Goal: Task Accomplishment & Management: Use online tool/utility

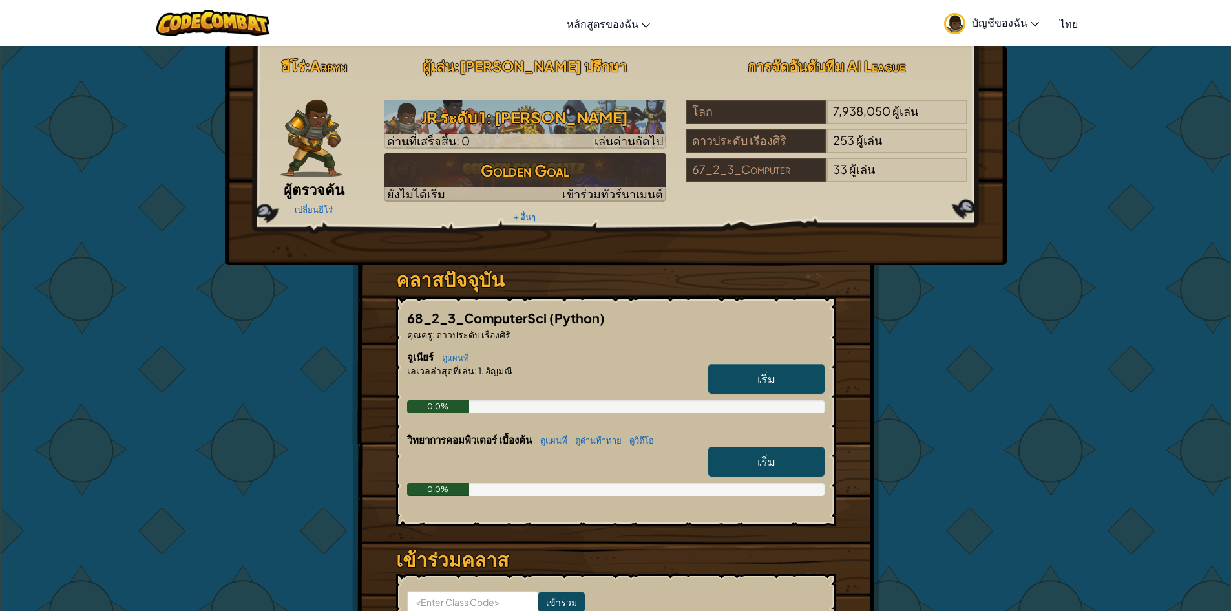
click at [1023, 17] on span "บัญชีของฉัน" at bounding box center [1005, 23] width 67 height 14
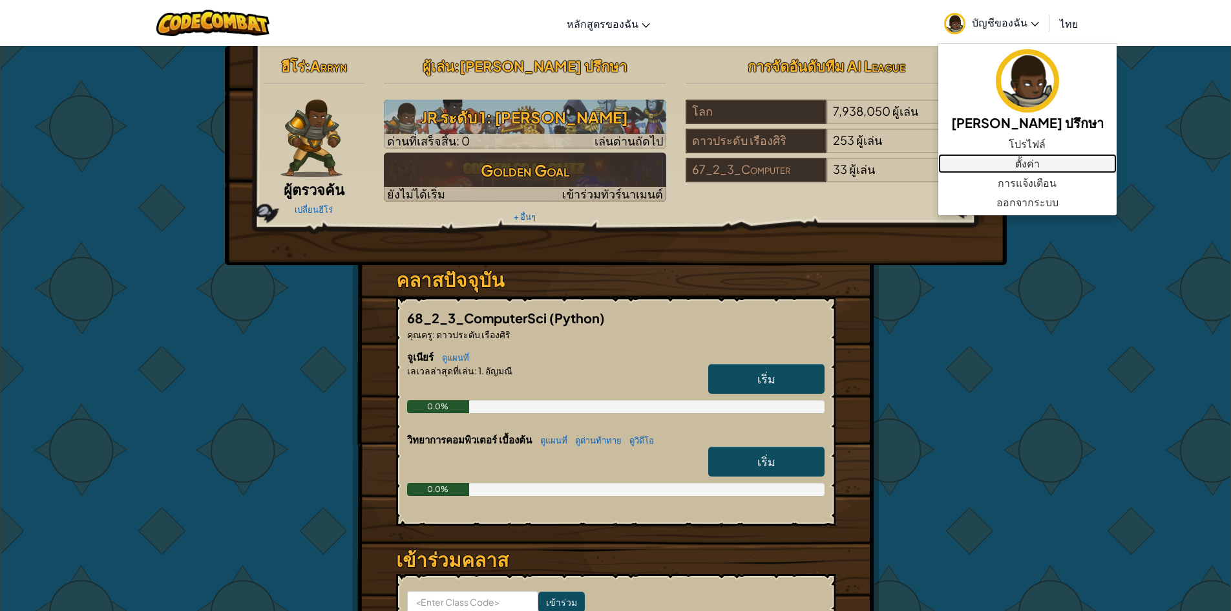
click at [992, 171] on link "ตั้งค่า" at bounding box center [1027, 163] width 178 height 19
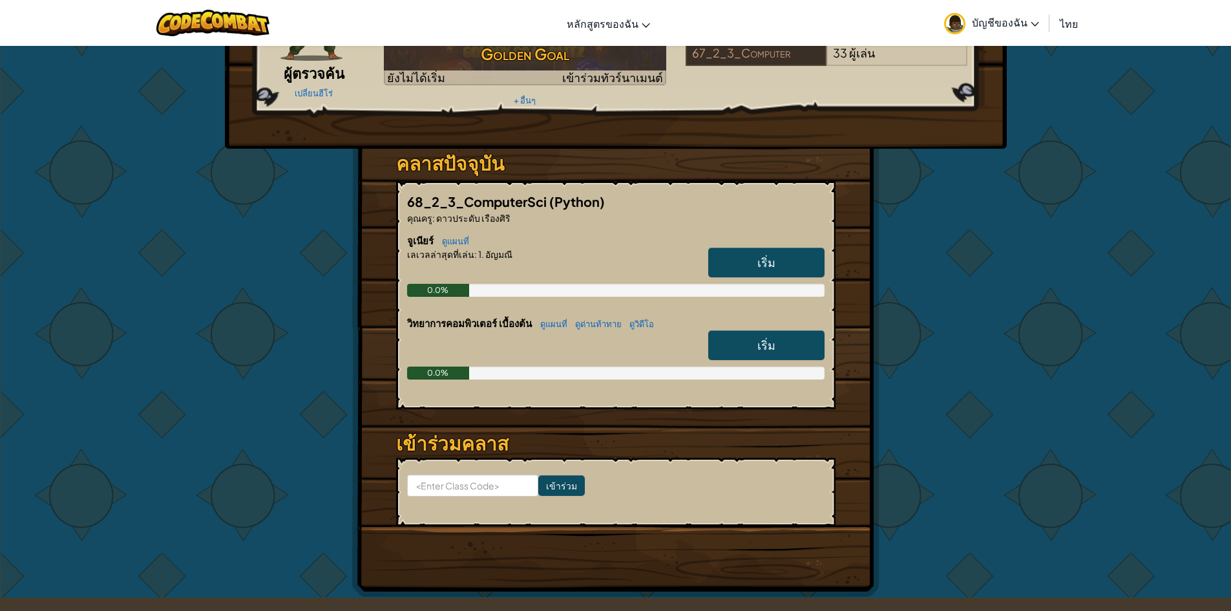
scroll to position [92, 0]
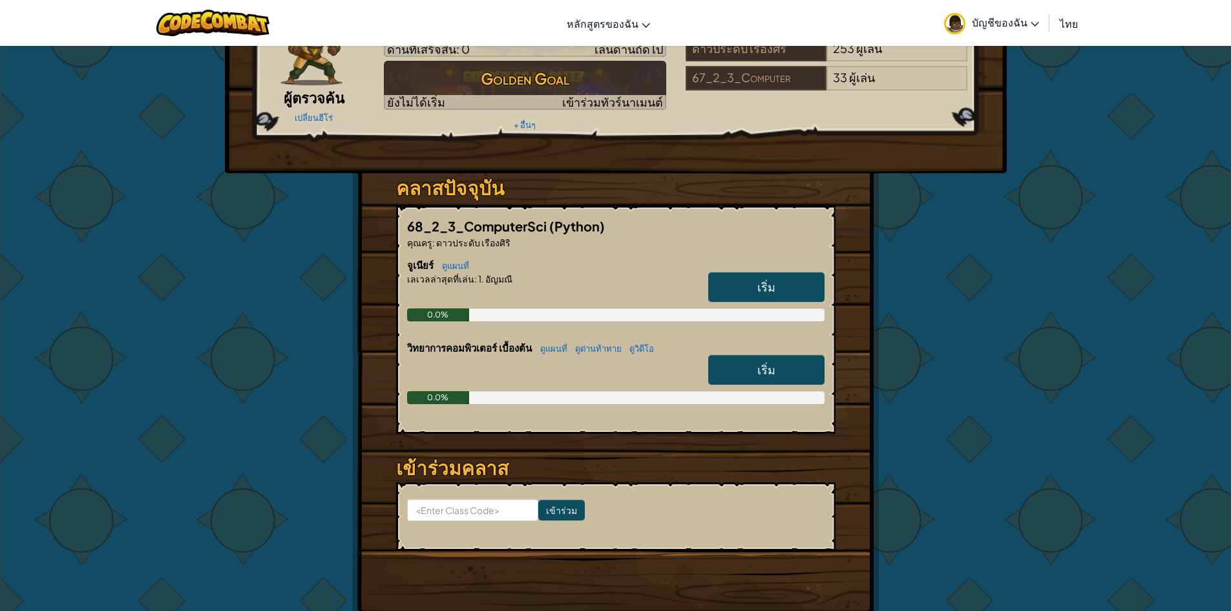
click at [764, 286] on span "เริ่ม" at bounding box center [766, 286] width 18 height 15
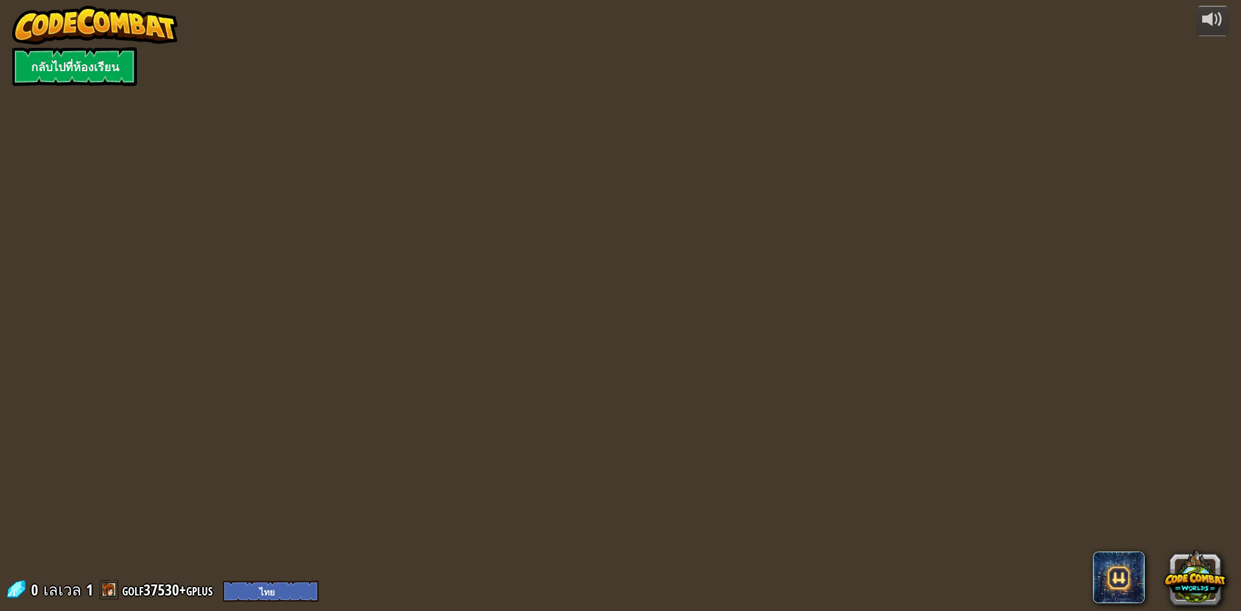
select select "th"
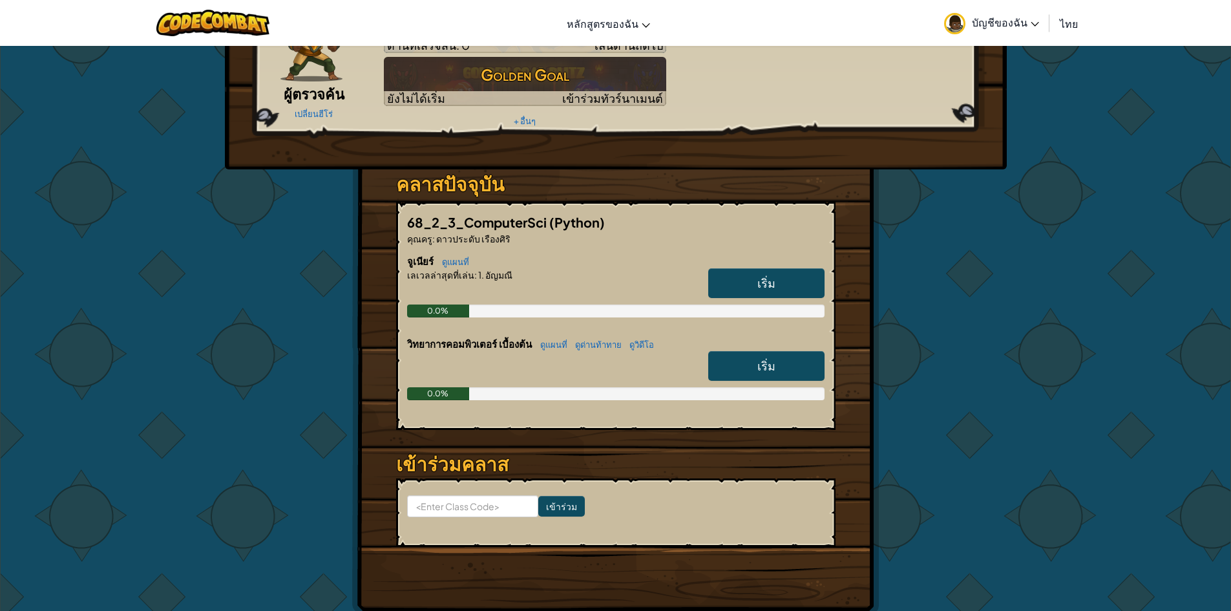
scroll to position [129, 0]
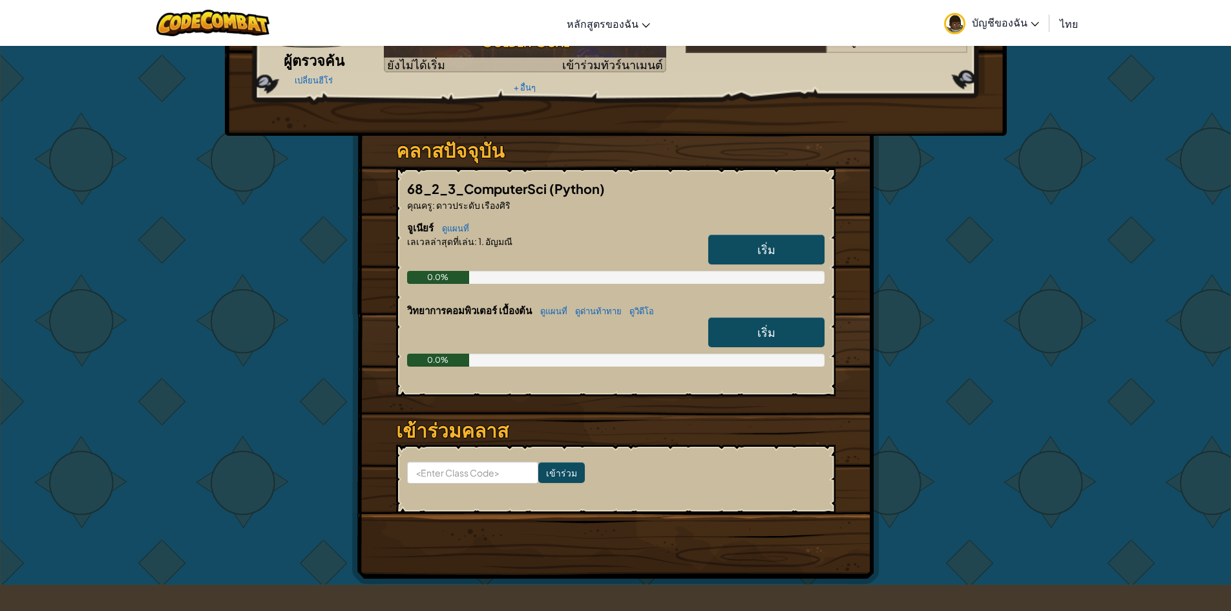
click at [757, 320] on link "เริ่ม" at bounding box center [766, 332] width 116 height 30
select select "th"
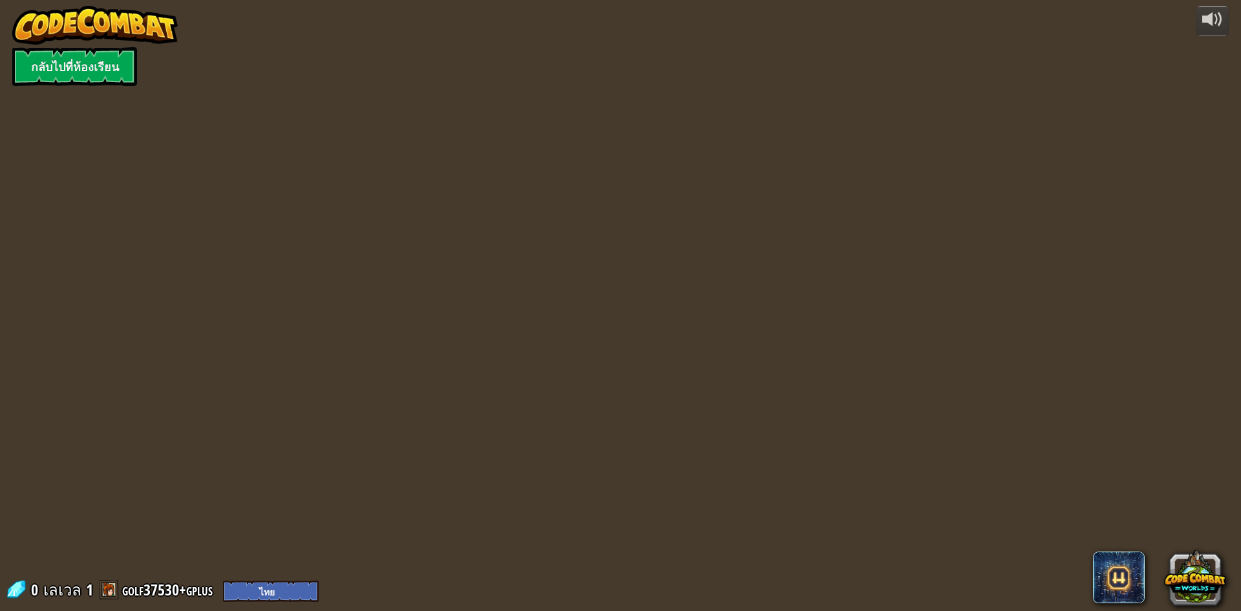
select select "th"
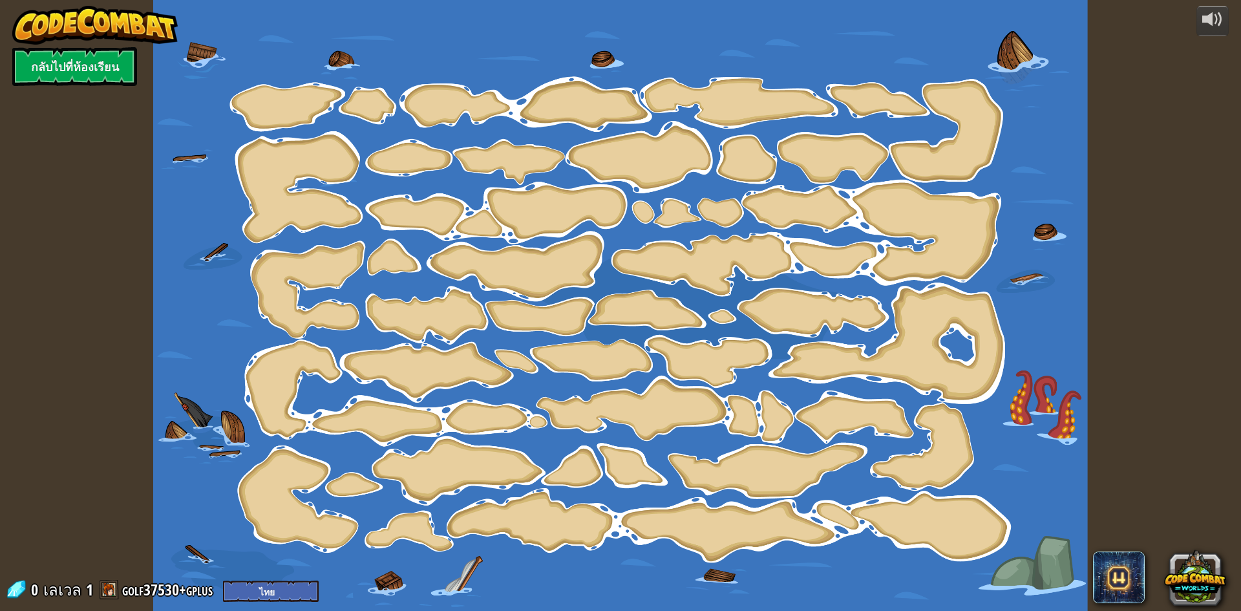
select select "th"
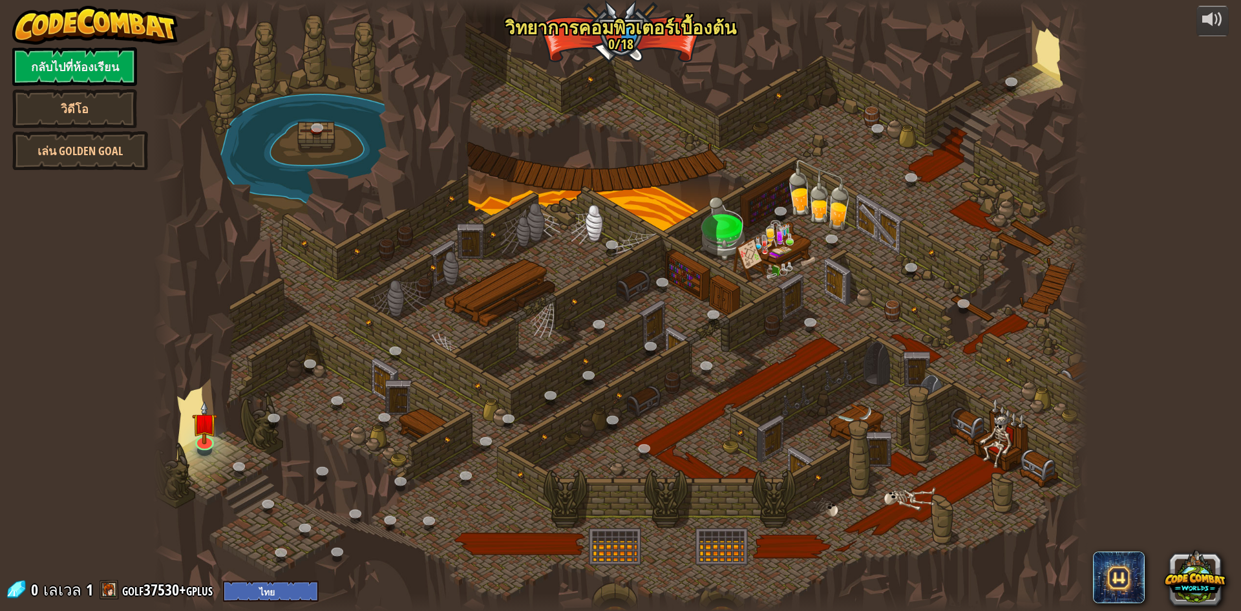
select select "th"
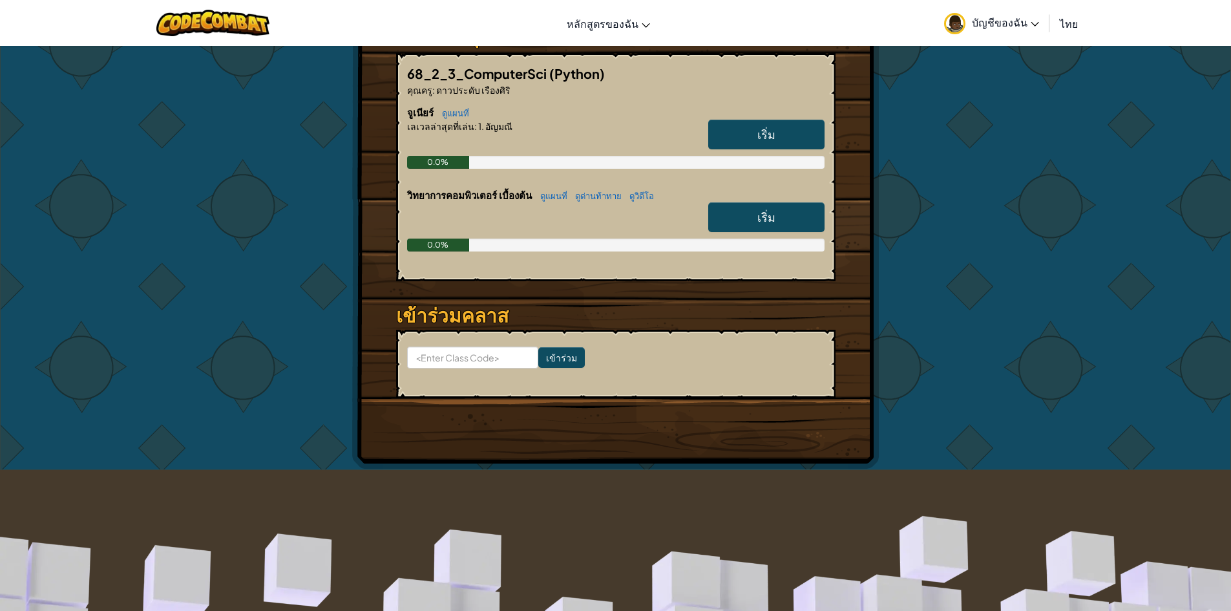
scroll to position [221, 0]
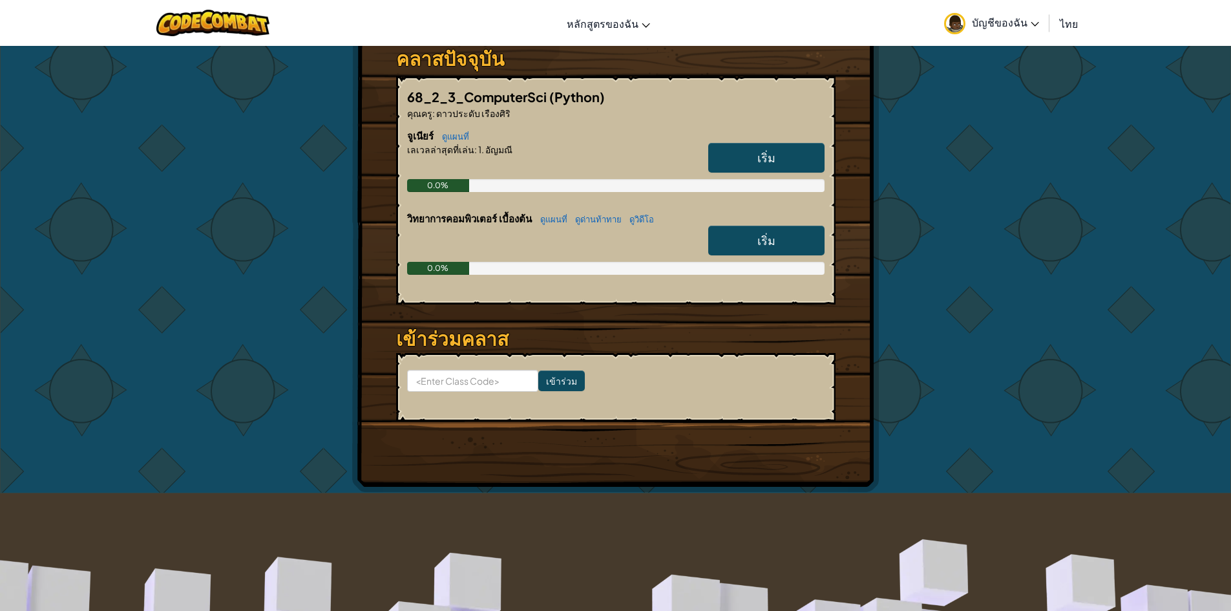
click at [773, 238] on span "เริ่ม" at bounding box center [766, 240] width 18 height 15
select select "th"
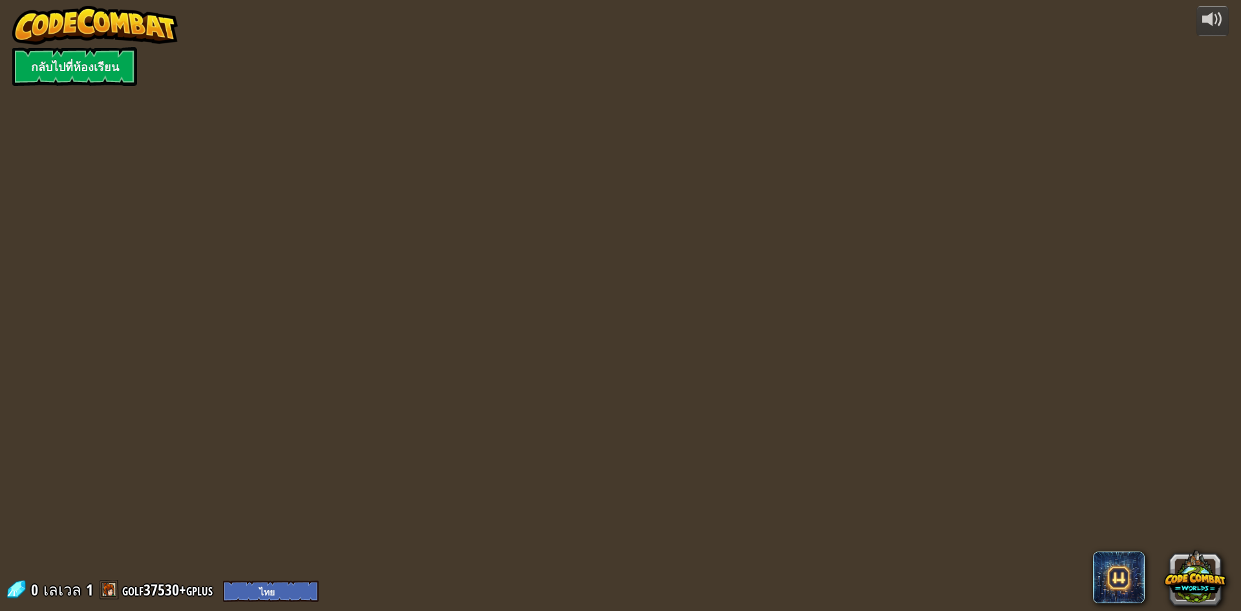
select select "th"
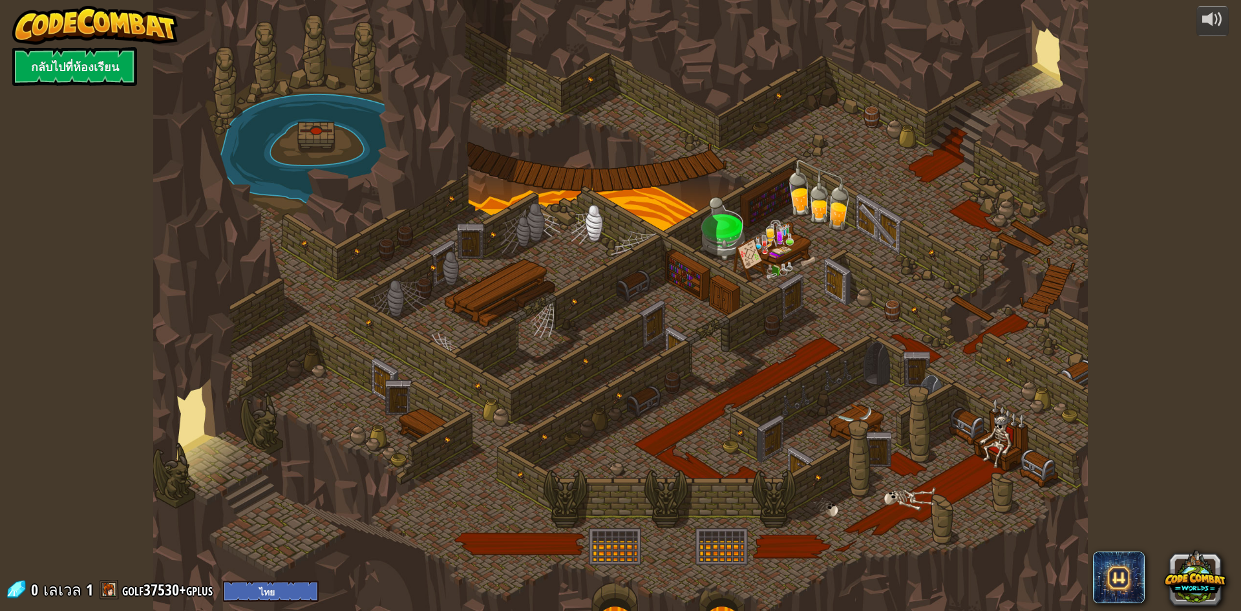
select select "th"
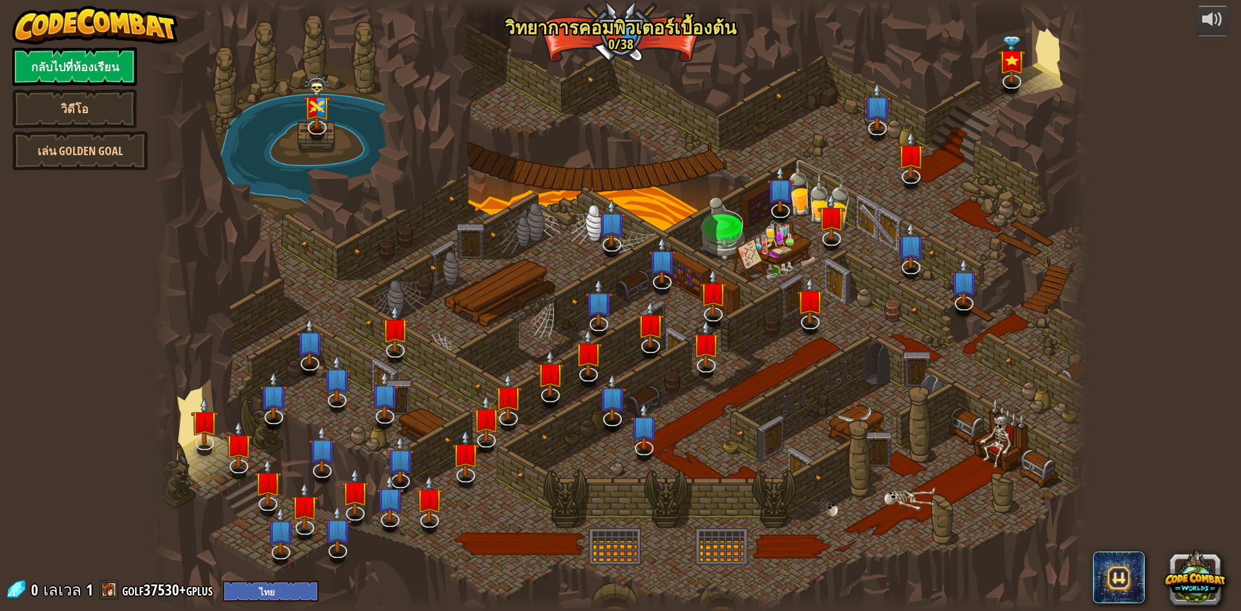
select select "th"
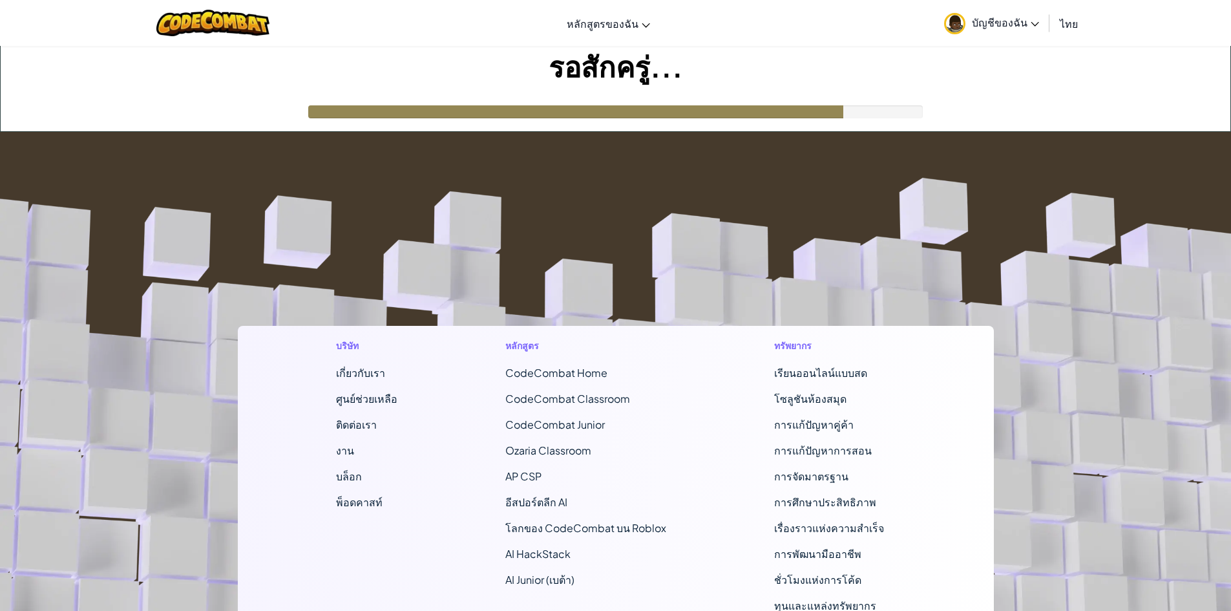
click at [1021, 25] on span "บัญชีของฉัน" at bounding box center [1005, 23] width 67 height 14
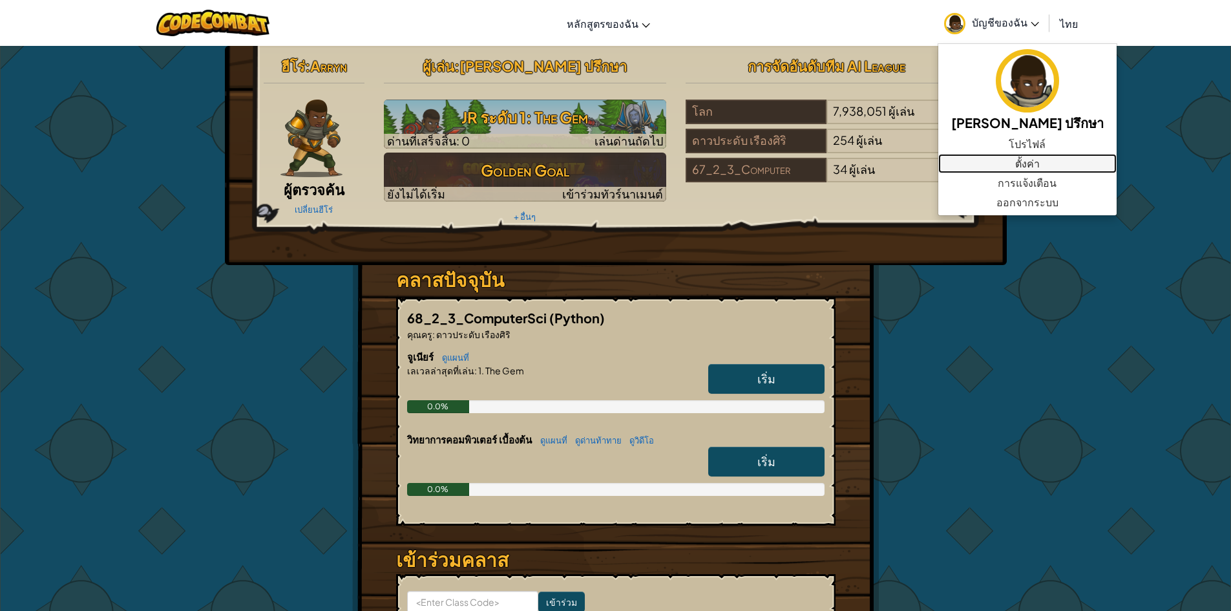
click at [999, 163] on link "ตั้งค่า" at bounding box center [1027, 163] width 178 height 19
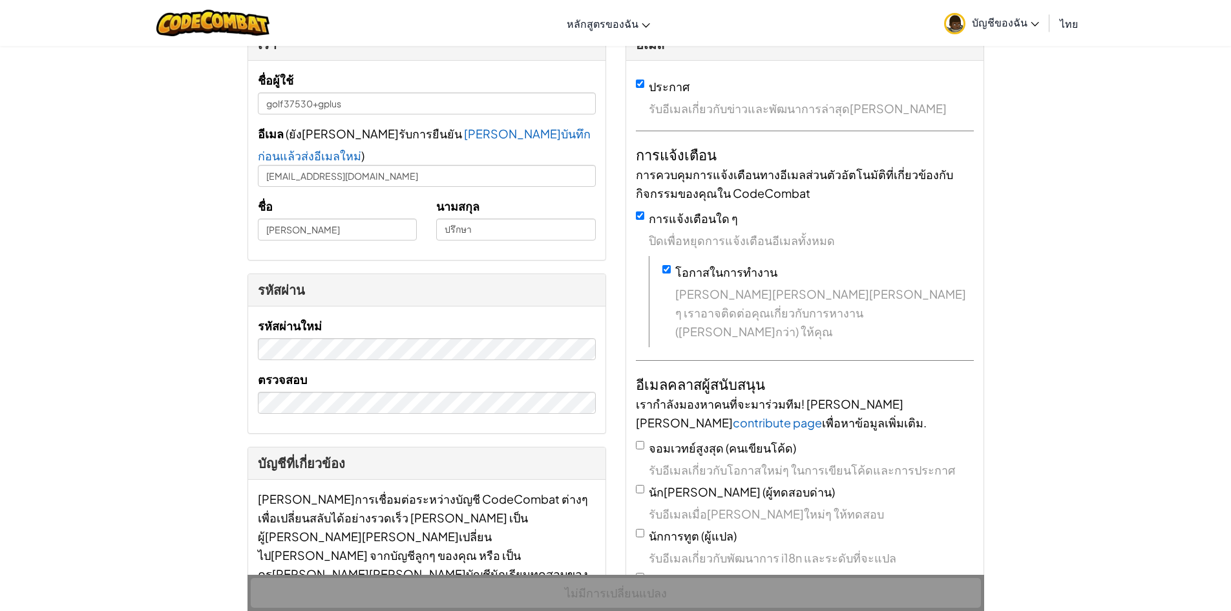
scroll to position [30, 0]
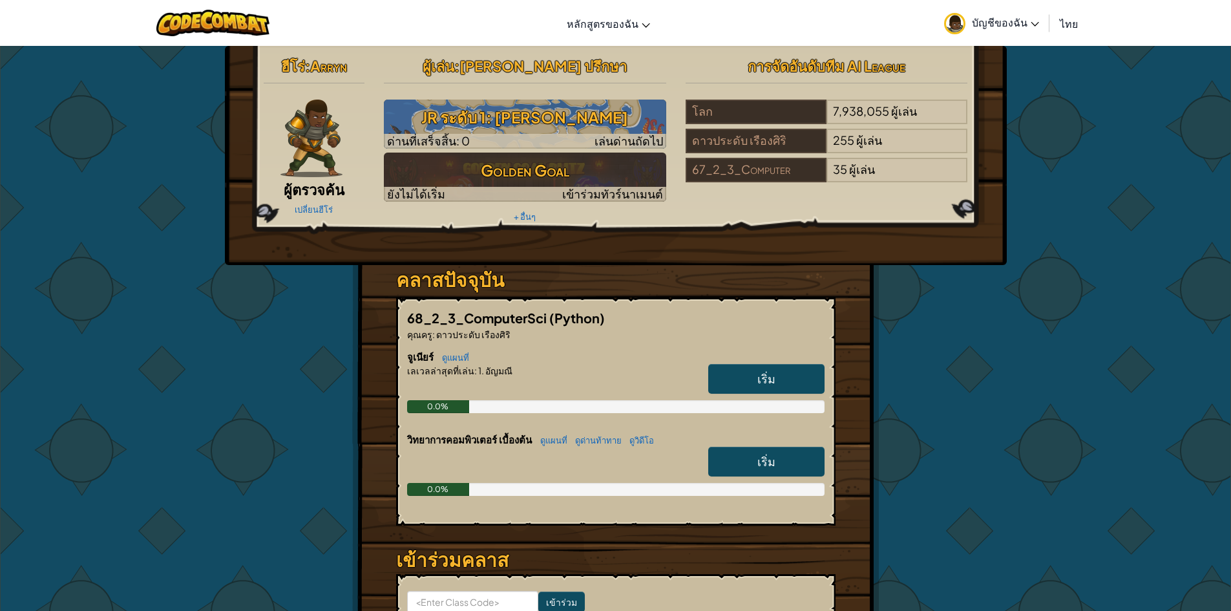
scroll to position [129, 0]
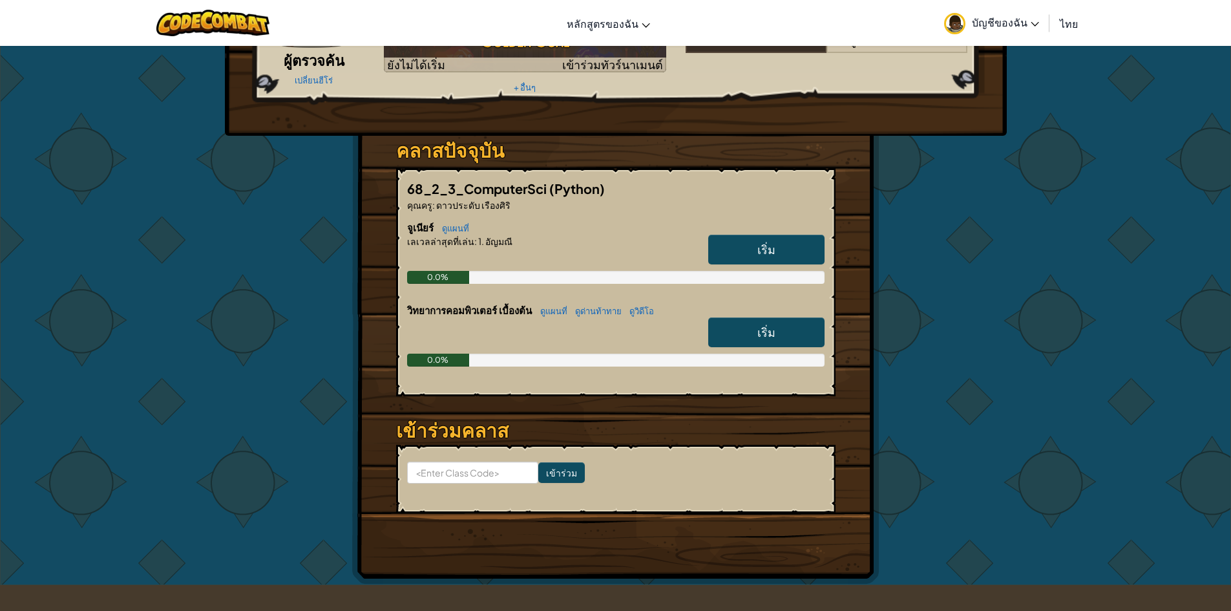
click at [757, 340] on link "เริ่ม" at bounding box center [766, 332] width 116 height 30
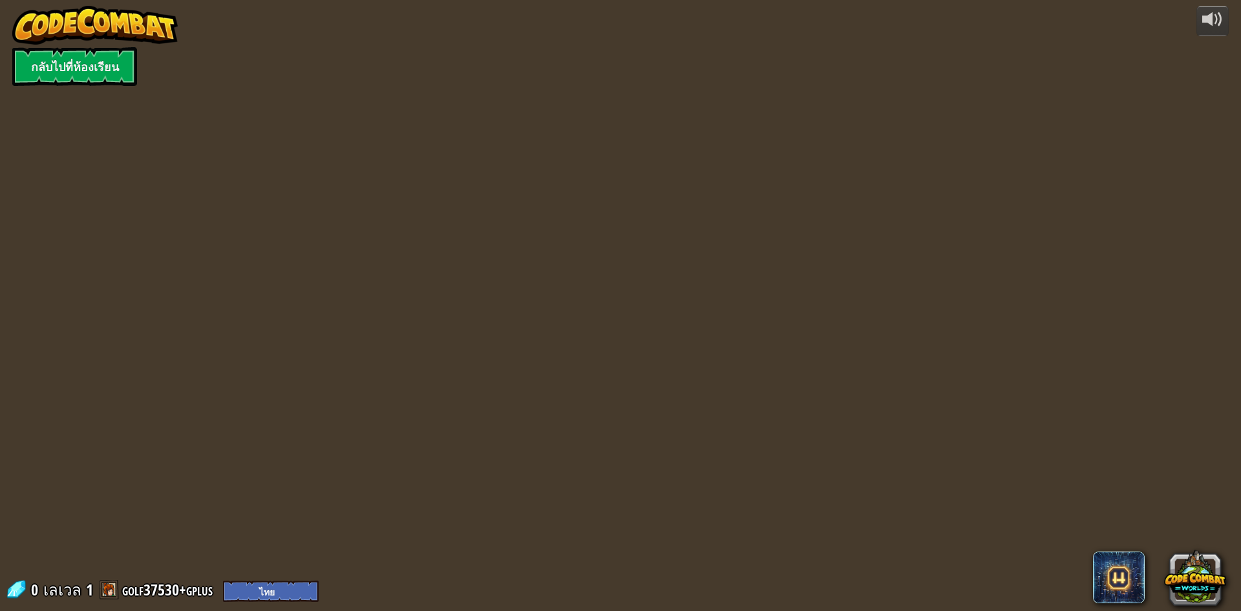
select select "th"
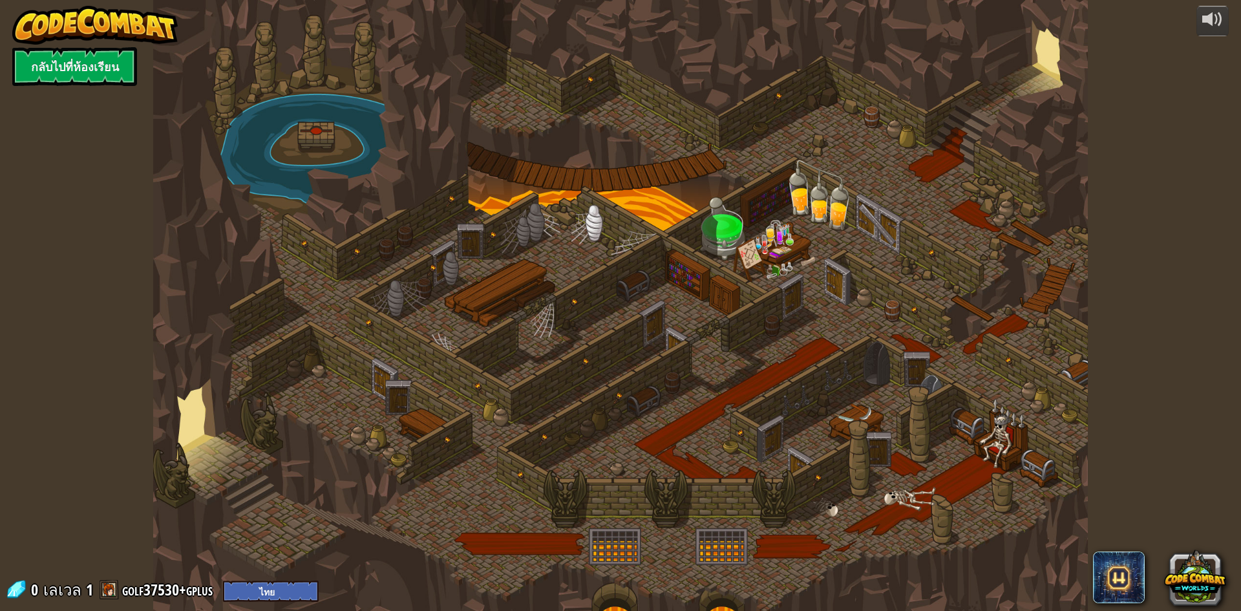
select select "th"
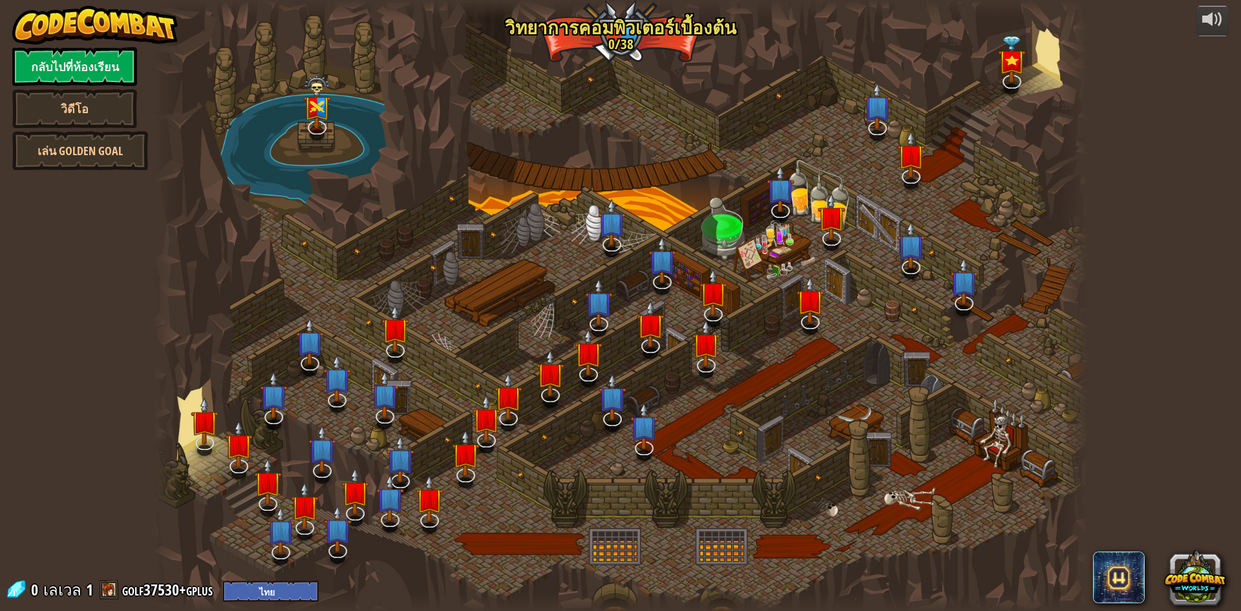
select select "th"
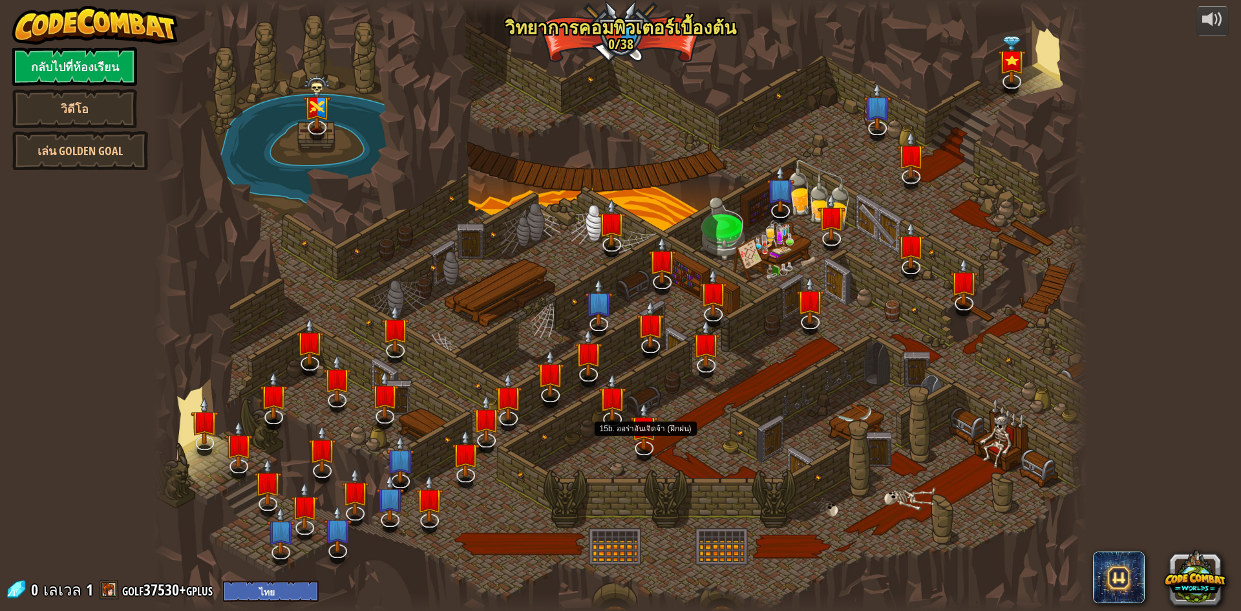
select select "th"
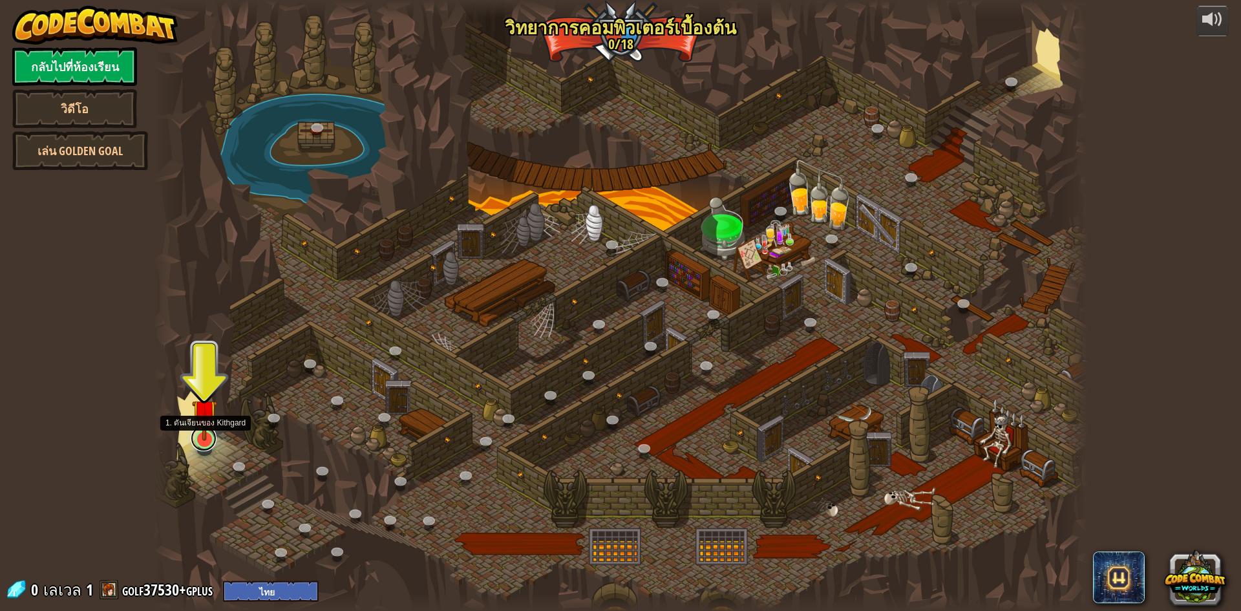
click at [206, 444] on link at bounding box center [204, 438] width 26 height 26
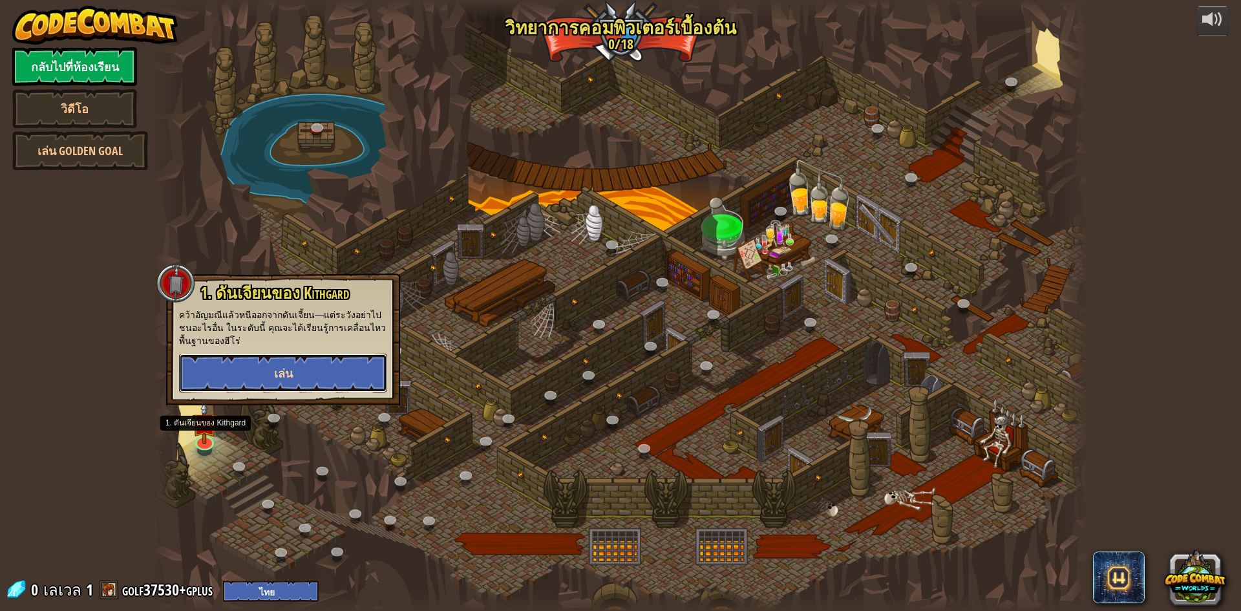
click at [212, 388] on button "เล่น" at bounding box center [283, 372] width 208 height 39
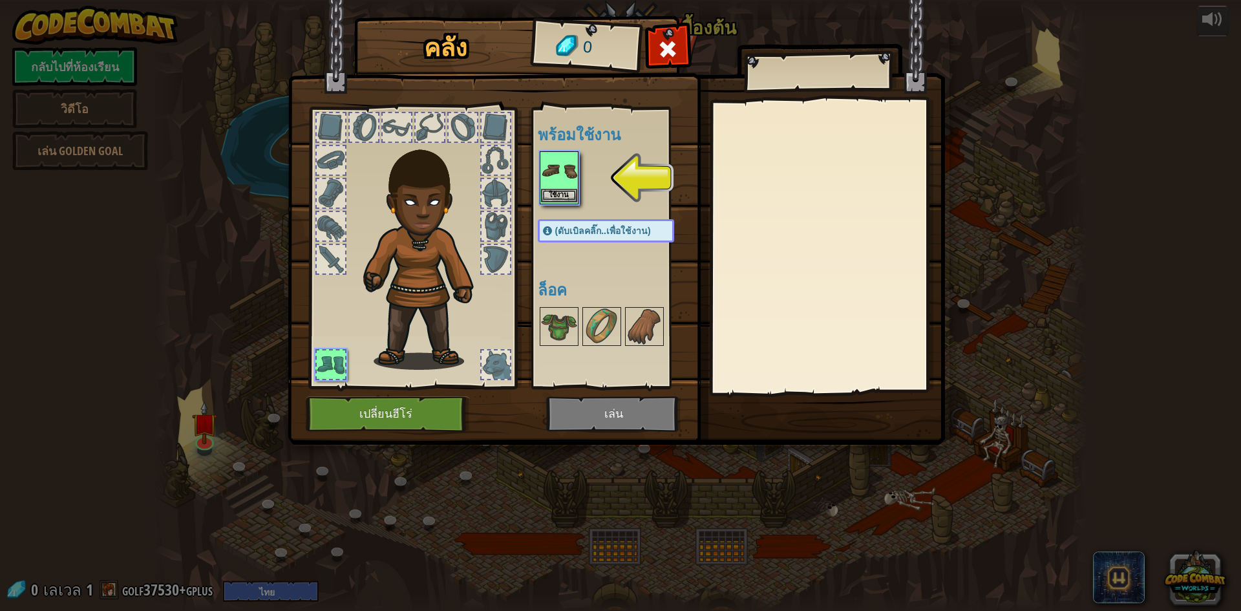
click at [555, 160] on img at bounding box center [559, 170] width 36 height 36
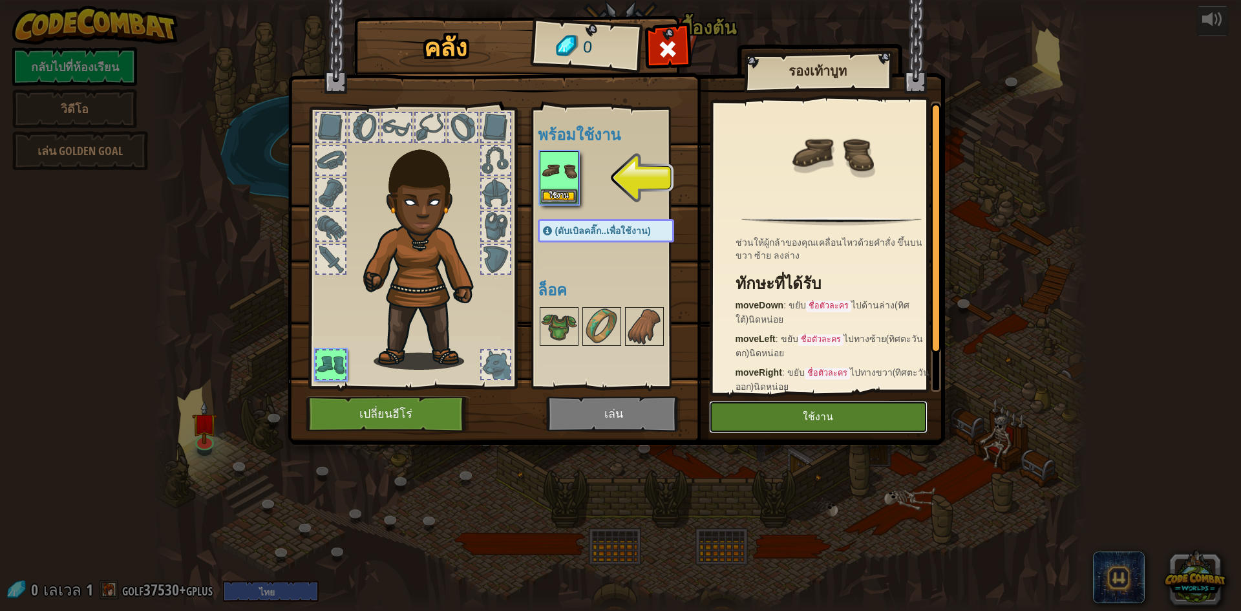
click at [907, 407] on button "ใช้งาน" at bounding box center [818, 417] width 218 height 32
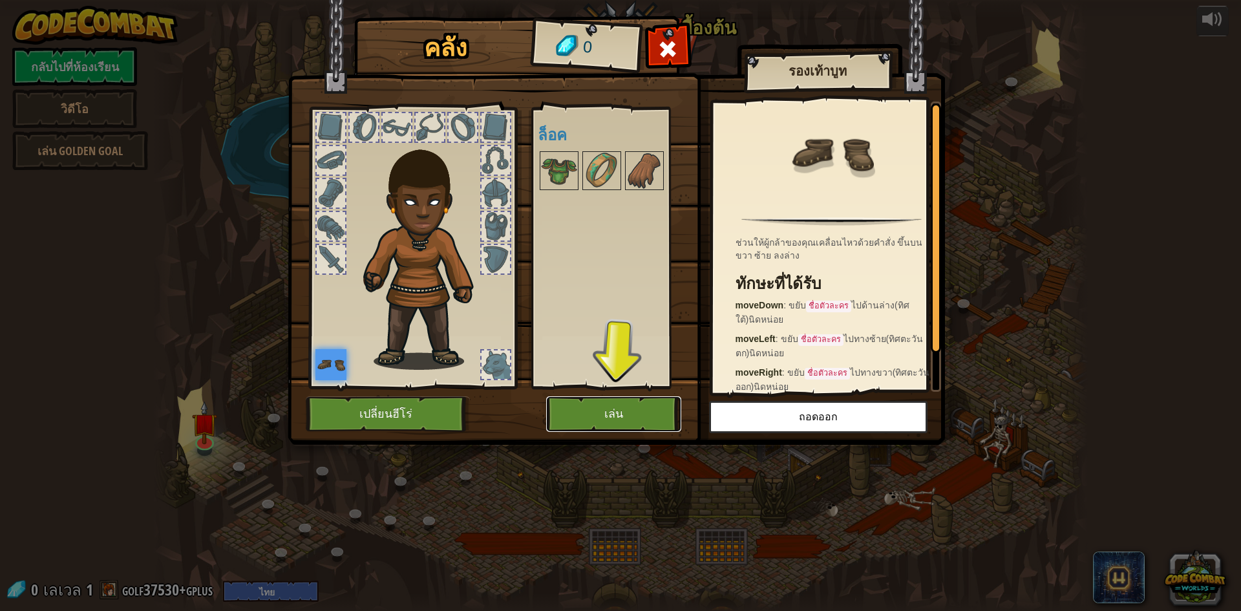
click at [602, 423] on button "เล่น" at bounding box center [613, 414] width 135 height 36
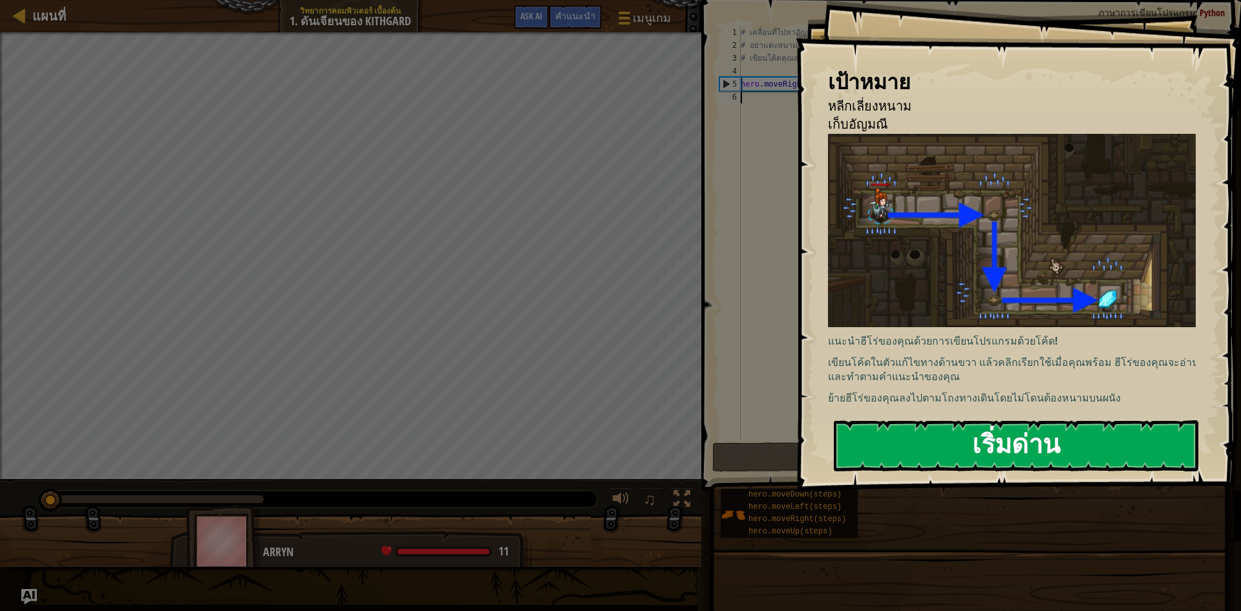
click at [1012, 443] on button "เริ่มด่าน" at bounding box center [1016, 445] width 364 height 51
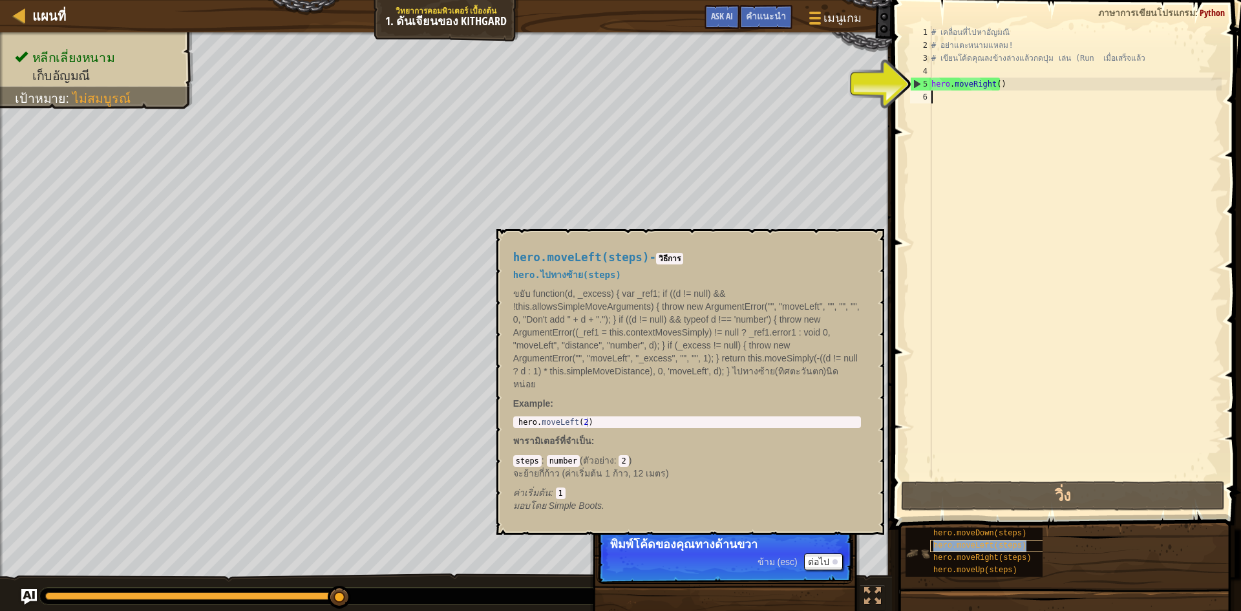
click at [993, 541] on span "hero.moveLeft(steps)" at bounding box center [979, 545] width 93 height 9
click at [1030, 549] on div "hero.moveLeft(steps)" at bounding box center [992, 546] width 124 height 12
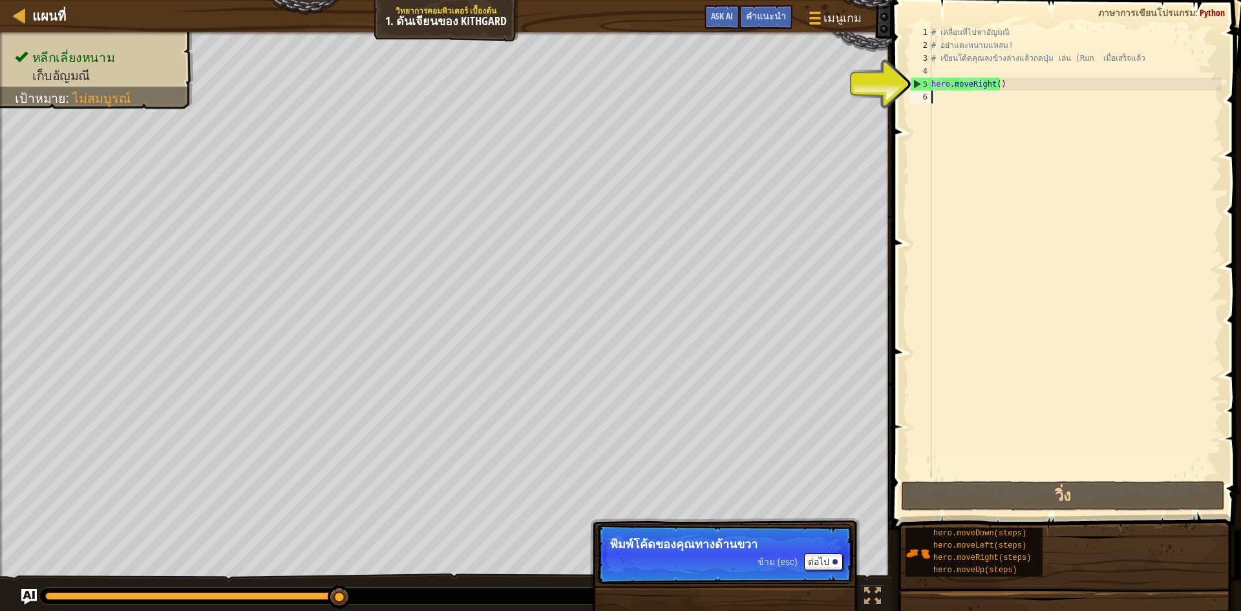
click at [948, 103] on div "# เคลื่อนที่ไปหาอัญมณี # อย่าแตะหนามแหลม! # เขียนโค้ดคุณลงข้างล่างแล้วกดปุ่ม เล…" at bounding box center [1074, 265] width 293 height 478
type textarea "h"
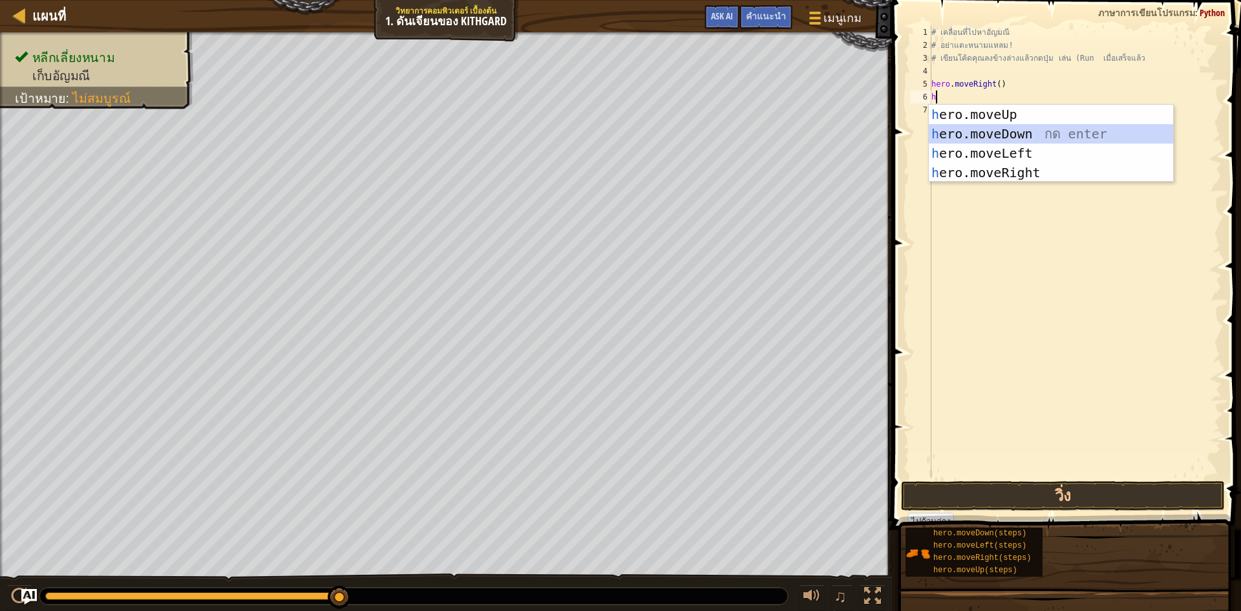
click at [1005, 126] on div "h ero.moveUp กด enter h ero.moveDown กด enter h ero.moveLeft กด enter h ero.mov…" at bounding box center [1050, 163] width 244 height 116
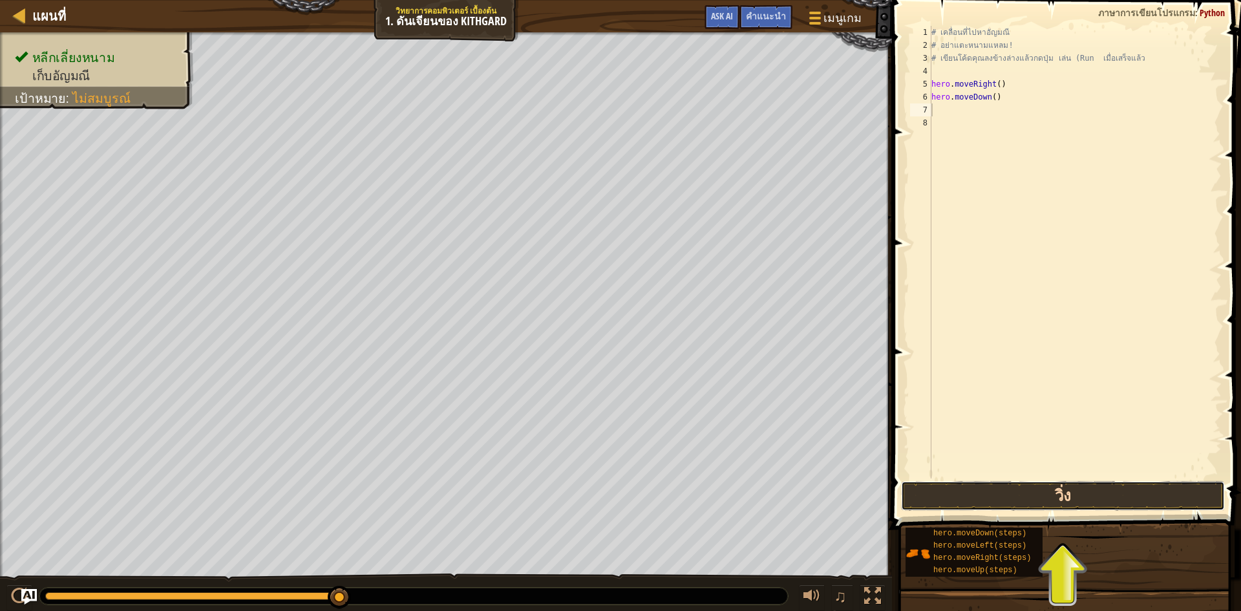
click at [1020, 496] on button "วิ่ง" at bounding box center [1063, 496] width 324 height 30
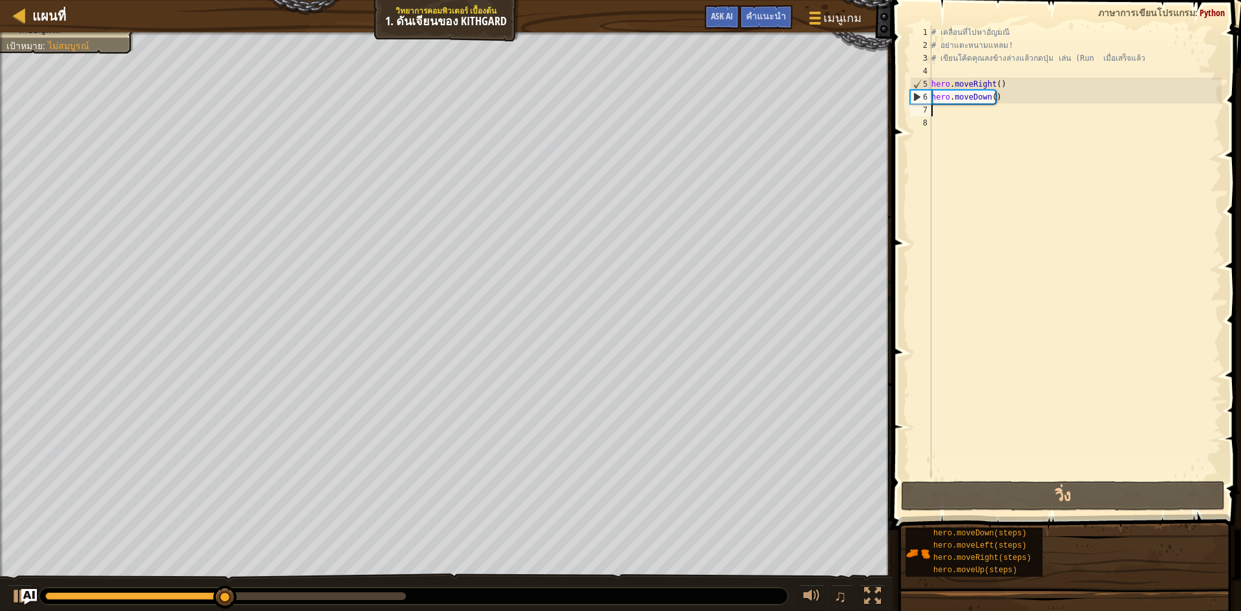
click at [954, 116] on div "# เคลื่อนที่ไปหาอัญมณี # อย่าแตะหนามแหลม! # เขียนโค้ดคุณลงข้างล่างแล้วกดปุ่ม เล…" at bounding box center [1074, 265] width 293 height 478
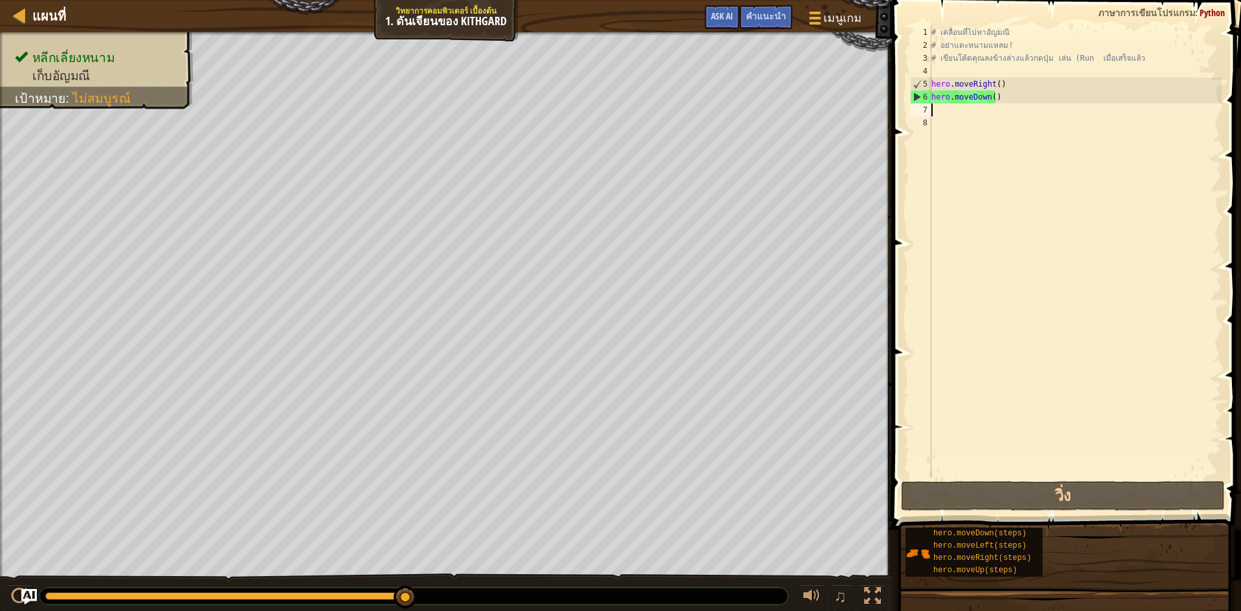
type textarea "h"
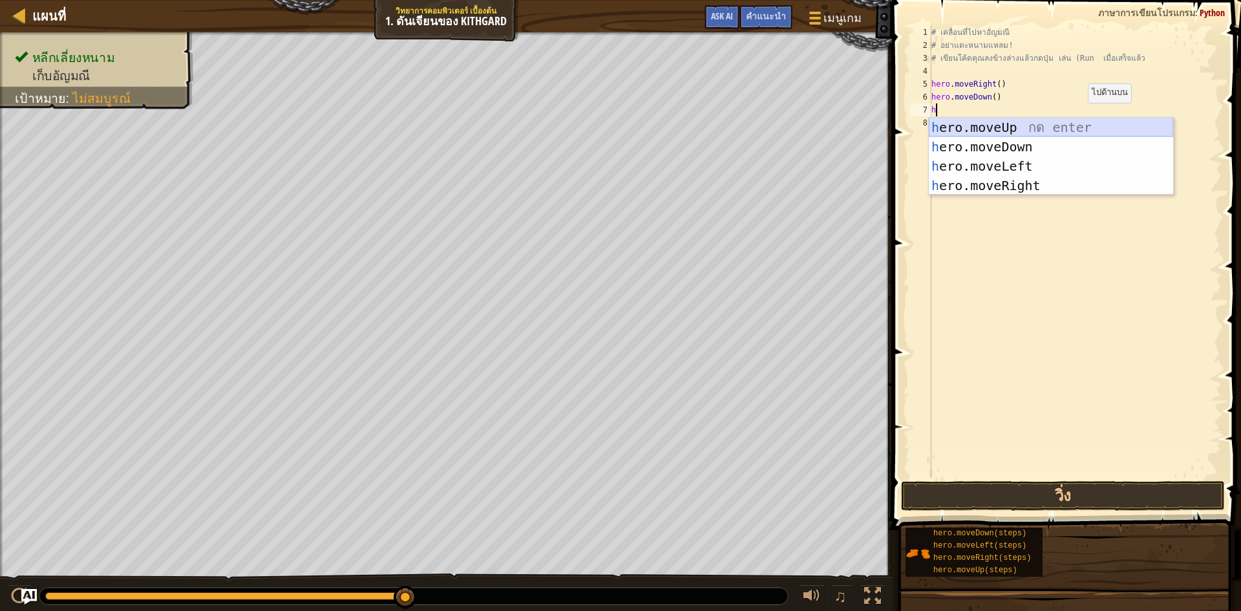
click at [1063, 126] on div "h ero.moveUp กด enter h ero.moveDown กด enter h ero.moveLeft กด enter h ero.mov…" at bounding box center [1050, 176] width 244 height 116
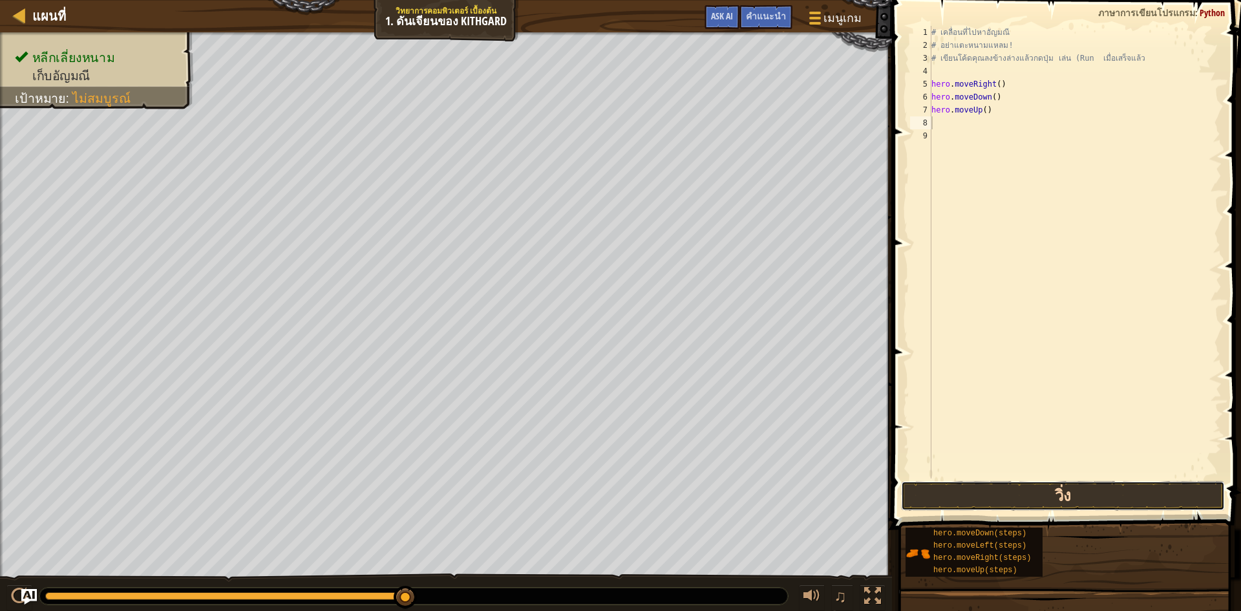
click at [972, 484] on button "วิ่ง" at bounding box center [1063, 496] width 324 height 30
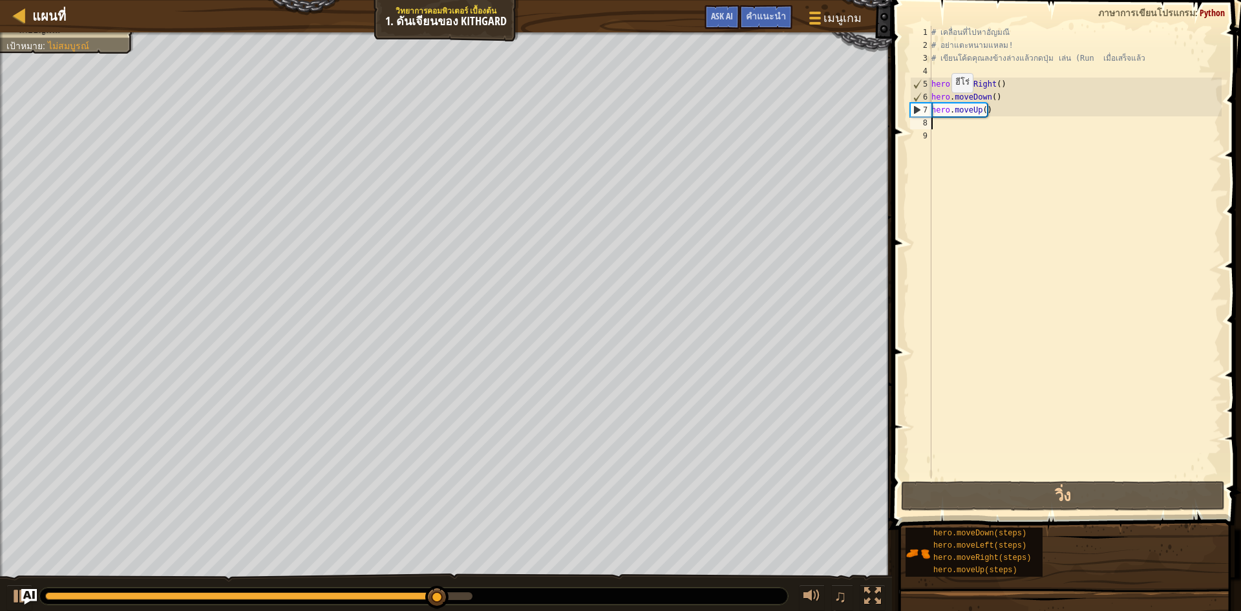
click at [914, 101] on div "6" at bounding box center [920, 96] width 21 height 13
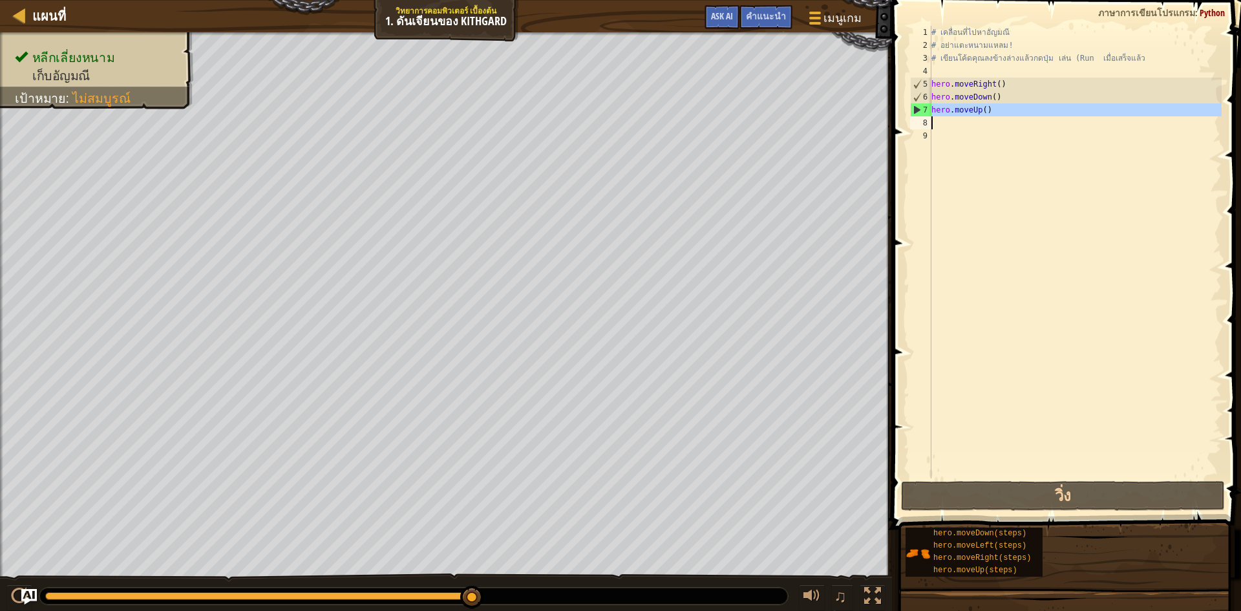
drag, startPoint x: 914, startPoint y: 105, endPoint x: 994, endPoint y: 110, distance: 80.3
click at [994, 110] on div "hero.moveDown() 1 2 3 4 5 6 7 8 9 # เคลื่อนที่ไปหาอัญมณี # อย่าแตะหนามแหลม! # เ…" at bounding box center [1064, 252] width 314 height 452
click at [982, 109] on div "# เคลื่อนที่ไปหาอัญมณี # อย่าแตะหนามแหลม! # เขียนโค้ดคุณลงข้างล่างแล้วกดปุ่ม เล…" at bounding box center [1074, 252] width 293 height 452
type textarea "hero.moveUp()"
click at [989, 154] on div "# เคลื่อนที่ไปหาอัญมณี # อย่าแตะหนามแหลม! # เขียนโค้ดคุณลงข้างล่างแล้วกดปุ่ม เล…" at bounding box center [1074, 265] width 293 height 478
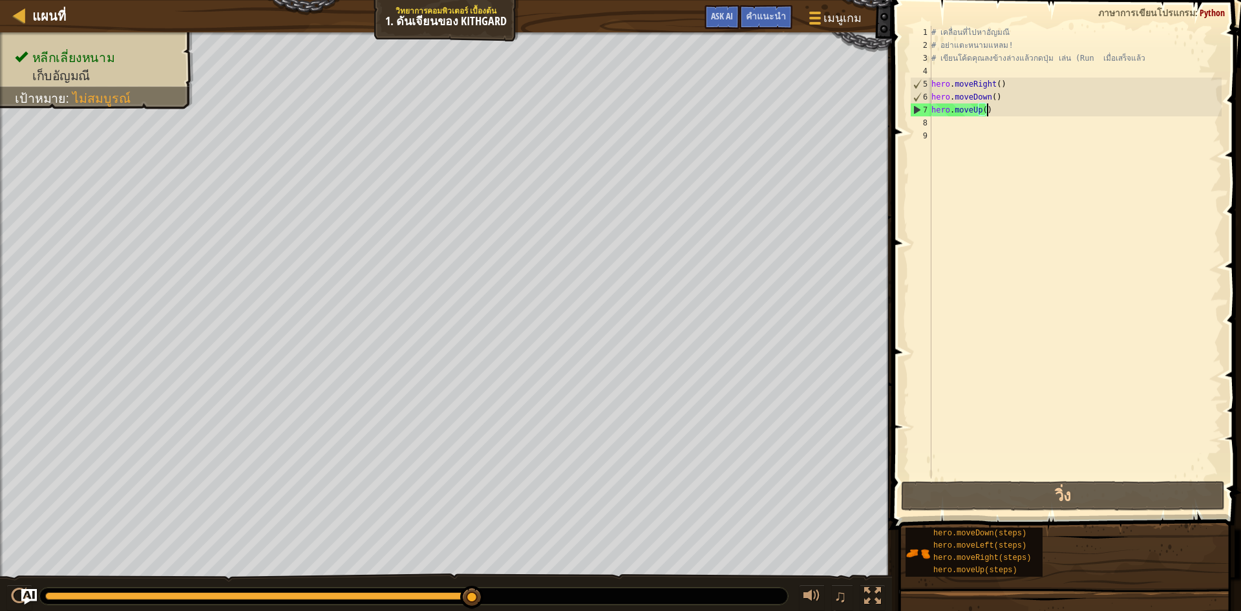
click at [991, 115] on div "# เคลื่อนที่ไปหาอัญมณี # อย่าแตะหนามแหลม! # เขียนโค้ดคุณลงข้างล่างแล้วกดปุ่ม เล…" at bounding box center [1074, 265] width 293 height 478
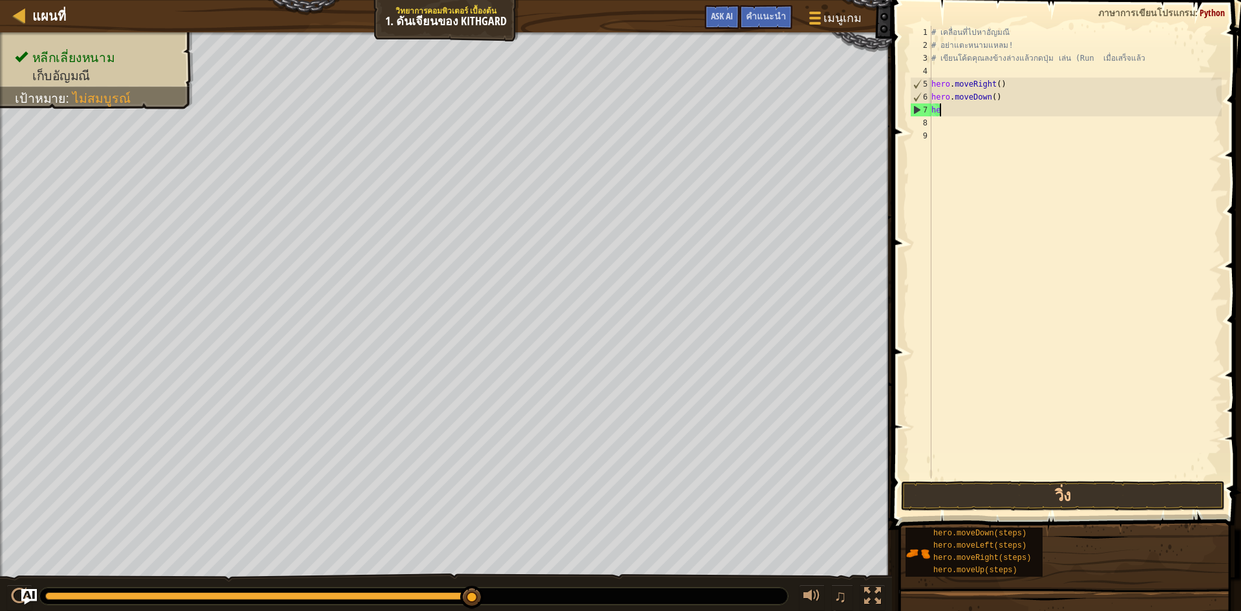
type textarea "h"
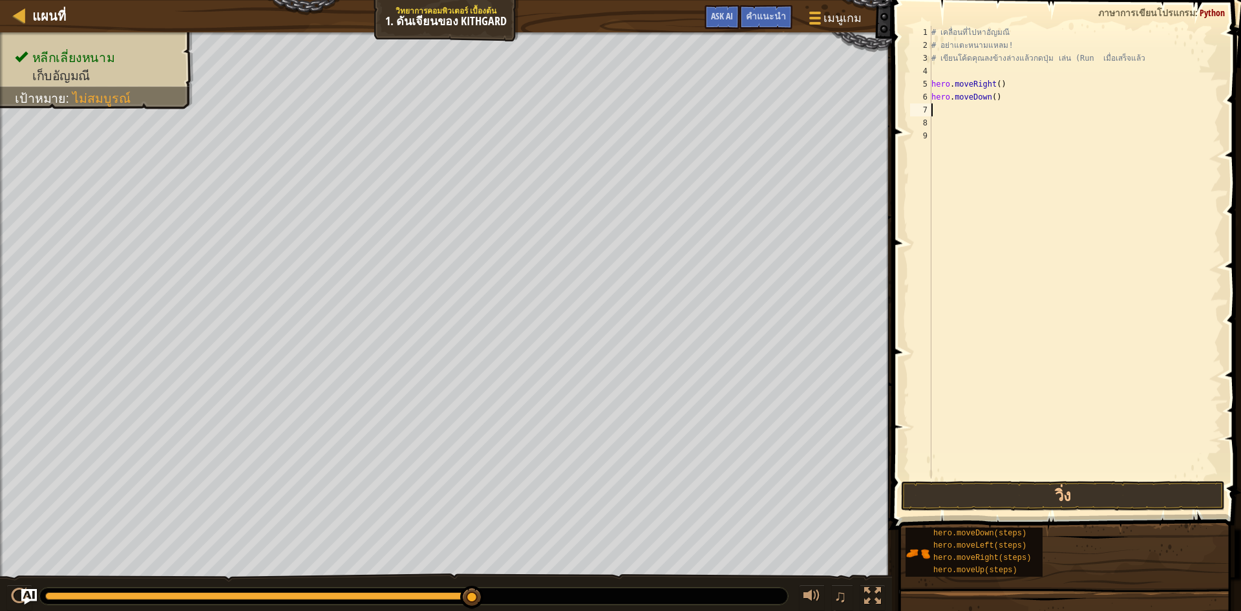
type textarea "h"
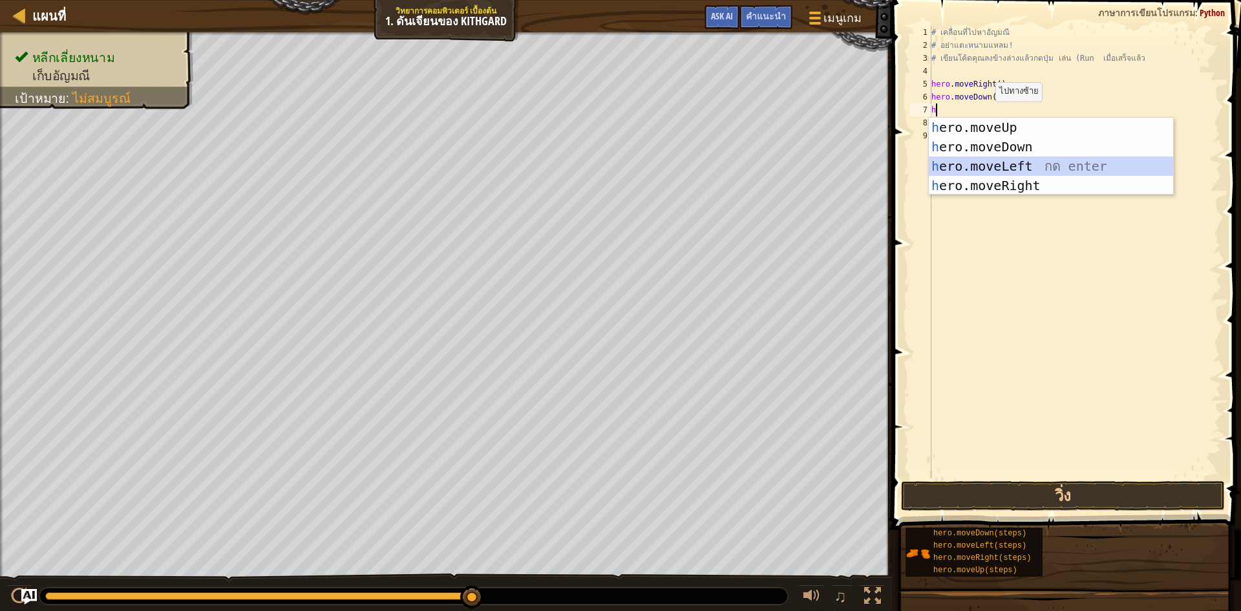
click at [1031, 158] on div "h ero.moveUp กด enter h ero.moveDown กด enter h ero.moveLeft กด enter h ero.mov…" at bounding box center [1050, 176] width 244 height 116
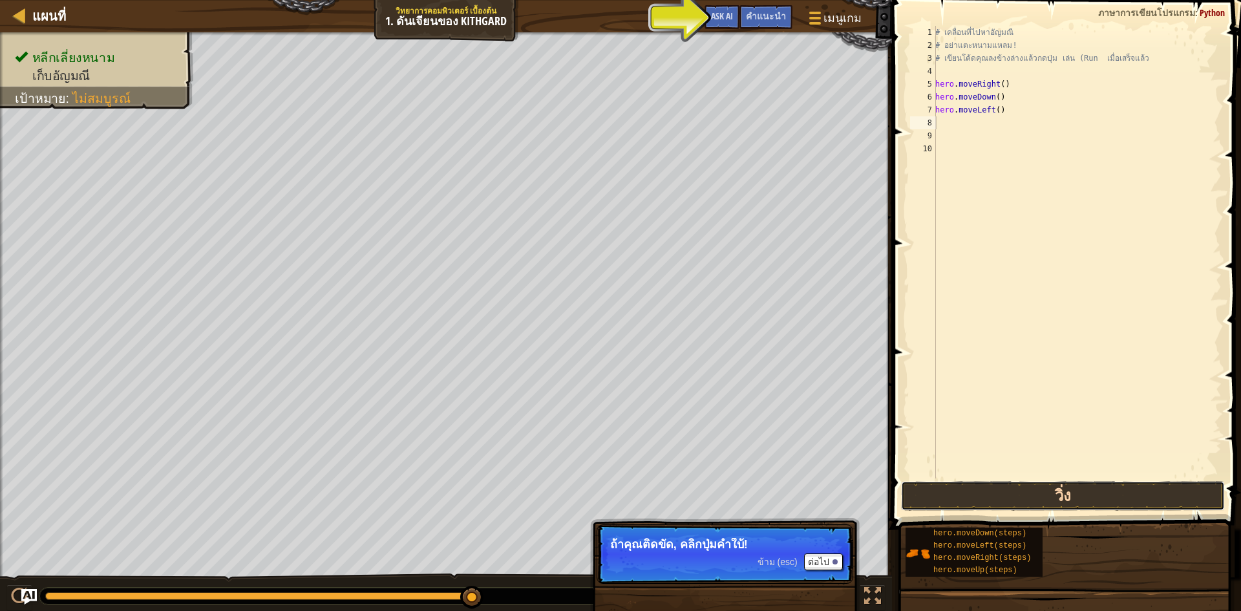
click at [987, 487] on button "วิ่ง" at bounding box center [1063, 496] width 324 height 30
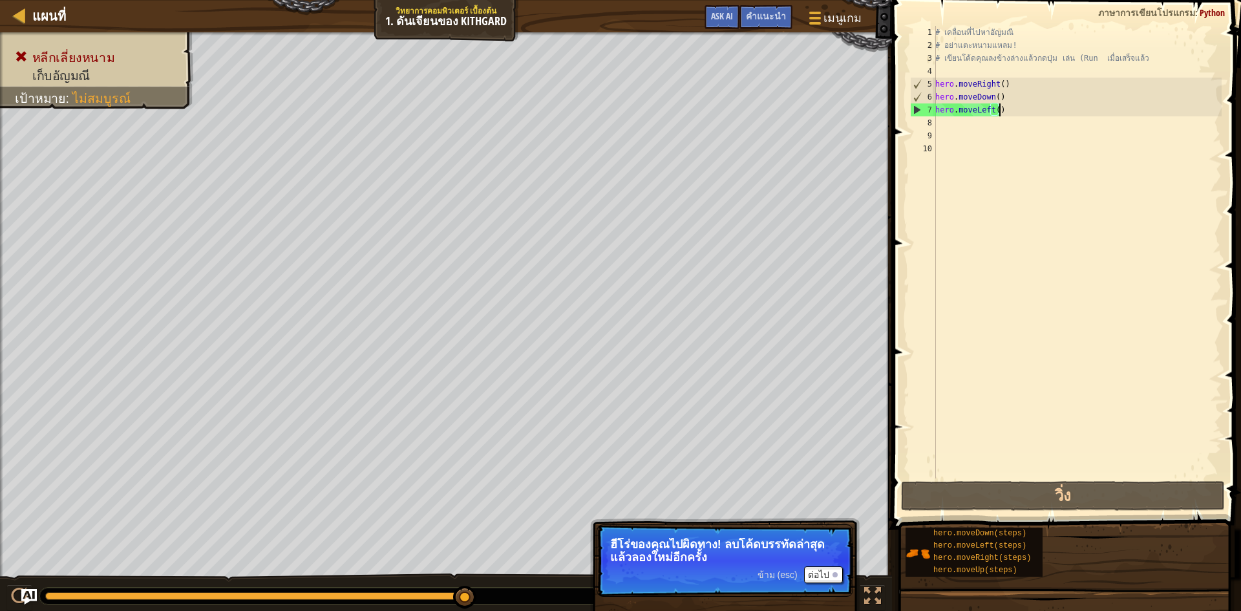
click at [998, 111] on div "# เคลื่อนที่ไปหาอัญมณี # อย่าแตะหนามแหลม! # เขียนโค้ดคุณลงข้างล่างแล้วกดปุ่ม เล…" at bounding box center [1076, 265] width 289 height 478
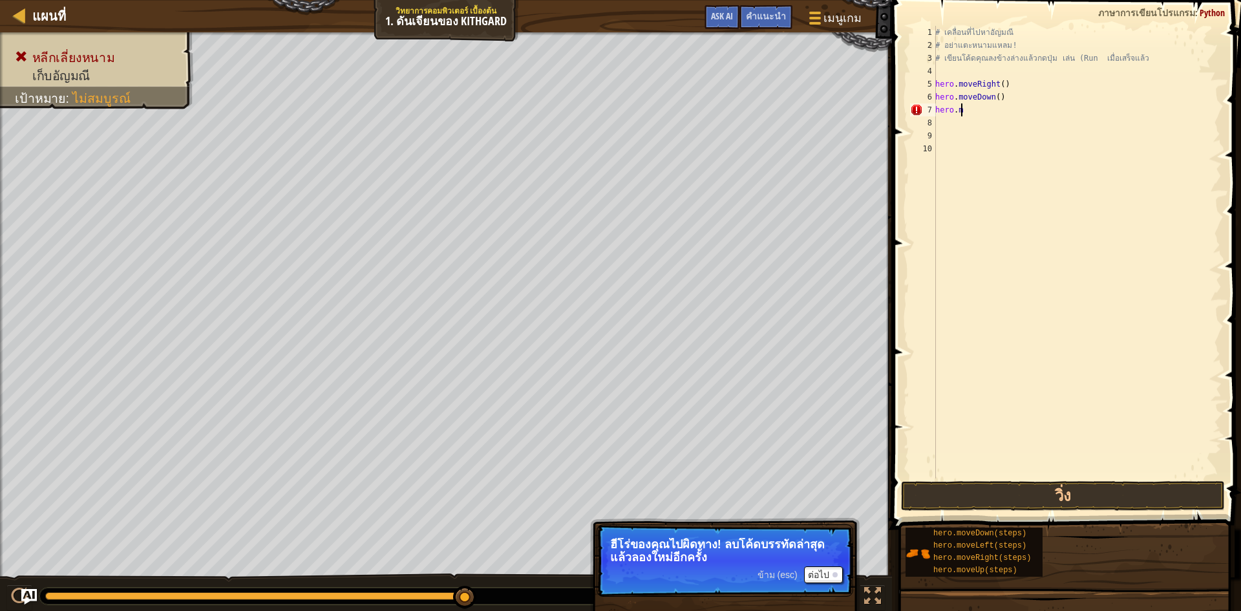
type textarea "h"
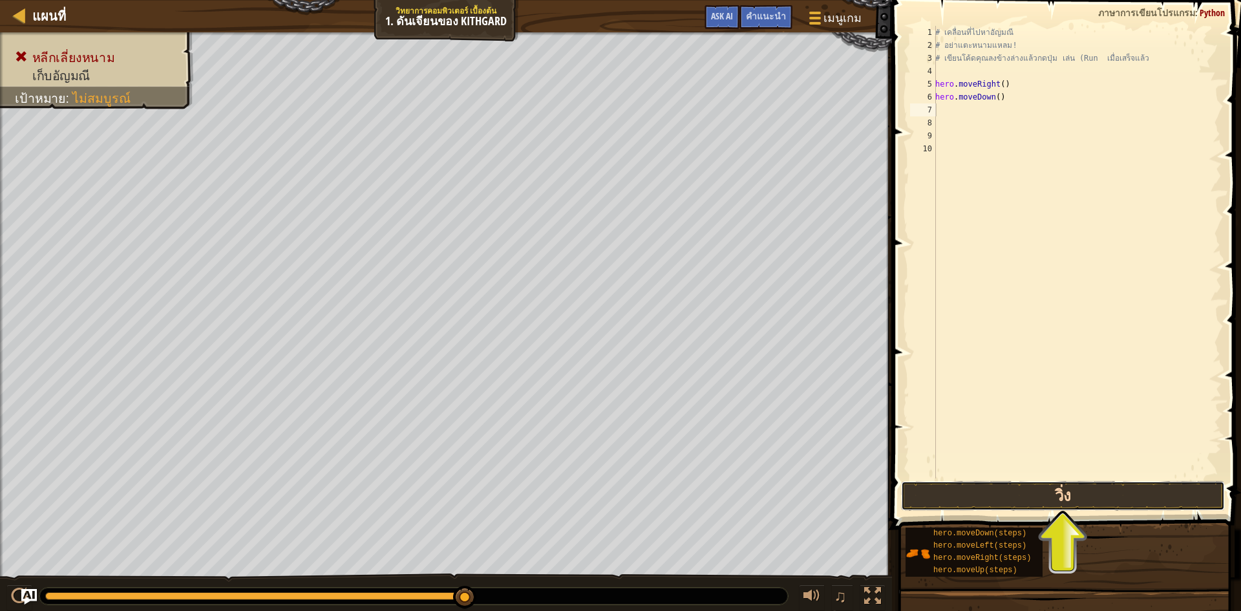
click at [1014, 492] on button "วิ่ง" at bounding box center [1063, 496] width 324 height 30
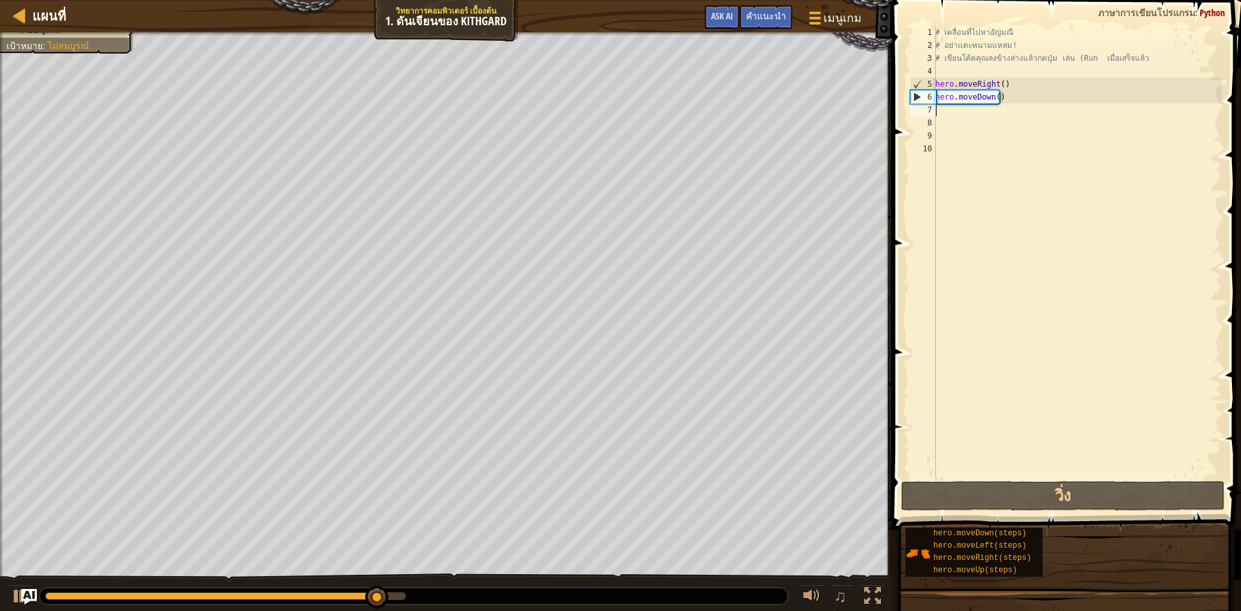
type textarea "h"
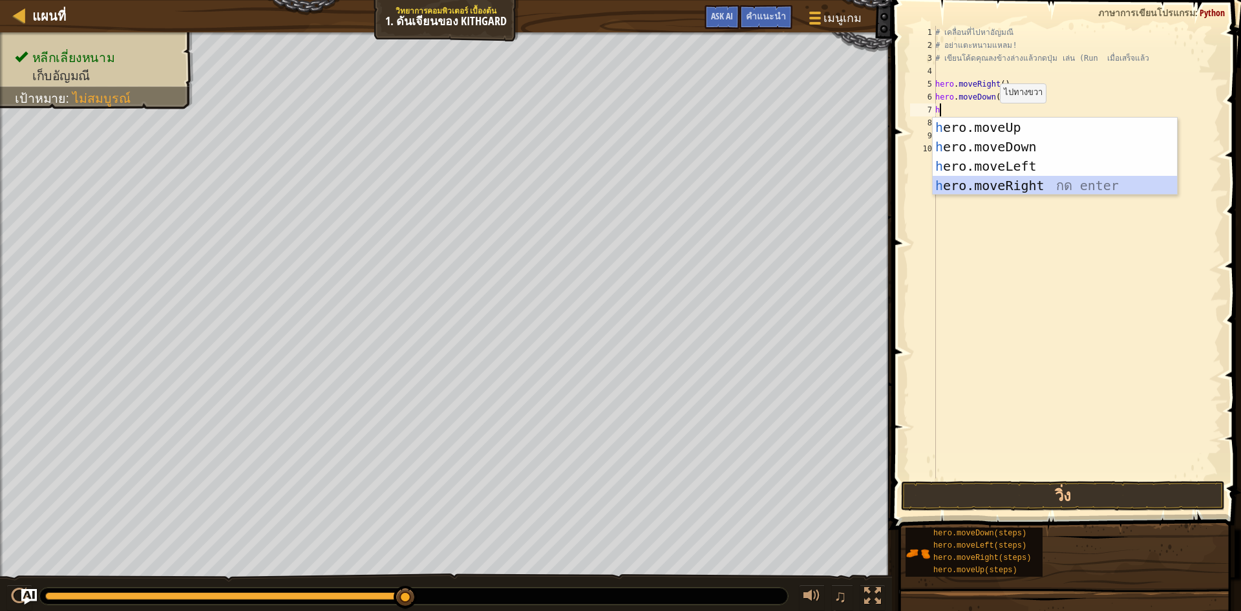
click at [1066, 180] on div "h ero.moveUp กด enter h ero.moveDown กด enter h ero.moveLeft กด enter h ero.mov…" at bounding box center [1054, 176] width 244 height 116
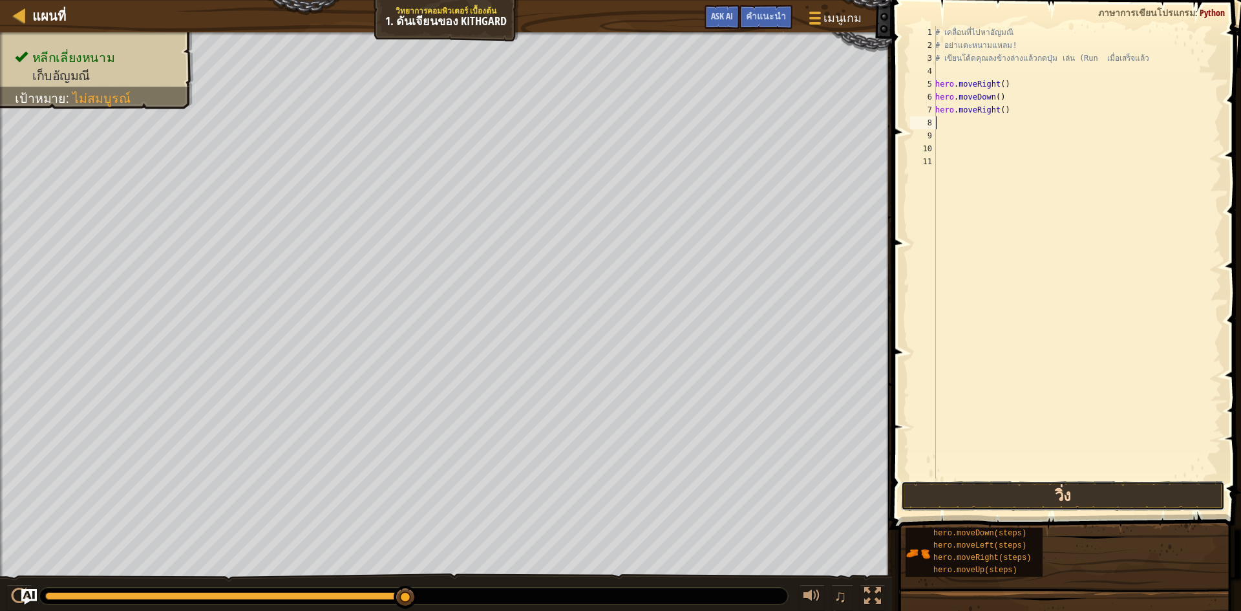
click at [1024, 497] on button "วิ่ง" at bounding box center [1063, 496] width 324 height 30
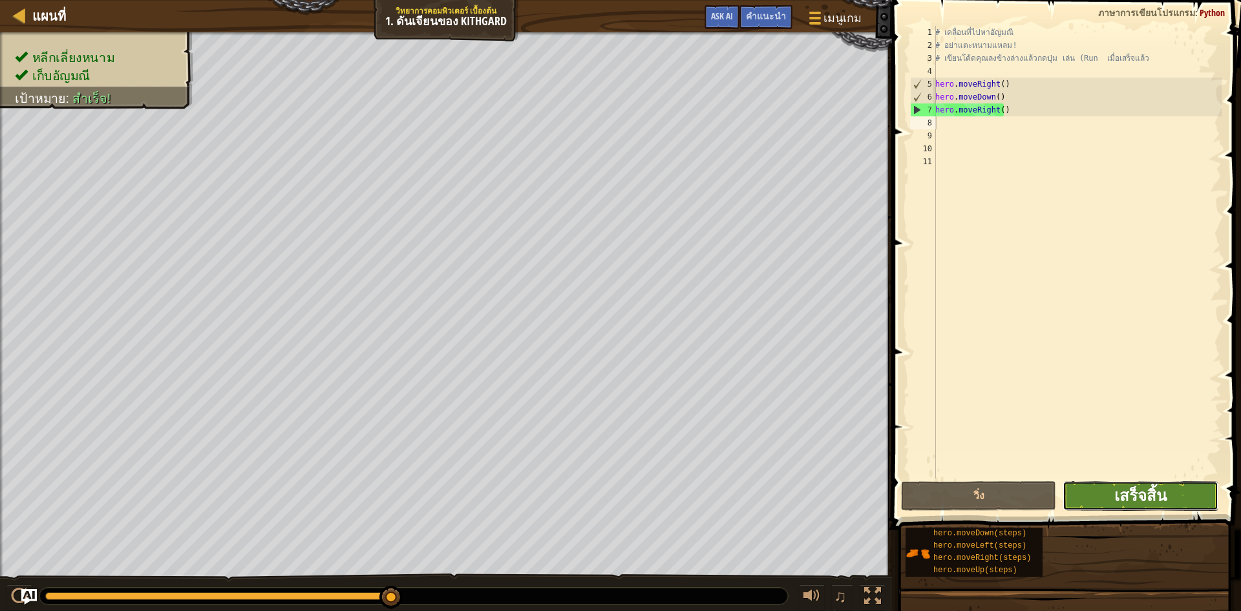
click at [1119, 498] on span "เสร็จสิ้น" at bounding box center [1140, 495] width 52 height 21
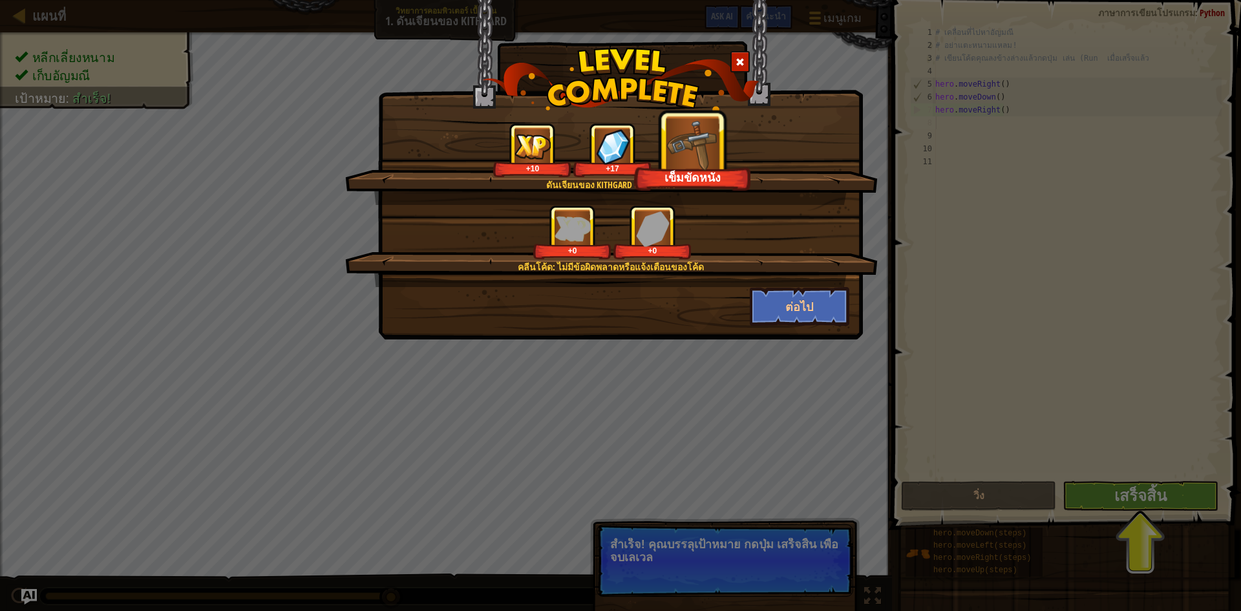
click at [1111, 494] on div "ดันเจียนของ Kithgard สำเร็จแล้ว +10 +17 เข็มขัดหนัง คลีนโค้ด: ไม่มีข้อผิดพลาดหร…" at bounding box center [620, 305] width 1241 height 611
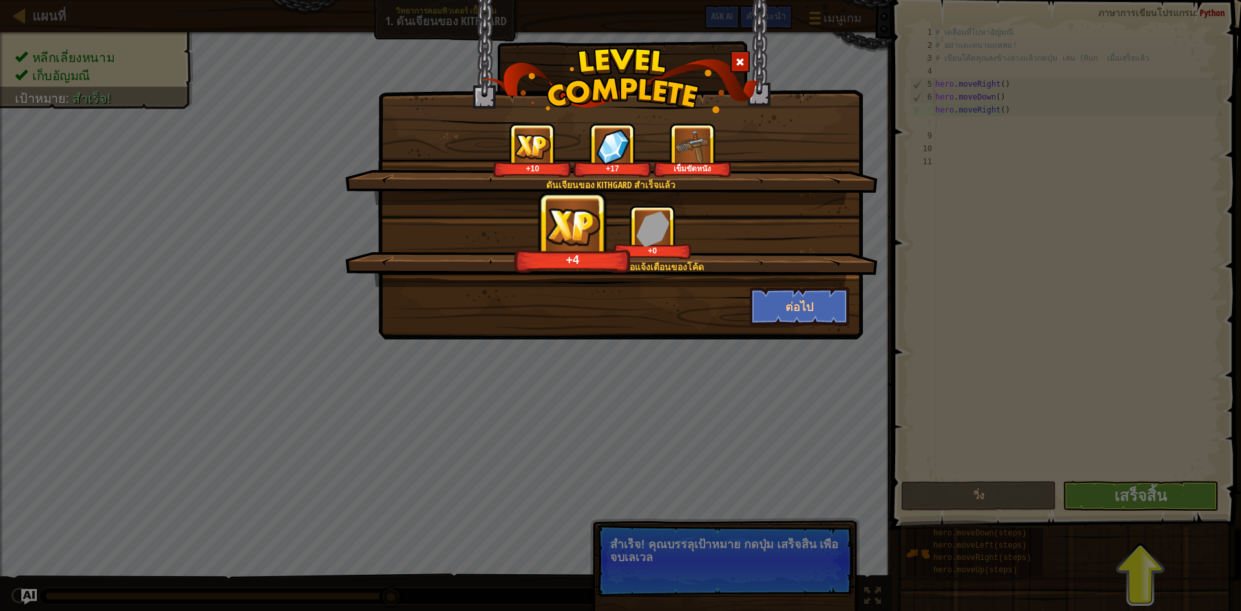
click at [725, 422] on div "ดันเจียนของ Kithgard สำเร็จแล้ว +10 +17 เข็มขัดหนัง คลีนโค้ด: ไม่มีข้อผิดพลาดหร…" at bounding box center [620, 305] width 1241 height 611
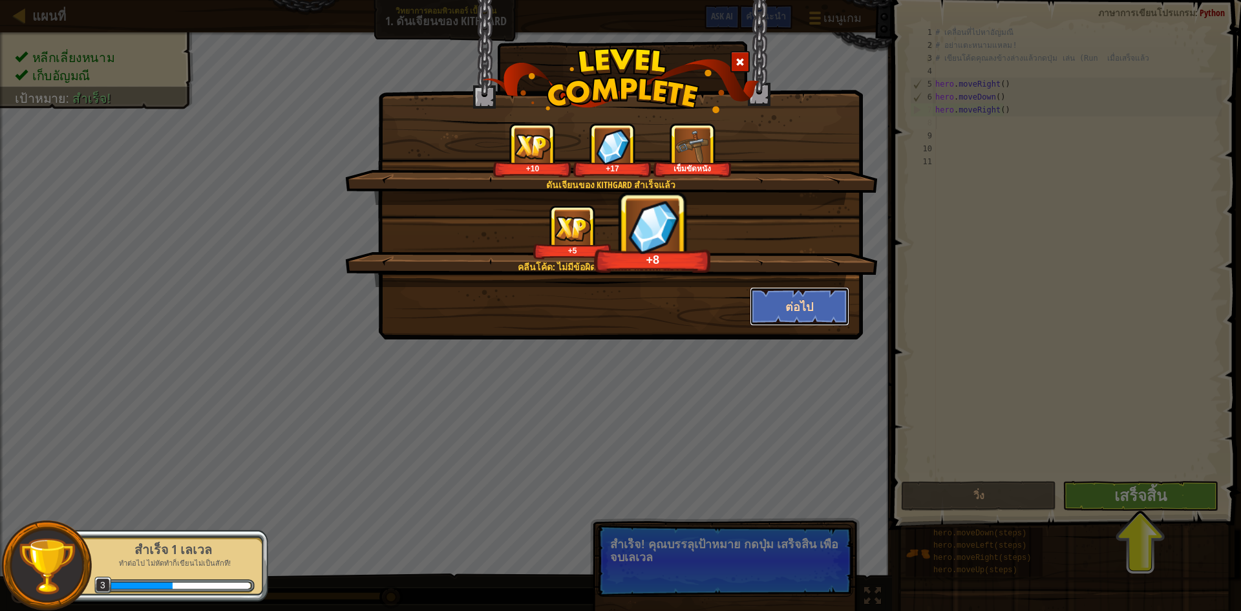
click at [799, 305] on button "ต่อไป" at bounding box center [800, 306] width 100 height 39
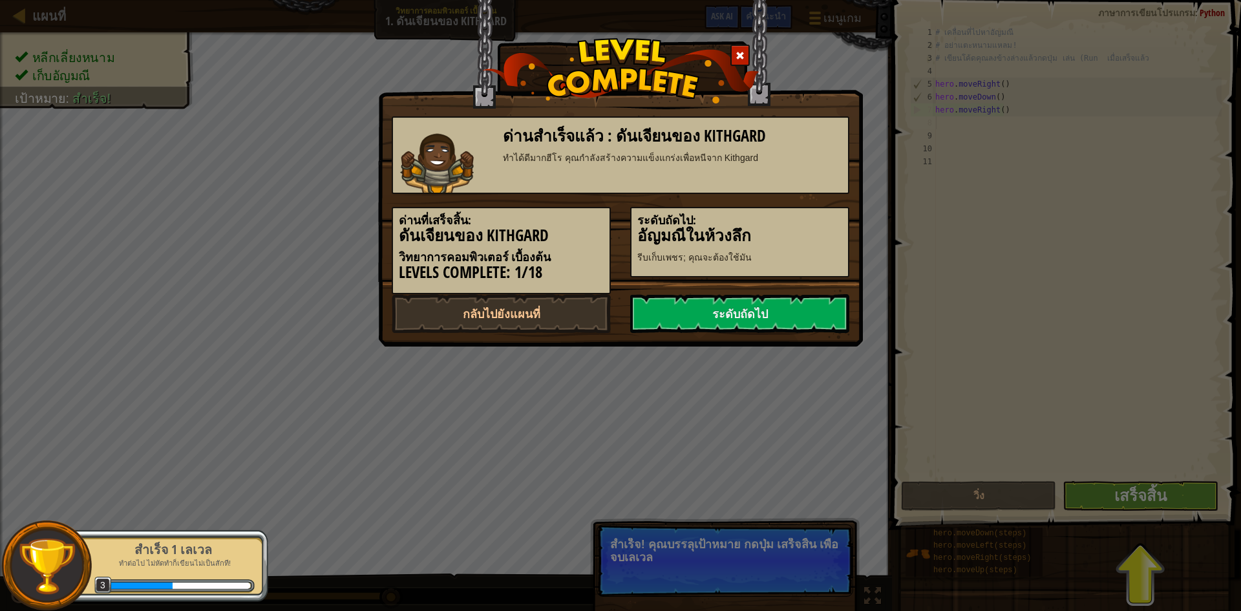
click at [781, 320] on link "ระดับถัดไป" at bounding box center [739, 313] width 219 height 39
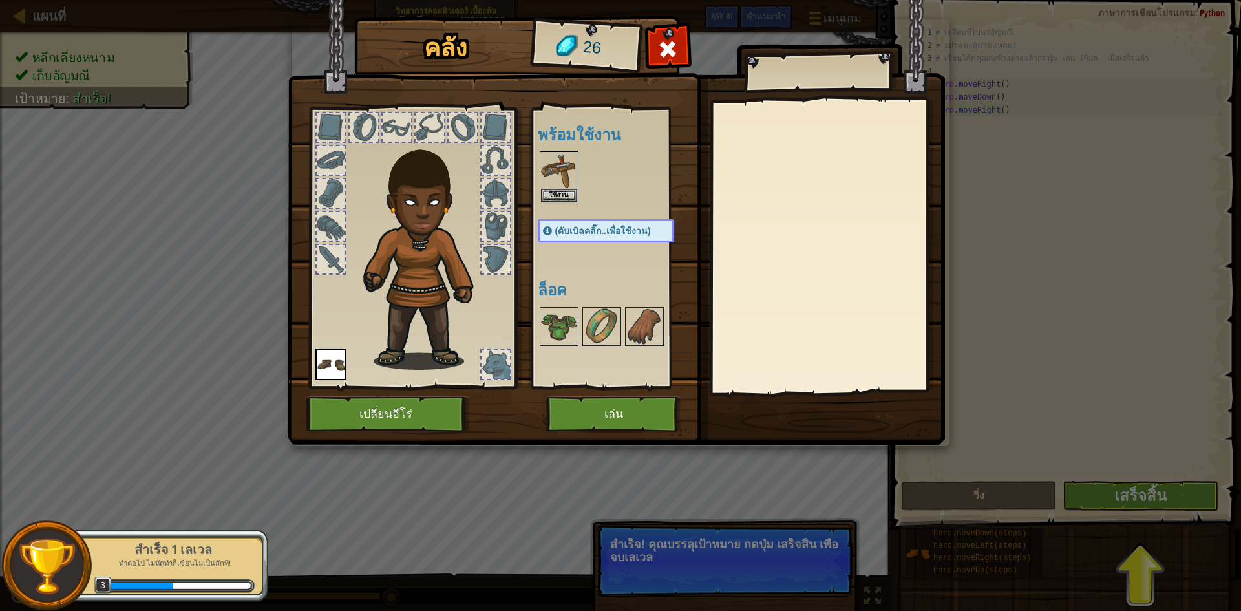
click at [565, 188] on img at bounding box center [559, 170] width 36 height 36
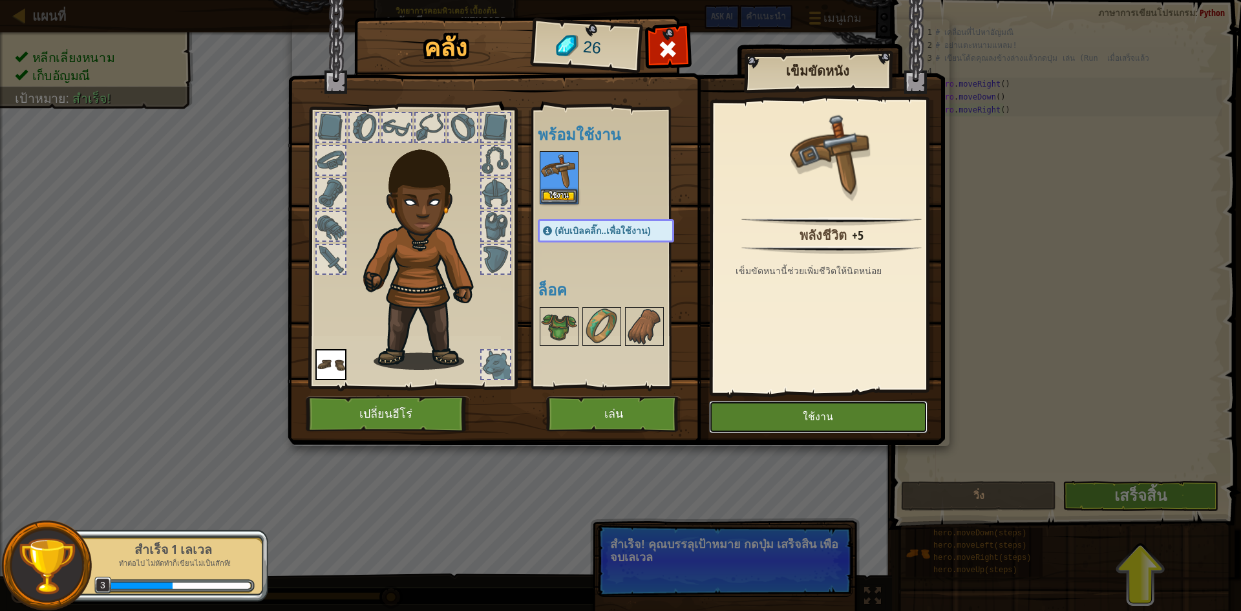
click at [784, 416] on button "ใช้งาน" at bounding box center [818, 417] width 218 height 32
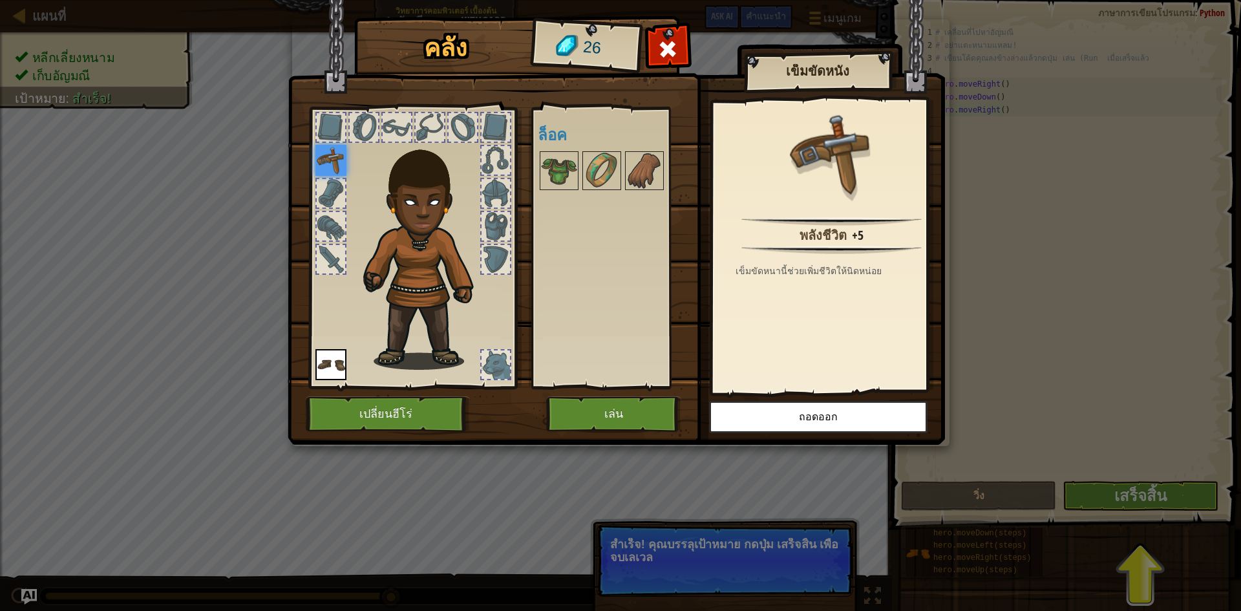
click at [1031, 134] on div "คลัง 26 พร้อมใช้งาน ใช้งาน ใช้งาน (ดับเบิลคลิ๊ก..เพื่อใช้งาน) ล็อค เข็มขัดหนัง …" at bounding box center [620, 305] width 1241 height 611
click at [635, 417] on button "เล่น" at bounding box center [613, 414] width 135 height 36
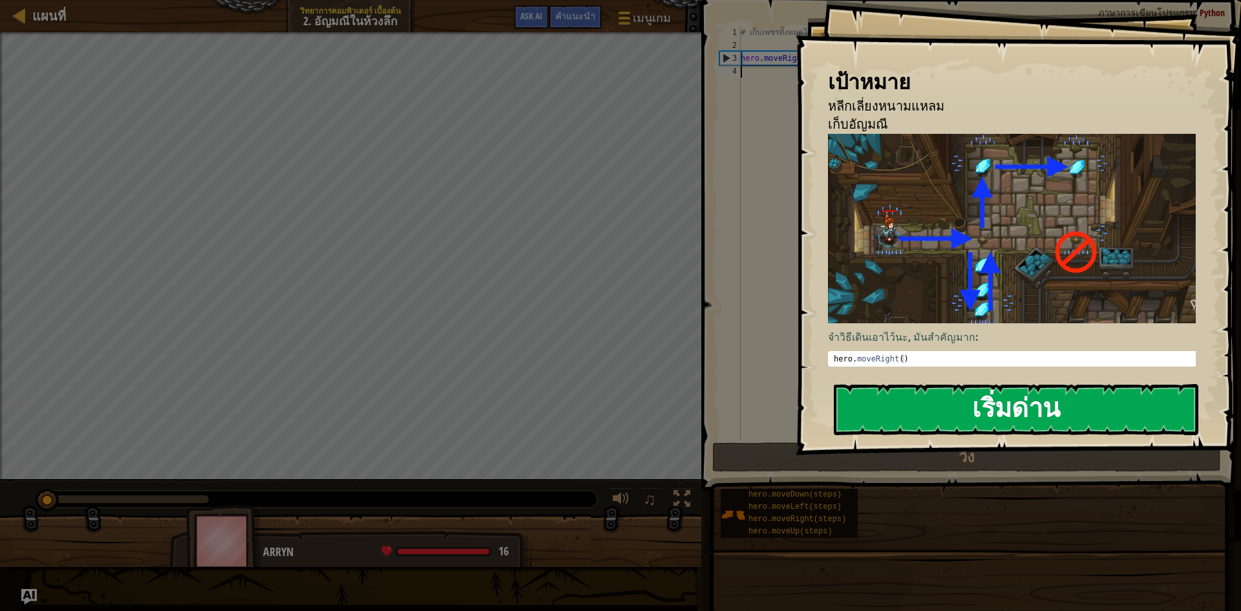
click at [1029, 413] on button "เริ่มด่าน" at bounding box center [1016, 409] width 364 height 51
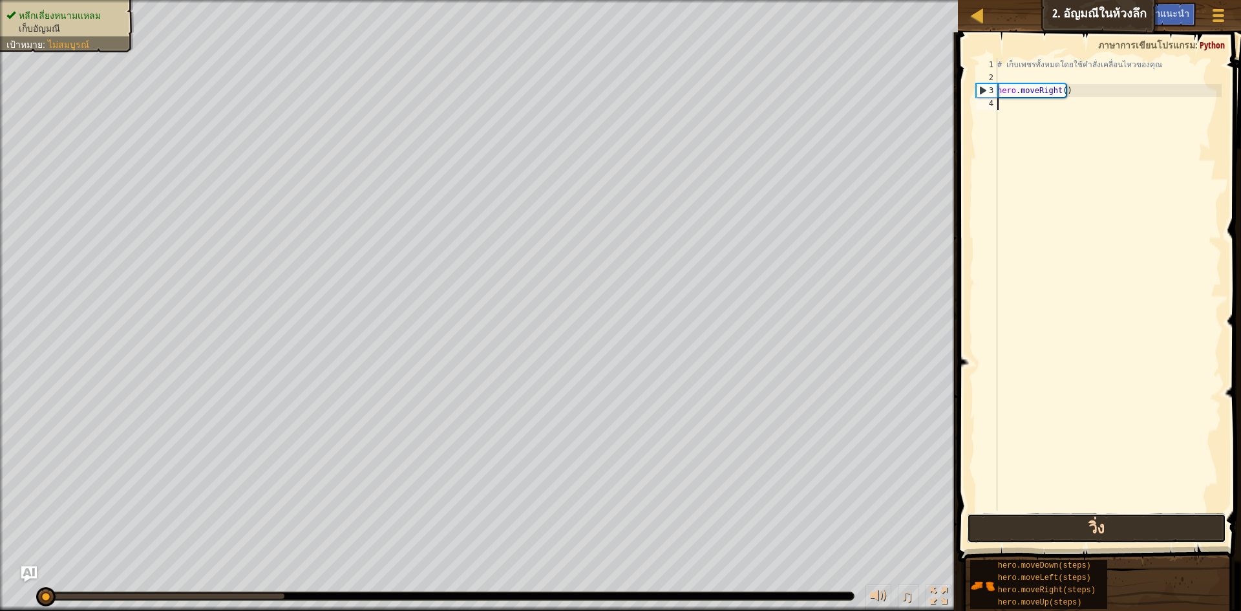
click at [1122, 532] on button "วิ่ง" at bounding box center [1096, 528] width 259 height 30
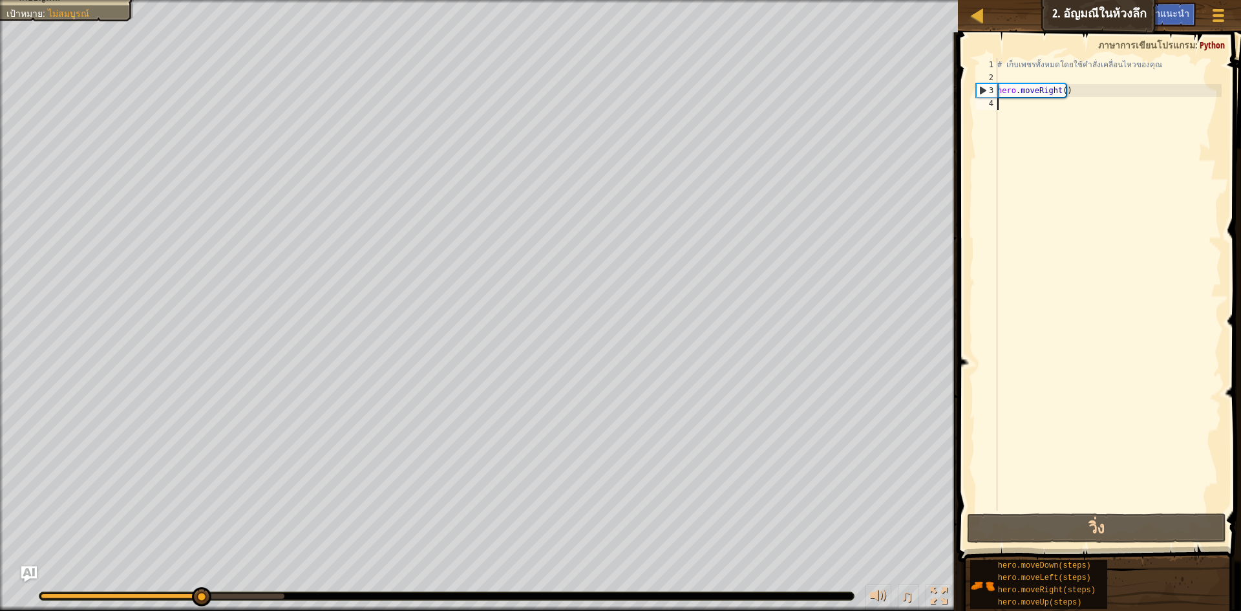
type textarea "h"
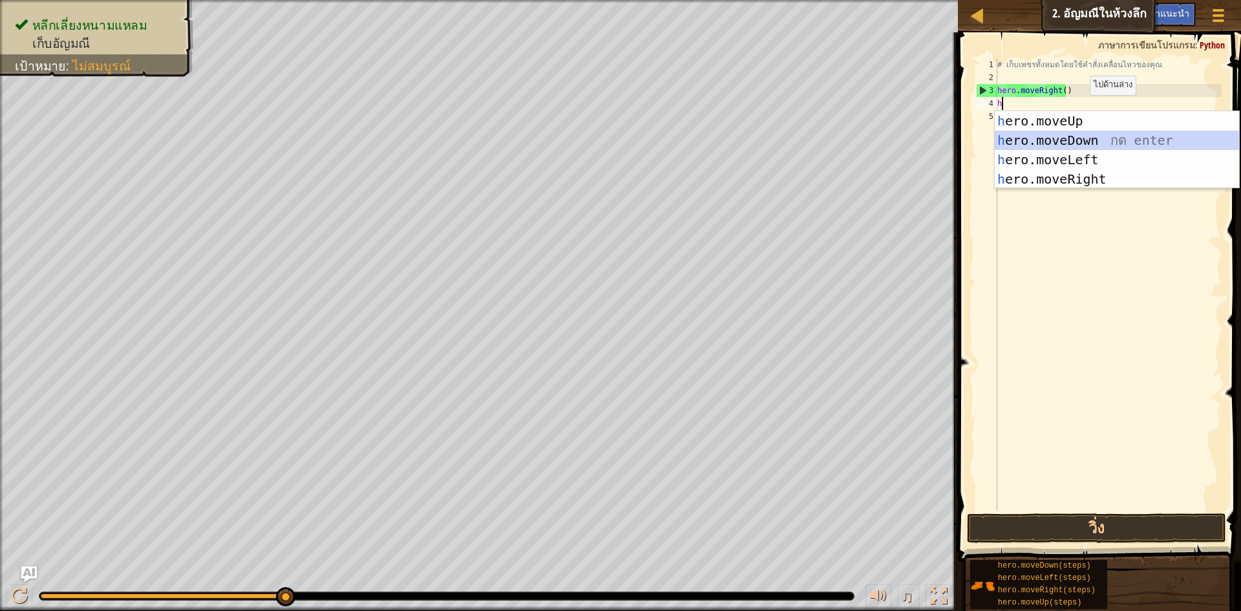
click at [1078, 140] on div "h ero.moveUp กด enter h ero.moveDown กด enter h ero.moveLeft กด enter h ero.mov…" at bounding box center [1116, 169] width 244 height 116
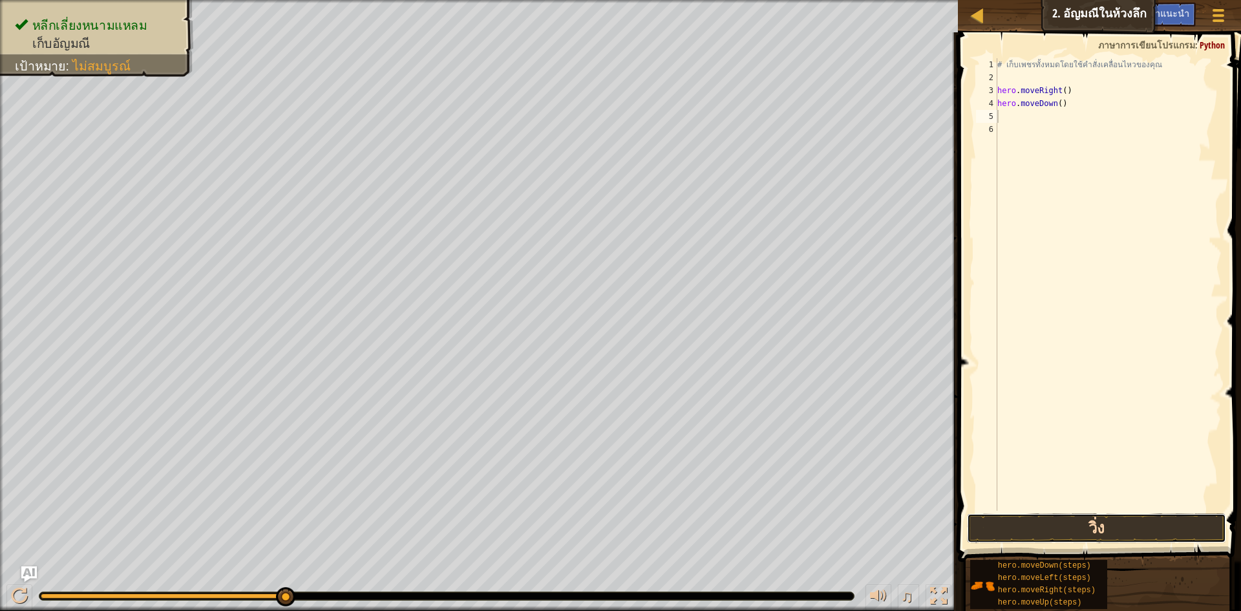
click at [1074, 528] on button "วิ่ง" at bounding box center [1096, 528] width 259 height 30
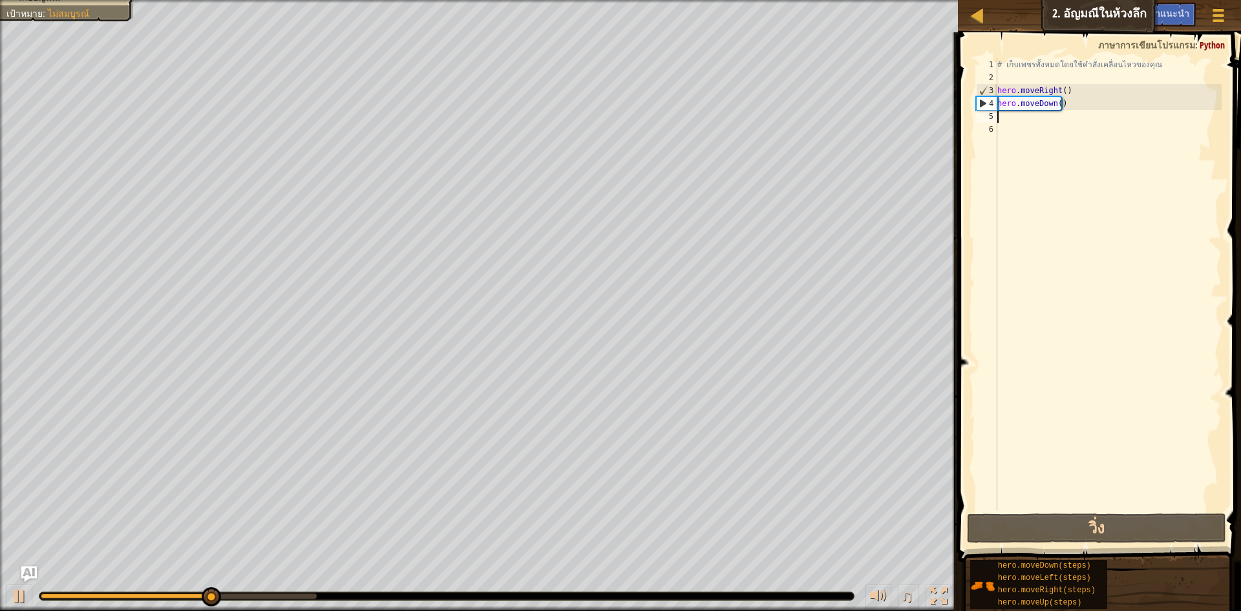
click at [1058, 125] on div "# เก็บเพชรทั้งหมดโดยใช้คำสั่งเคลื่อนไหวของคุณ hero . moveRight ( ) hero . moveD…" at bounding box center [1107, 297] width 227 height 478
click at [1041, 120] on div "# เก็บเพชรทั้งหมดโดยใช้คำสั่งเคลื่อนไหวของคุณ hero . moveRight ( ) hero . moveD…" at bounding box center [1107, 297] width 227 height 478
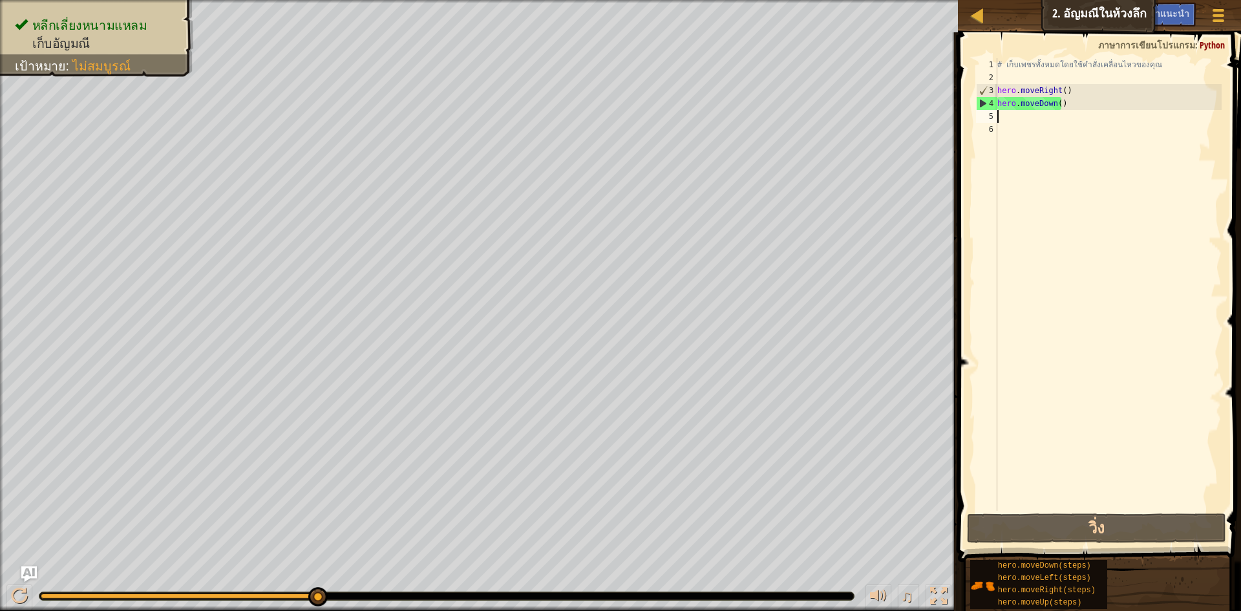
type textarea "h"
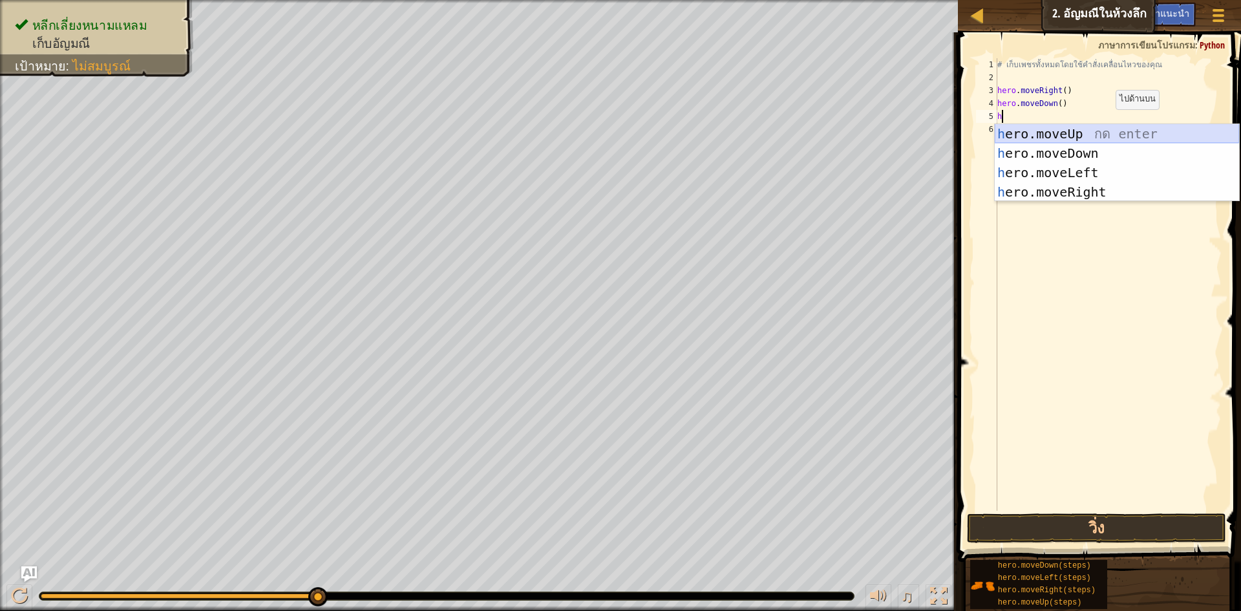
click at [1100, 132] on div "h ero.moveUp กด enter h ero.moveDown กด enter h ero.moveLeft กด enter h ero.mov…" at bounding box center [1116, 182] width 244 height 116
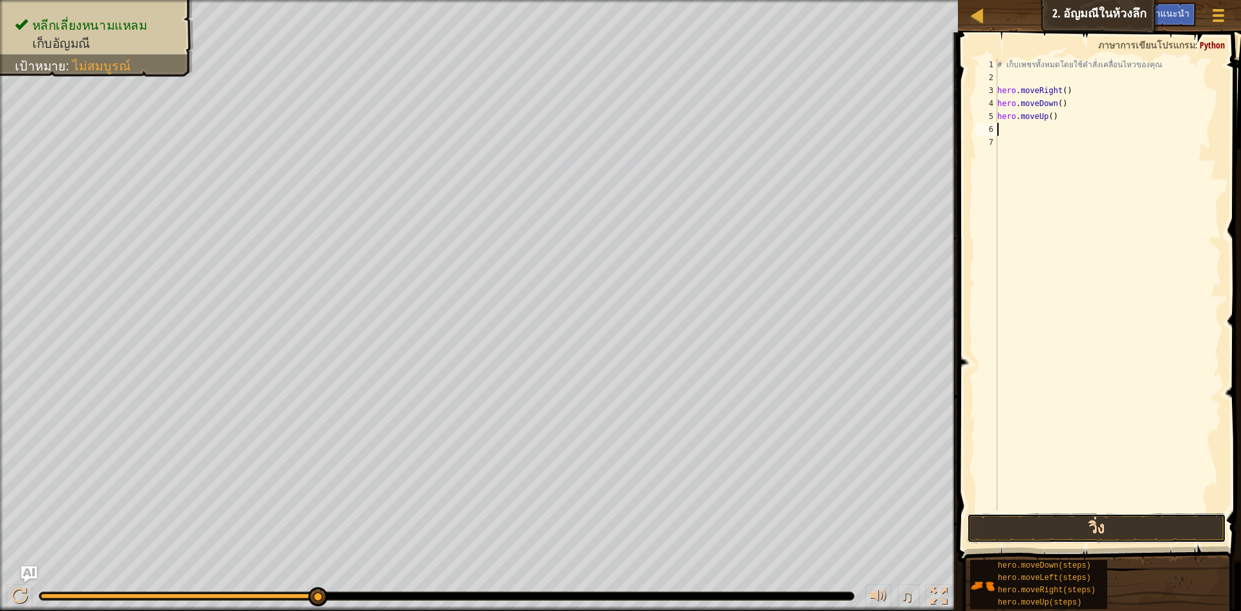
click at [1071, 522] on button "วิ่ง" at bounding box center [1096, 528] width 259 height 30
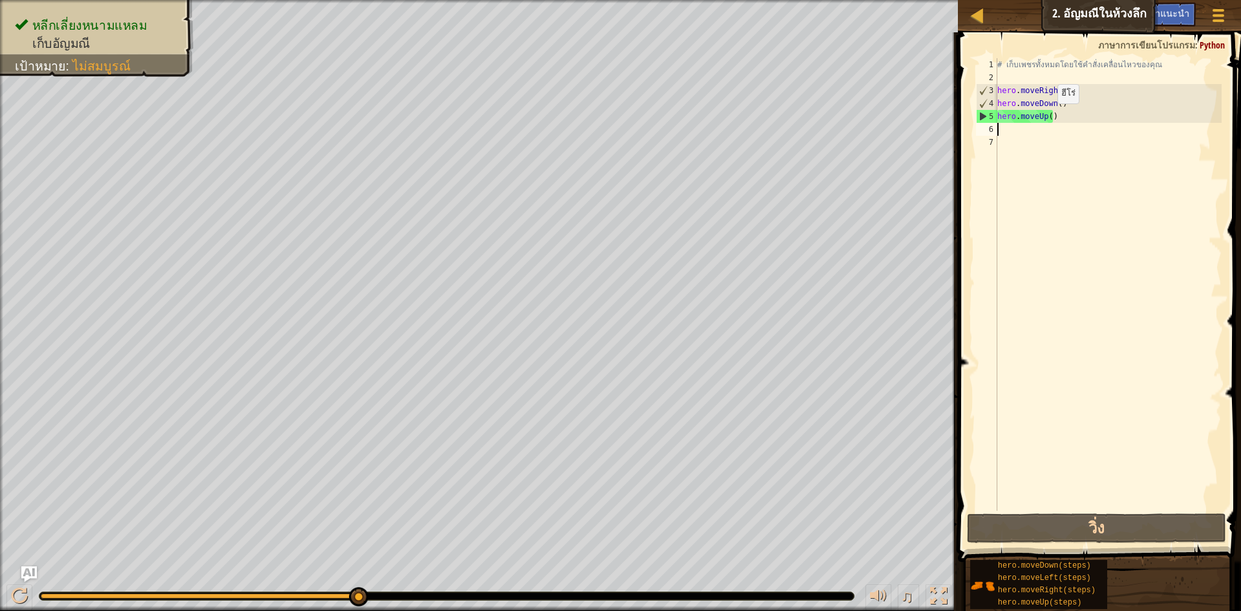
click at [1046, 116] on div "# เก็บเพชรทั้งหมดโดยใช้คำสั่งเคลื่อนไหวของคุณ hero . moveRight ( ) hero . moveD…" at bounding box center [1107, 297] width 227 height 478
click at [1049, 116] on div "# เก็บเพชรทั้งหมดโดยใช้คำสั่งเคลื่อนไหวของคุณ hero . moveRight ( ) hero . moveD…" at bounding box center [1107, 297] width 227 height 478
type textarea "hero.moveUp2)"
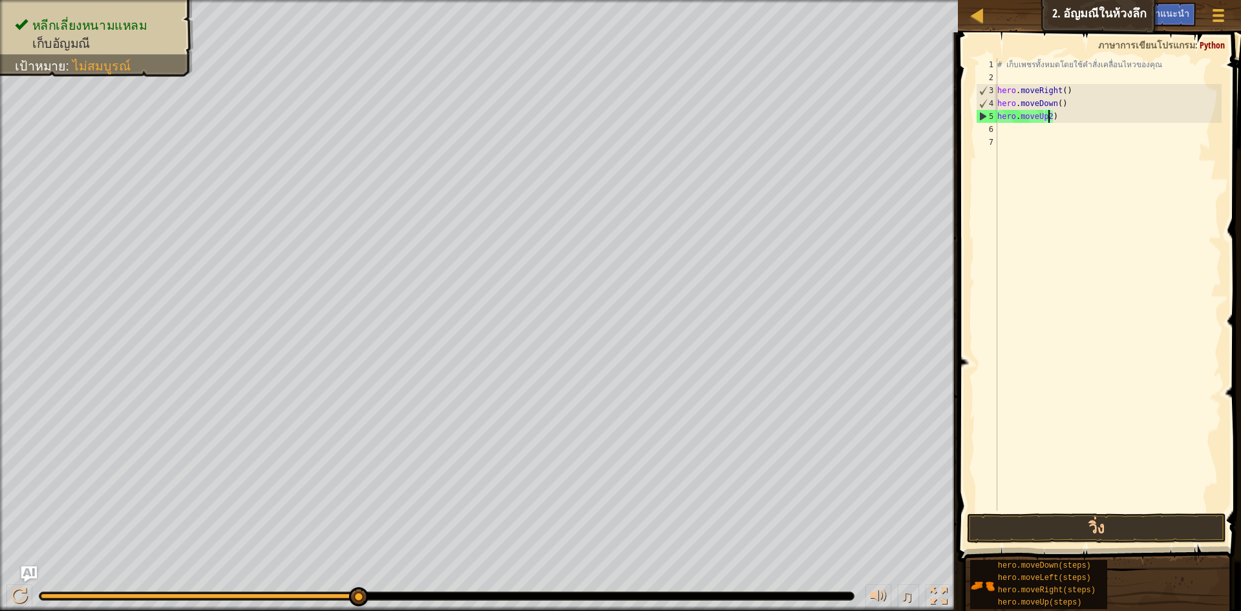
scroll to position [6, 4]
click at [1060, 211] on div "# เก็บเพชรทั้งหมดโดยใช้คำสั่งเคลื่อนไหวของคุณ hero . moveRight ( ) hero . moveD…" at bounding box center [1107, 297] width 227 height 478
click at [1047, 118] on div "# เก็บเพชรทั้งหมดโดยใช้คำสั่งเคลื่อนไหวของคุณ hero . moveRight ( ) hero . moveD…" at bounding box center [1107, 297] width 227 height 478
type textarea "hero.moveUp2)"
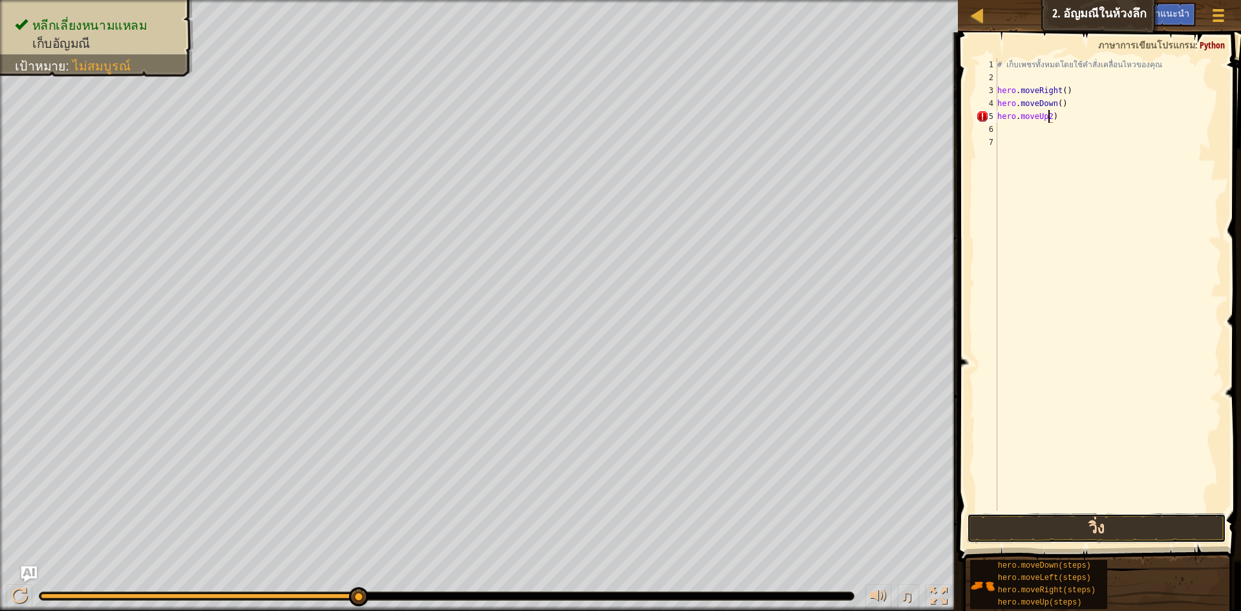
click at [1058, 521] on button "วิ่ง" at bounding box center [1096, 528] width 259 height 30
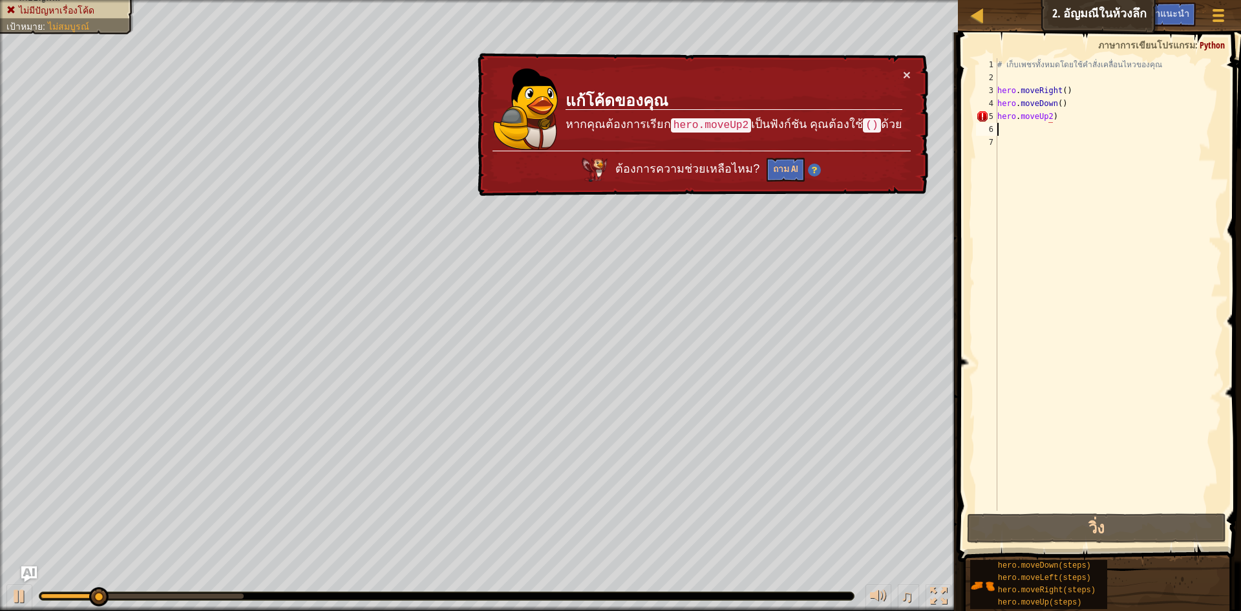
click at [1053, 132] on div "# เก็บเพชรทั้งหมดโดยใช้คำสั่งเคลื่อนไหวของคุณ hero . moveRight ( ) hero . moveD…" at bounding box center [1107, 297] width 227 height 478
click at [1060, 116] on div "# เก็บเพชรทั้งหมดโดยใช้คำสั่งเคลื่อนไหวของคุณ hero . moveRight ( ) hero . moveD…" at bounding box center [1107, 297] width 227 height 478
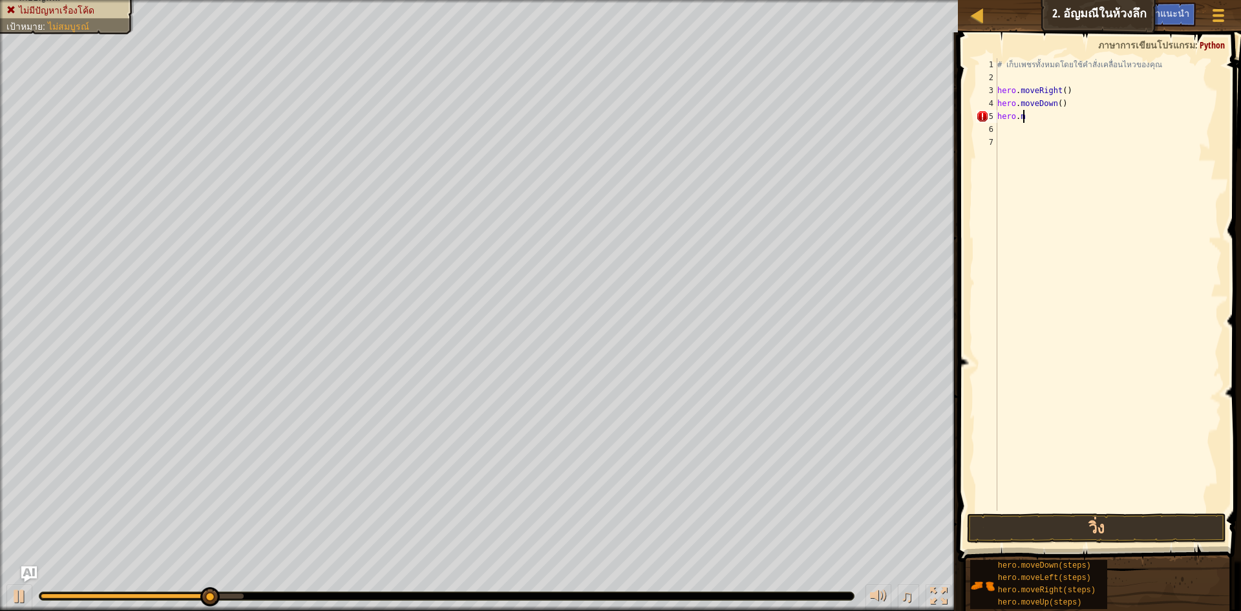
type textarea "h"
drag, startPoint x: 1058, startPoint y: 266, endPoint x: 1078, endPoint y: 350, distance: 86.4
click at [1060, 277] on div "# เก็บเพชรทั้งหมดโดยใช้คำสั่งเคลื่อนไหวของคุณ hero . moveRight ( ) hero . moveD…" at bounding box center [1107, 297] width 227 height 478
click at [1105, 529] on button "วิ่ง" at bounding box center [1096, 528] width 259 height 30
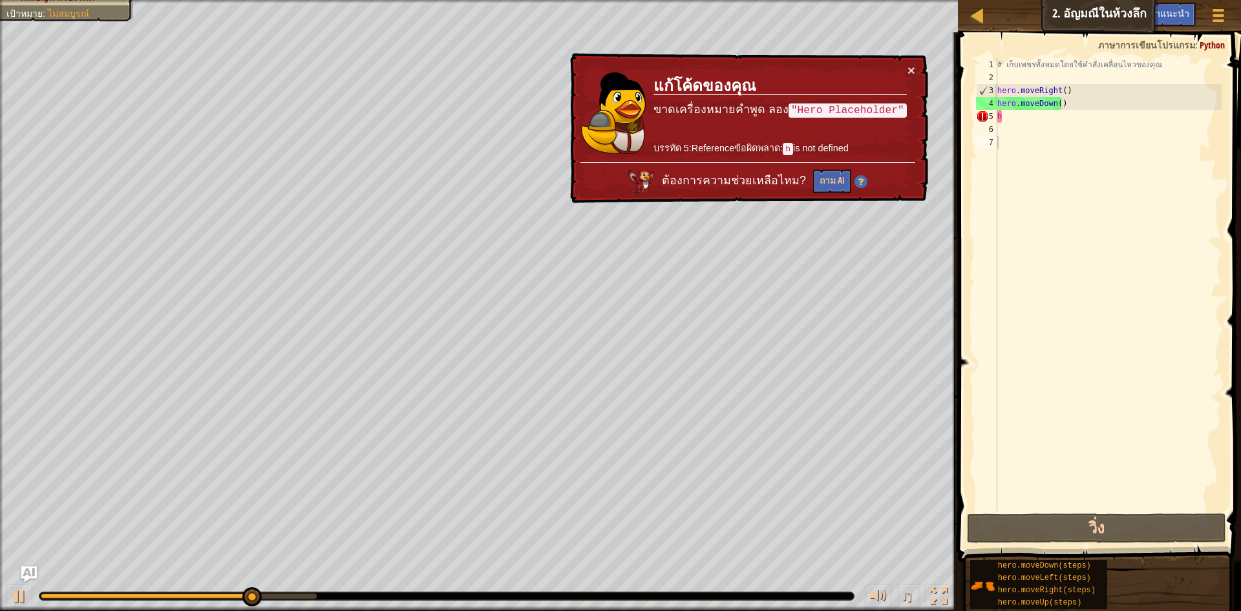
click at [919, 66] on div "× แก้โค้ดของคุณ ขาดเครื่องหมายคำพูด ลอง "Hero Placeholder" บรรทัด 5:Referenceข้…" at bounding box center [747, 128] width 361 height 151
click at [910, 68] on button "×" at bounding box center [911, 70] width 8 height 14
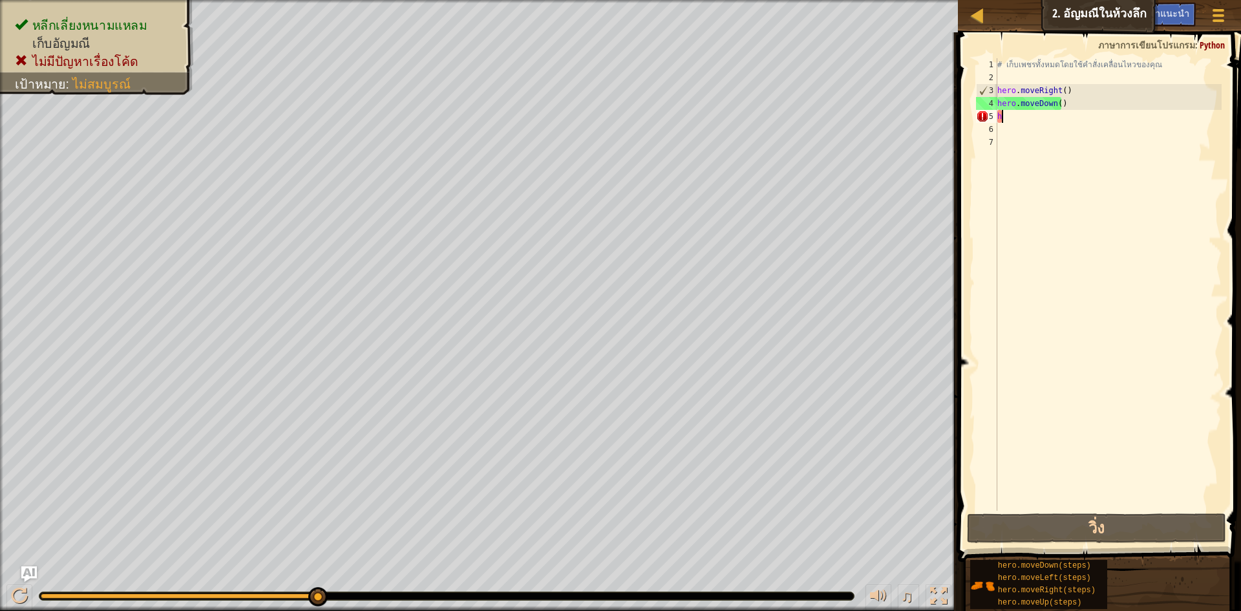
click at [1027, 117] on div "# เก็บเพชรทั้งหมดโดยใช้คำสั่งเคลื่อนไหวของคุณ hero . moveRight ( ) hero . moveD…" at bounding box center [1107, 297] width 227 height 478
type textarea "h"
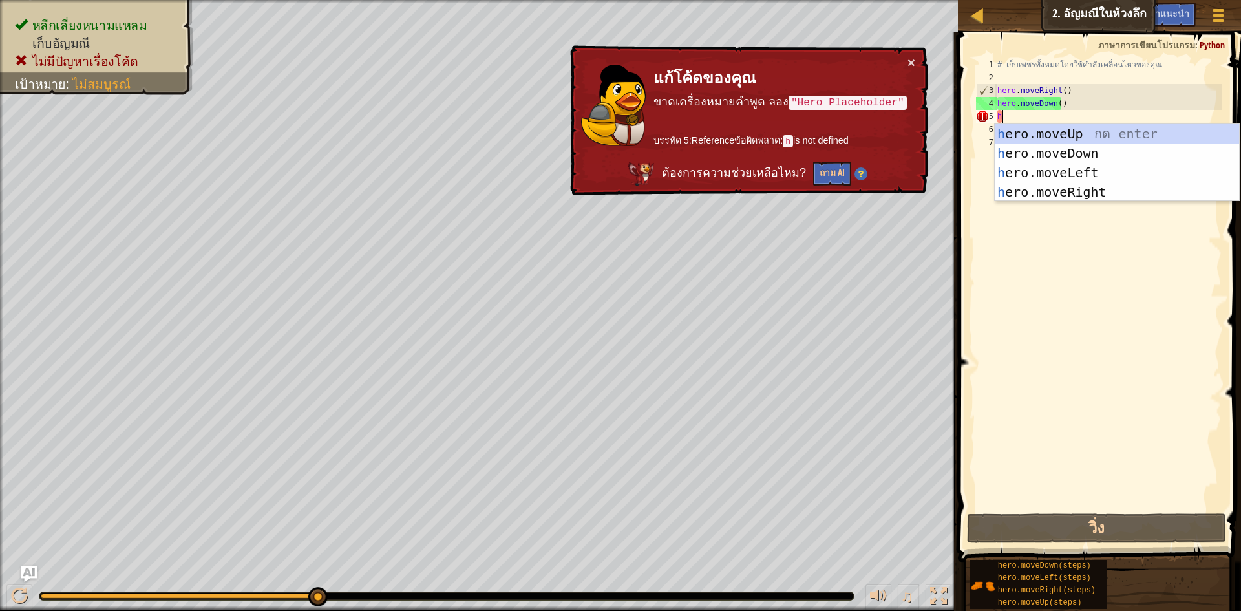
type textarea "h"
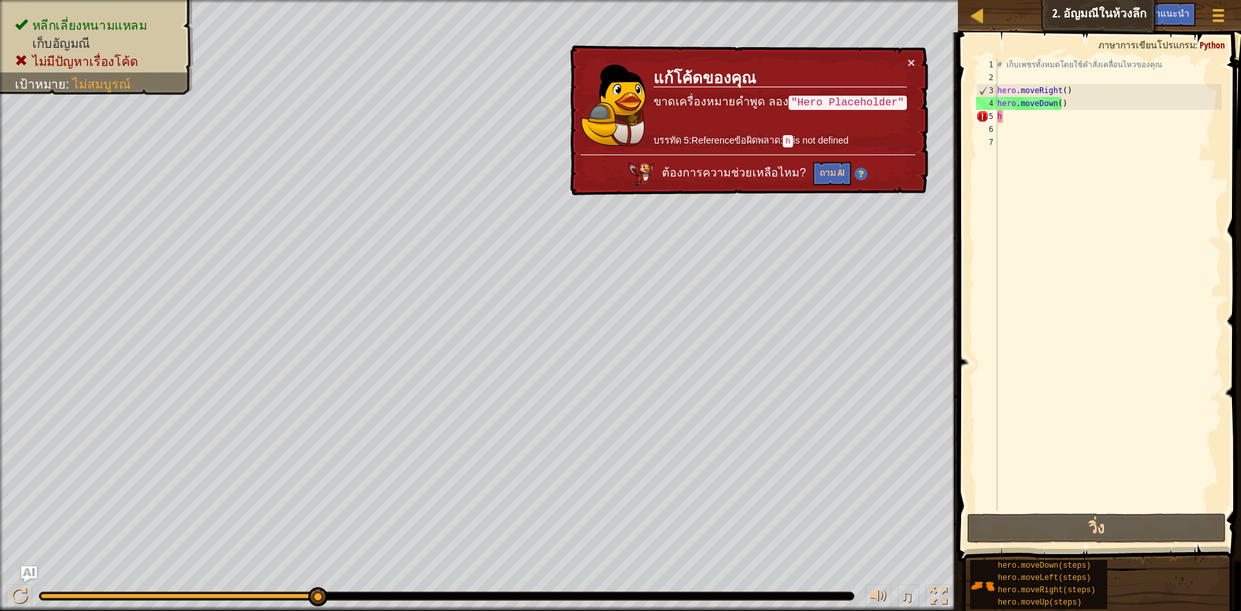
click at [907, 48] on div "× แก้โค้ดของคุณ ขาดเครื่องหมายคำพูด ลอง "Hero Placeholder" บรรทัด 5:Referenceข้…" at bounding box center [747, 120] width 361 height 151
click at [907, 56] on button "×" at bounding box center [911, 63] width 8 height 14
click at [1005, 123] on div "# เก็บเพชรทั้งหมดโดยใช้คำสั่งเคลื่อนไหวของคุณ hero . moveRight ( ) hero . moveD…" at bounding box center [1107, 297] width 227 height 478
click at [1010, 112] on div "# เก็บเพชรทั้งหมดโดยใช้คำสั่งเคลื่อนไหวของคุณ hero . moveRight ( ) hero . moveD…" at bounding box center [1107, 297] width 227 height 478
type textarea "h"
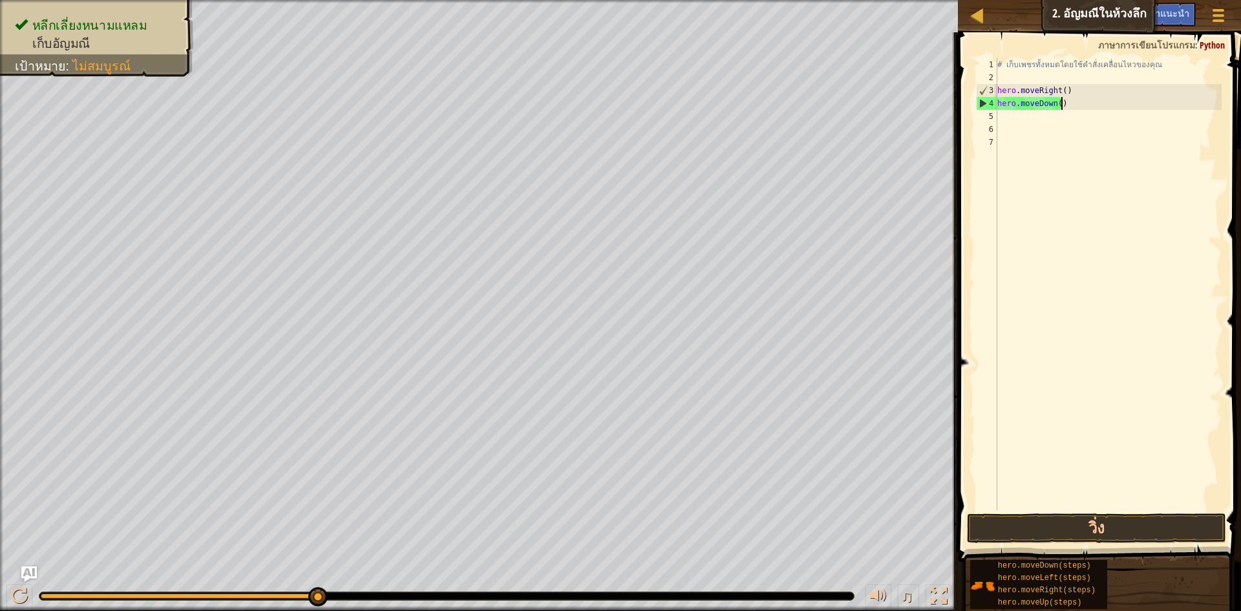
click at [1063, 105] on div "# เก็บเพชรทั้งหมดโดยใช้คำสั่งเคลื่อนไหวของคุณ hero . moveRight ( ) hero . moveD…" at bounding box center [1107, 297] width 227 height 478
type textarea "h"
click at [1079, 87] on div "# เก็บเพชรทั้งหมดโดยใช้คำสั่งเคลื่อนไหวของคุณ hero . moveRight ( )" at bounding box center [1107, 297] width 227 height 478
type textarea "h"
click at [1001, 79] on div "# เก็บเพชรทั้งหมดโดยใช้คำสั่งเคลื่อนไหวของคุณ" at bounding box center [1107, 297] width 227 height 478
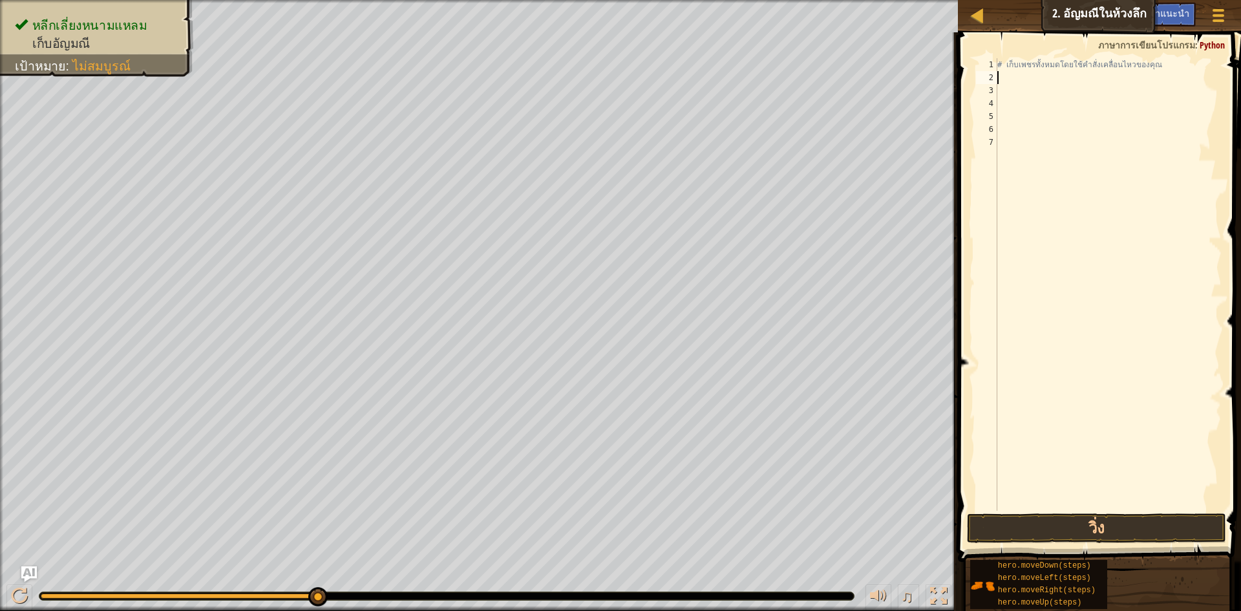
type textarea "h"
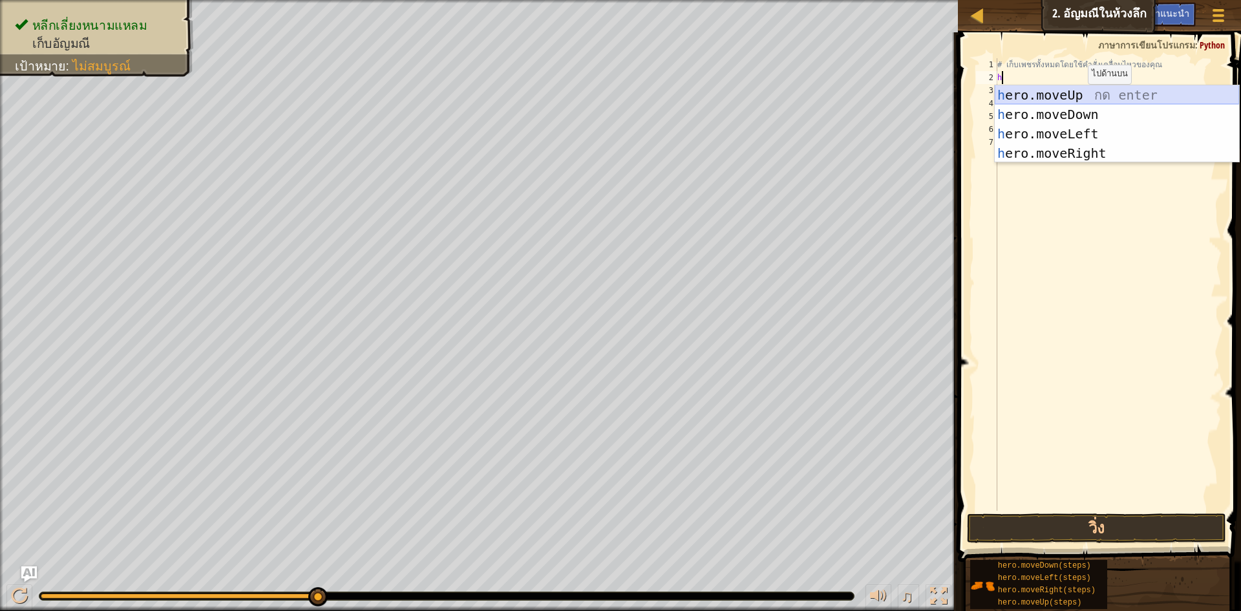
click at [1071, 96] on div "h ero.moveUp กด enter h ero.moveDown กด enter h ero.moveLeft กด enter h ero.mov…" at bounding box center [1116, 143] width 244 height 116
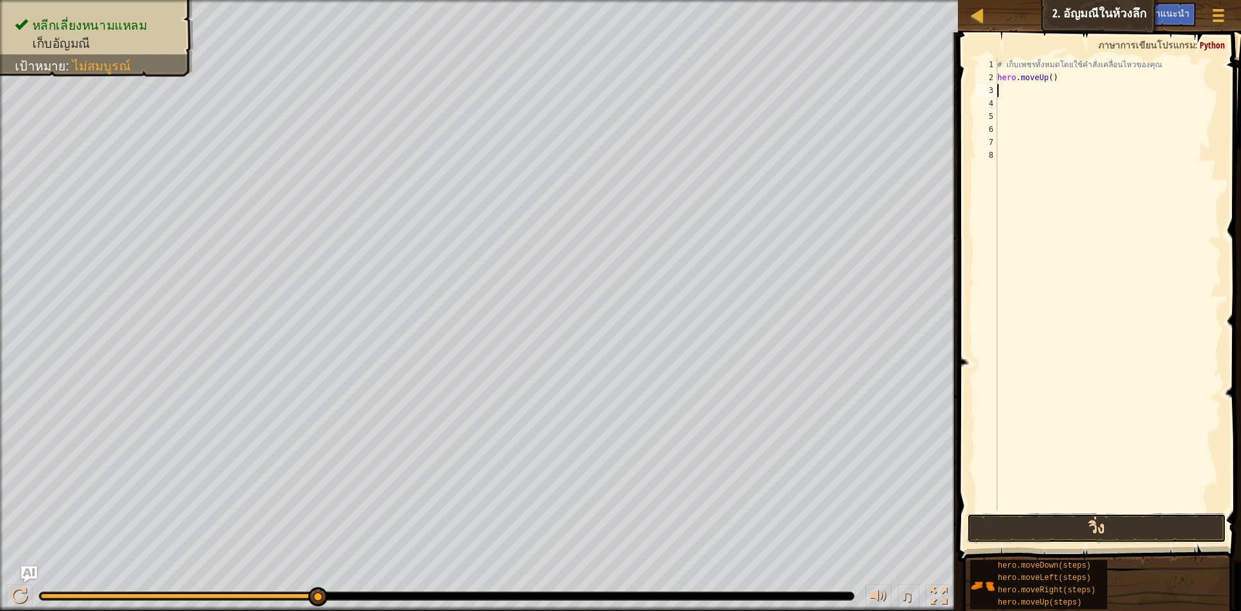
click at [1073, 531] on button "วิ่ง" at bounding box center [1096, 528] width 259 height 30
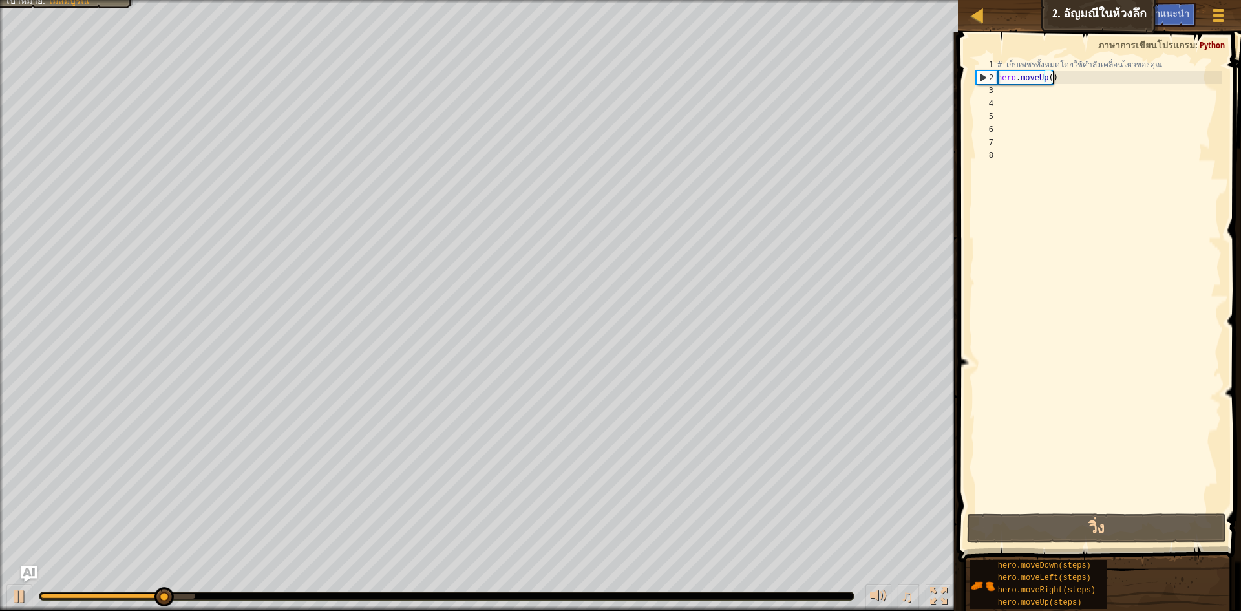
click at [1056, 81] on div "# เก็บเพชรทั้งหมดโดยใช้คำสั่งเคลื่อนไหวของคุณ hero . moveUp ( )" at bounding box center [1107, 297] width 227 height 478
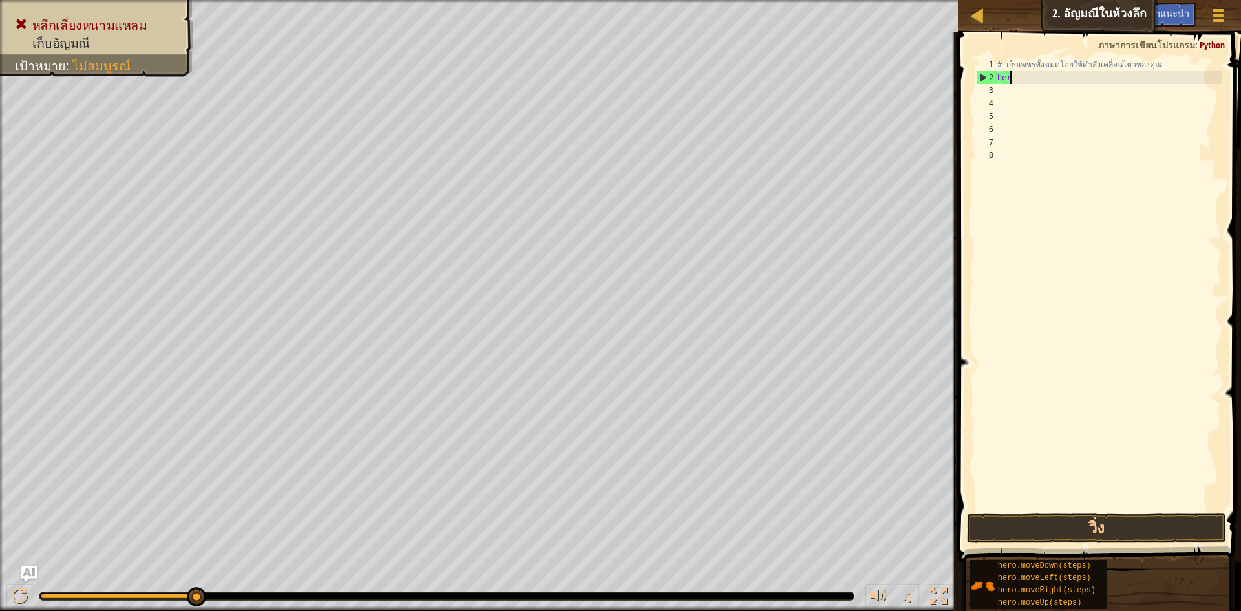
type textarea "h"
type textarea "# เก็บเพชรทั้งหมดโดยใช้คำสั่งเคลื่อนไหวของคุณ"
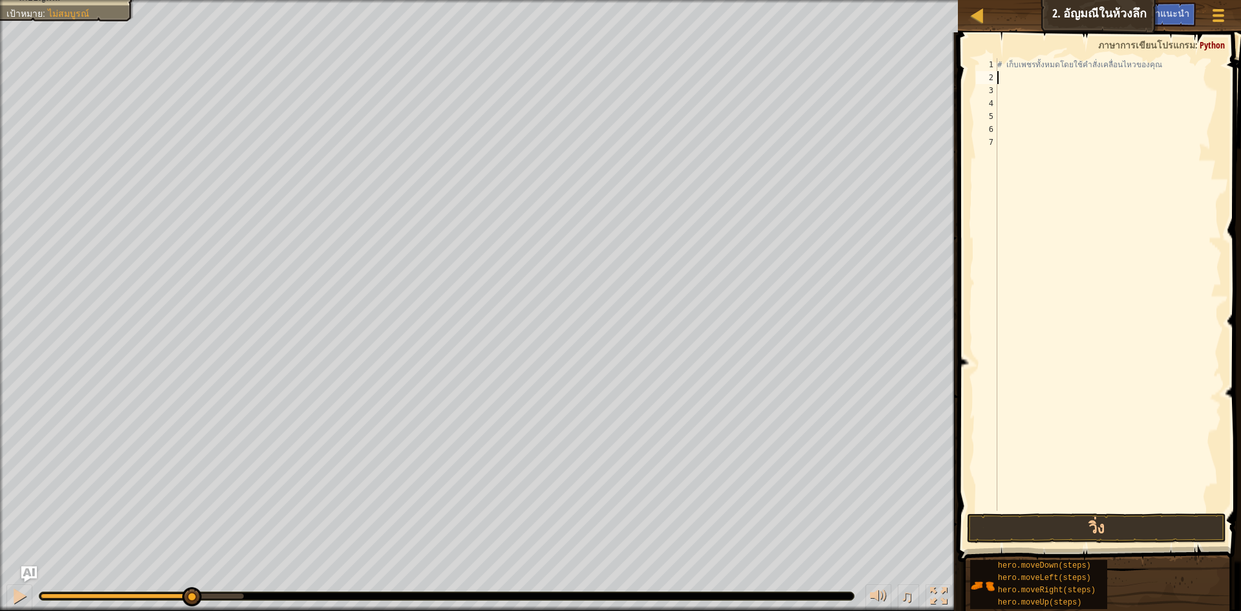
click at [1034, 76] on div "# เก็บเพชรทั้งหมดโดยใช้คำสั่งเคลื่อนไหวของคุณ" at bounding box center [1107, 297] width 227 height 478
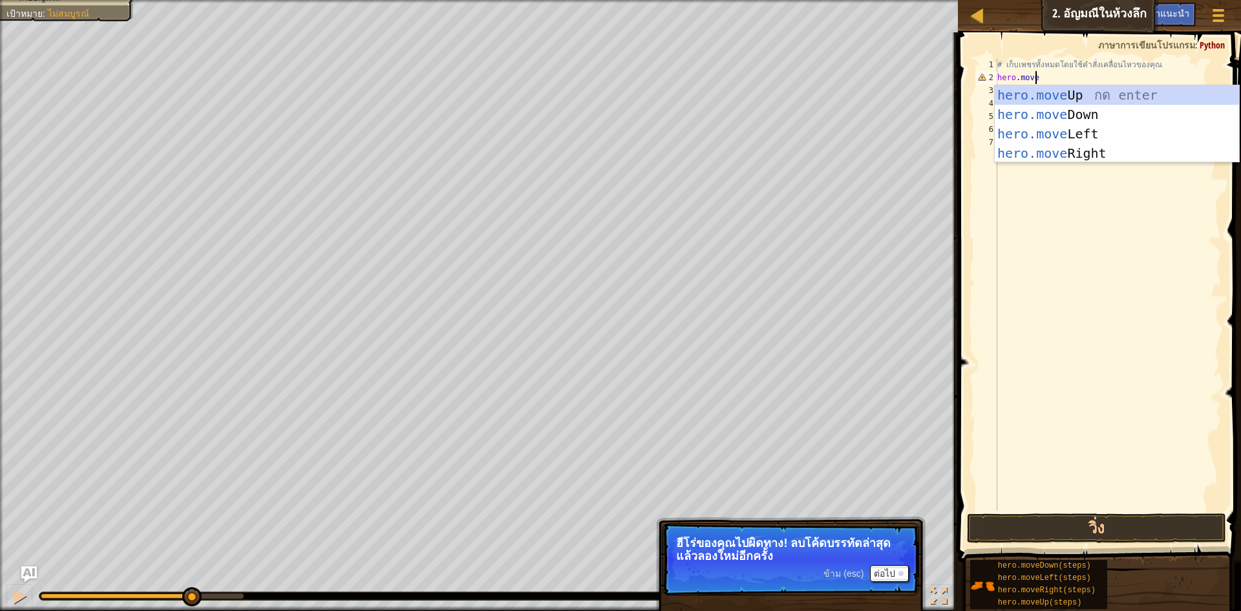
scroll to position [6, 3]
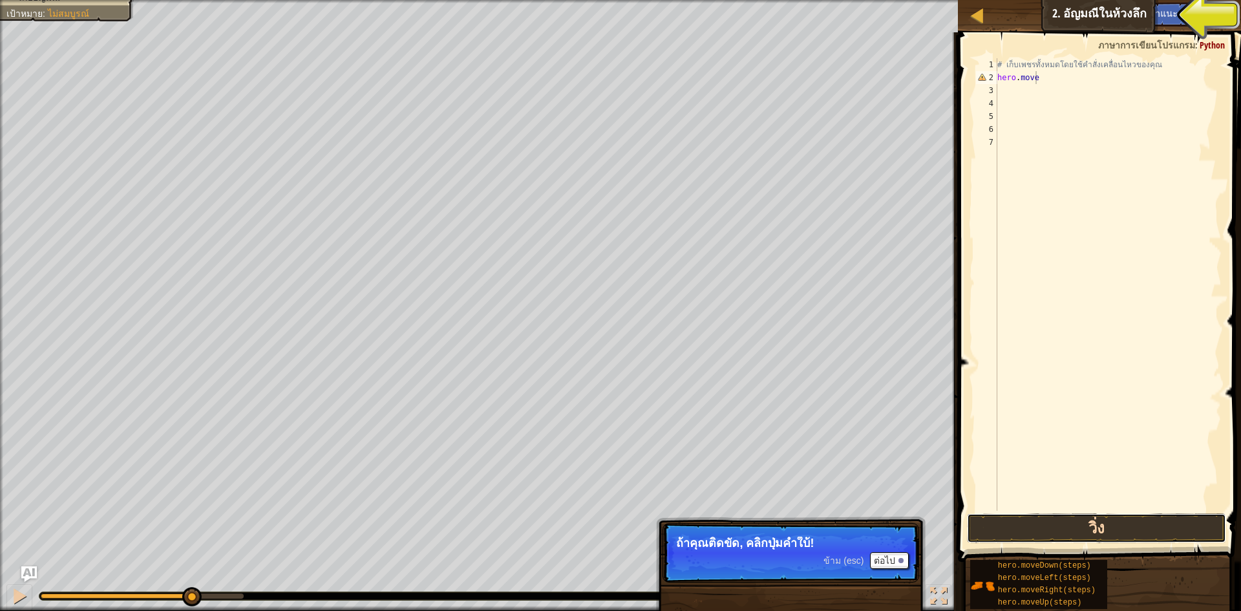
click at [1088, 529] on button "วิ่ง" at bounding box center [1096, 528] width 259 height 30
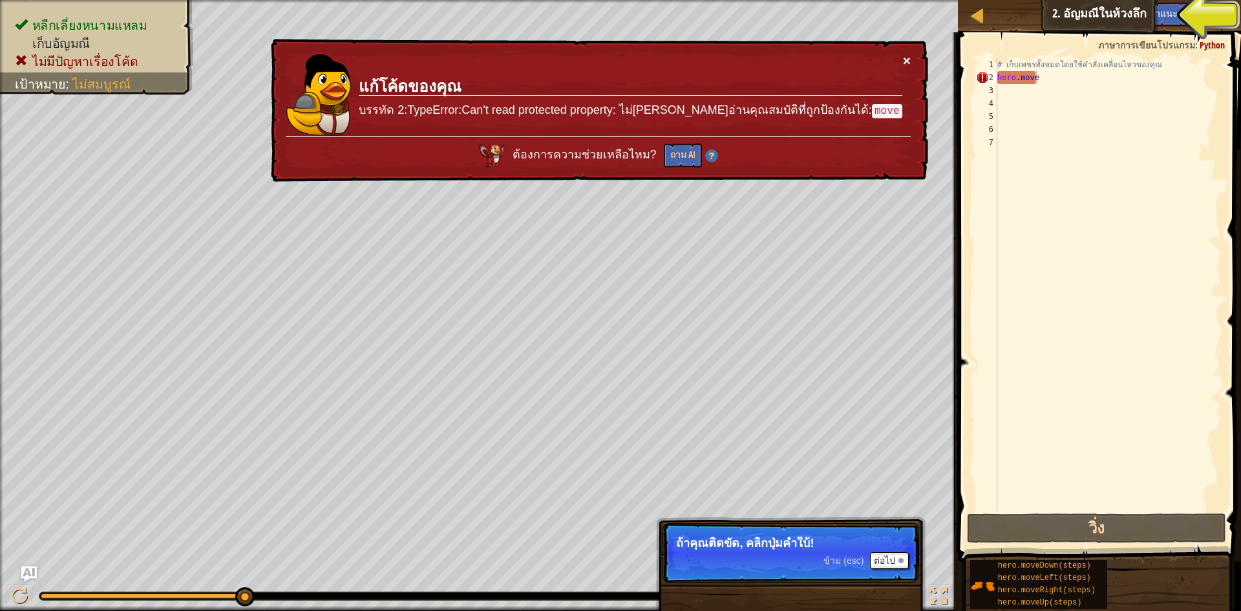
click at [908, 59] on button "×" at bounding box center [907, 63] width 8 height 14
click at [1040, 78] on div "# เก็บเพชรทั้งหมดโดยใช้คำสั่งเคลื่อนไหวของคุณ hero . move" at bounding box center [1107, 297] width 227 height 478
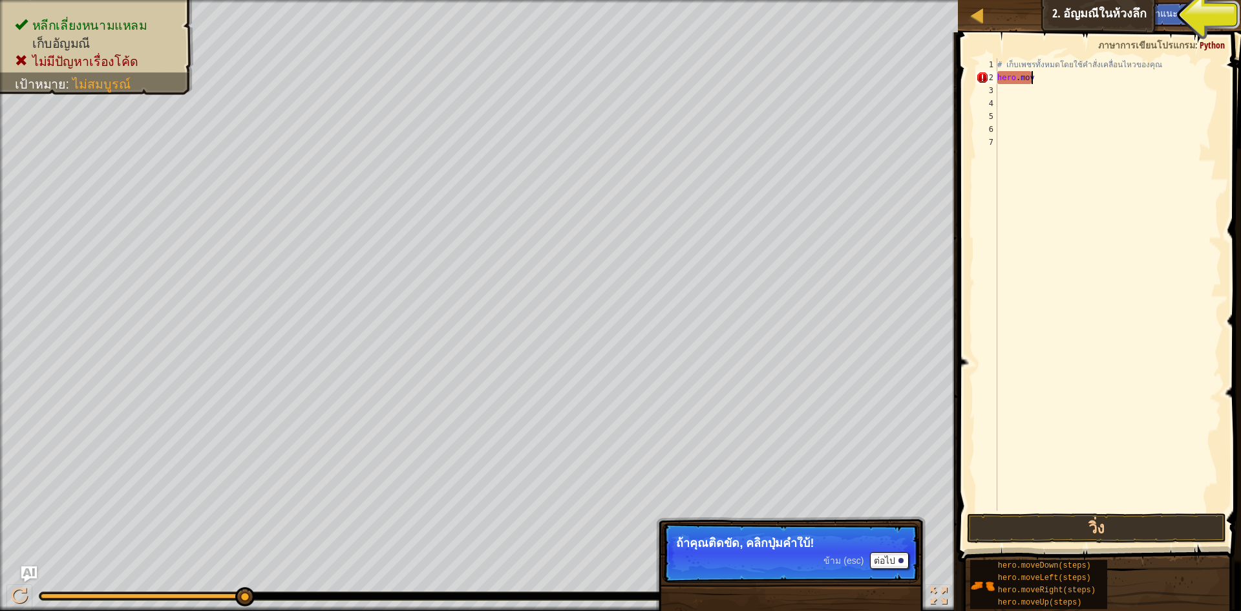
scroll to position [6, 1]
type textarea "h"
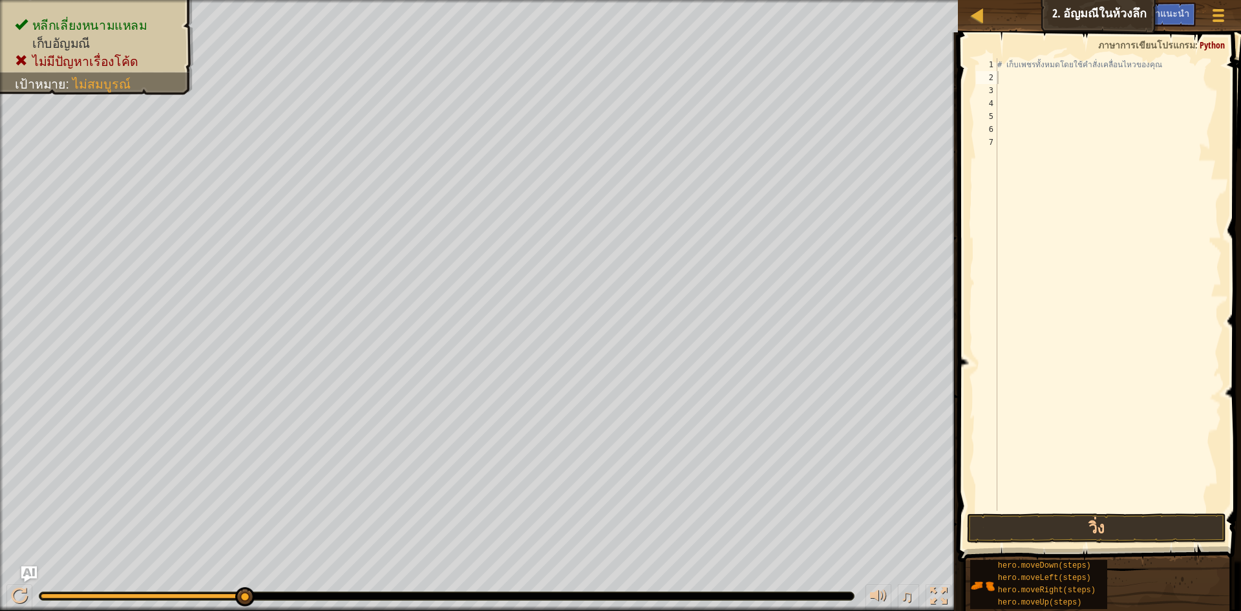
click at [1107, 13] on div "เมนูเกม เสร็จสิ้น คำแนะนำ Ask AI" at bounding box center [1167, 18] width 133 height 30
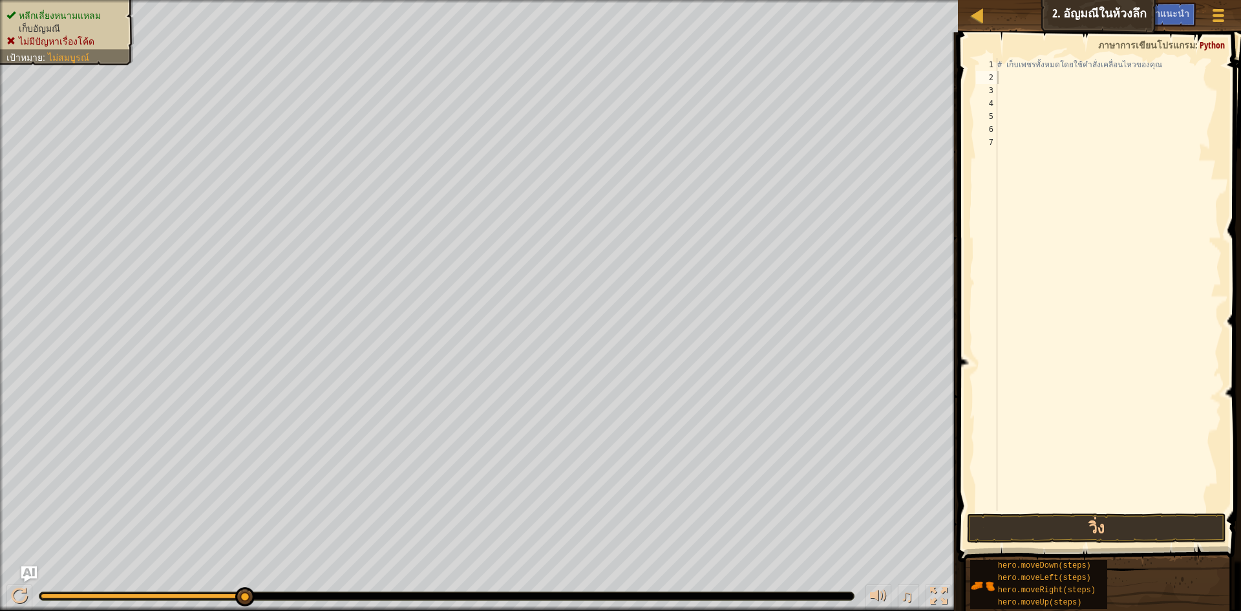
click at [82, 14] on span "หลีกเลี่ยงหนามแหลม" at bounding box center [60, 15] width 82 height 10
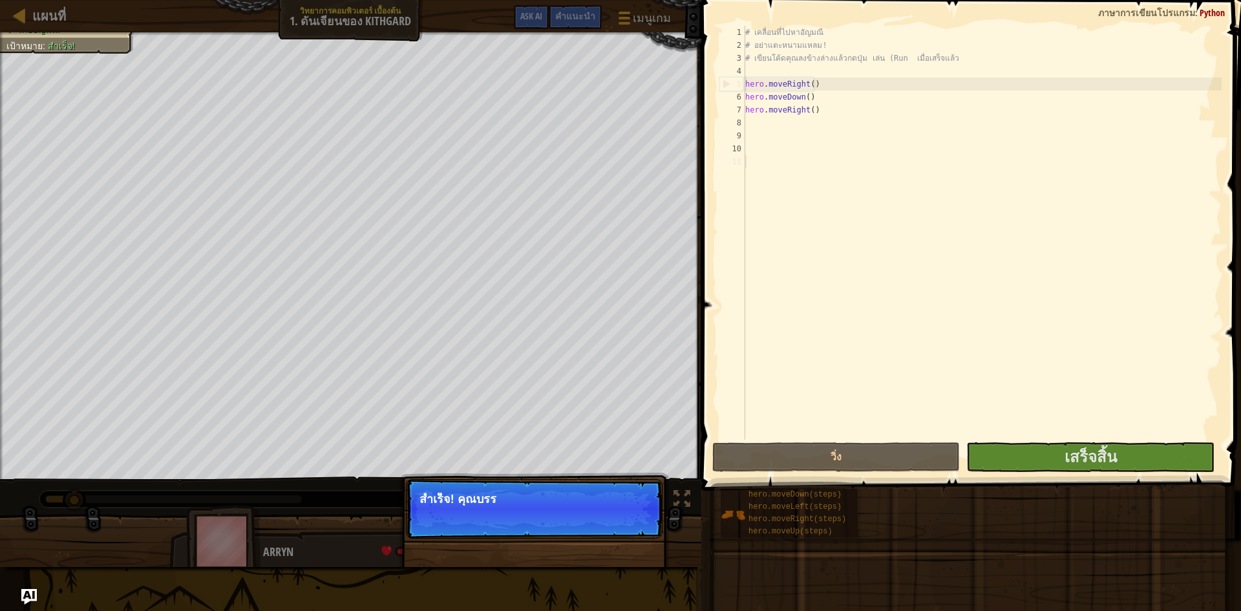
select select "th"
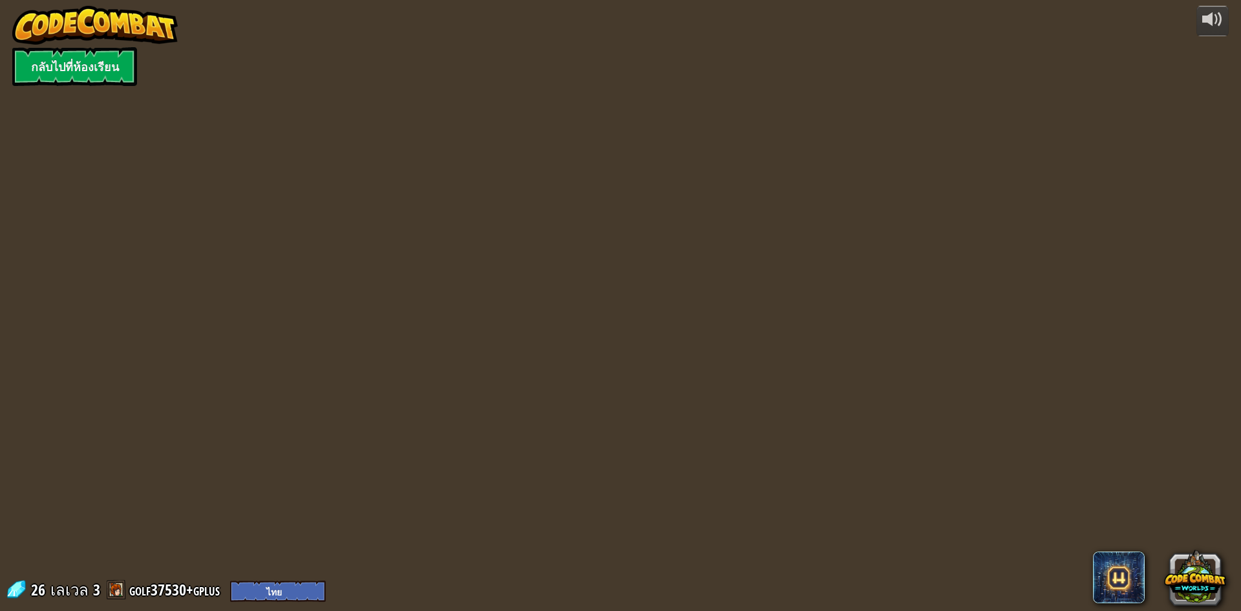
select select "th"
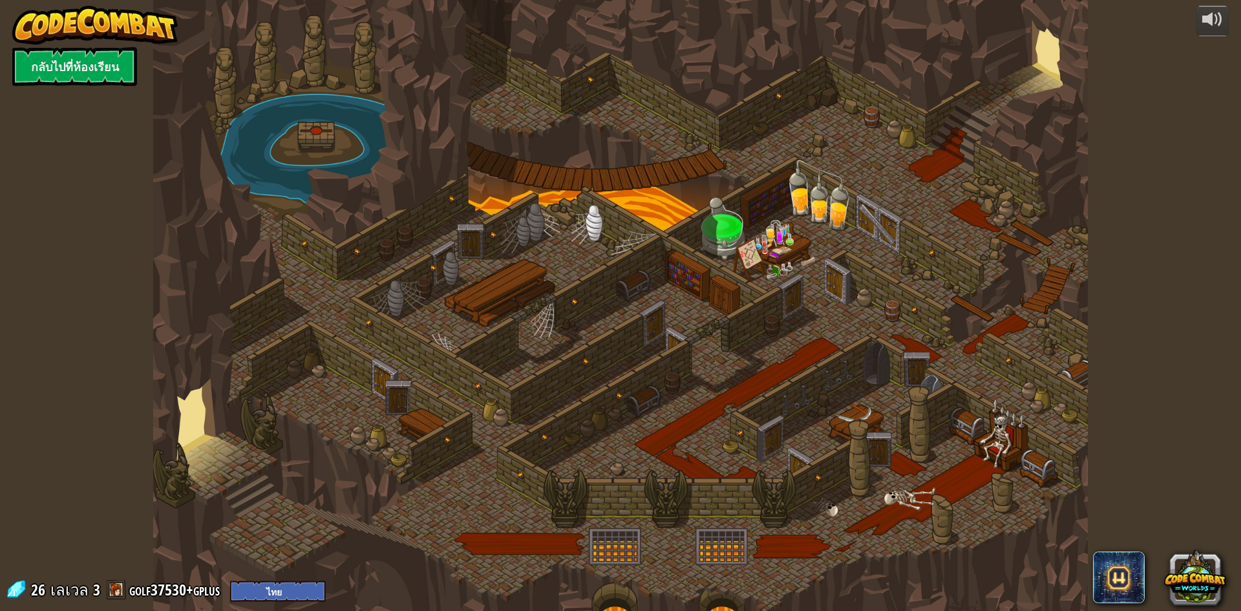
select select "th"
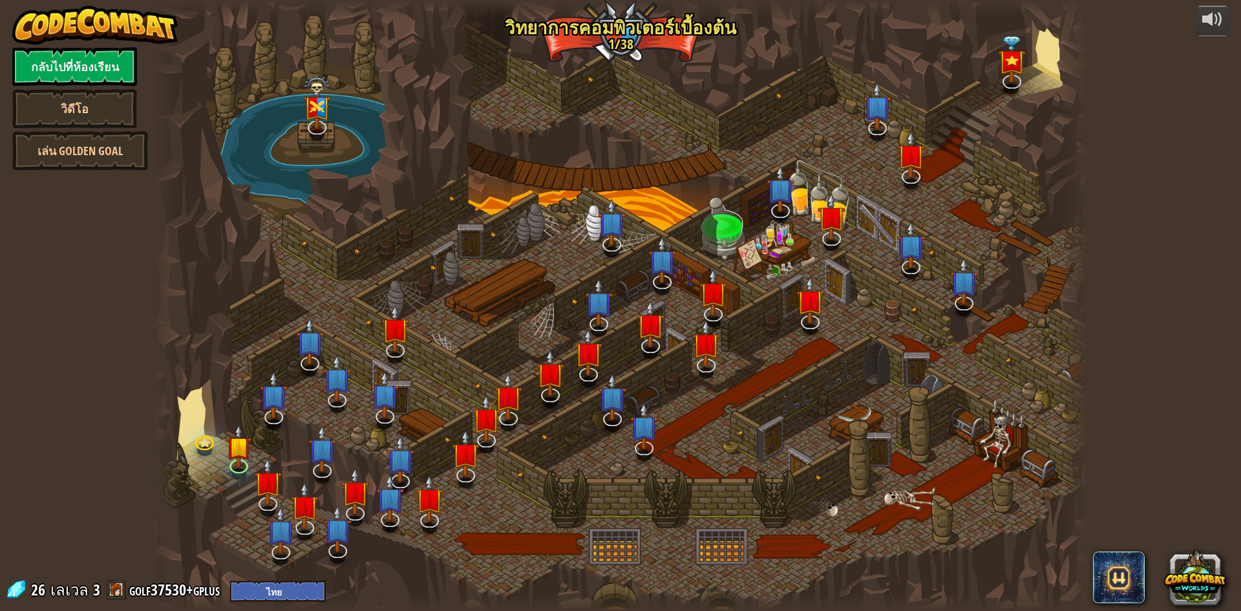
select select "th"
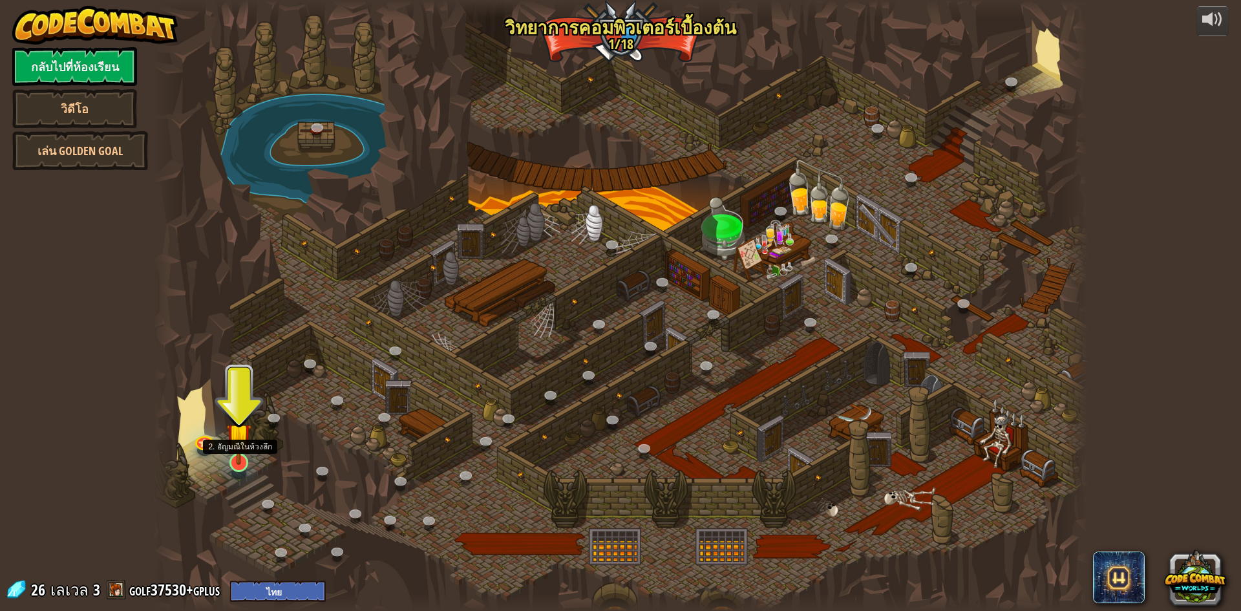
click at [236, 463] on img at bounding box center [238, 435] width 25 height 58
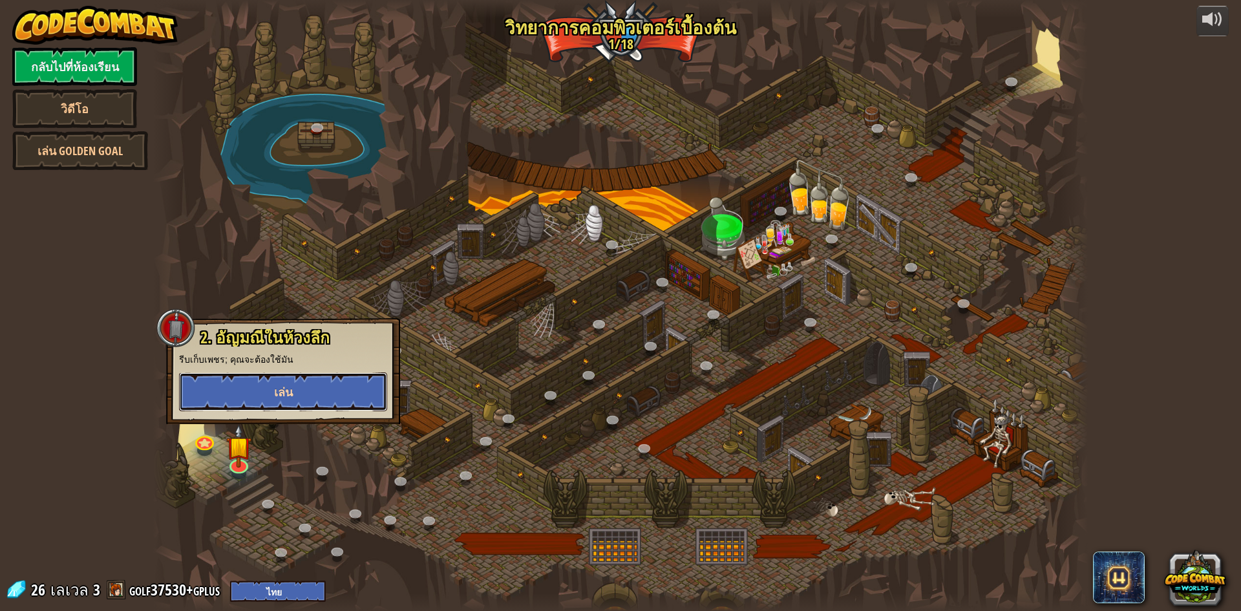
click at [286, 396] on span "เล่น" at bounding box center [283, 392] width 19 height 16
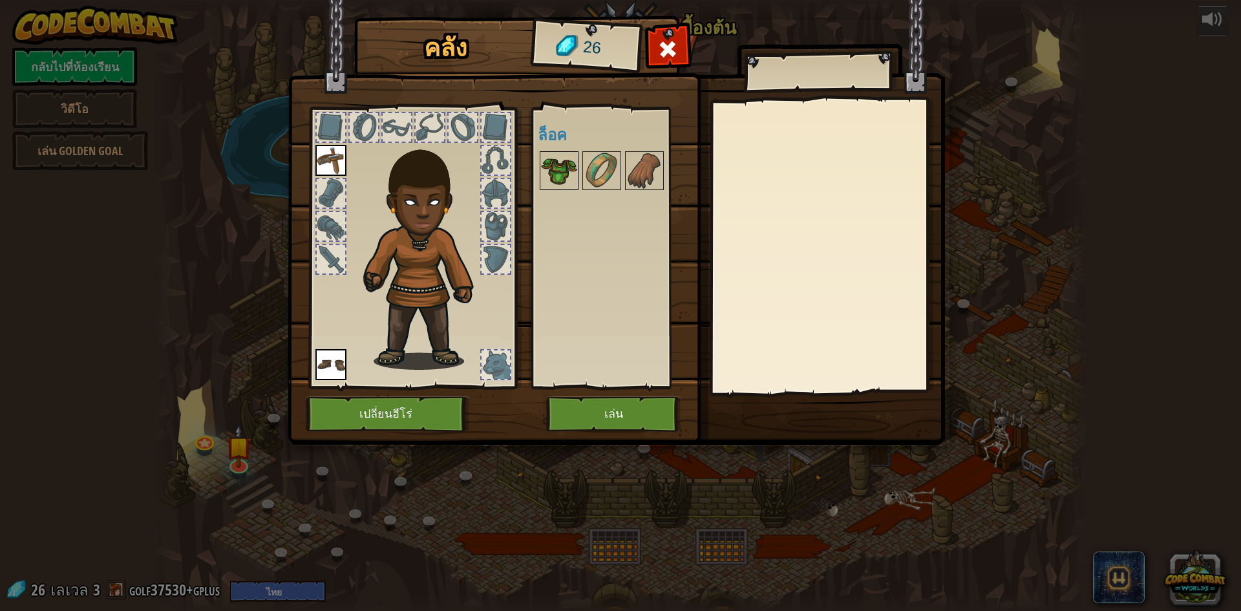
click at [546, 185] on img at bounding box center [559, 170] width 36 height 36
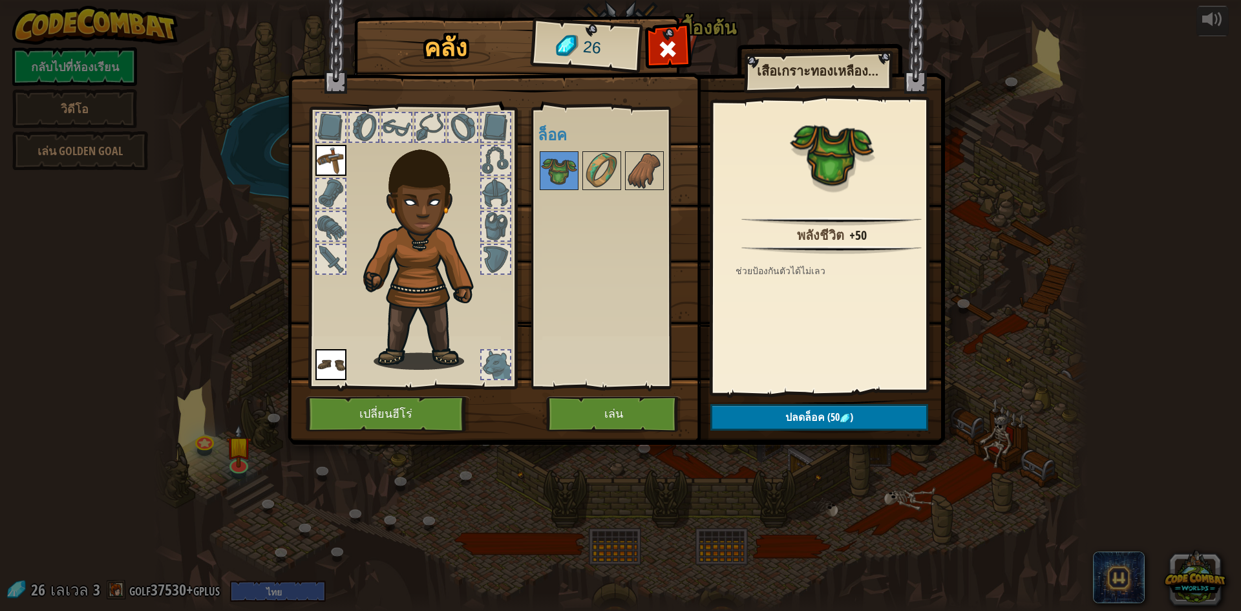
drag, startPoint x: 600, startPoint y: 375, endPoint x: 595, endPoint y: 388, distance: 13.7
click at [595, 387] on div "พร้อมใช้งาน ใช้งาน ใช้งาน (ดับเบิลคลิ๊ก..เพื่อใช้งาน) ล็อค" at bounding box center [611, 247] width 158 height 281
click at [592, 428] on button "เล่น" at bounding box center [613, 414] width 135 height 36
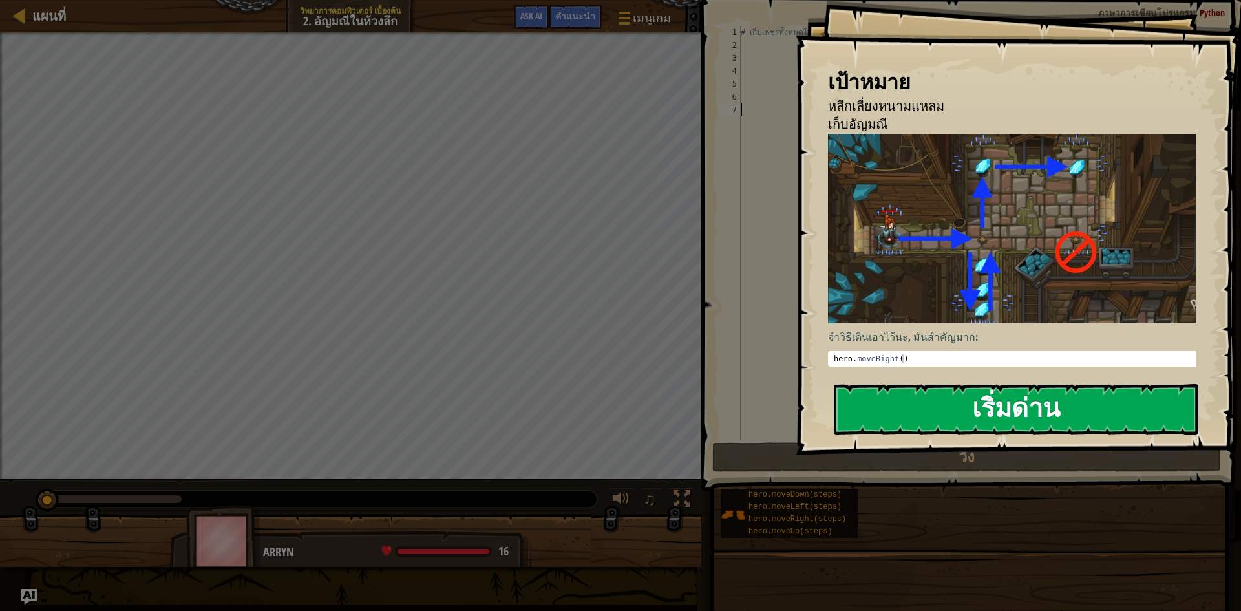
click at [1014, 404] on button "เริ่มด่าน" at bounding box center [1016, 409] width 364 height 51
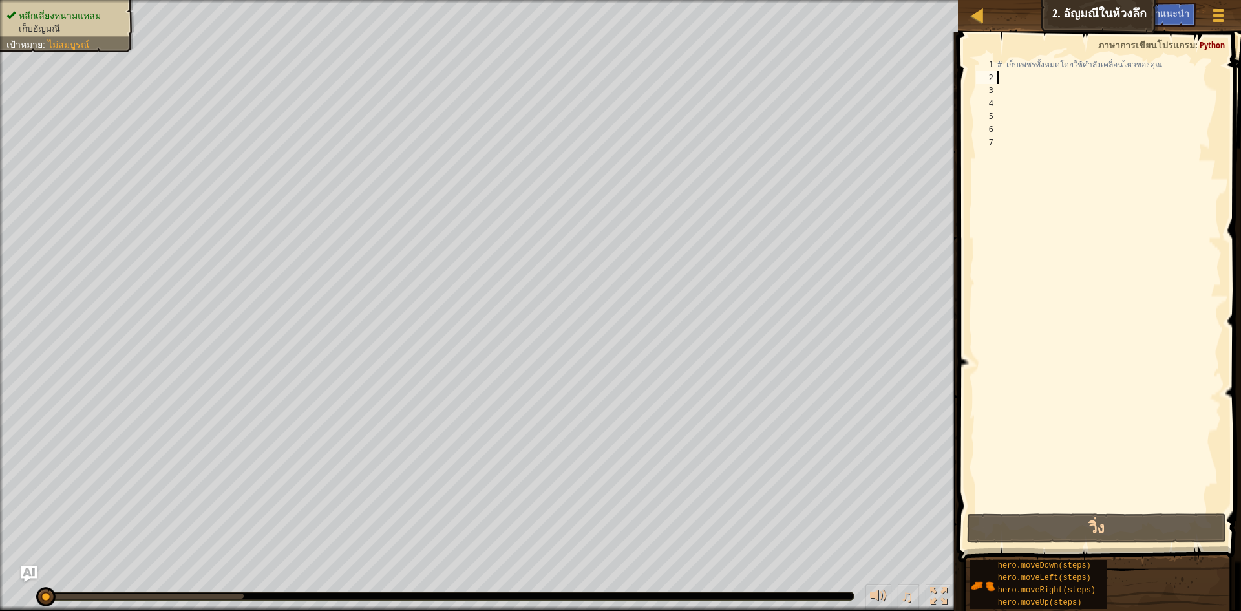
click at [1000, 81] on div "# เก็บเพชรทั้งหมดโดยใช้คำสั่งเคลื่อนไหวของคุณ" at bounding box center [1107, 297] width 227 height 478
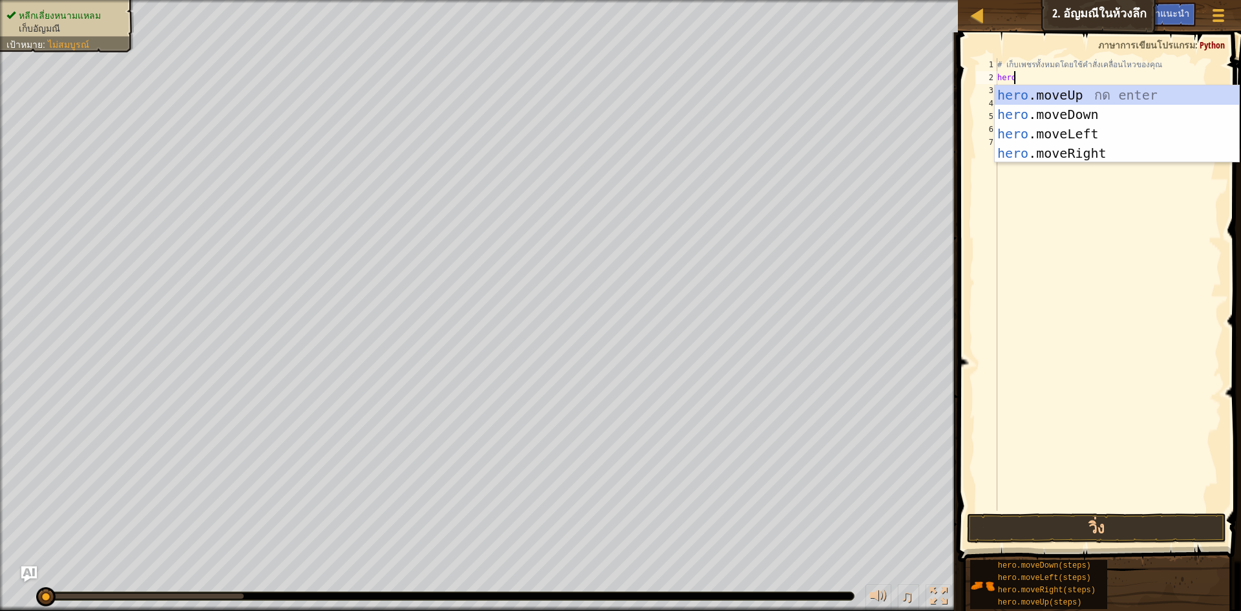
scroll to position [6, 1]
type textarea "h"
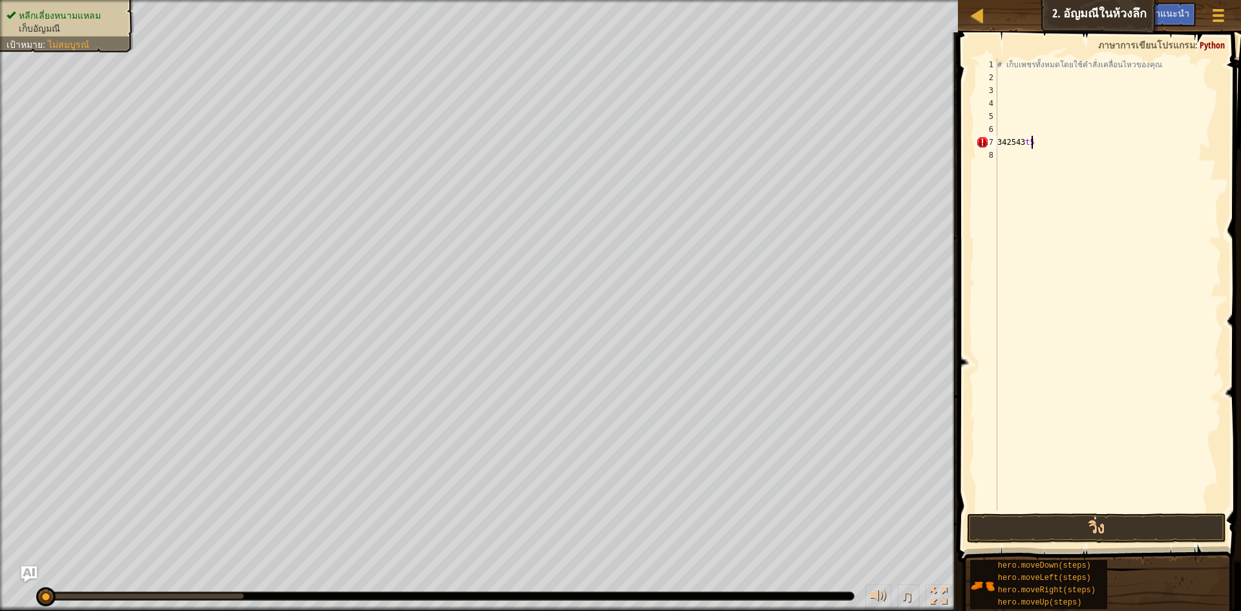
scroll to position [6, 0]
type textarea "3"
click at [1006, 82] on div "# เก็บเพชรทั้งหมดโดยใช้คำสั่งเคลื่อนไหวของคุณ" at bounding box center [1107, 297] width 227 height 478
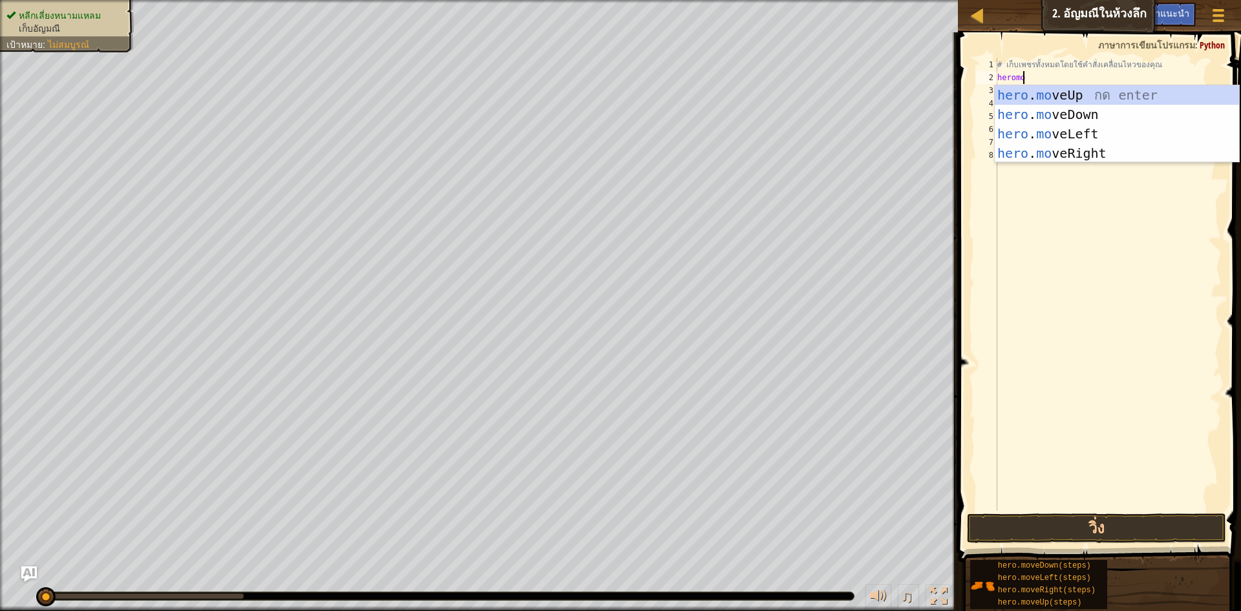
scroll to position [6, 2]
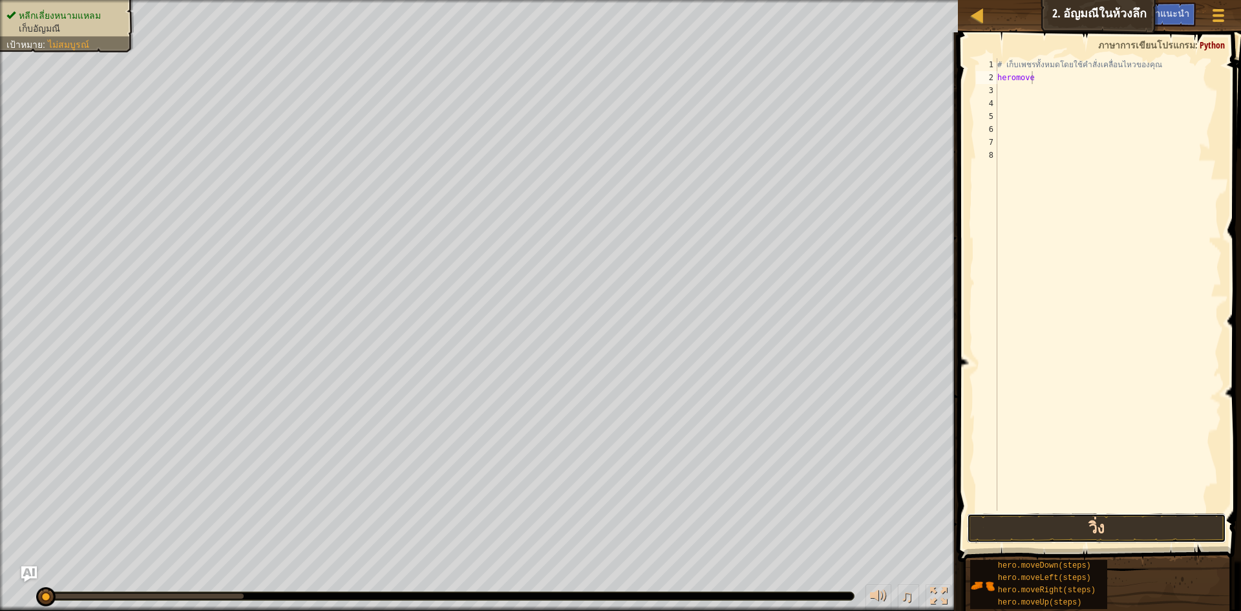
click at [1110, 533] on button "วิ่ง" at bounding box center [1096, 528] width 259 height 30
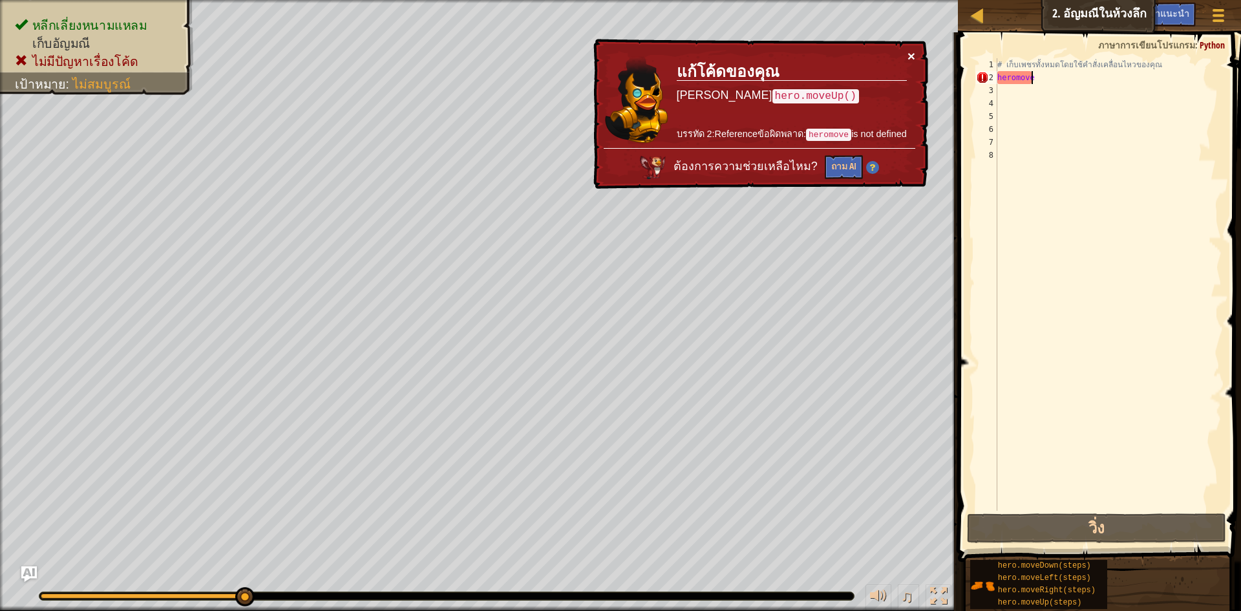
click at [907, 49] on button "×" at bounding box center [911, 56] width 8 height 14
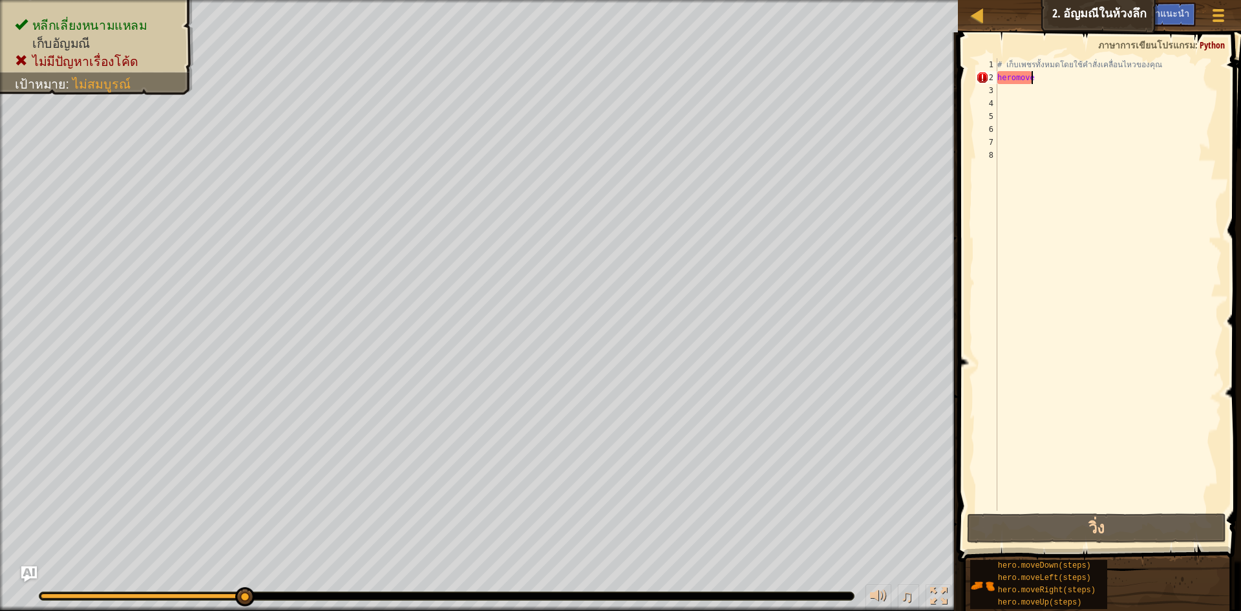
click at [1086, 76] on div "# เก็บเพชรทั้งหมดโดยใช้คำสั่งเคลื่อนไหวของคุณ heromove" at bounding box center [1107, 297] width 227 height 478
type textarea "h"
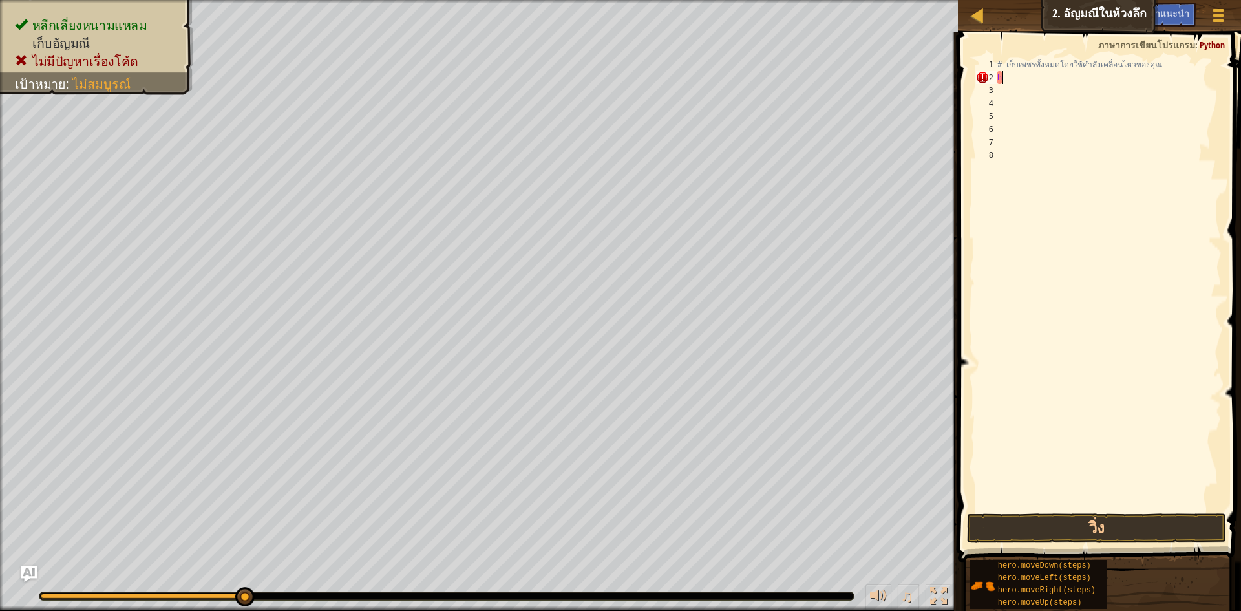
scroll to position [6, 0]
click at [1060, 74] on div "# เก็บเพชรทั้งหมดโดยใช้คำสั่งเคลื่อนไหวของคุณ" at bounding box center [1107, 297] width 227 height 478
type textarea "h"
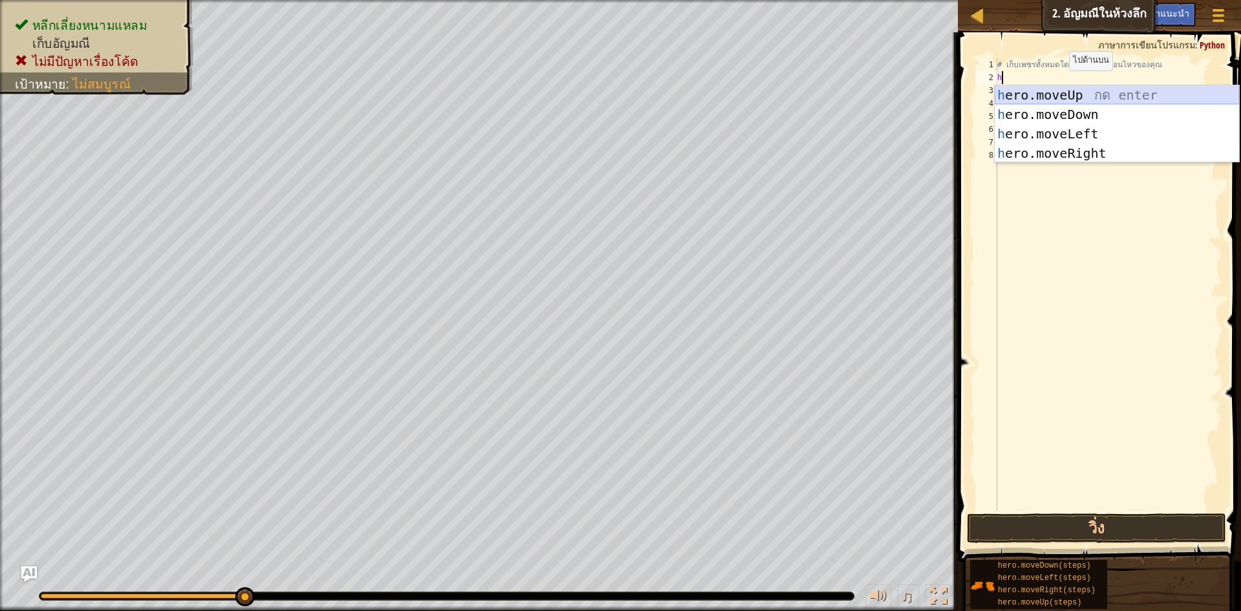
click at [1055, 94] on div "h ero.moveUp กด enter h ero.moveDown กด enter h ero.moveLeft กด enter h ero.mov…" at bounding box center [1116, 143] width 244 height 116
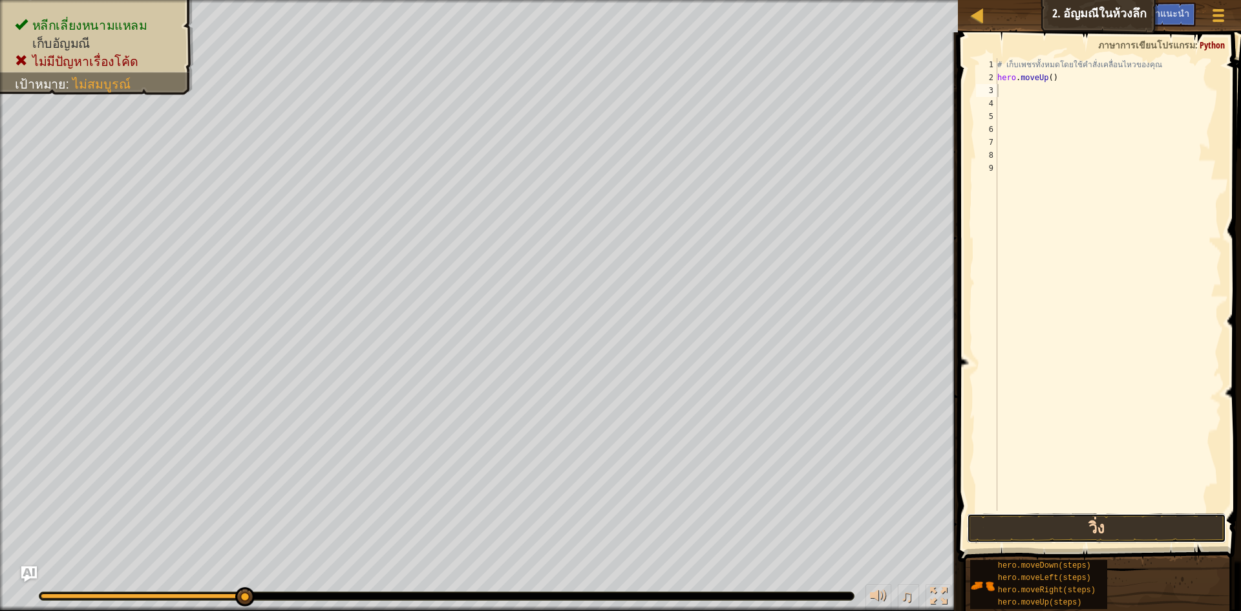
click at [1101, 525] on button "วิ่ง" at bounding box center [1096, 528] width 259 height 30
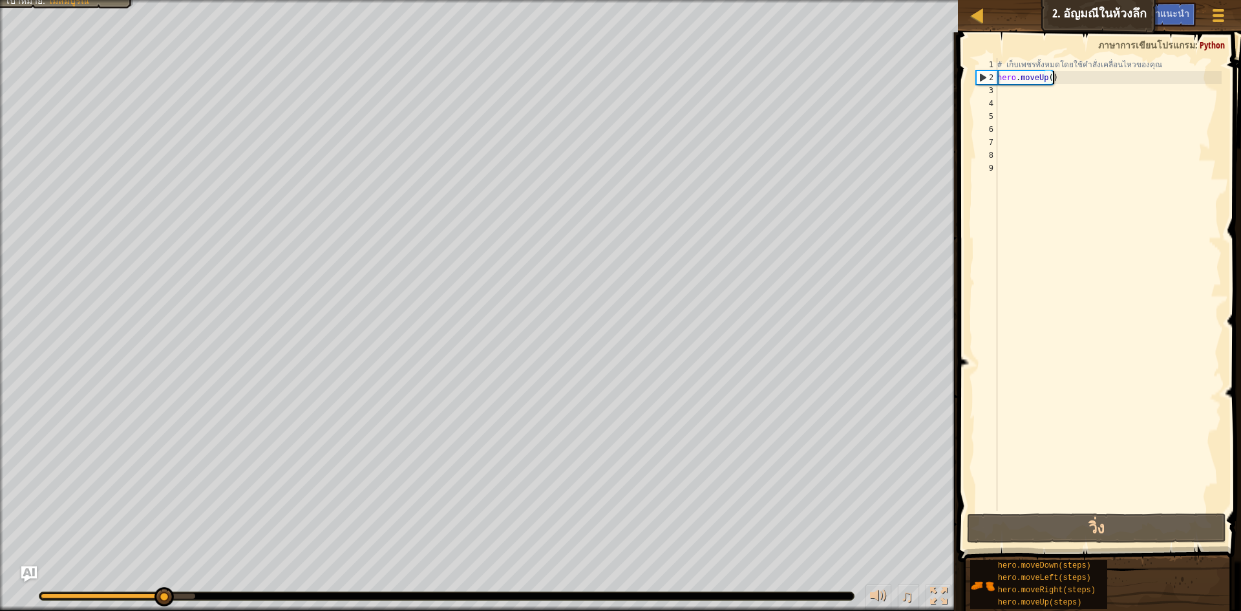
click at [1062, 81] on div "# เก็บเพชรทั้งหมดโดยใช้คำสั่งเคลื่อนไหวของคุณ hero . moveUp ( )" at bounding box center [1107, 297] width 227 height 478
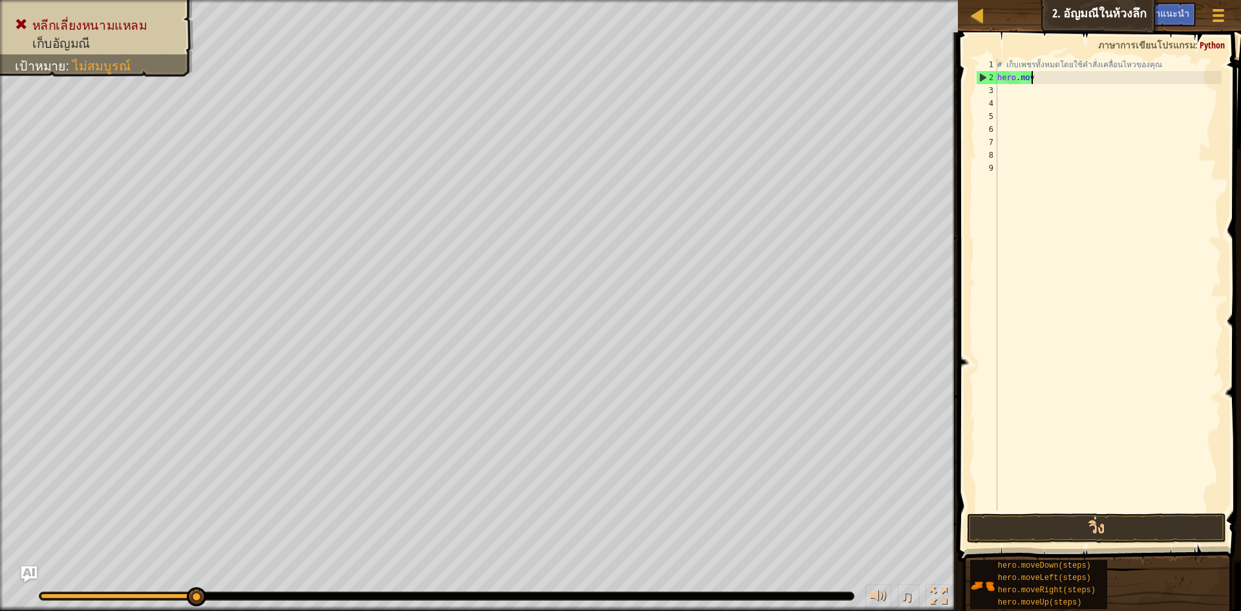
type textarea "h"
click at [1061, 530] on button "วิ่ง" at bounding box center [1096, 528] width 259 height 30
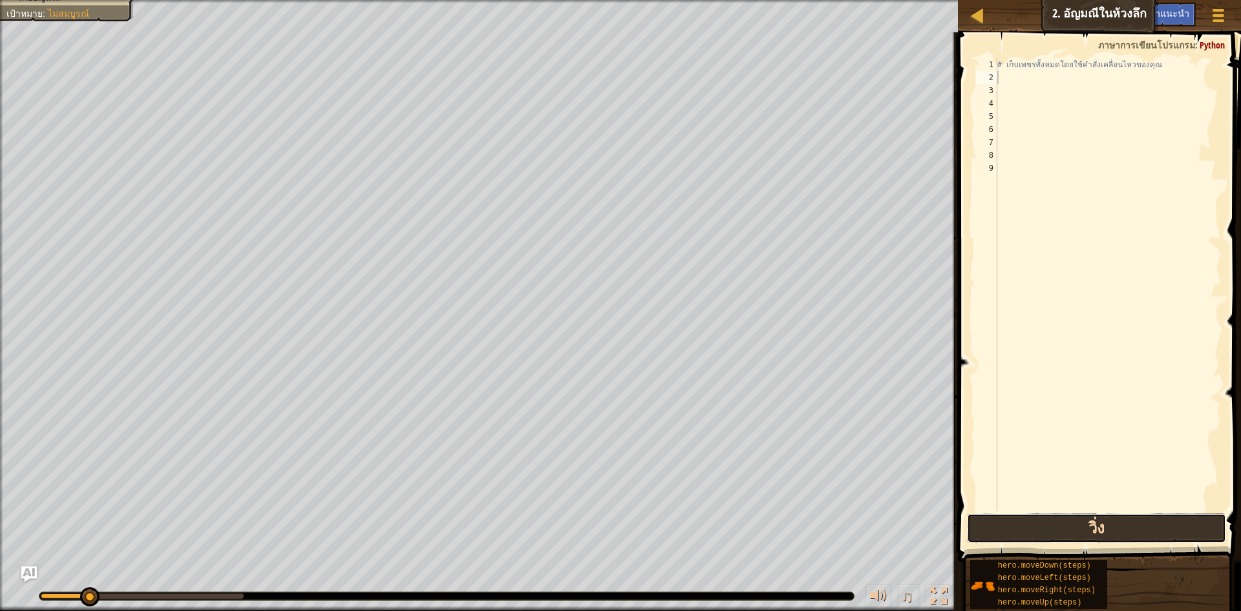
click at [1061, 530] on button "วิ่ง" at bounding box center [1096, 528] width 259 height 30
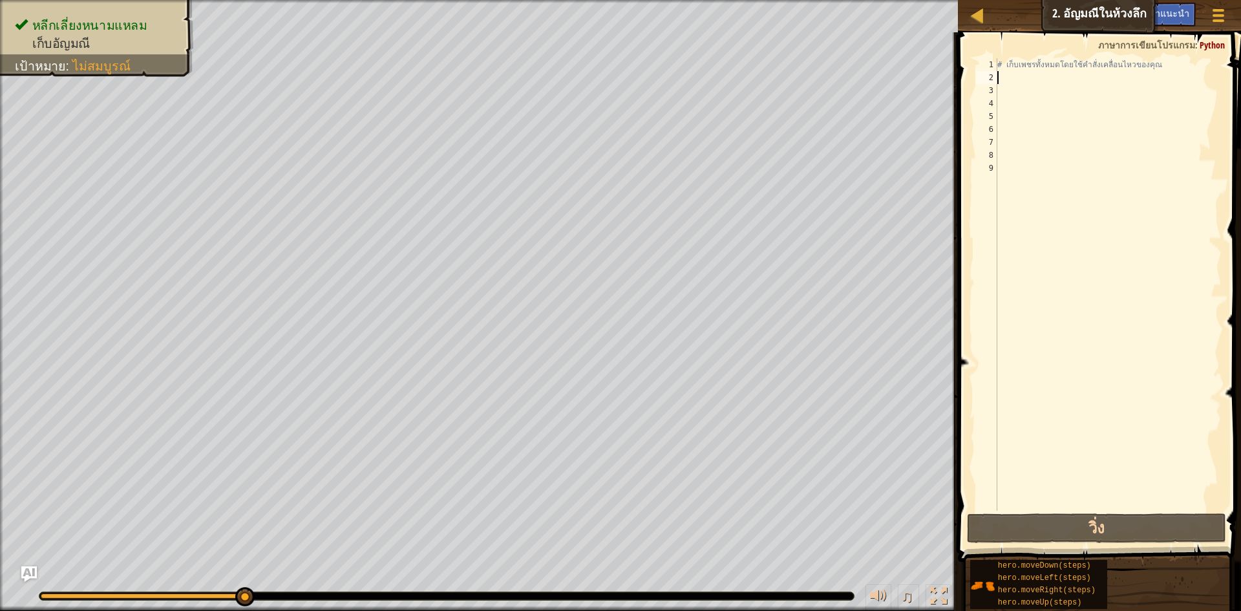
click at [1013, 78] on div "# เก็บเพชรทั้งหมดโดยใช้คำสั่งเคลื่อนไหวของคุณ" at bounding box center [1107, 297] width 227 height 478
click at [1129, 81] on div "# เก็บเพชรทั้งหมดโดยใช้คำสั่งเคลื่อนไหวของคุณ" at bounding box center [1107, 297] width 227 height 478
click at [1094, 530] on button "วิ่ง" at bounding box center [1096, 528] width 259 height 30
click at [1011, 74] on div "# เก็บเพชรทั้งหมดโดยใช้คำสั่งเคลื่อนไหวของคุณ" at bounding box center [1107, 297] width 227 height 478
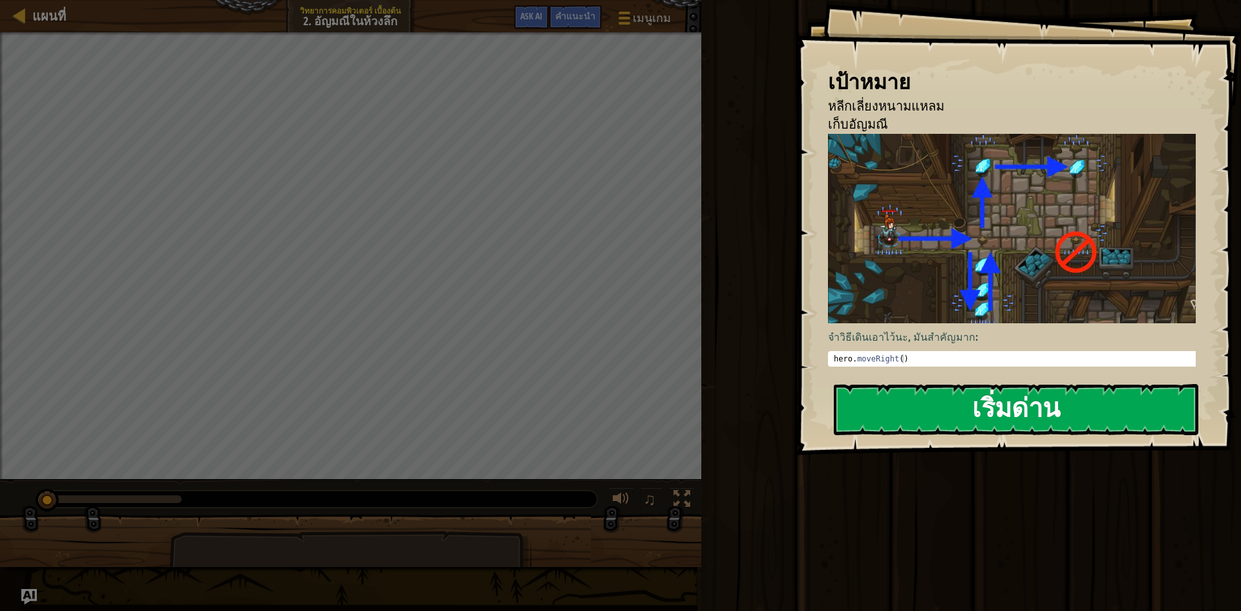
click at [1033, 423] on button "เริ่มด่าน" at bounding box center [1016, 409] width 364 height 51
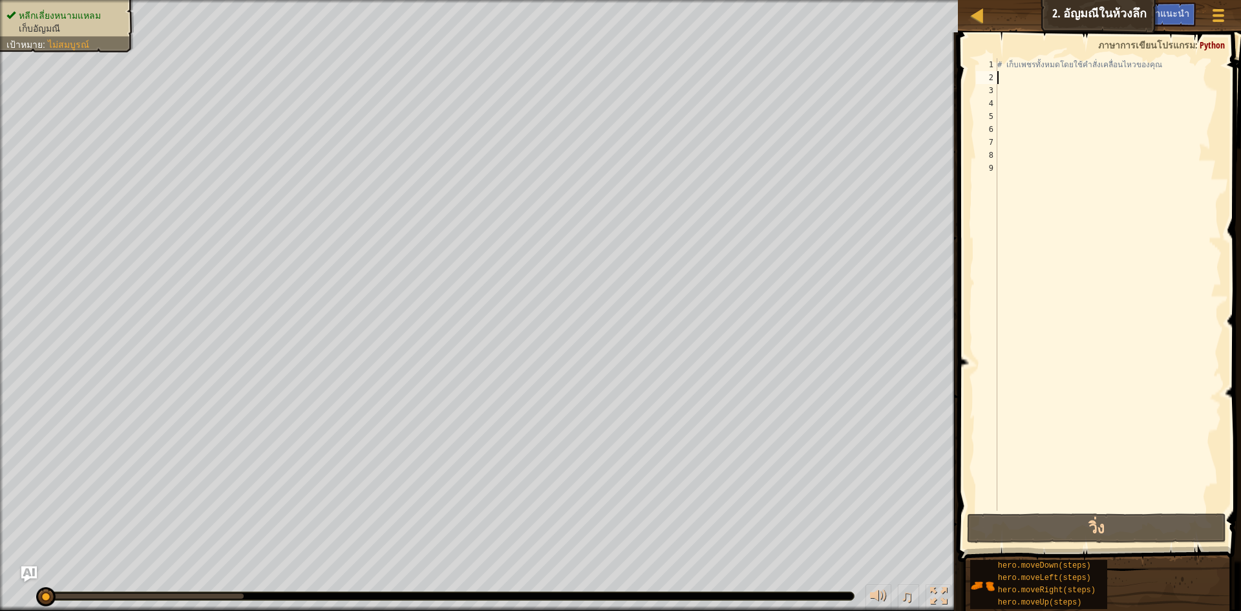
click at [1002, 76] on div "# เก็บเพชรทั้งหมดโดยใช้คำสั่งเคลื่อนไหวของคุณ" at bounding box center [1107, 297] width 227 height 478
type textarea "h"
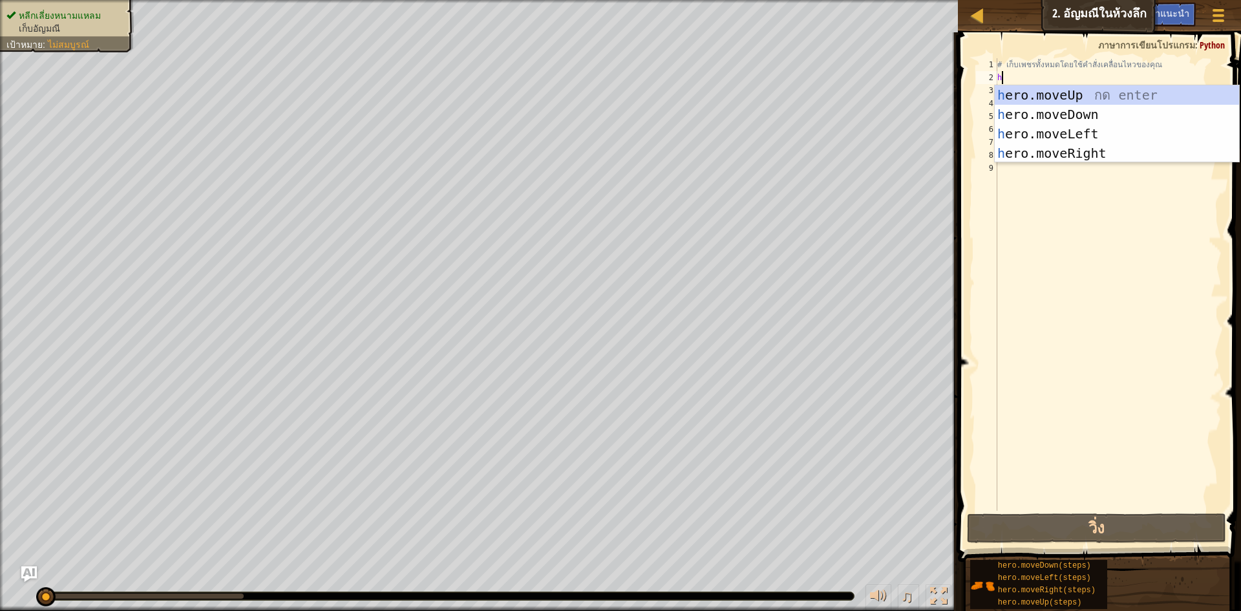
scroll to position [6, 0]
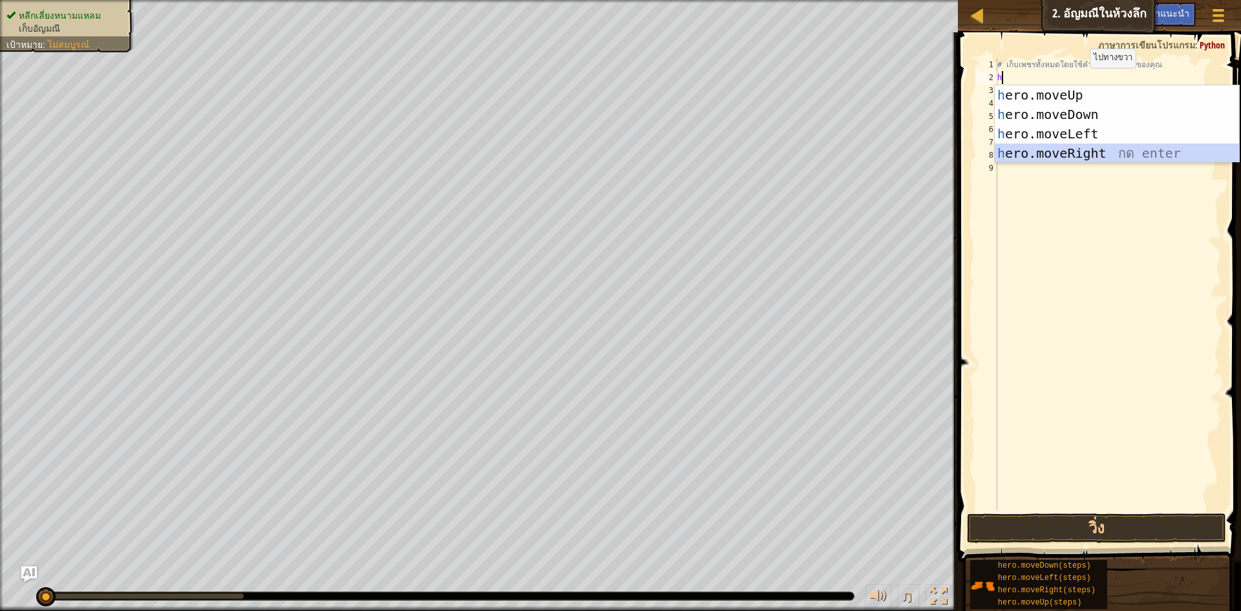
click at [1084, 147] on div "h ero.moveUp กด enter h ero.moveDown กด enter h ero.moveLeft กด enter h ero.mov…" at bounding box center [1116, 143] width 244 height 116
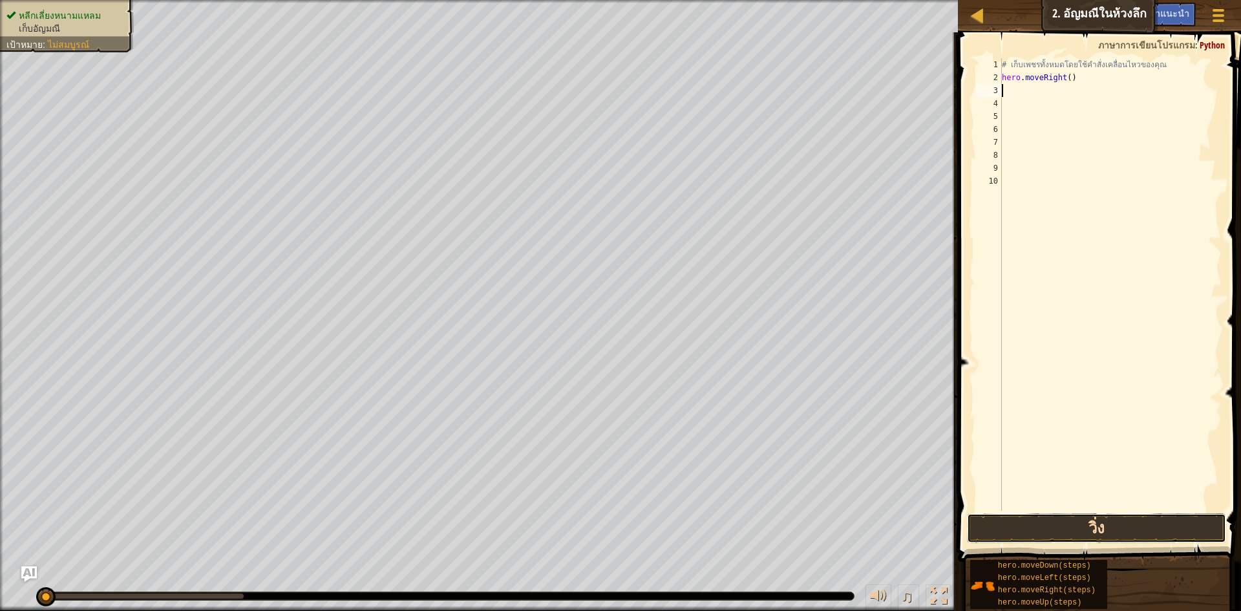
click at [1090, 519] on button "วิ่ง" at bounding box center [1096, 528] width 259 height 30
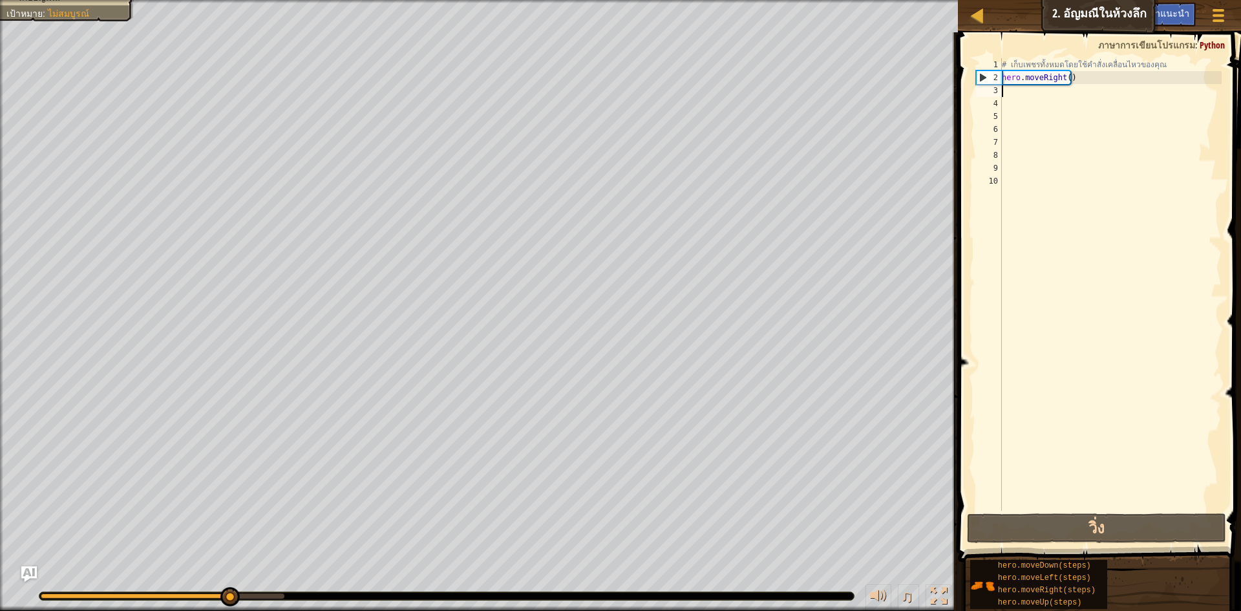
type textarea "h"
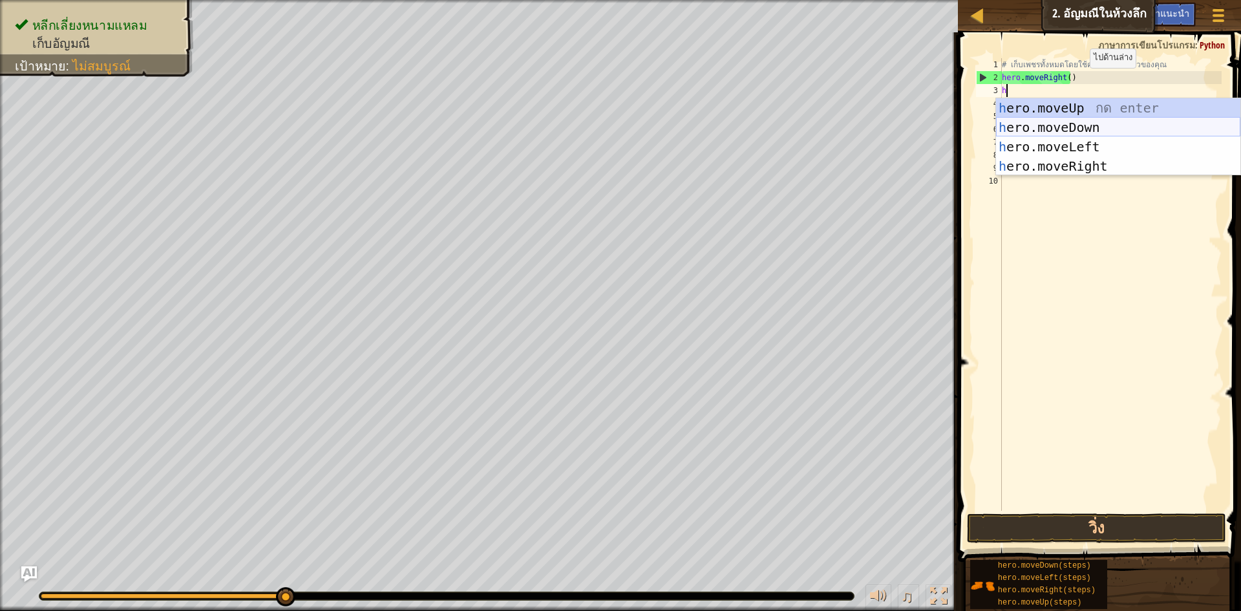
click at [1049, 122] on div "h ero.moveUp กด enter h ero.moveDown กด enter h ero.moveLeft กด enter h ero.mov…" at bounding box center [1118, 156] width 244 height 116
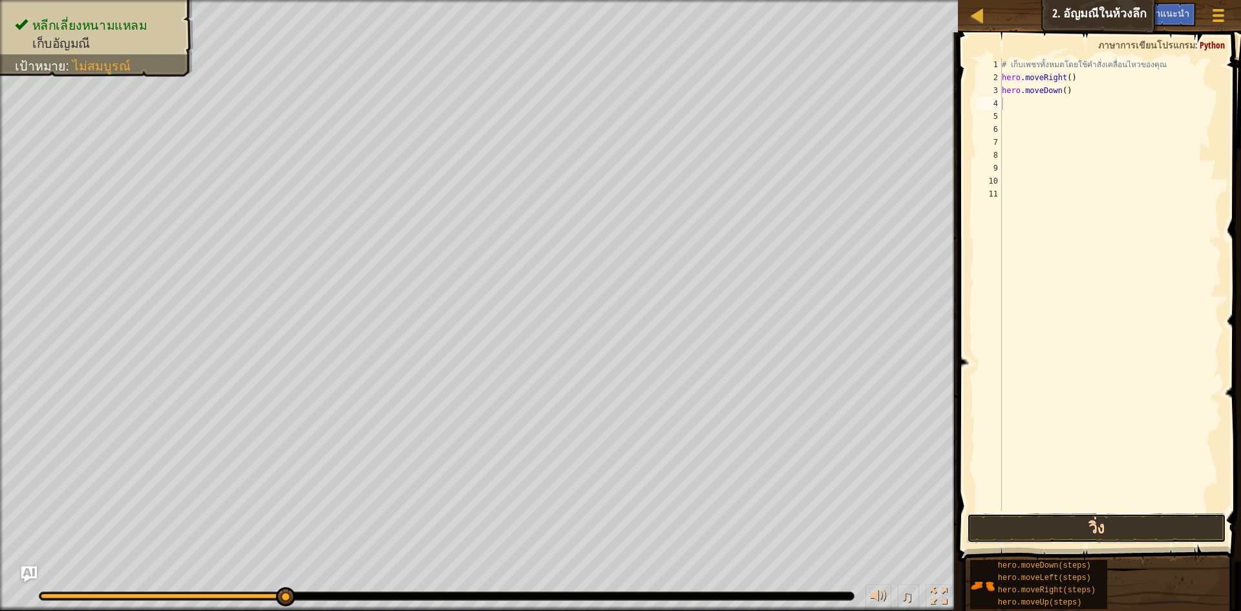
click at [1128, 521] on button "วิ่ง" at bounding box center [1096, 528] width 259 height 30
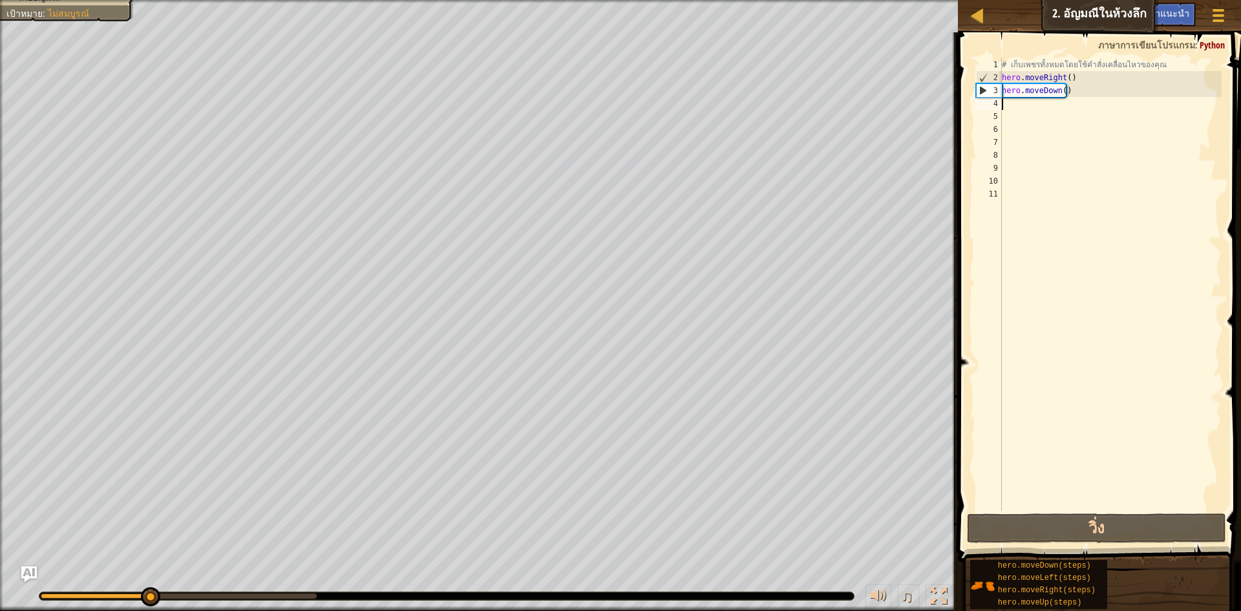
click at [1017, 108] on div "# เก็บเพชรทั้งหมดโดยใช้คำสั่งเคลื่อนไหวของคุณ hero . moveRight ( ) hero . moveD…" at bounding box center [1110, 297] width 223 height 478
type textarea "h"
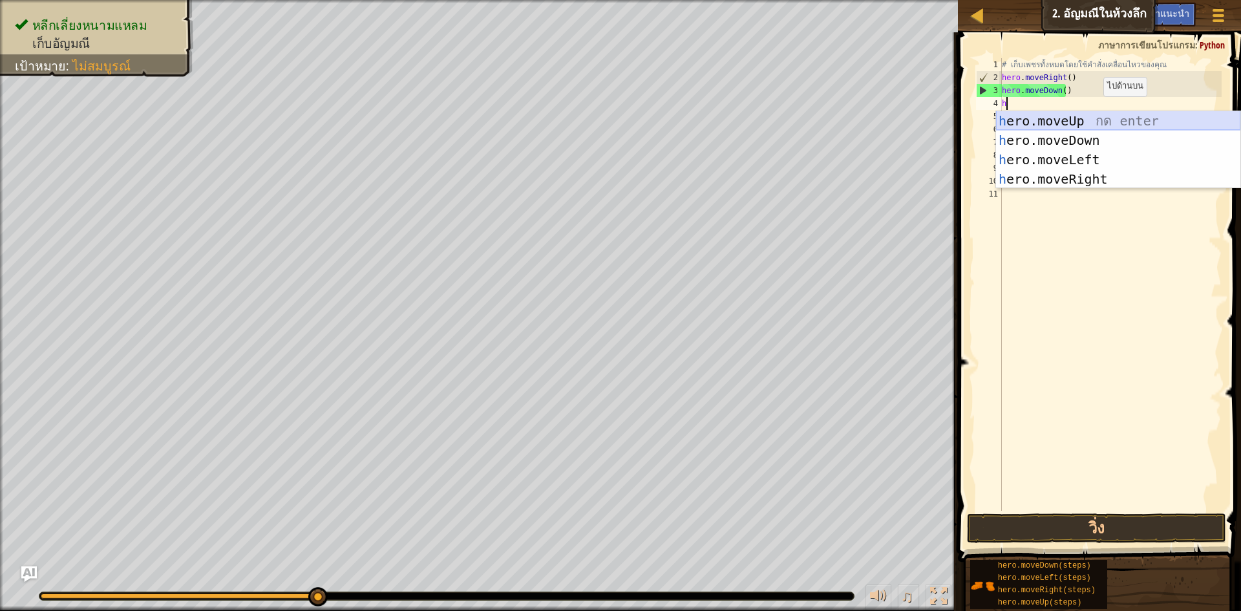
click at [1096, 114] on div "h ero.moveUp กด enter h ero.moveDown กด enter h ero.moveLeft กด enter h ero.mov…" at bounding box center [1118, 169] width 244 height 116
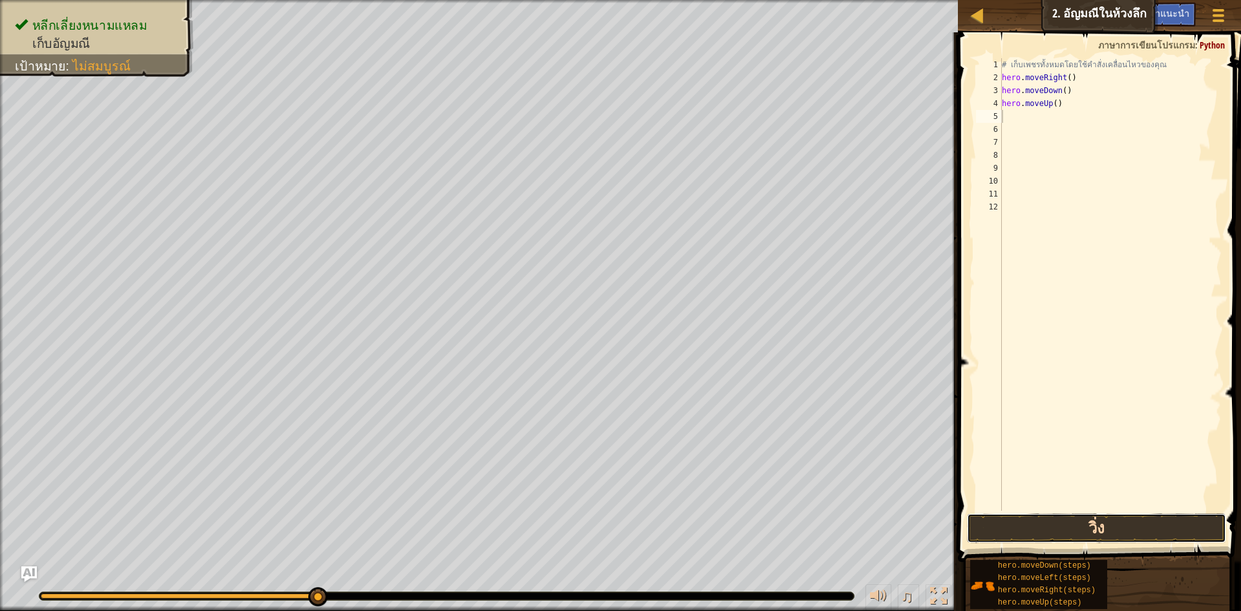
click at [1183, 534] on button "วิ่ง" at bounding box center [1096, 528] width 259 height 30
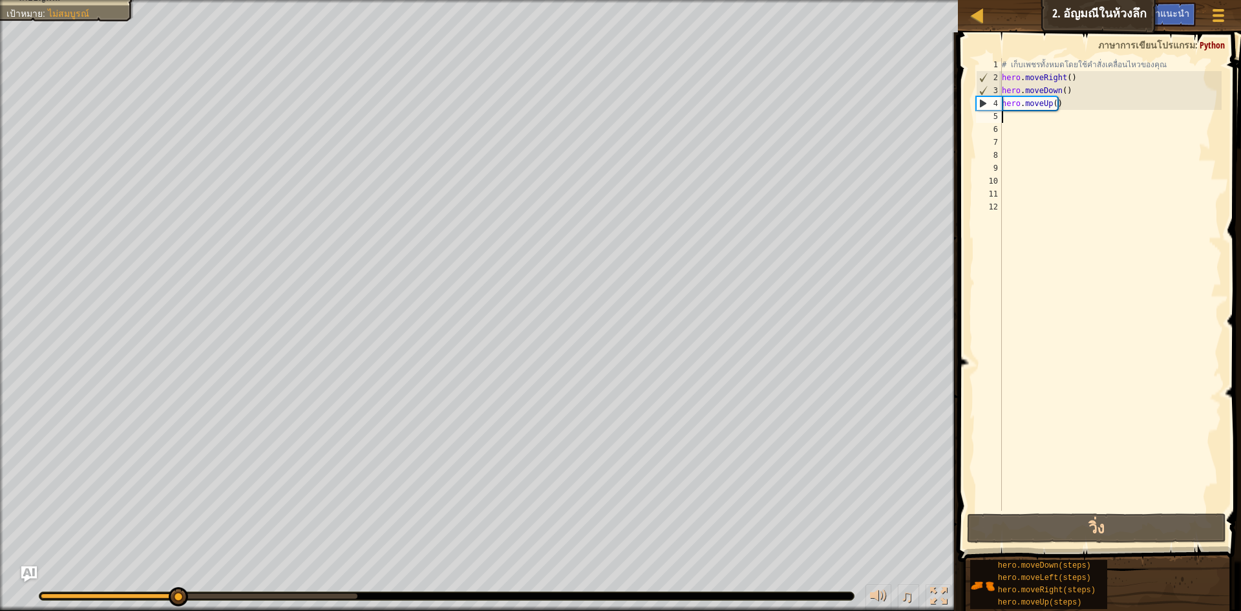
click at [1031, 124] on div "# เก็บเพชรทั้งหมดโดยใช้คำสั่งเคลื่อนไหวของคุณ hero . moveRight ( ) hero . moveD…" at bounding box center [1110, 297] width 223 height 478
click at [1033, 116] on div "# เก็บเพชรทั้งหมดโดยใช้คำสั่งเคลื่อนไหวของคุณ hero . moveRight ( ) hero . moveD…" at bounding box center [1110, 297] width 223 height 478
type textarea "h"
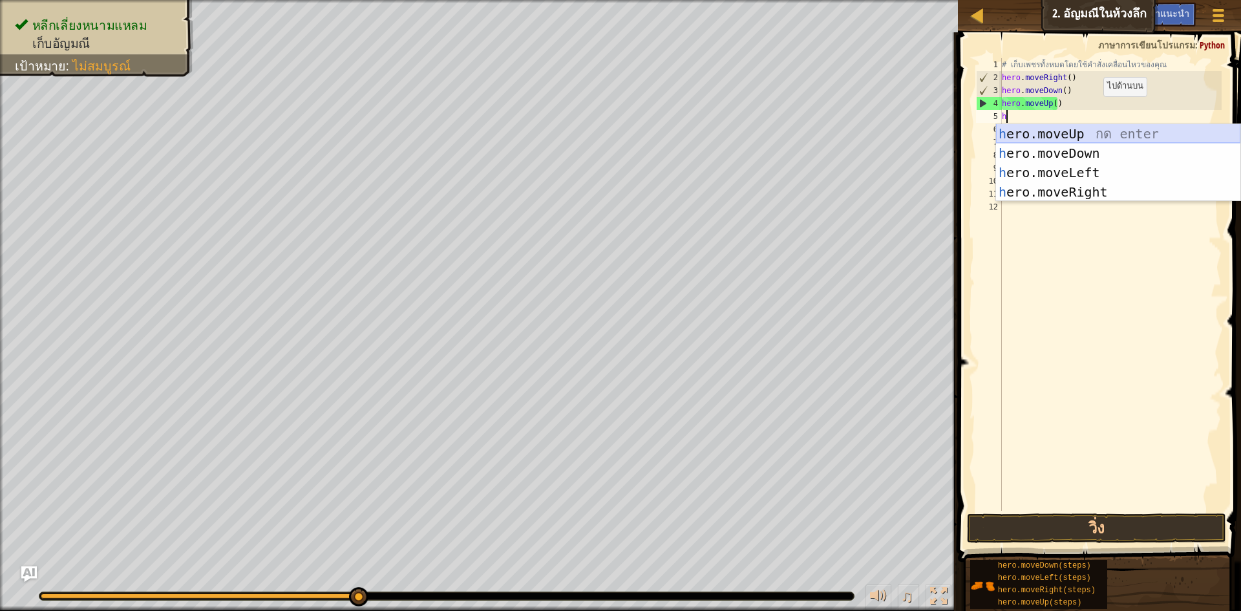
click at [1078, 134] on div "h ero.moveUp กด enter h ero.moveDown กด enter h ero.moveLeft กด enter h ero.mov…" at bounding box center [1118, 182] width 244 height 116
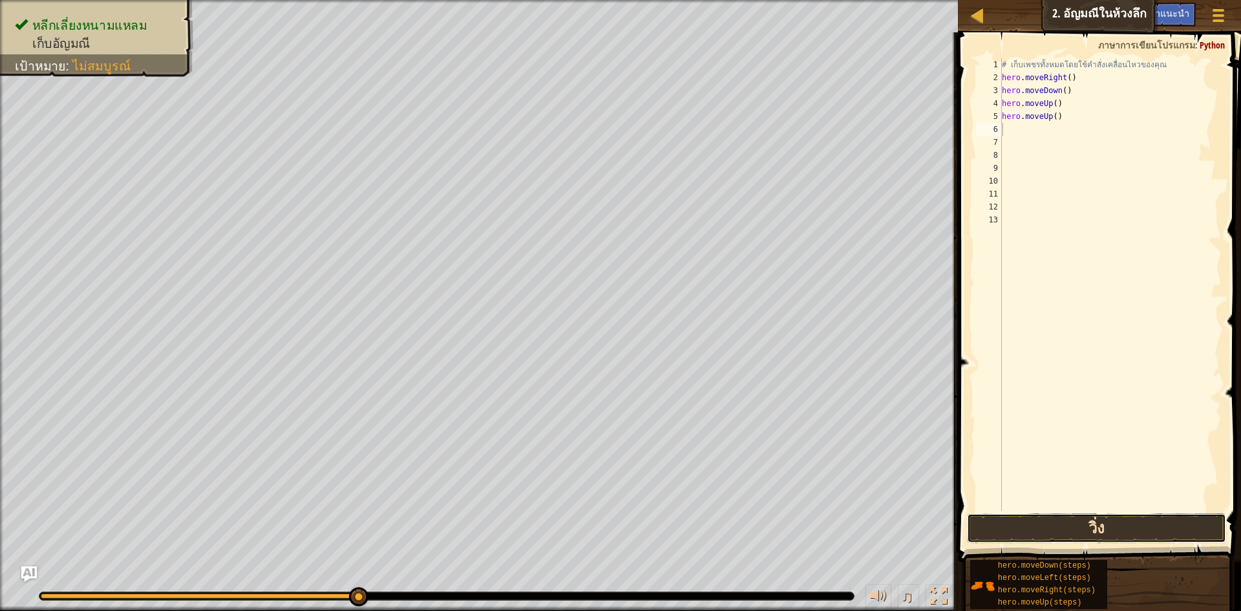
click at [1102, 528] on button "วิ่ง" at bounding box center [1096, 528] width 259 height 30
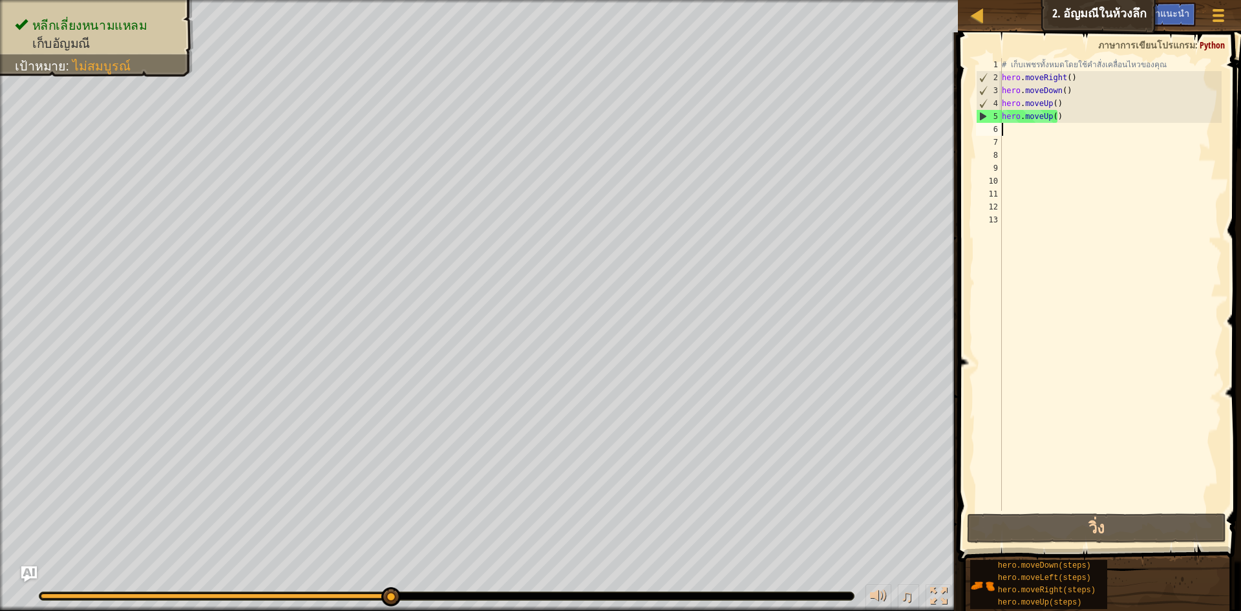
type textarea "h"
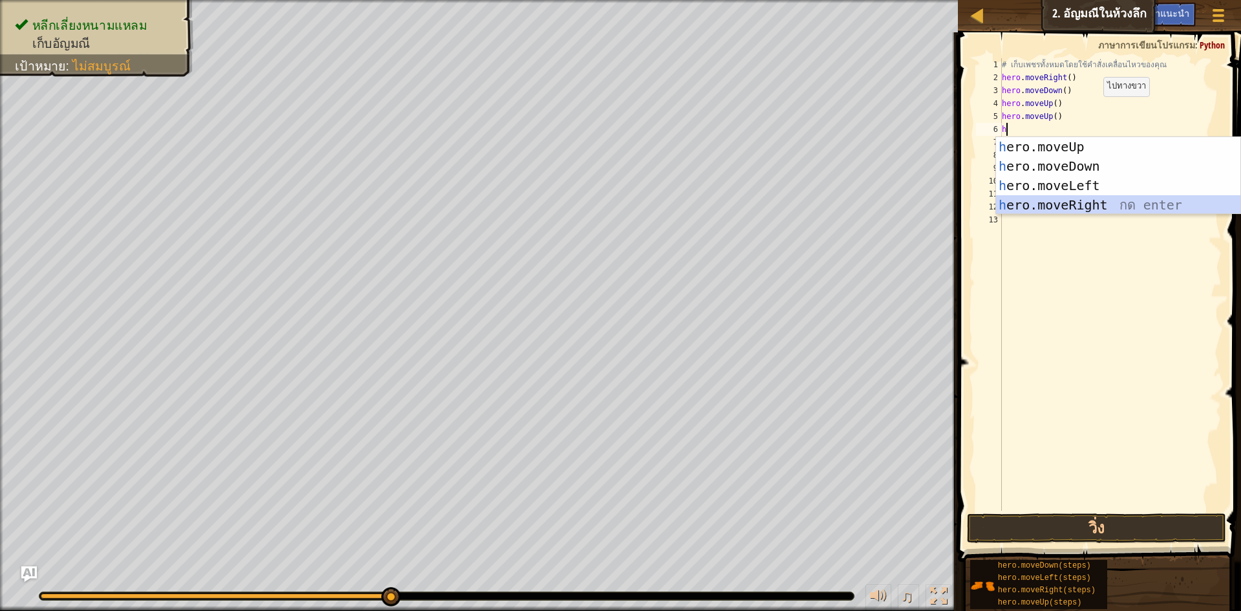
click at [1098, 199] on div "h ero.moveUp กด enter h ero.moveDown กด enter h ero.moveLeft กด enter h ero.mov…" at bounding box center [1118, 195] width 244 height 116
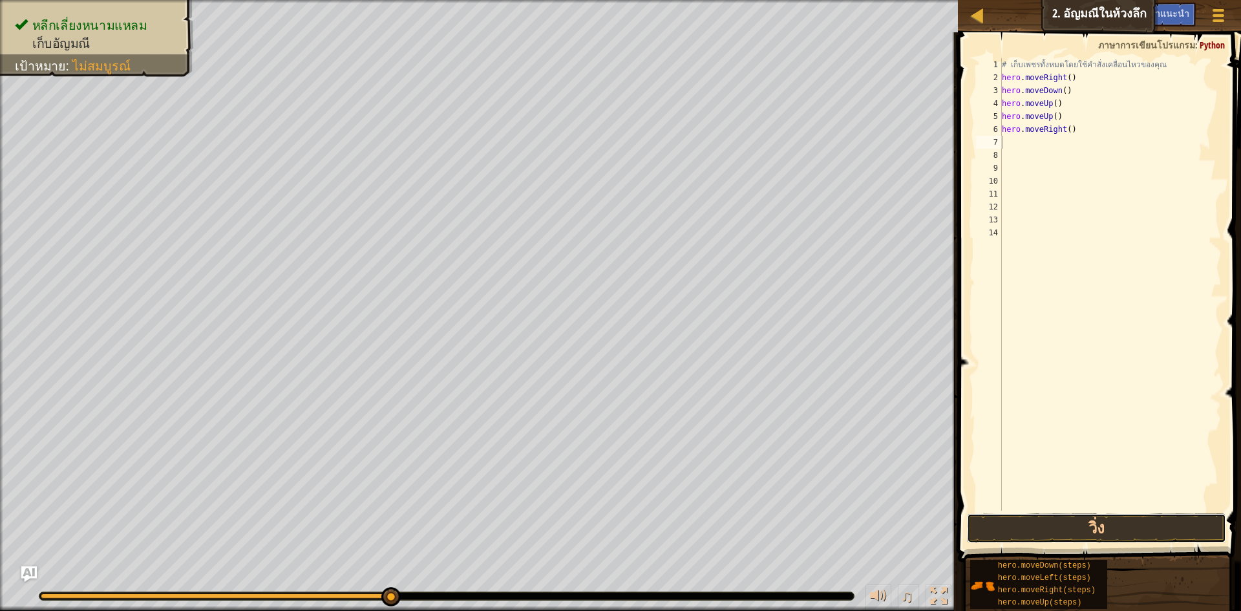
drag, startPoint x: 1058, startPoint y: 524, endPoint x: 1057, endPoint y: 509, distance: 15.5
click at [1057, 524] on button "วิ่ง" at bounding box center [1096, 528] width 259 height 30
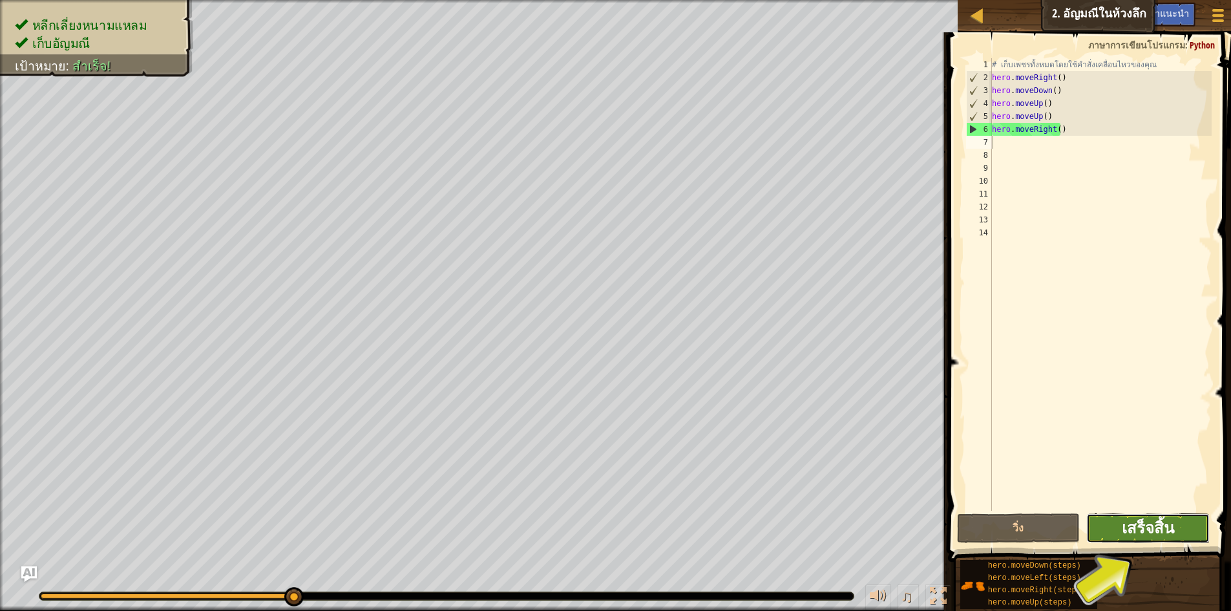
click at [1138, 529] on span "เสร็จสิ้น" at bounding box center [1148, 527] width 52 height 21
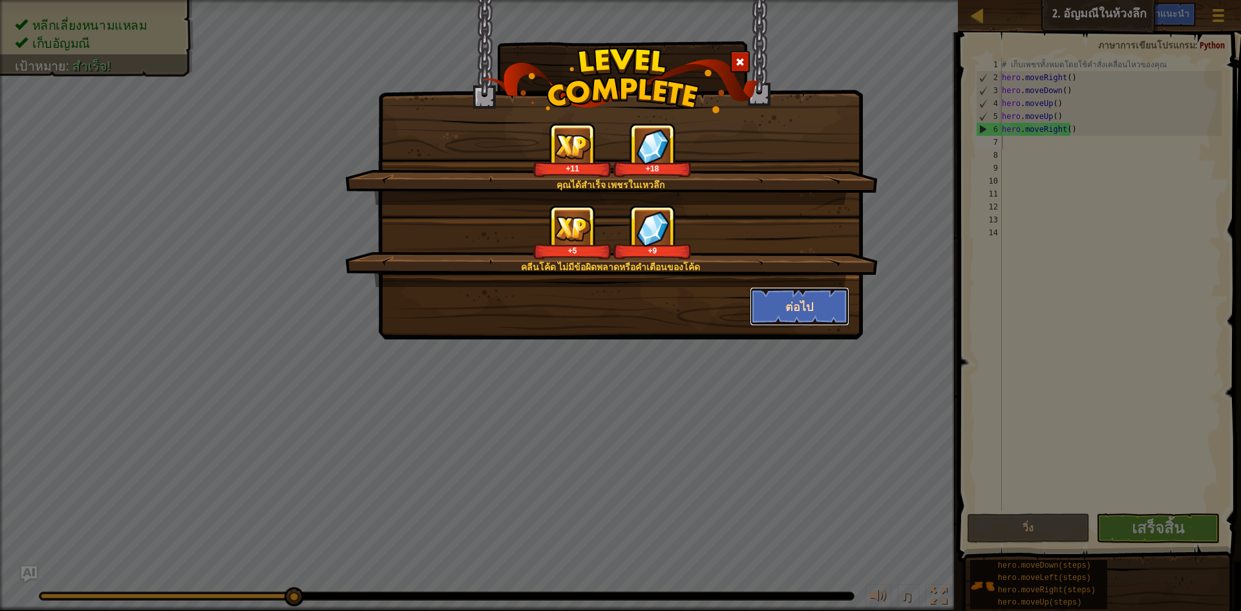
click at [801, 313] on button "ต่อไป" at bounding box center [800, 306] width 100 height 39
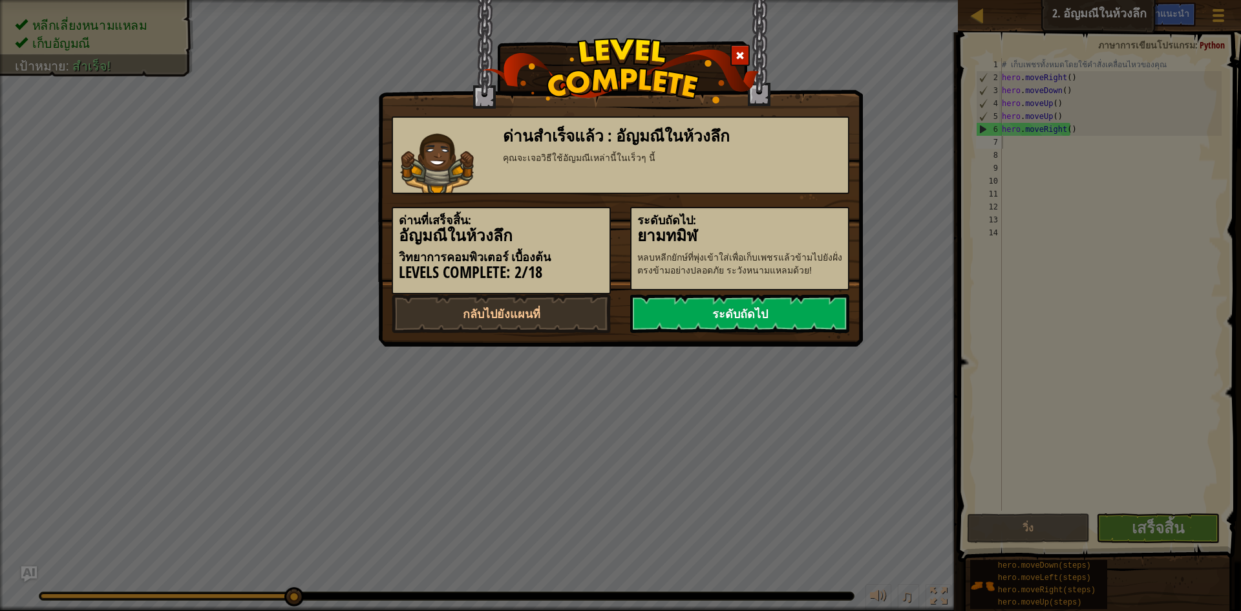
click at [792, 317] on link "ระดับถัดไป" at bounding box center [739, 313] width 219 height 39
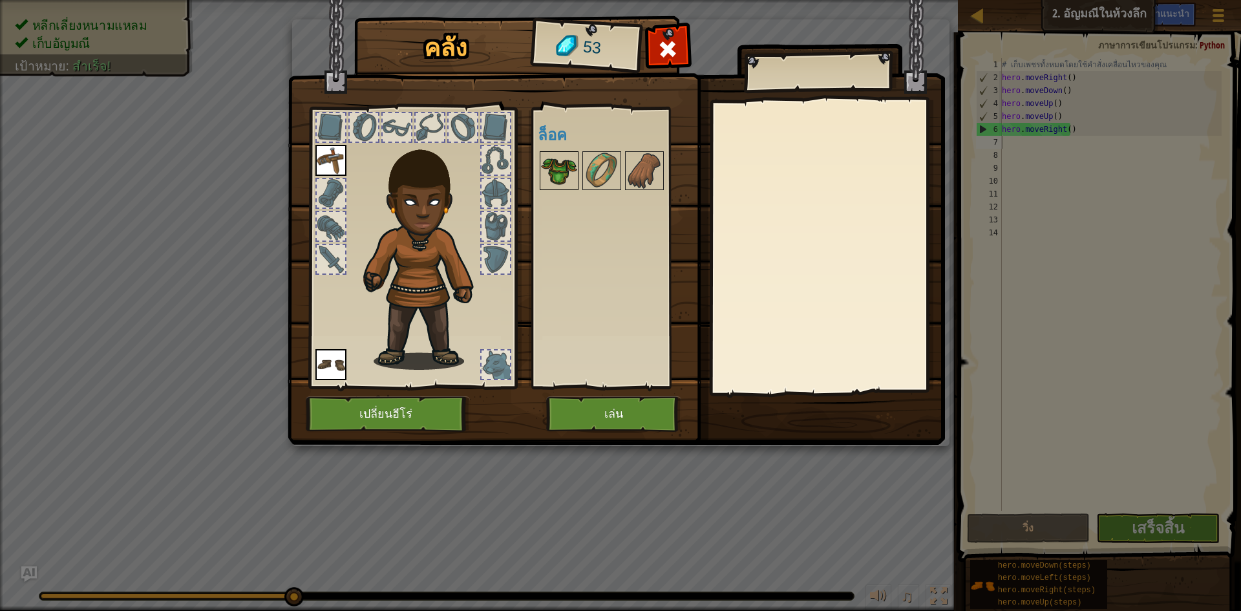
click at [562, 173] on img at bounding box center [559, 170] width 36 height 36
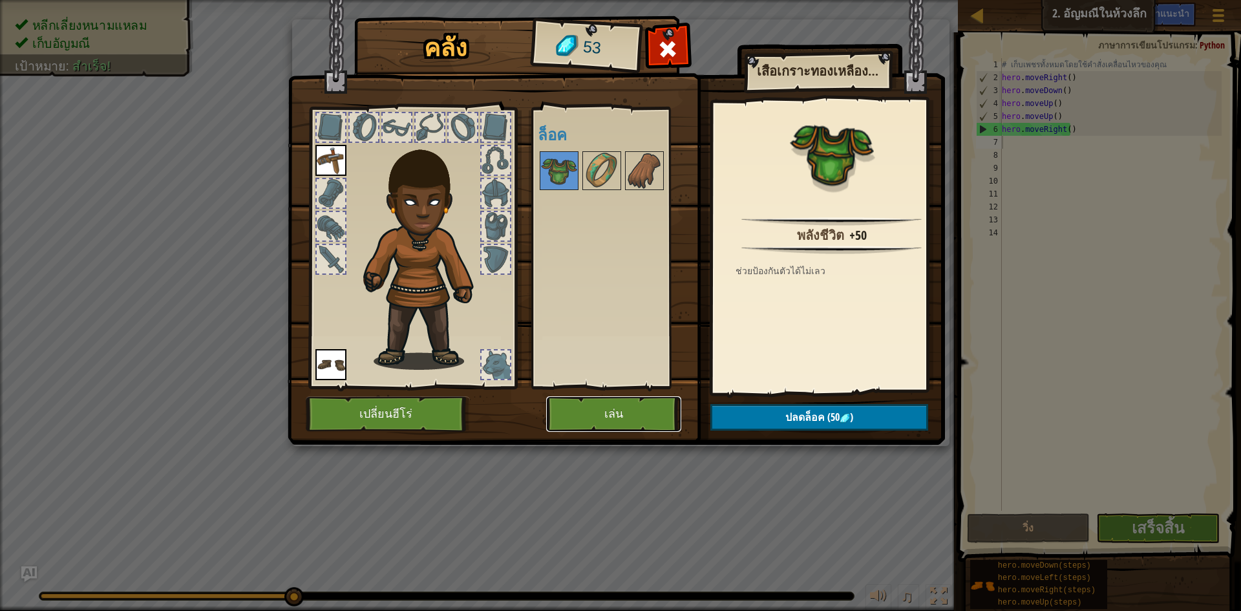
click at [623, 404] on button "เล่น" at bounding box center [613, 414] width 135 height 36
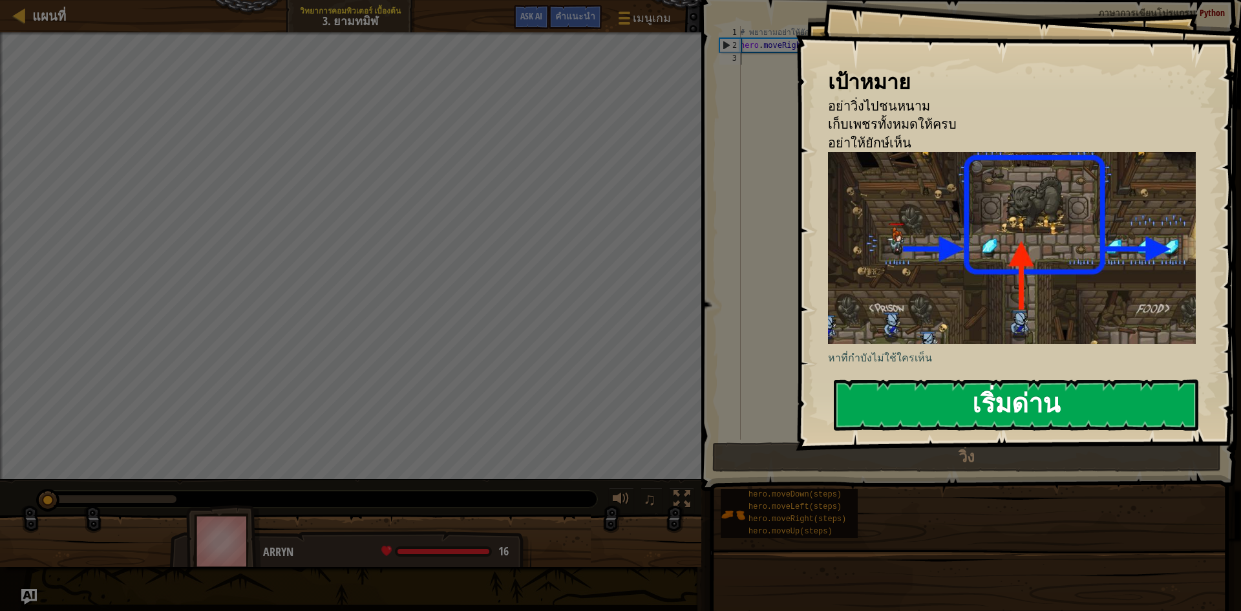
click at [998, 407] on button "เริ่มด่าน" at bounding box center [1016, 404] width 364 height 51
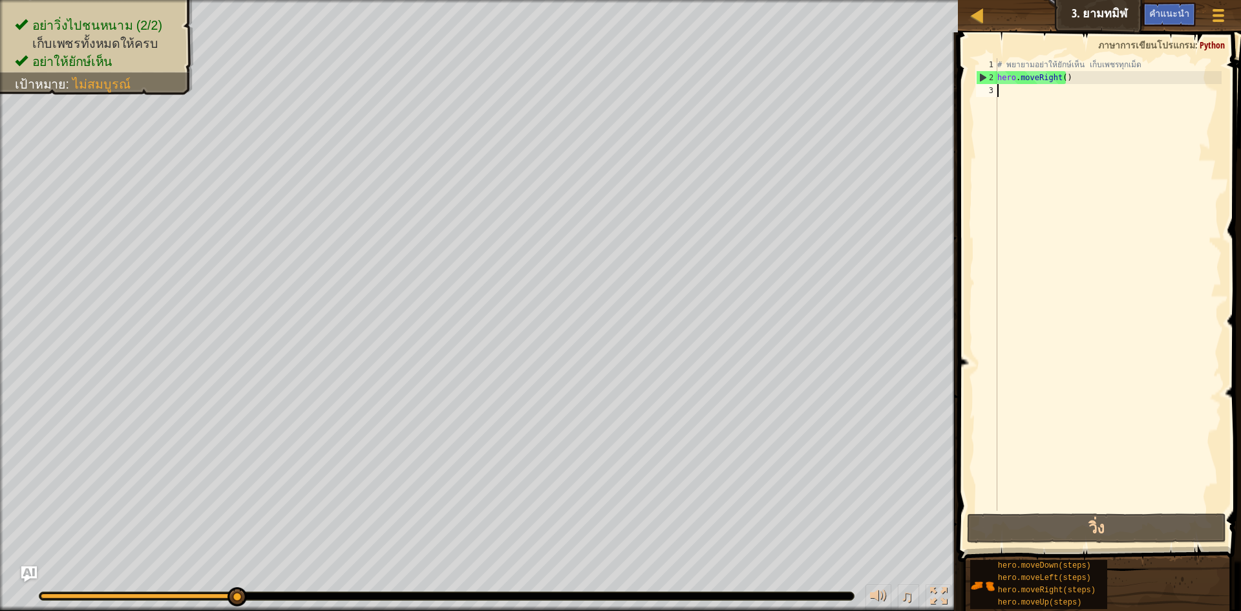
click at [1032, 92] on div "# [PERSON_NAME]อย่าให้ยักษ์เห็น เก็บเพชรทุกเม็ด hero . moveRight ( )" at bounding box center [1107, 297] width 227 height 478
type textarea "h"
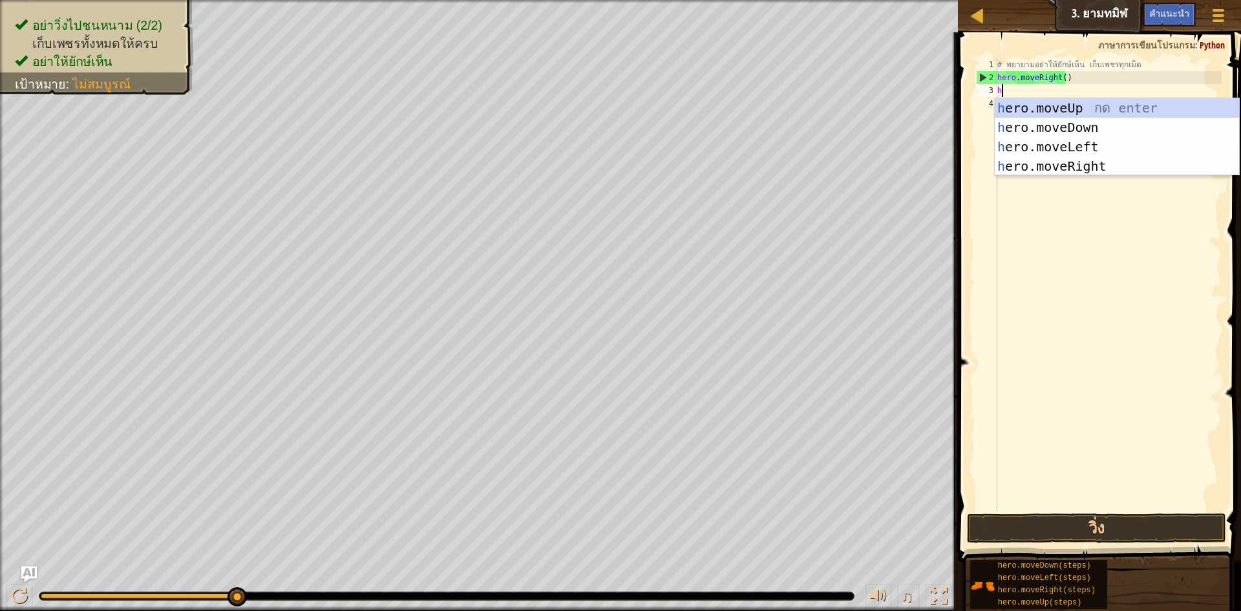
scroll to position [6, 0]
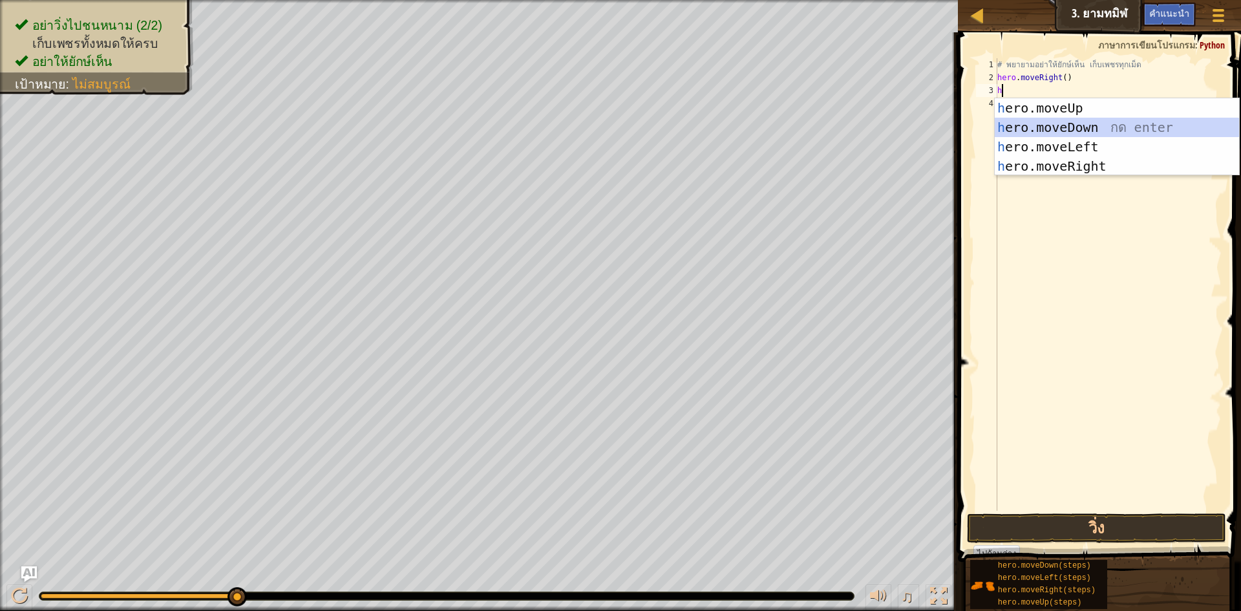
click at [1076, 122] on div "h ero.moveUp กด enter h ero.moveDown กด enter h ero.moveLeft กด enter h ero.mov…" at bounding box center [1116, 156] width 244 height 116
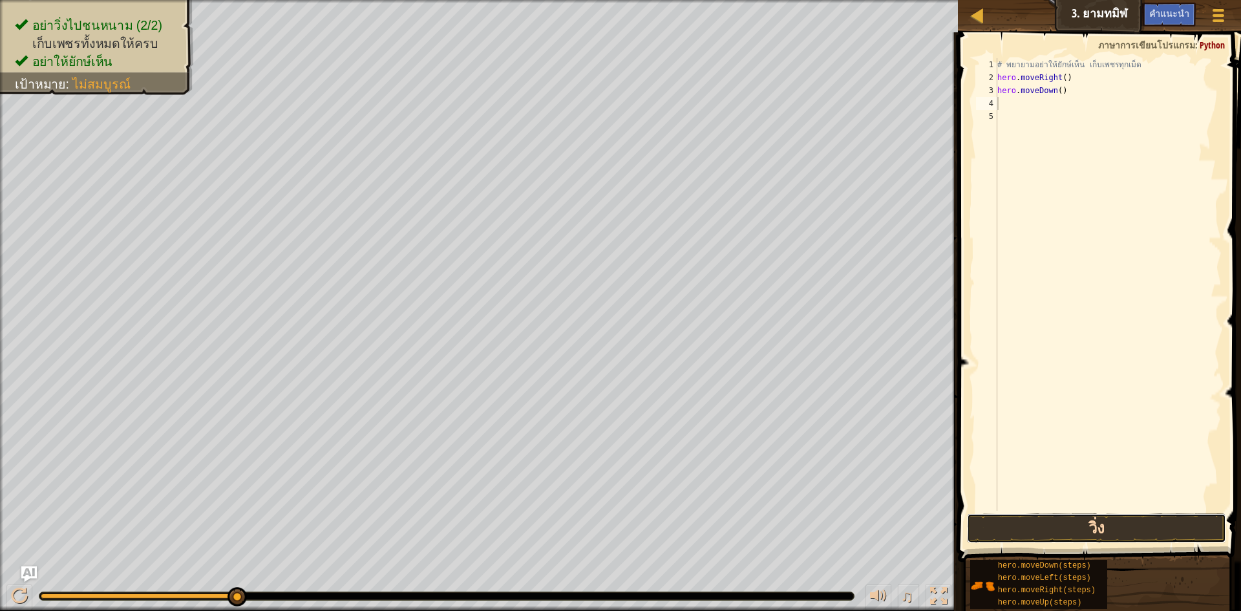
click at [1082, 526] on button "วิ่ง" at bounding box center [1096, 528] width 259 height 30
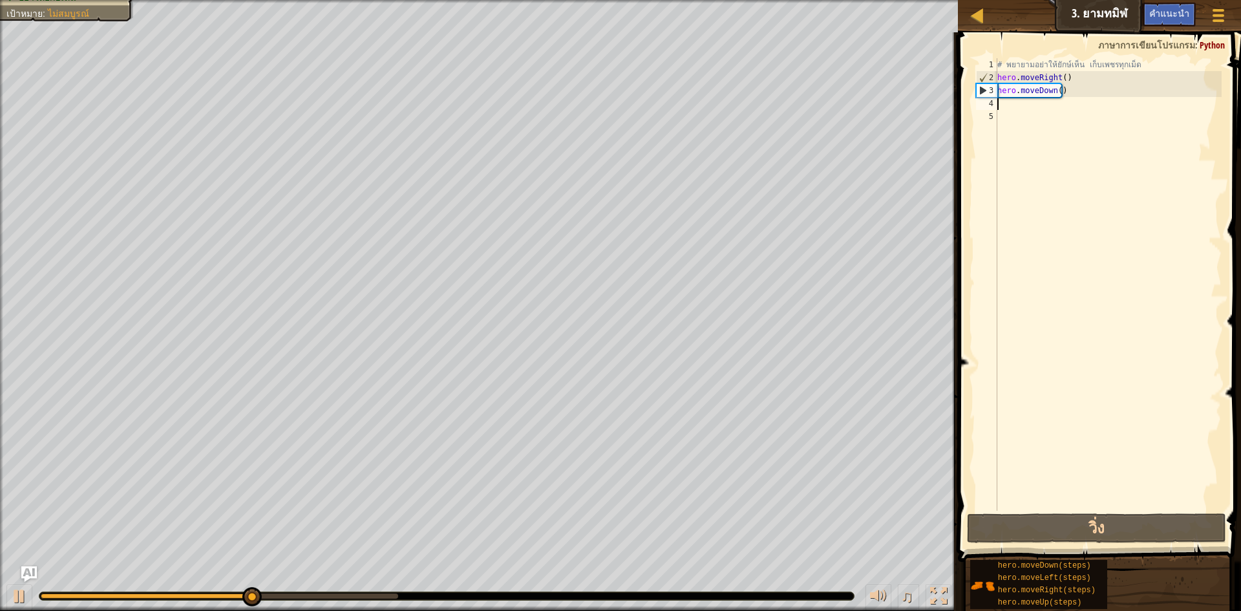
click at [1118, 94] on div "# [PERSON_NAME]อย่าให้ยักษ์เห็น เก็บเพชรทุกเม็ด hero . moveRight ( ) hero . mov…" at bounding box center [1107, 297] width 227 height 478
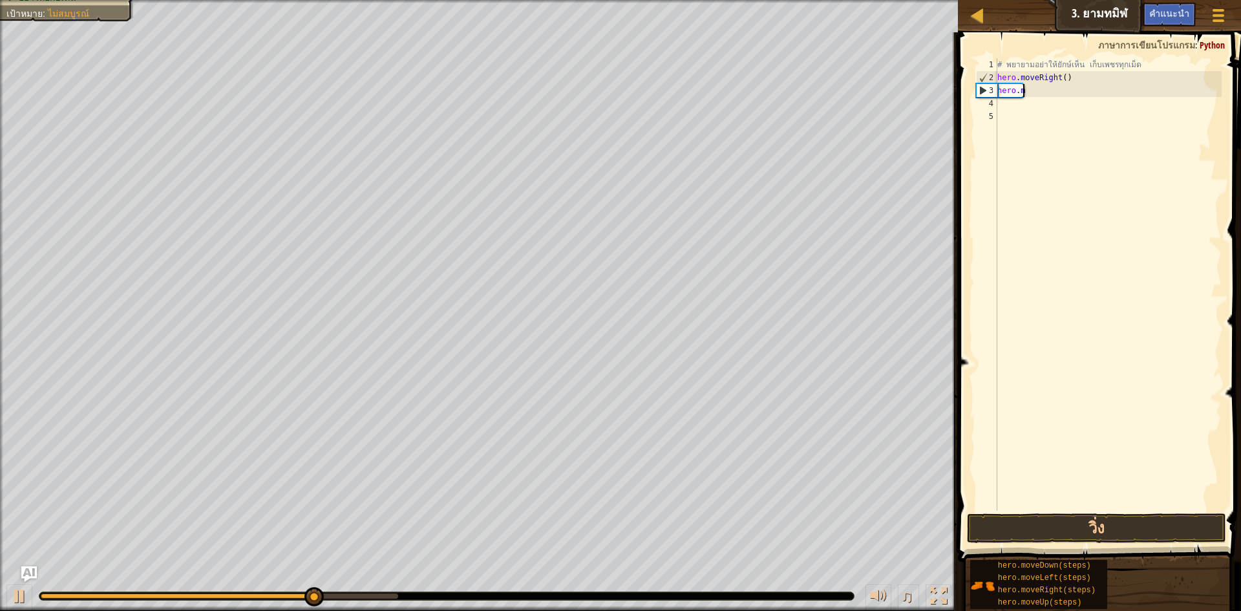
type textarea "h"
click at [1014, 90] on div "# [PERSON_NAME]อย่าให้ยักษ์เห็น เก็บเพชรทุกเม็ด hero . moveRight ( )" at bounding box center [1107, 297] width 227 height 478
type textarea "h"
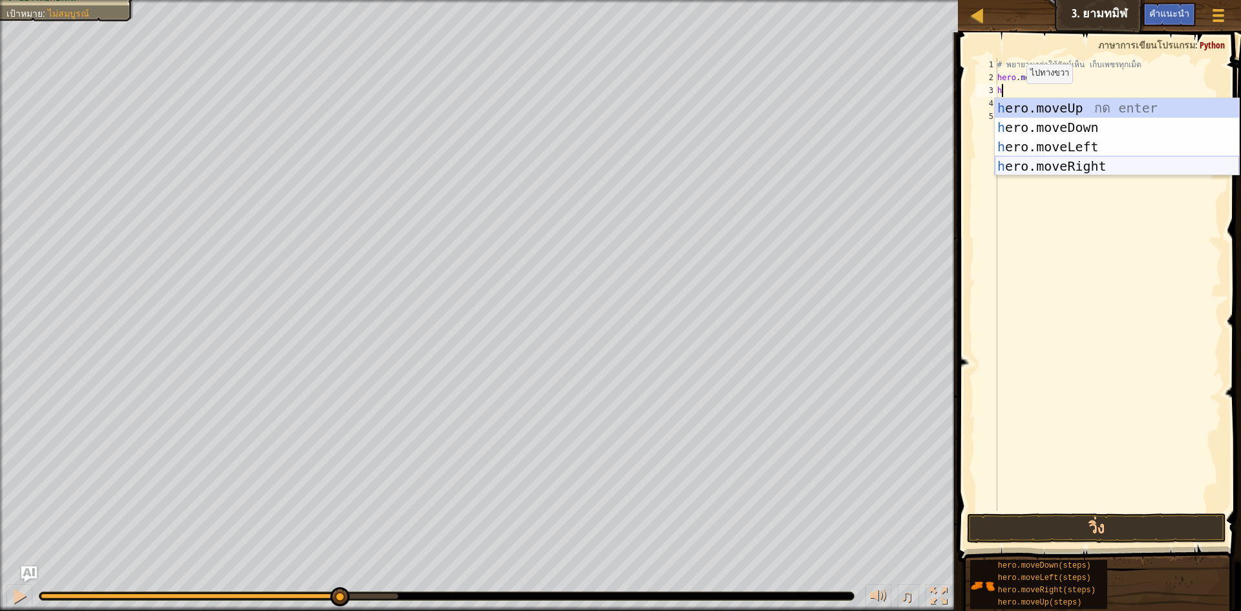
click at [1055, 163] on div "h ero.moveUp กด enter h ero.moveDown กด enter h ero.moveLeft กด enter h ero.mov…" at bounding box center [1116, 156] width 244 height 116
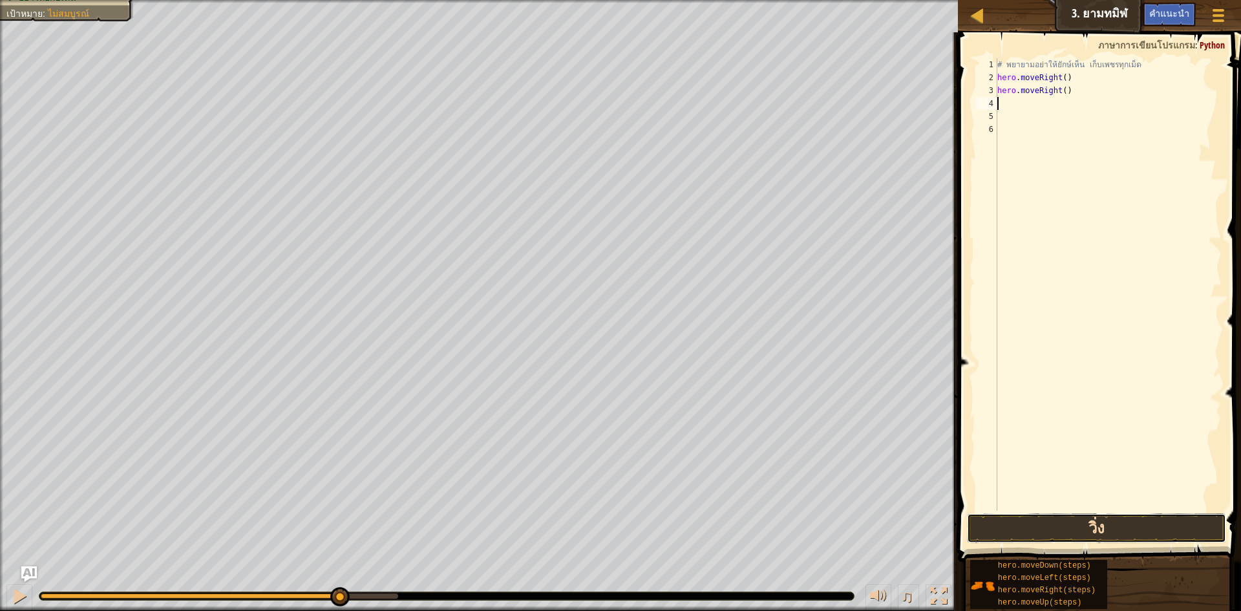
click at [1058, 533] on button "วิ่ง" at bounding box center [1096, 528] width 259 height 30
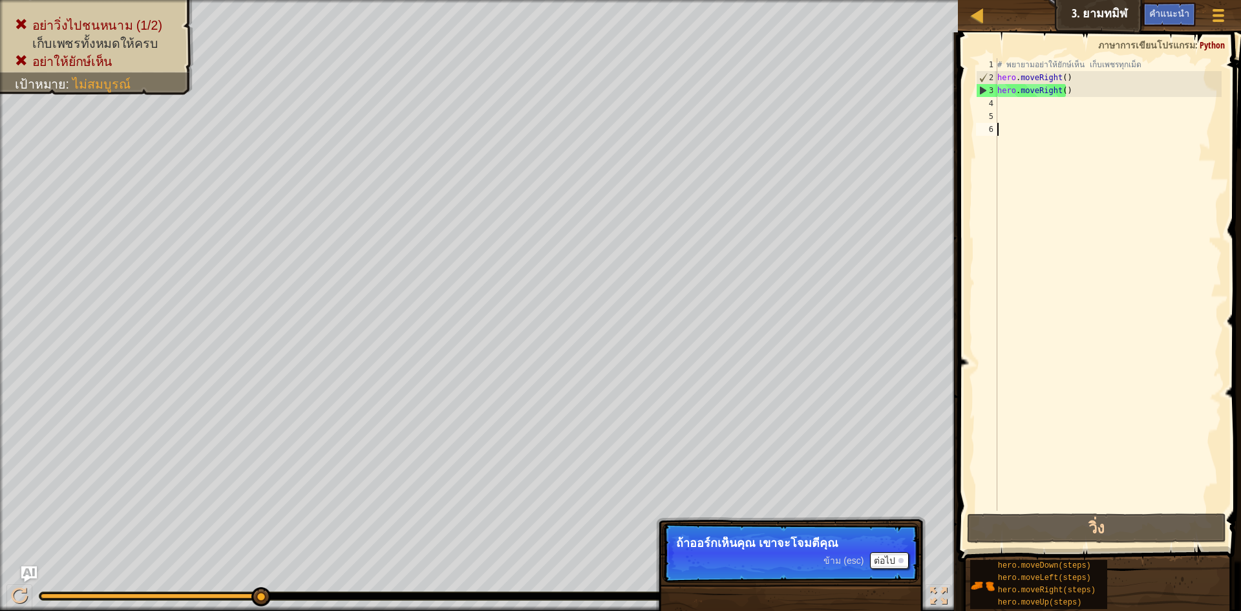
click at [1105, 381] on div "# [PERSON_NAME]อย่าให้ยักษ์เห็น เก็บเพชรทุกเม็ด hero . moveRight ( ) hero . mov…" at bounding box center [1107, 297] width 227 height 478
click at [1031, 105] on div "# [PERSON_NAME]อย่าให้ยักษ์เห็น เก็บเพชรทุกเม็ด hero . moveRight ( ) hero . mov…" at bounding box center [1107, 297] width 227 height 478
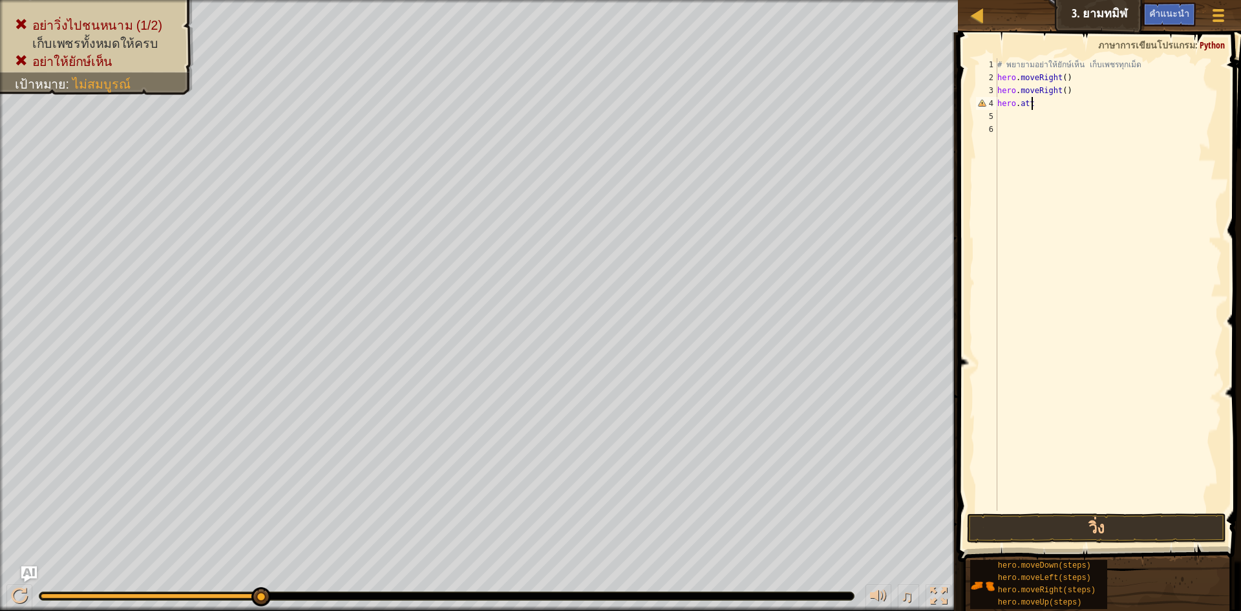
scroll to position [6, 1]
type textarea "h"
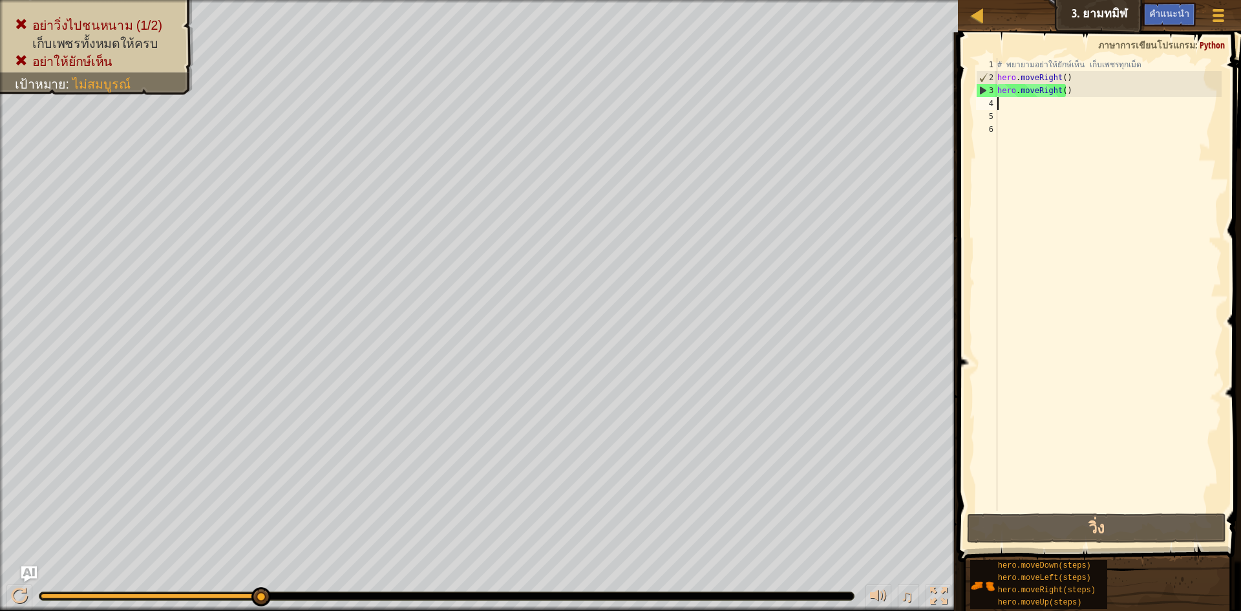
click at [1016, 110] on div "# [PERSON_NAME]อย่าให้ยักษ์เห็น เก็บเพชรทุกเม็ด hero . moveRight ( ) hero . mov…" at bounding box center [1107, 297] width 227 height 478
type textarea "h"
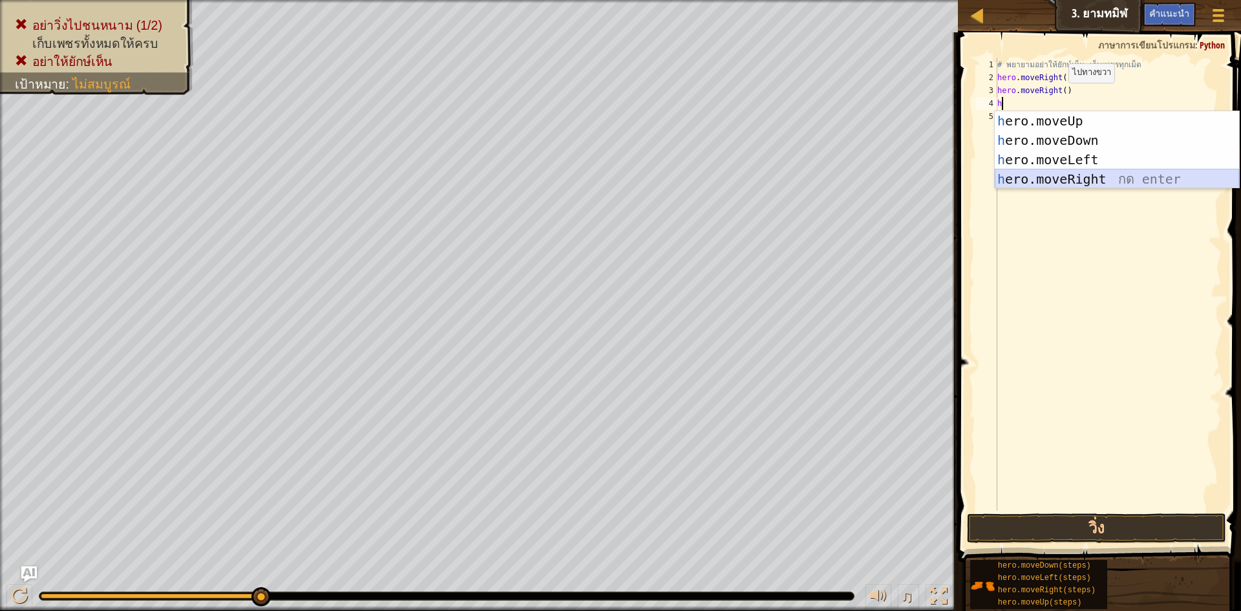
drag, startPoint x: 1034, startPoint y: 171, endPoint x: 1034, endPoint y: 178, distance: 7.1
click at [1034, 178] on div "h ero.moveUp กด enter h ero.moveDown กด enter h ero.moveLeft กด enter h ero.mov…" at bounding box center [1116, 169] width 244 height 116
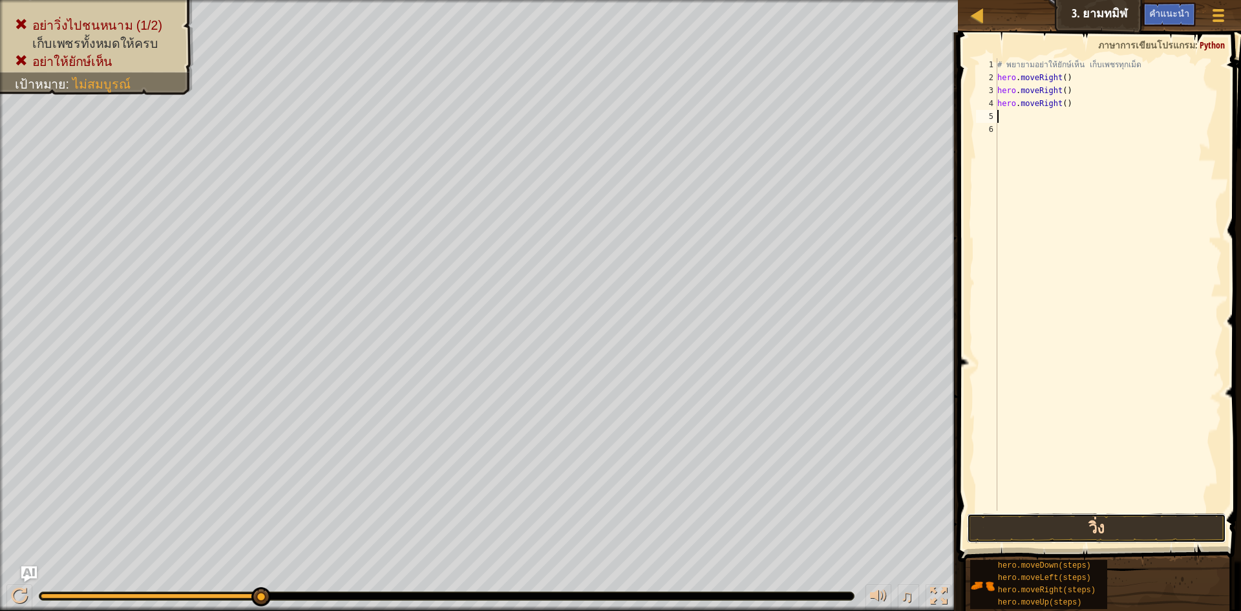
click at [1193, 527] on button "วิ่ง" at bounding box center [1096, 528] width 259 height 30
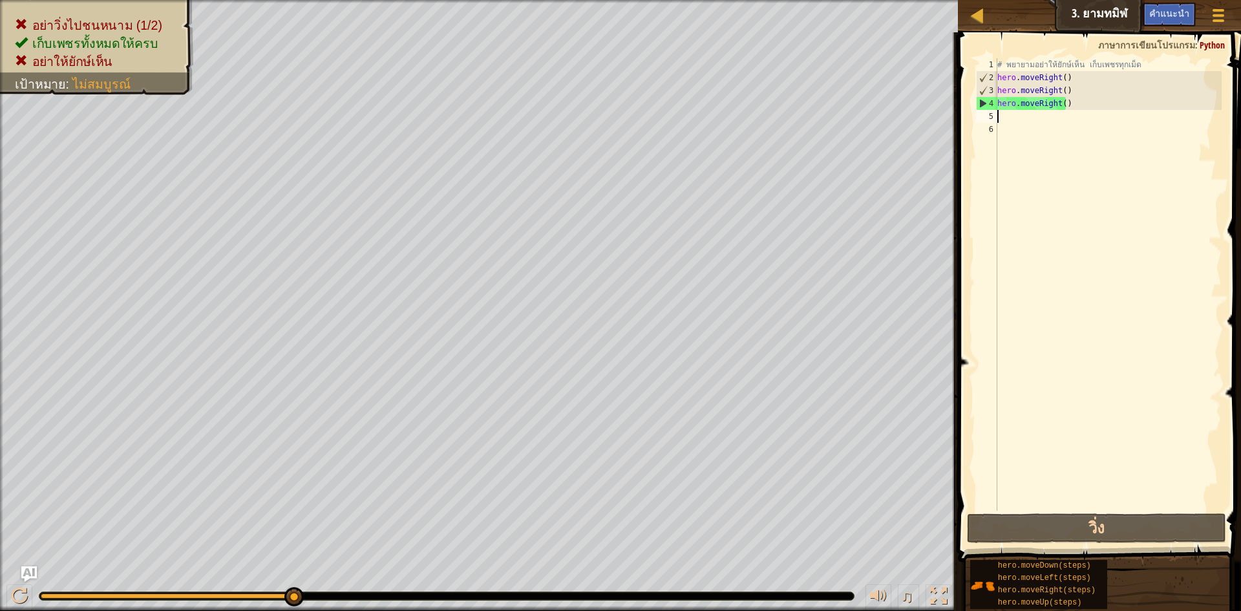
click at [1035, 122] on div "# พยายามอย่าให้ยักษ์เห็น เก็บเพชรทุกเม็ด hero . moveRight ( ) hero . moveRight …" at bounding box center [1107, 297] width 227 height 478
type textarea "h"
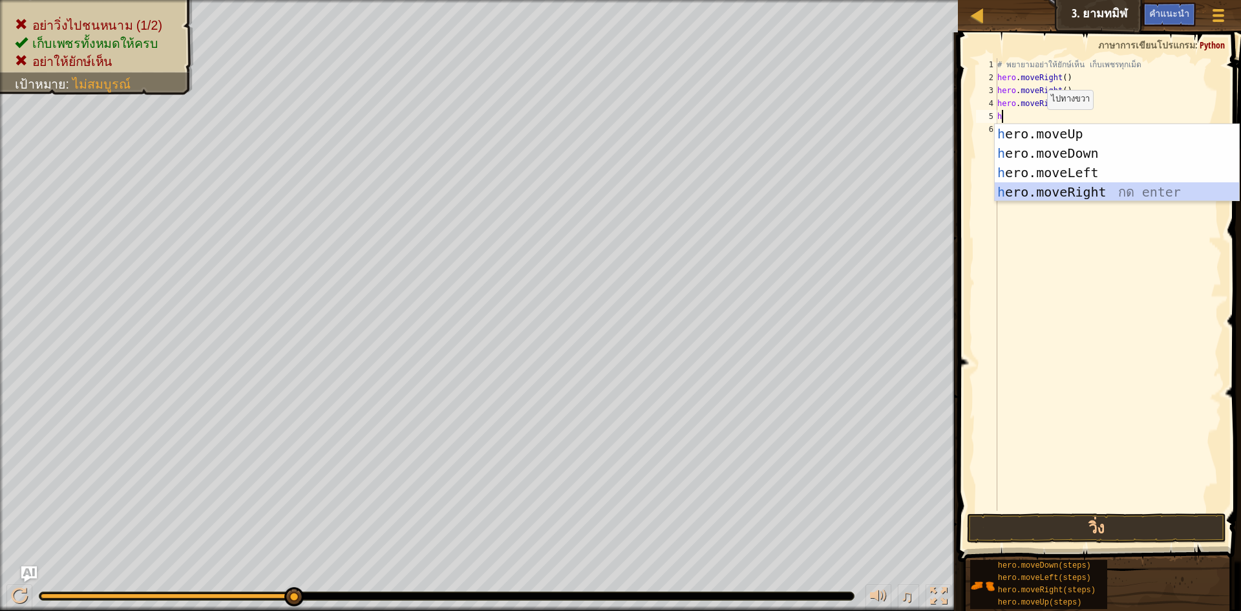
click at [1048, 183] on div "h ero.moveUp กด enter h ero.moveDown กด enter h ero.moveLeft กด enter h ero.mov…" at bounding box center [1116, 182] width 244 height 116
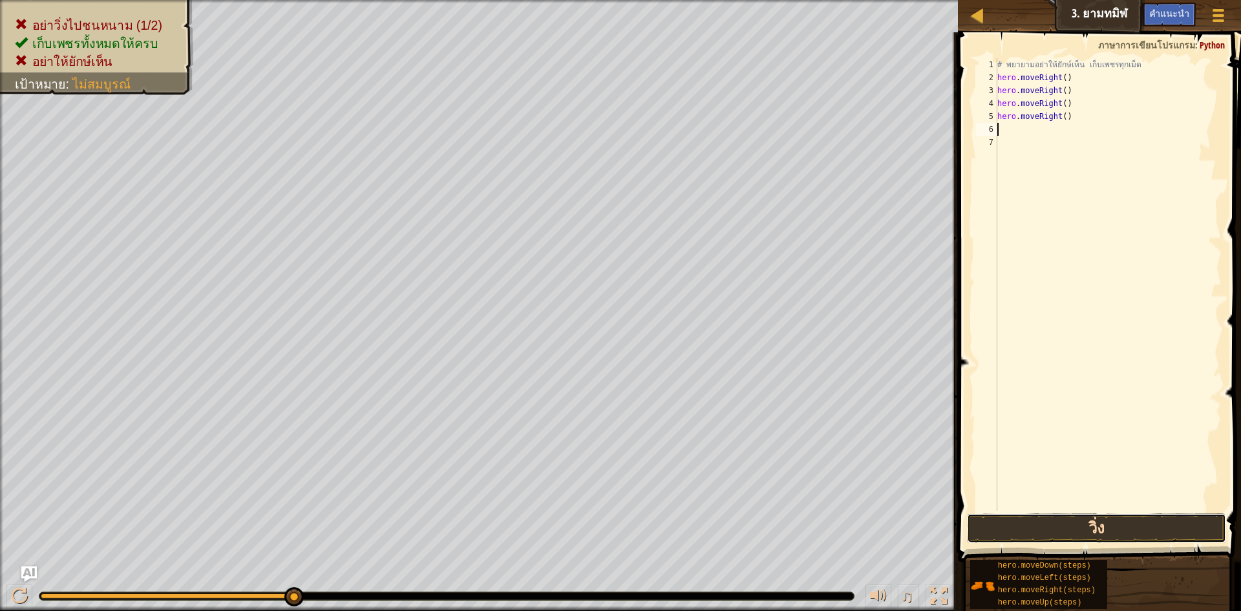
click at [1086, 525] on button "วิ่ง" at bounding box center [1096, 528] width 259 height 30
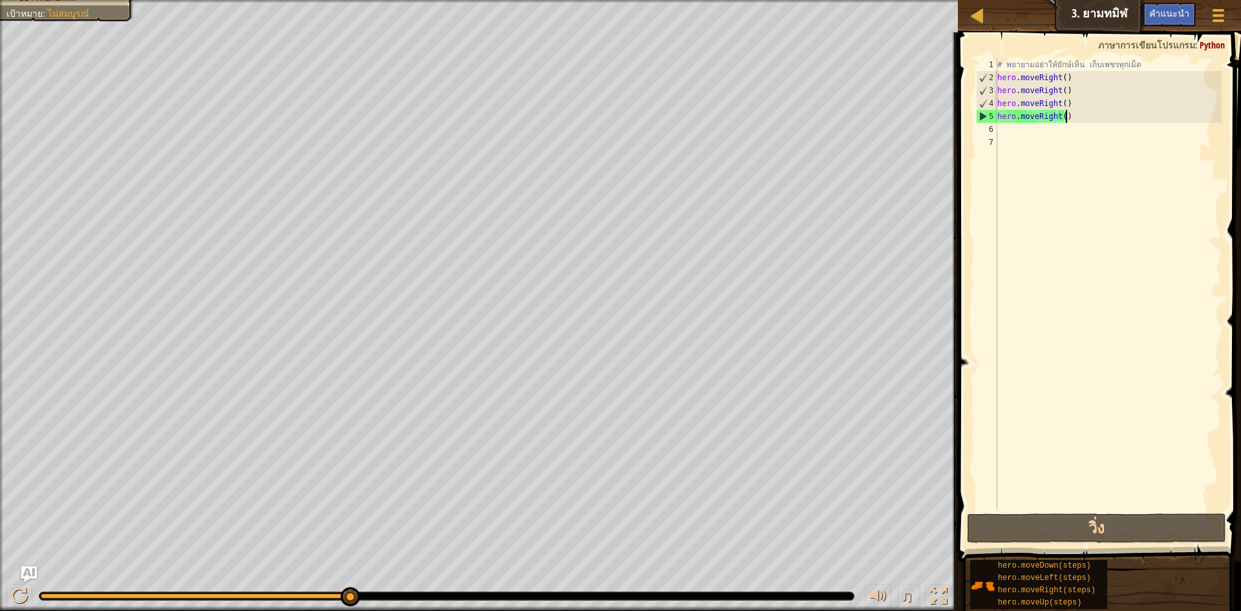
click at [1072, 118] on div "# [PERSON_NAME]อย่าให้ยักษ์เห็น เก็บเพชรทุกเม็ด hero . moveRight ( ) hero . mov…" at bounding box center [1107, 297] width 227 height 478
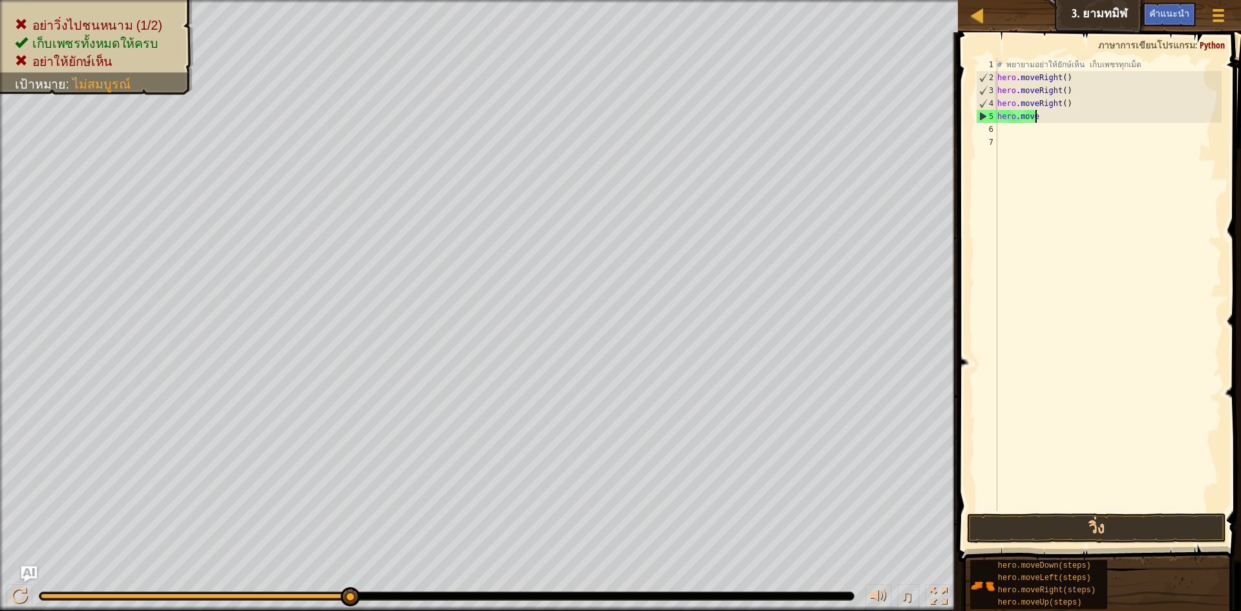
type textarea "h"
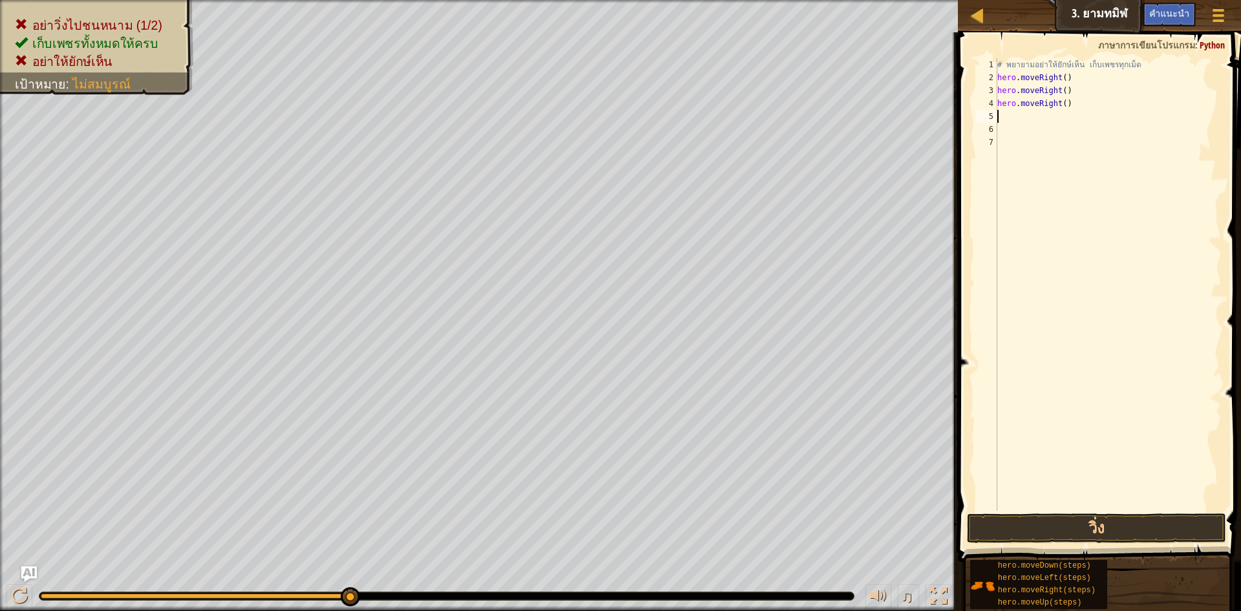
click at [1073, 160] on div "# พยายามอย่าให้ยักษ์เห็น เก็บเพชรทุกเม็ด hero . moveRight ( ) hero . moveRight …" at bounding box center [1107, 297] width 227 height 478
click at [1025, 108] on div "# พยายามอย่าให้ยักษ์เห็น เก็บเพชรทุกเม็ด hero . moveRight ( ) hero . moveRight …" at bounding box center [1107, 297] width 227 height 478
type textarea "hero.moveRight()"
click at [1026, 120] on div "# พยายามอย่าให้ยักษ์เห็น เก็บเพชรทุกเม็ด hero . moveRight ( ) hero . moveRight …" at bounding box center [1107, 297] width 227 height 478
click at [1076, 106] on div "# พยายามอย่าให้ยักษ์เห็น เก็บเพชรทุกเม็ด hero . moveRight ( ) hero . moveRight …" at bounding box center [1107, 297] width 227 height 478
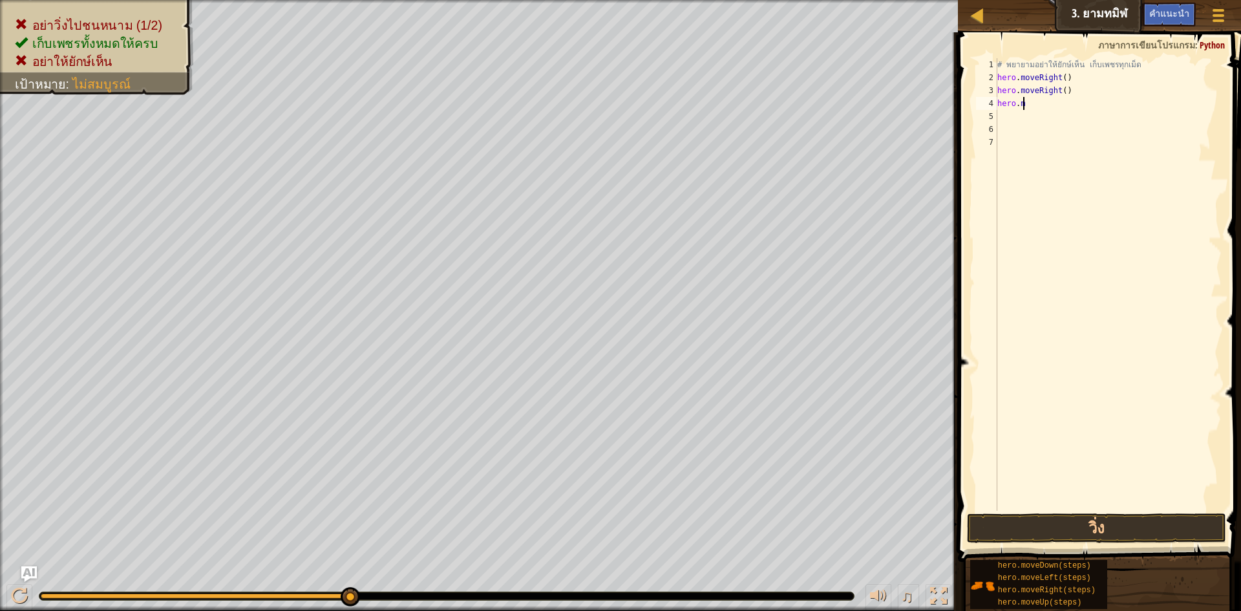
type textarea "h"
click at [1020, 525] on button "วิ่ง" at bounding box center [1096, 528] width 259 height 30
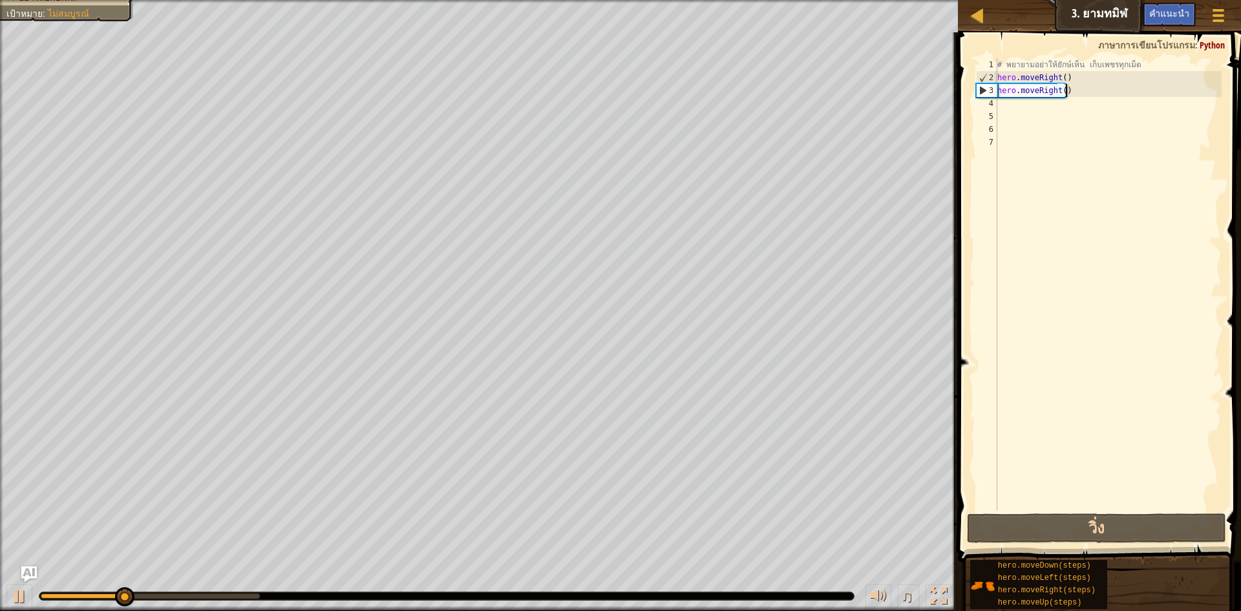
click at [1095, 92] on div "# [PERSON_NAME]อย่าให้ยักษ์เห็น เก็บเพชรทุกเม็ด hero . moveRight ( ) hero . mov…" at bounding box center [1107, 297] width 227 height 478
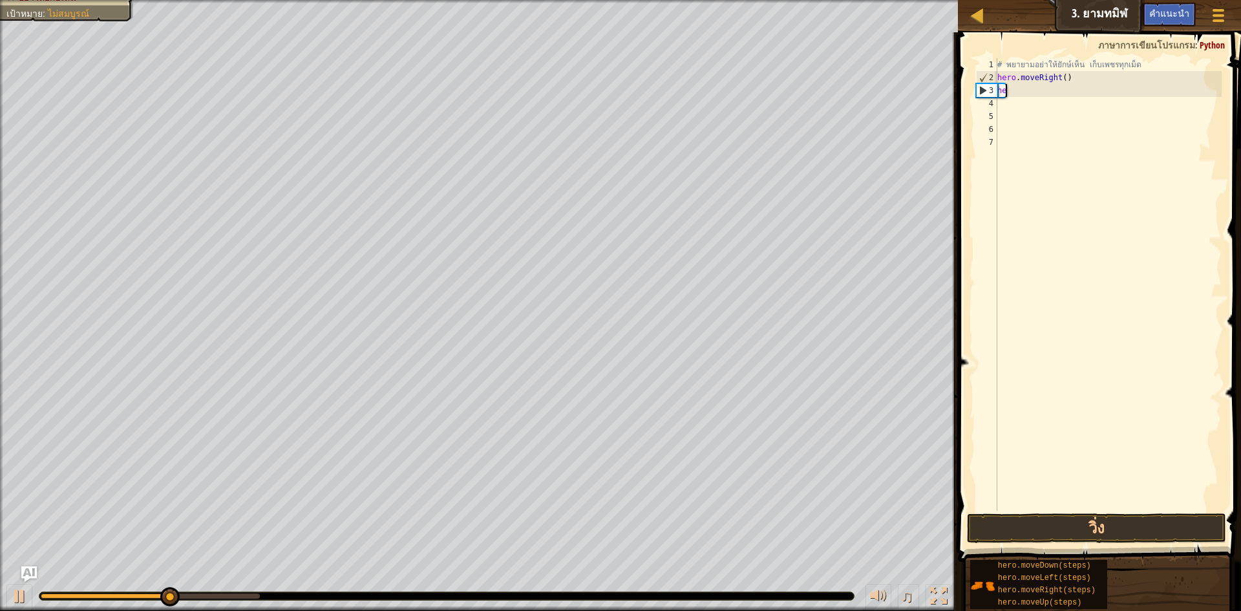
type textarea "h"
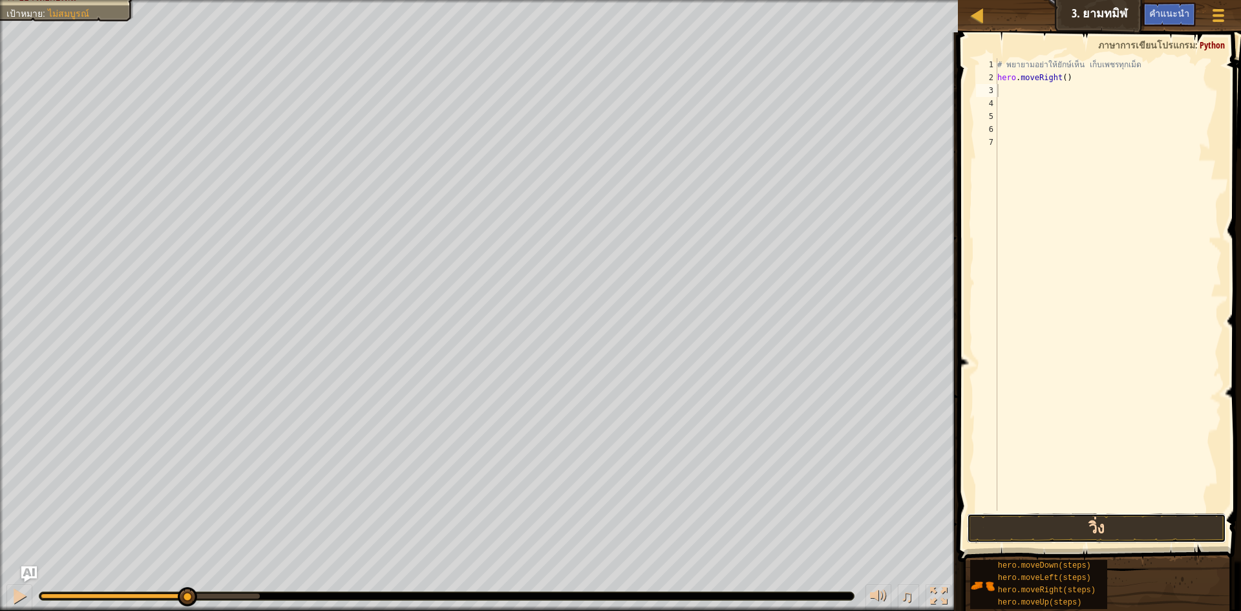
click at [1122, 521] on button "วิ่ง" at bounding box center [1096, 528] width 259 height 30
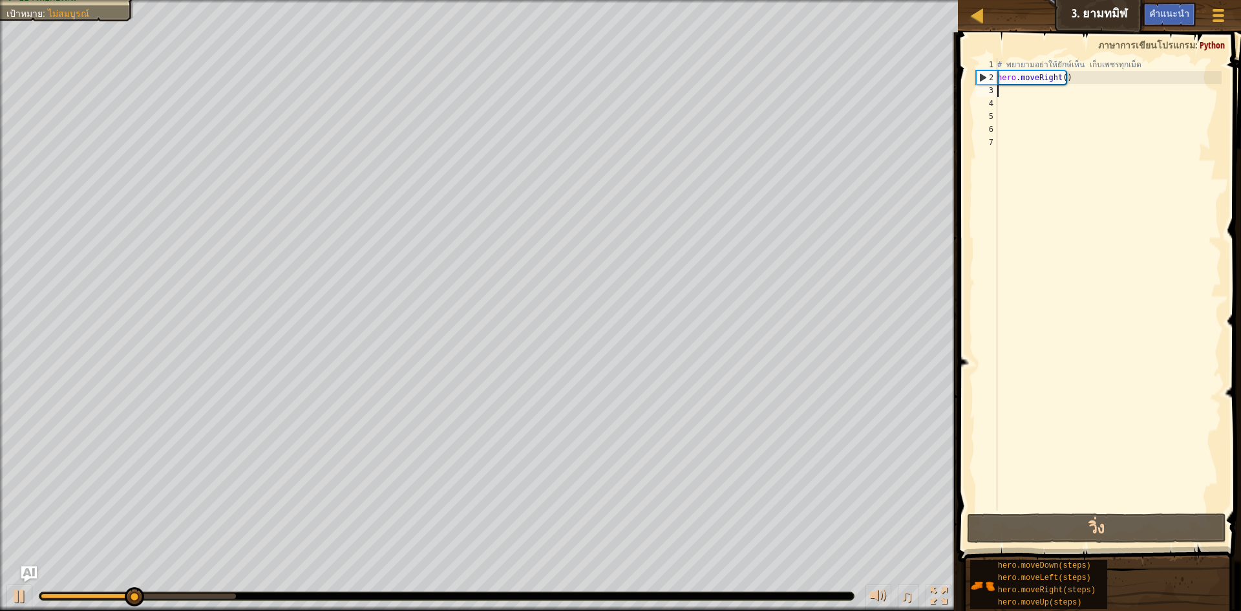
click at [1073, 94] on div "# [PERSON_NAME]อย่าให้ยักษ์เห็น เก็บเพชรทุกเม็ด hero . moveRight ( )" at bounding box center [1107, 297] width 227 height 478
type textarea "h"
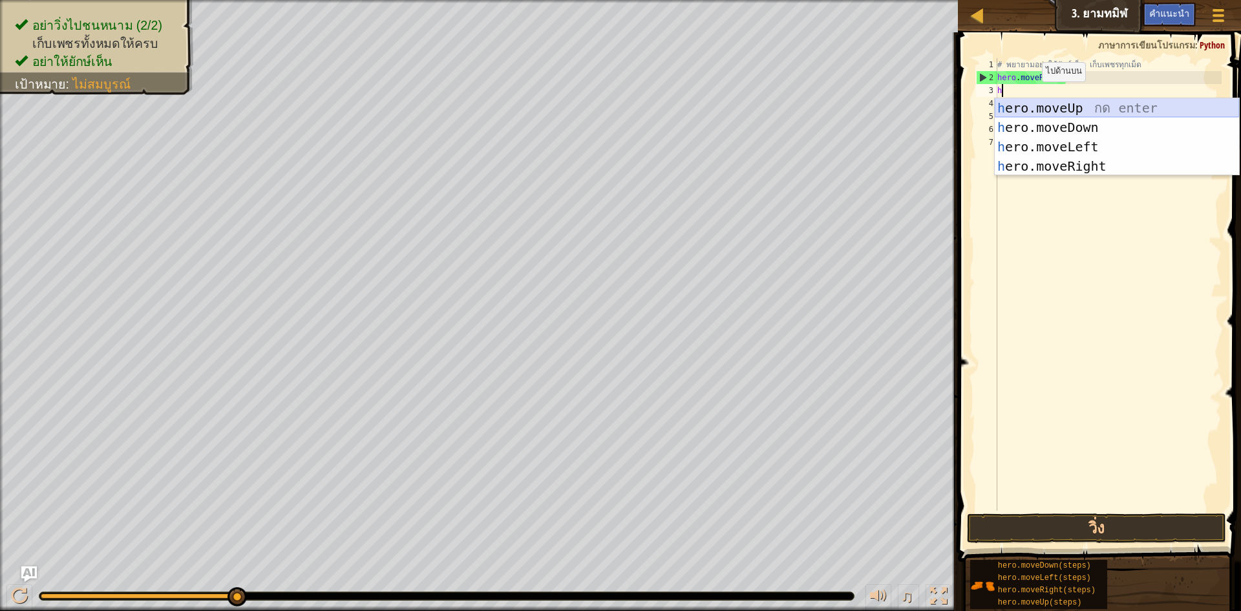
click at [1104, 112] on div "h ero.moveUp กด enter h ero.moveDown กด enter h ero.moveLeft กด enter h ero.mov…" at bounding box center [1116, 156] width 244 height 116
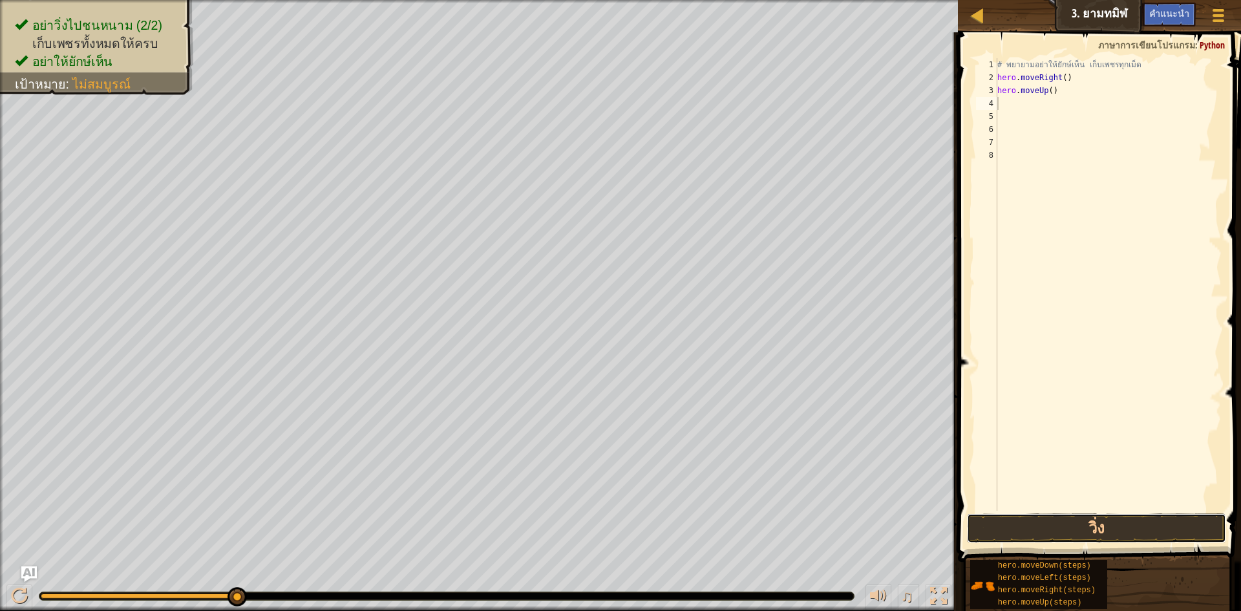
drag, startPoint x: 1016, startPoint y: 531, endPoint x: 1007, endPoint y: 412, distance: 119.3
click at [1016, 529] on button "วิ่ง" at bounding box center [1096, 528] width 259 height 30
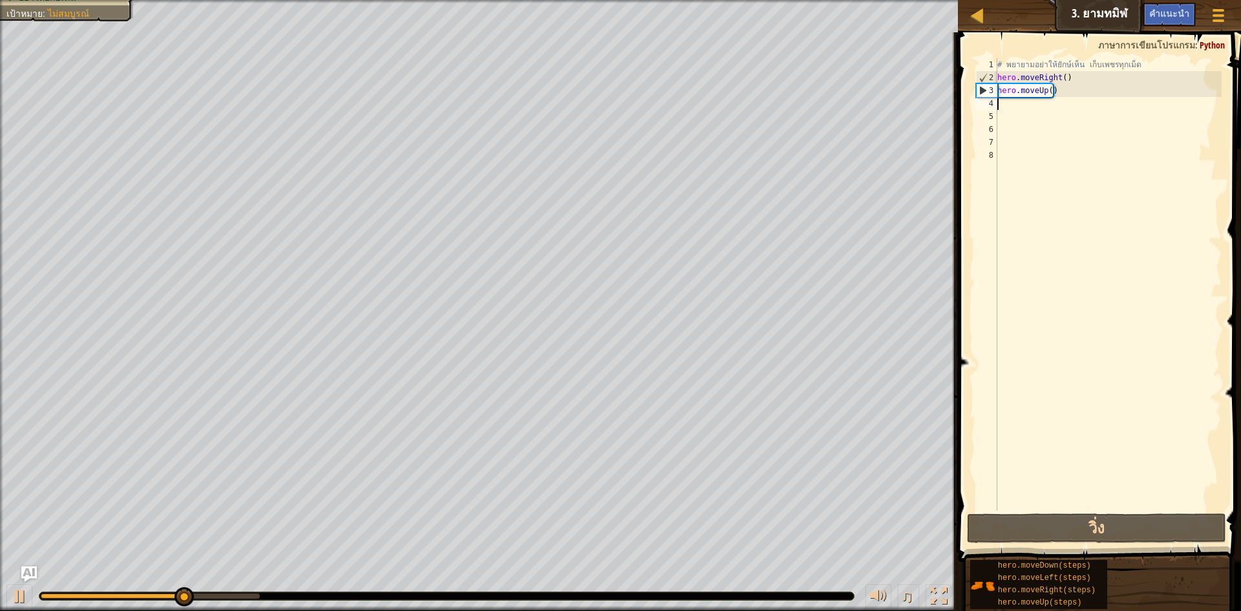
click at [1060, 108] on div "# [PERSON_NAME]อย่าให้ยักษ์เห็น เก็บเพชรทุกเม็ด hero . moveRight ( ) hero . mov…" at bounding box center [1107, 297] width 227 height 478
type textarea "h"
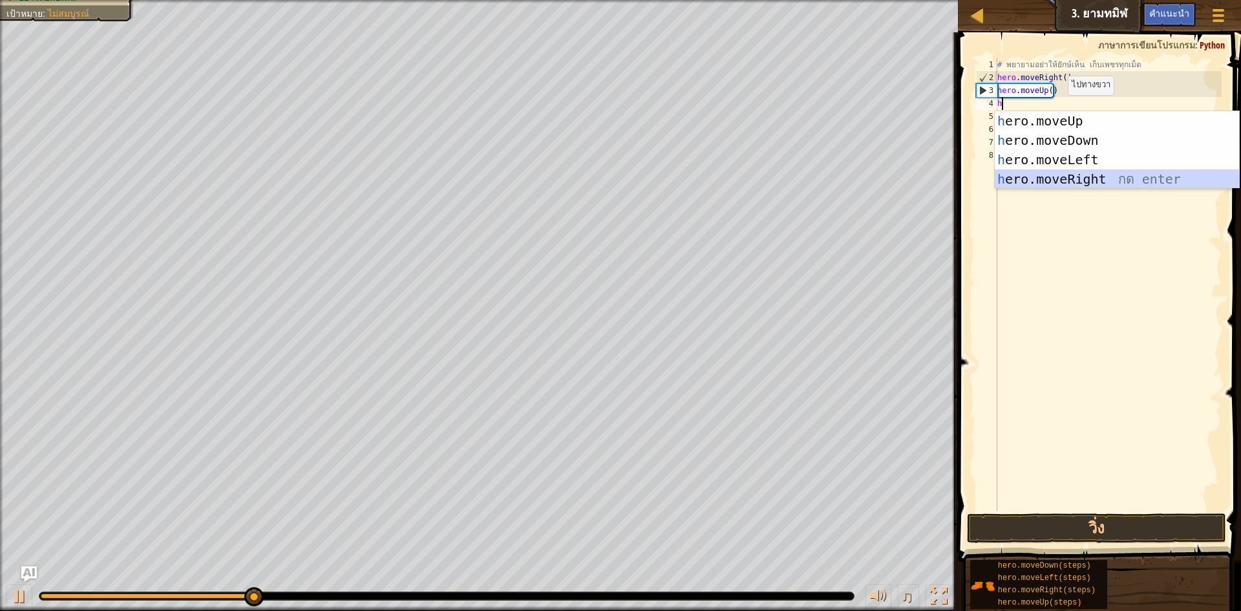
click at [1067, 176] on div "h ero.moveUp กด enter h ero.moveDown กด enter h ero.moveLeft กด enter h ero.mov…" at bounding box center [1116, 169] width 244 height 116
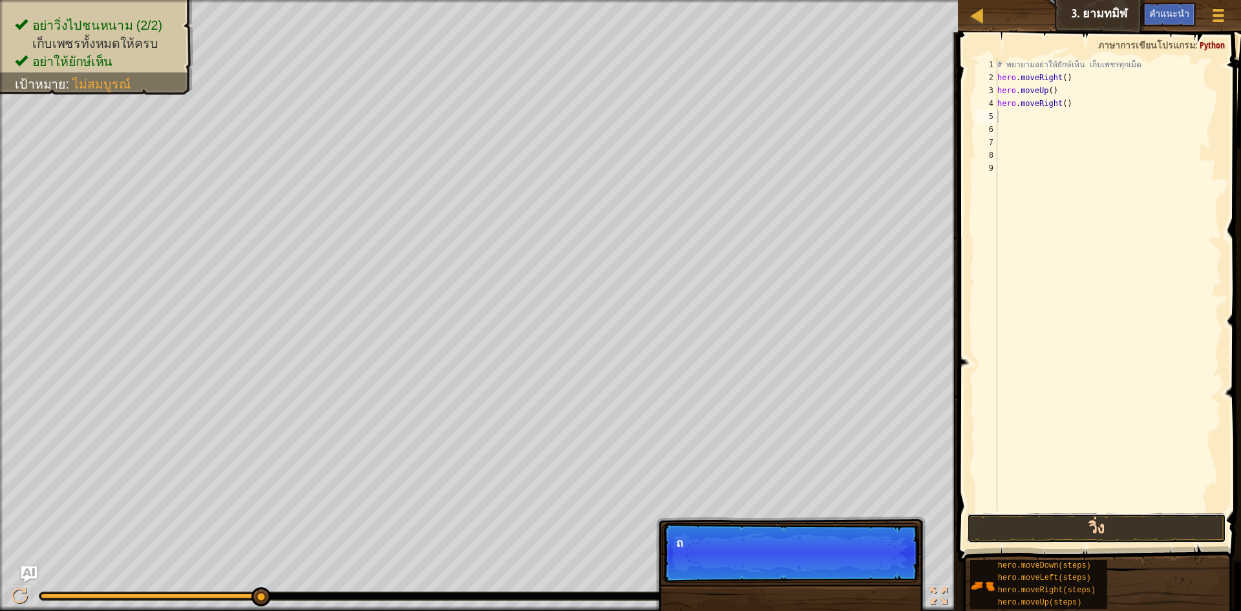
click at [1153, 519] on button "วิ่ง" at bounding box center [1096, 528] width 259 height 30
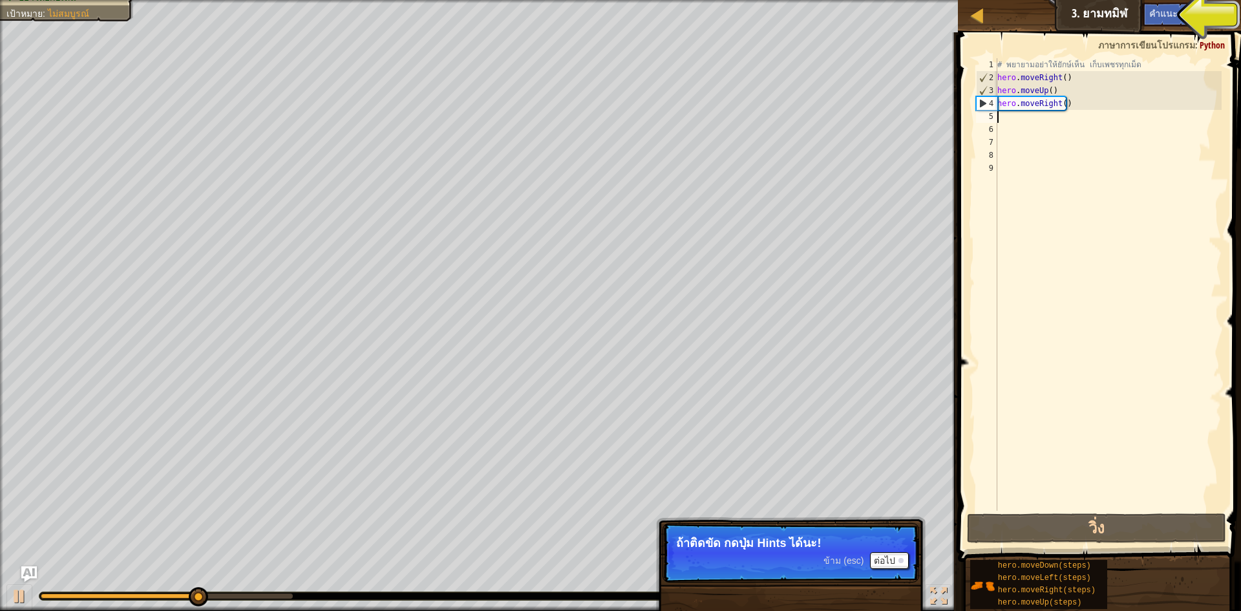
click at [1013, 119] on div "# [PERSON_NAME]อย่าให้ยักษ์เห็น เก็บเพชรทุกเม็ด hero . moveRight ( ) hero . mov…" at bounding box center [1107, 297] width 227 height 478
type textarea "h"
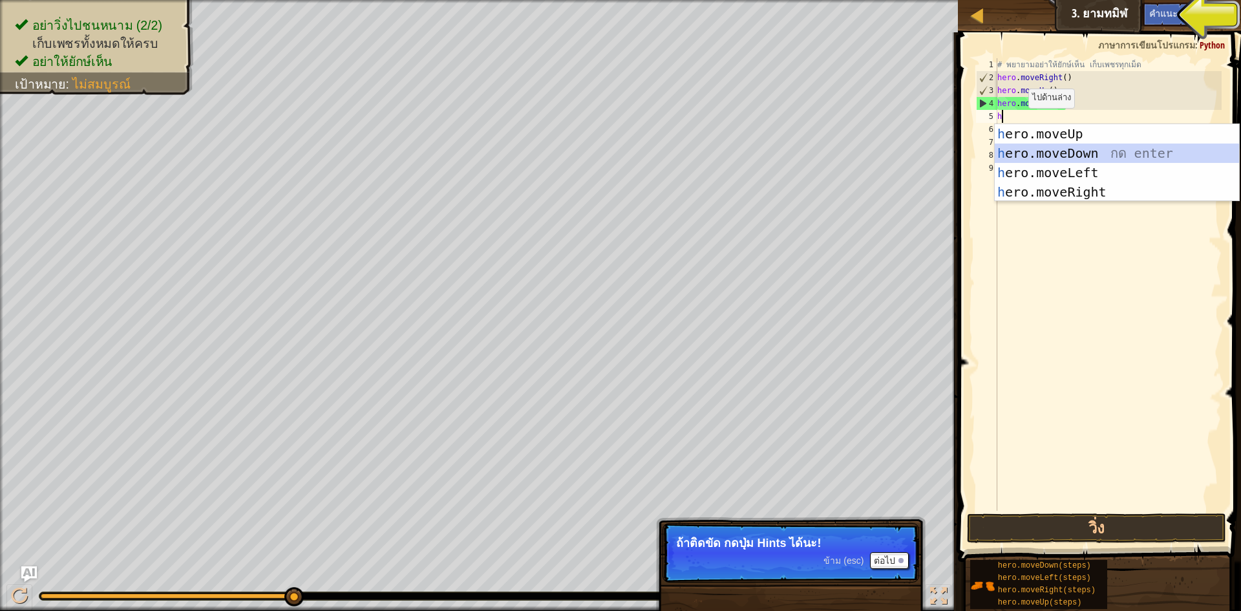
click at [1031, 147] on div "h ero.moveUp กด enter h ero.moveDown กด enter h ero.moveLeft กด enter h ero.mov…" at bounding box center [1116, 182] width 244 height 116
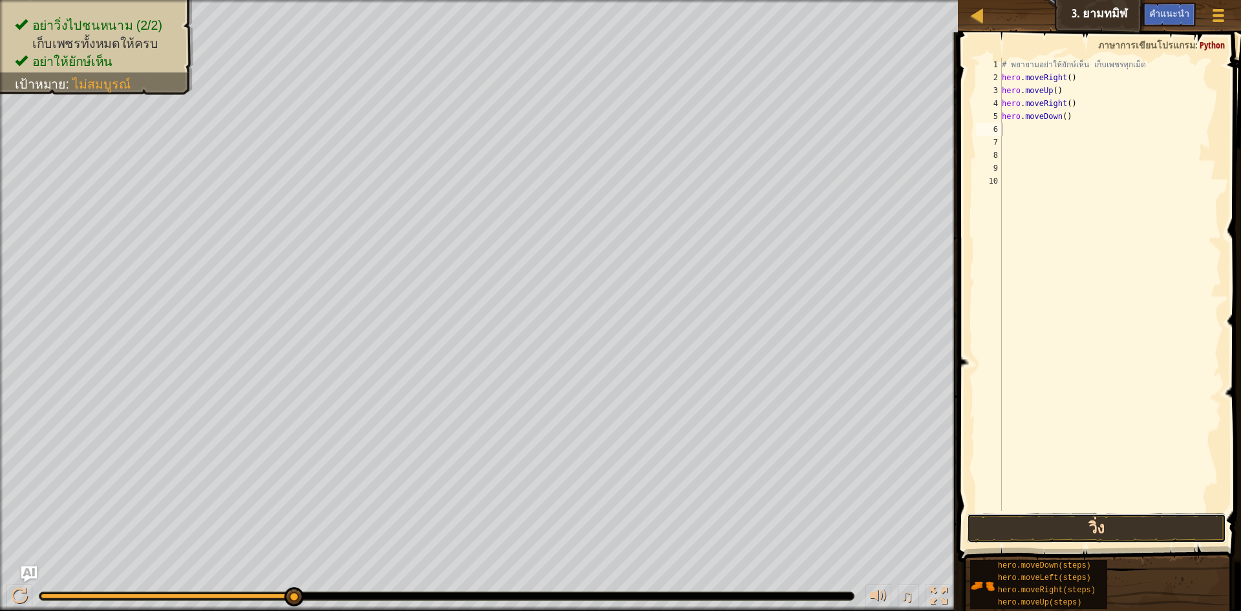
click at [1045, 521] on button "วิ่ง" at bounding box center [1096, 528] width 259 height 30
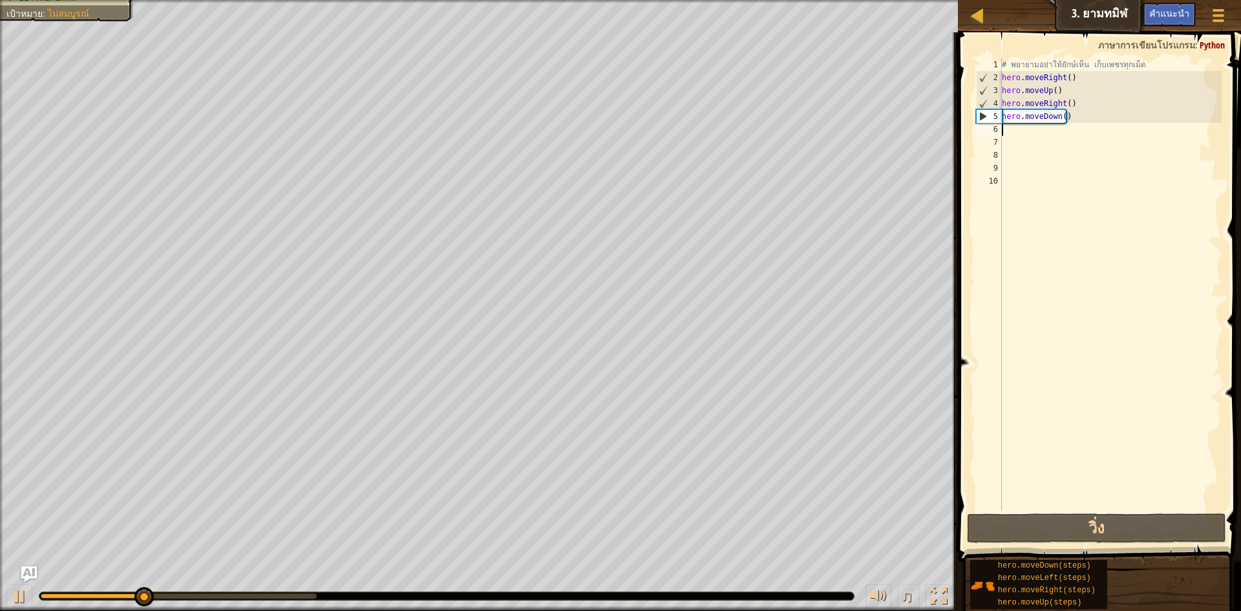
click at [1047, 129] on div "# [PERSON_NAME]อย่าให้ยักษ์เห็น เก็บเพชรทุกเม็ด hero . moveRight ( ) hero . mov…" at bounding box center [1110, 297] width 223 height 478
type textarea "h"
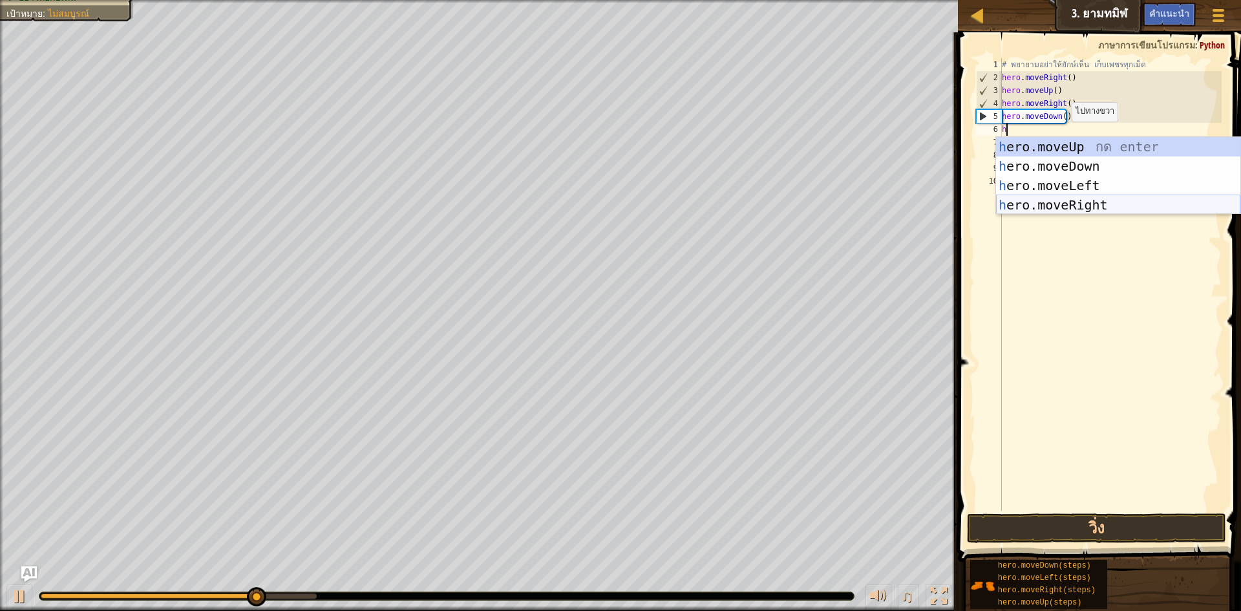
click at [1075, 198] on div "h ero.moveUp กด enter h ero.moveDown กด enter h ero.moveLeft กด enter h ero.mov…" at bounding box center [1118, 195] width 244 height 116
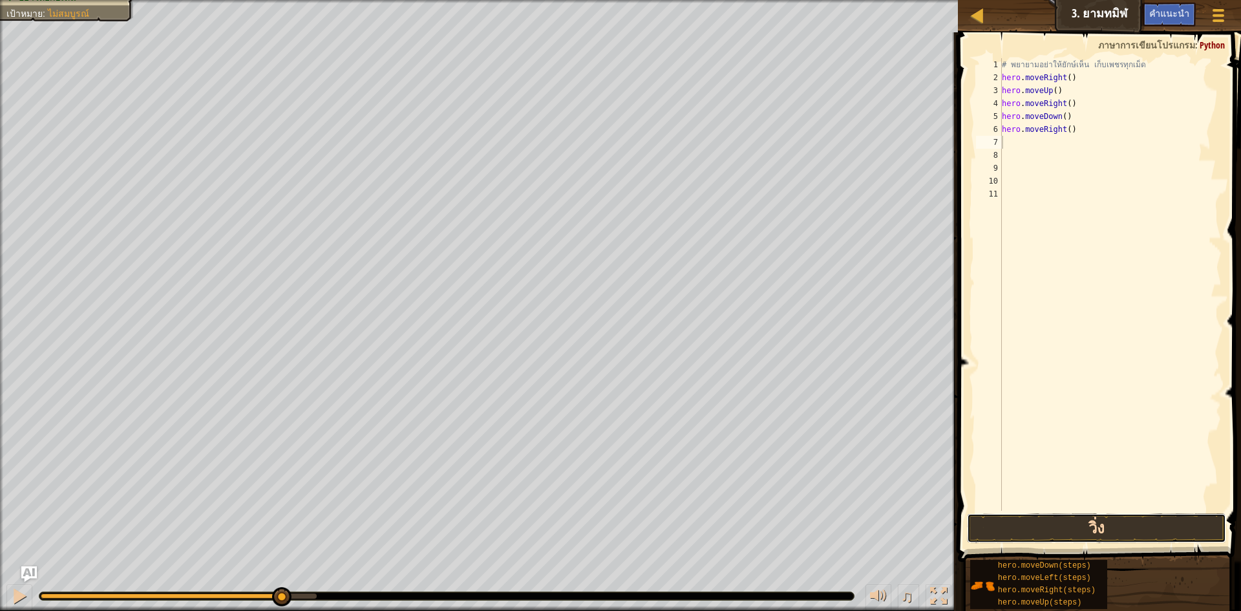
click at [1092, 521] on button "วิ่ง" at bounding box center [1096, 528] width 259 height 30
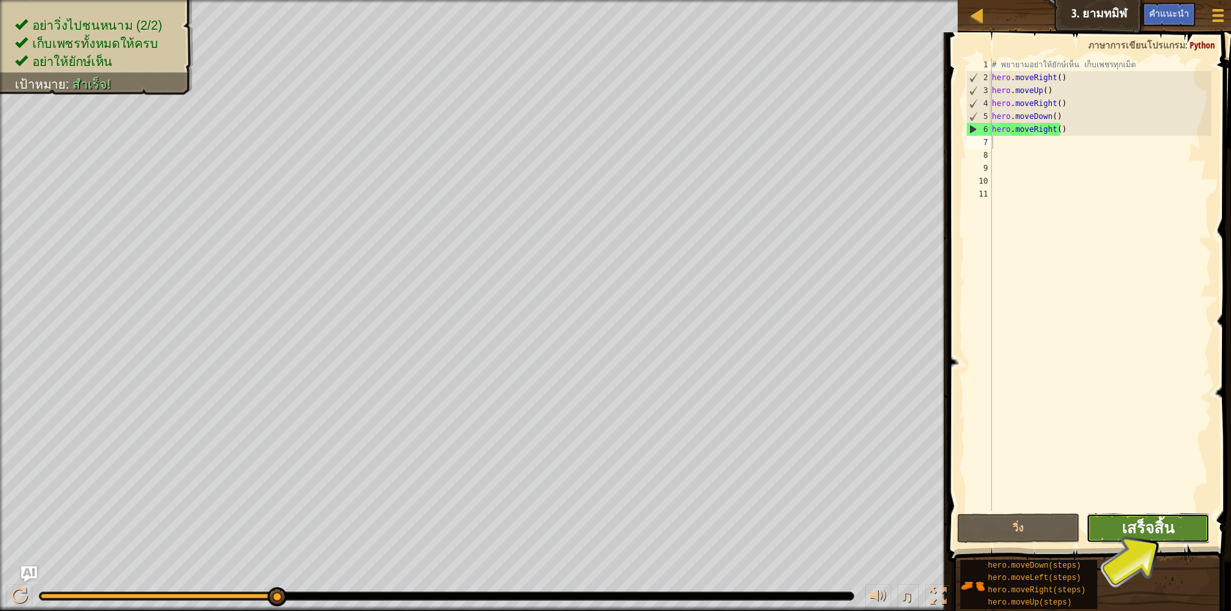
click at [1173, 523] on span "เสร็จสิ้น" at bounding box center [1148, 527] width 52 height 21
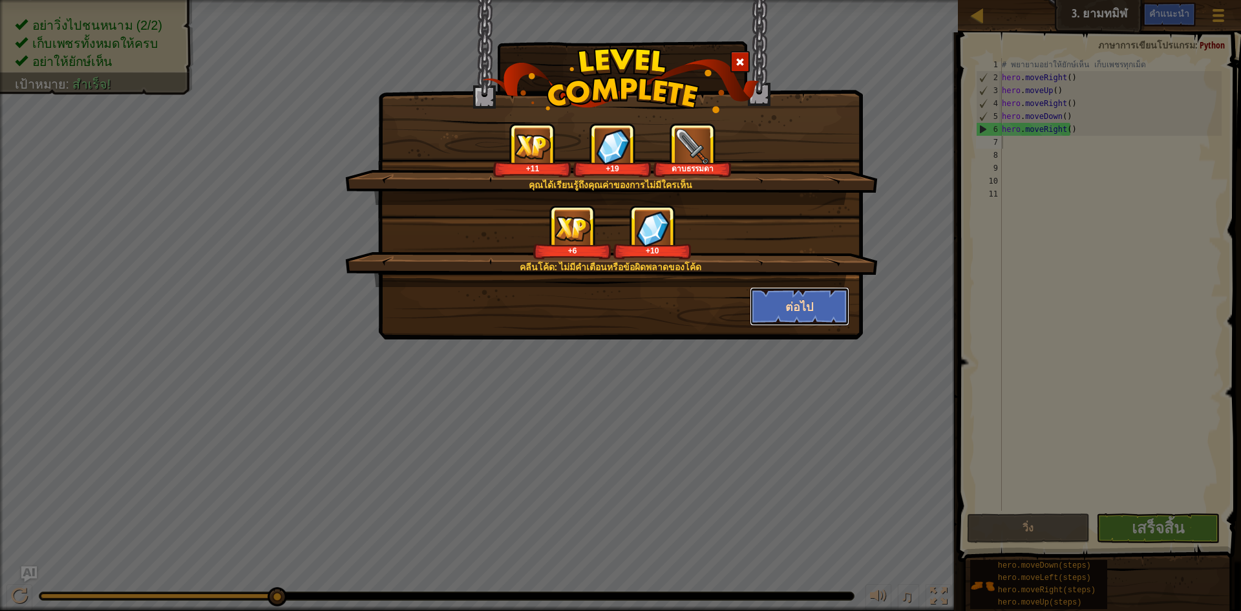
click at [809, 299] on button "ต่อไป" at bounding box center [800, 306] width 100 height 39
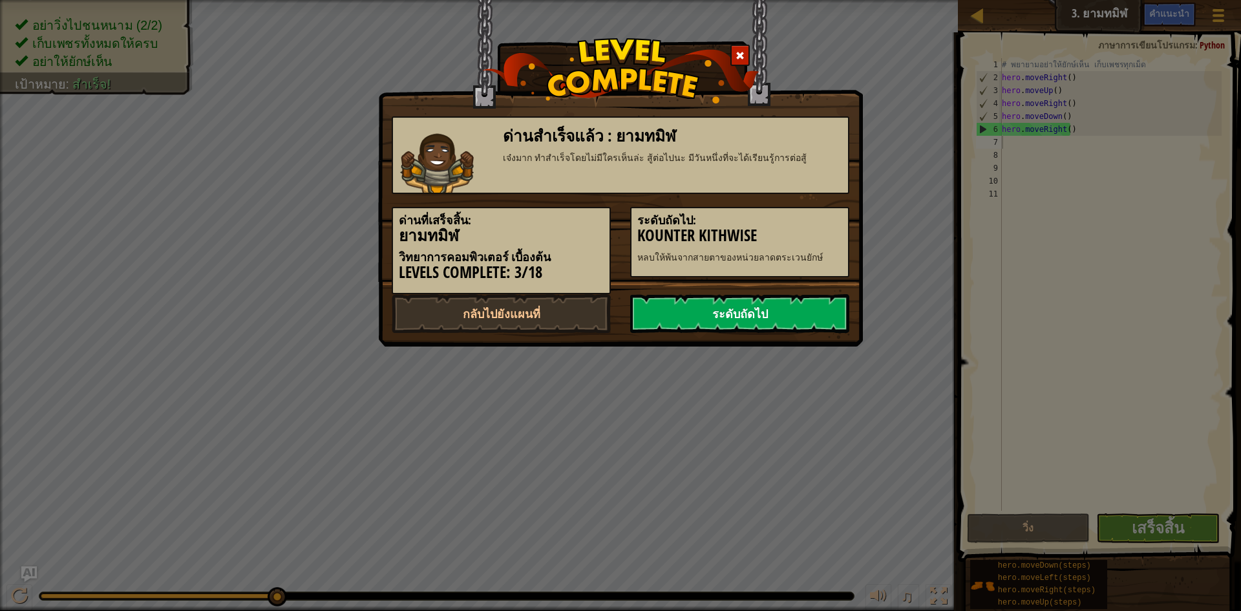
click at [811, 306] on link "ระดับถัดไป" at bounding box center [739, 313] width 219 height 39
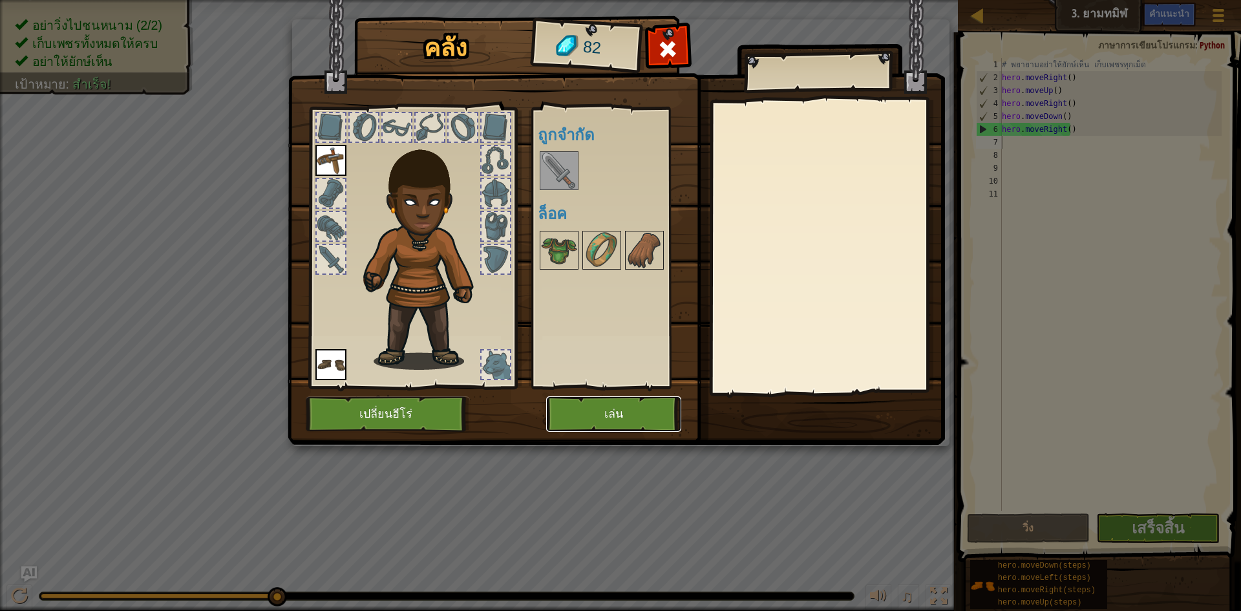
click at [592, 423] on button "เล่น" at bounding box center [613, 414] width 135 height 36
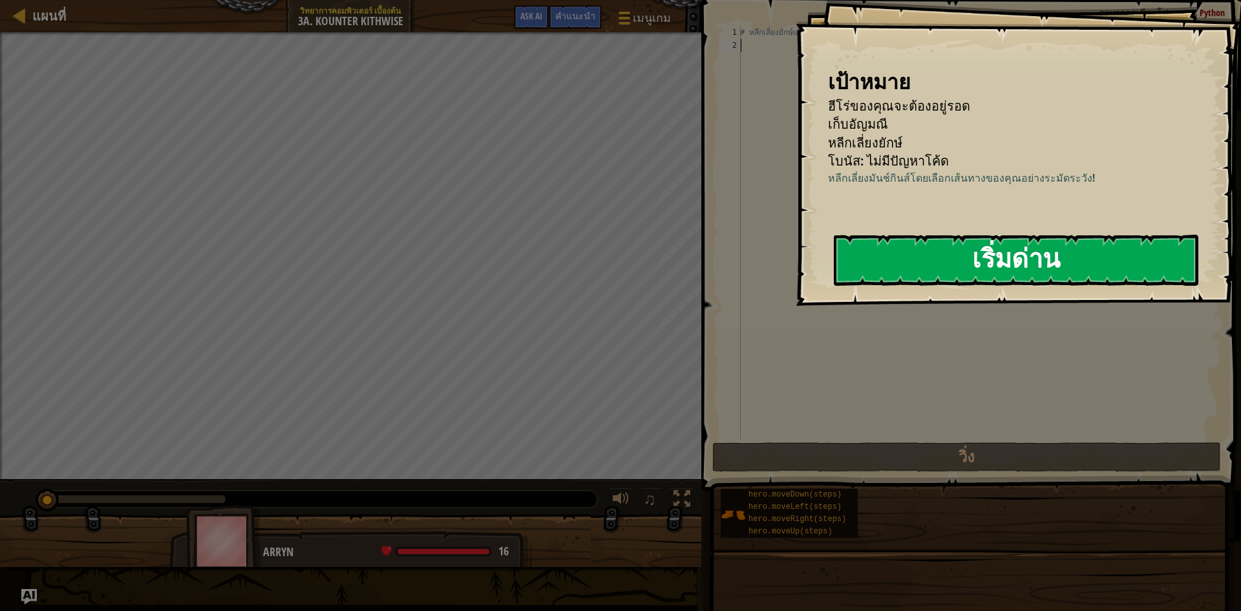
click at [1118, 264] on button "เริ่มด่าน" at bounding box center [1016, 260] width 364 height 51
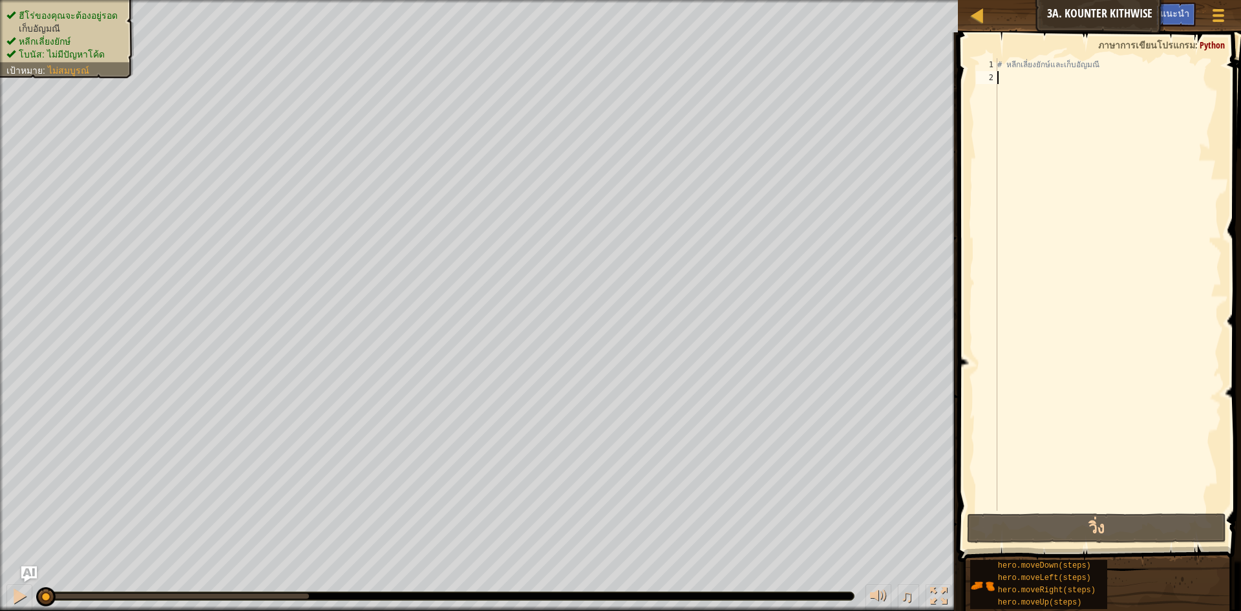
click at [1064, 83] on div "# หลีกเลี่ยงยักษ์และเก็บอัญมณี" at bounding box center [1107, 297] width 227 height 478
type textarea "h"
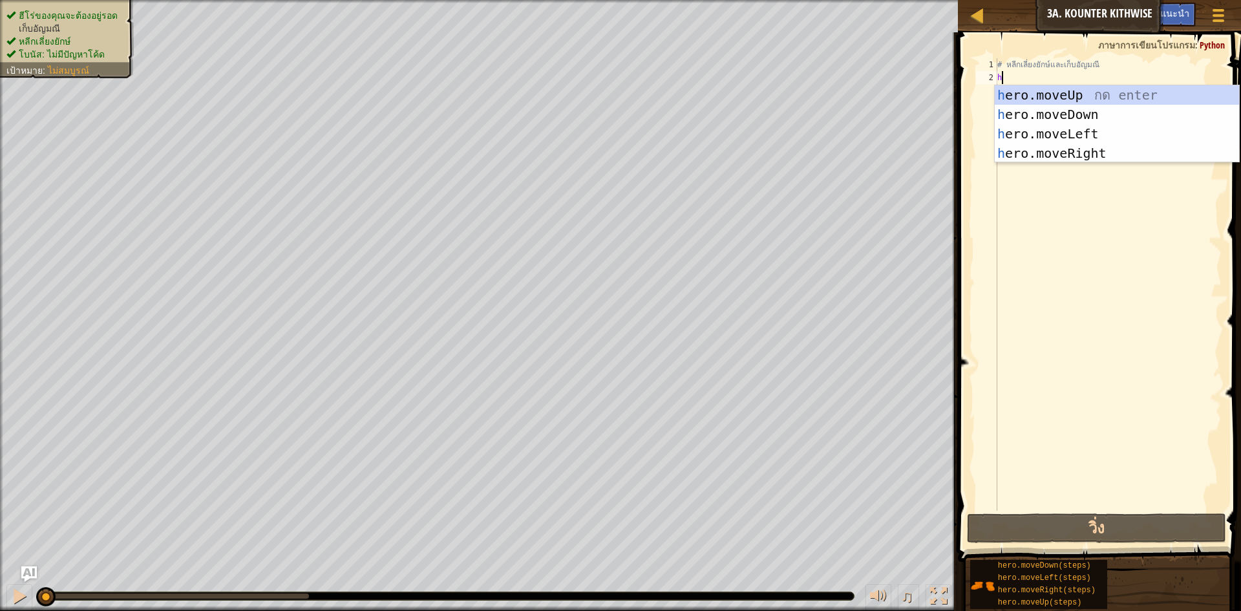
scroll to position [6, 0]
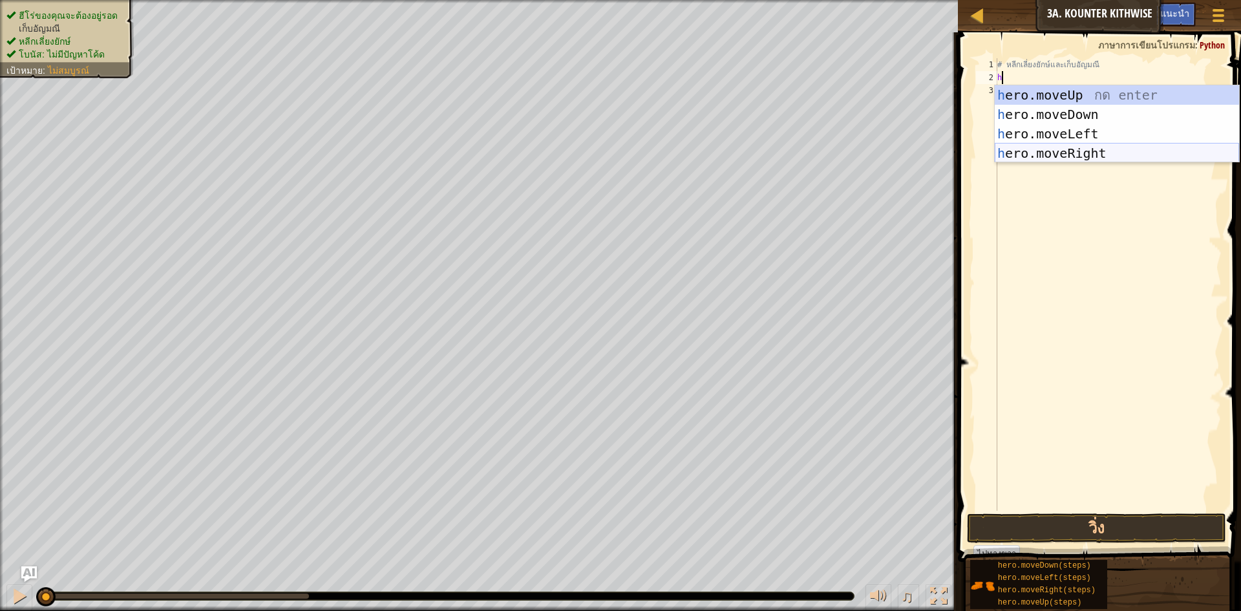
click at [1155, 155] on div "h ero.moveUp กด enter h ero.moveDown กด enter h ero.moveLeft กด enter h ero.mov…" at bounding box center [1116, 143] width 244 height 116
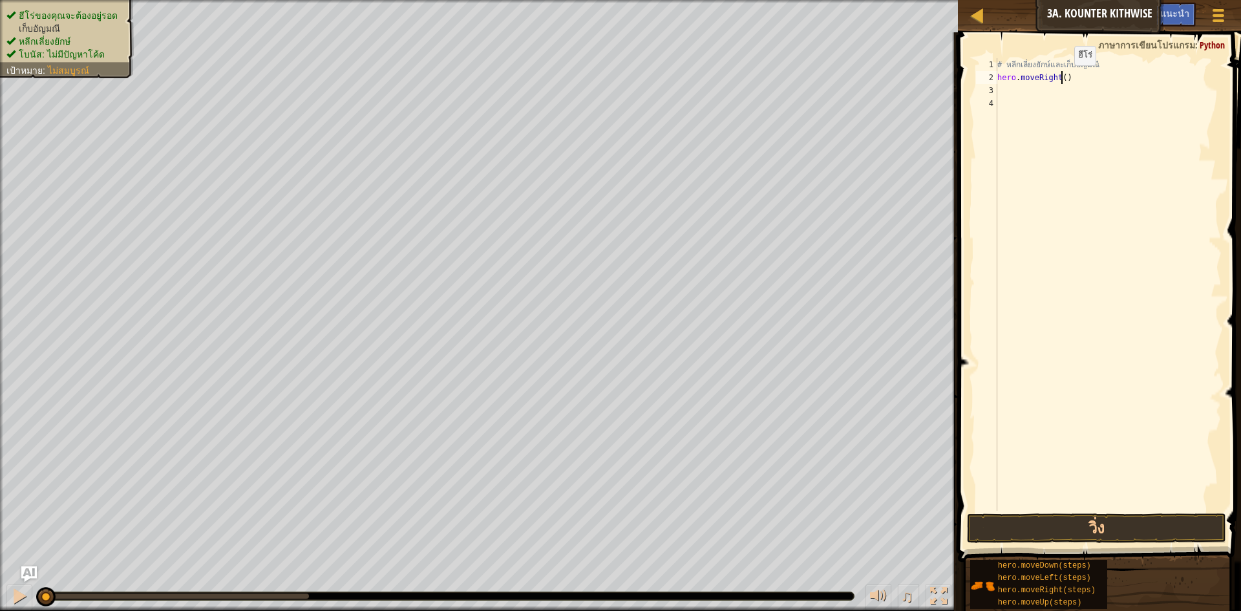
click at [1064, 78] on div "# หลีกเลี่ยงยักษ์และเก็บ[PERSON_NAME] hero . moveRight ( )" at bounding box center [1107, 297] width 227 height 478
type textarea "h"
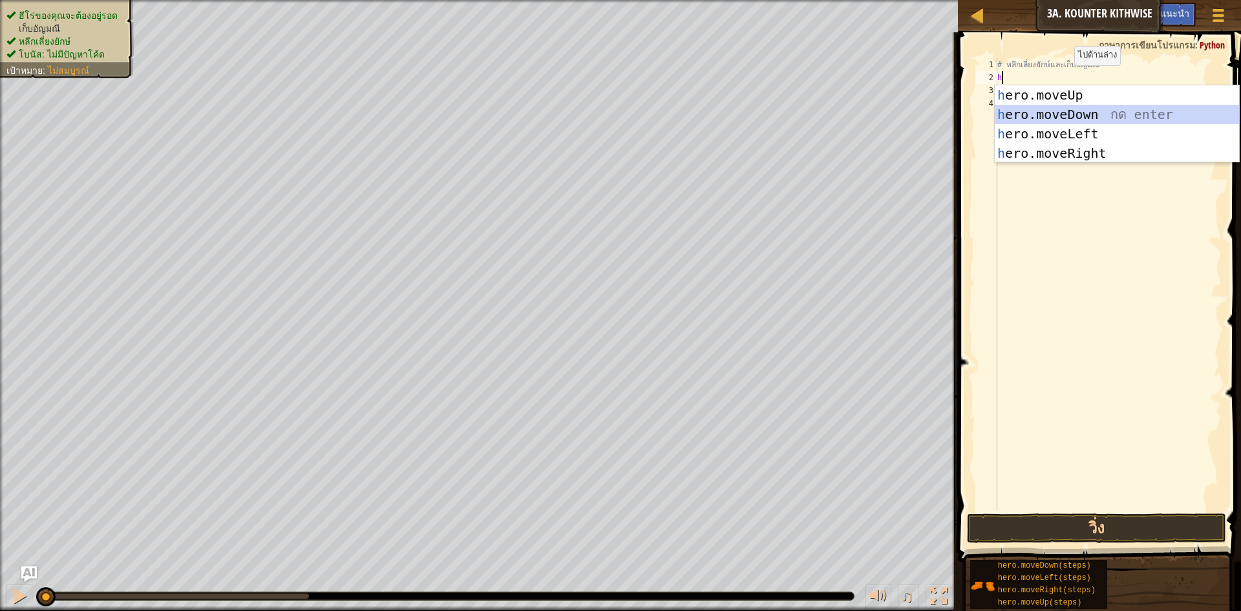
click at [1086, 119] on div "h ero.moveUp กด enter h ero.moveDown กด enter h ero.moveLeft กด enter h ero.mov…" at bounding box center [1116, 143] width 244 height 116
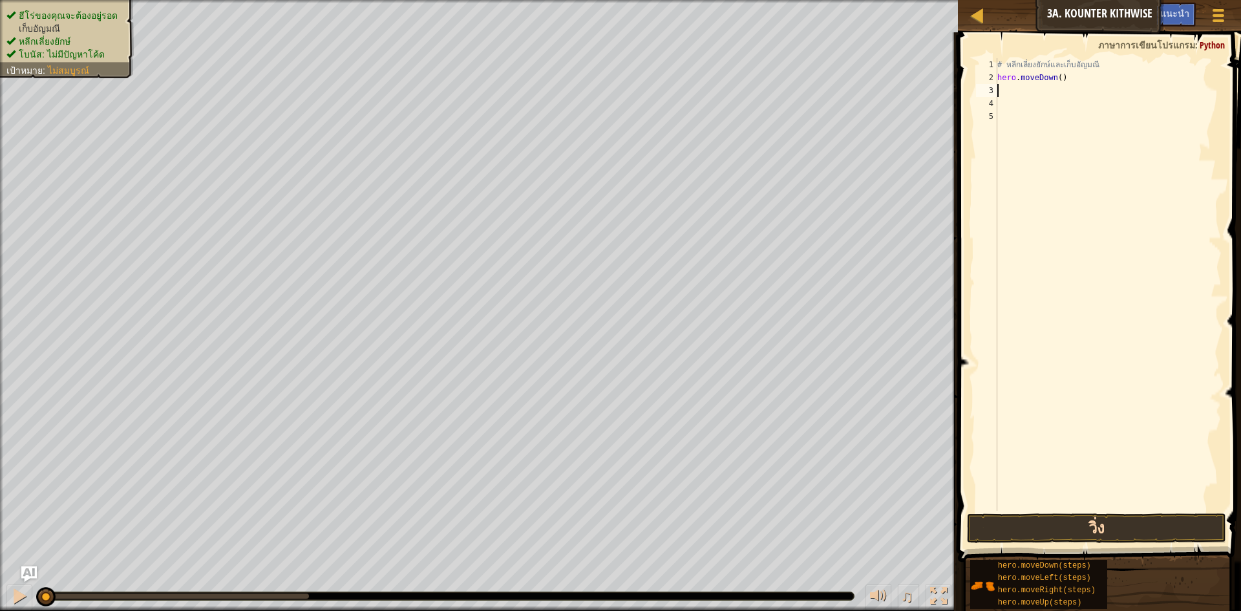
click at [1118, 538] on div "1 2 3 4 5 # หลีกเลี่ยงยักษ์และเก็บ[PERSON_NAME] hero . moveDown ( ) ההההההההההה…" at bounding box center [1097, 322] width 287 height 567
click at [1118, 532] on button "วิ่ง" at bounding box center [1096, 528] width 259 height 30
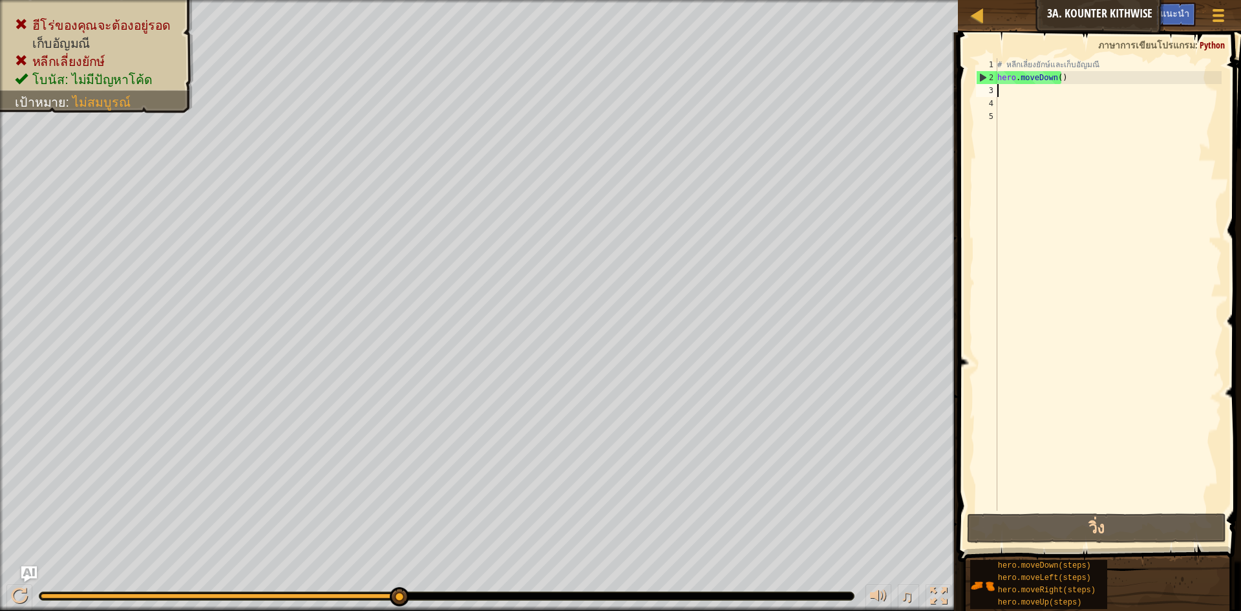
click at [1040, 86] on div "# หลีกเลี่ยงยักษ์และเก็บอัญมณี hero . moveDown ( )" at bounding box center [1107, 297] width 227 height 478
type textarea "h"
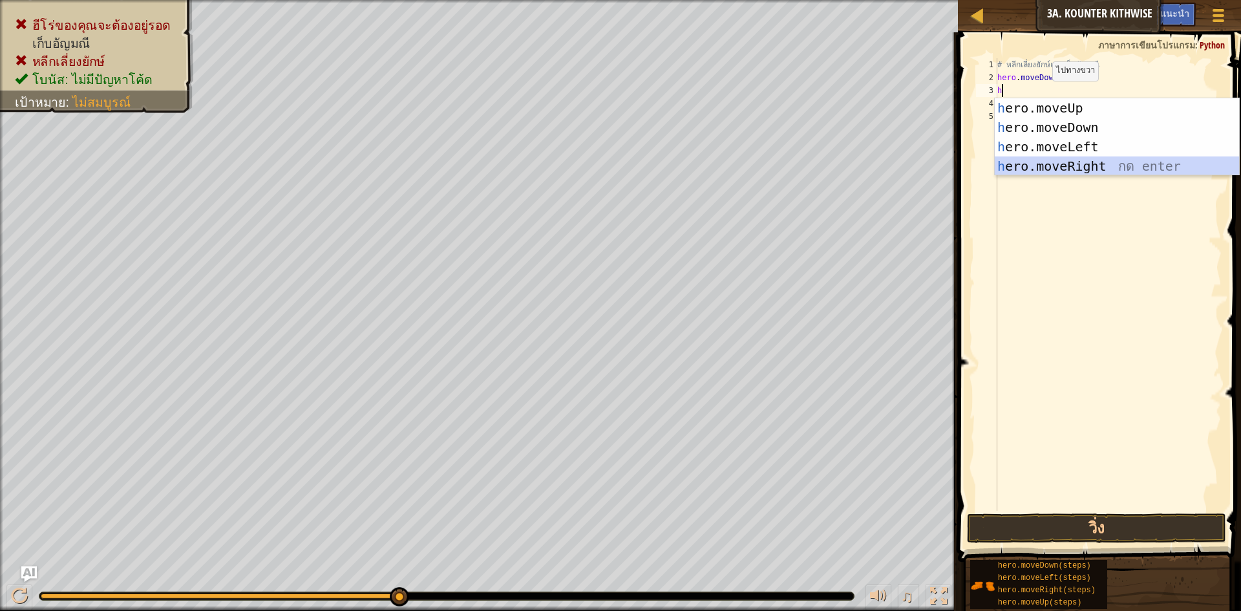
click at [1088, 159] on div "h ero.moveUp กด enter h ero.moveDown กด enter h ero.moveLeft กด enter h ero.mov…" at bounding box center [1116, 156] width 244 height 116
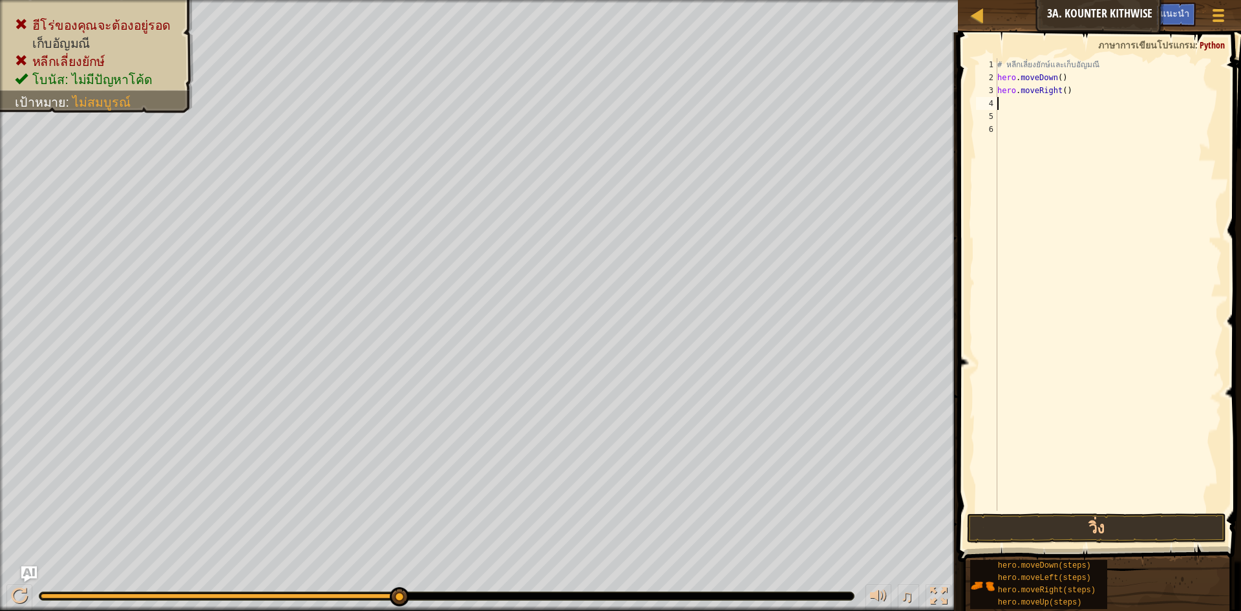
click at [1017, 101] on div "# หลีกเลี่ยงยักษ์และเก็บอัญมณี hero . moveDown ( ) hero . moveRight ( )" at bounding box center [1107, 297] width 227 height 478
click at [1068, 91] on div "# หลีกเลี่ยงยักษ์และเก็บ[PERSON_NAME] hero . moveDown ( ) hero . moveRight ( ) h" at bounding box center [1107, 297] width 227 height 478
type textarea "h"
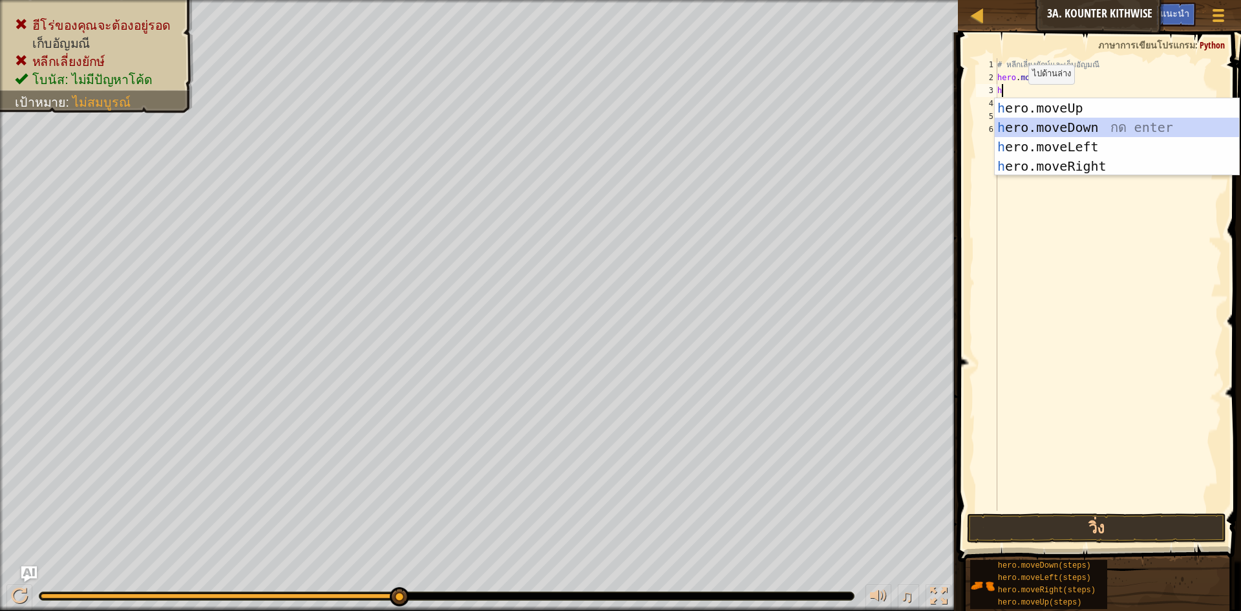
click at [1080, 127] on div "h ero.moveUp กด enter h ero.moveDown กด enter h ero.moveLeft กด enter h ero.mov…" at bounding box center [1116, 156] width 244 height 116
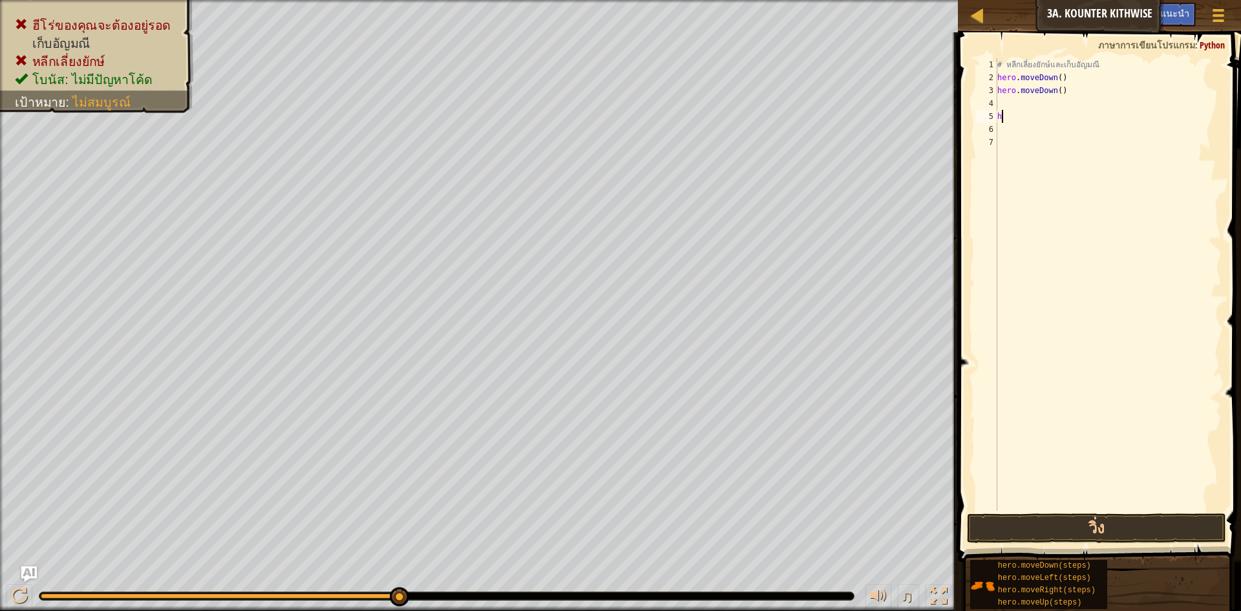
click at [1002, 118] on div "# หลีกเลี่ยงยักษ์และเก็บ[PERSON_NAME] hero . moveDown ( ) hero . moveDown ( ) h" at bounding box center [1107, 297] width 227 height 478
type textarea "h"
click at [1003, 101] on div "# หลีกเลี่ยงยักษ์และเก็บ[PERSON_NAME] hero . moveDown ( ) hero . moveDown ( )" at bounding box center [1107, 297] width 227 height 478
type textarea "h"
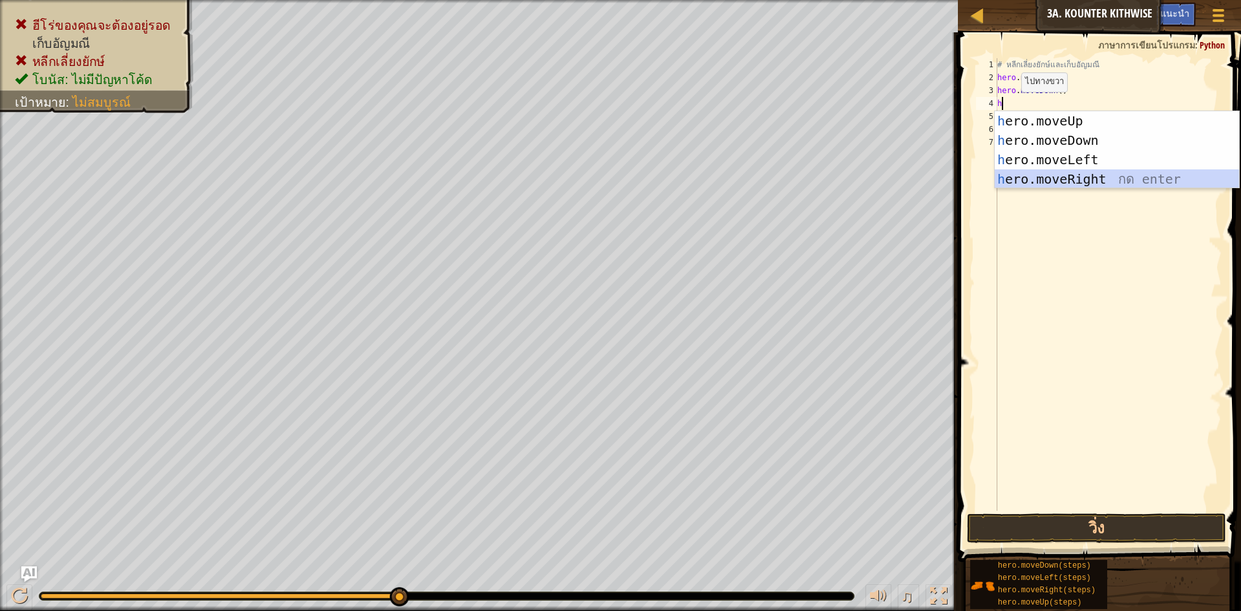
click at [1056, 170] on div "h ero.moveUp กด enter h ero.moveDown กด enter h ero.moveLeft กด enter h ero.mov…" at bounding box center [1116, 169] width 244 height 116
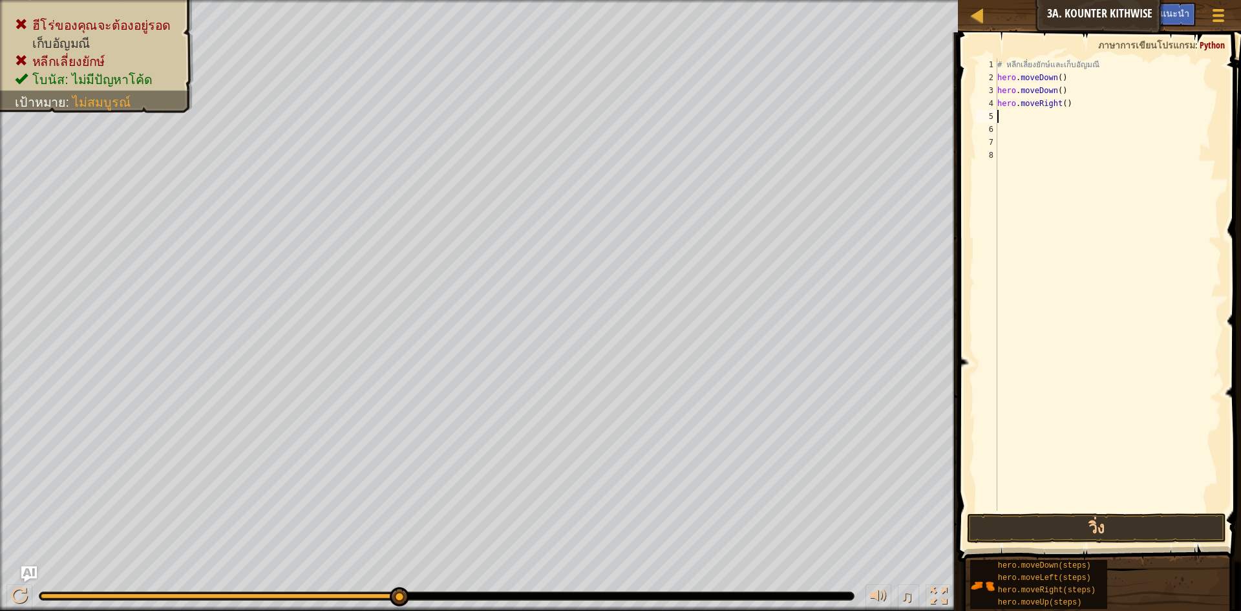
click at [1004, 115] on div "# หลีกเลี่ยงยักษ์และเก็บ[PERSON_NAME] hero . moveDown ( ) hero . moveDown ( ) h…" at bounding box center [1107, 297] width 227 height 478
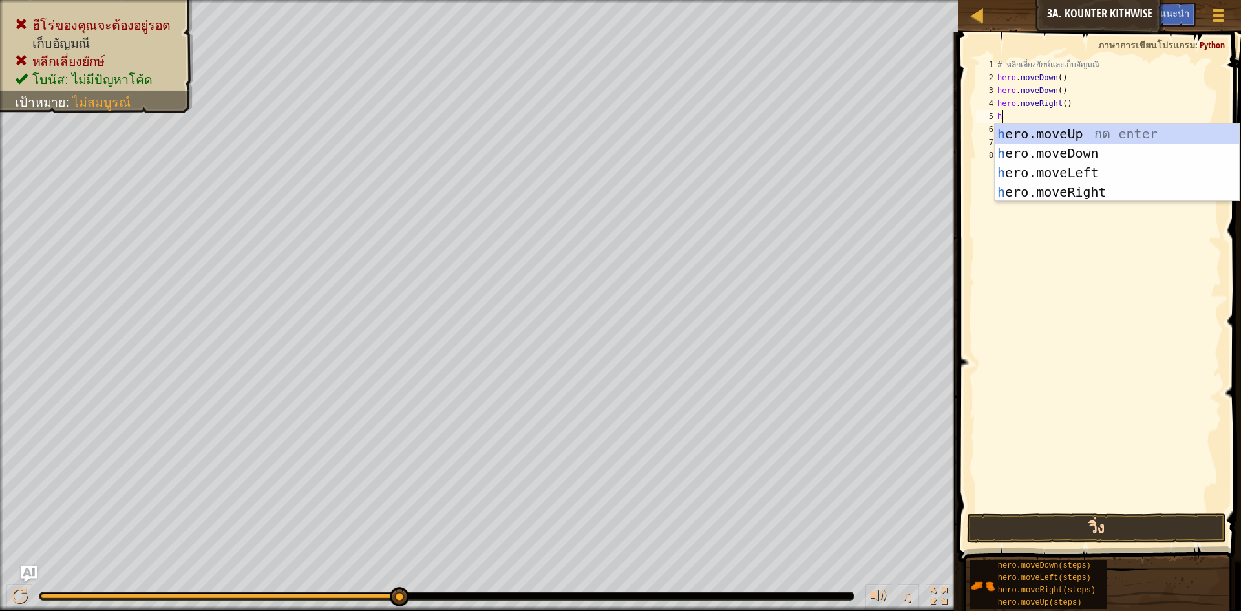
type textarea "h"
click at [1074, 529] on button "วิ่ง" at bounding box center [1096, 528] width 259 height 30
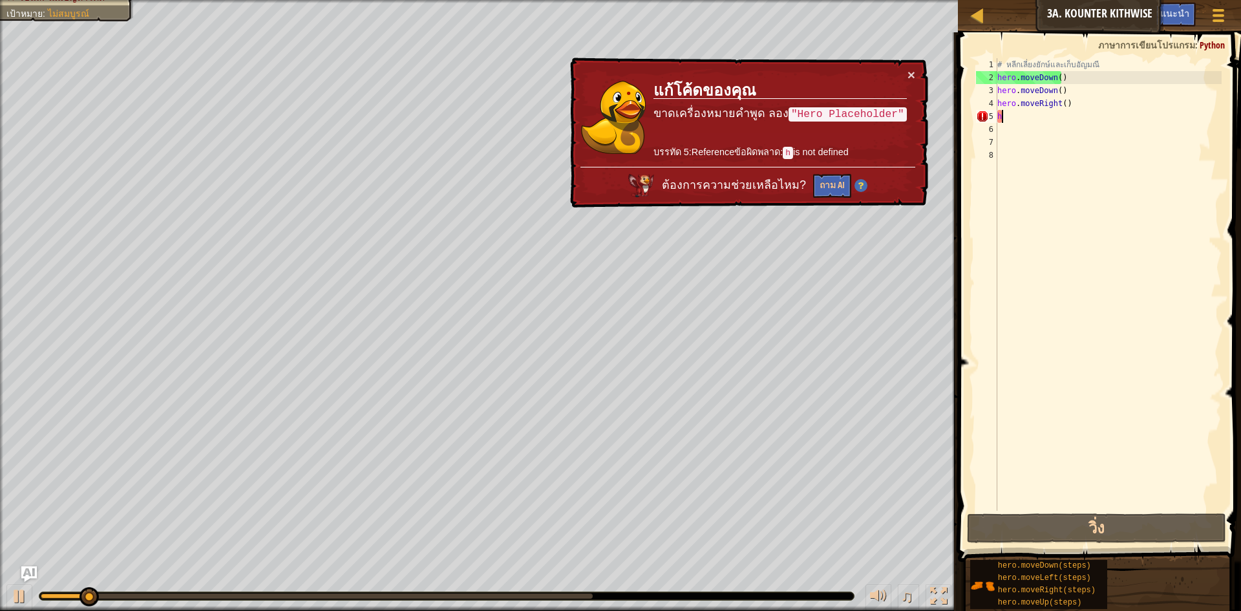
click at [1020, 120] on div "# หลีกเลี่ยงยักษ์และเก็บ[PERSON_NAME] hero . moveDown ( ) hero . moveDown ( ) h…" at bounding box center [1107, 297] width 227 height 478
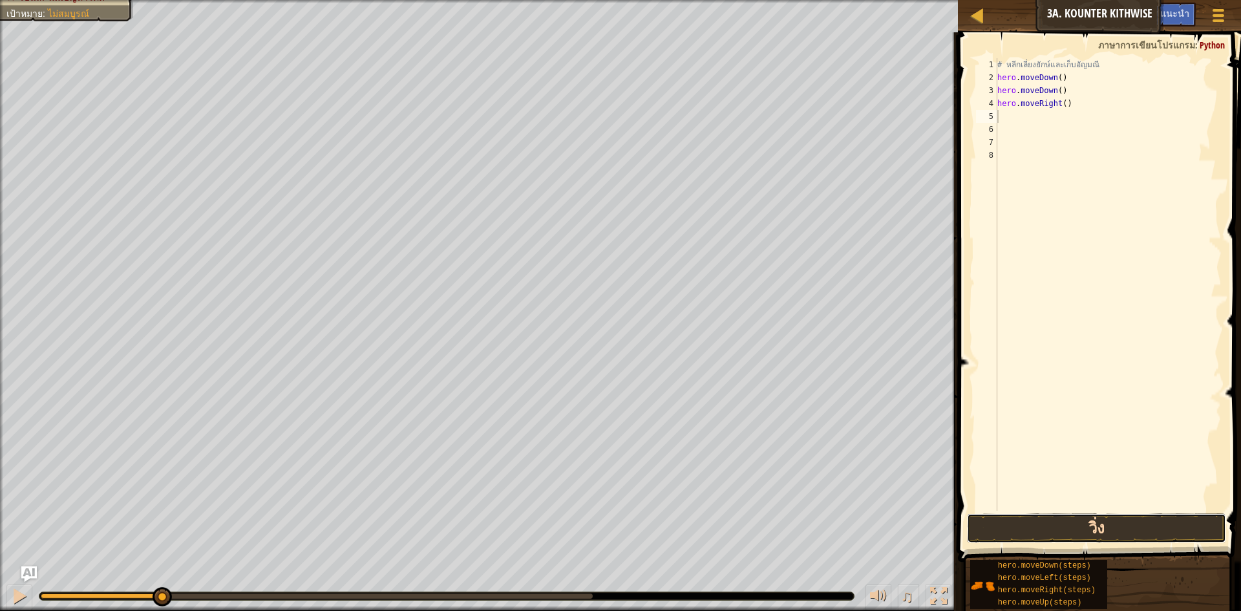
click at [1086, 523] on button "วิ่ง" at bounding box center [1096, 528] width 259 height 30
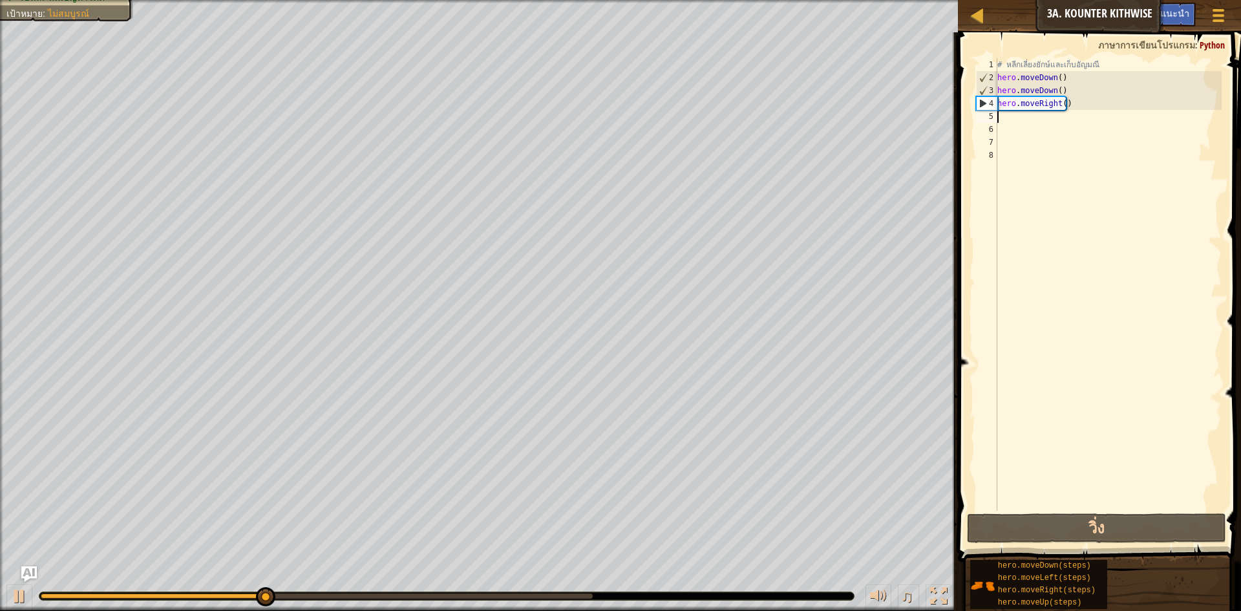
click at [1016, 121] on div "# หลีกเลี่ยงยักษ์และเก็บ[PERSON_NAME] hero . moveDown ( ) hero . moveDown ( ) h…" at bounding box center [1107, 297] width 227 height 478
type textarea "h"
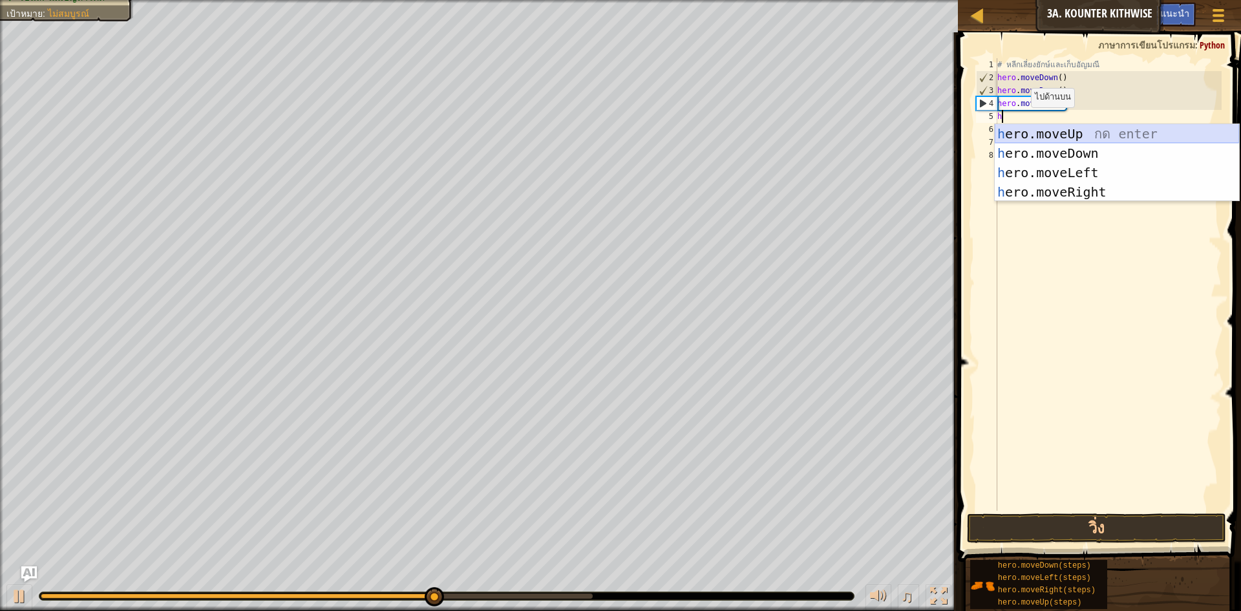
click at [1078, 127] on div "h ero.moveUp กด enter h ero.moveDown กด enter h ero.moveLeft กด enter h ero.mov…" at bounding box center [1116, 182] width 244 height 116
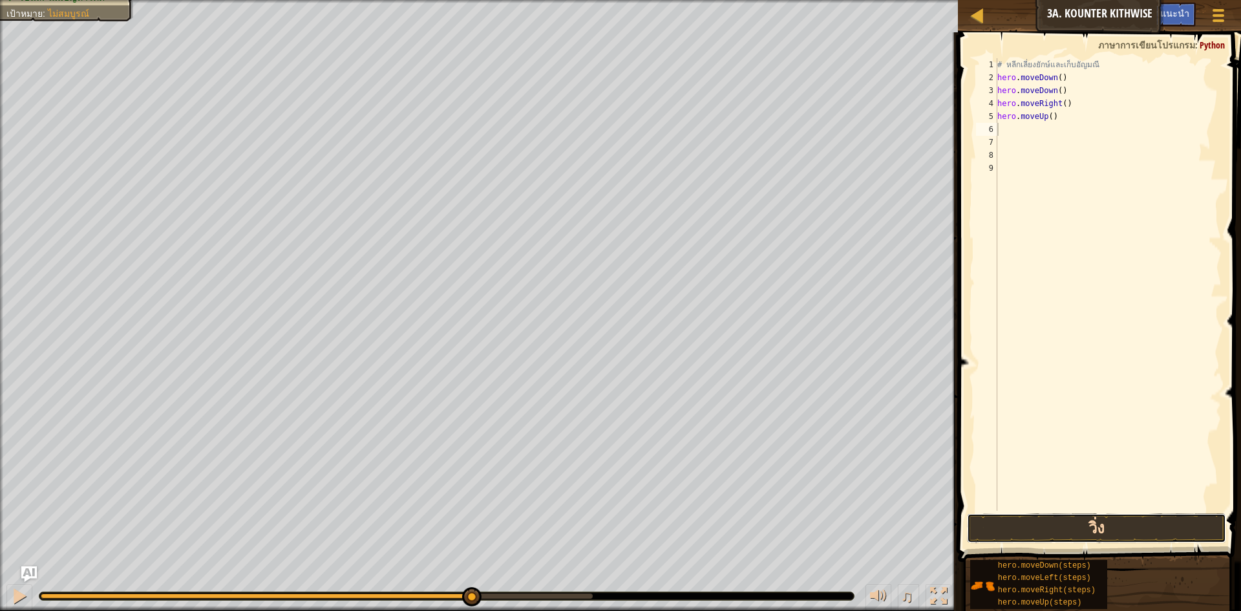
click at [1083, 529] on button "วิ่ง" at bounding box center [1096, 528] width 259 height 30
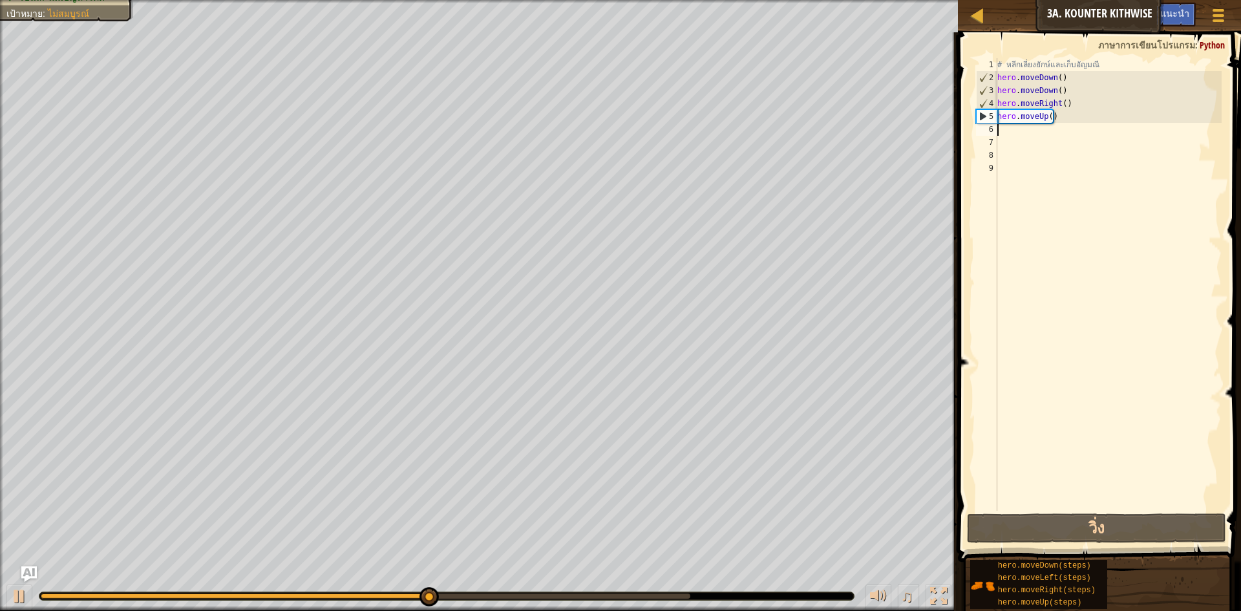
type textarea "h"
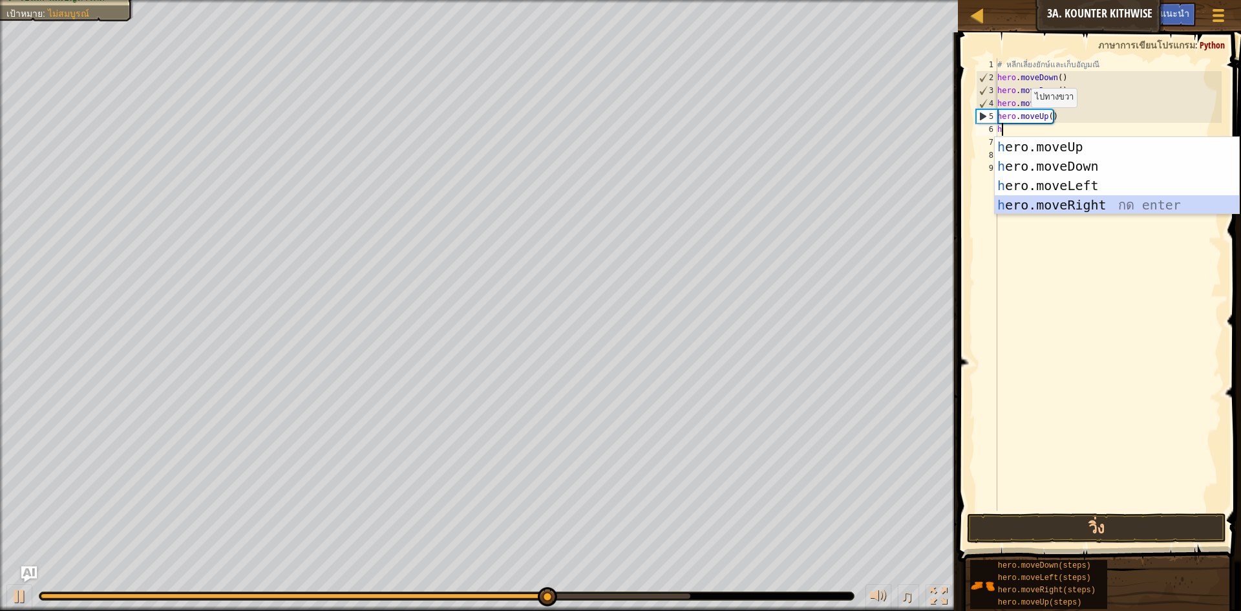
click at [1101, 202] on div "h ero.moveUp กด enter h ero.moveDown กด enter h ero.moveLeft กด enter h ero.mov…" at bounding box center [1116, 195] width 244 height 116
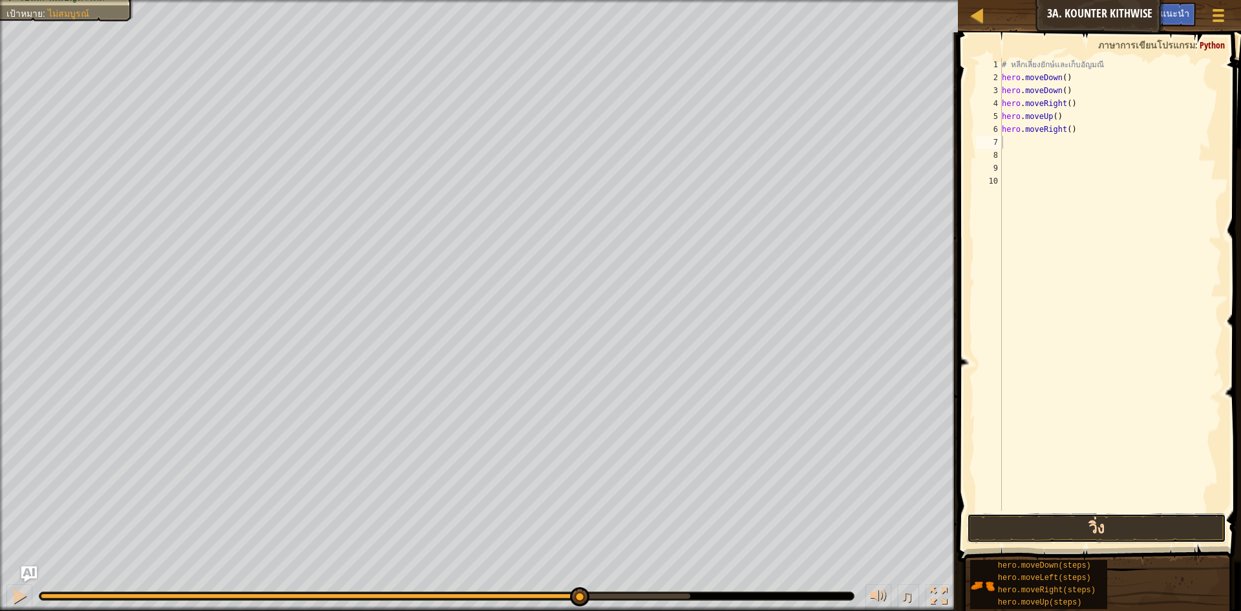
click at [1112, 527] on button "วิ่ง" at bounding box center [1096, 528] width 259 height 30
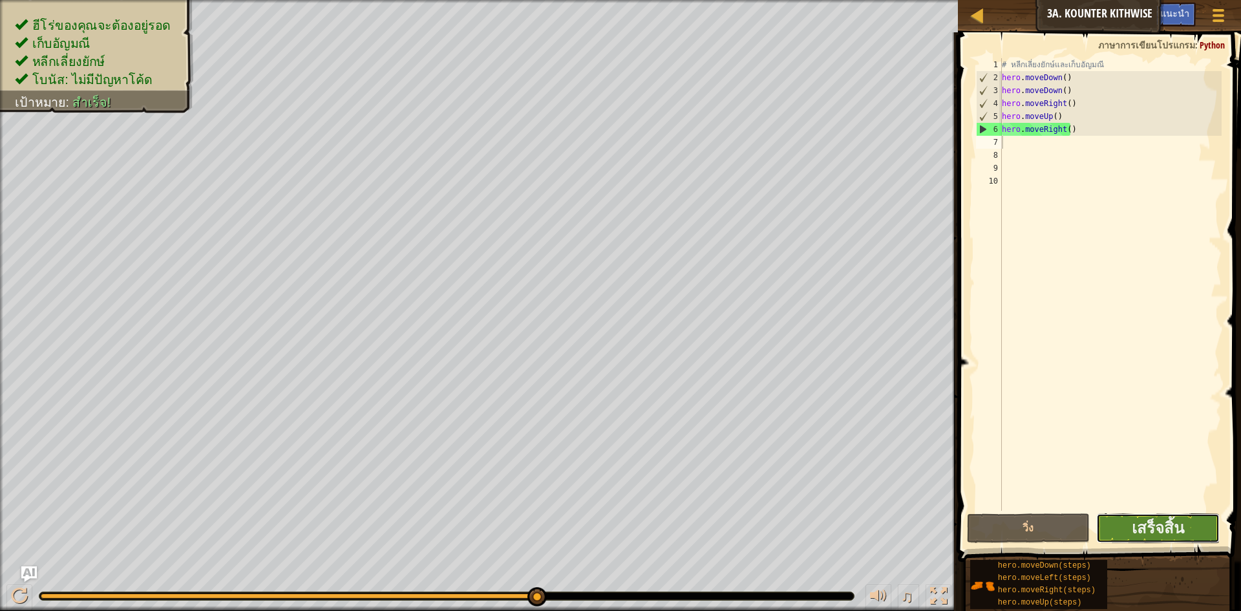
click at [1184, 526] on button "เสร็จสิ้น" at bounding box center [1157, 528] width 123 height 30
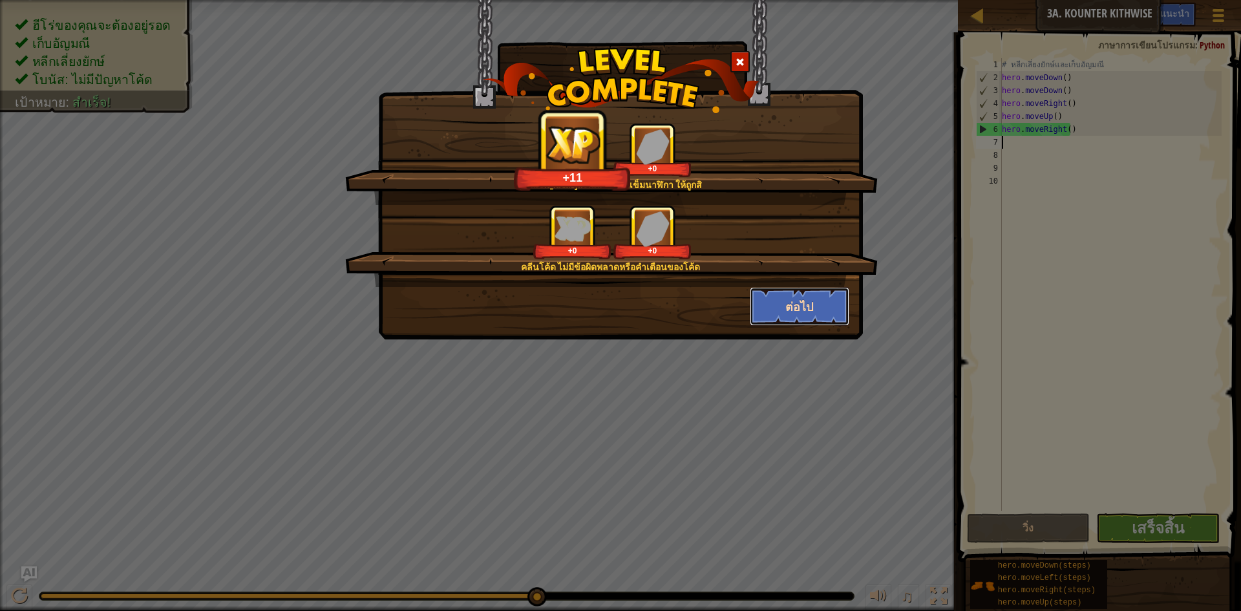
click at [812, 291] on button "ต่อไป" at bounding box center [800, 306] width 100 height 39
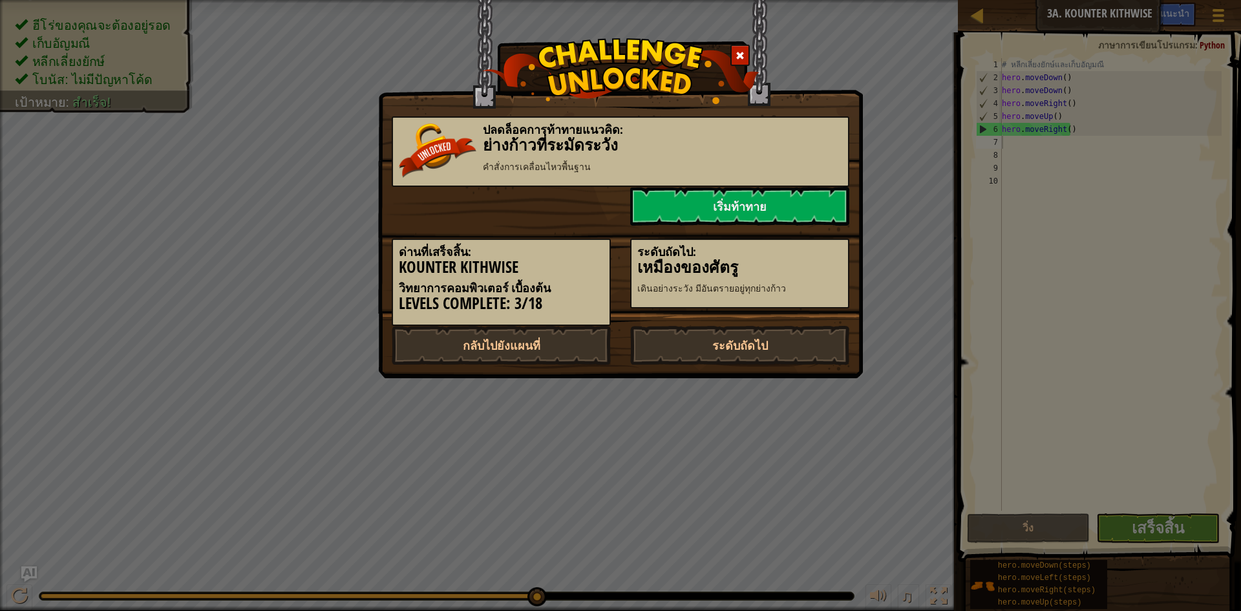
click at [879, 244] on div "ปลดล็อคการท้าทายแนวคิด: ย่างก้าว[PERSON_NAME] คำ[PERSON_NAME]เคลื่อนไหวพื้นฐาน …" at bounding box center [620, 305] width 1241 height 611
click at [828, 198] on link "เริ่มท้าทาย" at bounding box center [739, 206] width 219 height 39
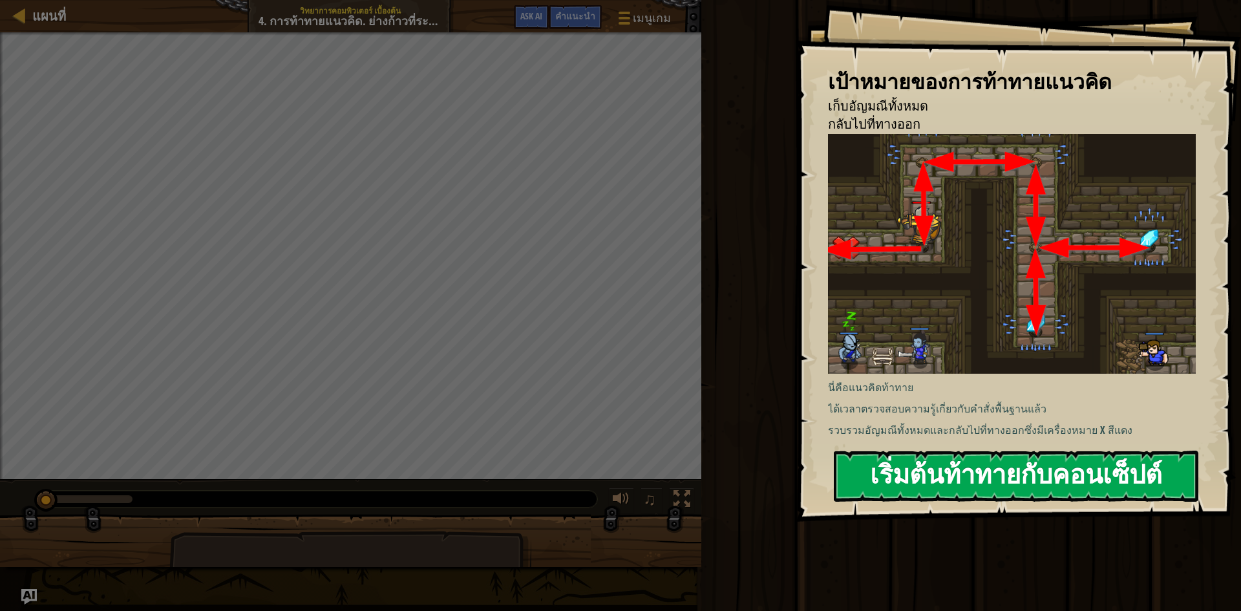
click at [975, 456] on button "เริ่มต้นท้าทายกับคอนเซ็ปต์" at bounding box center [1016, 475] width 364 height 51
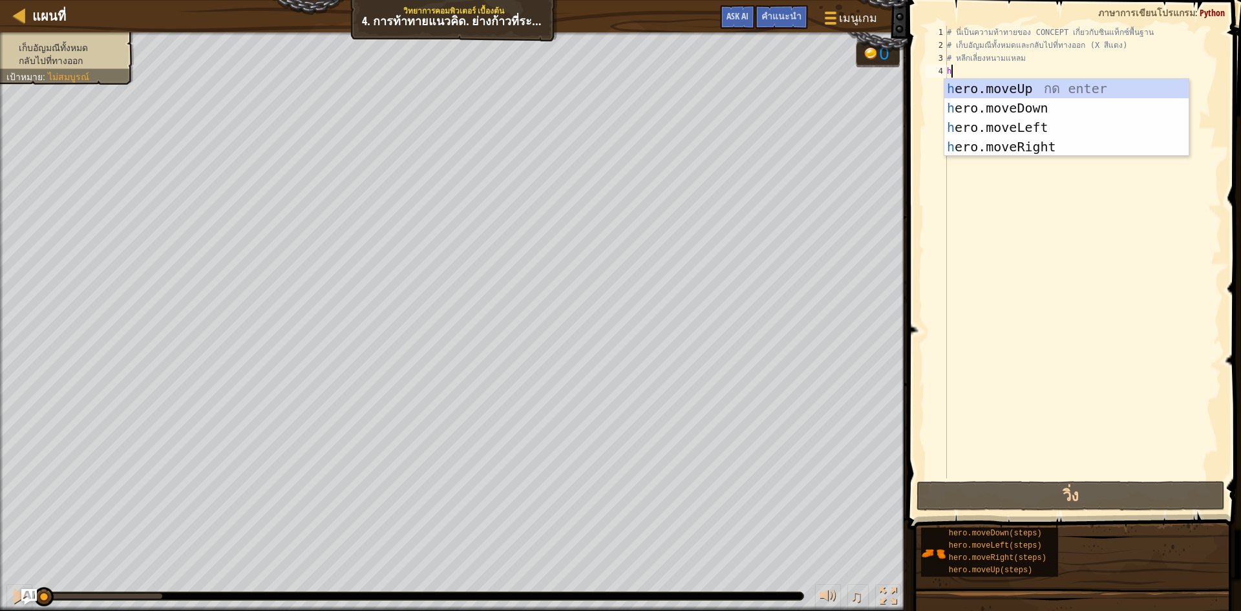
type textarea "h"
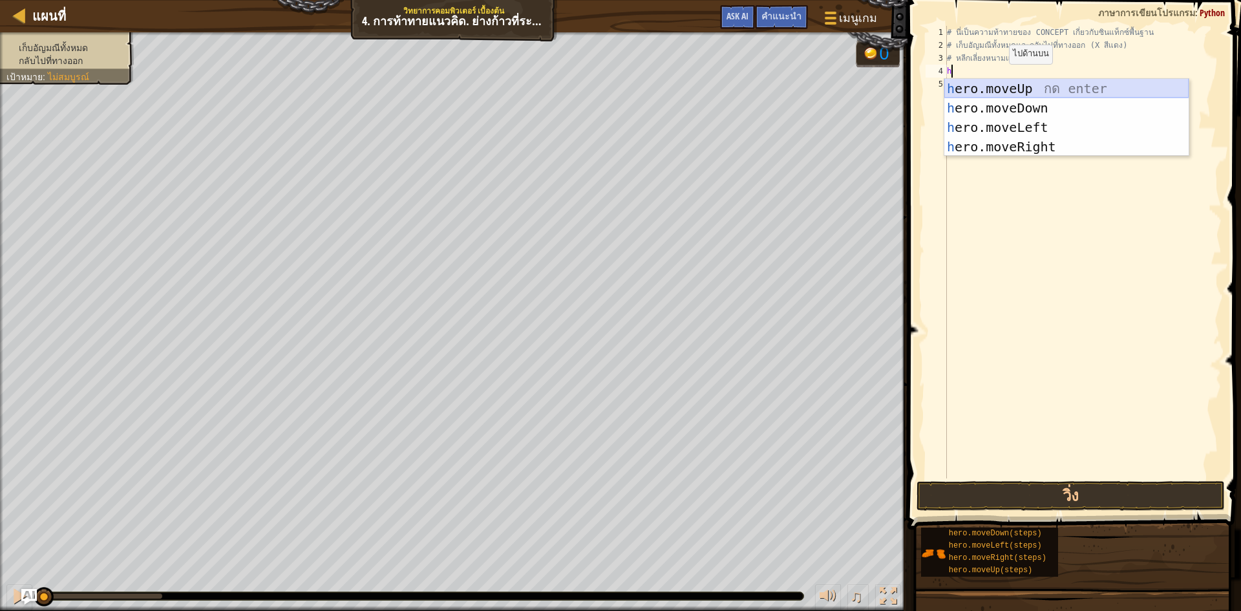
click at [1018, 82] on div "h ero.moveUp กด enter h ero.moveDown กด enter h ero.moveLeft กด enter h ero.mov…" at bounding box center [1066, 137] width 244 height 116
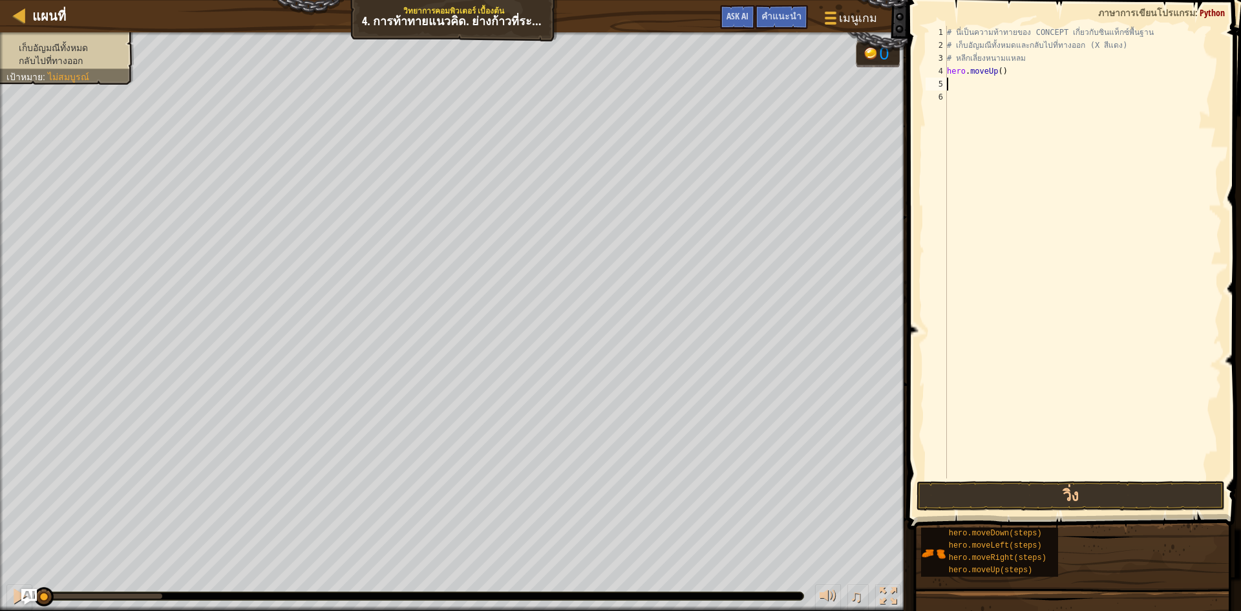
click at [970, 89] on div "# นี่เป็นความท้าทายของ CONCEPT เกี่ยวกับซินแท็กซ์พื้นฐาน # เก็บ[PERSON_NAME]ทั้…" at bounding box center [1082, 265] width 277 height 478
type textarea "h"
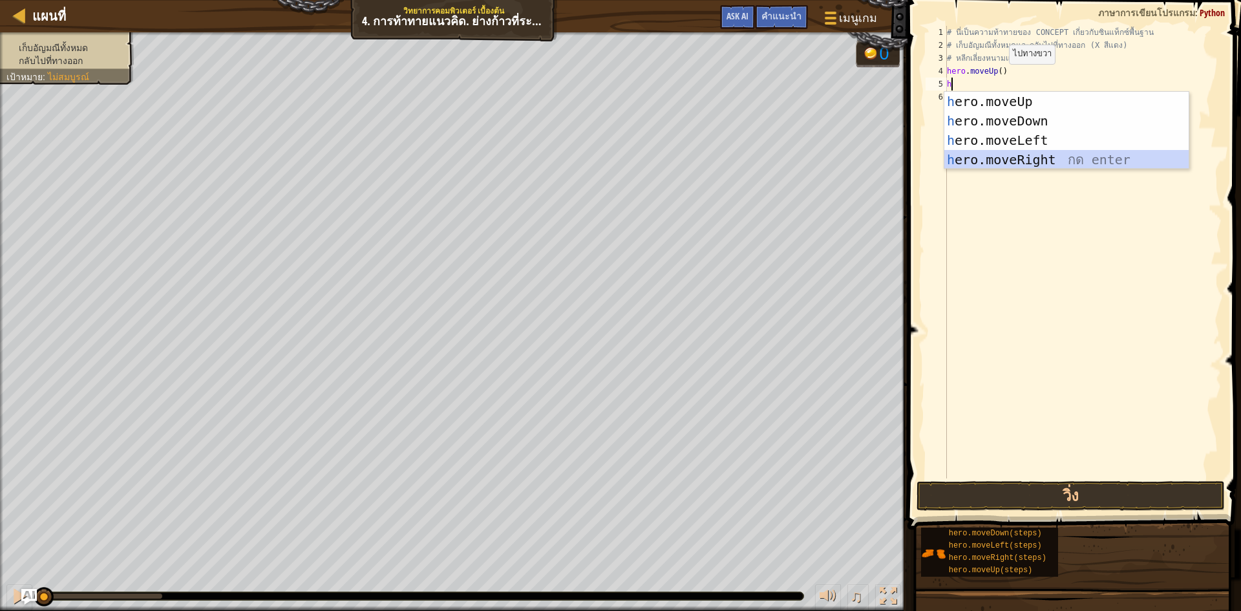
click at [1012, 154] on div "h ero.moveUp กด enter h ero.moveDown กด enter h ero.moveLeft กด enter h ero.mov…" at bounding box center [1066, 150] width 244 height 116
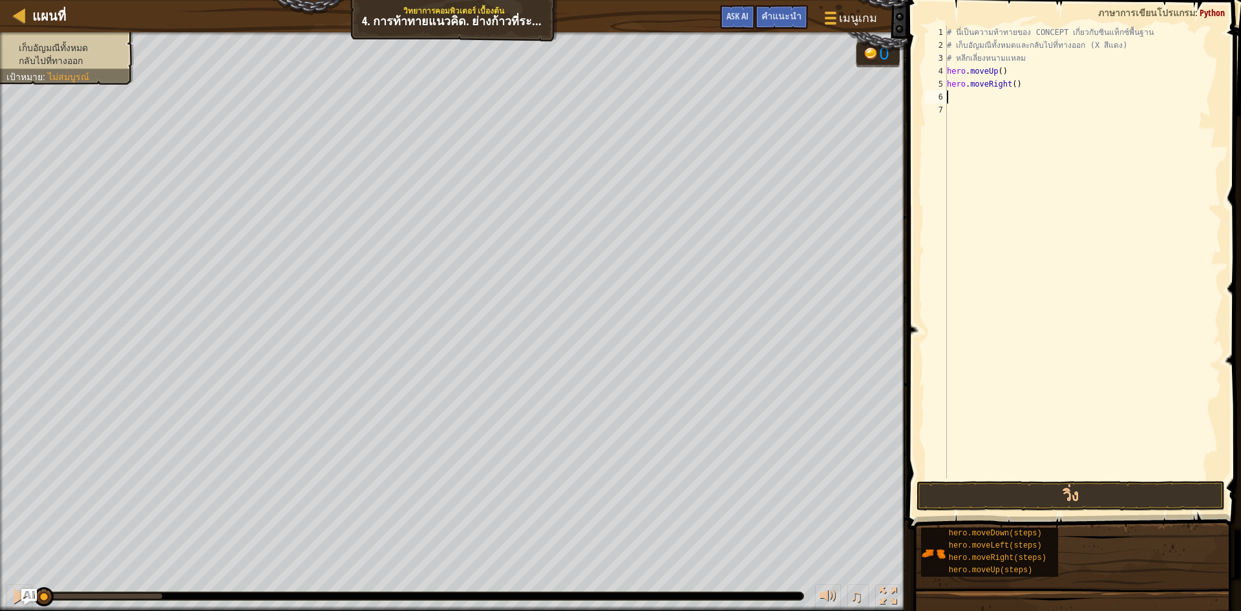
type textarea "h"
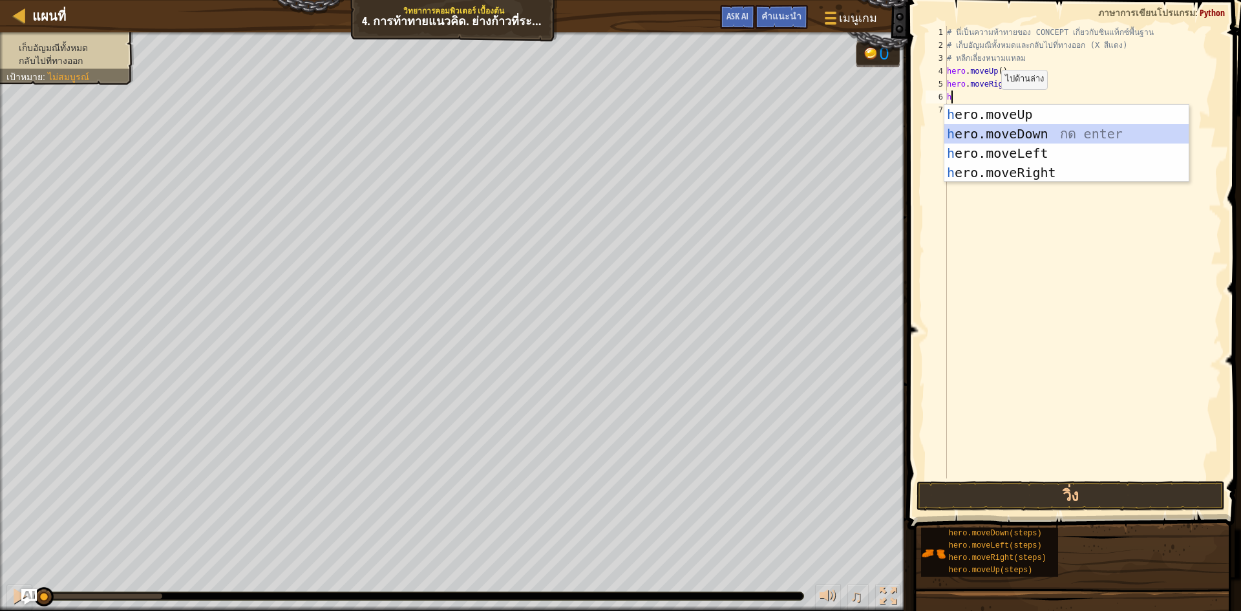
click at [1000, 129] on div "h ero.moveUp กด enter h ero.moveDown กด enter h ero.moveLeft กด enter h ero.mov…" at bounding box center [1066, 163] width 244 height 116
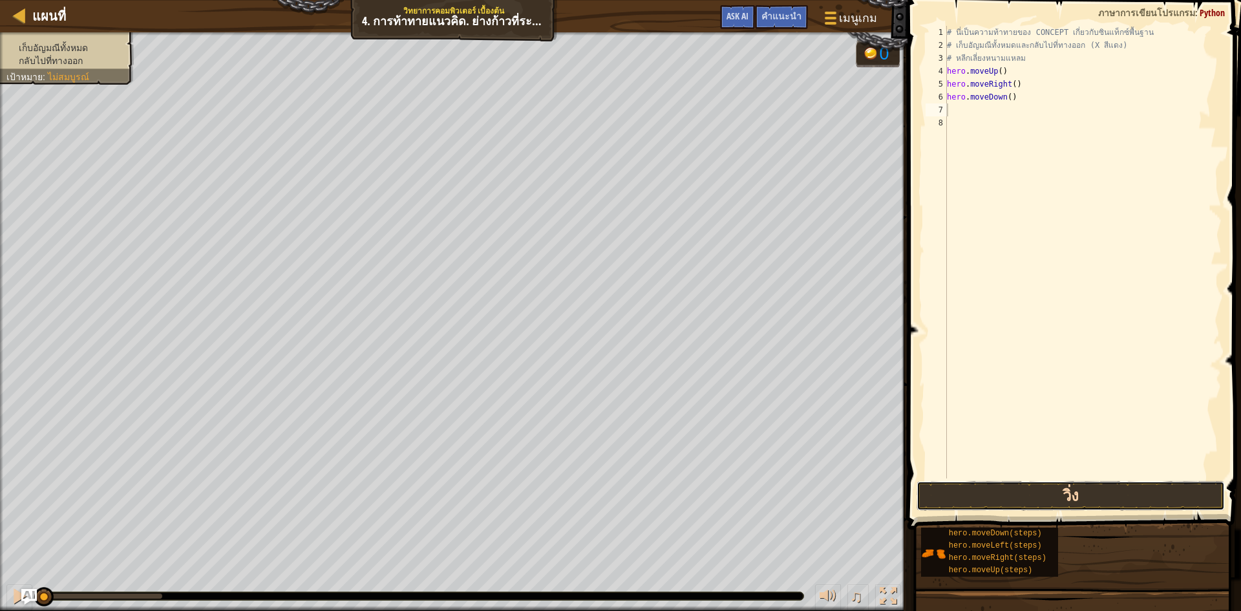
click at [1051, 501] on button "วิ่ง" at bounding box center [1070, 496] width 308 height 30
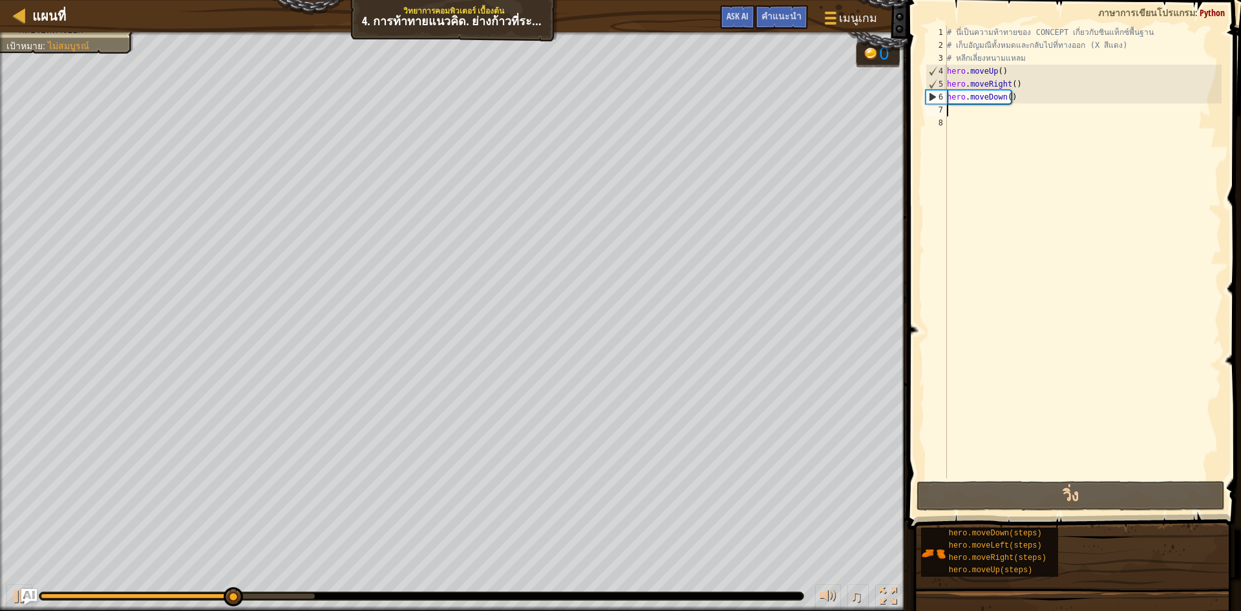
type textarea "h"
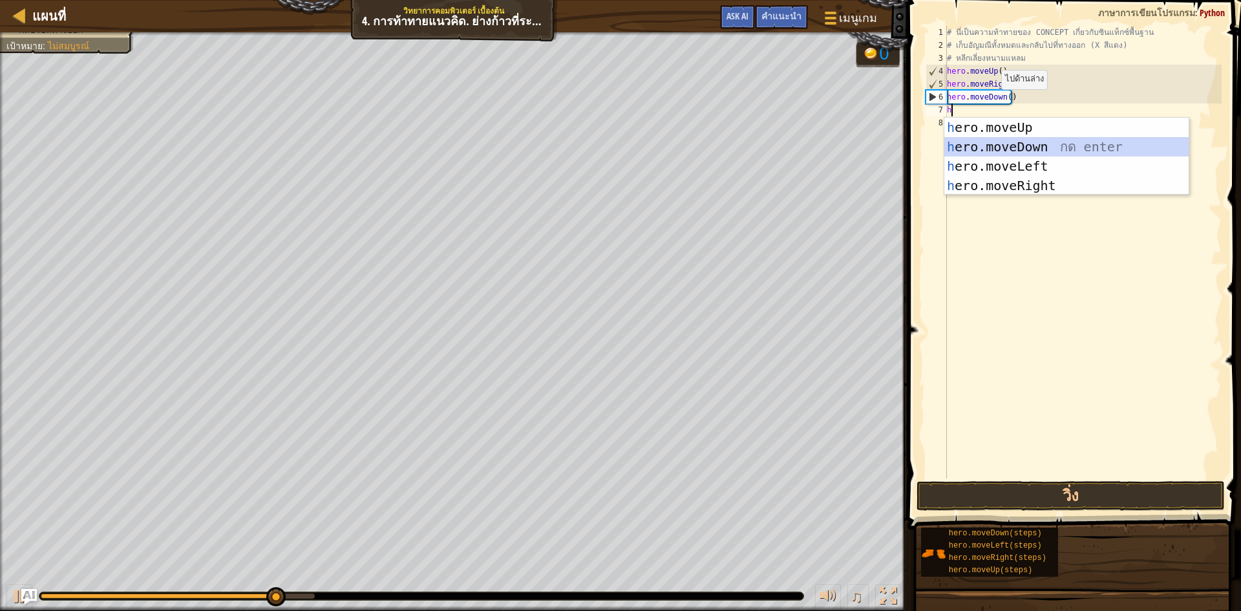
click at [1020, 142] on div "h ero.moveUp กด enter h ero.moveDown กด enter h ero.moveLeft กด enter h ero.mov…" at bounding box center [1066, 176] width 244 height 116
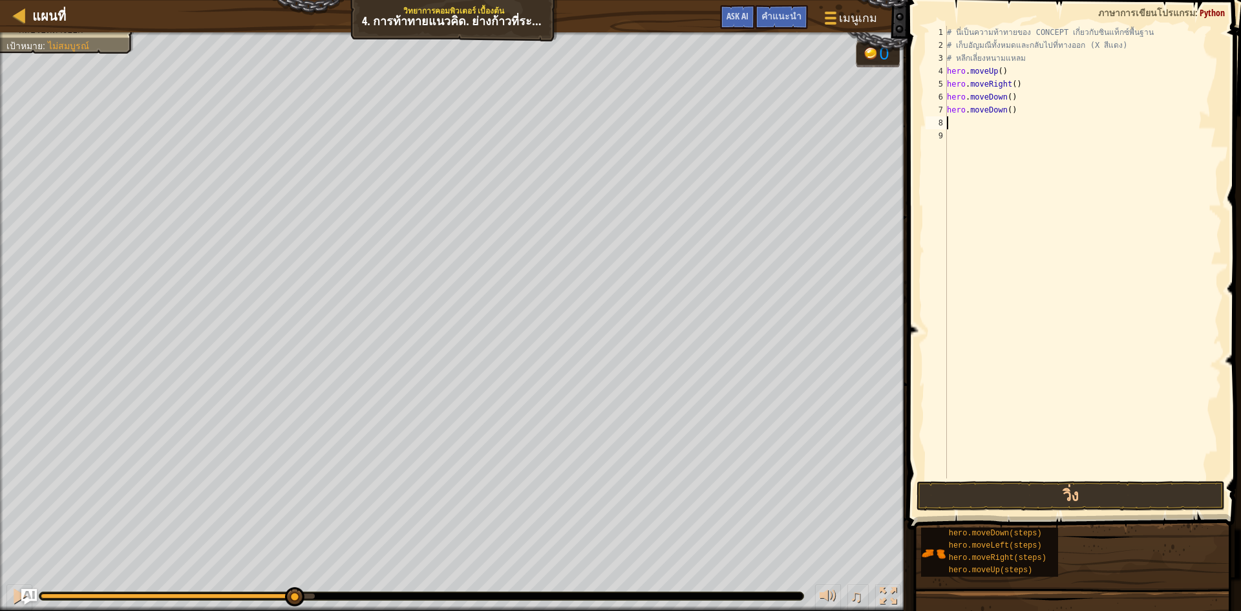
click at [965, 121] on div "# นี่เป็นความท้าทายของ CONCEPT เกี่ยวกับซินแท็กซ์พื้นฐาน # เก็บ[PERSON_NAME]ทั้…" at bounding box center [1082, 265] width 277 height 478
type textarea "h"
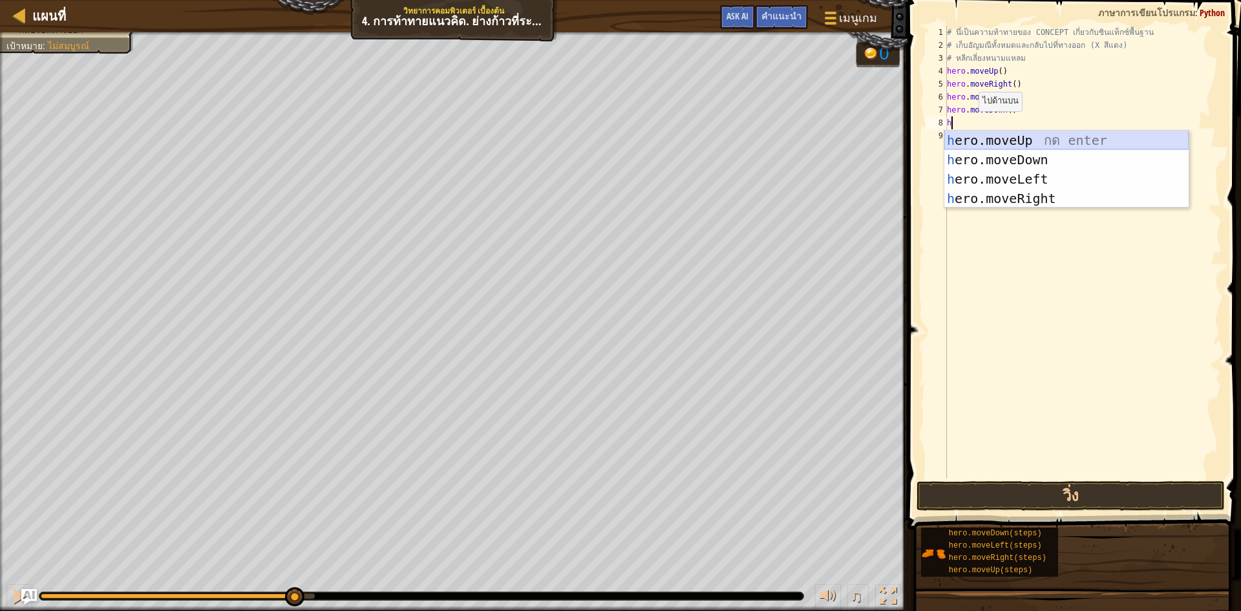
click at [1000, 139] on div "h ero.moveUp กด enter h ero.moveDown กด enter h ero.moveLeft กด enter h ero.mov…" at bounding box center [1066, 189] width 244 height 116
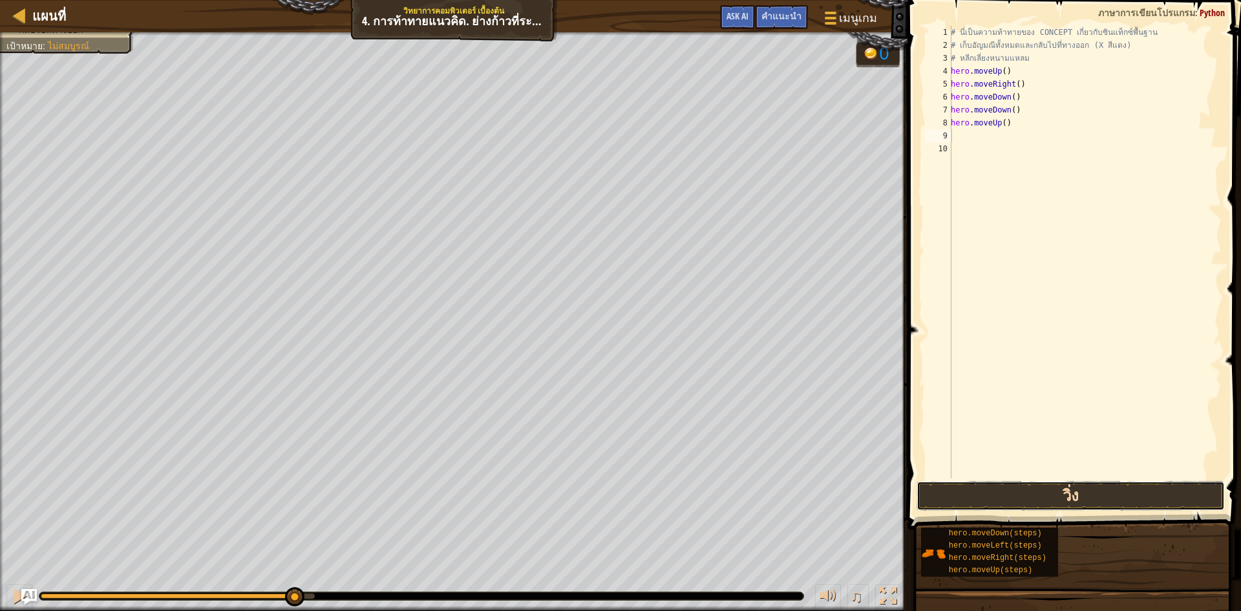
click at [1032, 481] on button "วิ่ง" at bounding box center [1070, 496] width 308 height 30
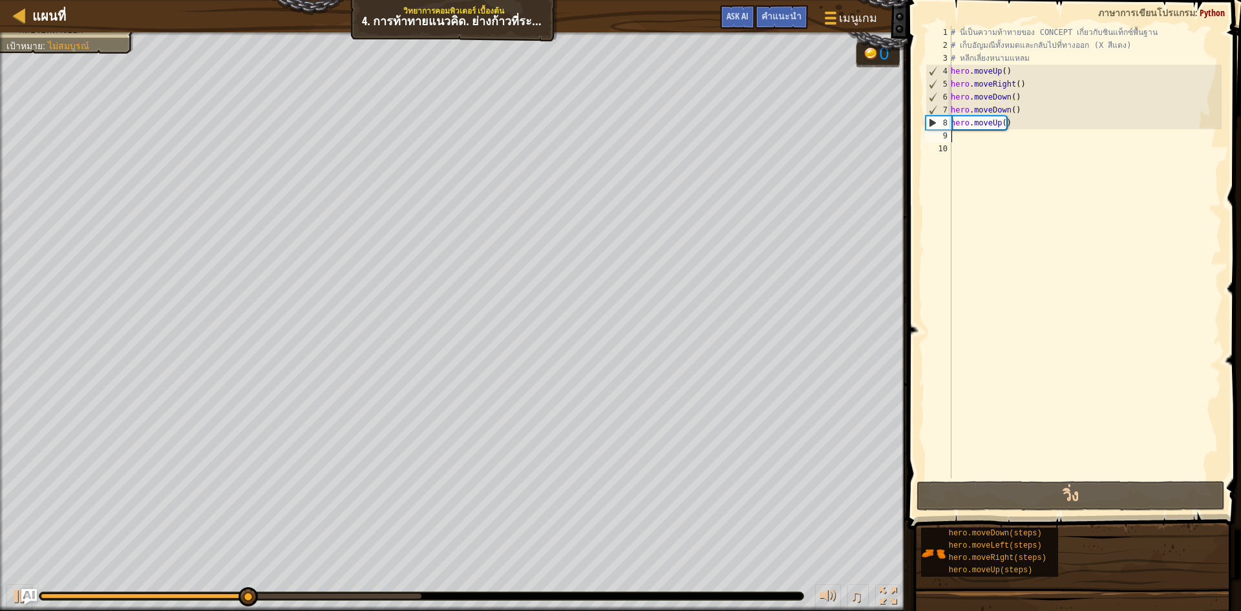
type textarea "h"
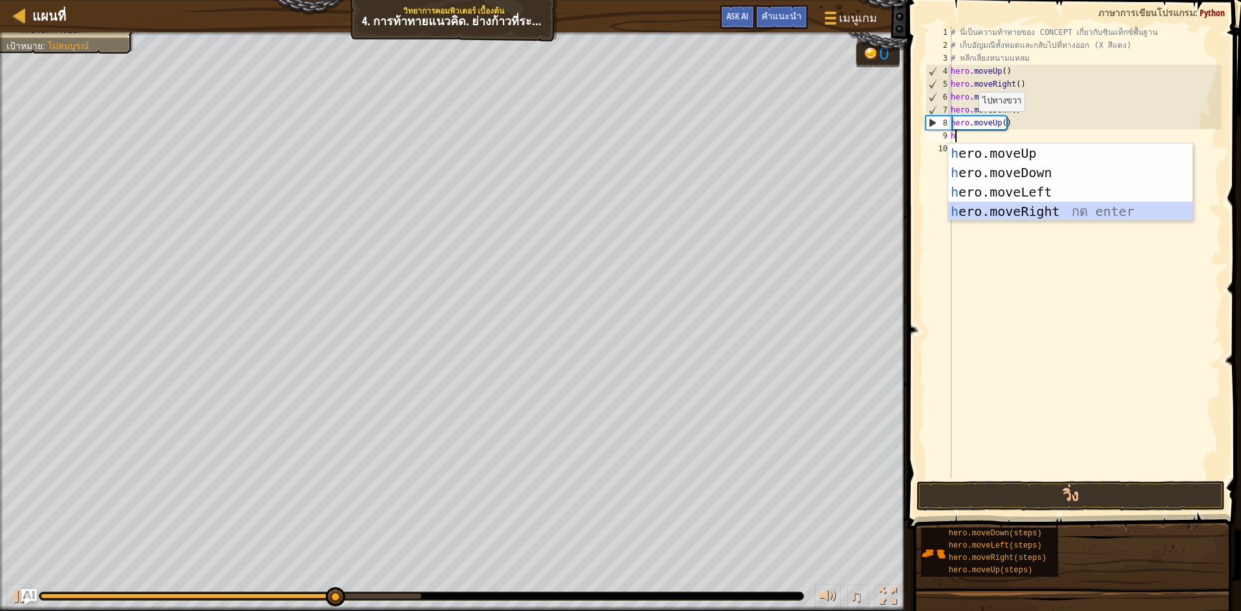
click at [1028, 209] on div "h ero.moveUp กด enter h ero.moveDown กด enter h ero.moveLeft กด enter h ero.mov…" at bounding box center [1070, 201] width 244 height 116
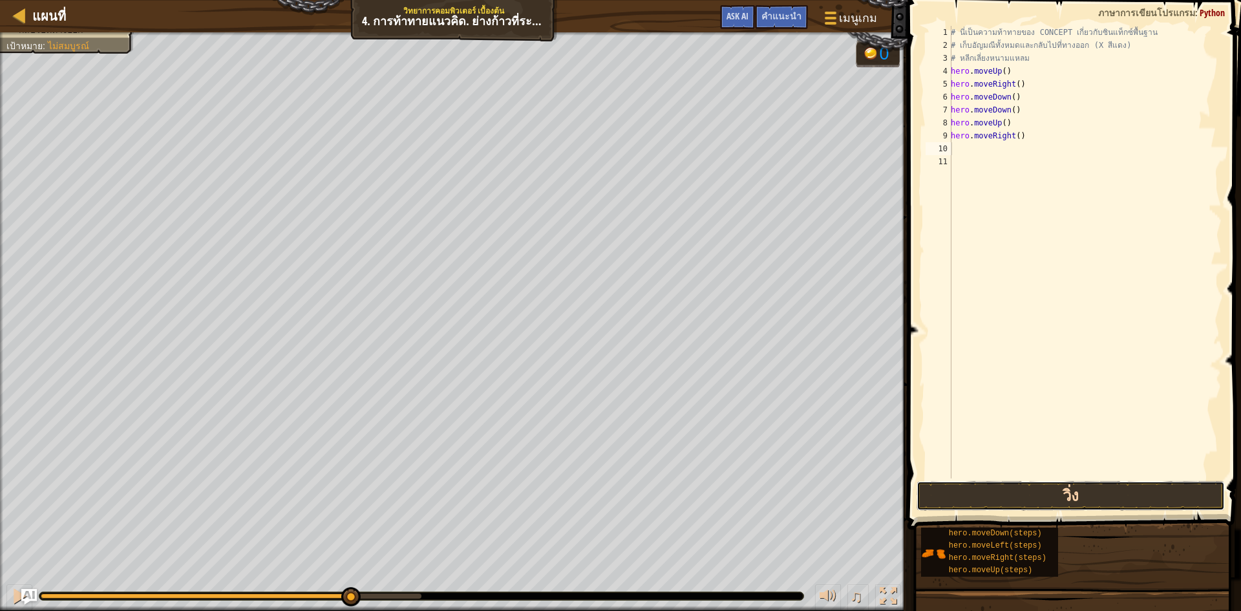
click at [974, 481] on button "วิ่ง" at bounding box center [1070, 496] width 308 height 30
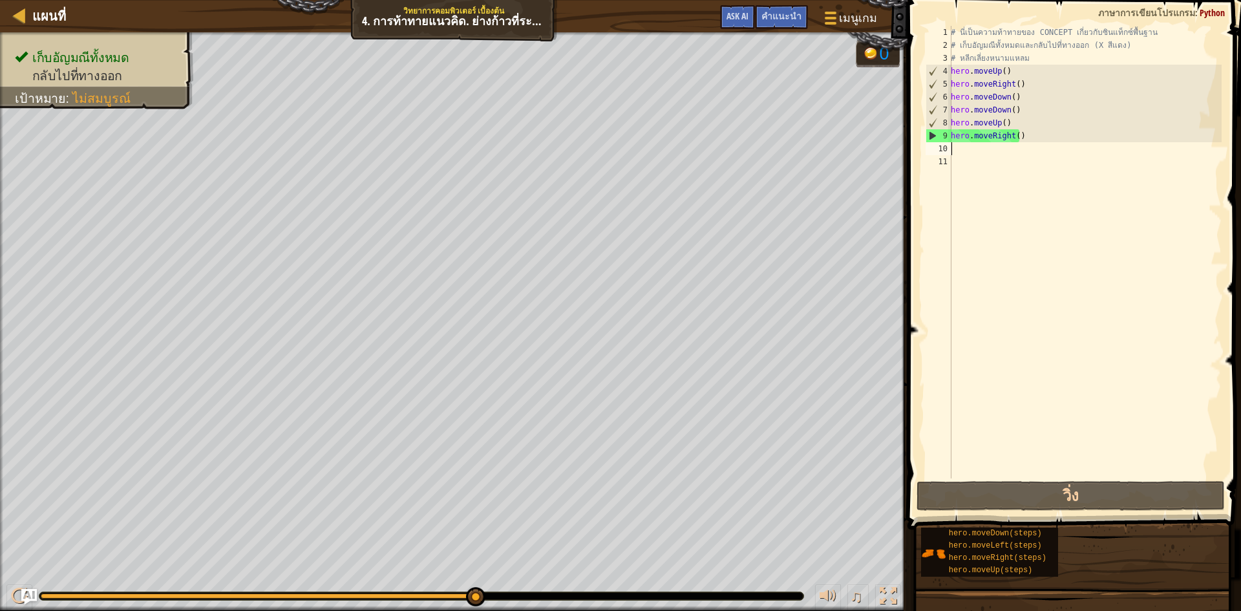
click at [968, 153] on div "# นี่เป็นความท้าทายของ CONCEPT เกี่ยวกับซินแท็กซ์พื้นฐาน # เก็บ[PERSON_NAME]ทั้…" at bounding box center [1084, 265] width 273 height 478
type textarea "h"
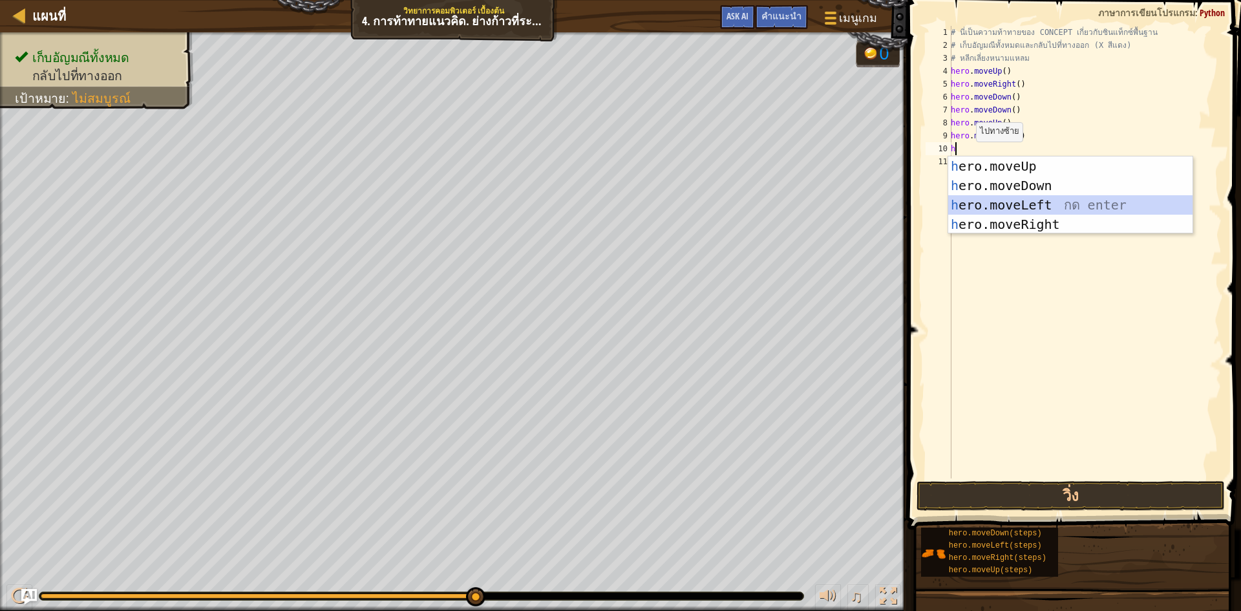
click at [1002, 204] on div "h ero.moveUp กด enter h ero.moveDown กด enter h ero.moveLeft กด enter h ero.mov…" at bounding box center [1070, 214] width 244 height 116
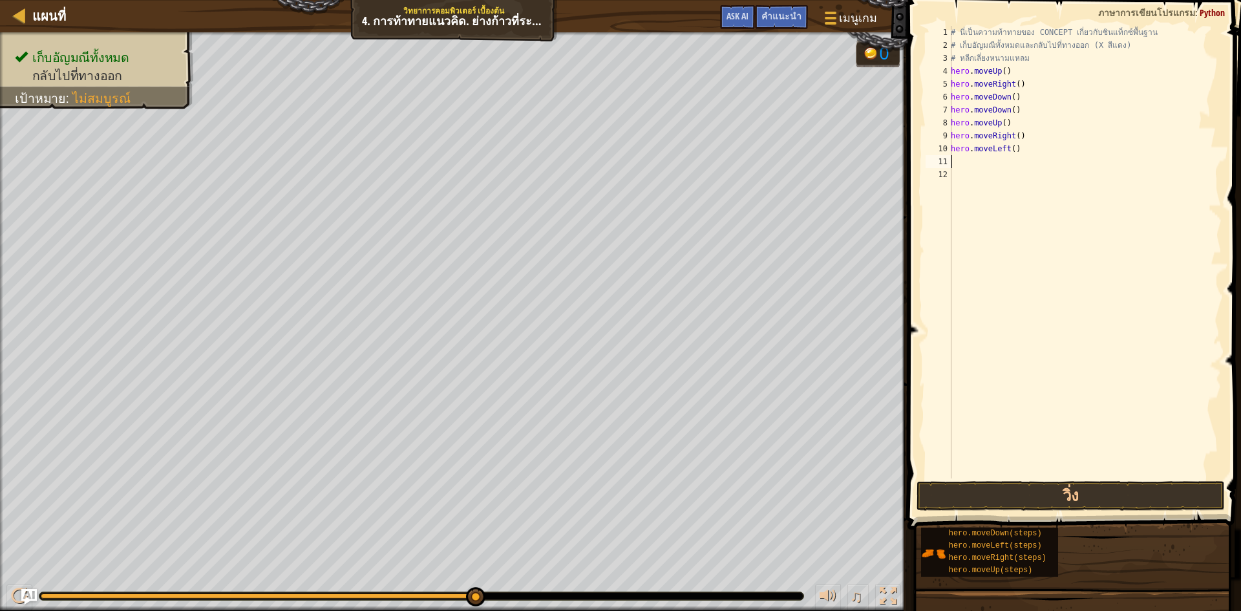
click at [976, 160] on div "# นี่เป็นความท้าทายของ CONCEPT เกี่ยวกับซินแท็กซ์พื้นฐาน # เก็บ[PERSON_NAME]ทั้…" at bounding box center [1084, 265] width 273 height 478
type textarea "h"
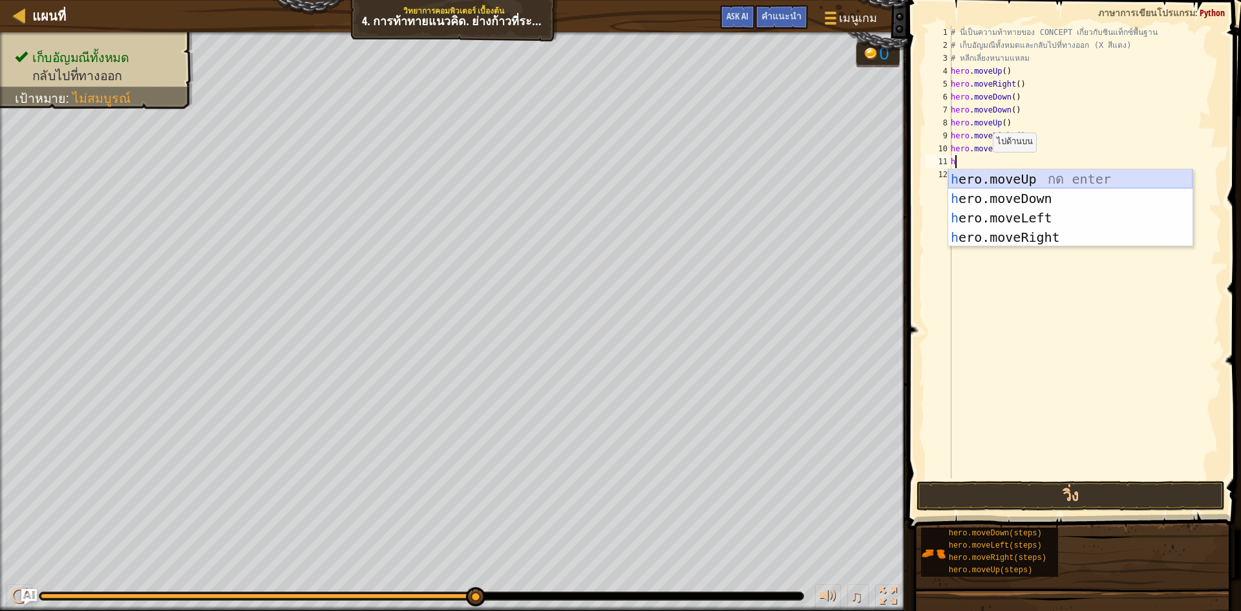
click at [1026, 176] on div "h ero.moveUp กด enter h ero.moveDown กด enter h ero.moveLeft กด enter h ero.mov…" at bounding box center [1070, 227] width 244 height 116
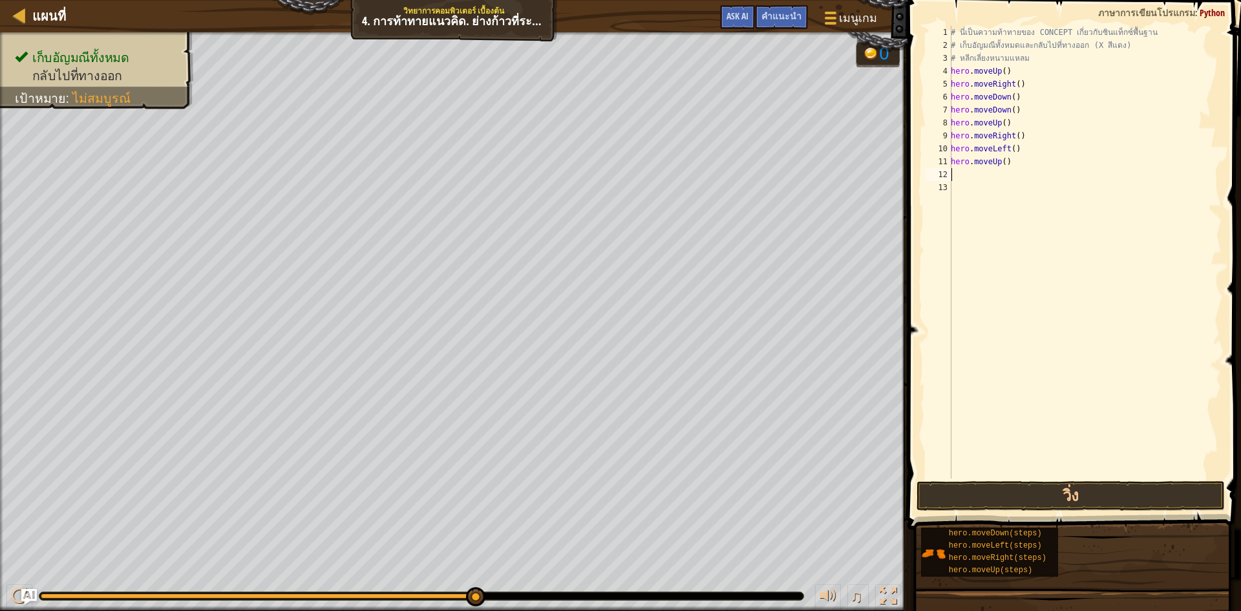
type textarea "h"
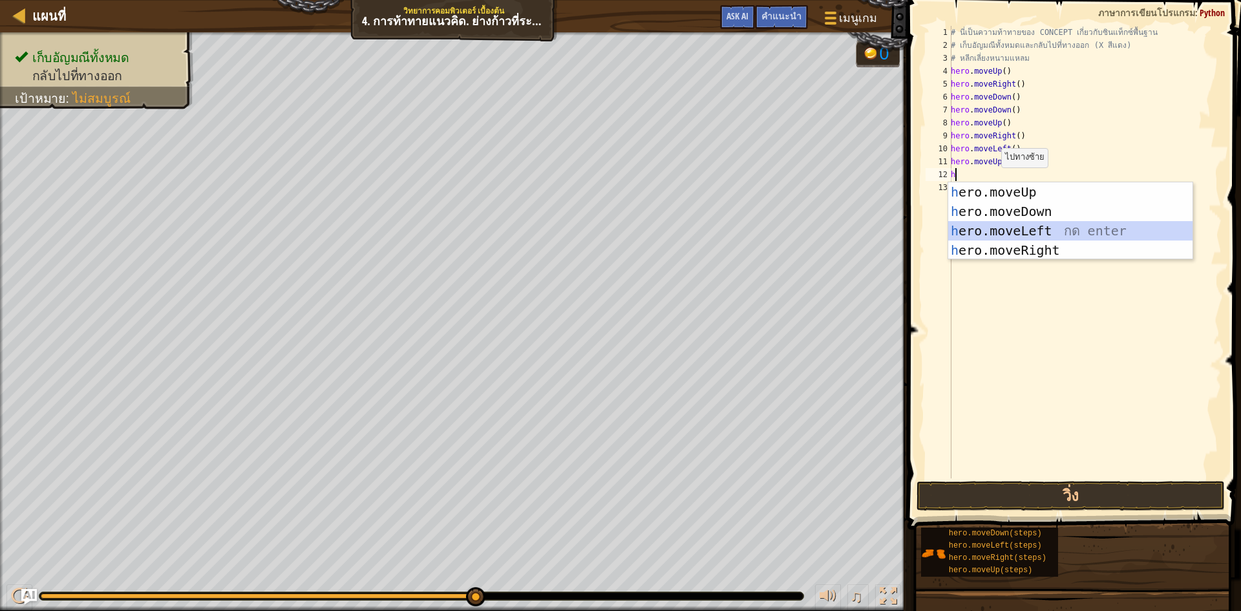
click at [1000, 230] on div "h ero.moveUp กด enter h ero.moveDown กด enter h ero.moveLeft กด enter h ero.mov…" at bounding box center [1070, 240] width 244 height 116
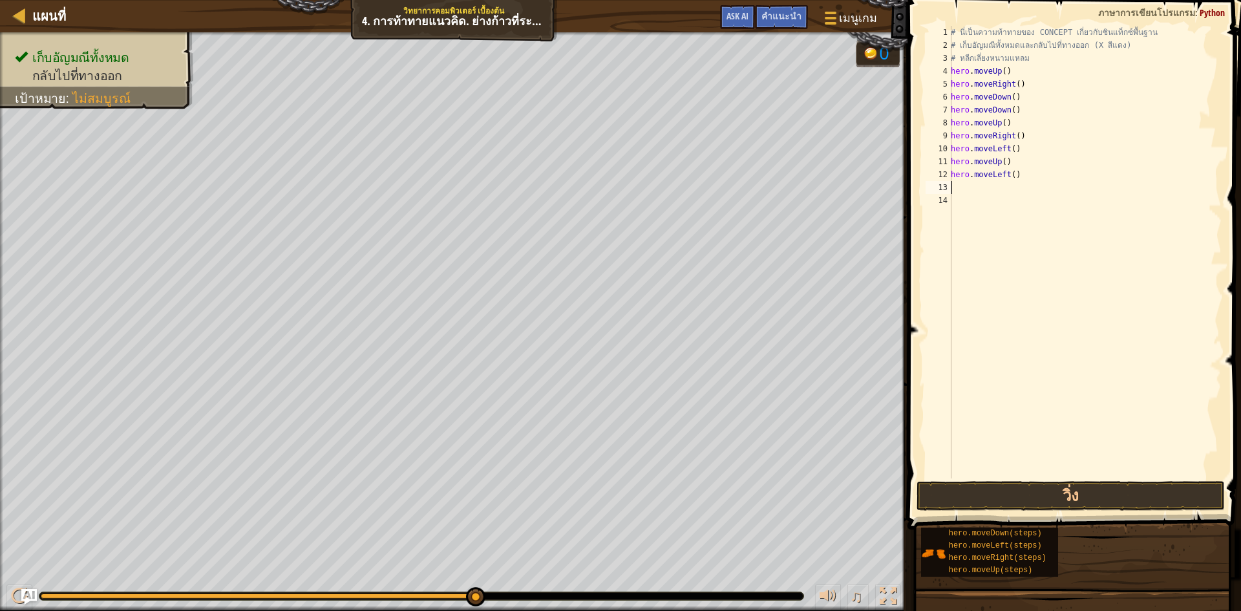
type textarea "h"
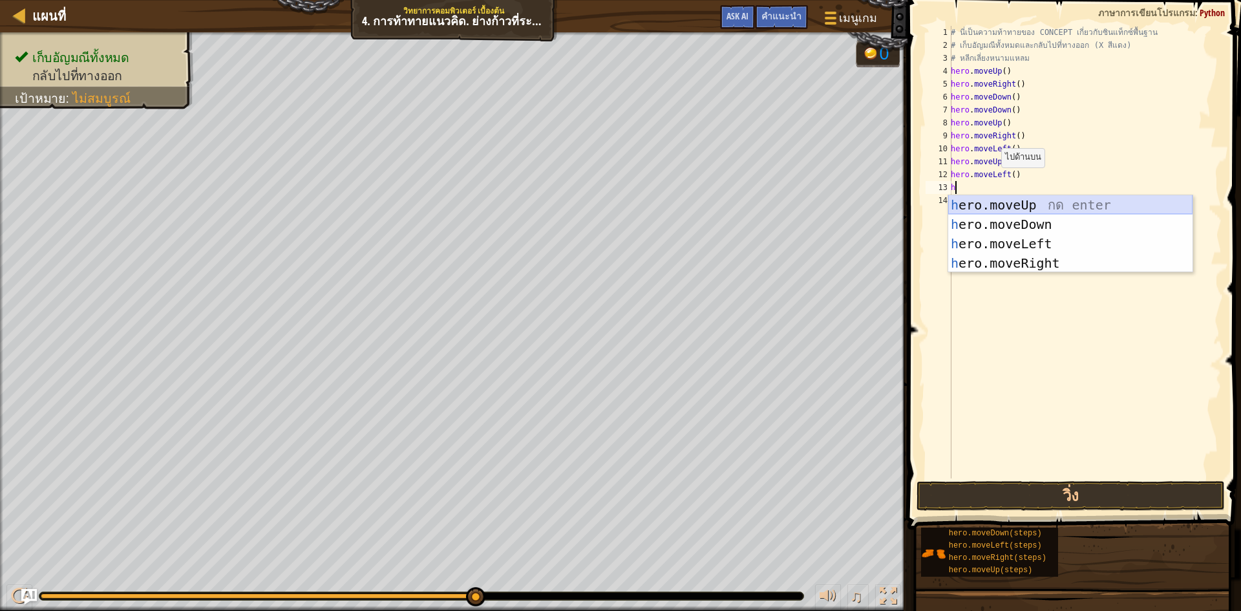
click at [1003, 207] on div "h ero.moveUp กด enter h ero.moveDown กด enter h ero.moveLeft กด enter h ero.mov…" at bounding box center [1070, 253] width 244 height 116
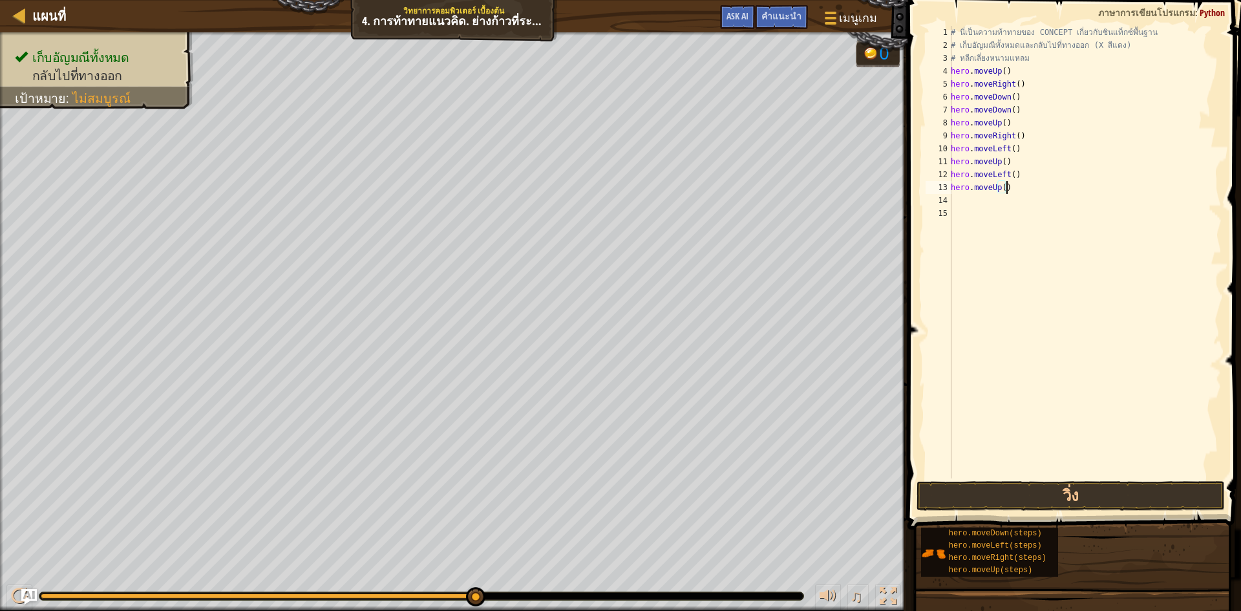
click at [1009, 188] on div "# นี่เป็นความท้าทายของ CONCEPT เกี่ยวกับซินแท็กซ์พื้นฐาน # เก็บ[PERSON_NAME]ทั้…" at bounding box center [1084, 265] width 273 height 478
type textarea "h"
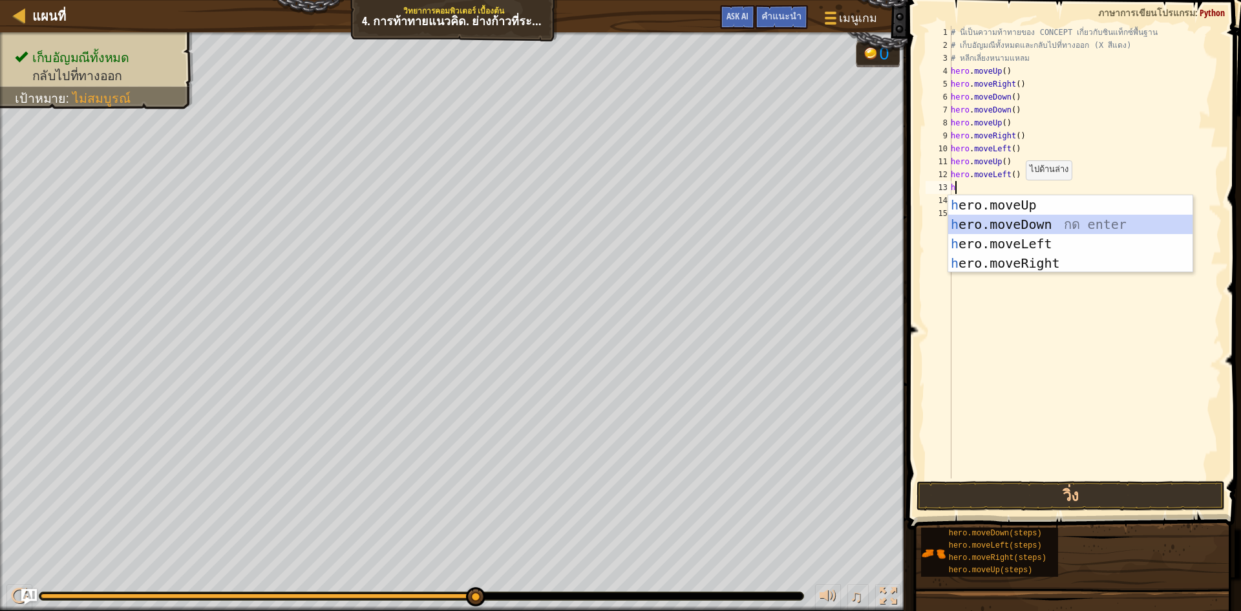
click at [1029, 217] on div "h ero.moveUp กด enter h ero.moveDown กด enter h ero.moveLeft กด enter h ero.mov…" at bounding box center [1070, 253] width 244 height 116
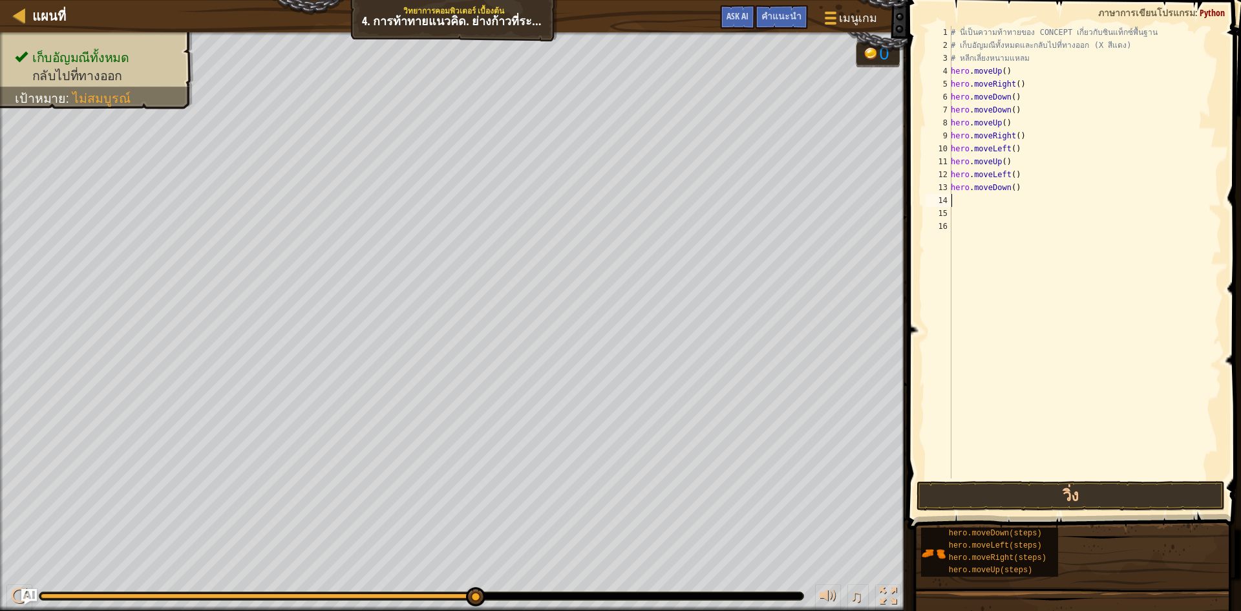
type textarea "h"
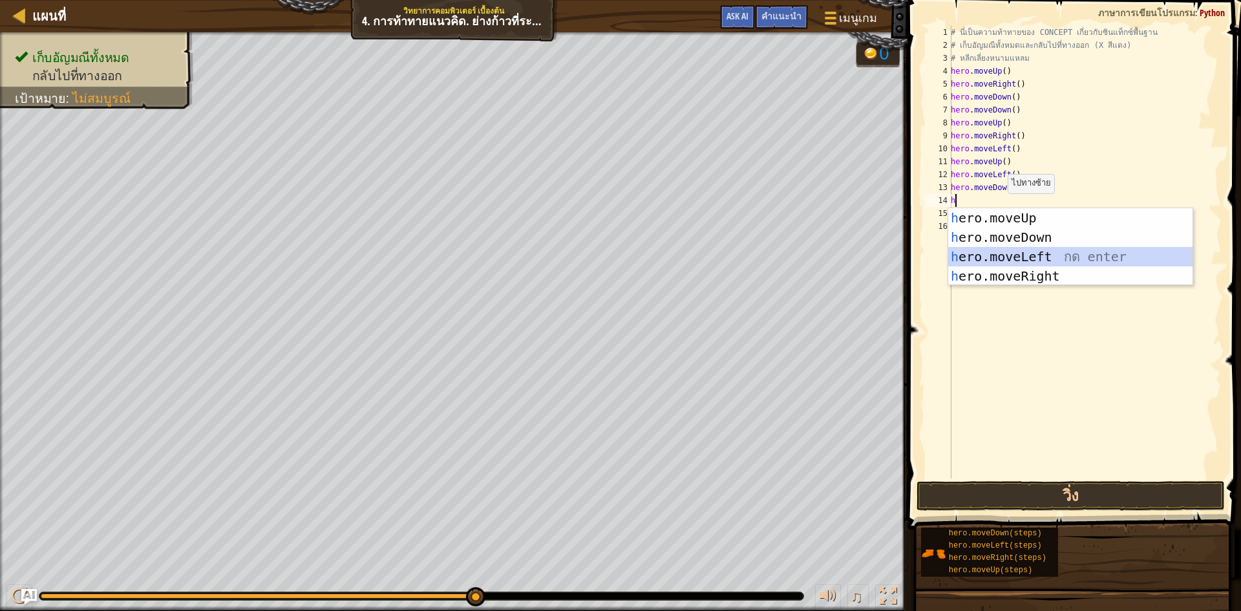
click at [1016, 257] on div "h ero.moveUp กด enter h ero.moveDown กด enter h ero.moveLeft กด enter h ero.mov…" at bounding box center [1070, 266] width 244 height 116
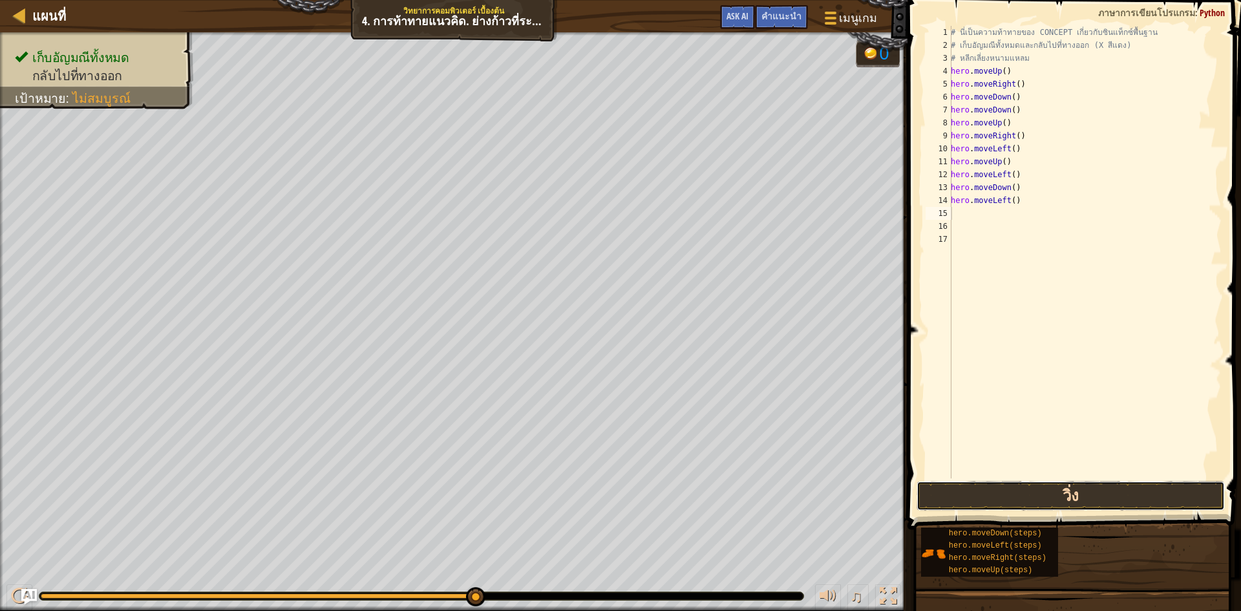
click at [1090, 482] on button "วิ่ง" at bounding box center [1070, 496] width 308 height 30
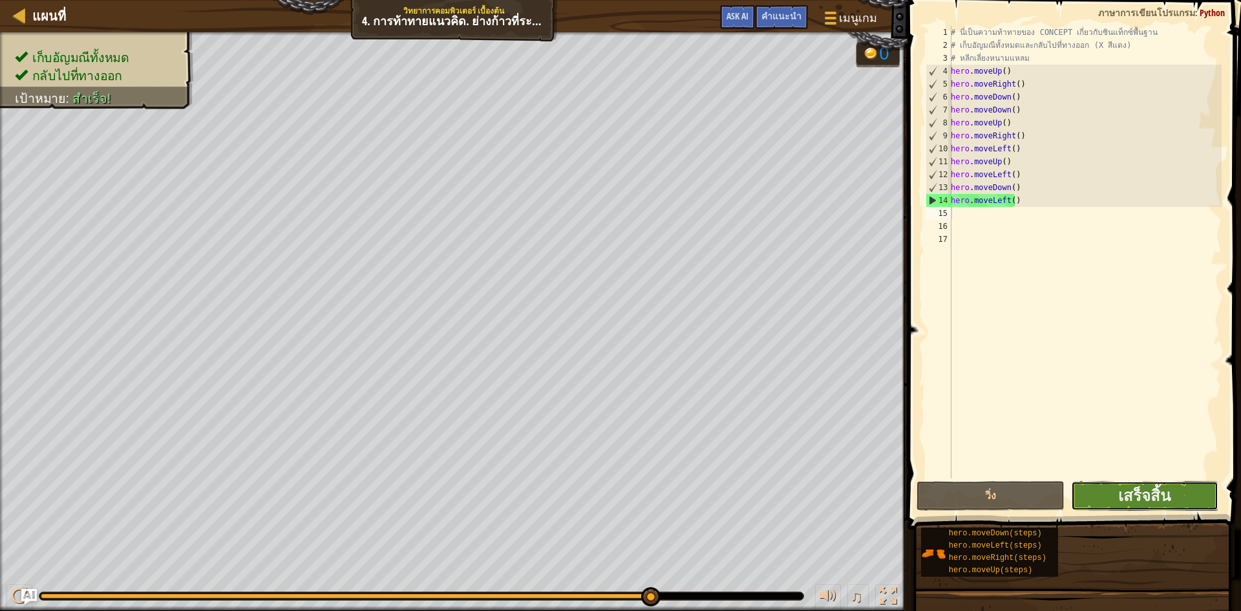
click at [1178, 498] on button "เสร็จสิ้น" at bounding box center [1145, 496] width 148 height 30
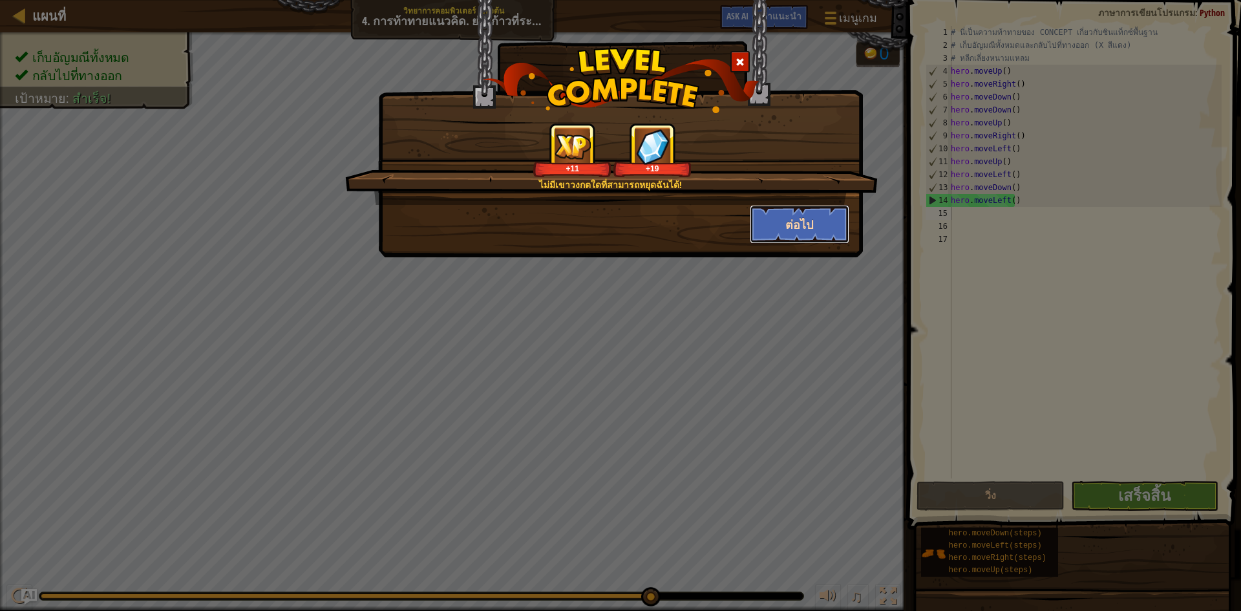
click at [816, 226] on button "ต่อไป" at bounding box center [800, 224] width 100 height 39
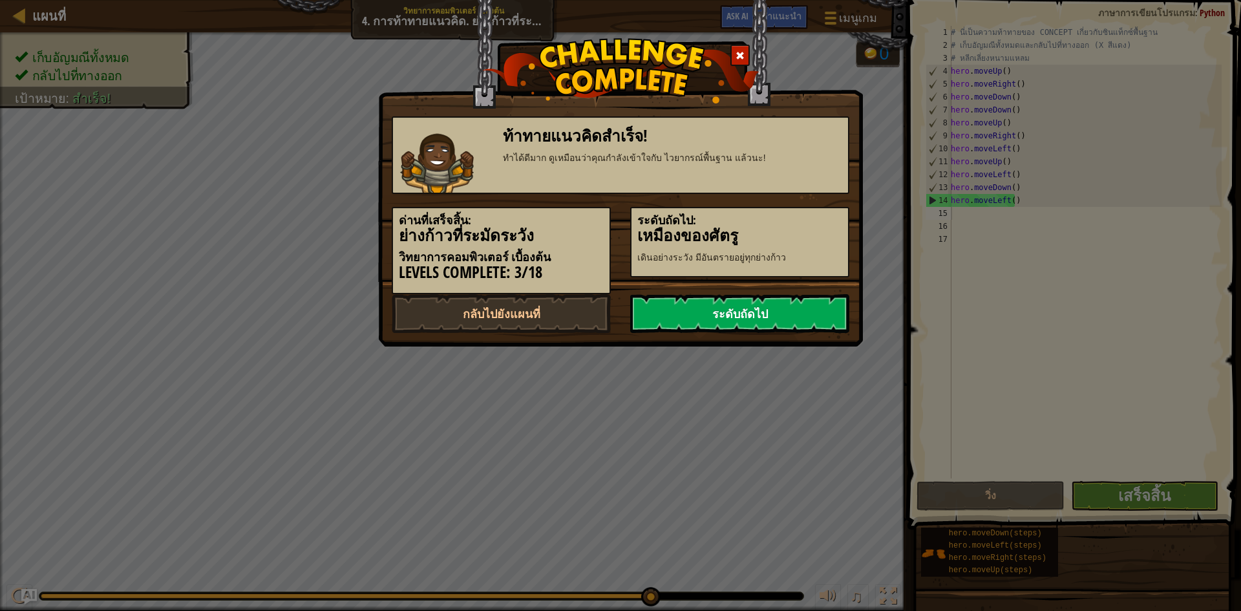
click at [814, 303] on link "ระดับถัดไป" at bounding box center [739, 313] width 219 height 39
click at [791, 311] on link "ระดับถัดไป" at bounding box center [739, 313] width 219 height 39
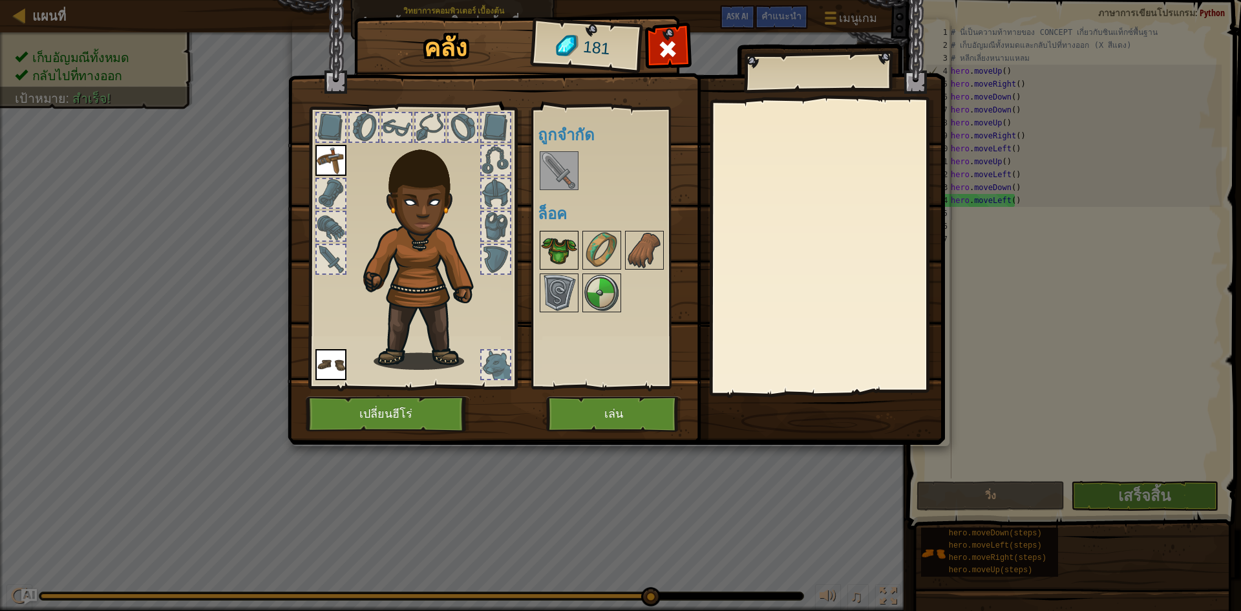
click at [552, 241] on img at bounding box center [559, 250] width 36 height 36
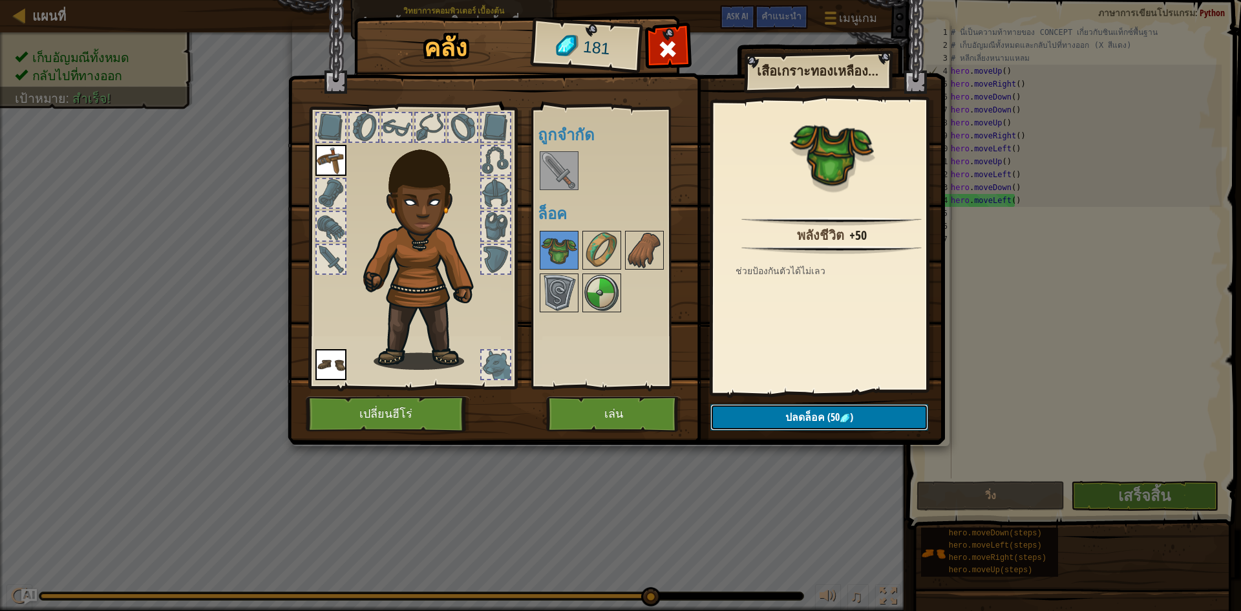
click at [793, 413] on span "ปลดล็อค" at bounding box center [804, 417] width 39 height 14
click at [812, 415] on button "ยืนยัน" at bounding box center [819, 417] width 218 height 26
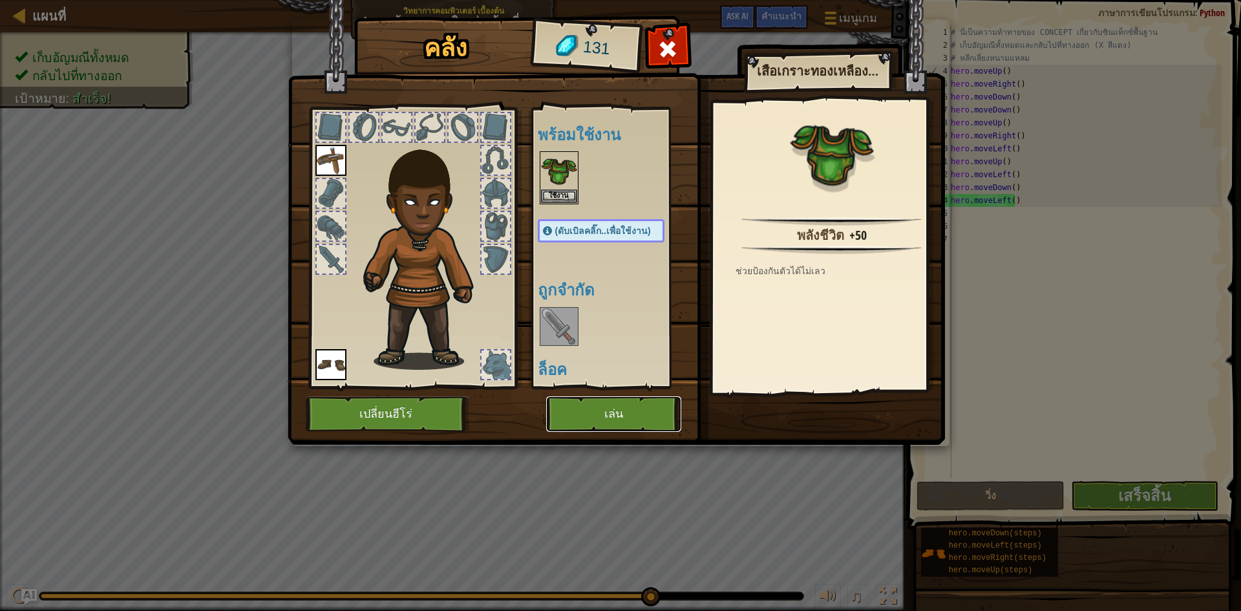
click at [589, 405] on button "เล่น" at bounding box center [613, 414] width 135 height 36
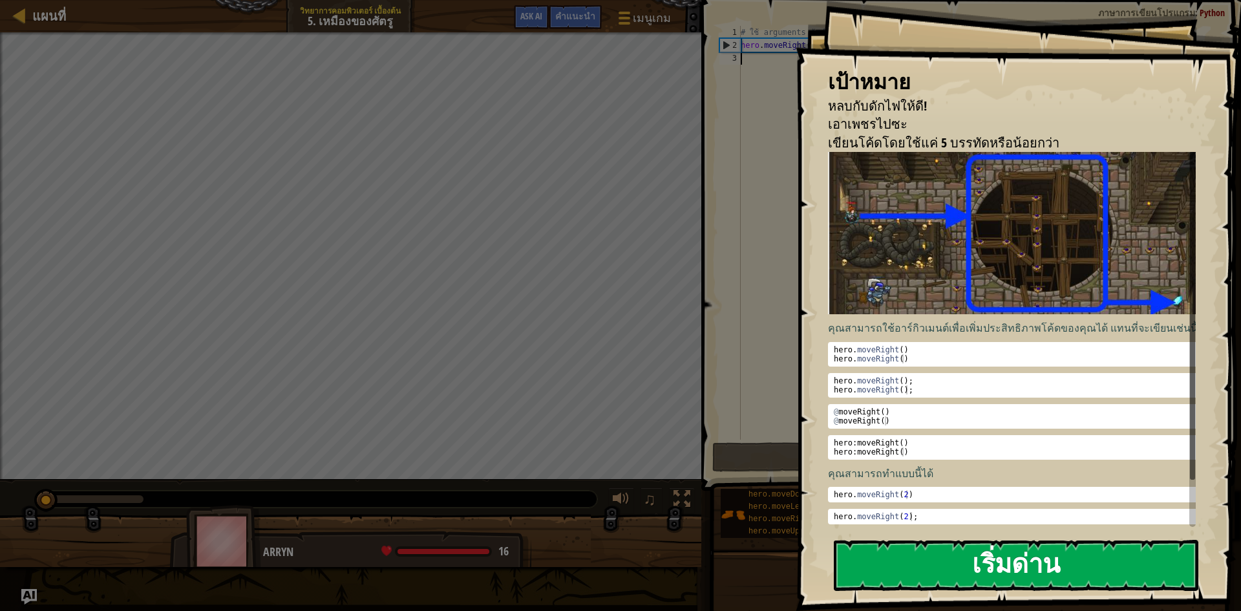
click at [1082, 575] on button "เริ่มด่าน" at bounding box center [1016, 565] width 364 height 51
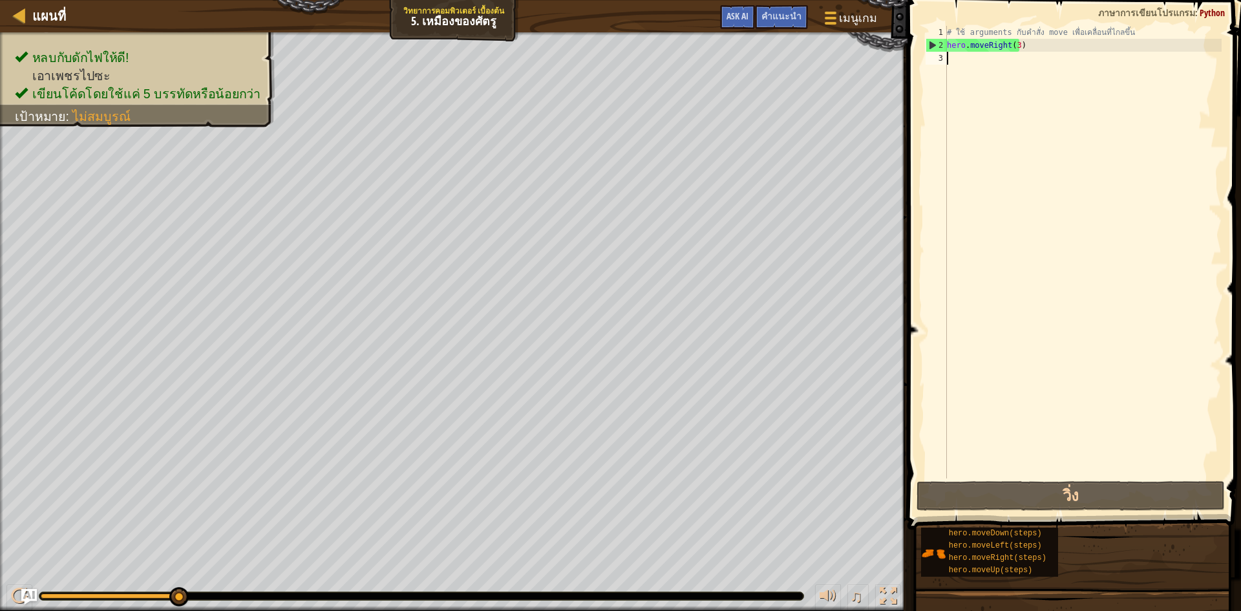
click at [976, 56] on div "# ใช้ arguments กับคำสั่ง move เพื่อเคลื่อนที่ไกลขึ้น hero . moveRight ( 3 )" at bounding box center [1082, 265] width 277 height 478
type textarea "h"
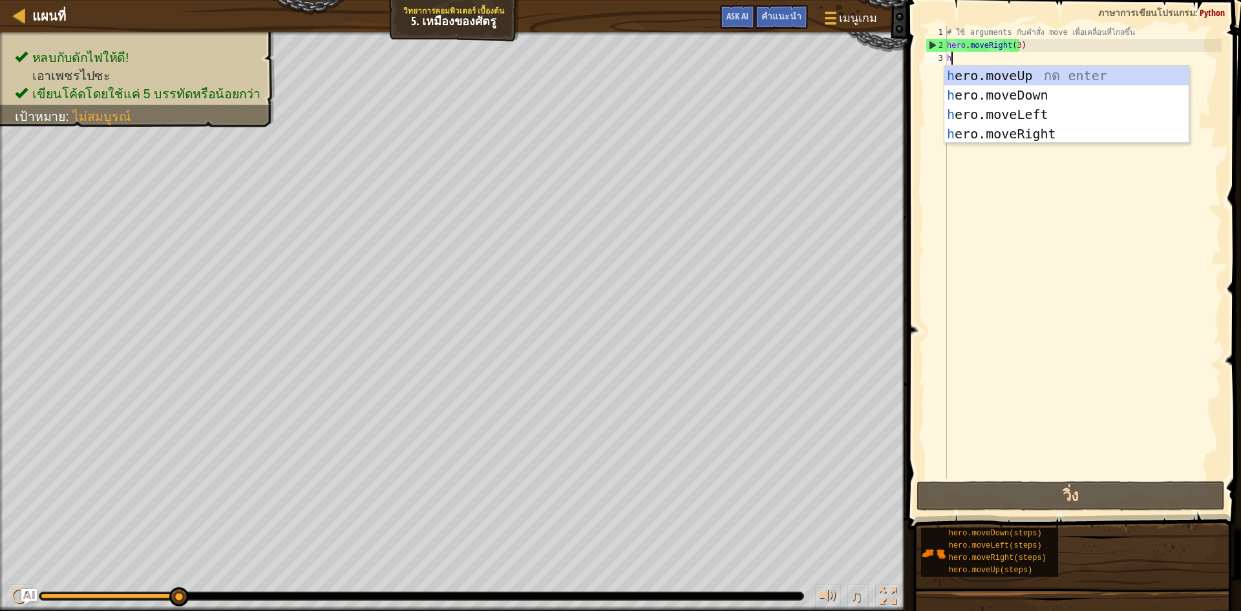
scroll to position [6, 0]
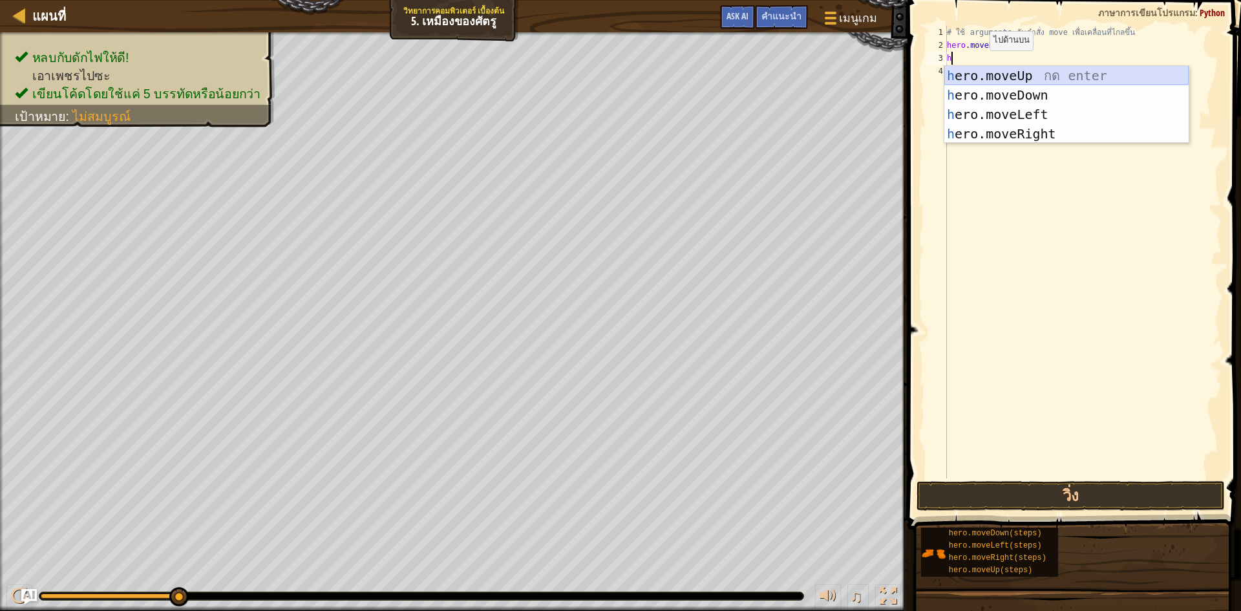
click at [1045, 73] on div "h ero.moveUp กด enter h ero.moveDown กด enter h ero.moveLeft กด enter h ero.mov…" at bounding box center [1066, 124] width 244 height 116
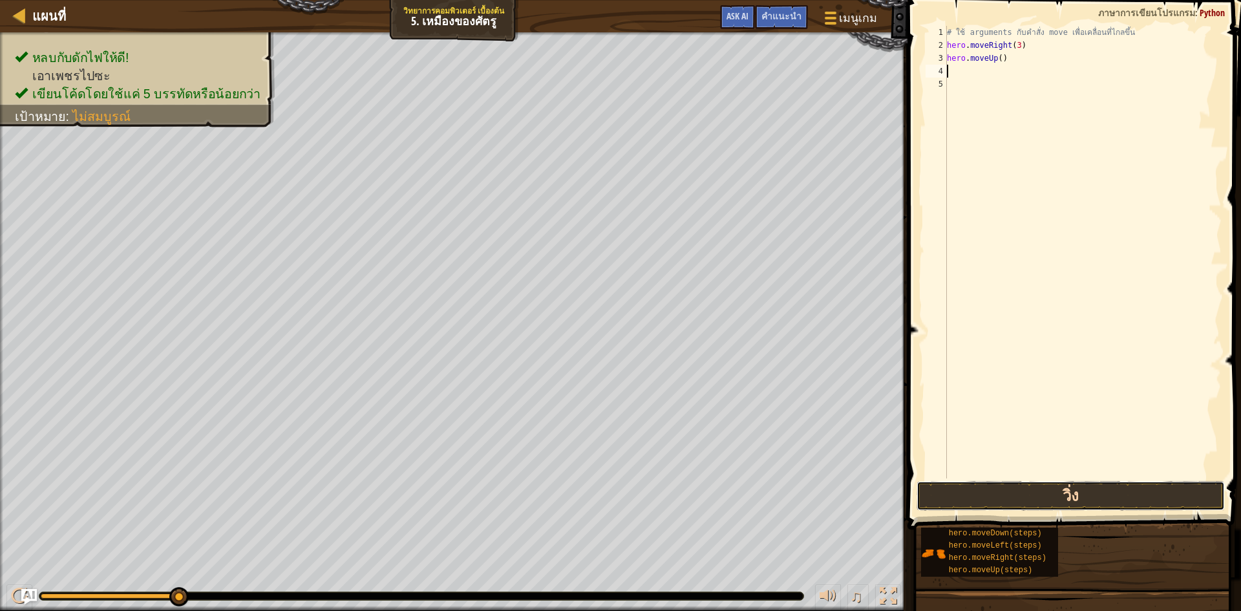
click at [1130, 494] on button "วิ่ง" at bounding box center [1070, 496] width 308 height 30
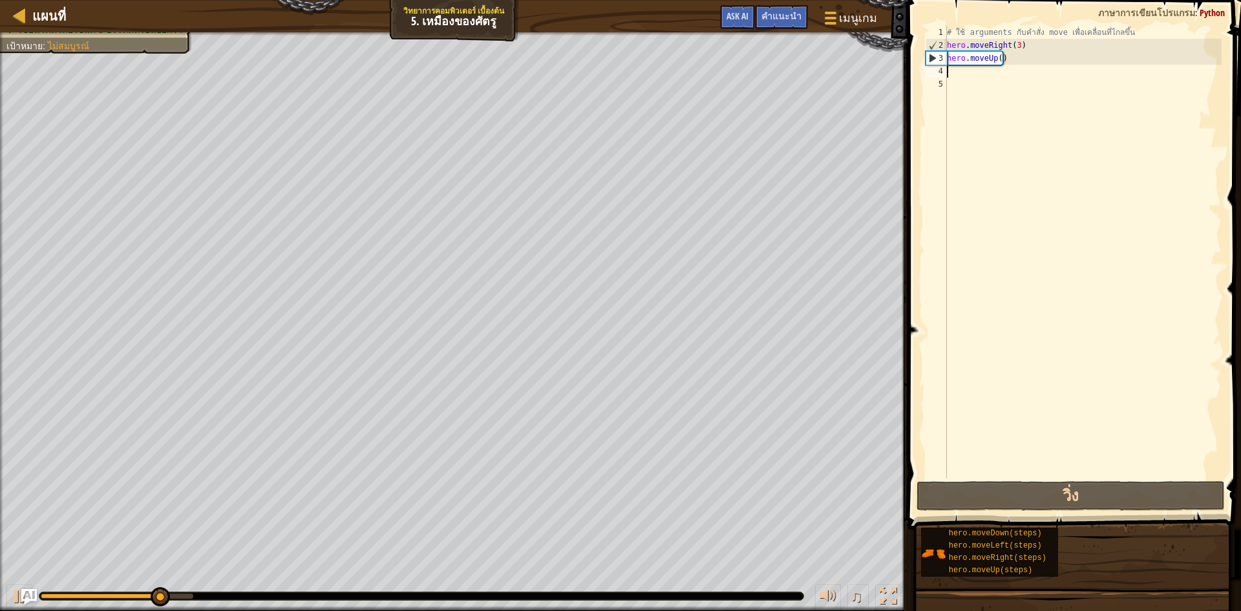
click at [971, 73] on div "# ใช้ arguments กับคำสั่ง move เพื่อเคลื่อนที่ไกลขึ้น hero . moveRight ( 3 ) he…" at bounding box center [1082, 265] width 277 height 478
type textarea "h"
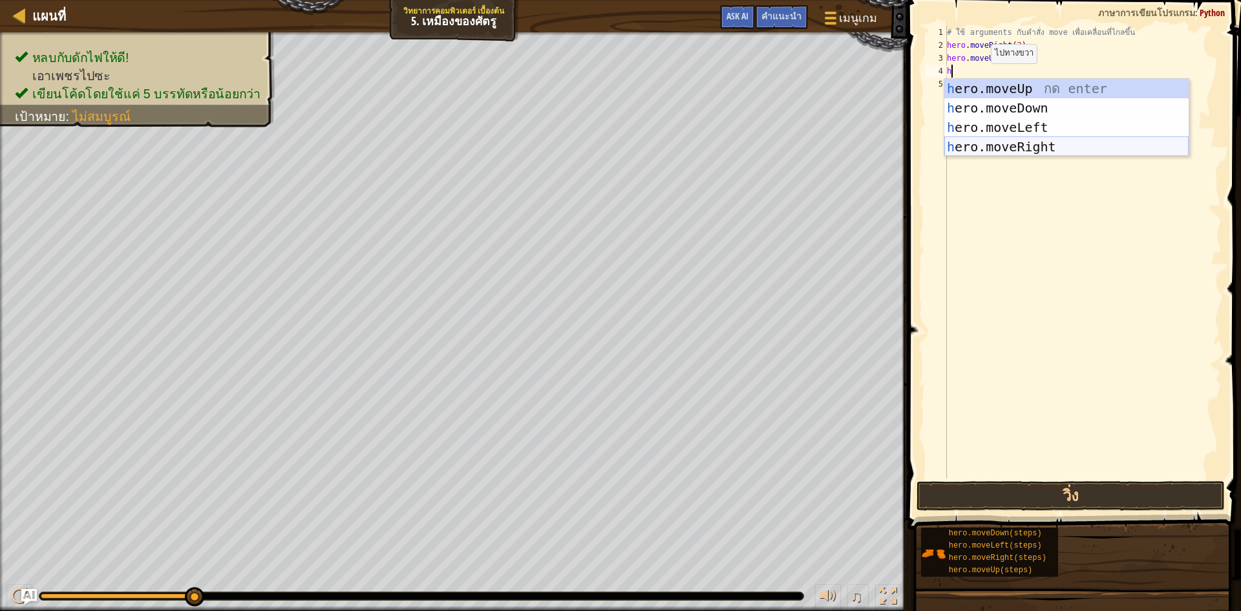
click at [1020, 149] on div "h ero.moveUp กด enter h ero.moveDown กด enter h ero.moveLeft กด enter h ero.mov…" at bounding box center [1066, 137] width 244 height 116
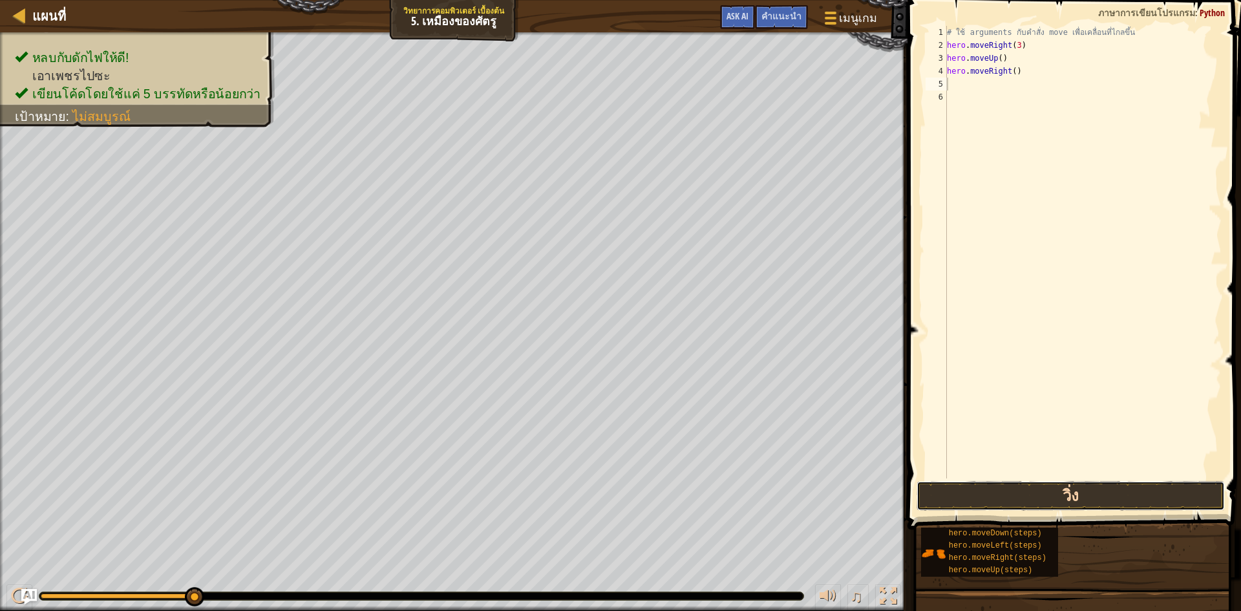
click at [1113, 492] on button "วิ่ง" at bounding box center [1070, 496] width 308 height 30
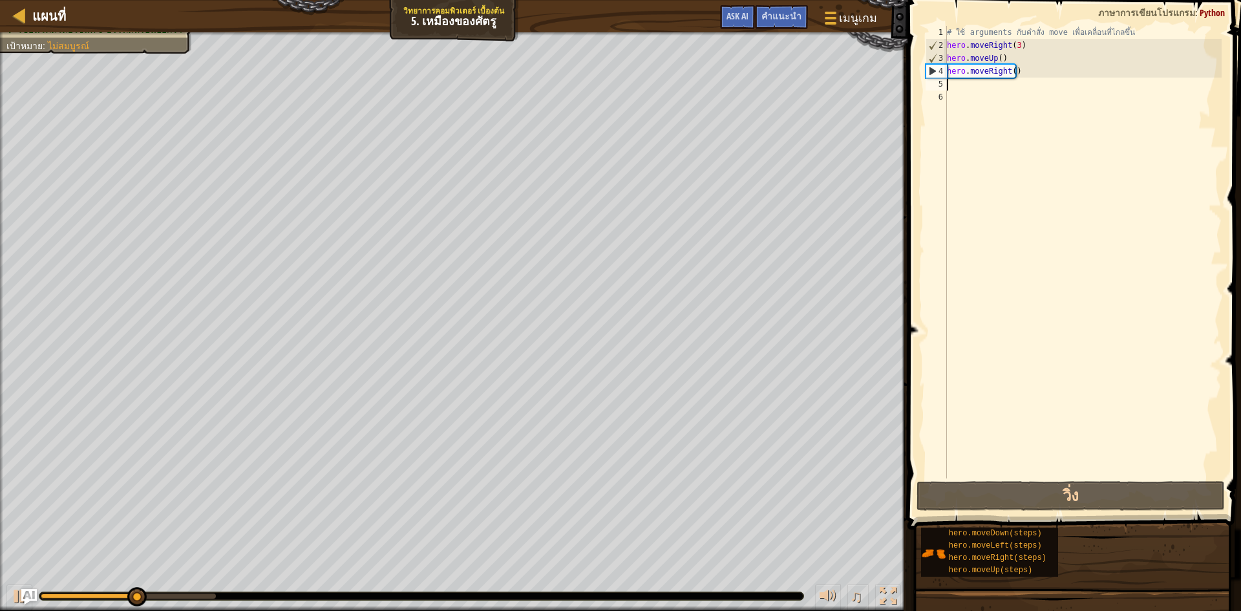
click at [968, 84] on div "# ใช้ arguments กับคำสั่ง move เพื่อเคลื่อนที่ไกลขึ้น hero . moveRight ( 3 ) he…" at bounding box center [1082, 265] width 277 height 478
type textarea "h"
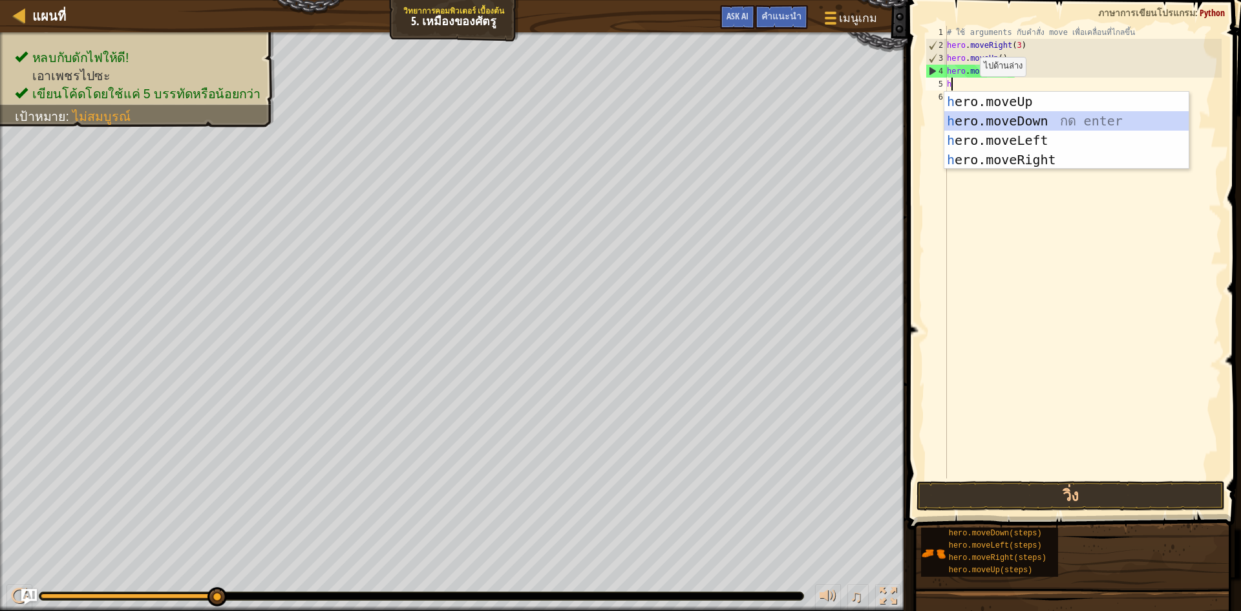
click at [1016, 119] on div "h ero.moveUp กด enter h ero.moveDown กด enter h ero.moveLeft กด enter h ero.mov…" at bounding box center [1066, 150] width 244 height 116
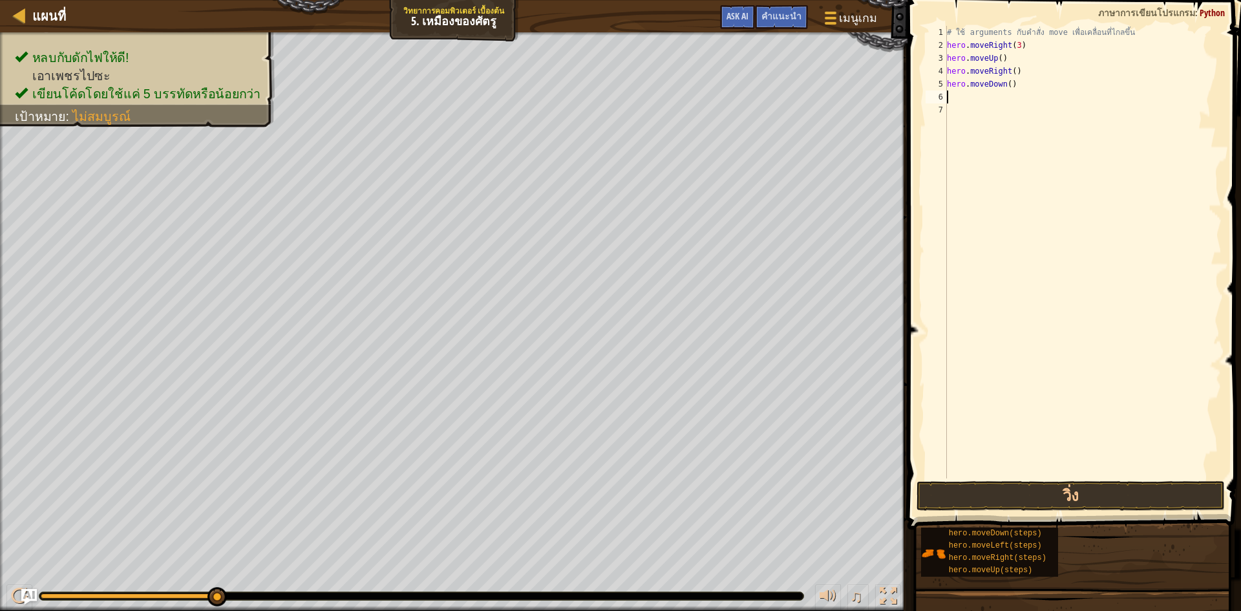
type textarea "h"
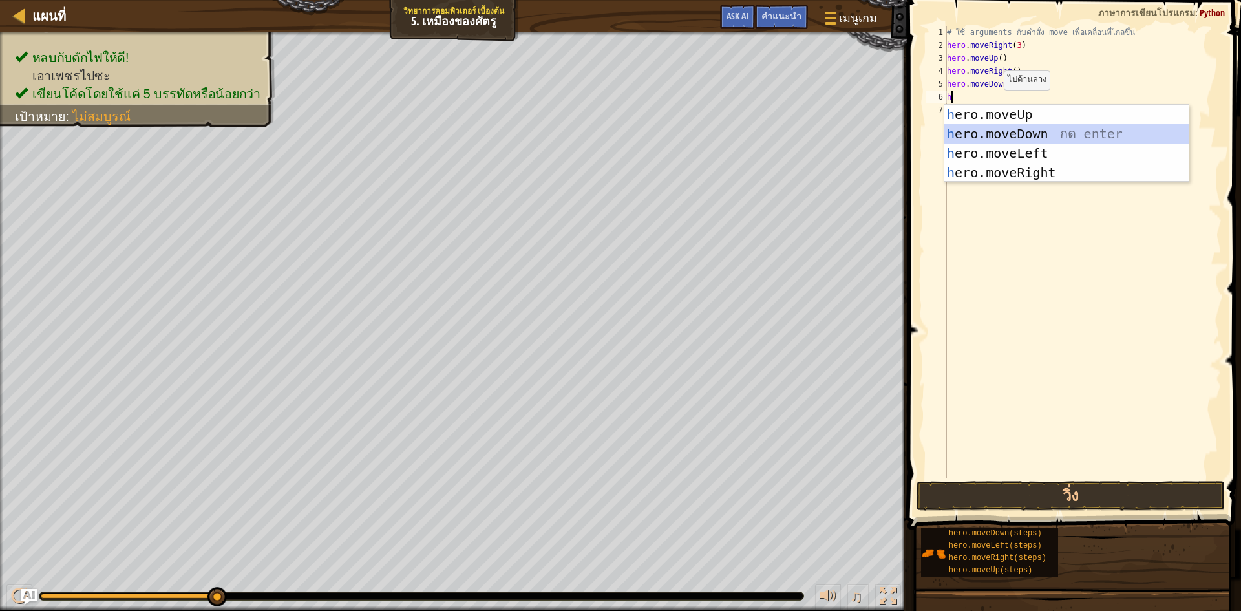
click at [1002, 125] on div "h ero.moveUp กด enter h ero.moveDown กด enter h ero.moveLeft กด enter h ero.mov…" at bounding box center [1066, 163] width 244 height 116
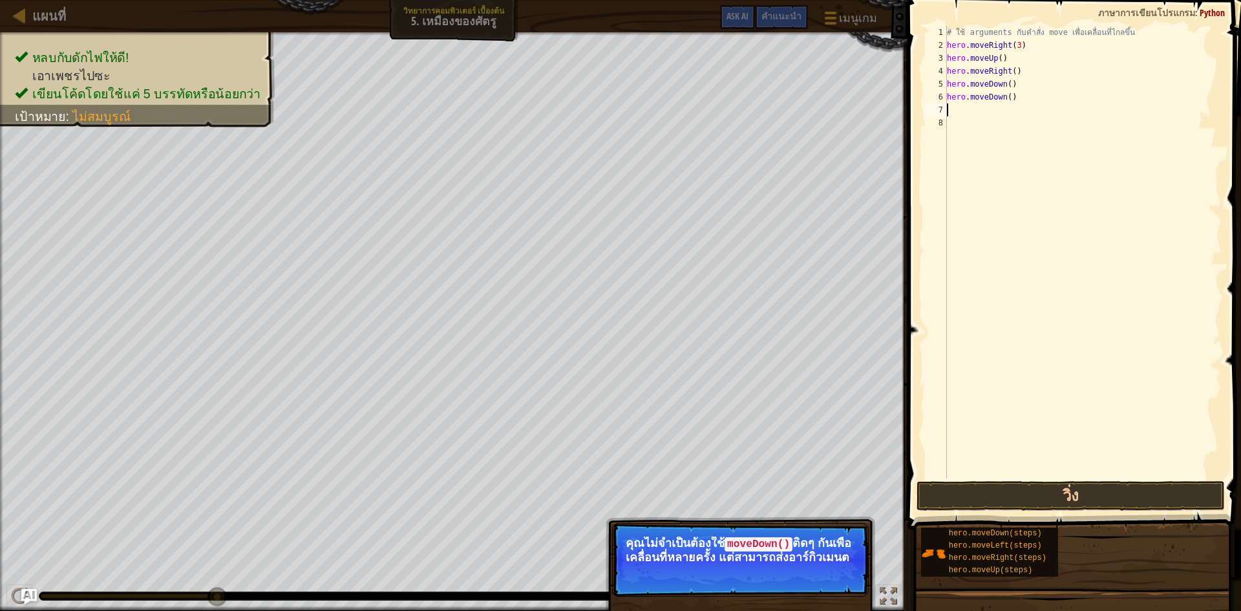
click at [974, 110] on div "# ใช้ arguments กับคำสั่ง move เพื่อเคลื่อนที่ไกลขึ้น hero . moveRight ( 3 ) he…" at bounding box center [1082, 265] width 277 height 478
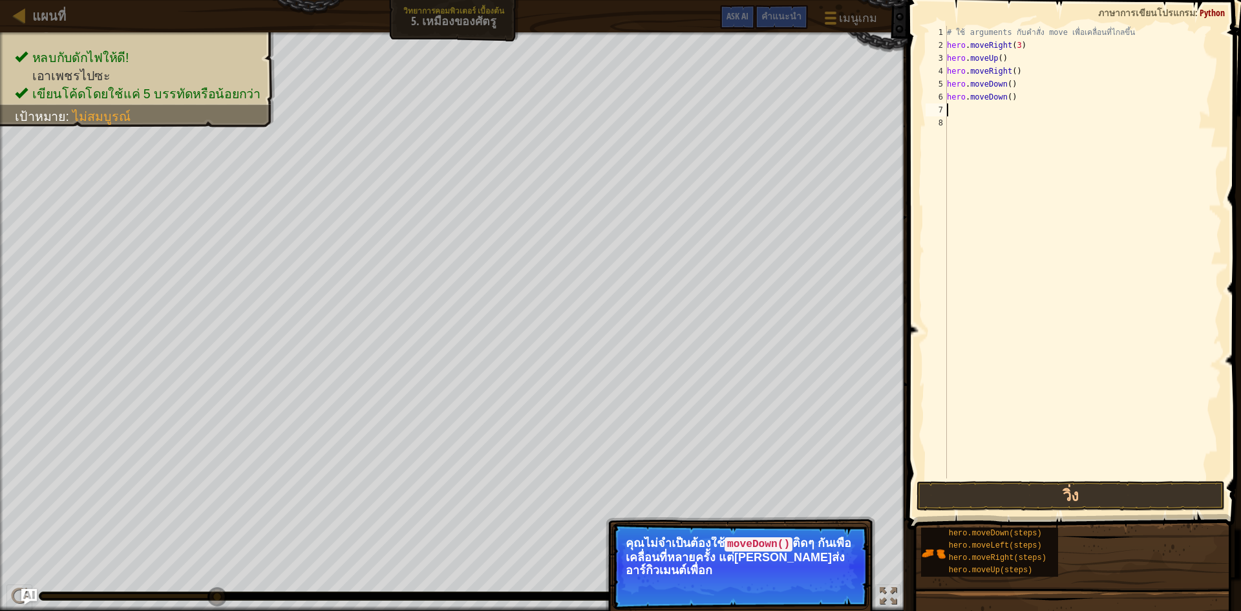
type textarea "h"
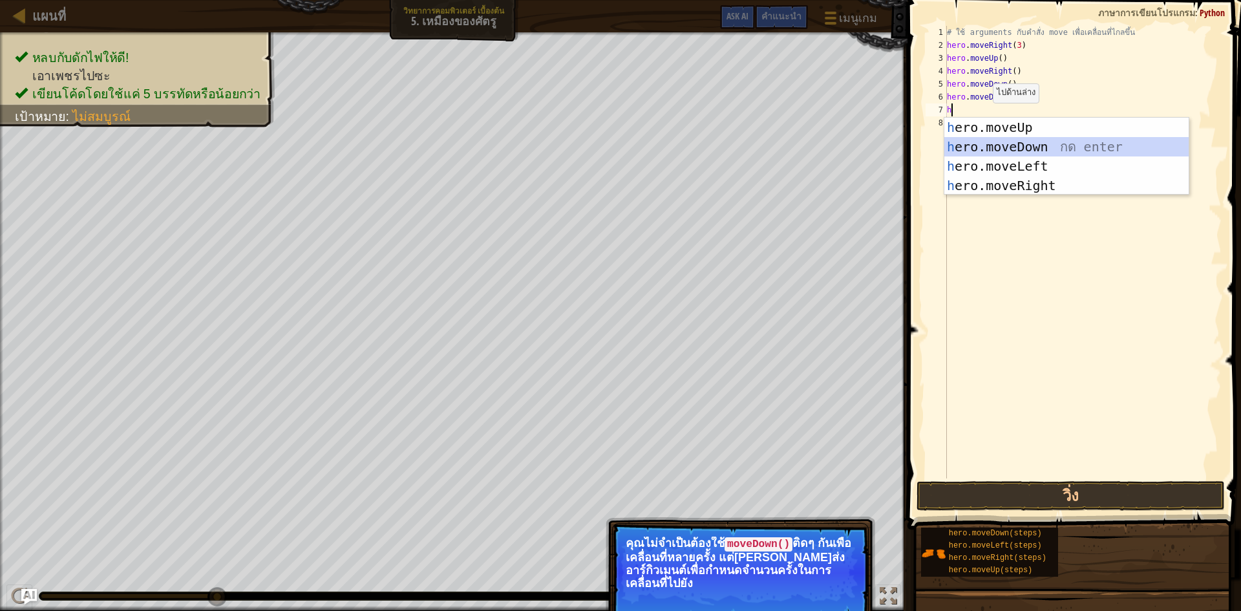
click at [1012, 142] on div "h ero.moveUp กด enter h ero.moveDown กด enter h ero.moveLeft กด enter h ero.mov…" at bounding box center [1066, 176] width 244 height 116
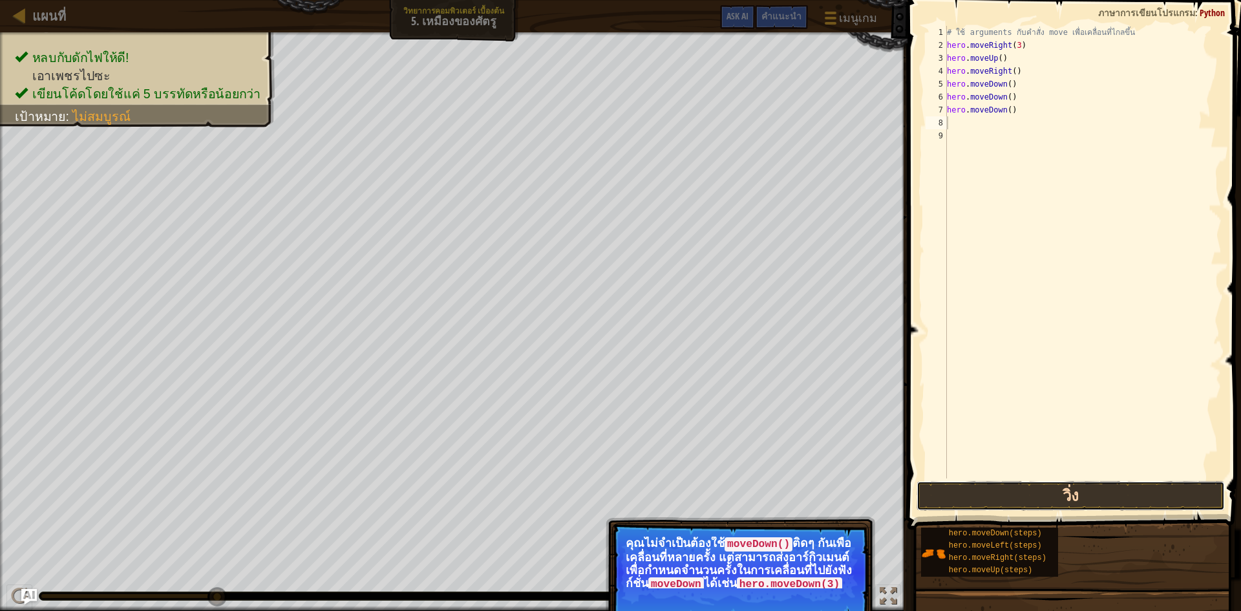
click at [1112, 486] on button "วิ่ง" at bounding box center [1070, 496] width 308 height 30
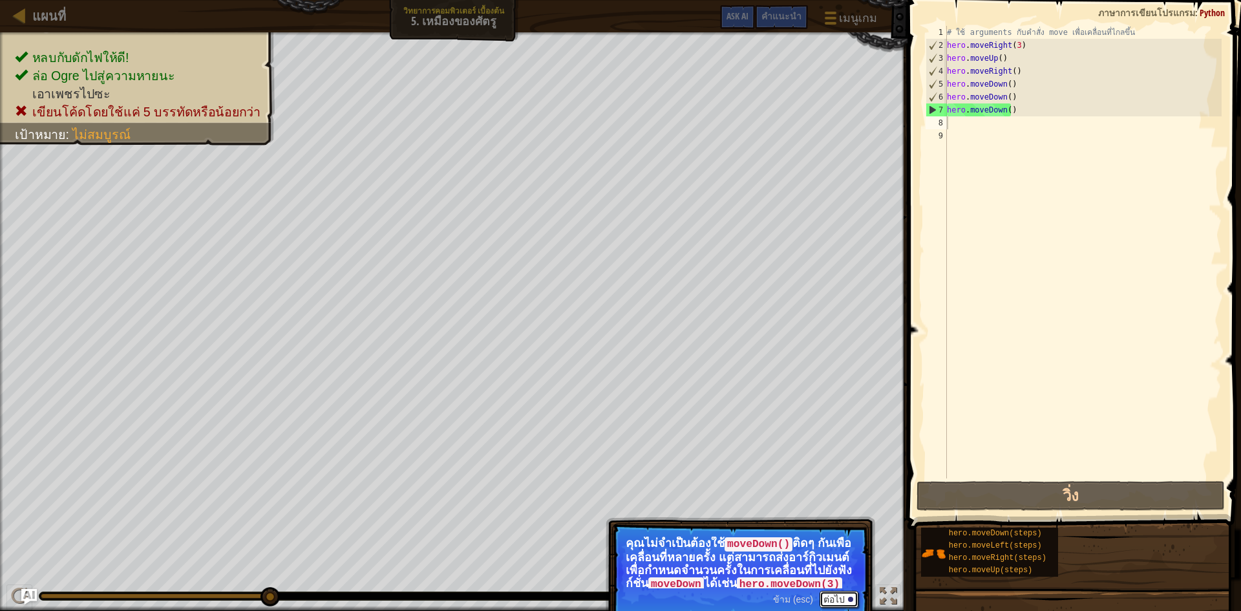
click at [833, 593] on button "ต่อไป" at bounding box center [838, 599] width 39 height 17
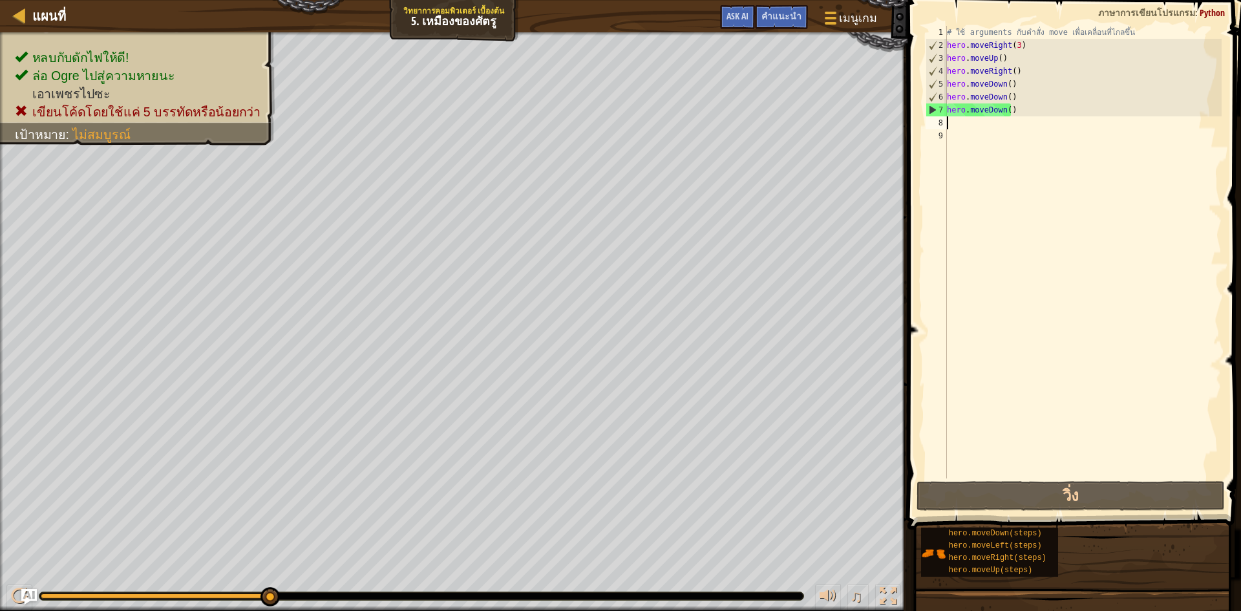
type textarea "h"
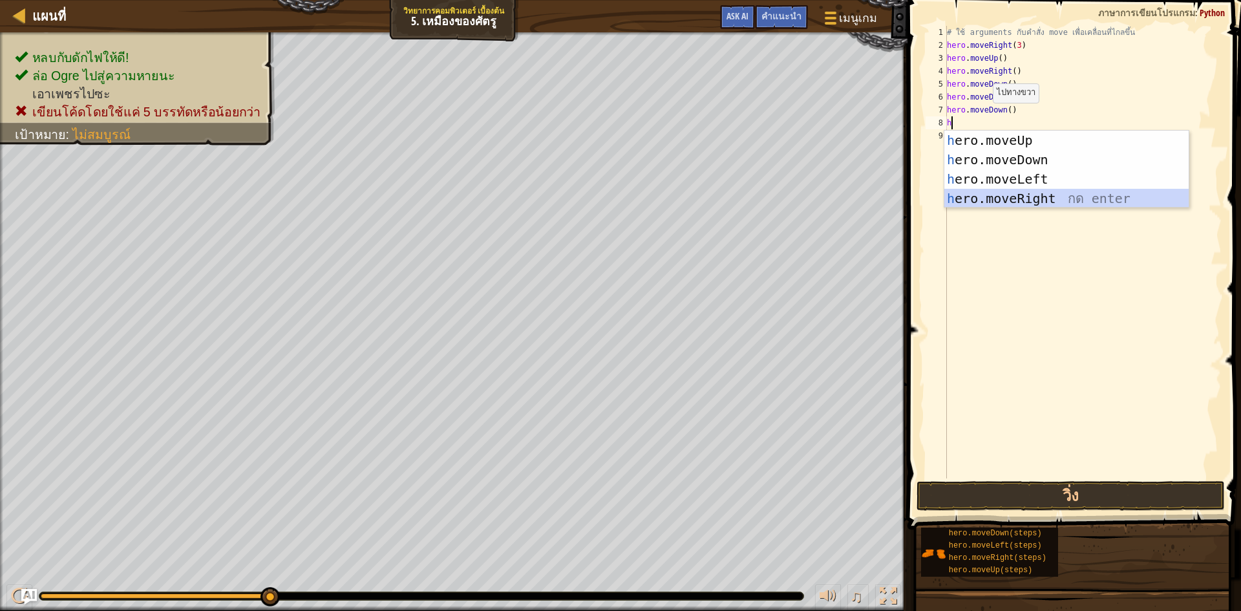
click at [1065, 192] on div "h ero.moveUp กด enter h ero.moveDown กด enter h ero.moveLeft กด enter h ero.mov…" at bounding box center [1066, 189] width 244 height 116
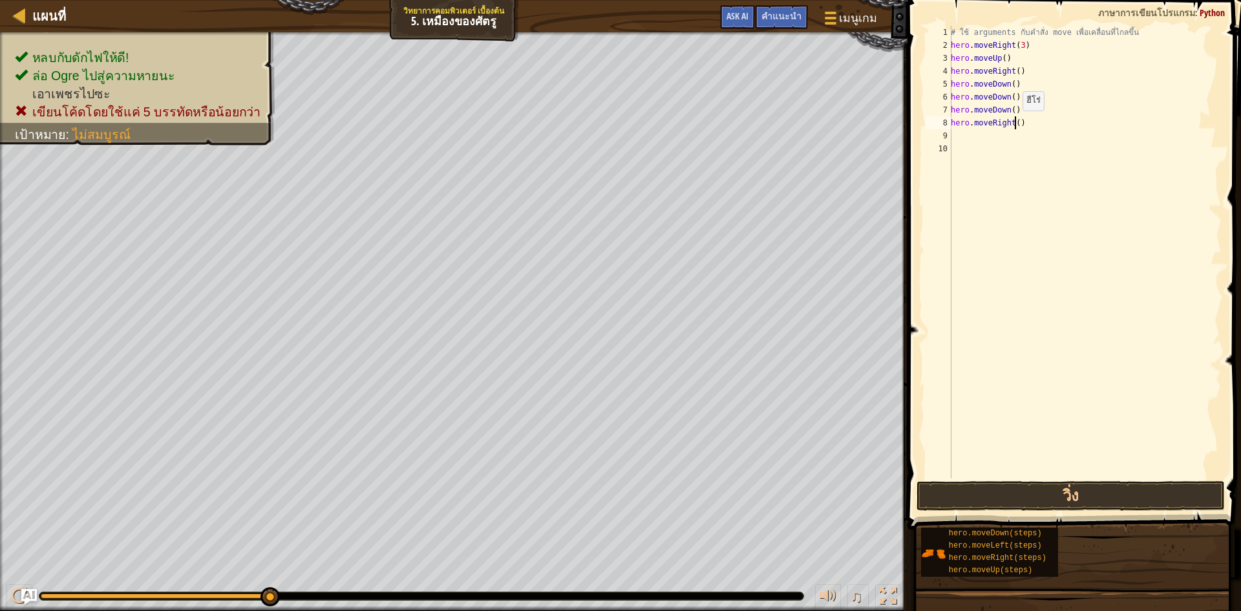
click at [1015, 123] on div "# ใช้ arguments กับคำสั่ง move เพื่อเคลื่อนที่ไกลขึ้น hero . moveRight ( 3 ) he…" at bounding box center [1084, 265] width 273 height 478
click at [1141, 485] on button "วิ่ง" at bounding box center [1070, 496] width 308 height 30
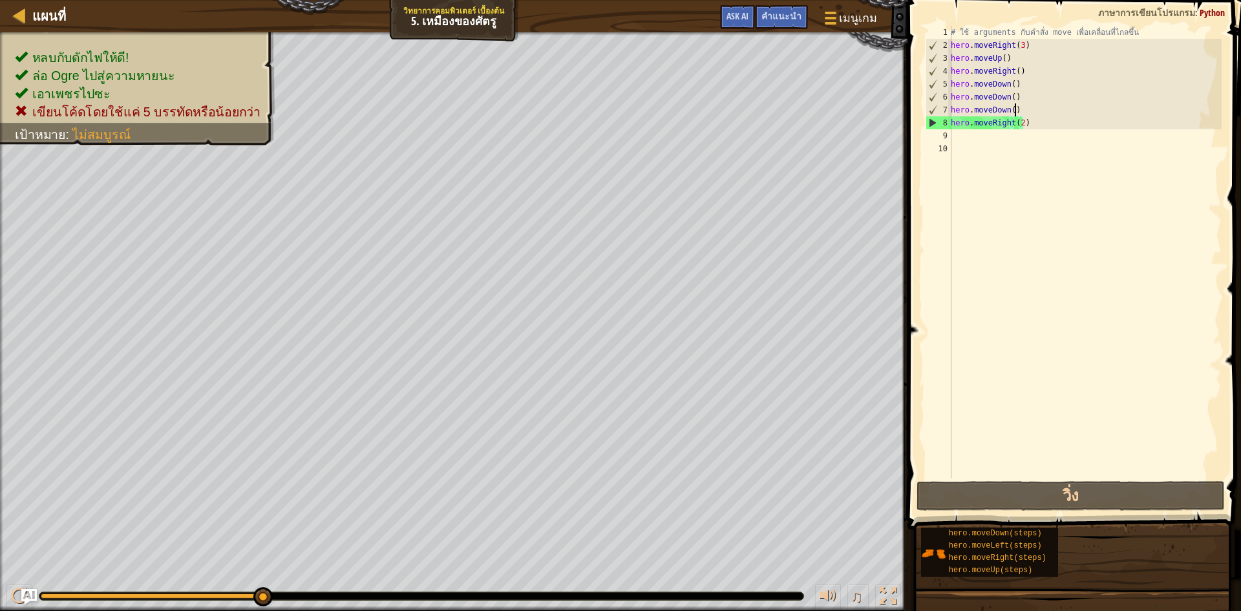
click at [1017, 106] on div "# ใช้ arguments กับคำสั่ง move เพื่อเคลื่อนที่ไกลขึ้น hero . moveRight ( 3 ) he…" at bounding box center [1084, 265] width 273 height 478
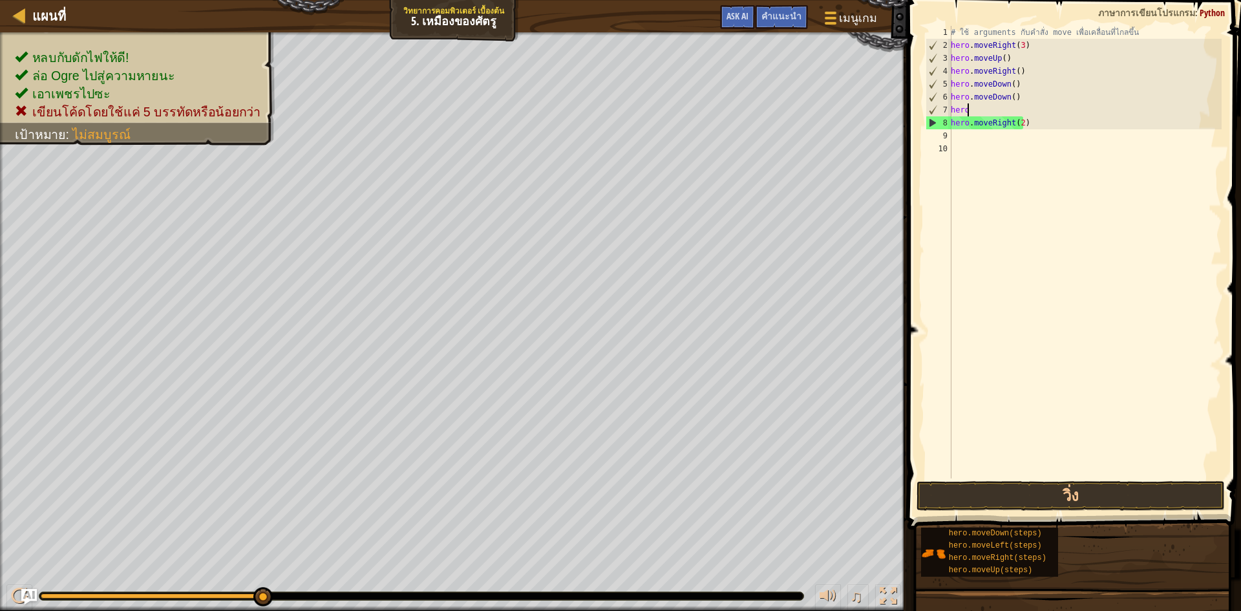
scroll to position [6, 0]
type textarea "h"
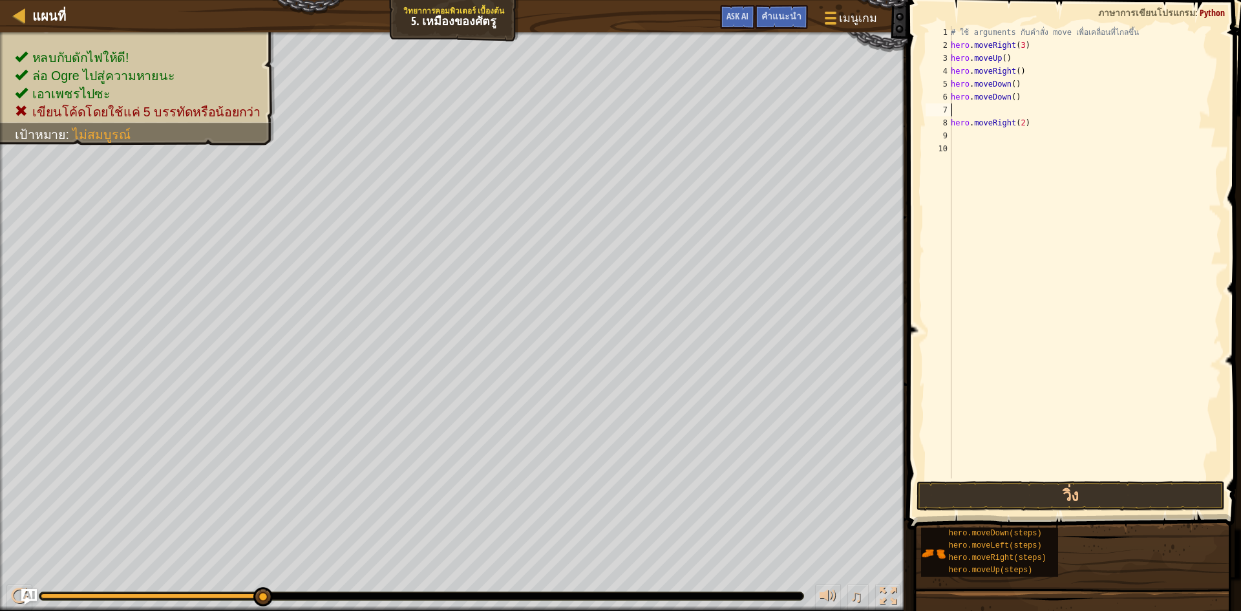
click at [1017, 94] on div "# ใช้ arguments กับคำสั่ง move เพื่อเคลื่อนที่ไกลขึ้น hero . moveRight ( 3 ) he…" at bounding box center [1084, 265] width 273 height 478
type textarea "h"
click at [1011, 85] on div "# ใช้ arguments กับคำสั่ง move เพื่อเคลื่อนที่ไกลขึ้น hero . moveRight ( 3 ) he…" at bounding box center [1084, 265] width 273 height 478
type textarea "hero.moveDown(3)"
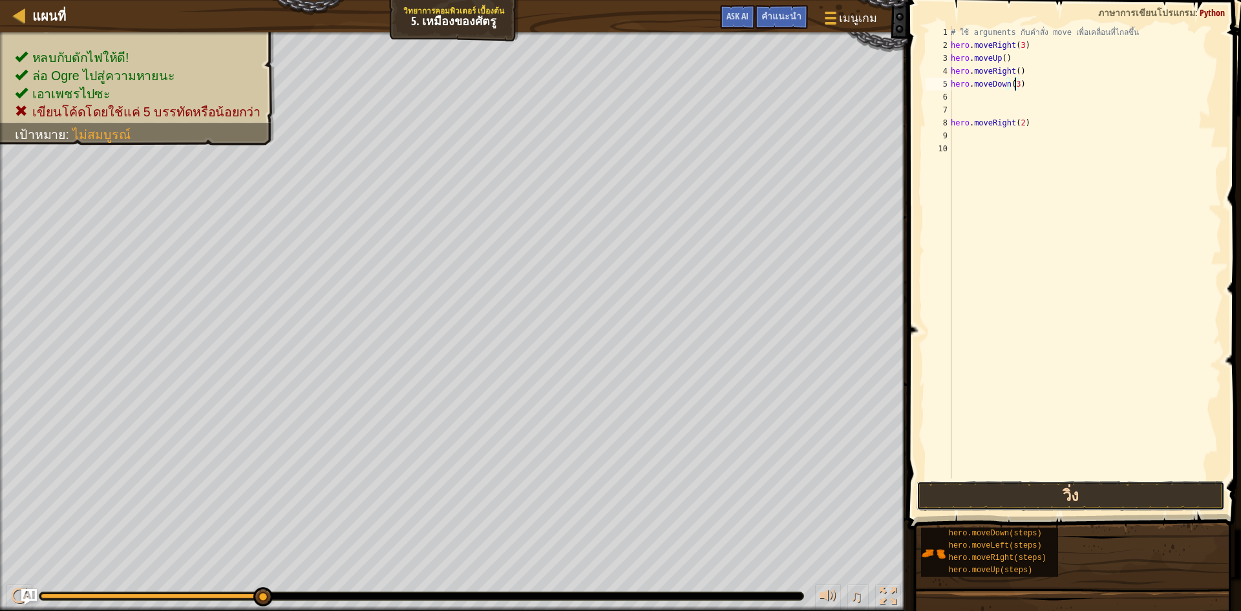
drag, startPoint x: 1096, startPoint y: 488, endPoint x: 1108, endPoint y: 484, distance: 12.3
click at [1097, 488] on button "วิ่ง" at bounding box center [1070, 496] width 308 height 30
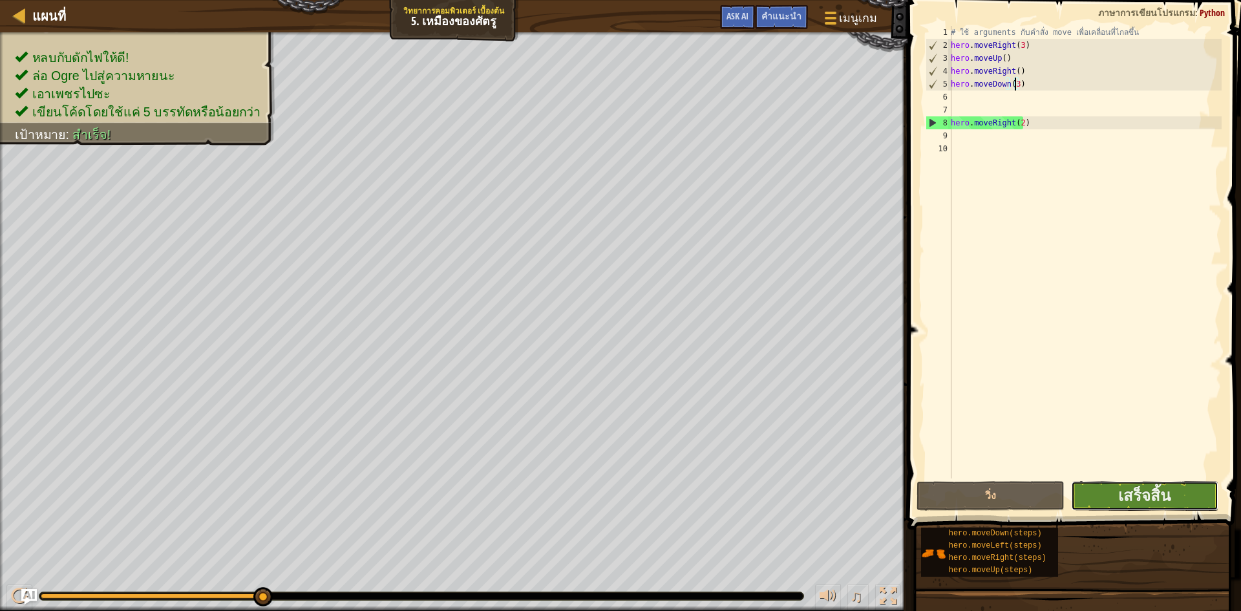
click at [1181, 493] on button "เสร็จสิ้น" at bounding box center [1145, 496] width 148 height 30
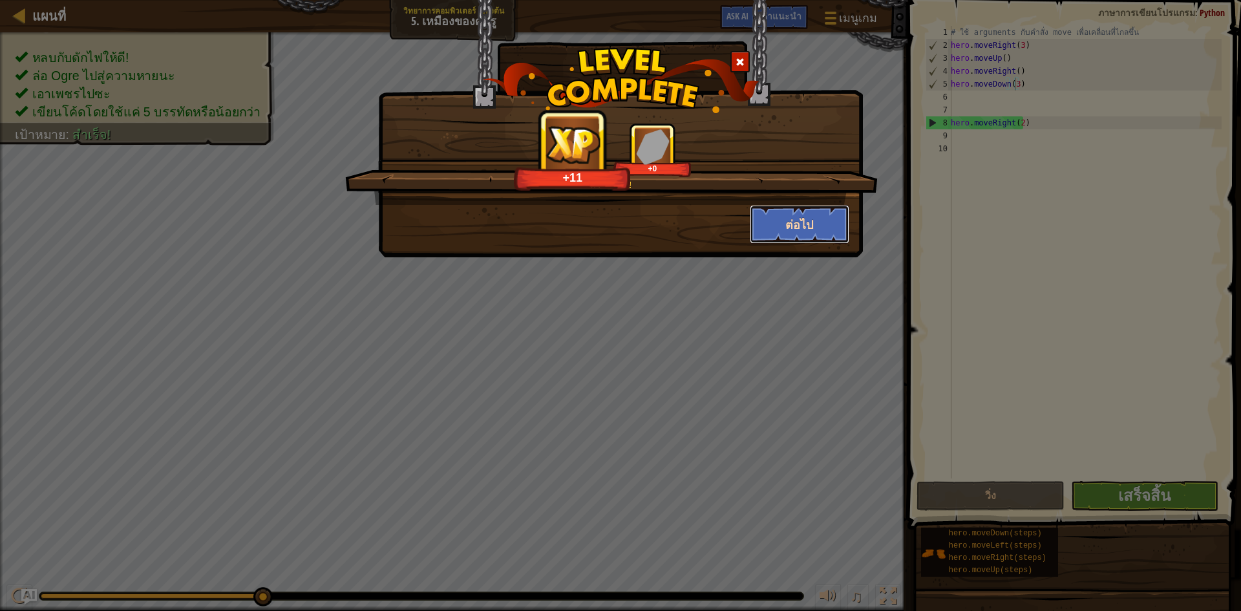
click at [828, 215] on button "ต่อไป" at bounding box center [800, 224] width 100 height 39
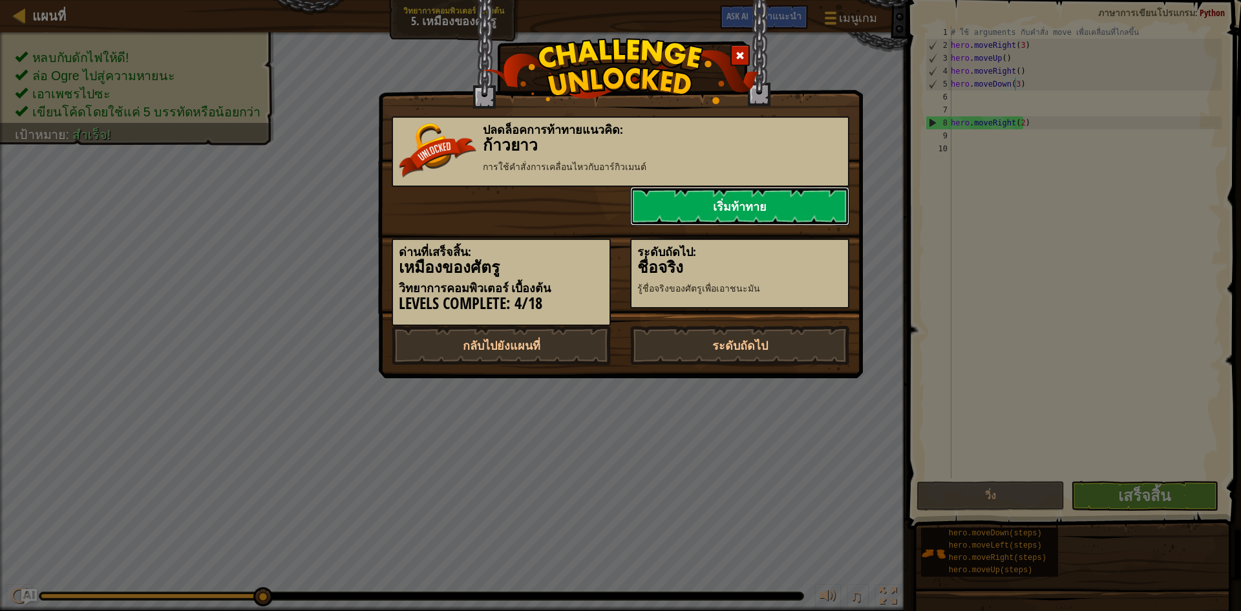
click at [817, 194] on link "เริ่มท้าทาย" at bounding box center [739, 206] width 219 height 39
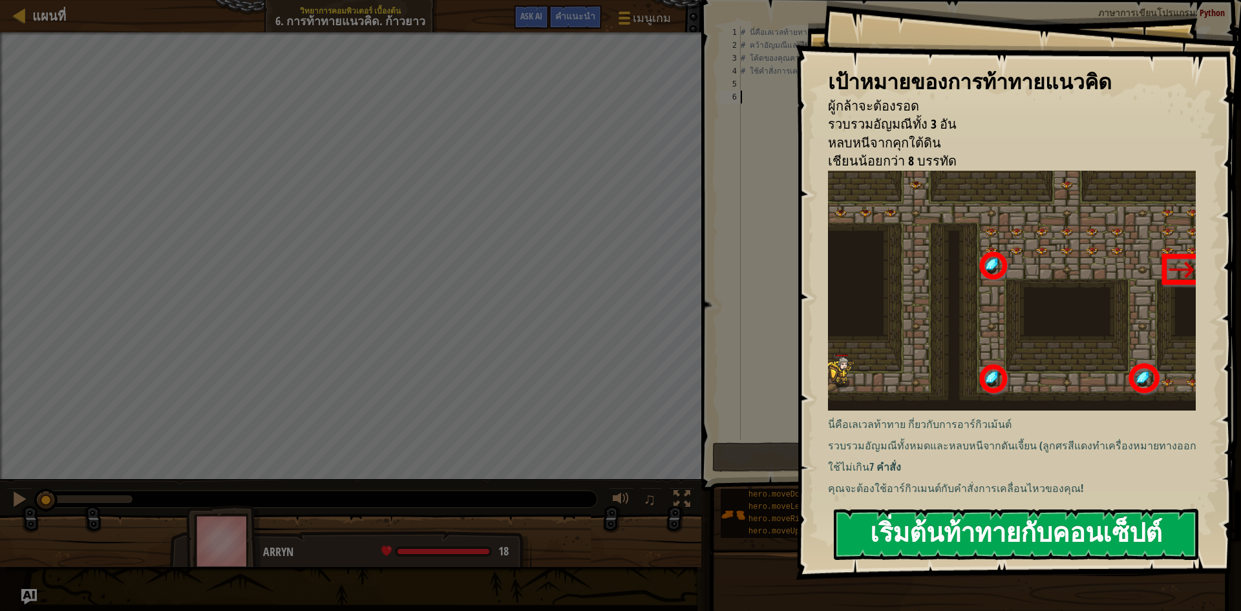
click at [1047, 524] on button "เริ่มต้นท้าทายกับคอนเซ็ปต์" at bounding box center [1016, 534] width 364 height 51
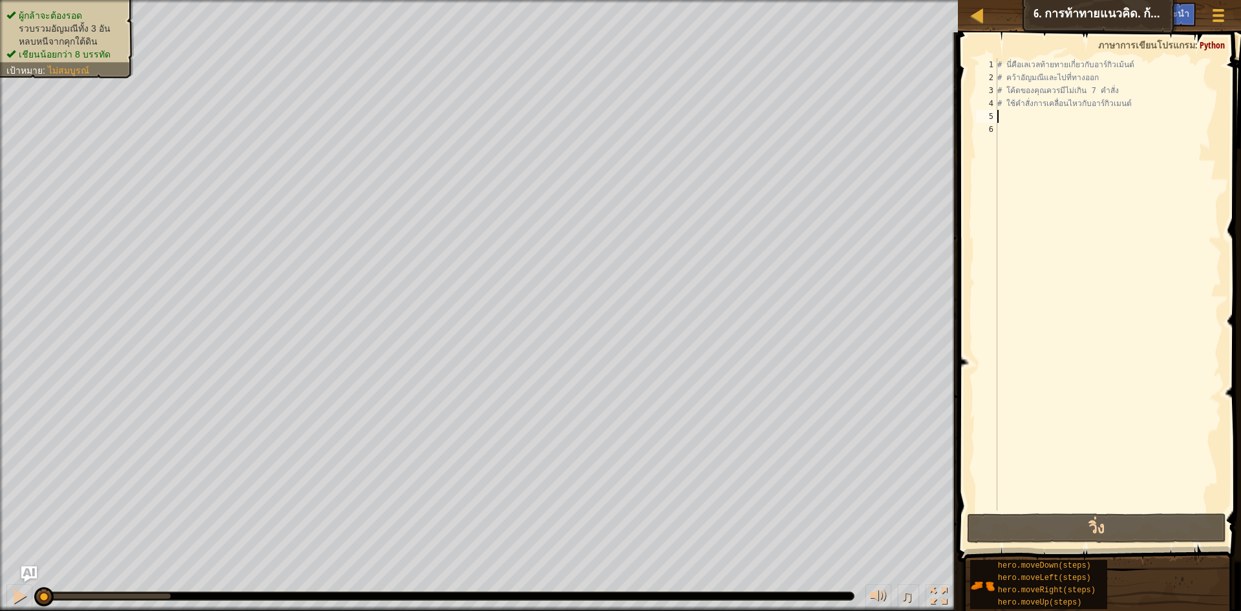
click at [1027, 117] on div "# นี่คือเลเวลท้ายทายเกี่ยวกับอาร์กิวเม้นต์ # คว้าอัญมณีและไปที่ทางออก # โค้ดของ…" at bounding box center [1107, 297] width 227 height 478
type textarea "h"
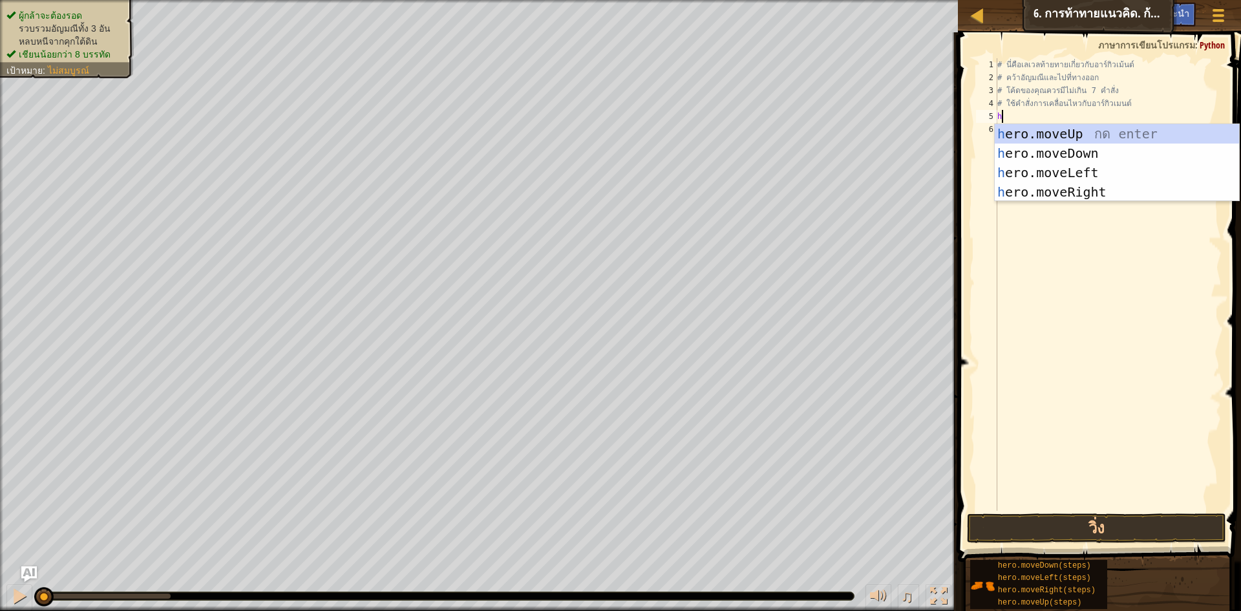
scroll to position [6, 0]
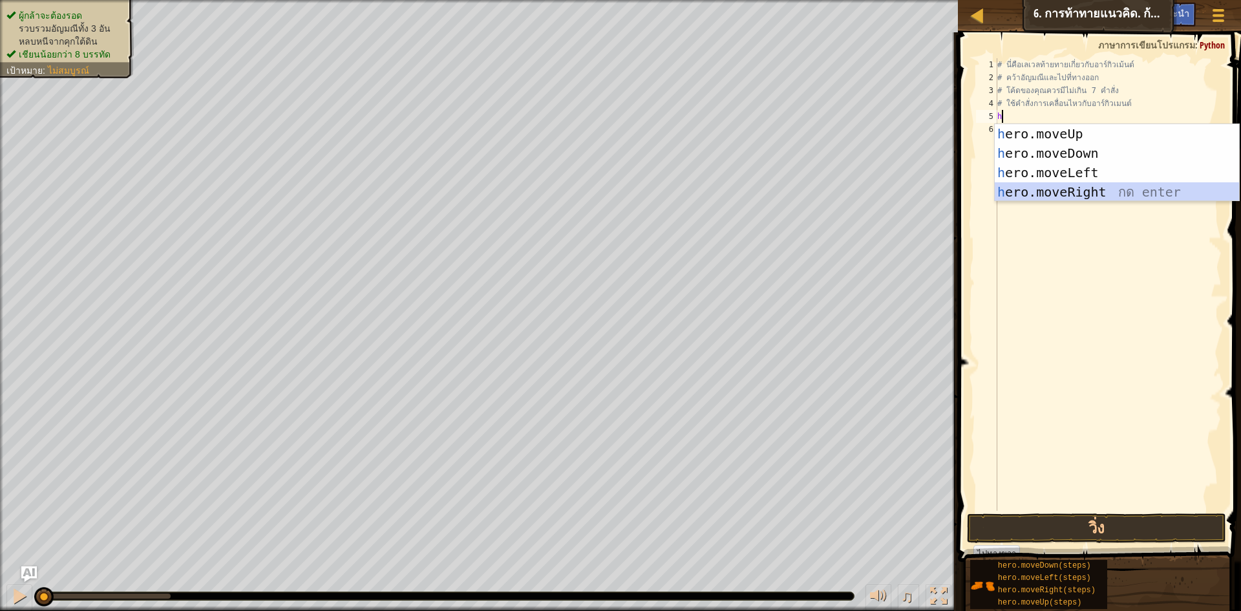
click at [1098, 188] on div "h ero.moveUp กด enter h ero.moveDown กด enter h ero.moveLeft กด enter h ero.mov…" at bounding box center [1116, 182] width 244 height 116
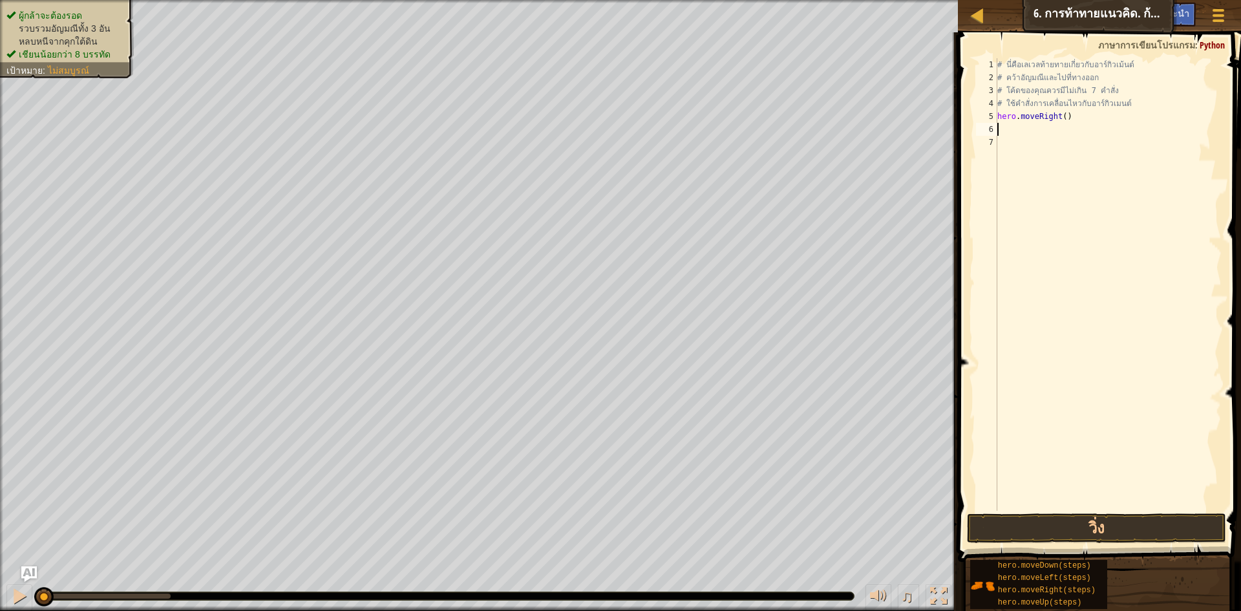
click at [1020, 123] on div "# นี่คือเลเวลท้ายทายเกี่ยวกับอาร์กิวเม้นต์ # คว้าอัญมณีและไปที่ทางออก # โค้ดของ…" at bounding box center [1107, 297] width 227 height 478
type textarea "h"
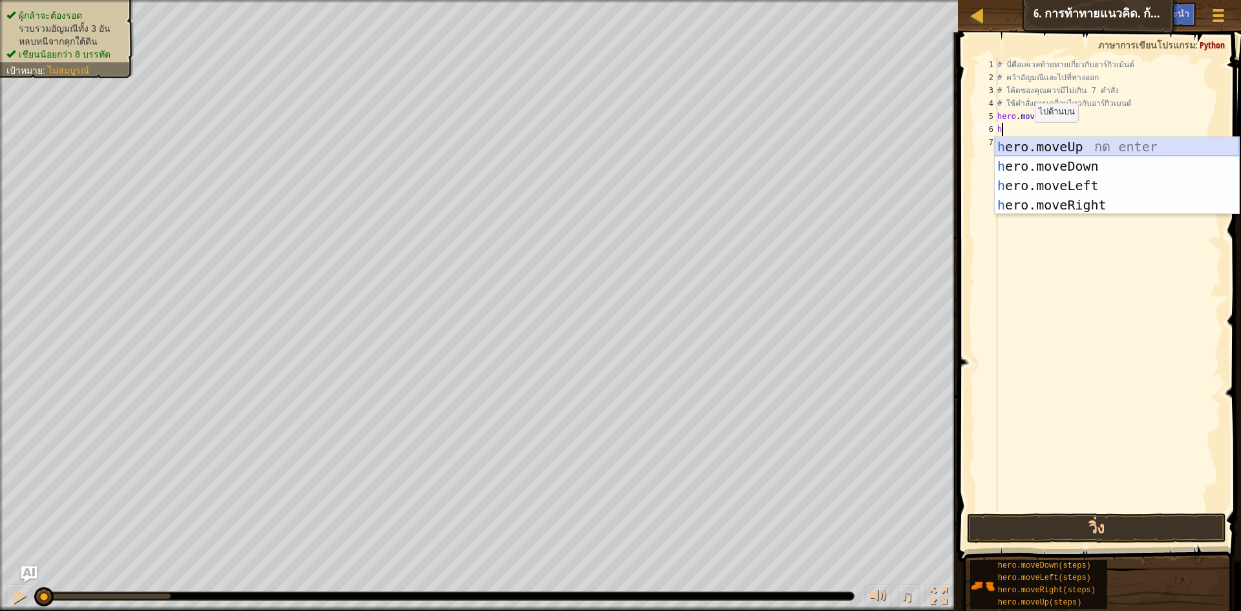
click at [1049, 140] on div "h ero.moveUp กด enter h ero.moveDown กด enter h ero.moveLeft กด enter h ero.mov…" at bounding box center [1116, 195] width 244 height 116
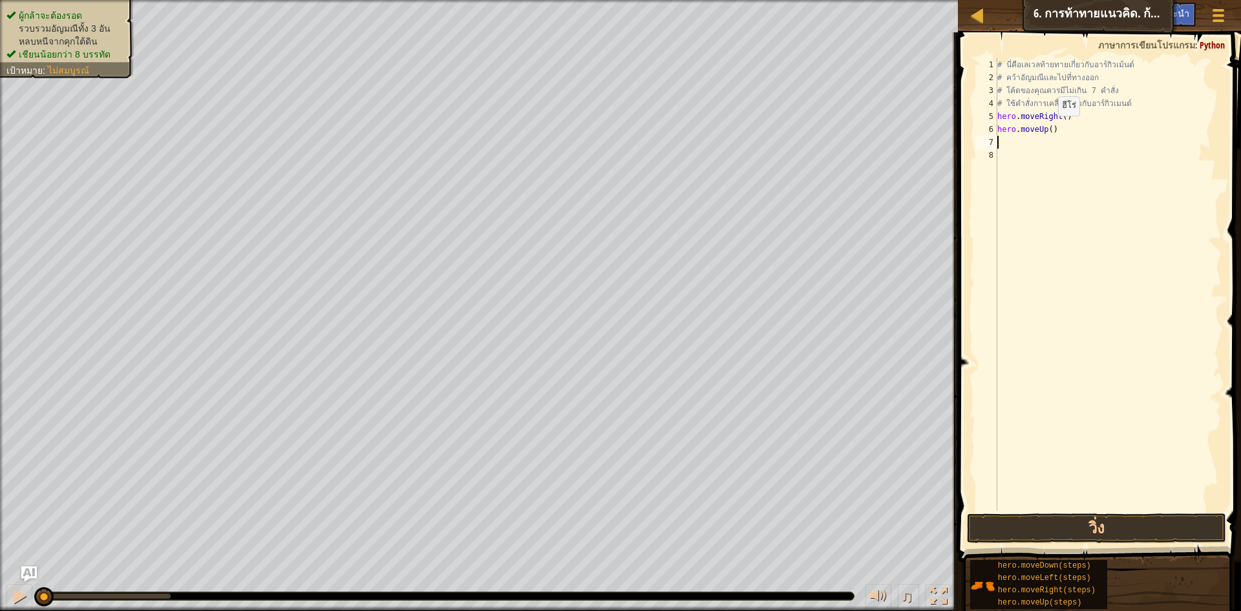
click at [1047, 129] on div "# นี่คือเลเวลท้ายทายเกี่ยวกับอาร์กิวเม้นต์ # คว้าอัญมณีและไปที่ทางออก # โค้ดของ…" at bounding box center [1107, 297] width 227 height 478
type textarea "hero.moveUp(3)"
click at [1099, 515] on button "วิ่ง" at bounding box center [1096, 528] width 259 height 30
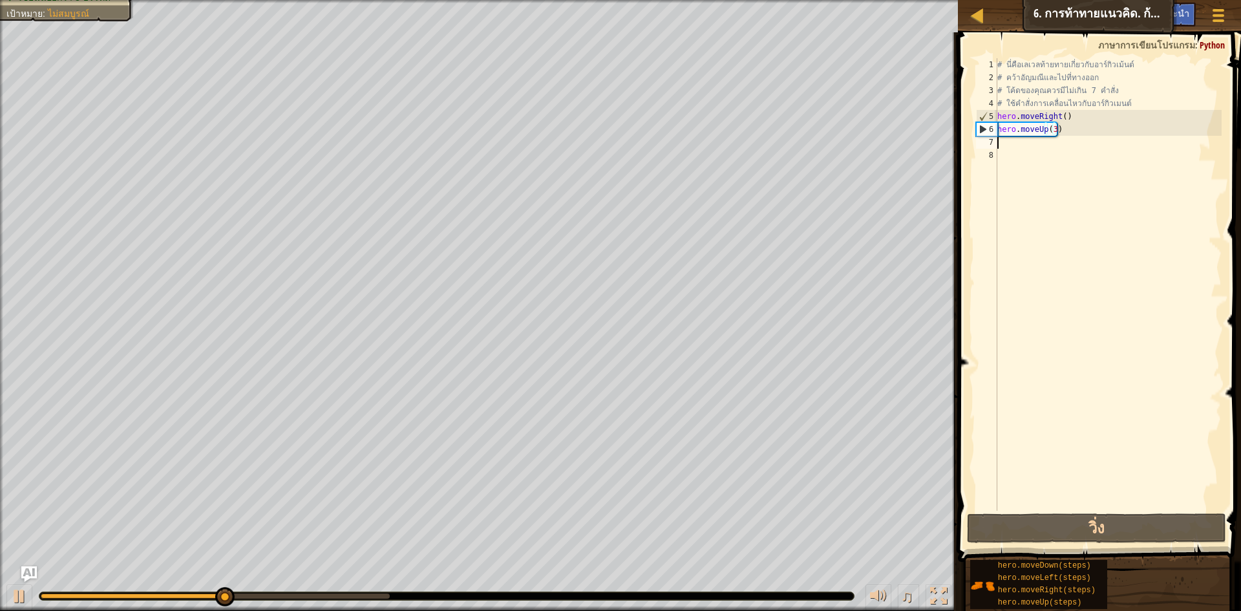
click at [1026, 142] on div "# นี่คือเลเวลท้ายทายเกี่ยวกับอาร์กิวเม้นต์ # คว้าอัญมณีและไปที่ทางออก # โค้ดของ…" at bounding box center [1107, 297] width 227 height 478
type textarea "h"
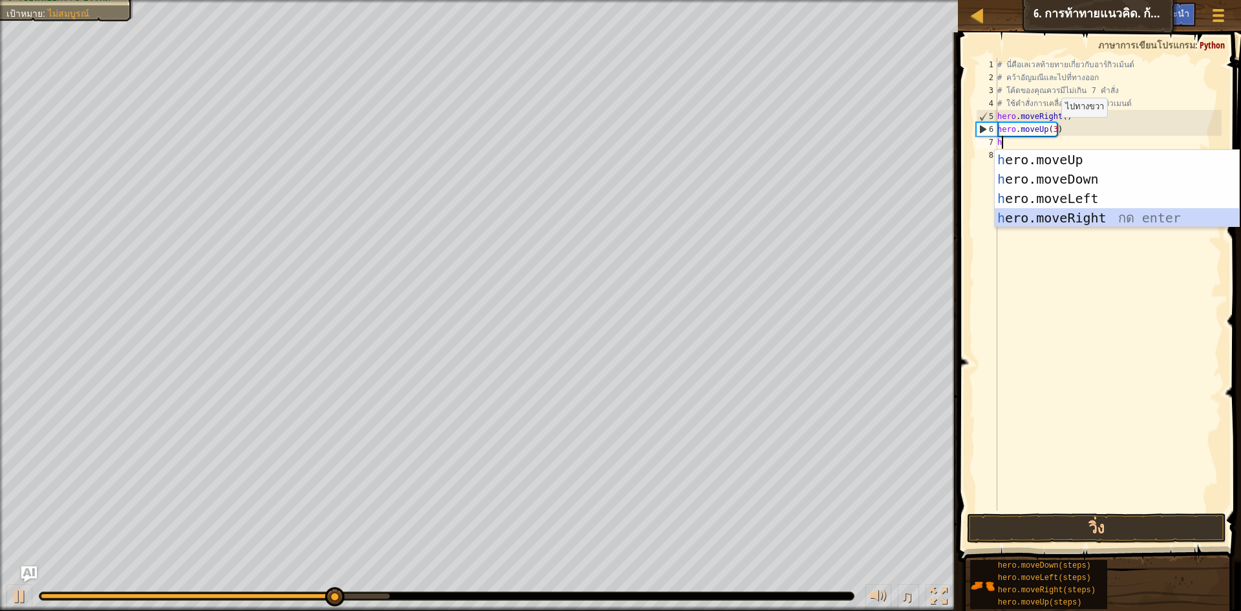
click at [1067, 215] on div "h ero.moveUp กด enter h ero.moveDown กด enter h ero.moveLeft กด enter h ero.mov…" at bounding box center [1116, 208] width 244 height 116
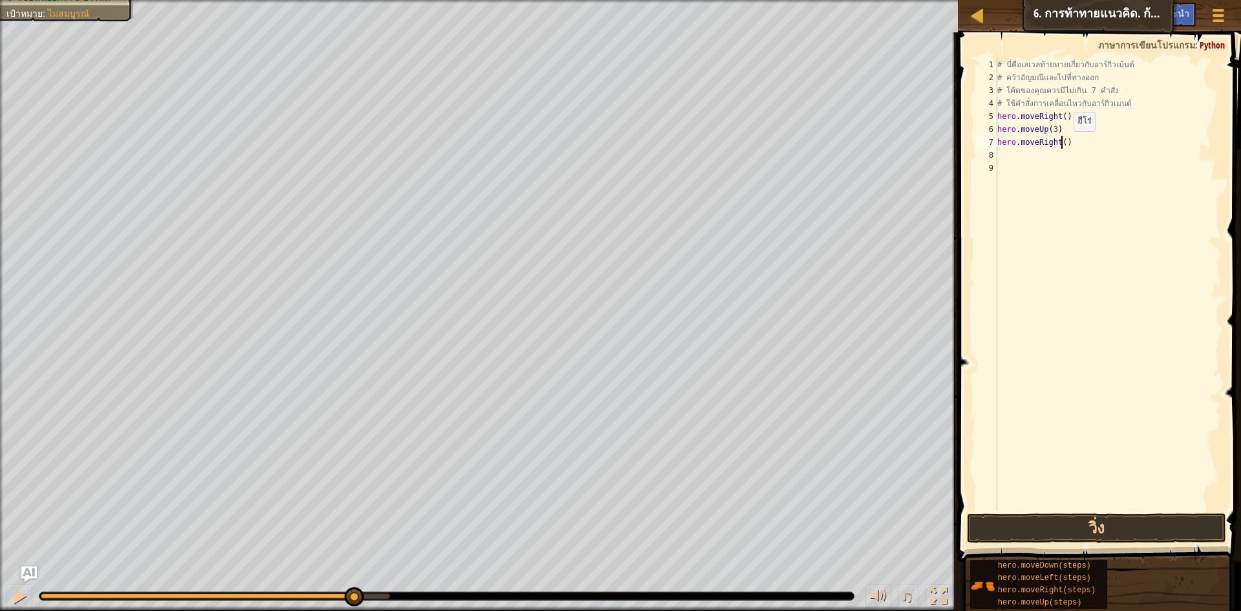
click at [1062, 144] on div "# นี่คือเลเวลท้ายทายเกี่ยวกับอาร์กิวเม้นต์ # คว้าอัญมณีและไปที่ทางออก # โค้ดของ…" at bounding box center [1107, 297] width 227 height 478
type textarea "hero.moveRight(2)"
click at [1160, 515] on button "วิ่ง" at bounding box center [1096, 528] width 259 height 30
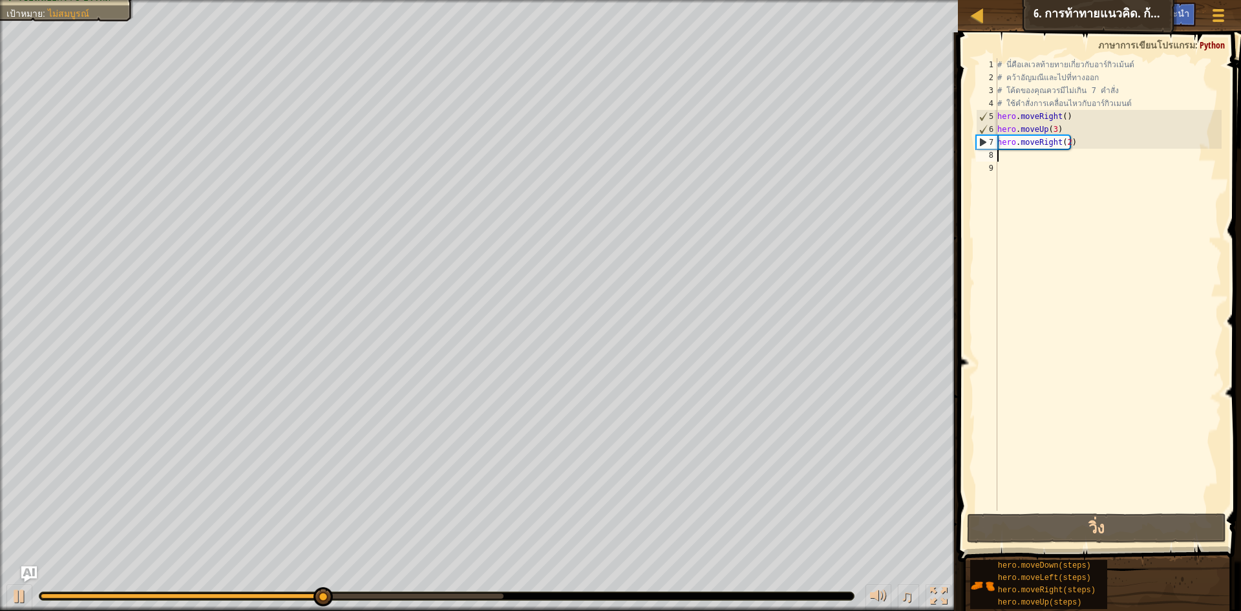
click at [1053, 158] on div "# นี่คือเลเวลท้ายทายเกี่ยวกับอาร์กิวเม้นต์ # คว้าอัญมณีและไปที่ทางออก # โค้ดของ…" at bounding box center [1107, 297] width 227 height 478
type textarea "h"
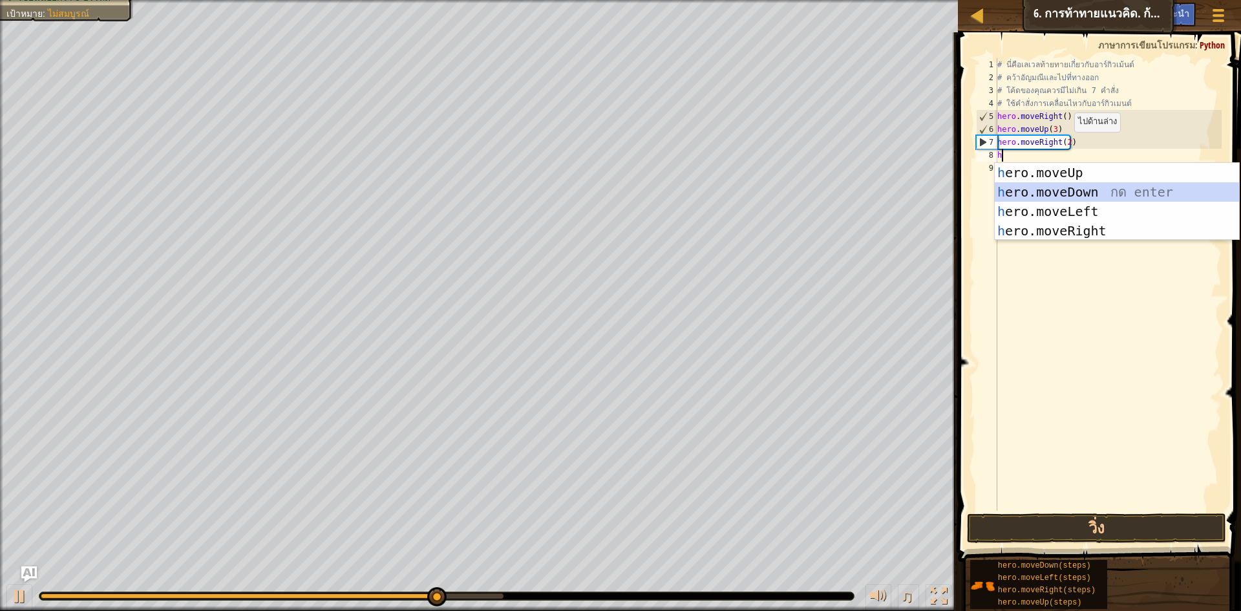
click at [1084, 192] on div "h ero.moveUp กด enter h ero.moveDown กด enter h ero.moveLeft กด enter h ero.mov…" at bounding box center [1116, 221] width 244 height 116
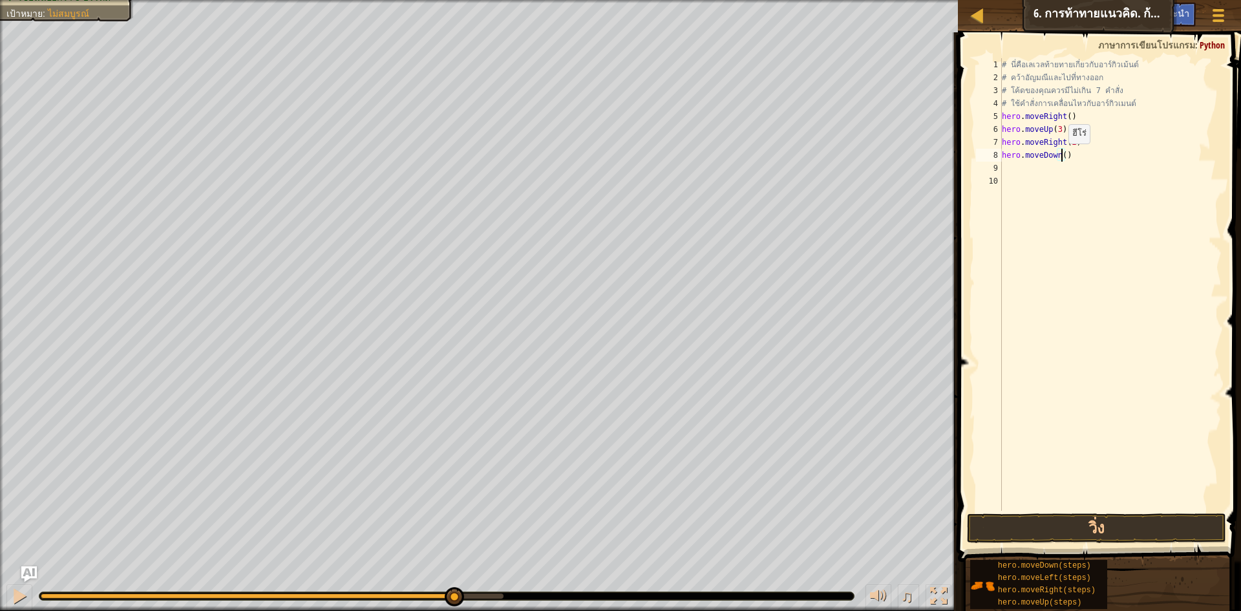
click at [1062, 156] on div "# นี่คือเลเวลท้ายทายเกี่ยวกับอาร์กิวเม้นต์ # คว้าอัญมณีและไปที่ทางออก # โค้ดของ…" at bounding box center [1110, 297] width 223 height 478
type textarea "hero.moveDown(3)"
drag, startPoint x: 1138, startPoint y: 530, endPoint x: 1135, endPoint y: 478, distance: 51.8
click at [1138, 529] on button "วิ่ง" at bounding box center [1096, 528] width 259 height 30
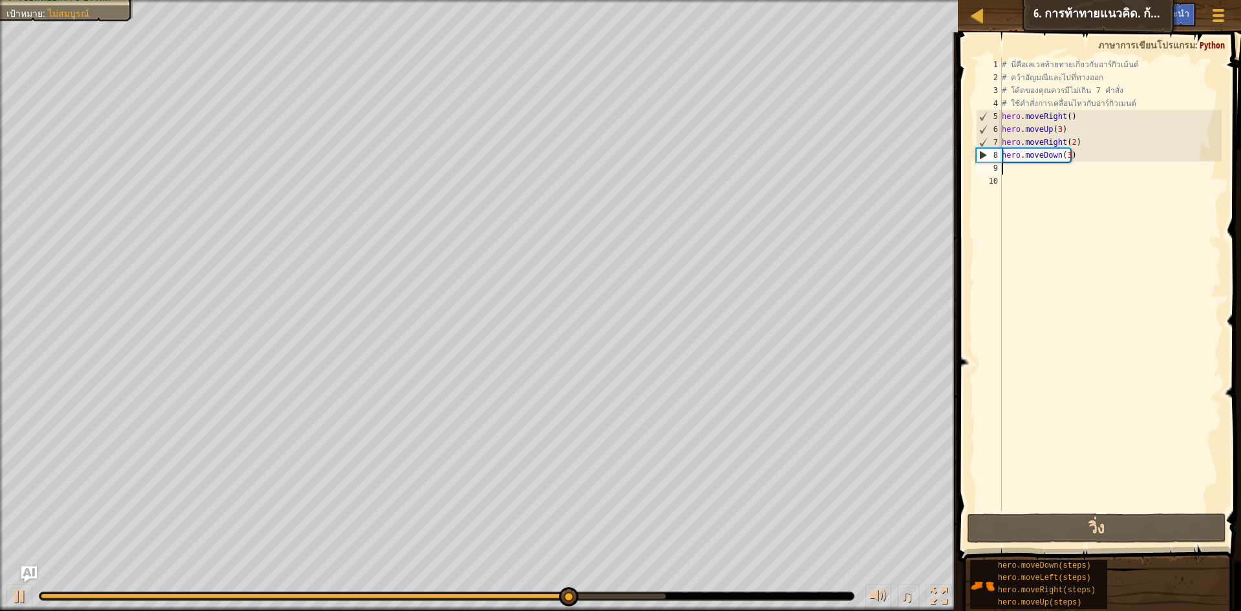
click at [1034, 170] on div "# นี่คือเลเวลท้ายทายเกี่ยวกับอาร์กิวเม้นต์ # คว้าอัญมณีและไปที่ทางออก # โค้ดของ…" at bounding box center [1110, 297] width 223 height 478
type textarea "h"
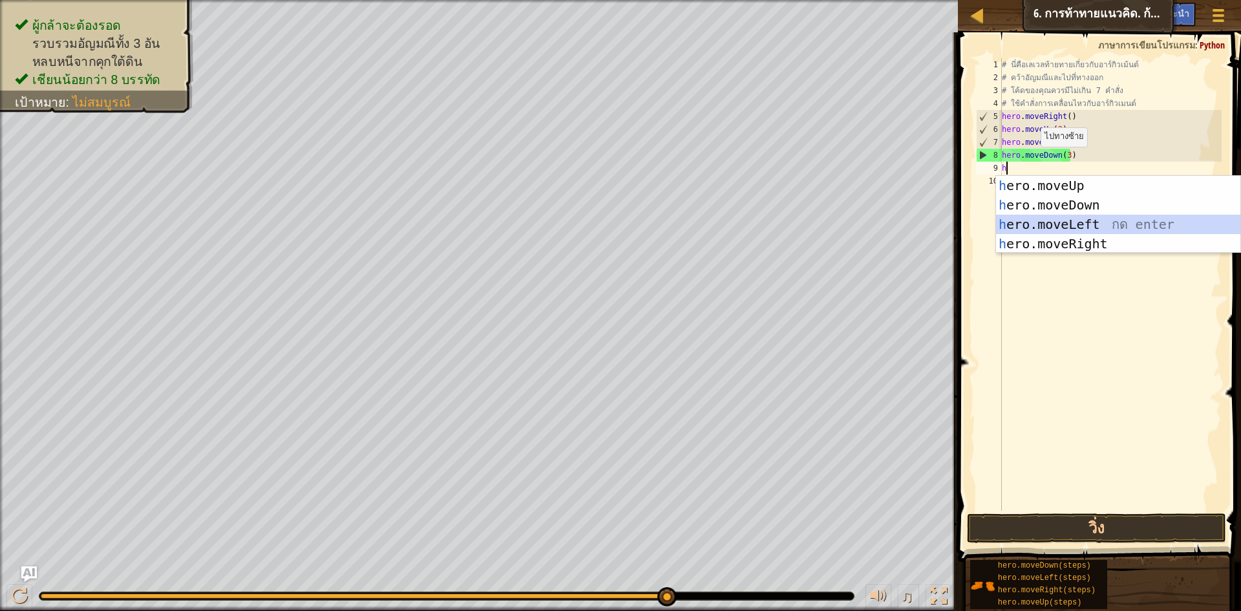
click at [1088, 225] on div "h ero.moveUp กด enter h ero.moveDown กด enter h ero.moveLeft กด enter h ero.mov…" at bounding box center [1118, 234] width 244 height 116
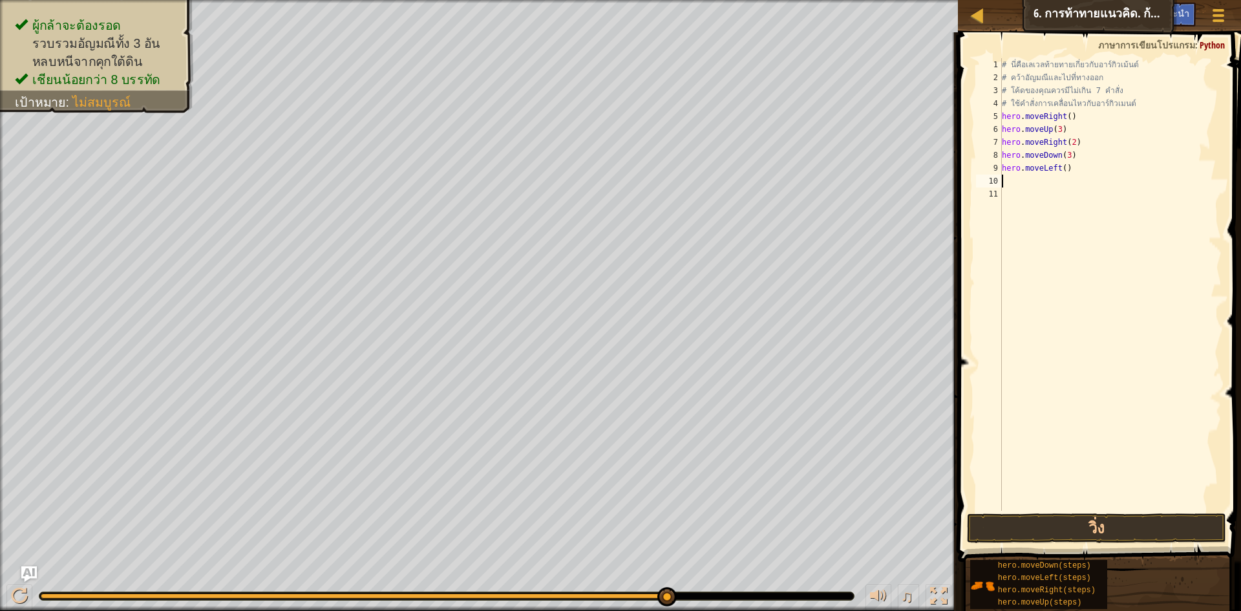
type textarea "h"
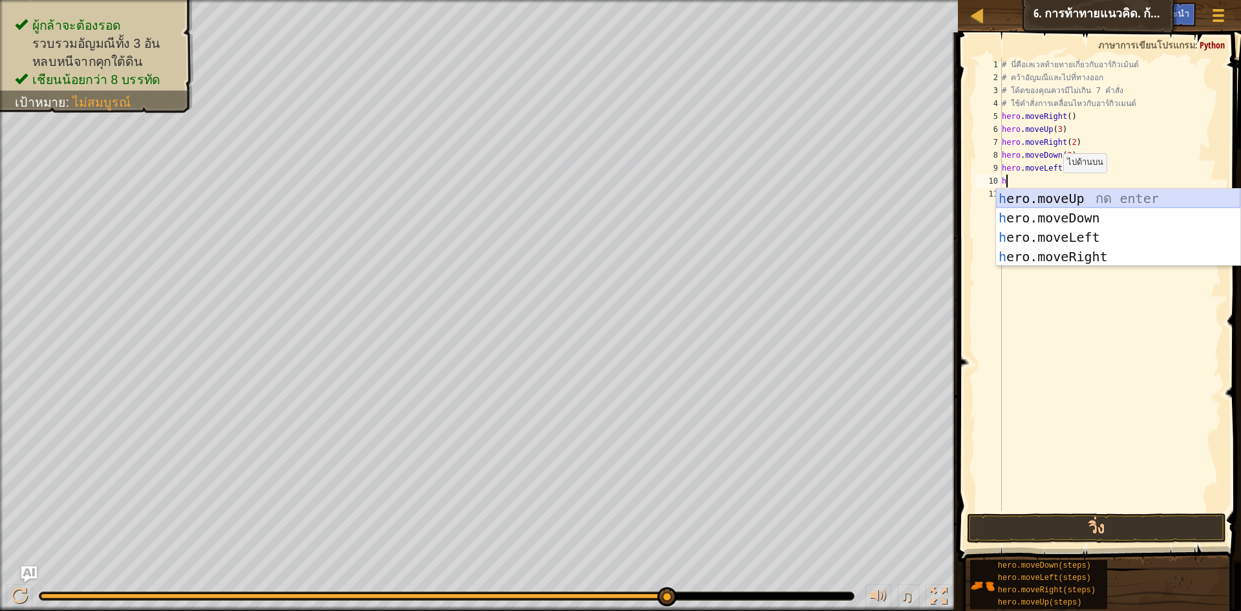
click at [1082, 196] on div "h ero.moveUp กด enter h ero.moveDown กด enter h ero.moveLeft กด enter h ero.mov…" at bounding box center [1118, 247] width 244 height 116
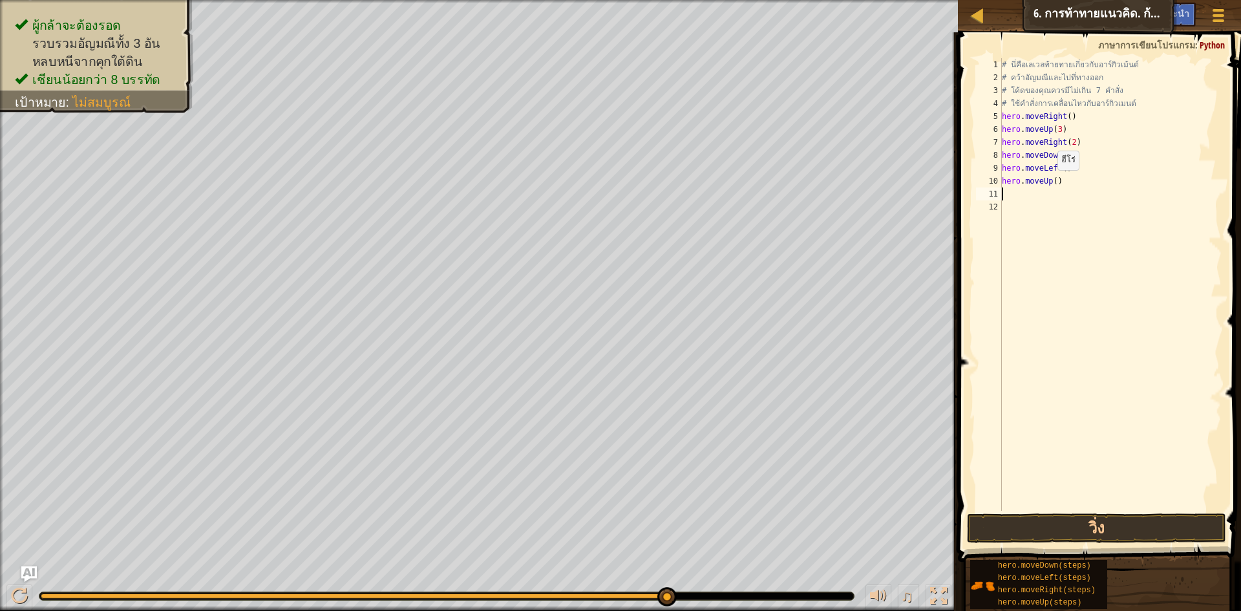
click at [1051, 183] on div "# นี่คือ[PERSON_NAME]ท้ายทายเกี่ยวกับอาร์กิวเม้นต์ # คว้า[PERSON_NAME]และไปที่ท…" at bounding box center [1110, 297] width 223 height 478
type textarea "hero.moveUp(2)"
drag, startPoint x: 1133, startPoint y: 551, endPoint x: 1135, endPoint y: 535, distance: 15.7
click at [1135, 537] on div "คำแนะนำ วิดีโอ hero.moveUp(2) 1 2 3 4 5 6 7 8 9 10 11 12 # นี่คือ[PERSON_NAME]ท…" at bounding box center [1097, 318] width 287 height 572
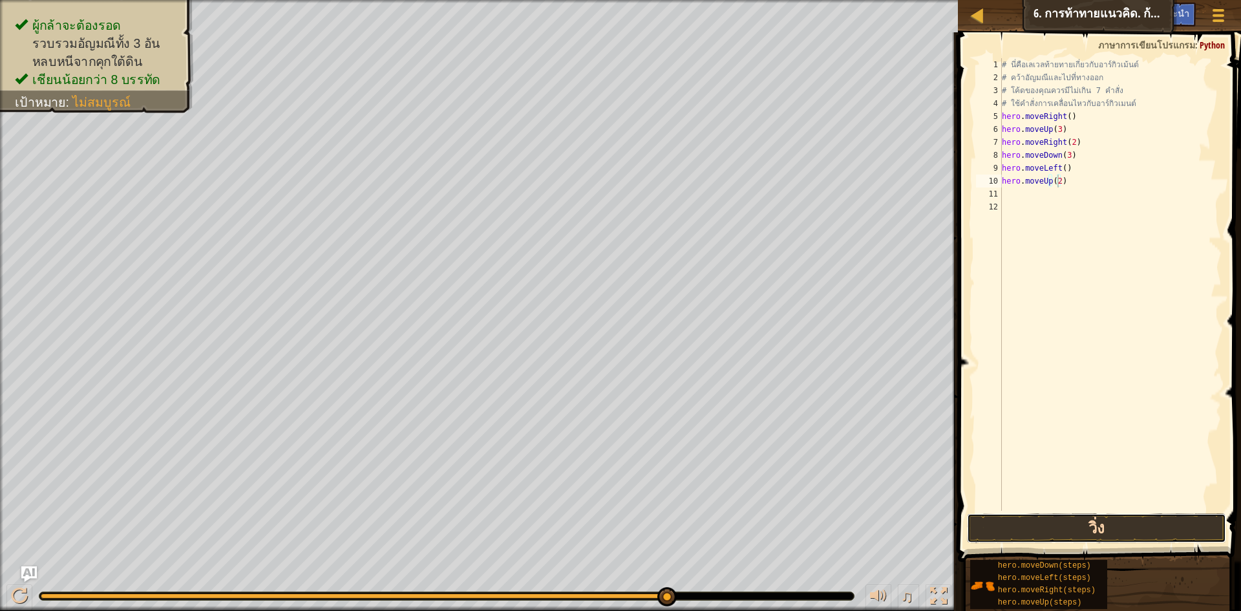
click at [1136, 533] on button "วิ่ง" at bounding box center [1096, 528] width 259 height 30
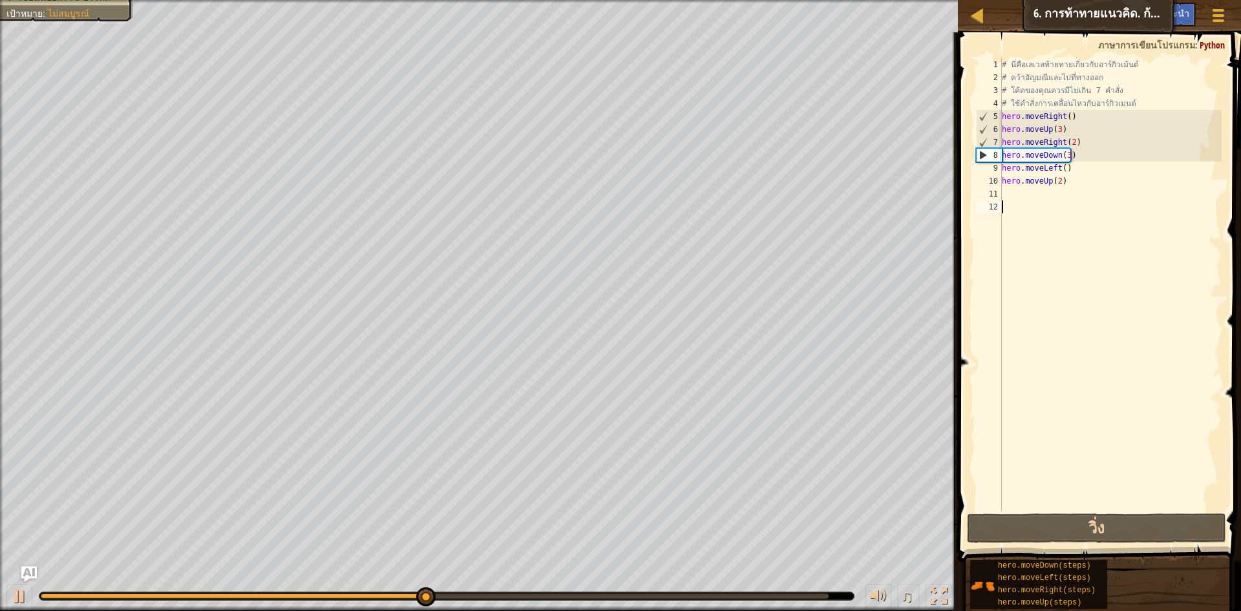
click at [1017, 202] on div "# นี่คือ[PERSON_NAME]ท้ายทายเกี่ยวกับอาร์กิวเม้นต์ # คว้า[PERSON_NAME]และไปที่ท…" at bounding box center [1110, 297] width 223 height 478
click at [1019, 191] on div "# นี่คือ[PERSON_NAME]ท้ายทายเกี่ยวกับอาร์กิวเม้นต์ # คว้า[PERSON_NAME]และไปที่ท…" at bounding box center [1110, 297] width 223 height 478
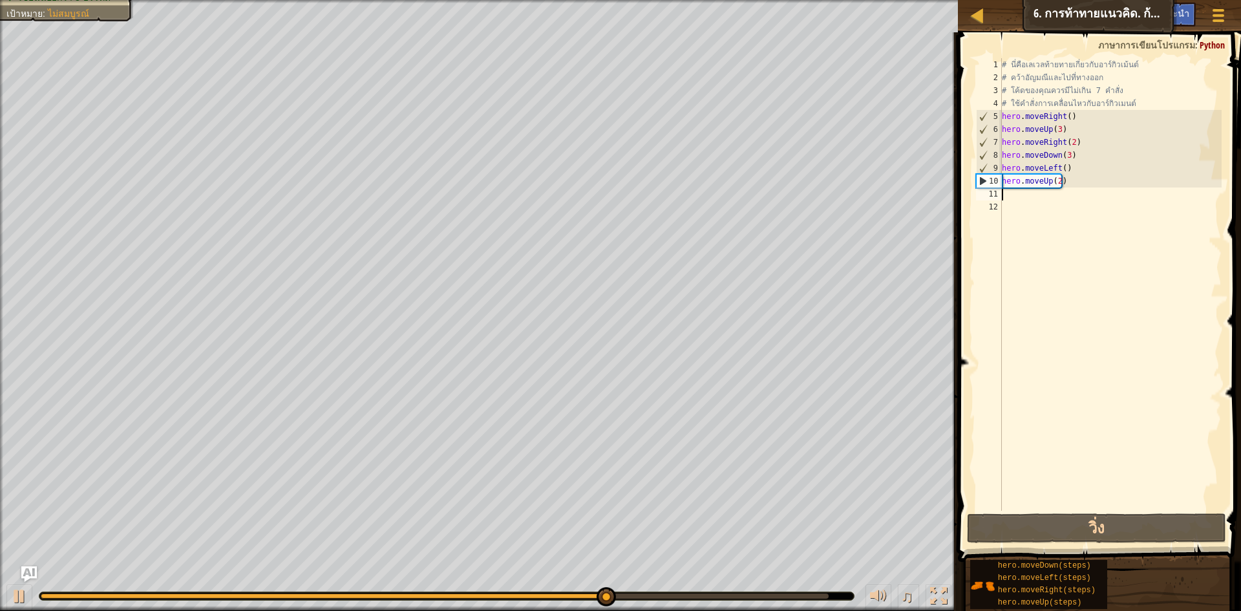
type textarea "h"
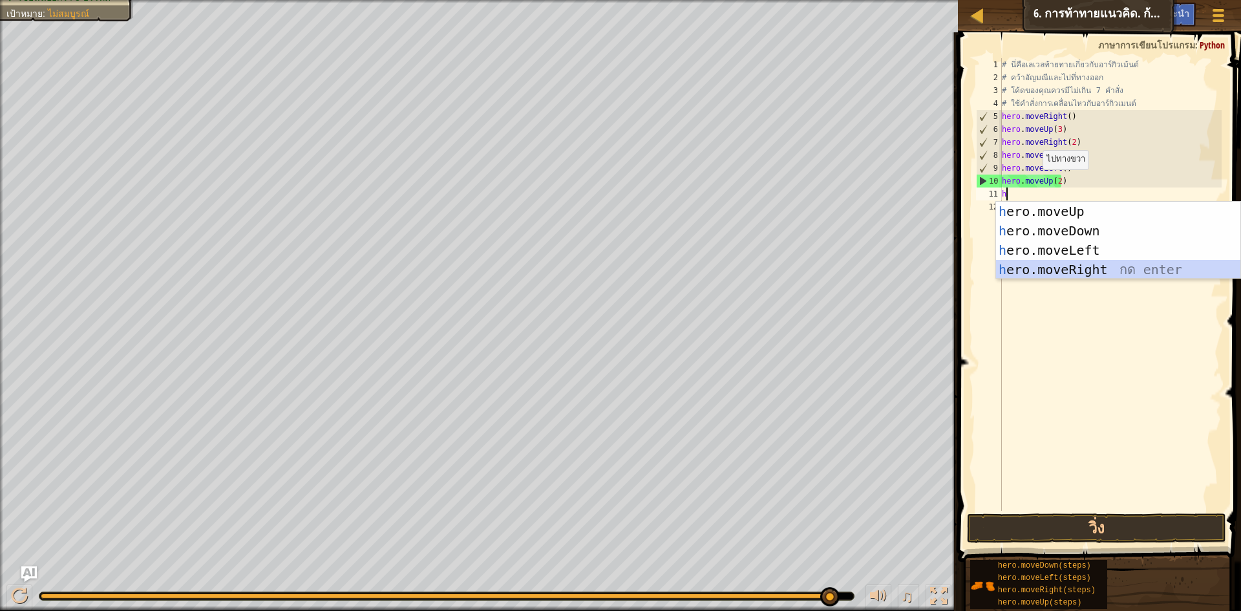
click at [1104, 261] on div "h ero.moveUp กด enter h ero.moveDown กด enter h ero.moveLeft กด enter h ero.mov…" at bounding box center [1118, 260] width 244 height 116
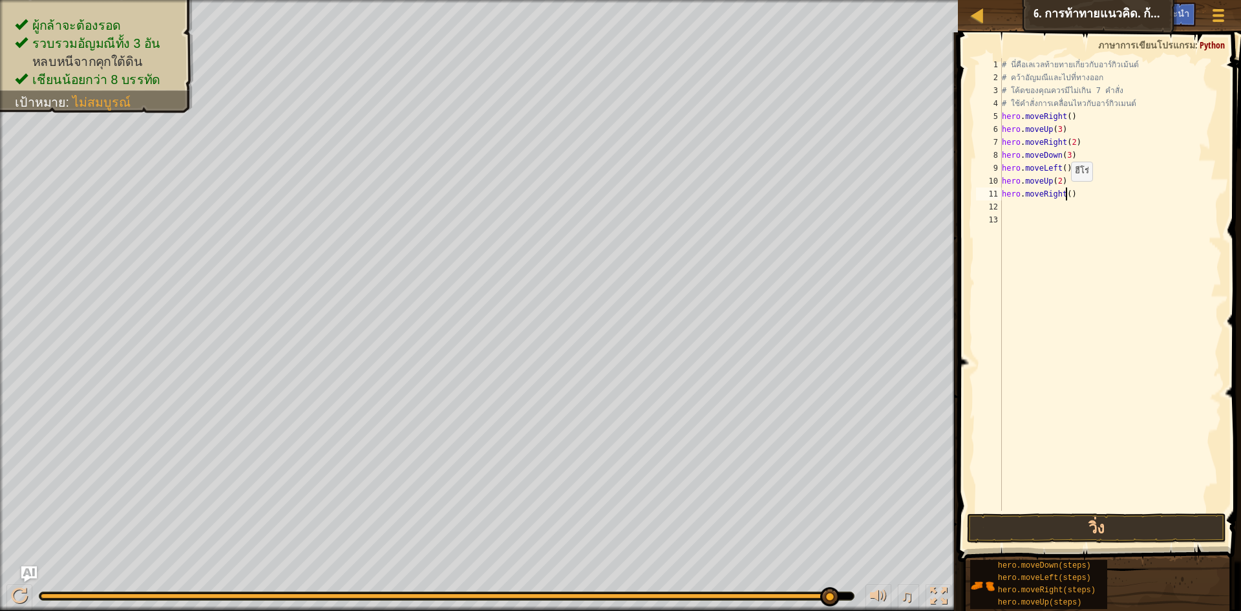
click at [1064, 194] on div "# นี่คือ[PERSON_NAME]ท้ายทายเกี่ยวกับอาร์กิวเม้นต์ # คว้า[PERSON_NAME]และไปที่ท…" at bounding box center [1110, 297] width 223 height 478
type textarea "hero.moveRight(3)"
click at [1099, 525] on button "วิ่ง" at bounding box center [1096, 528] width 259 height 30
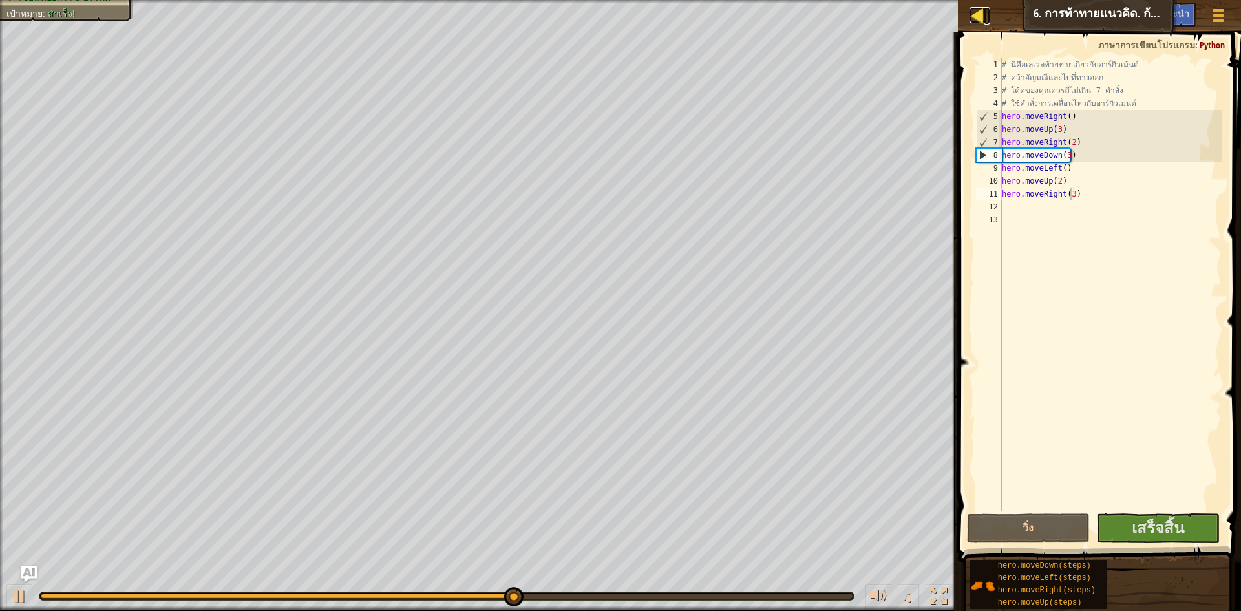
click at [975, 7] on div at bounding box center [977, 15] width 16 height 16
select select "th"
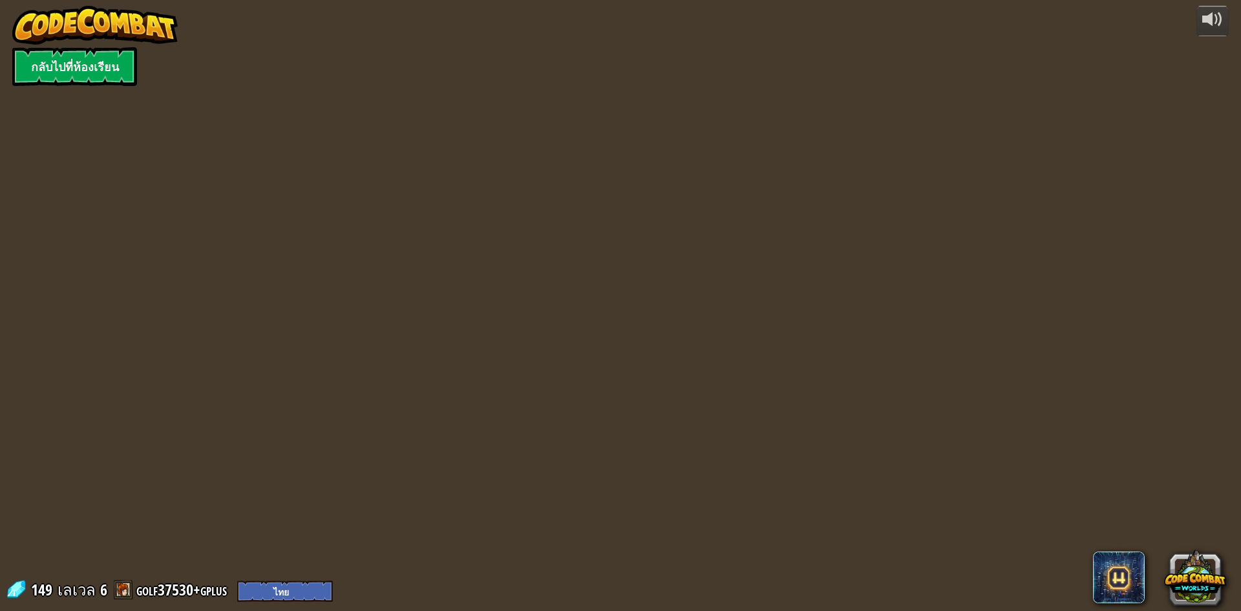
select select "th"
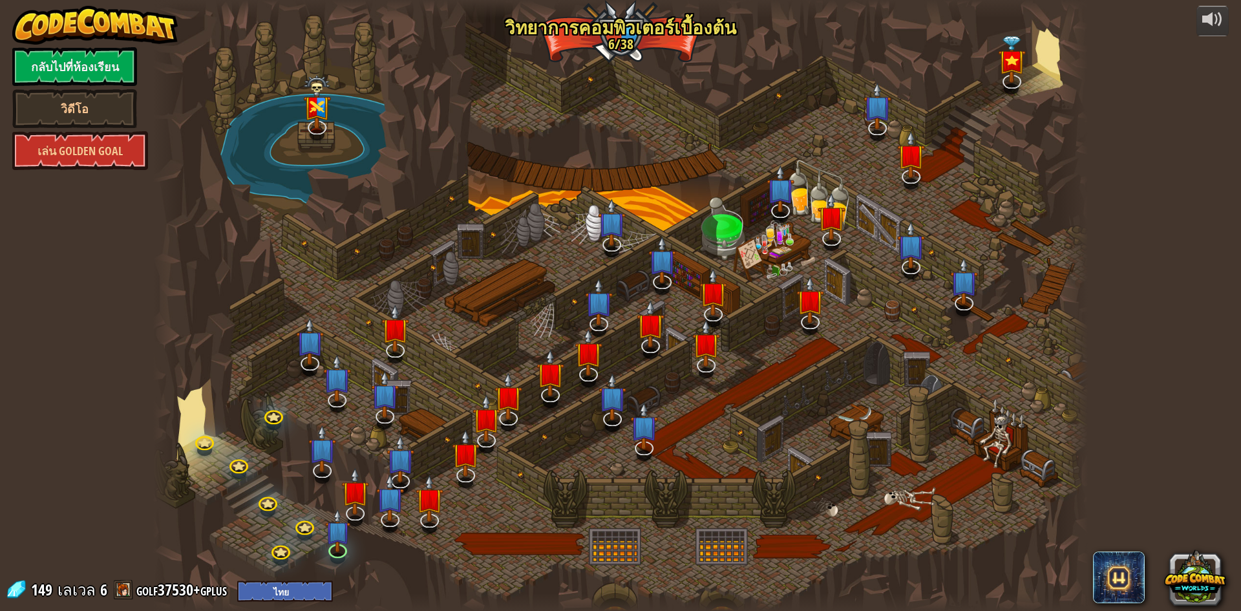
select select "th"
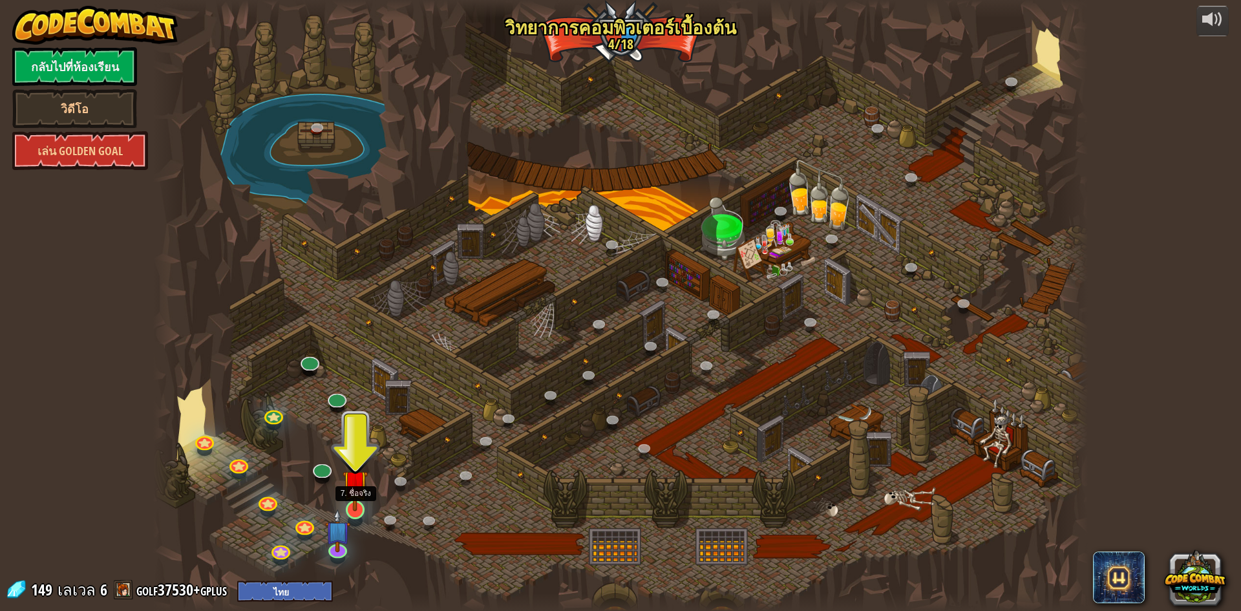
click at [353, 505] on img at bounding box center [354, 483] width 25 height 58
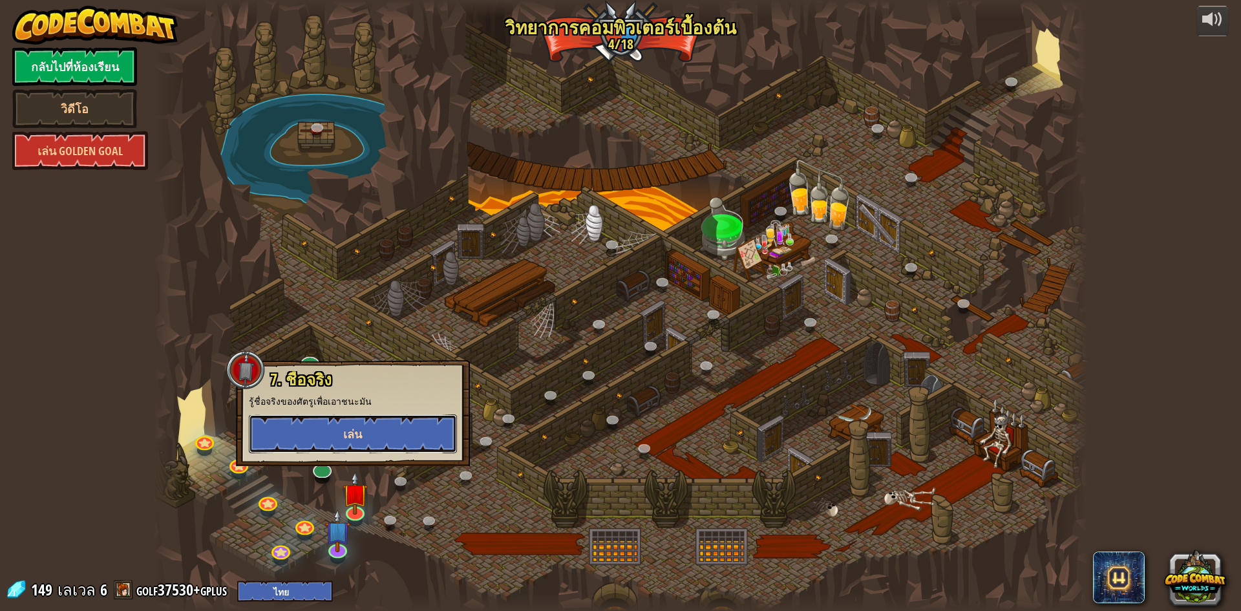
click at [375, 437] on button "เล่น" at bounding box center [353, 433] width 208 height 39
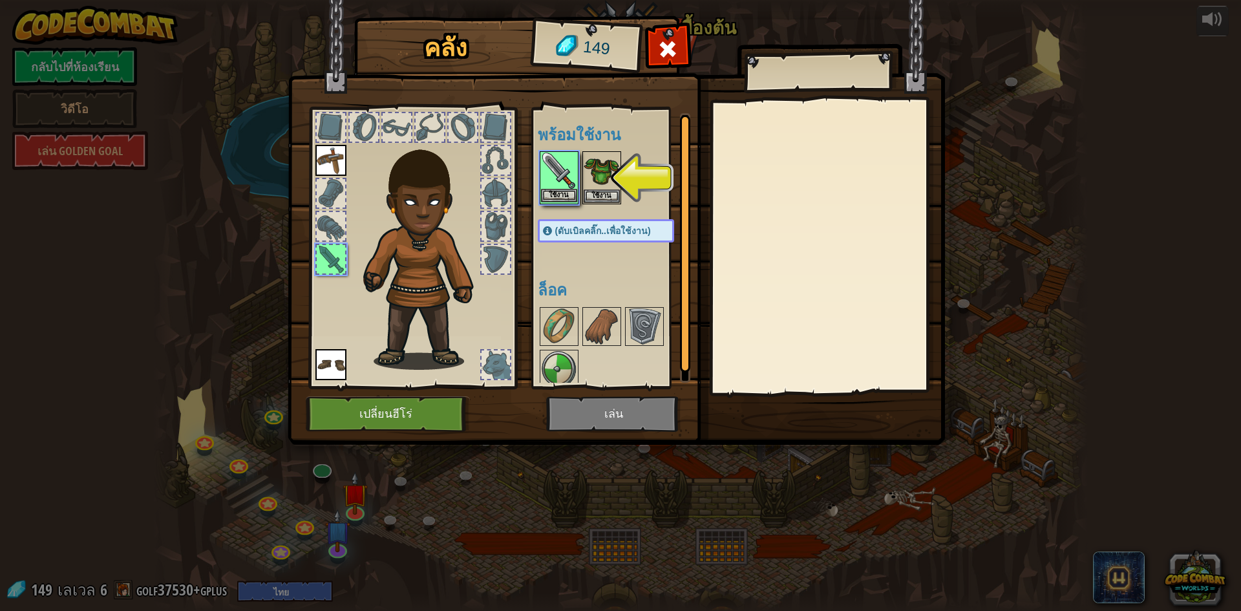
click at [568, 176] on img at bounding box center [559, 170] width 36 height 36
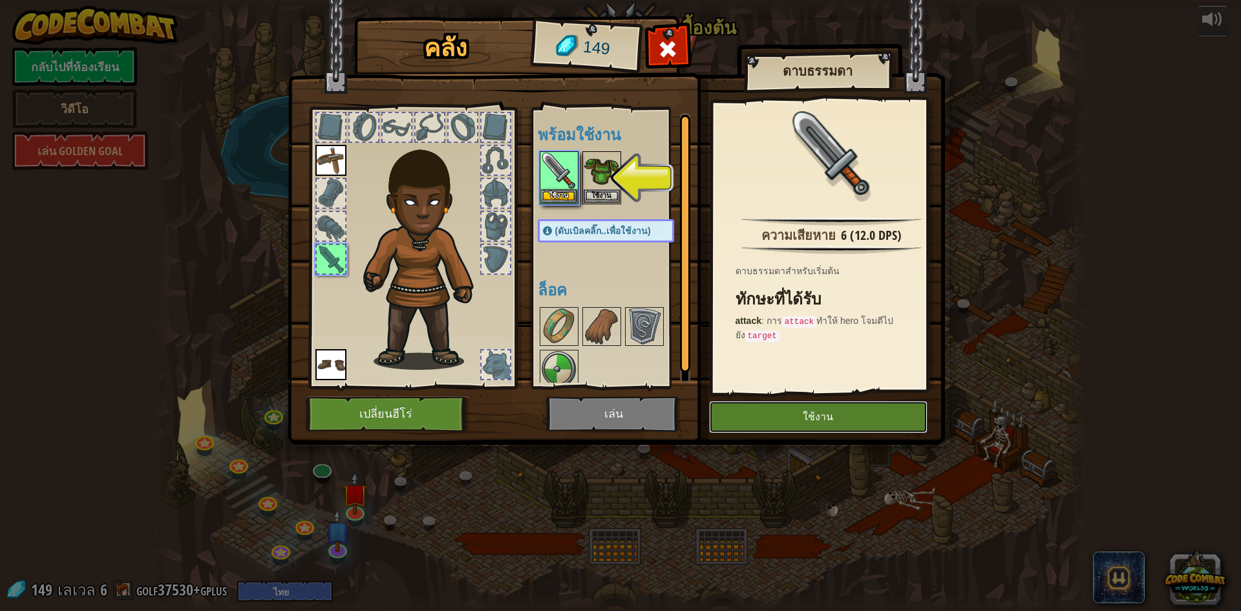
click at [770, 421] on button "ใช้งาน" at bounding box center [818, 417] width 218 height 32
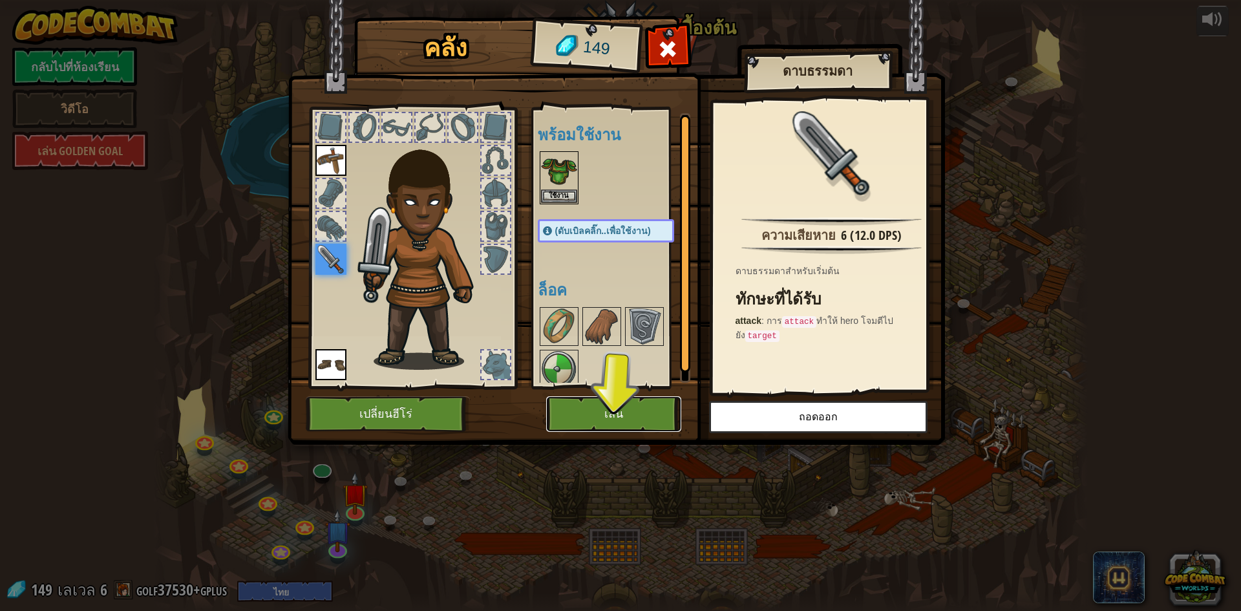
click at [644, 410] on button "เล่น" at bounding box center [613, 414] width 135 height 36
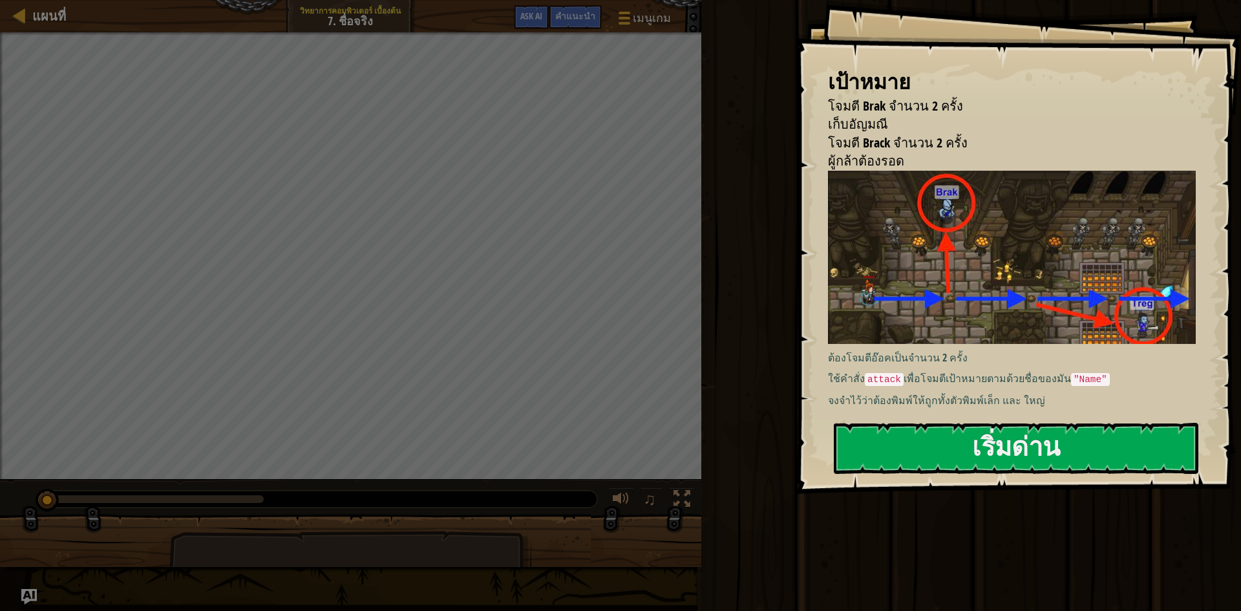
select select "th"
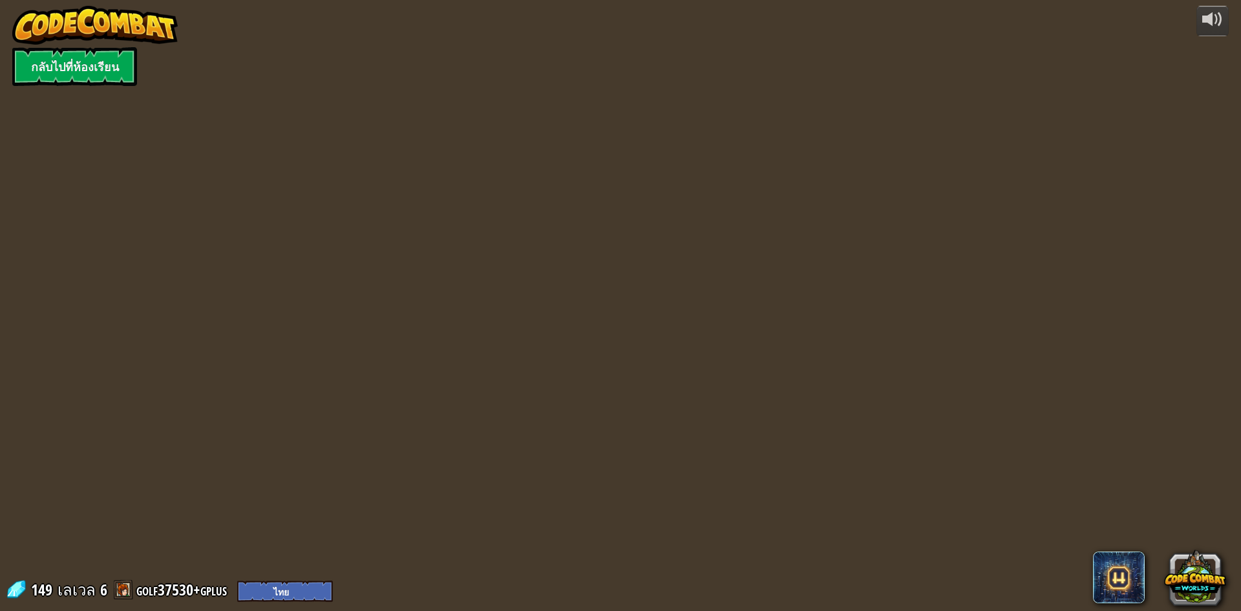
select select "th"
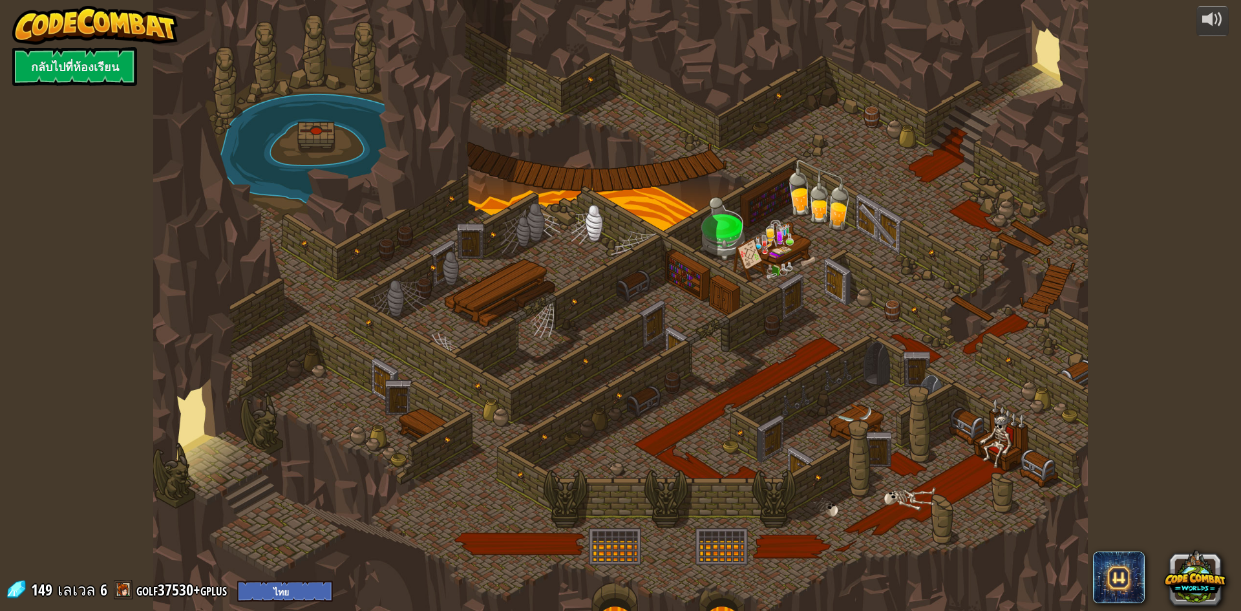
select select "th"
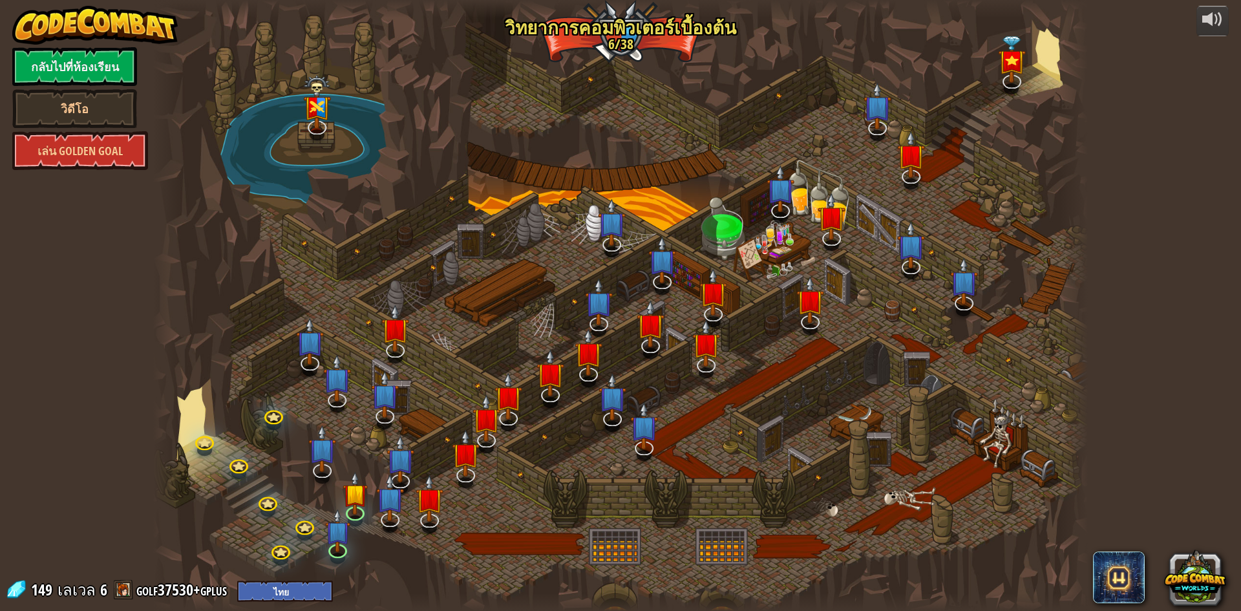
select select "th"
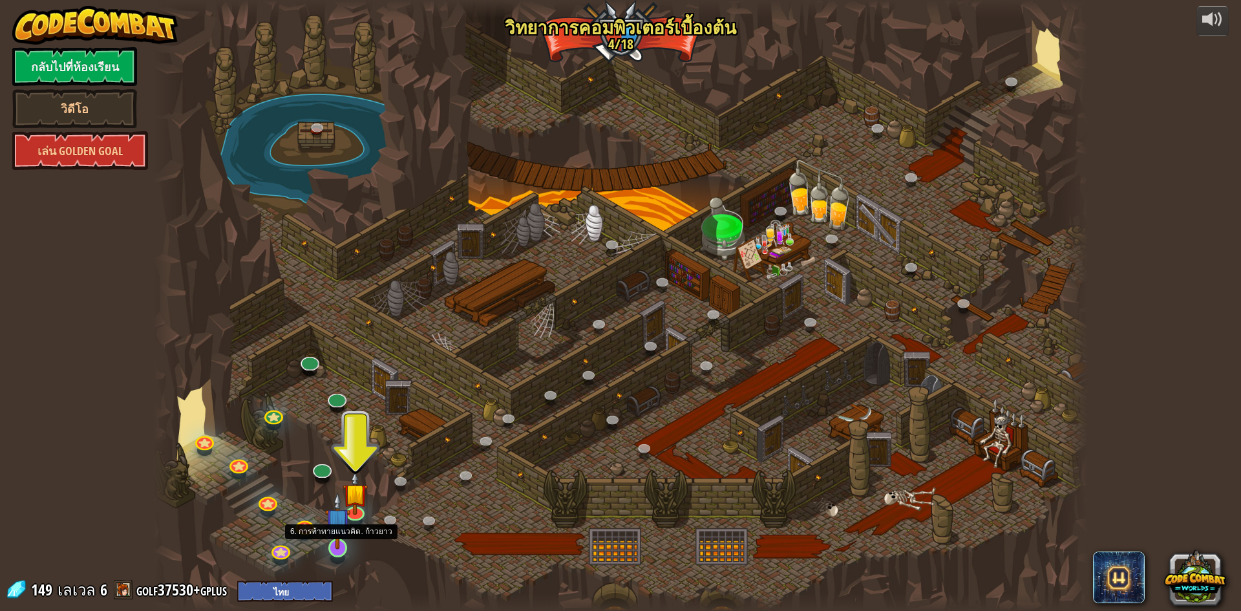
click at [341, 540] on img at bounding box center [337, 521] width 25 height 58
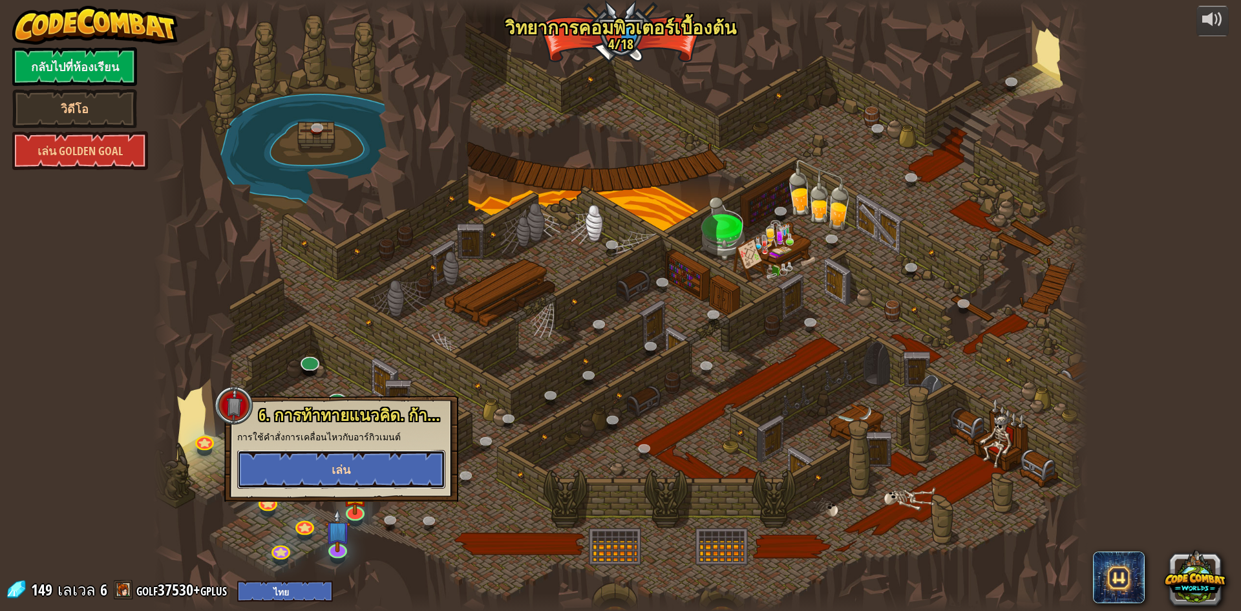
click at [335, 468] on span "เล่น" at bounding box center [340, 469] width 19 height 16
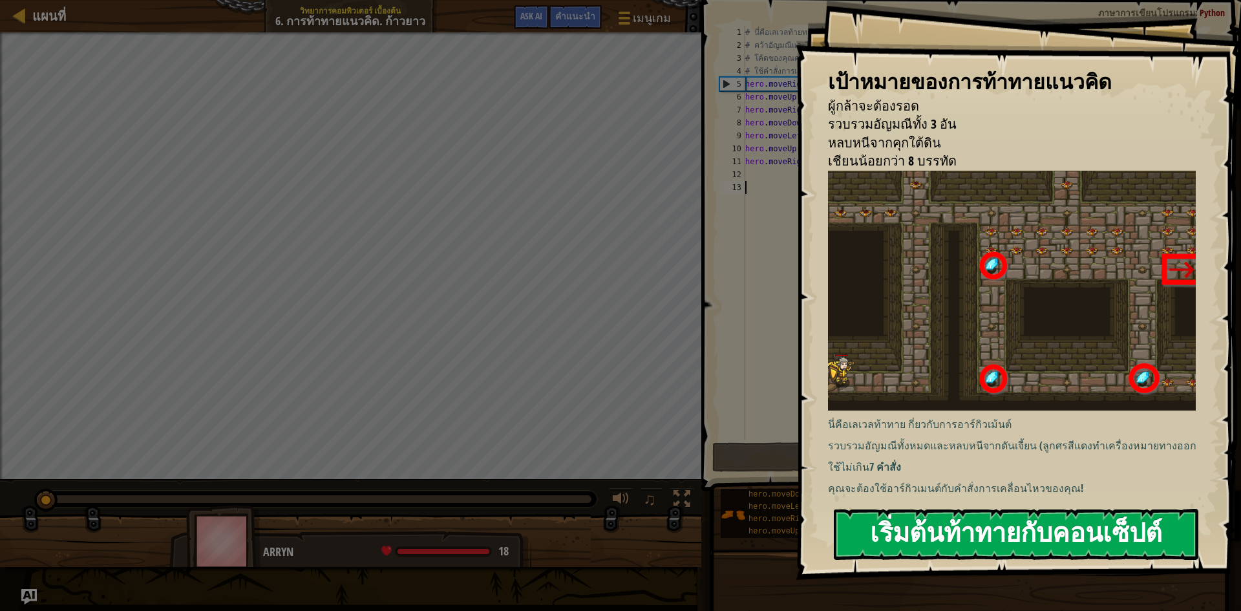
click at [892, 547] on button "เริ่มต้นท้าทายกับคอนเซ็ปต์" at bounding box center [1016, 534] width 364 height 51
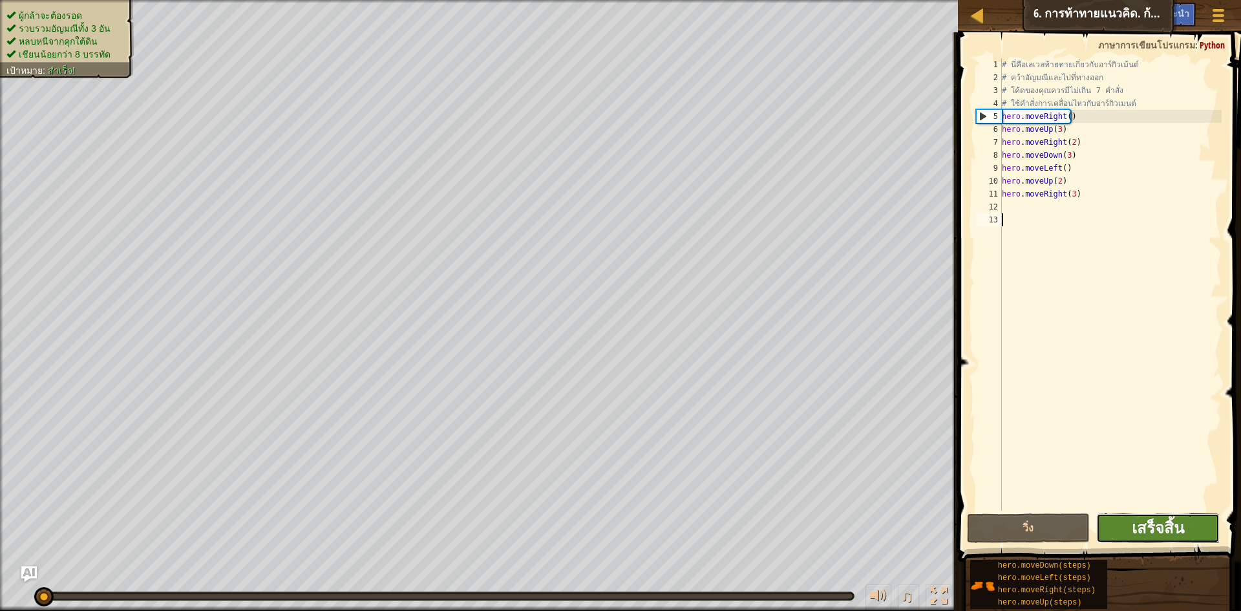
click at [1182, 534] on span "เสร็จสิ้น" at bounding box center [1157, 527] width 52 height 21
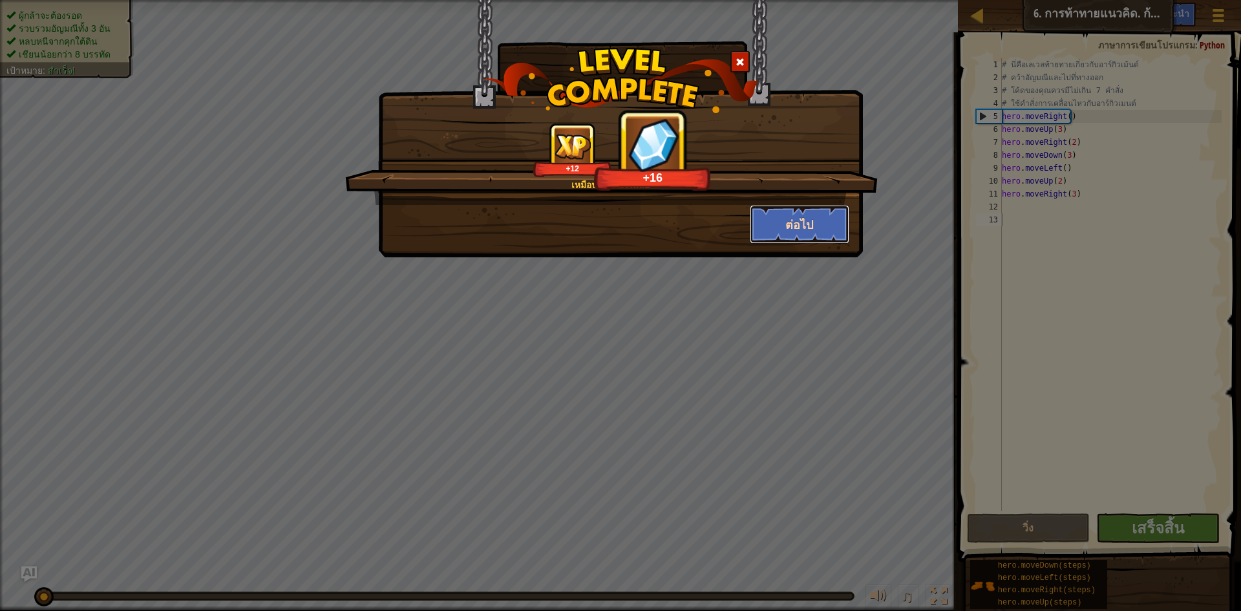
click at [796, 213] on button "ต่อไป" at bounding box center [800, 224] width 100 height 39
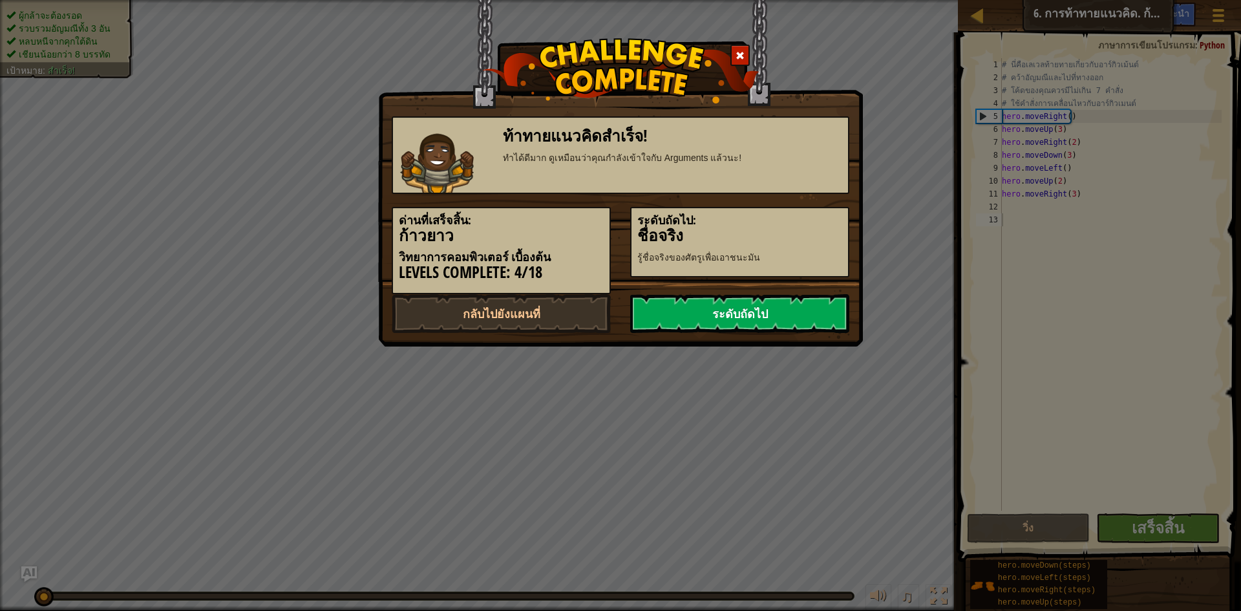
click at [802, 309] on link "ระดับถัดไป" at bounding box center [739, 313] width 219 height 39
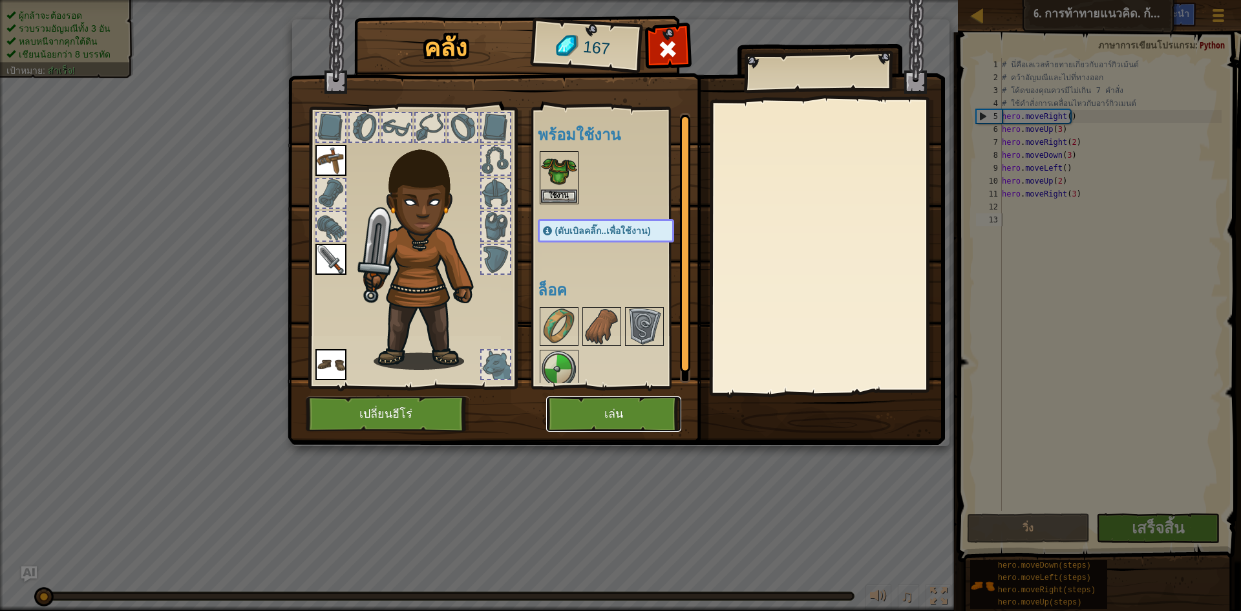
click at [644, 409] on button "เล่น" at bounding box center [613, 414] width 135 height 36
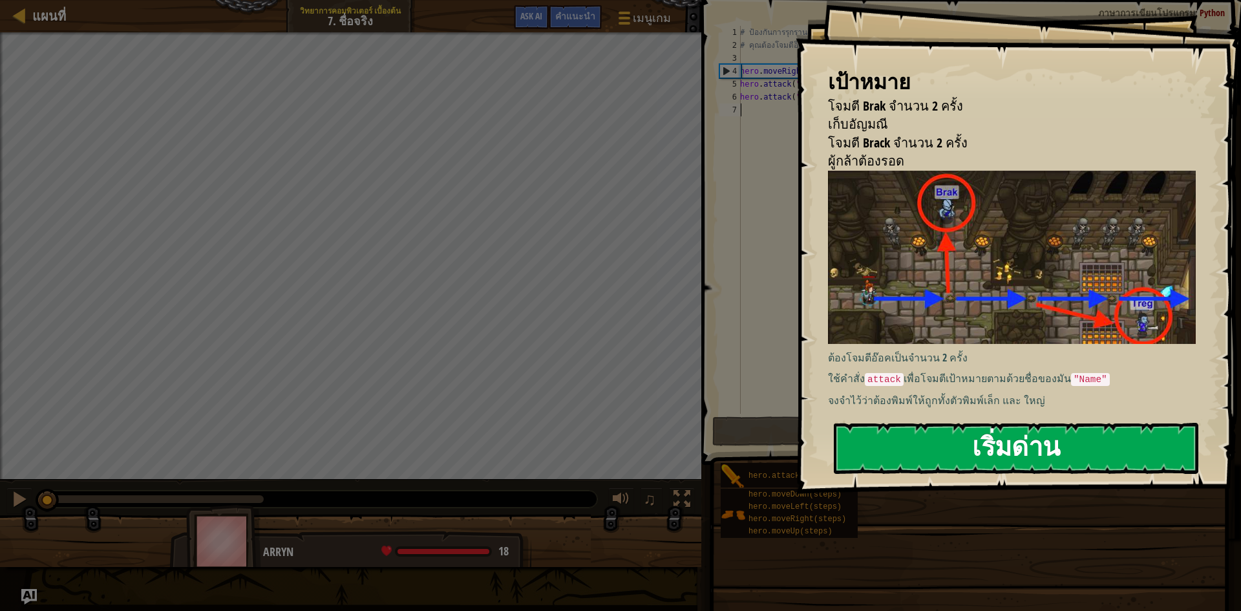
click at [1029, 452] on button "เริ่มด่าน" at bounding box center [1016, 448] width 364 height 51
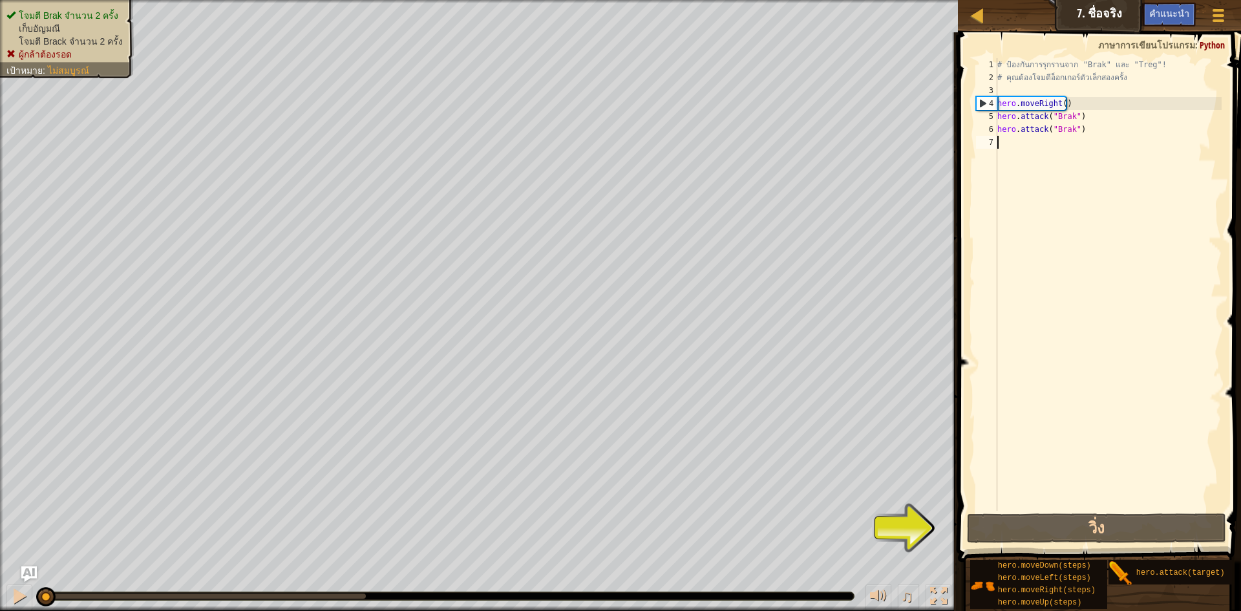
type textarea "h"
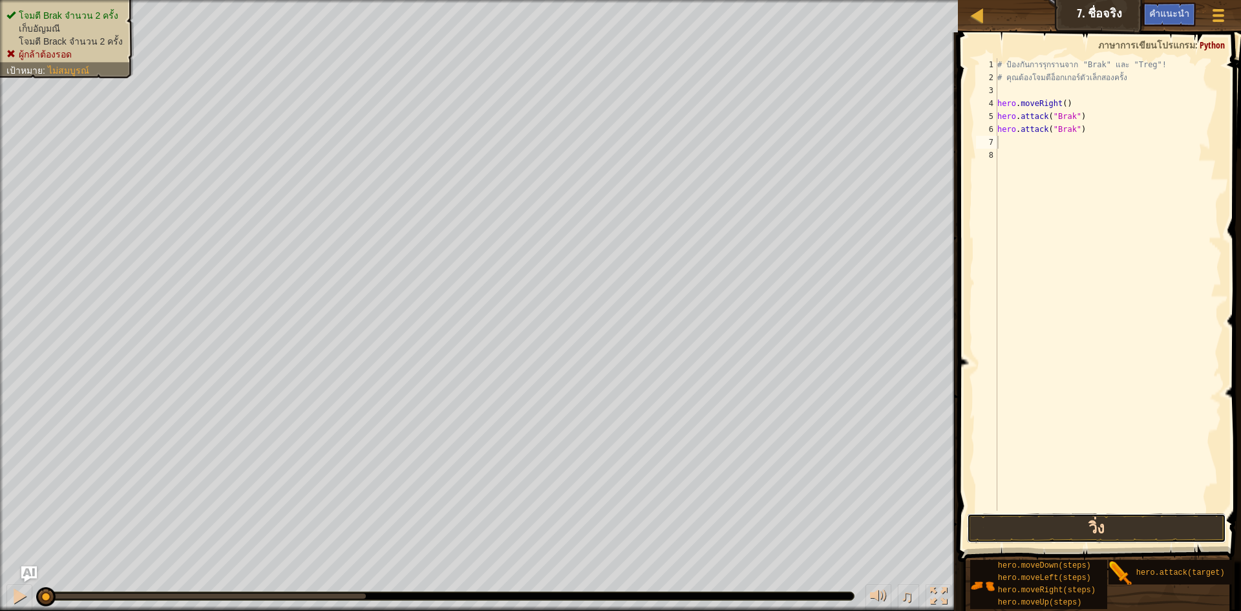
click at [1014, 525] on button "วิ่ง" at bounding box center [1096, 528] width 259 height 30
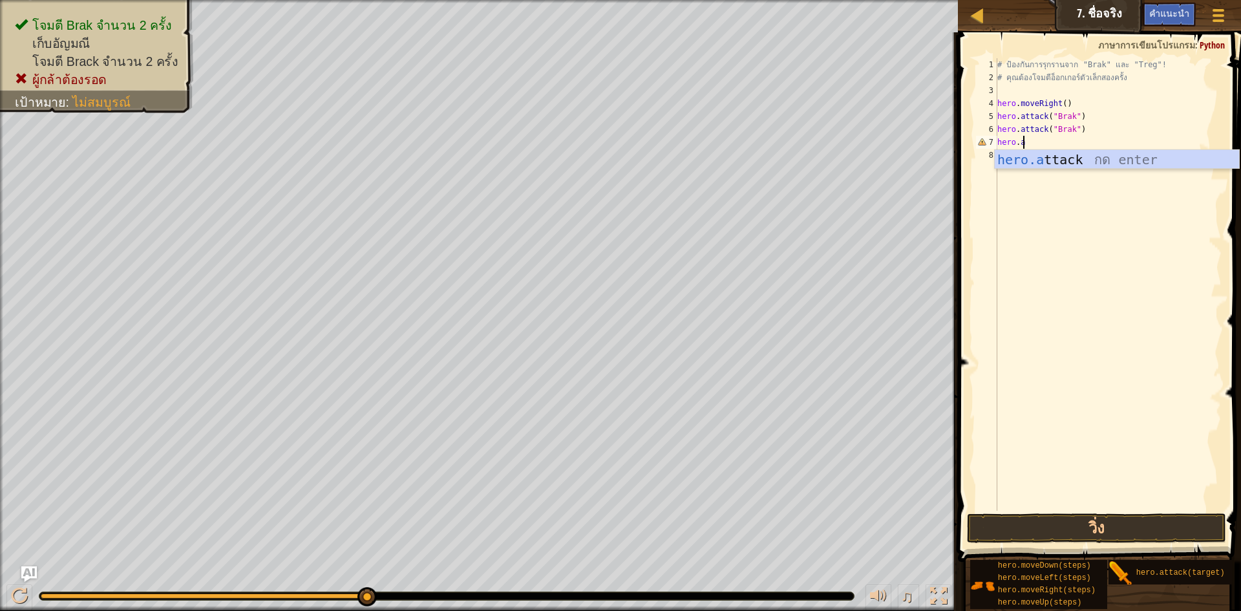
scroll to position [6, 2]
click at [1049, 150] on div "hero.att ack กด enter" at bounding box center [1116, 179] width 244 height 58
click at [1062, 142] on div "# ป้องกันการรุกรานจาก "Brak" และ "Treg"! # คุณต้องโจมตีอ็อกเกอร์ตัวเล็กสองครั้ง…" at bounding box center [1107, 297] width 227 height 478
type textarea "h"
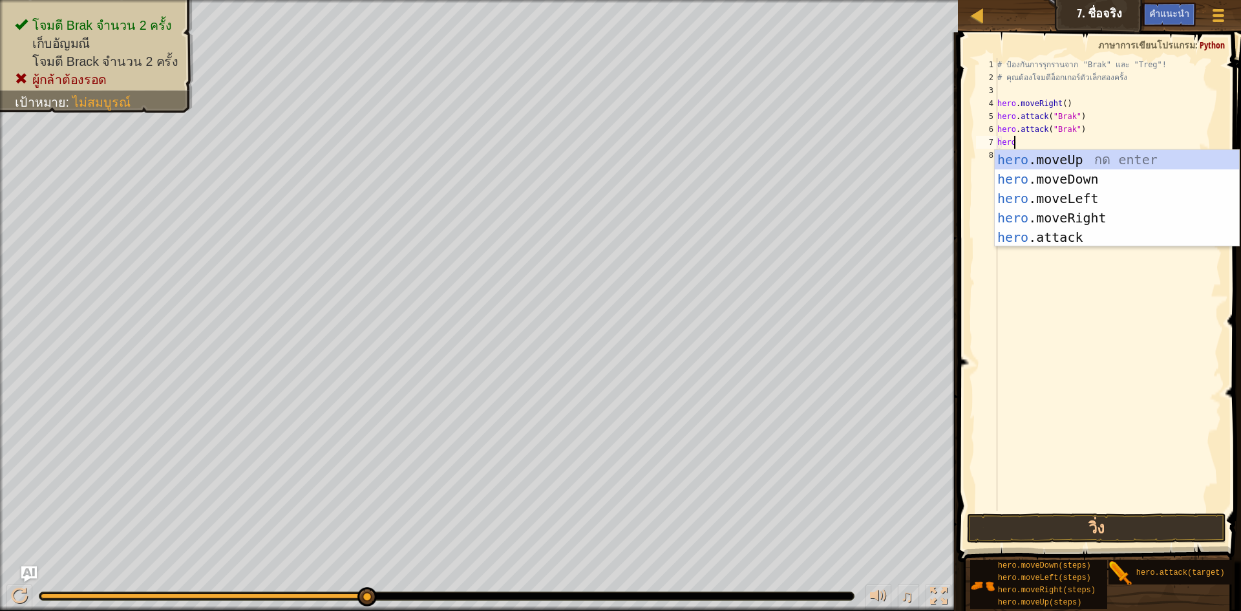
scroll to position [6, 1]
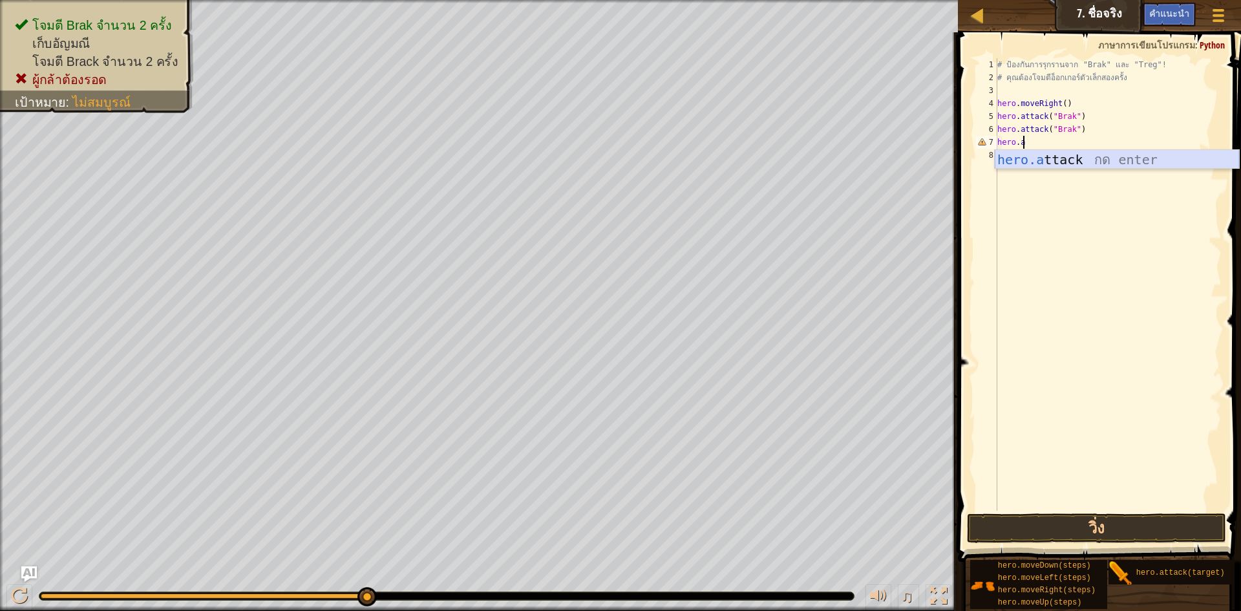
click at [1092, 156] on div "hero.a ttack กด enter" at bounding box center [1116, 179] width 244 height 58
type textarea "hero.attack("Treg")"
click at [1013, 151] on div "# ป้องกันการรุกรานจาก "Brak" และ "Treg"! # คุณต้องโจมตีอ็อกเกอร์ตัวเล็กสองครั้ง…" at bounding box center [1107, 297] width 227 height 478
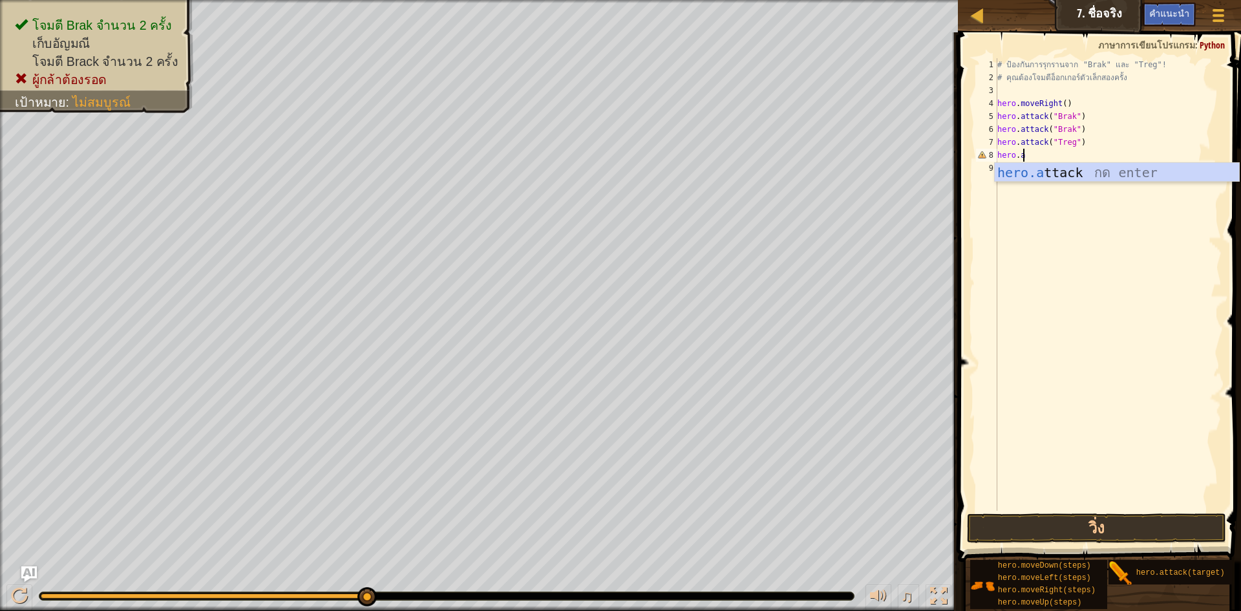
scroll to position [6, 2]
click at [1082, 176] on div "hero.att ack กด enter" at bounding box center [1116, 192] width 244 height 58
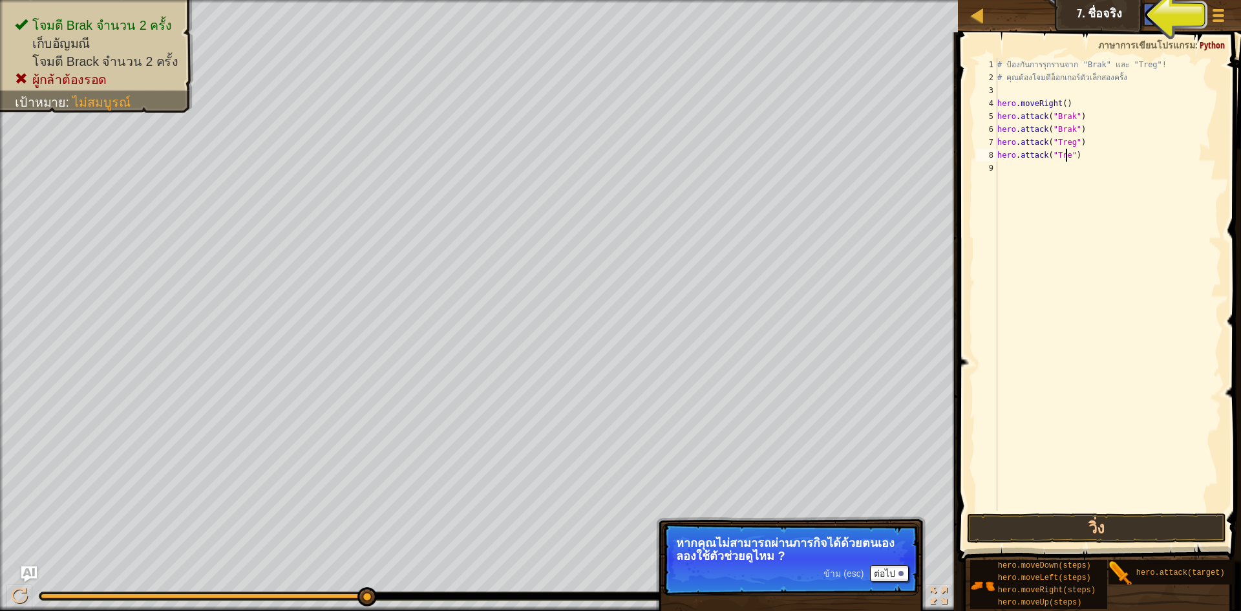
scroll to position [6, 6]
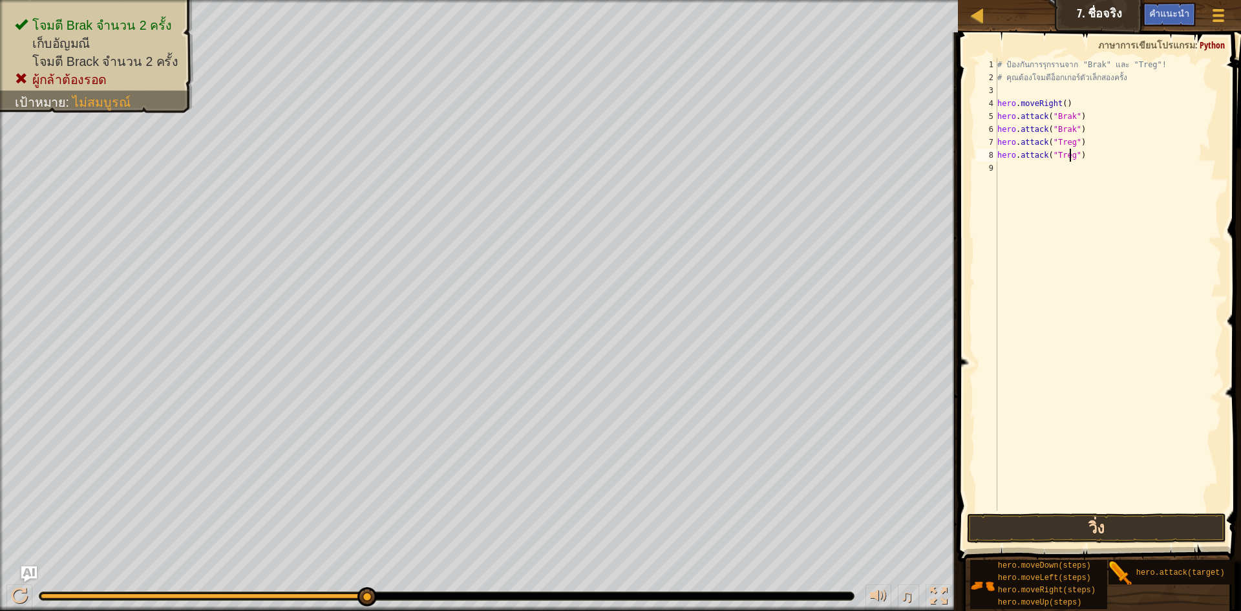
type textarea "hero.attack("Treg")"
click at [1155, 523] on button "วิ่ง" at bounding box center [1096, 528] width 259 height 30
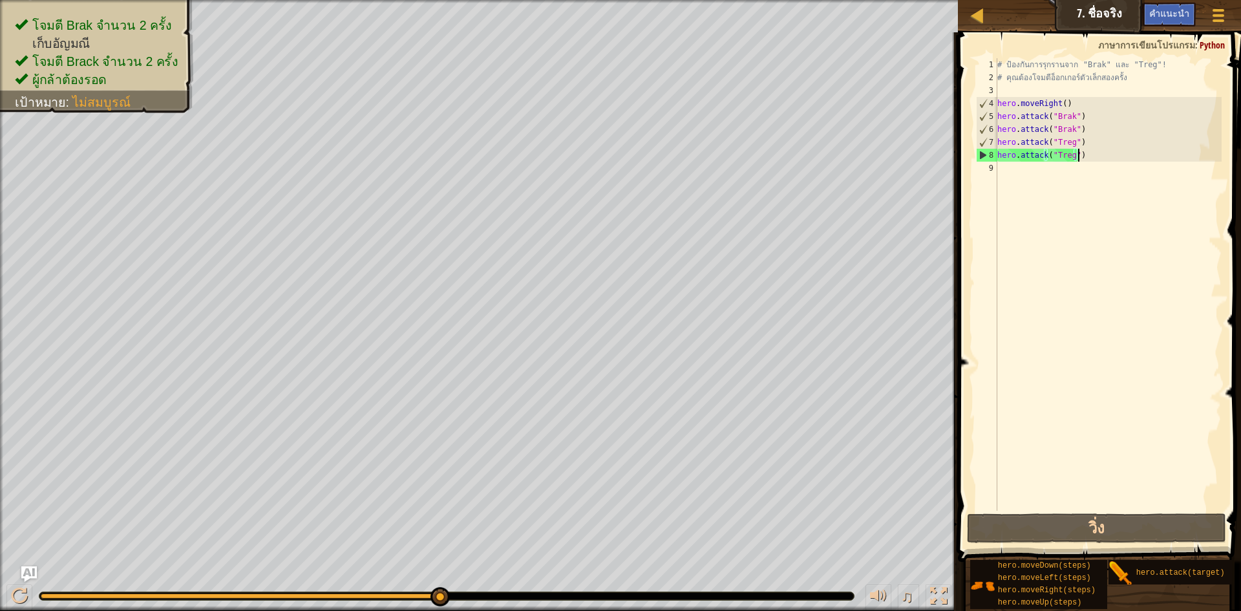
click at [1086, 159] on div "# ป้องกันการรุกรานจาก "Brak" และ "Treg"! # คุณต้องโจมตีอ็อกเกอร์ตัวเล็กสองครั้ง…" at bounding box center [1107, 297] width 227 height 478
click at [1023, 174] on div "# ป้องกันการรุกรานจาก "Brak" และ "Treg"! # คุณต้องโจมตีอ็อกเกอร์ตัวเล็กสองครั้ง…" at bounding box center [1107, 297] width 227 height 478
type textarea "g"
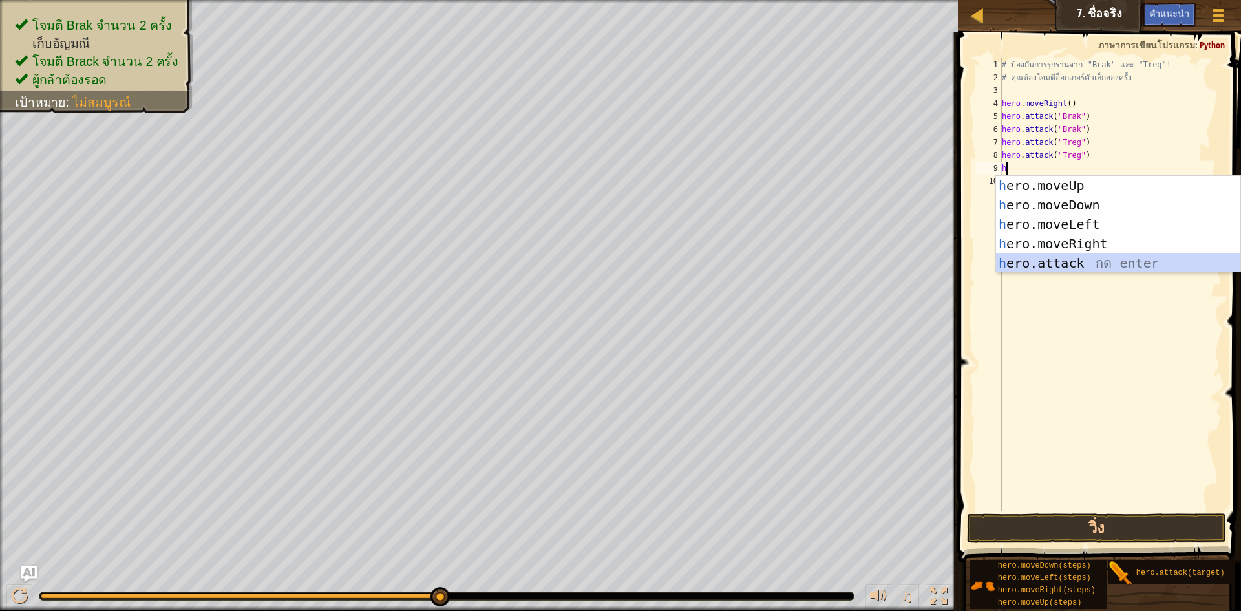
click at [1069, 253] on div "h ero.moveUp กด enter h ero.moveDown กด enter h ero.moveLeft กด enter h ero.mov…" at bounding box center [1118, 244] width 244 height 136
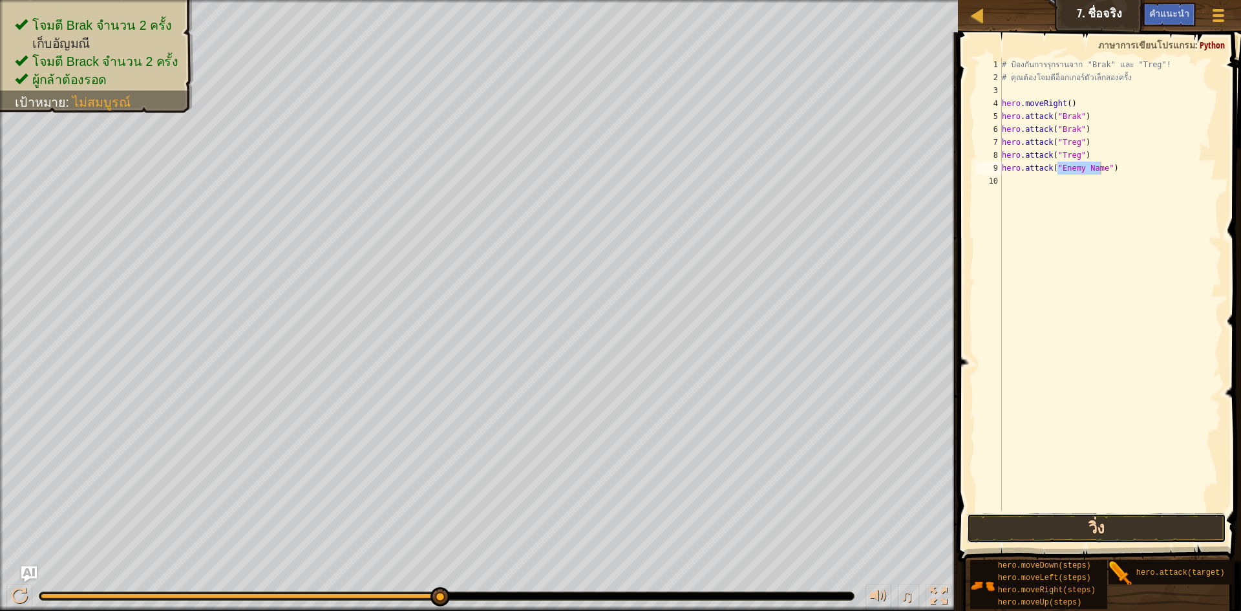
click at [1111, 522] on button "วิ่ง" at bounding box center [1096, 528] width 259 height 30
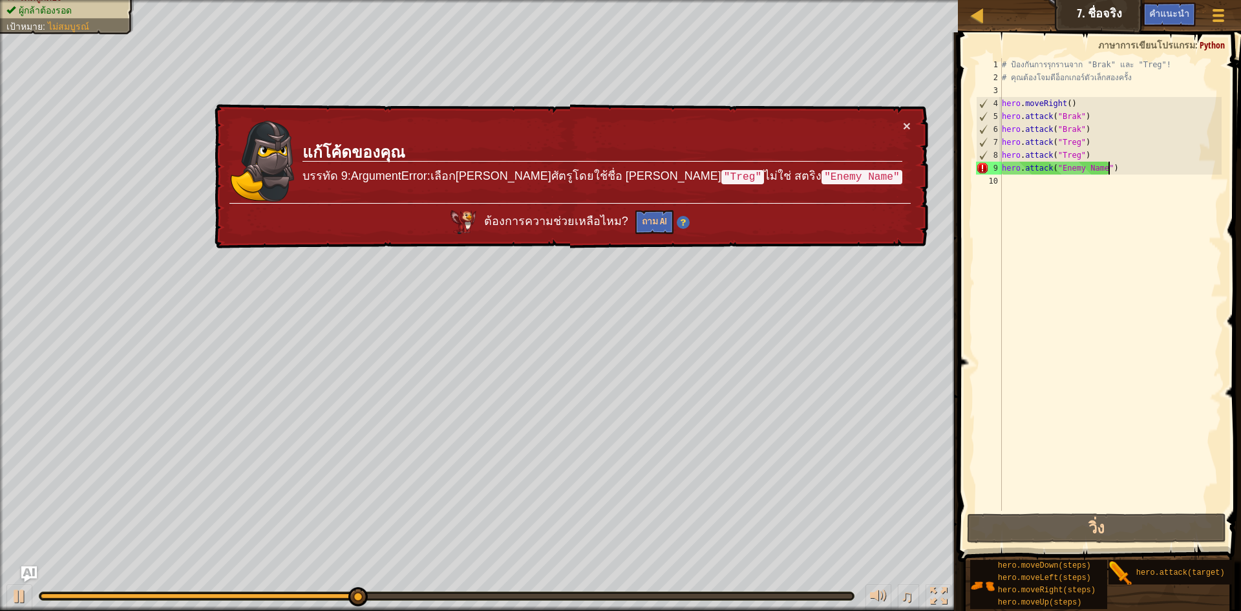
click at [1120, 170] on div "# ป้องกันการรุกรานจาก "Brak" และ "Treg"! # คุณต้องโจมตีอ็อกเกอร์ตัวเล็กสองครั้ง…" at bounding box center [1110, 297] width 223 height 478
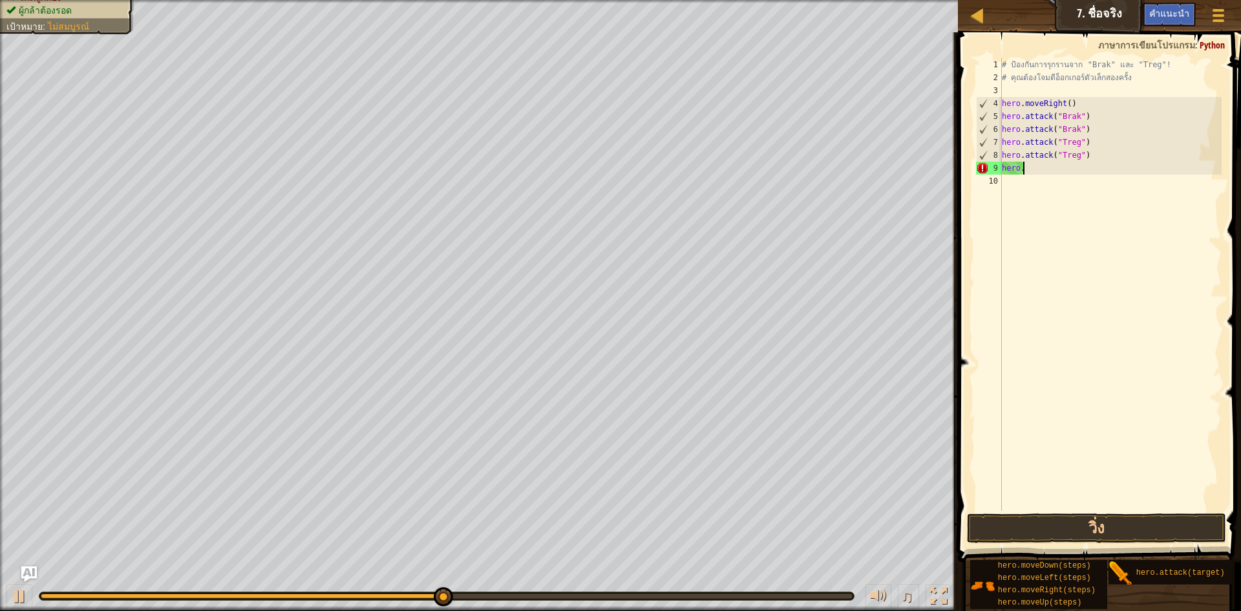
type textarea "h"
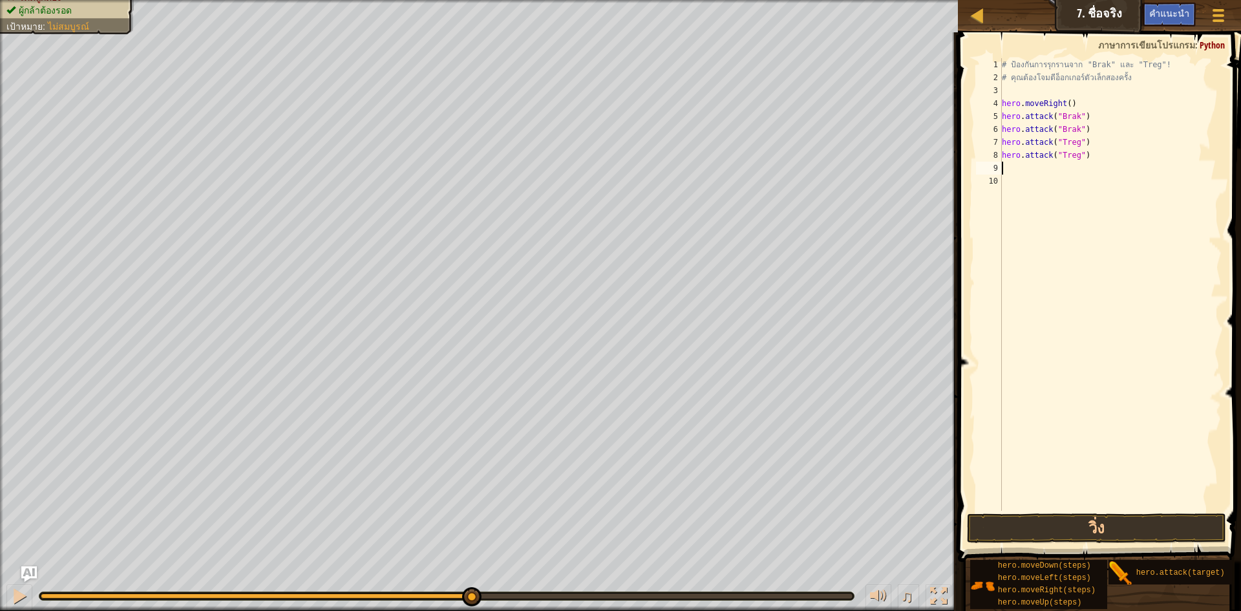
type textarea "h"
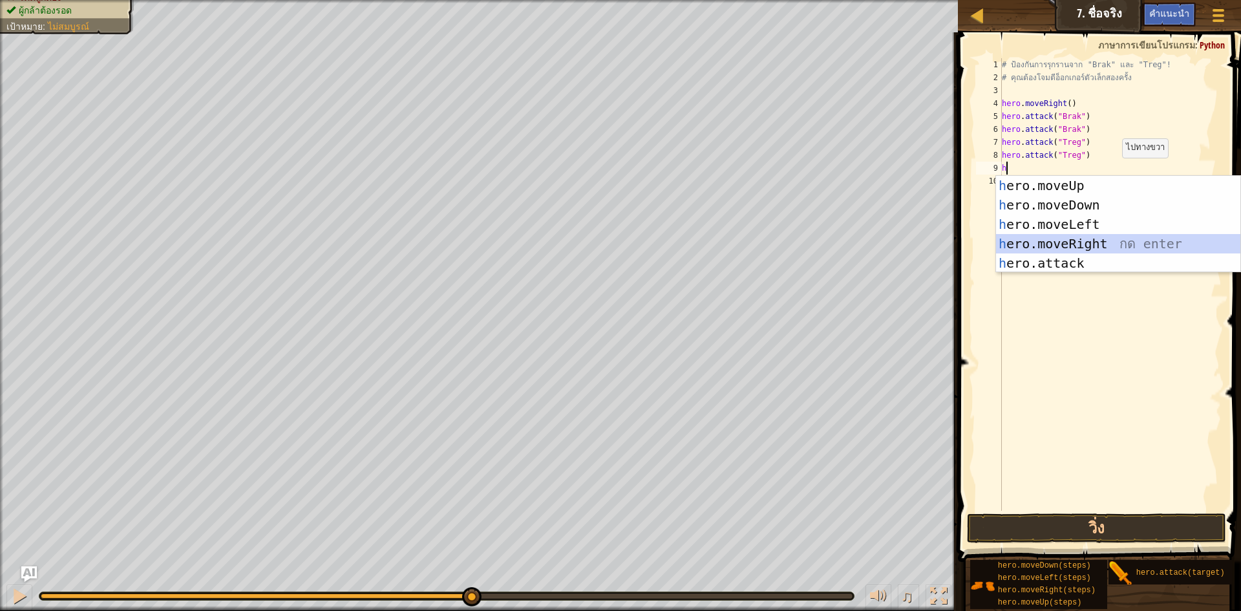
click at [1083, 238] on div "h ero.moveUp กด enter h ero.moveDown กด enter h ero.moveLeft กด enter h ero.mov…" at bounding box center [1118, 244] width 244 height 136
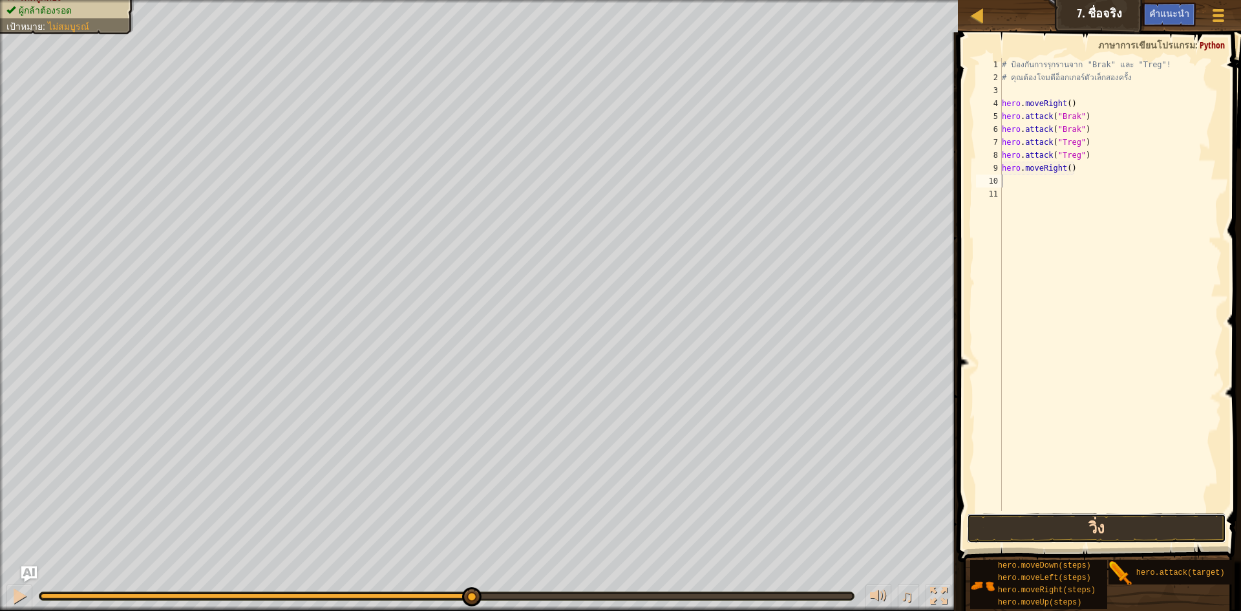
click at [1103, 515] on button "วิ่ง" at bounding box center [1096, 528] width 259 height 30
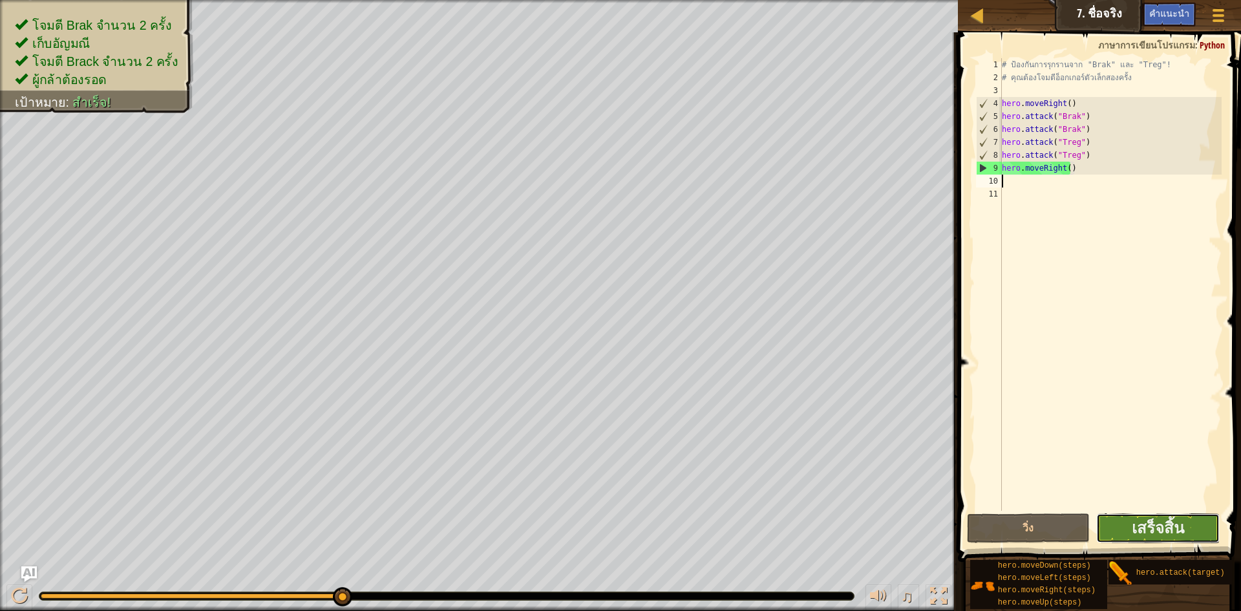
click at [1186, 525] on button "เสร็จสิ้น" at bounding box center [1157, 528] width 123 height 30
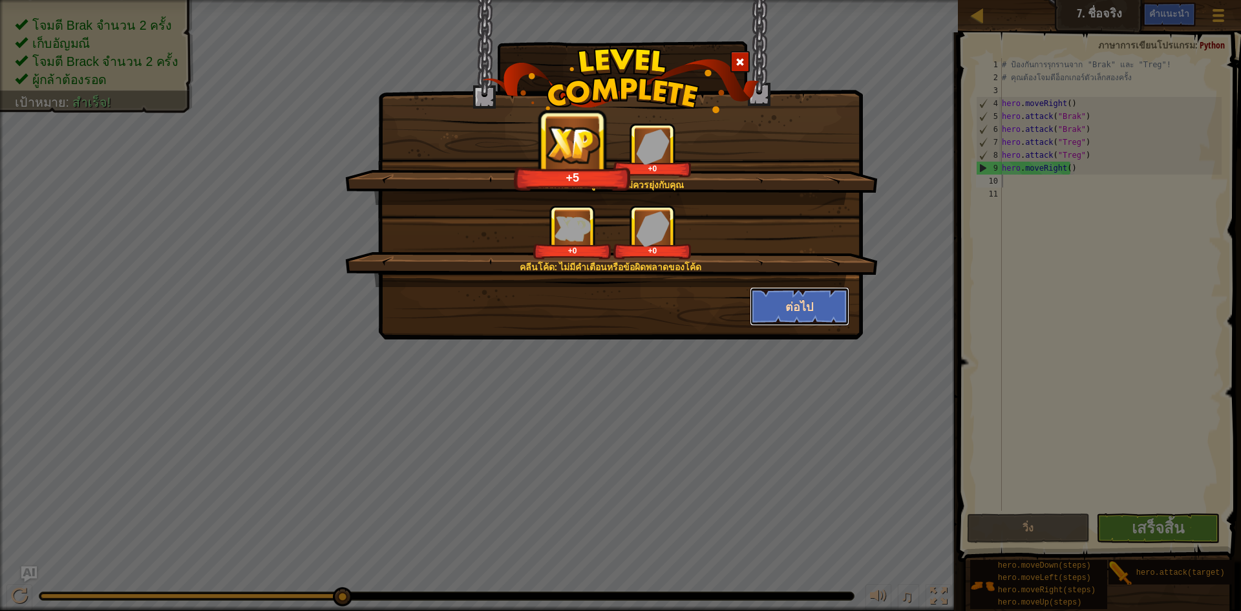
click at [778, 303] on button "ต่อไป" at bounding box center [800, 306] width 100 height 39
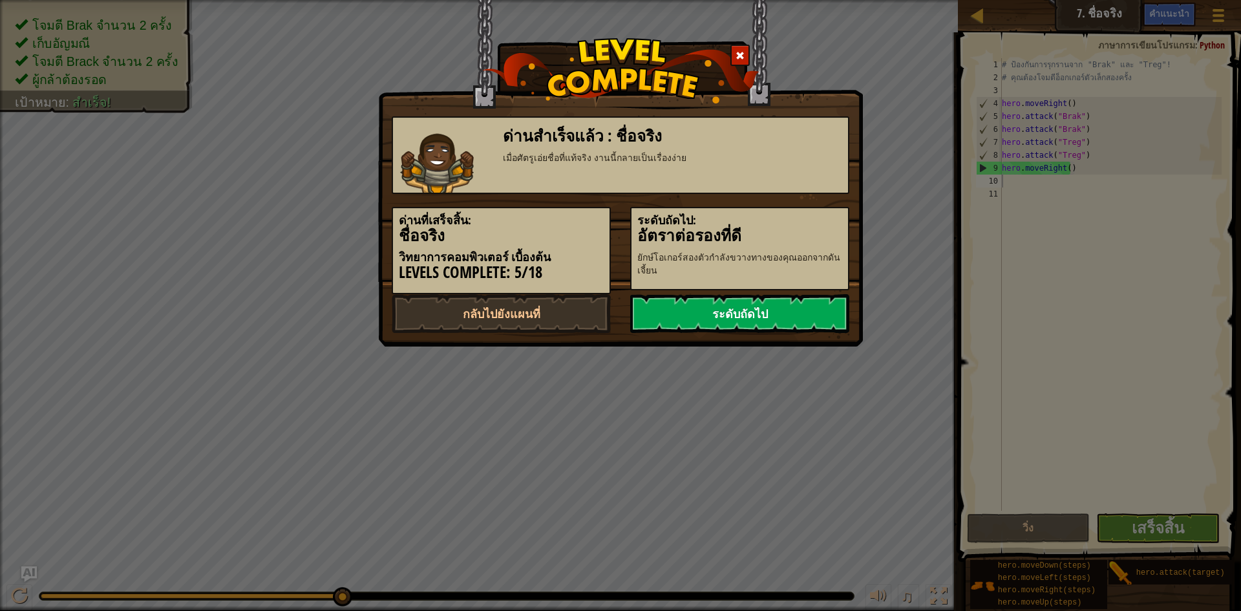
click at [733, 304] on link "ระดับถัดไป" at bounding box center [739, 313] width 219 height 39
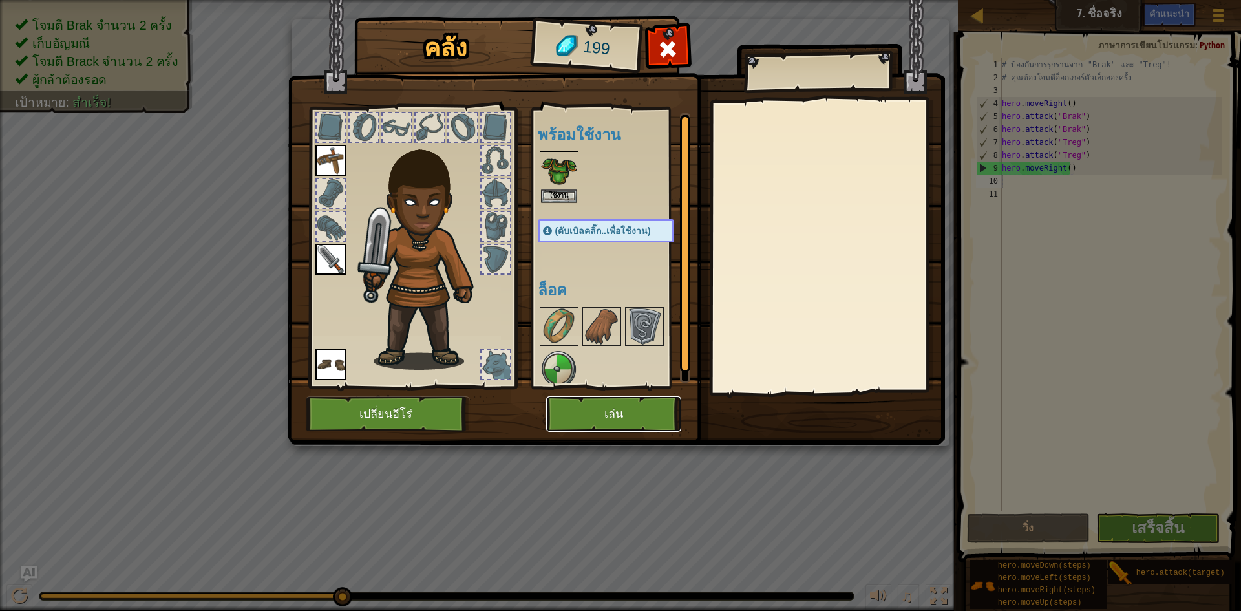
click at [611, 412] on button "เล่น" at bounding box center [613, 414] width 135 height 36
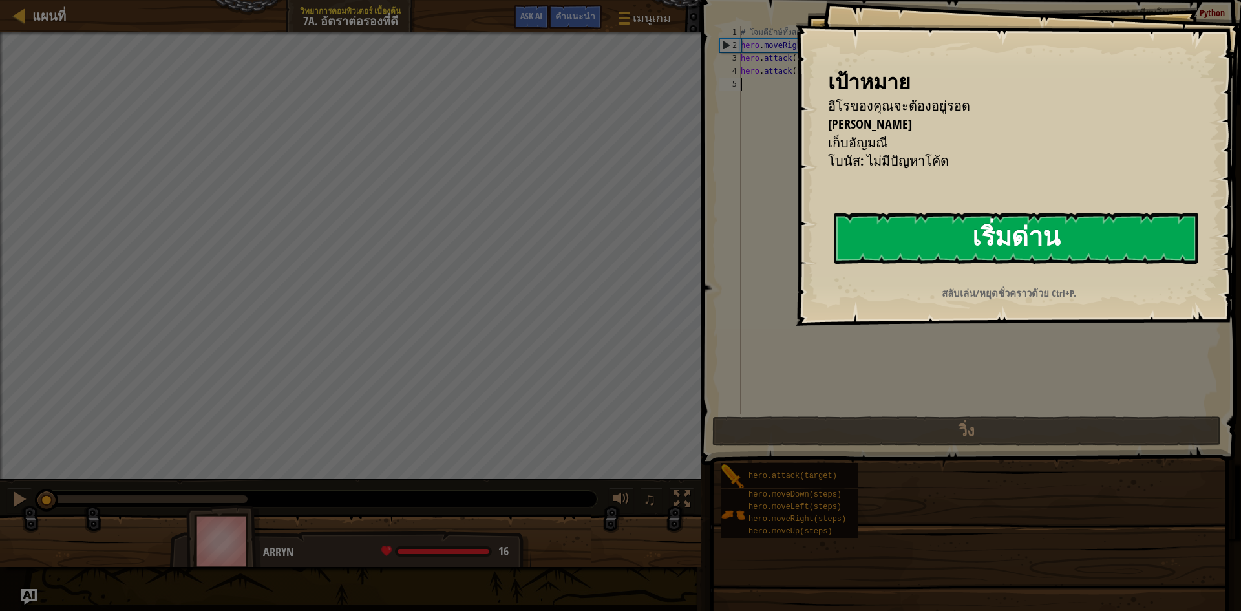
click at [1099, 227] on button "เริ่มด่าน" at bounding box center [1016, 238] width 364 height 51
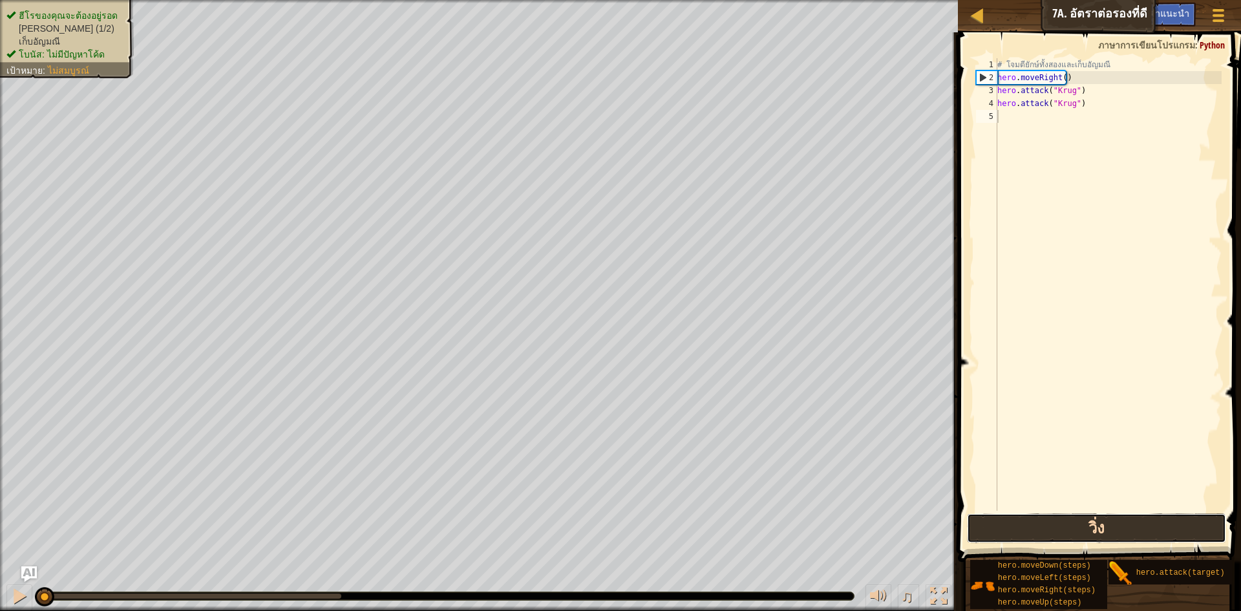
click at [1083, 537] on button "วิ่ง" at bounding box center [1096, 528] width 259 height 30
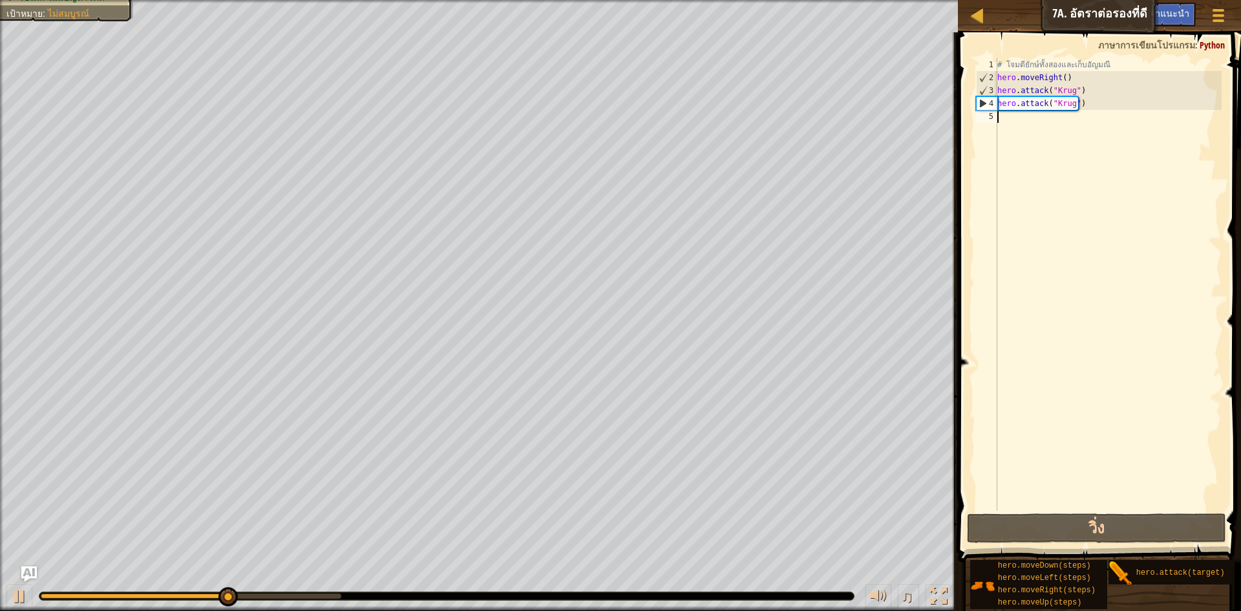
type textarea "h"
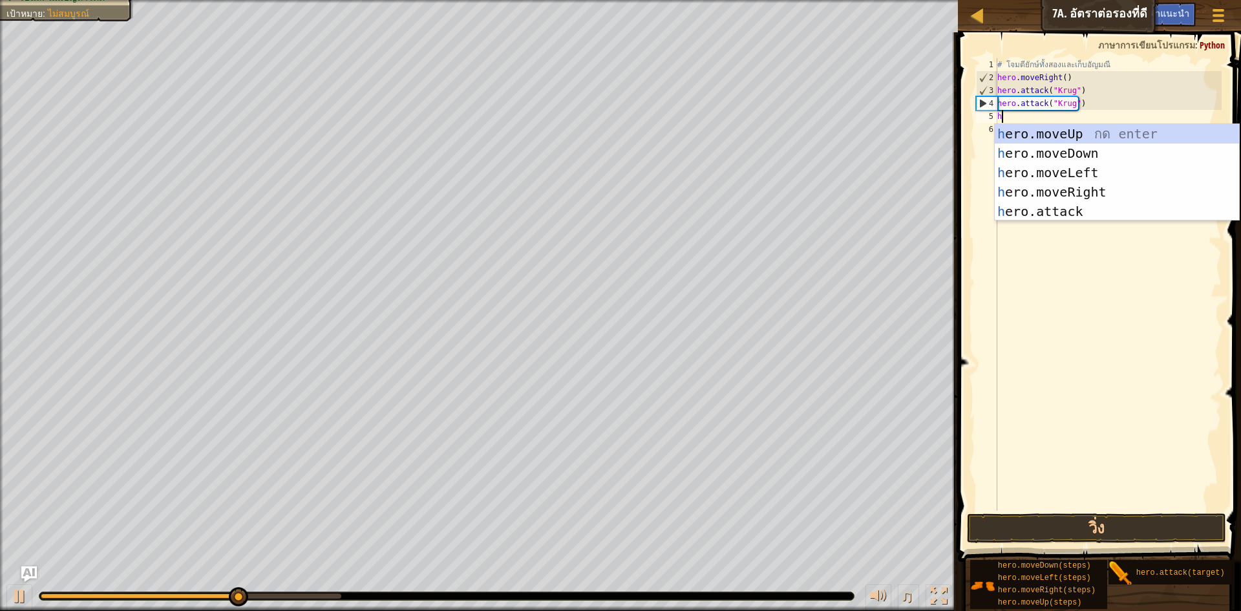
scroll to position [6, 0]
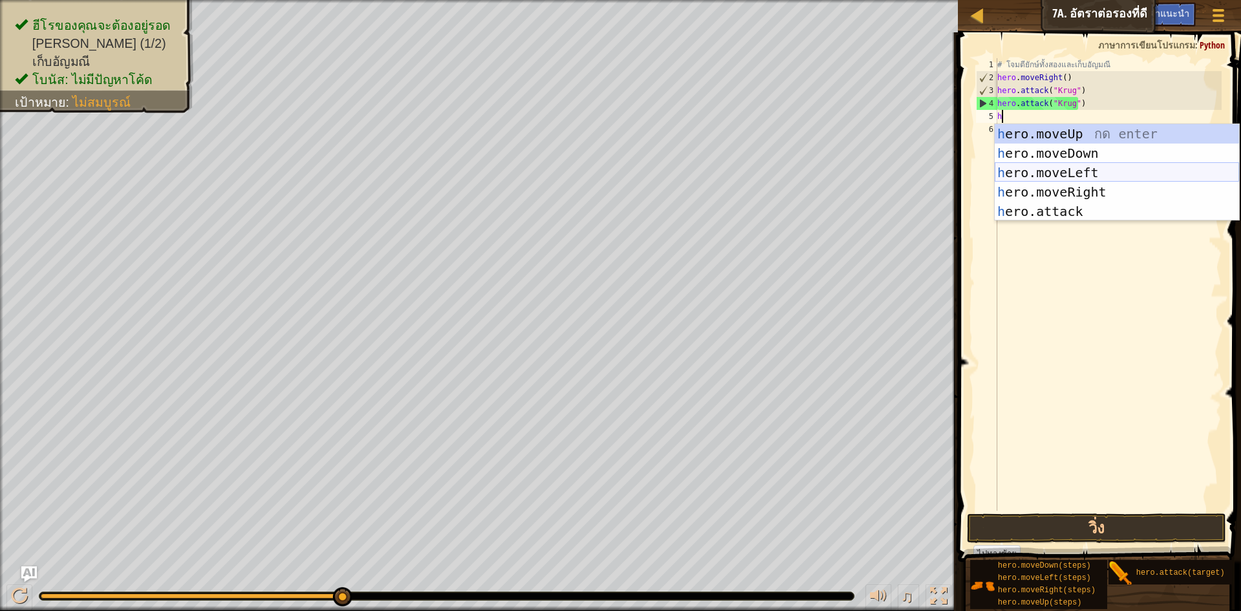
click at [1103, 173] on div "h ero.moveUp กด enter h ero.moveDown กด enter h ero.moveLeft กด enter h ero.mov…" at bounding box center [1116, 192] width 244 height 136
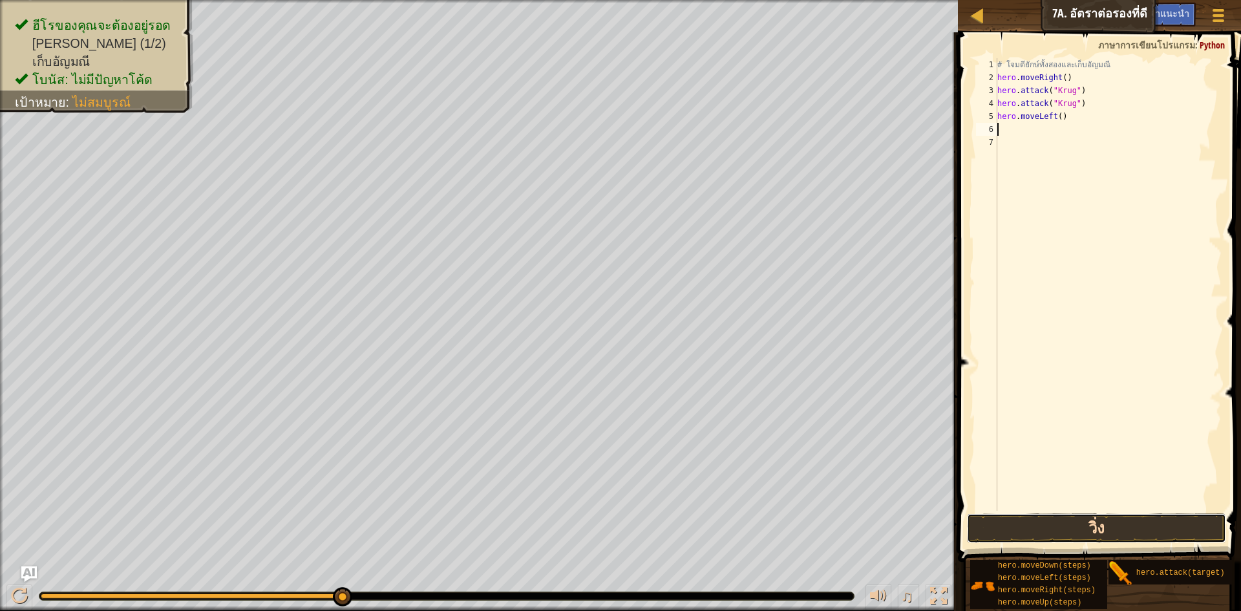
click at [1120, 524] on button "วิ่ง" at bounding box center [1096, 528] width 259 height 30
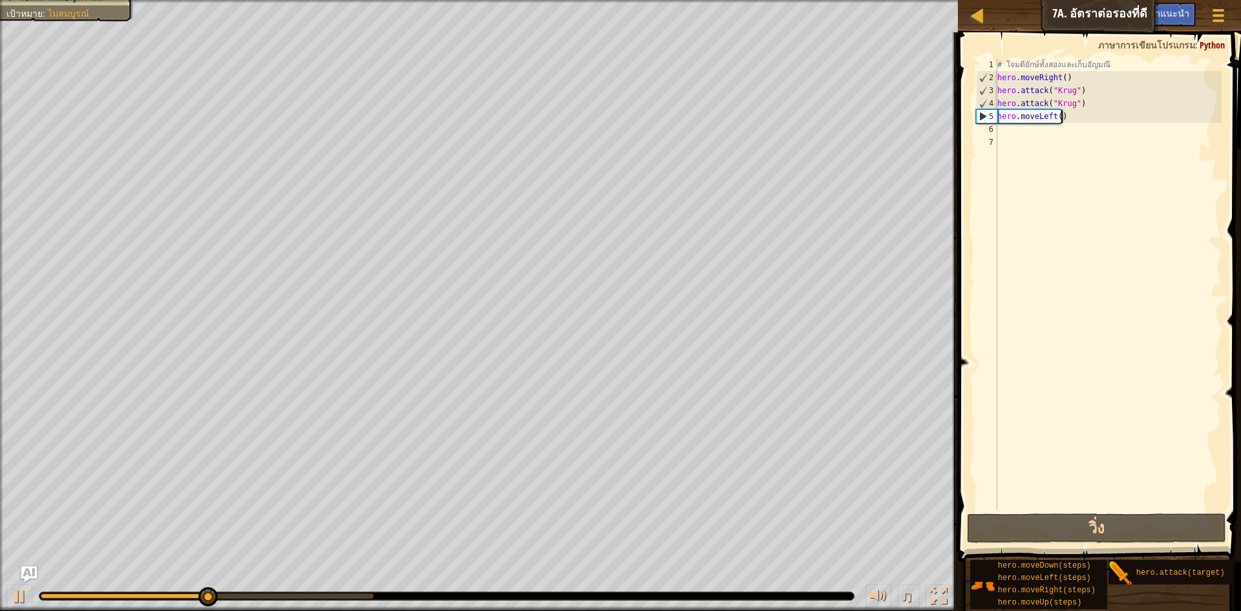
click at [1077, 118] on div "# โจมตียักษ์ทั้งสองและเก็บ[PERSON_NAME] hero . moveRight ( ) hero . attack ( "K…" at bounding box center [1107, 297] width 227 height 478
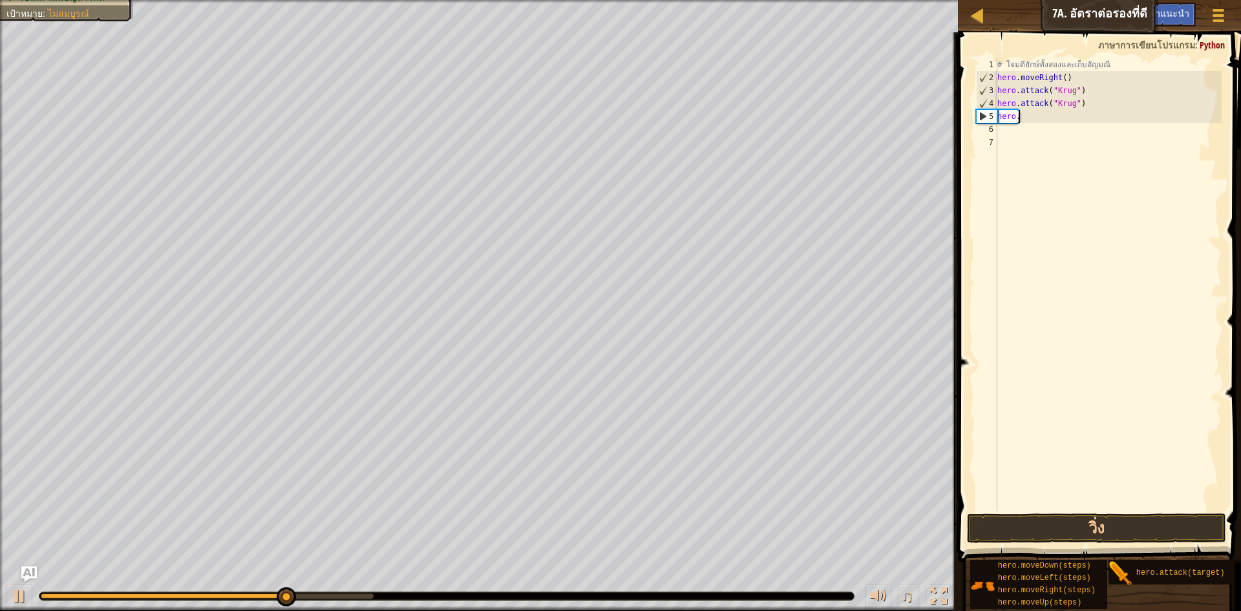
type textarea "h"
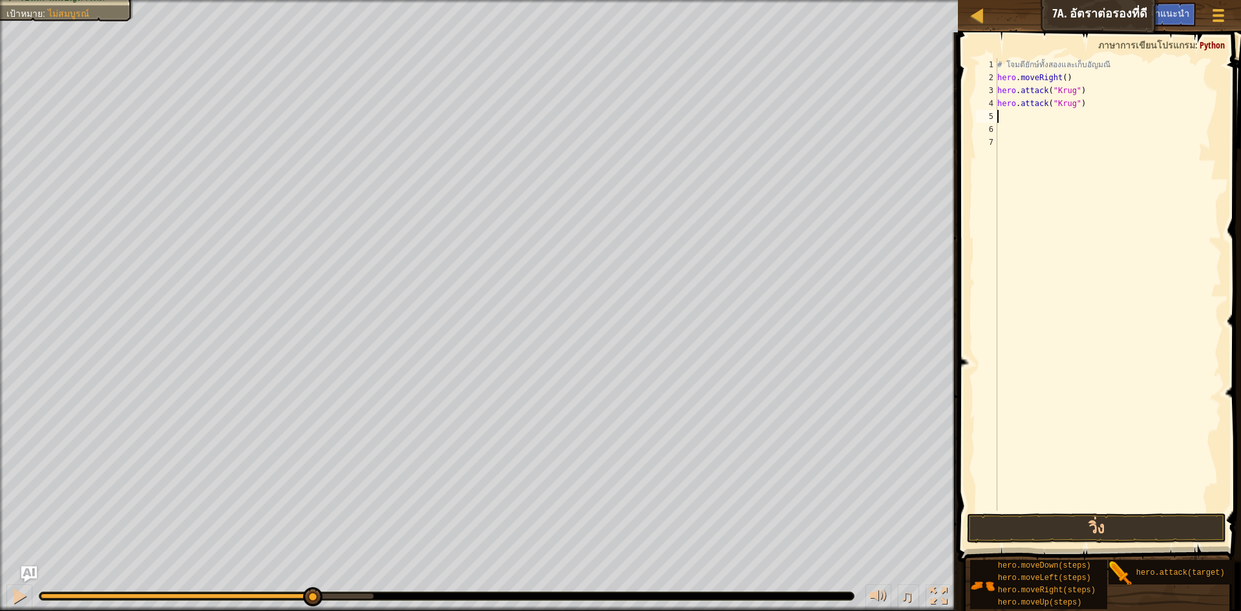
type textarea "h"
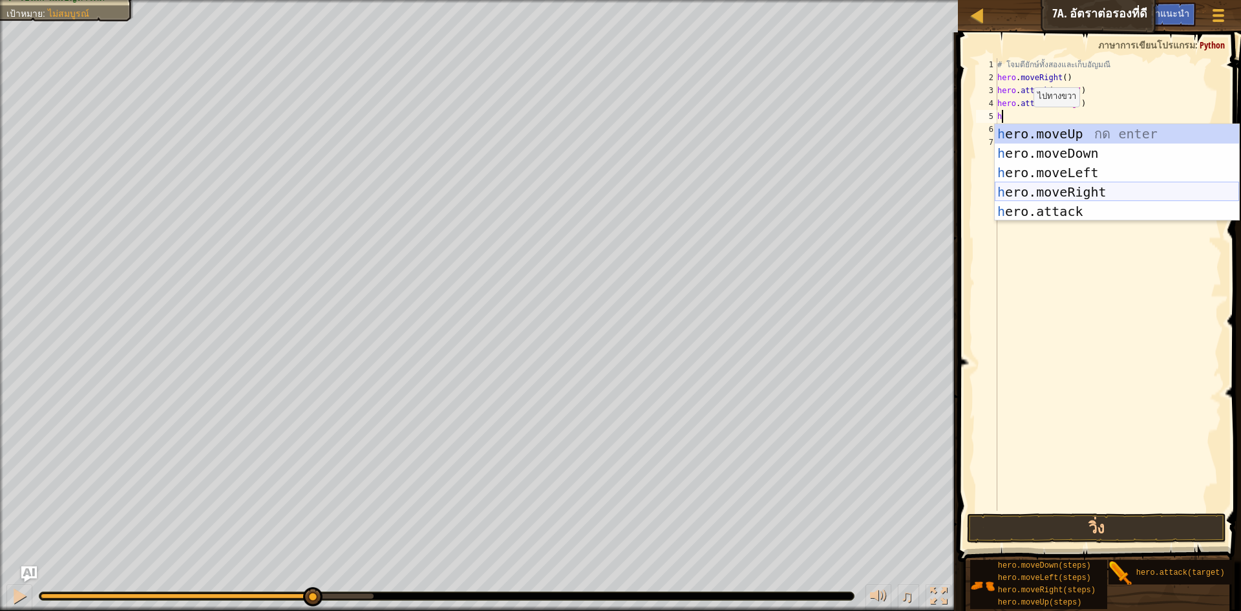
click at [1087, 189] on div "h ero.moveUp กด enter h ero.moveDown กด enter h ero.moveLeft กด enter h ero.mov…" at bounding box center [1116, 192] width 244 height 136
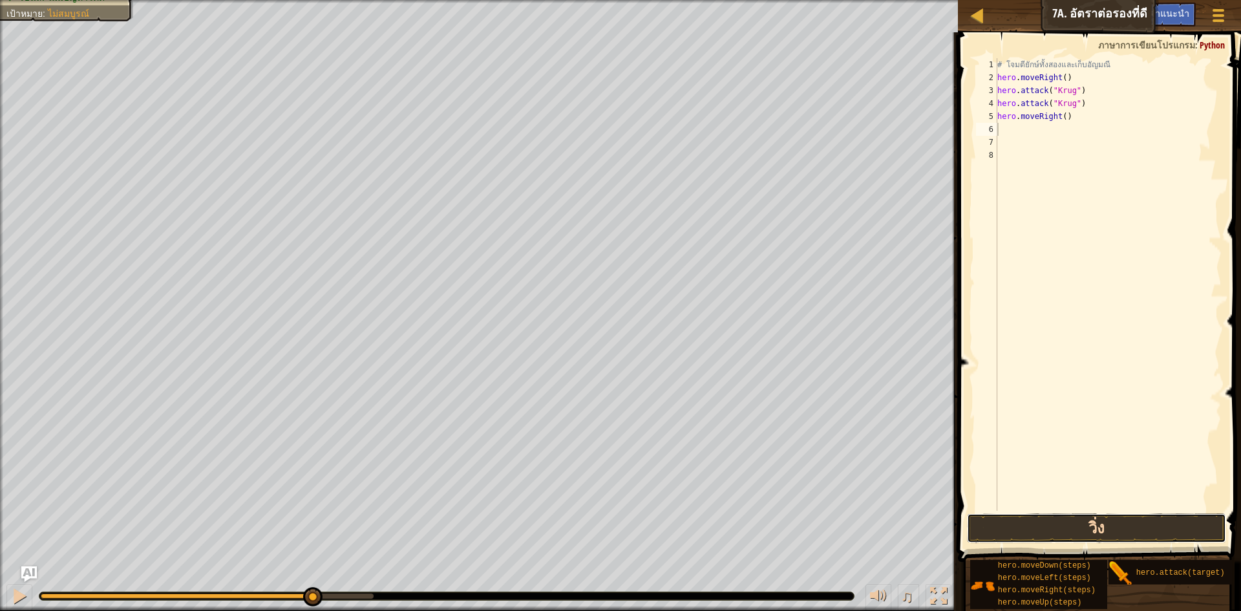
click at [1100, 530] on button "วิ่ง" at bounding box center [1096, 528] width 259 height 30
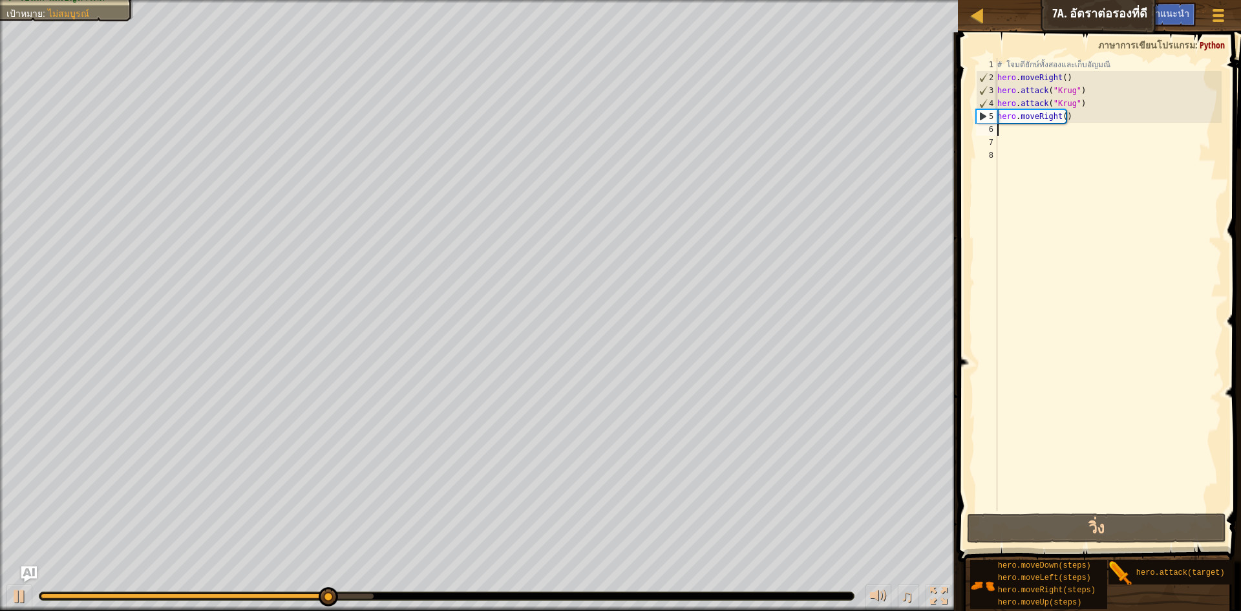
type textarea "h"
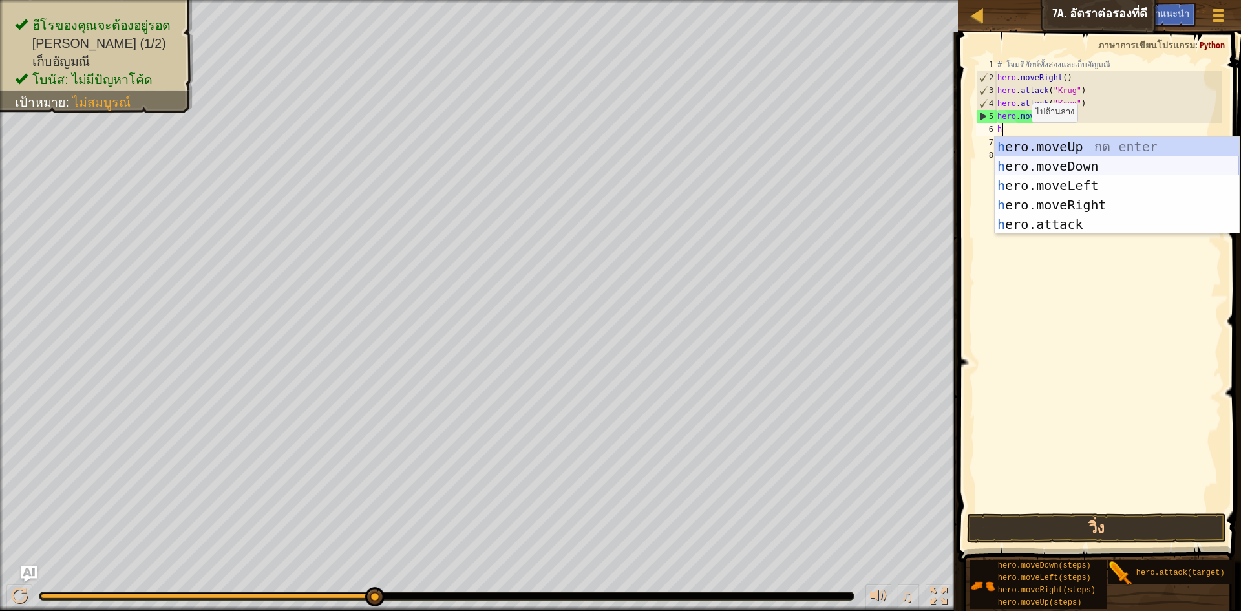
click at [1102, 165] on div "h ero.moveUp กด enter h ero.moveDown กด enter h ero.moveLeft กด enter h ero.mov…" at bounding box center [1116, 205] width 244 height 136
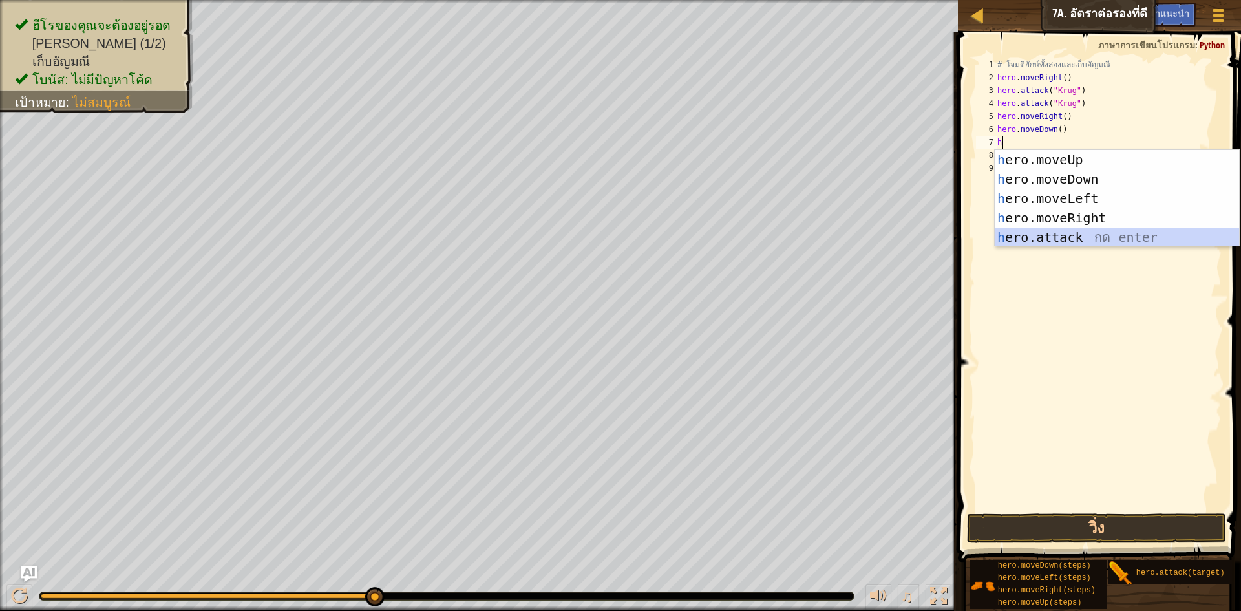
click at [1064, 236] on div "h ero.moveUp กด enter h ero.moveDown กด enter h ero.moveLeft กด enter h ero.mov…" at bounding box center [1116, 218] width 244 height 136
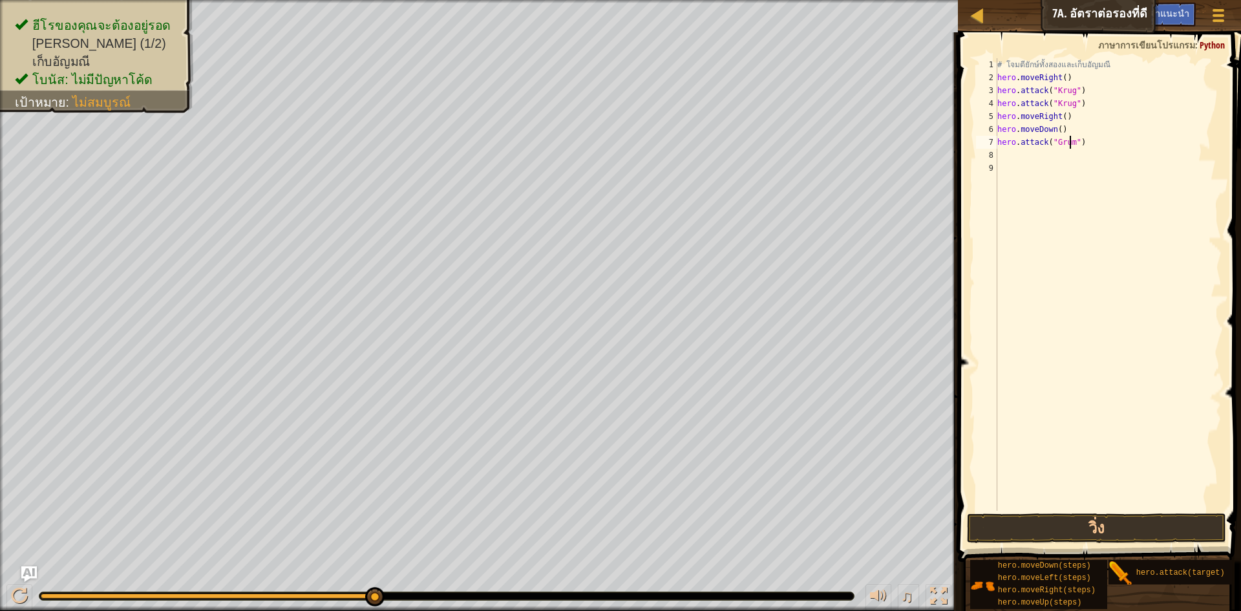
scroll to position [6, 6]
click at [1094, 535] on button "วิ่ง" at bounding box center [1096, 528] width 259 height 30
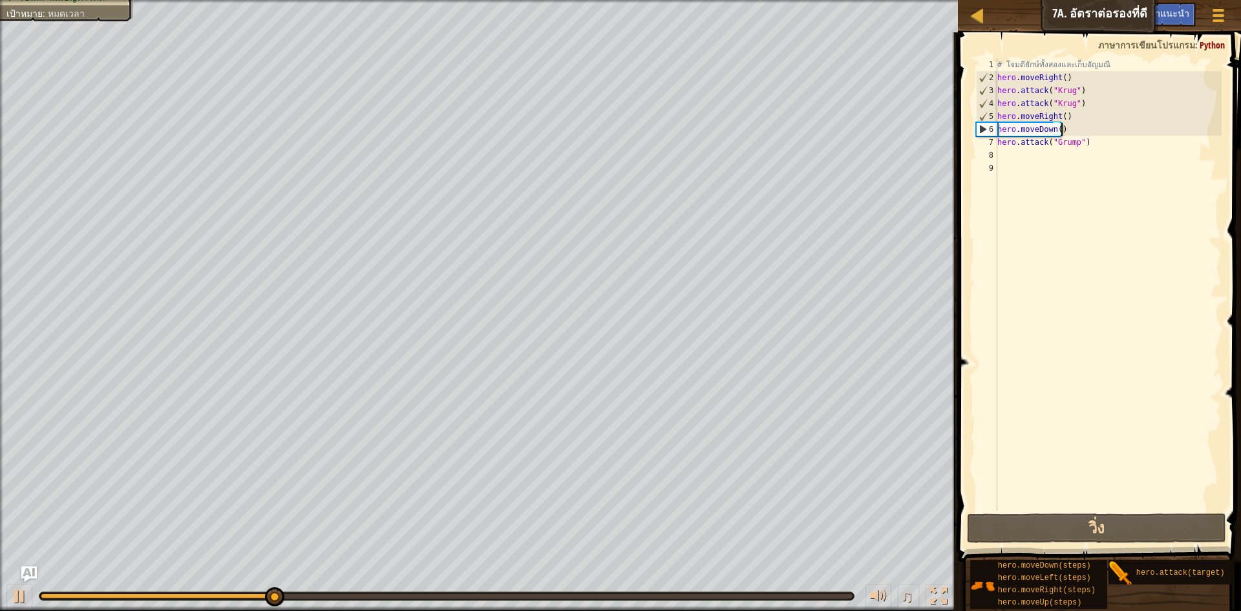
click at [1080, 131] on div "# โจมตียักษ์ทั้งสองและเก็บ[PERSON_NAME] hero . moveRight ( ) hero . attack ( "K…" at bounding box center [1107, 297] width 227 height 478
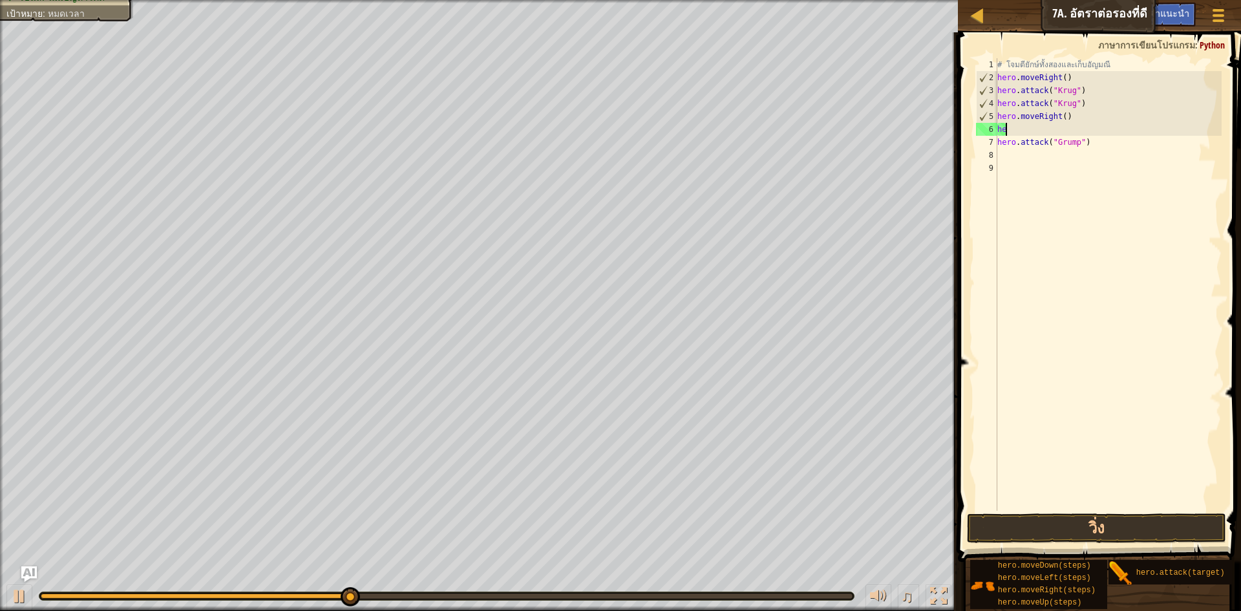
scroll to position [6, 0]
type textarea "h"
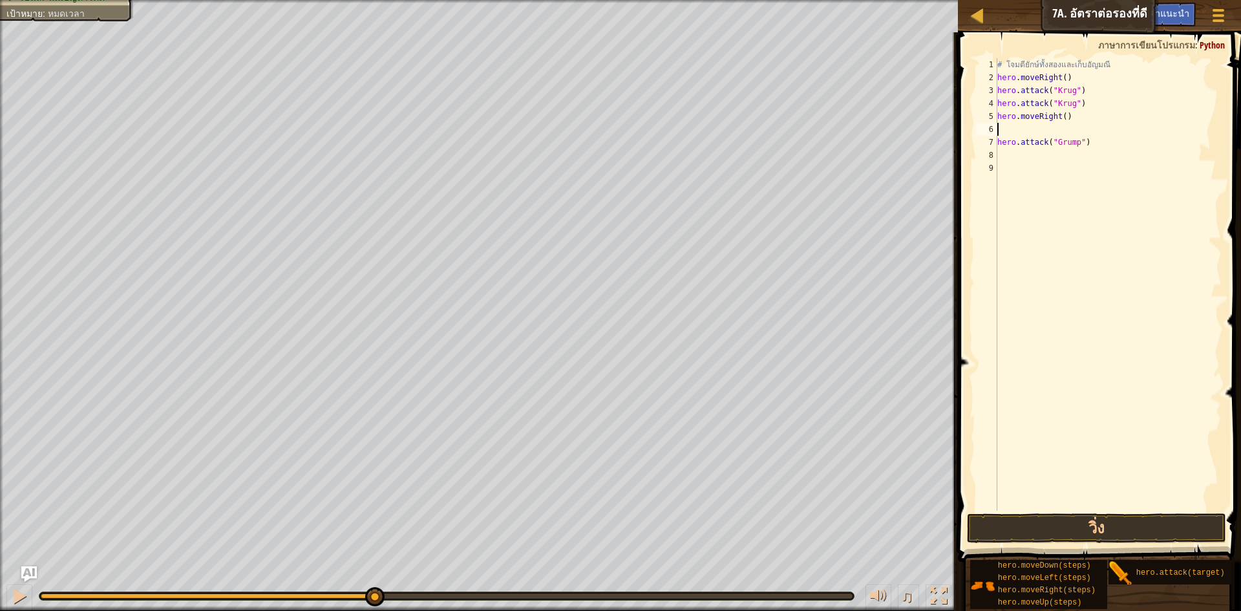
type textarea "h"
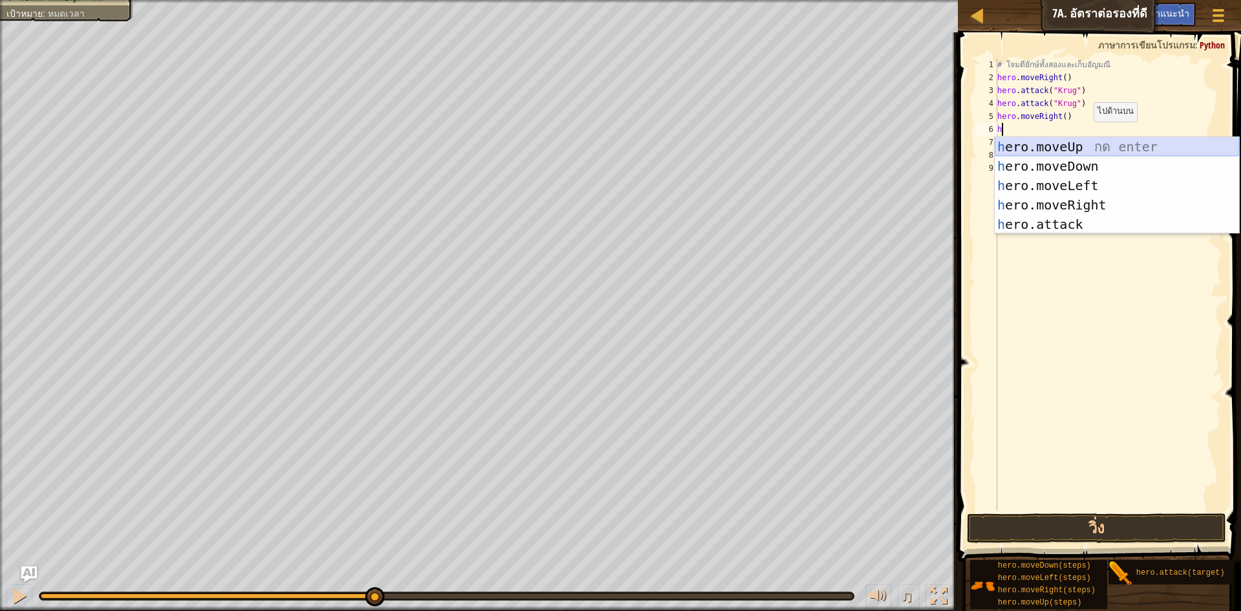
click at [1097, 138] on div "h ero.moveUp กด enter h ero.moveDown กด enter h ero.moveLeft กด enter h ero.mov…" at bounding box center [1116, 205] width 244 height 136
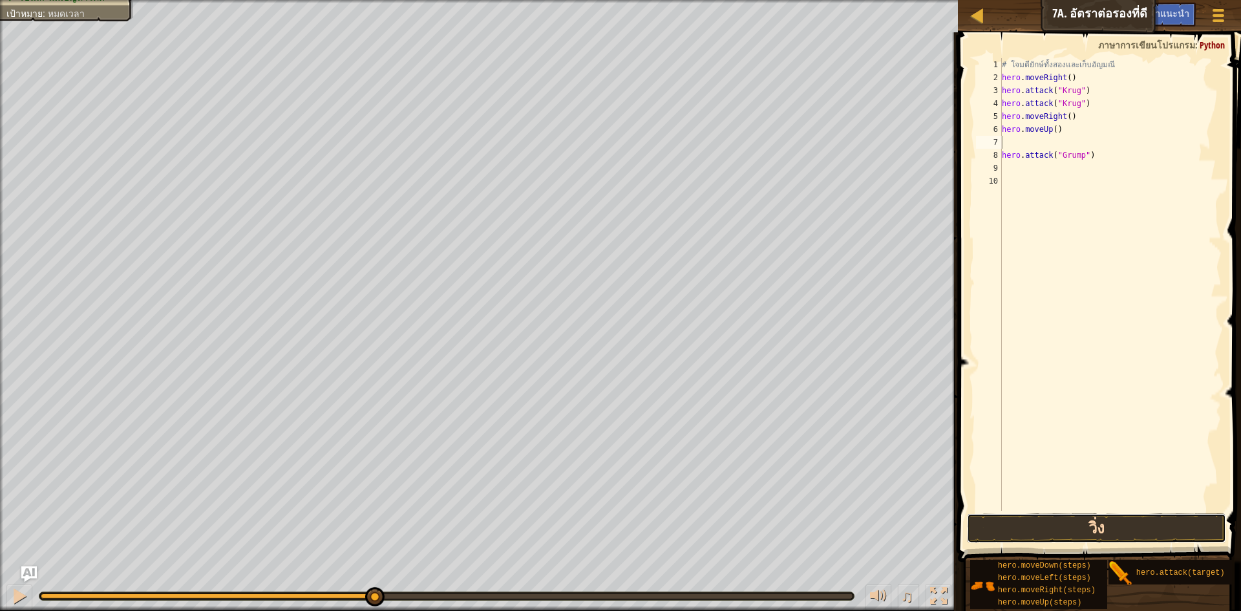
click at [1215, 529] on button "วิ่ง" at bounding box center [1096, 528] width 259 height 30
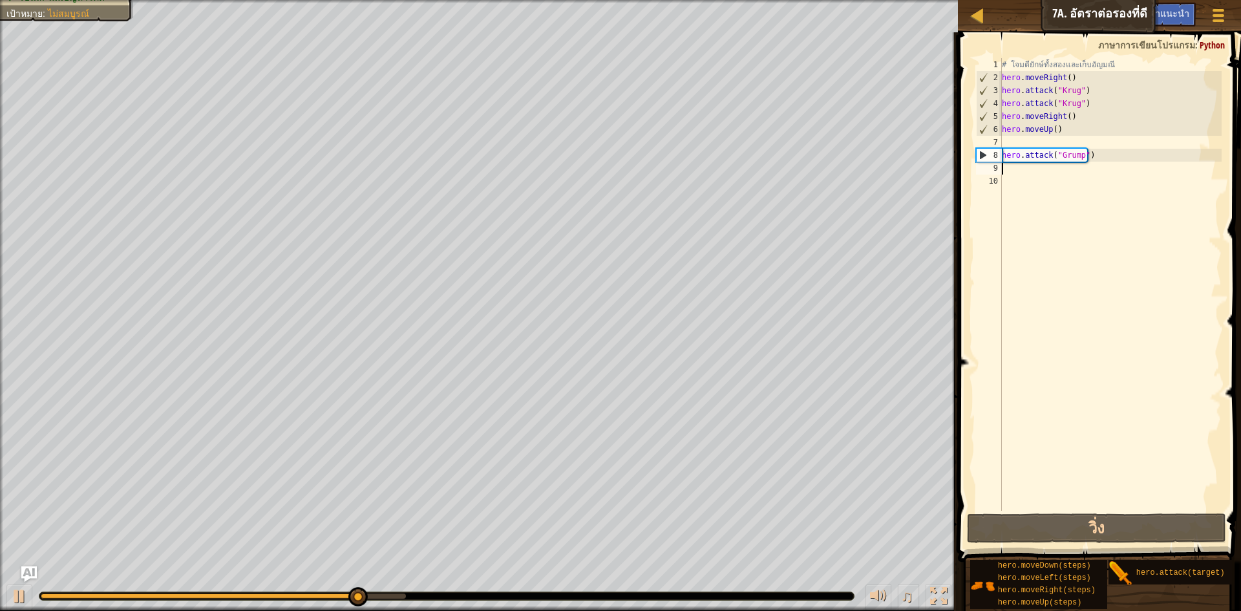
click at [1033, 167] on div "# โจมตียักษ์ทั้งสองและเก็บ[PERSON_NAME] hero . moveRight ( ) hero . attack ( "K…" at bounding box center [1110, 297] width 223 height 478
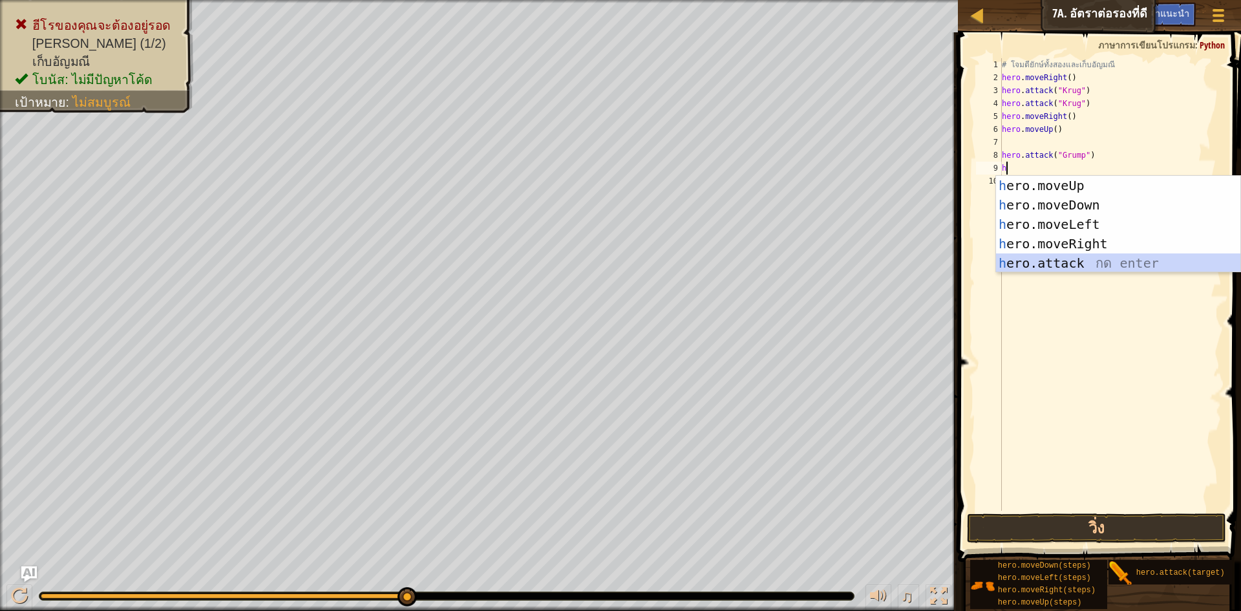
click at [1060, 261] on div "h ero.moveUp กด enter h ero.moveDown กด enter h ero.moveLeft กด enter h ero.mov…" at bounding box center [1118, 244] width 244 height 136
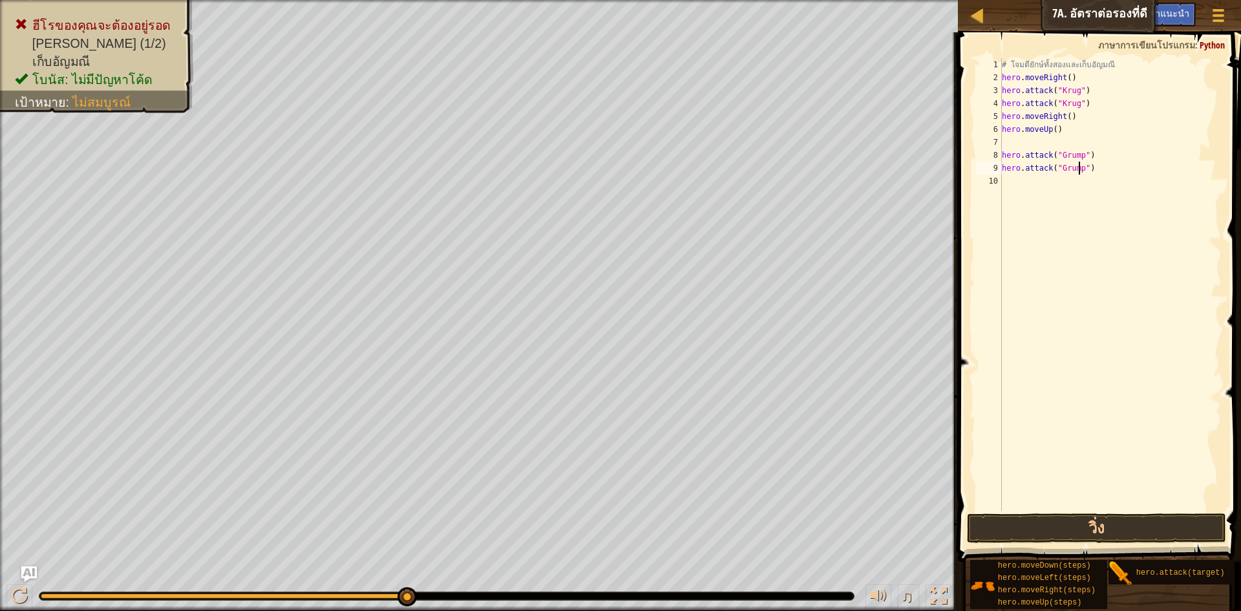
scroll to position [6, 6]
type textarea "hero.attack("Grump")"
click at [1078, 530] on button "วิ่ง" at bounding box center [1096, 528] width 259 height 30
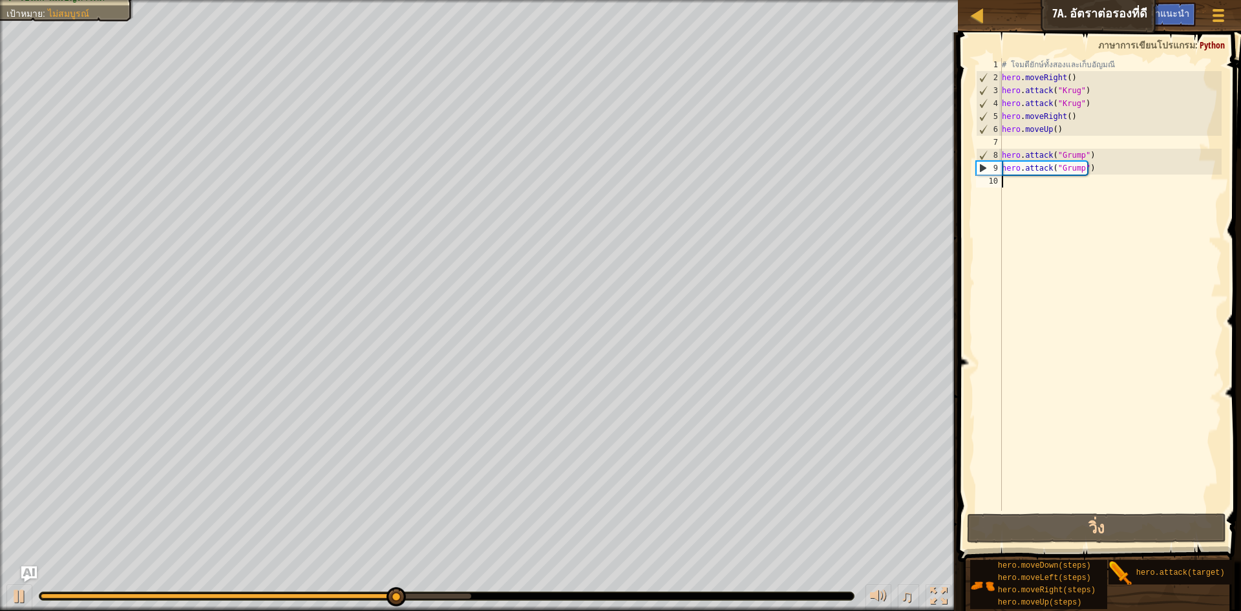
click at [1012, 181] on div "# โจมตียักษ์ทั้งสองและเก็บ[PERSON_NAME] hero . moveRight ( ) hero . attack ( "K…" at bounding box center [1110, 297] width 223 height 478
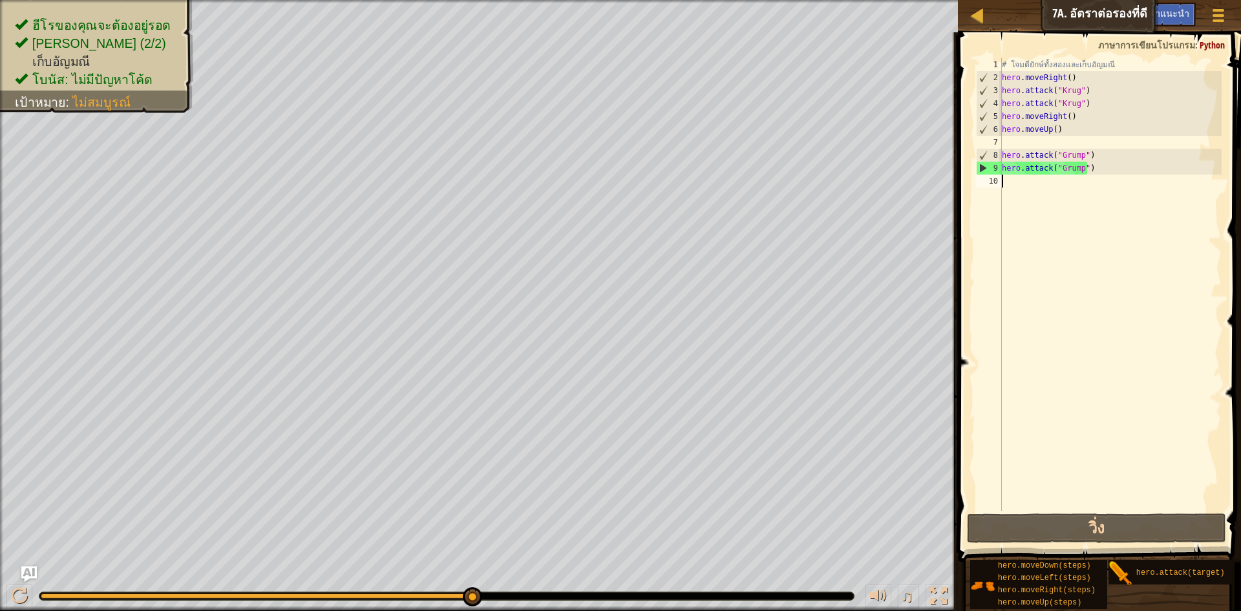
type textarea "h"
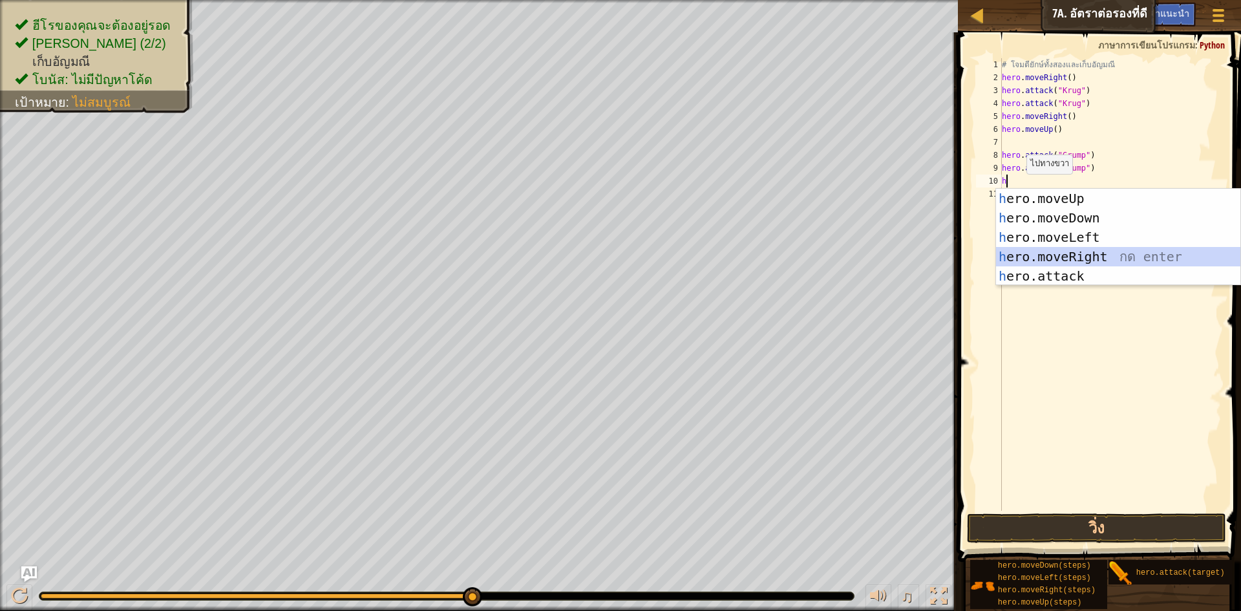
click at [1084, 257] on div "h ero.moveUp กด enter h ero.moveDown กด enter h ero.moveLeft กด enter h ero.mov…" at bounding box center [1118, 257] width 244 height 136
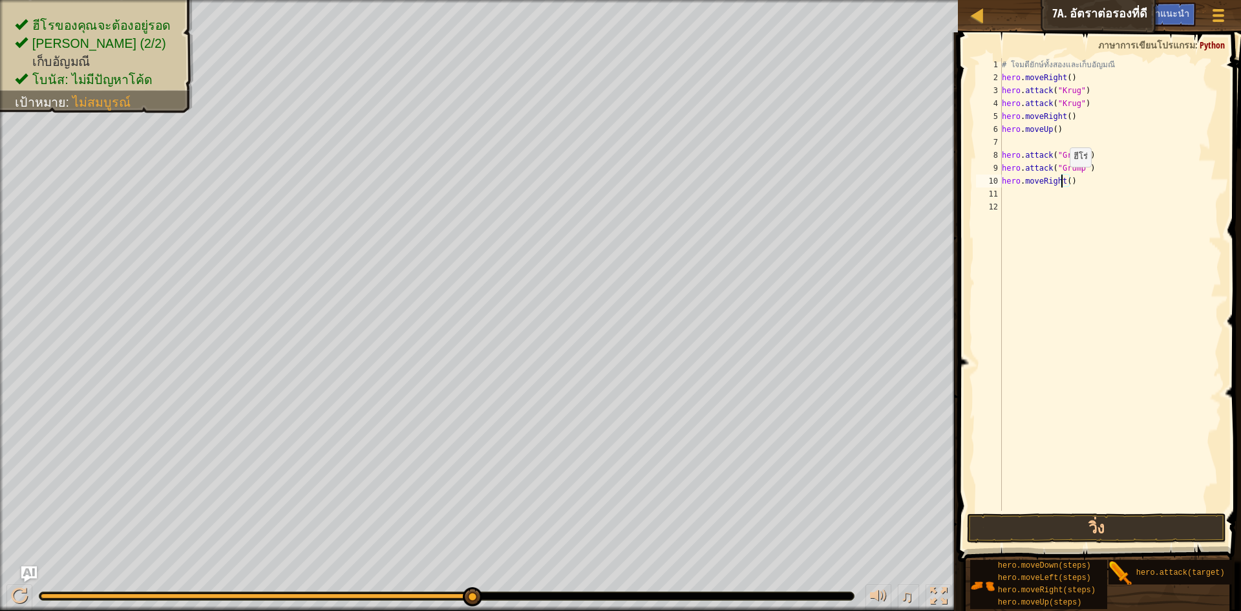
click at [1063, 180] on div "# โจมตียักษ์ทั้งสองและเก็บ[PERSON_NAME] hero . moveRight ( ) hero . attack ( "K…" at bounding box center [1110, 297] width 223 height 478
click at [1066, 181] on div "# โจมตียักษ์ทั้งสองและเก็บ[PERSON_NAME] hero . moveRight ( ) hero . attack ( "K…" at bounding box center [1110, 297] width 223 height 478
click at [1094, 527] on button "วิ่ง" at bounding box center [1096, 528] width 259 height 30
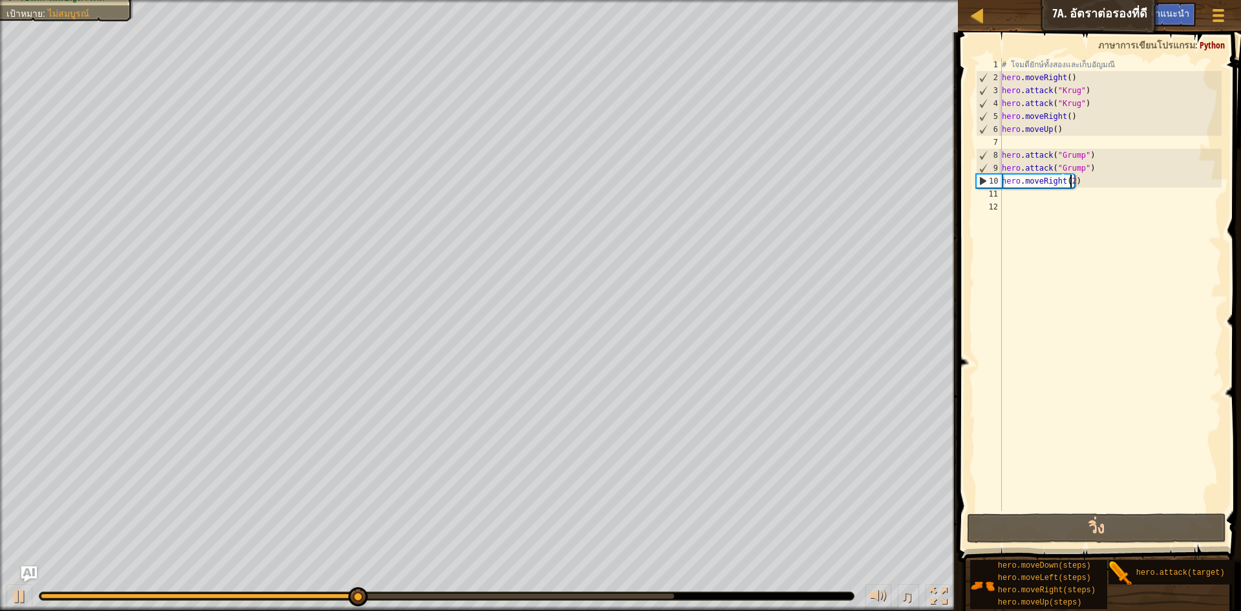
click at [1077, 180] on div "# โจมตียักษ์ทั้งสองและเก็บ[PERSON_NAME] hero . moveRight ( ) hero . attack ( "K…" at bounding box center [1110, 297] width 223 height 478
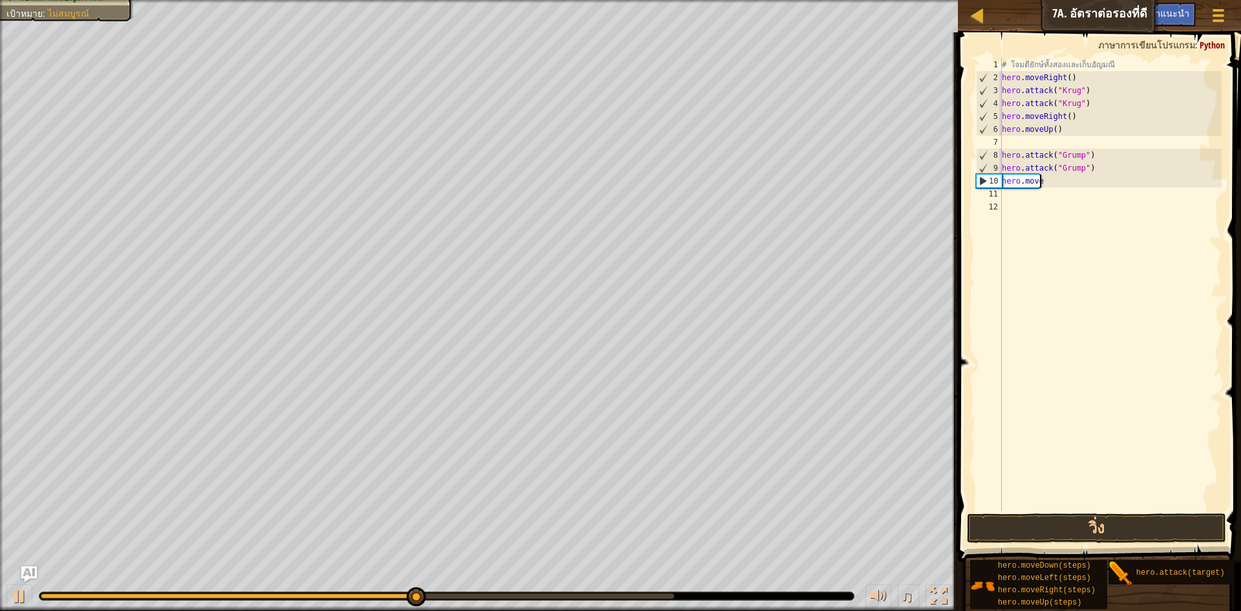
scroll to position [6, 1]
type textarea "h"
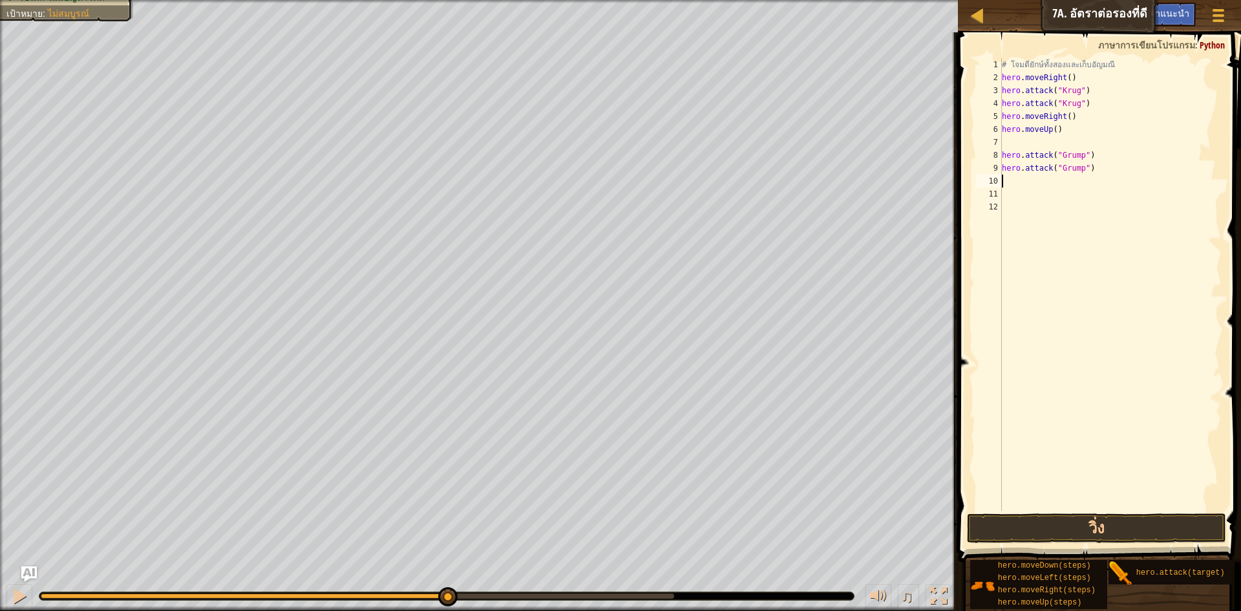
type textarea "h"
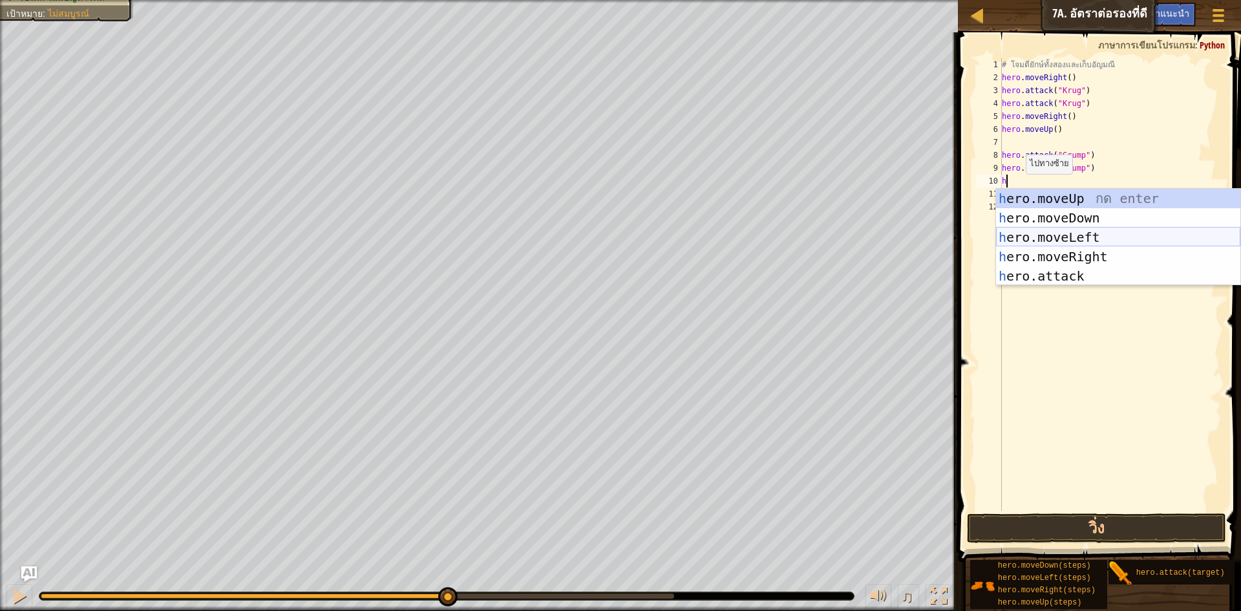
click at [1073, 229] on div "h ero.moveUp กด enter h ero.moveDown กด enter h ero.moveLeft กด enter h ero.mov…" at bounding box center [1118, 257] width 244 height 136
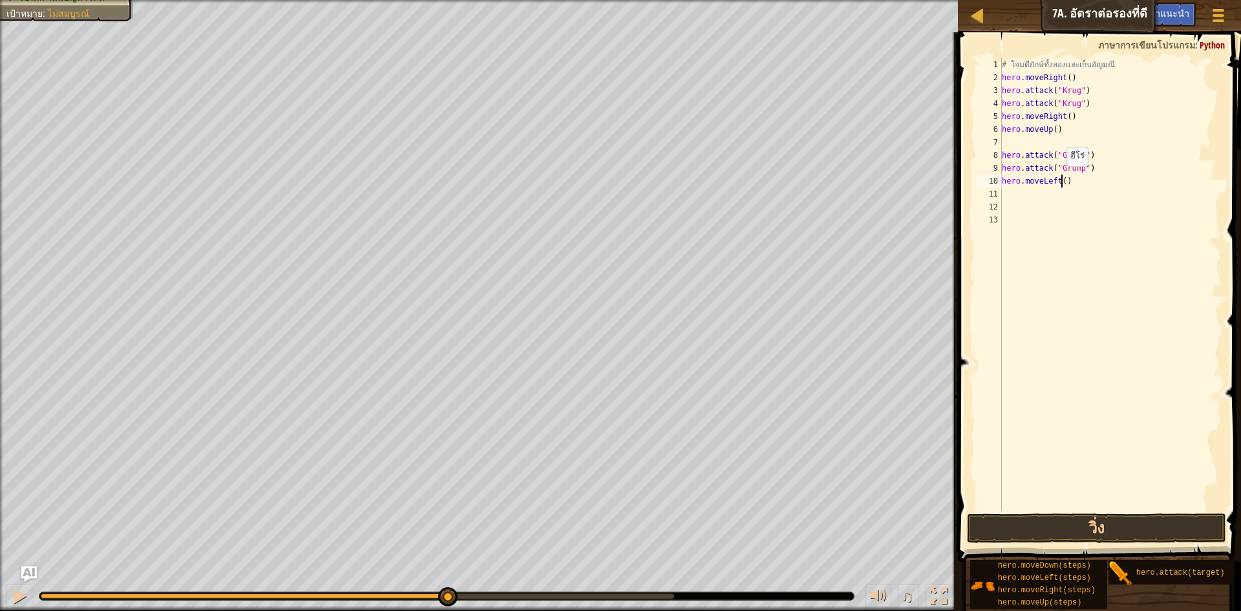
click at [1060, 179] on div "# โจมตียักษ์ทั้งสองและเก็บ[PERSON_NAME] hero . moveRight ( ) hero . attack ( "K…" at bounding box center [1110, 297] width 223 height 478
type textarea "hero.moveLeft(2)"
click at [1106, 532] on button "วิ่ง" at bounding box center [1096, 528] width 259 height 30
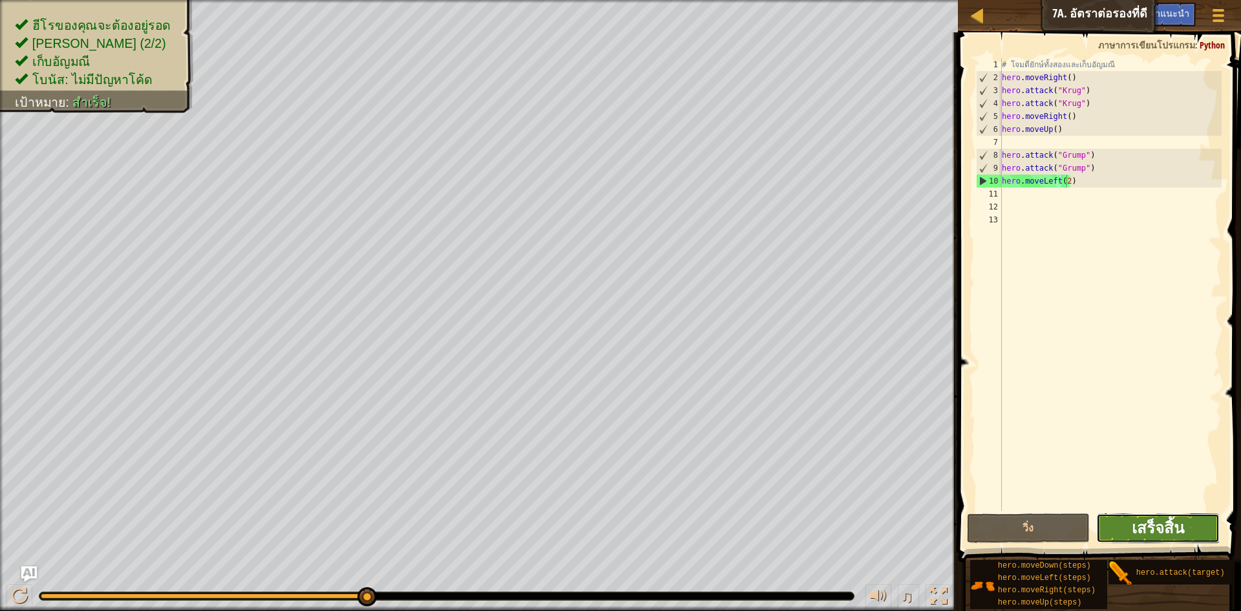
click at [1162, 528] on span "เสร็จสิ้น" at bounding box center [1157, 527] width 52 height 21
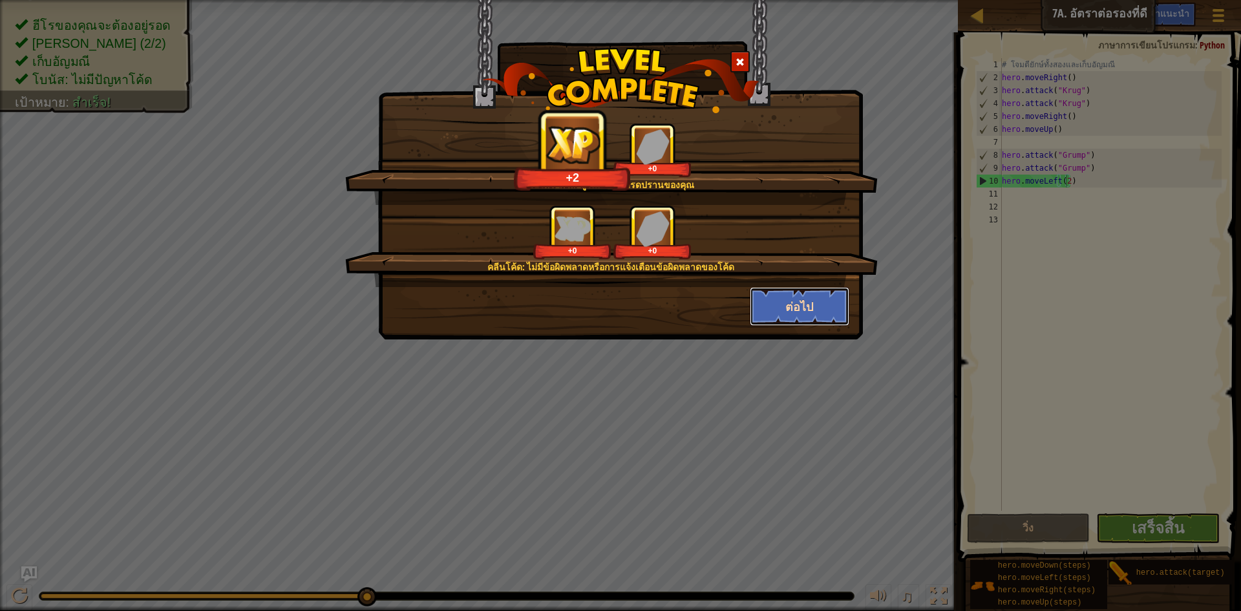
click at [808, 299] on button "ต่อไป" at bounding box center [800, 306] width 100 height 39
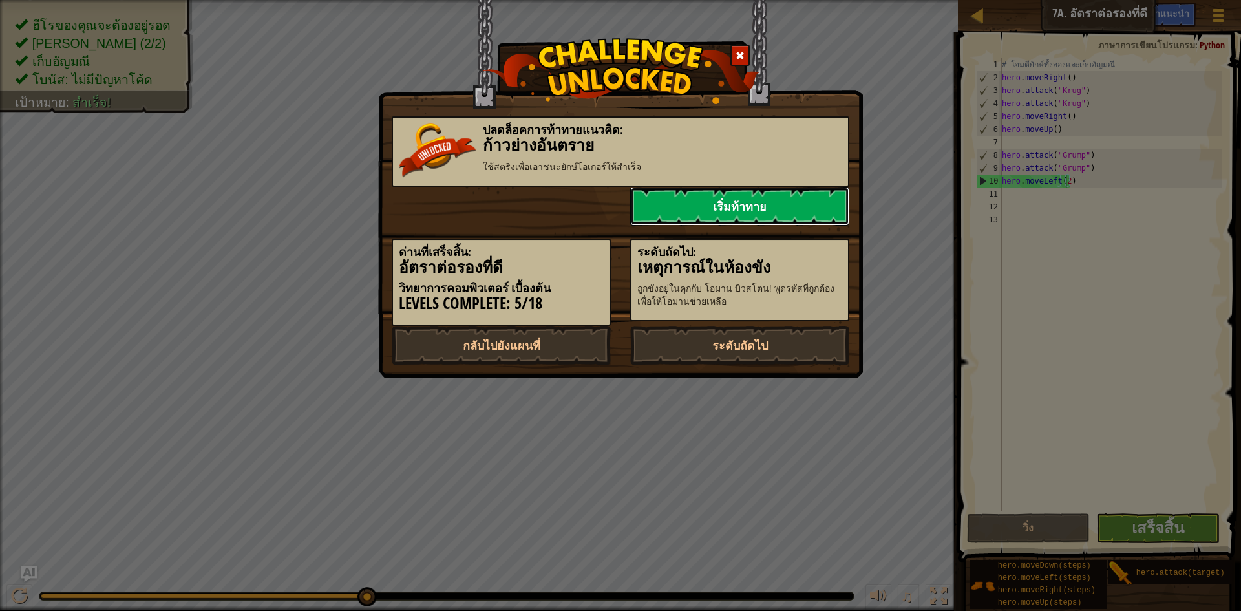
click at [746, 202] on link "เริ่มท้าทาย" at bounding box center [739, 206] width 219 height 39
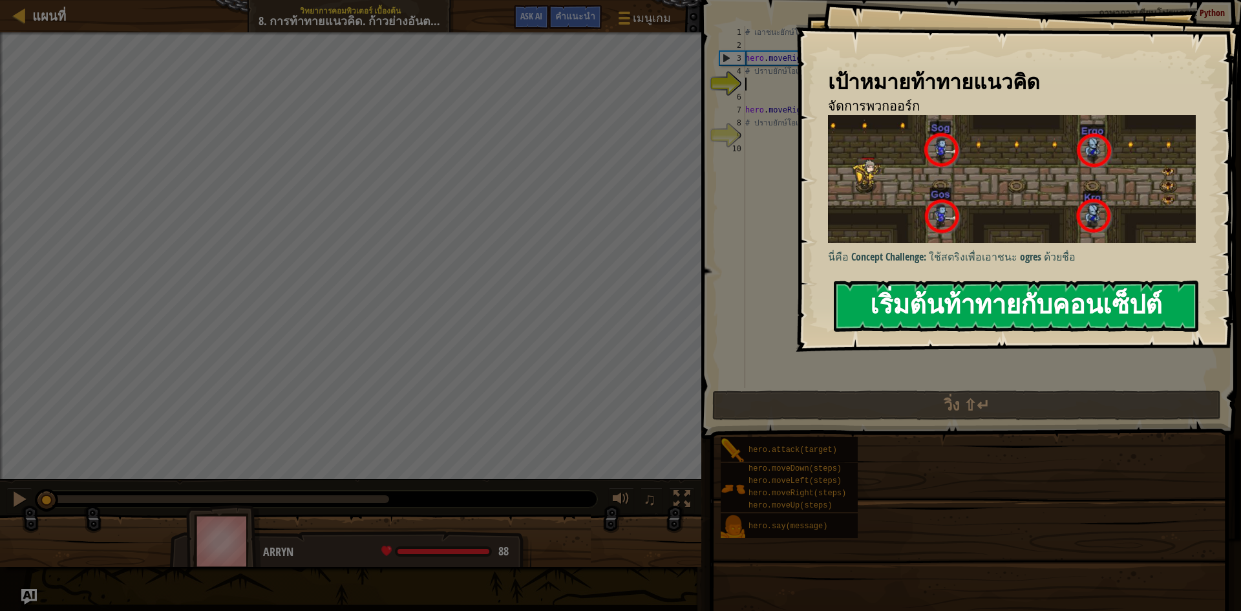
click at [972, 289] on button "เริ่มต้นท้าทายกับคอนเซ็ปต์" at bounding box center [1016, 305] width 364 height 51
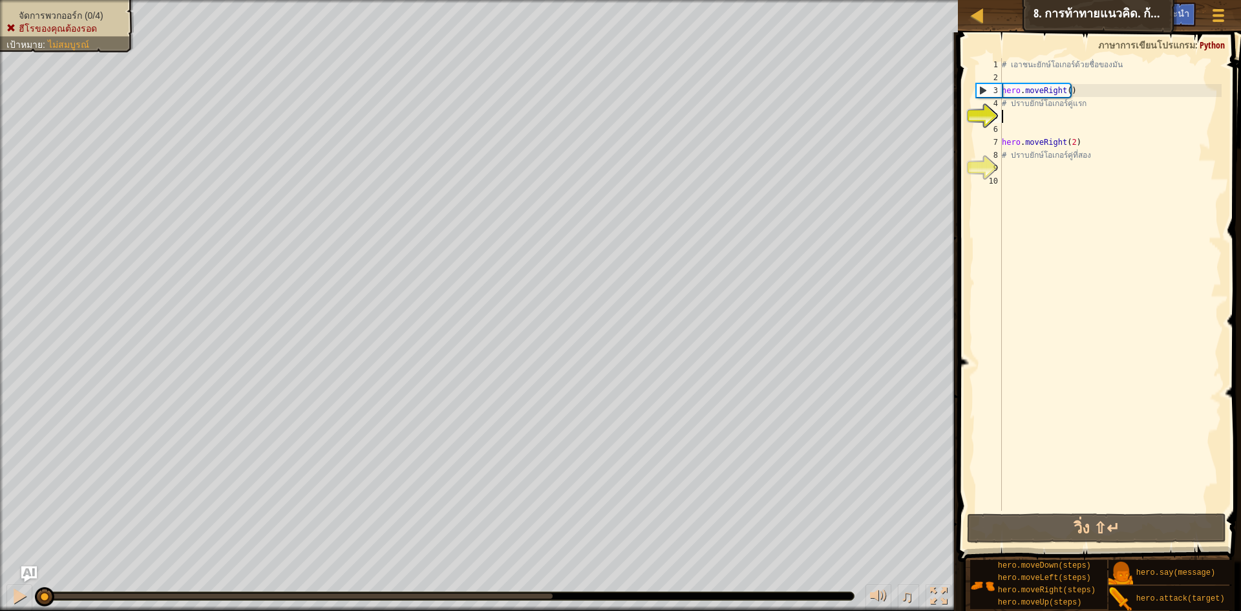
type textarea "h"
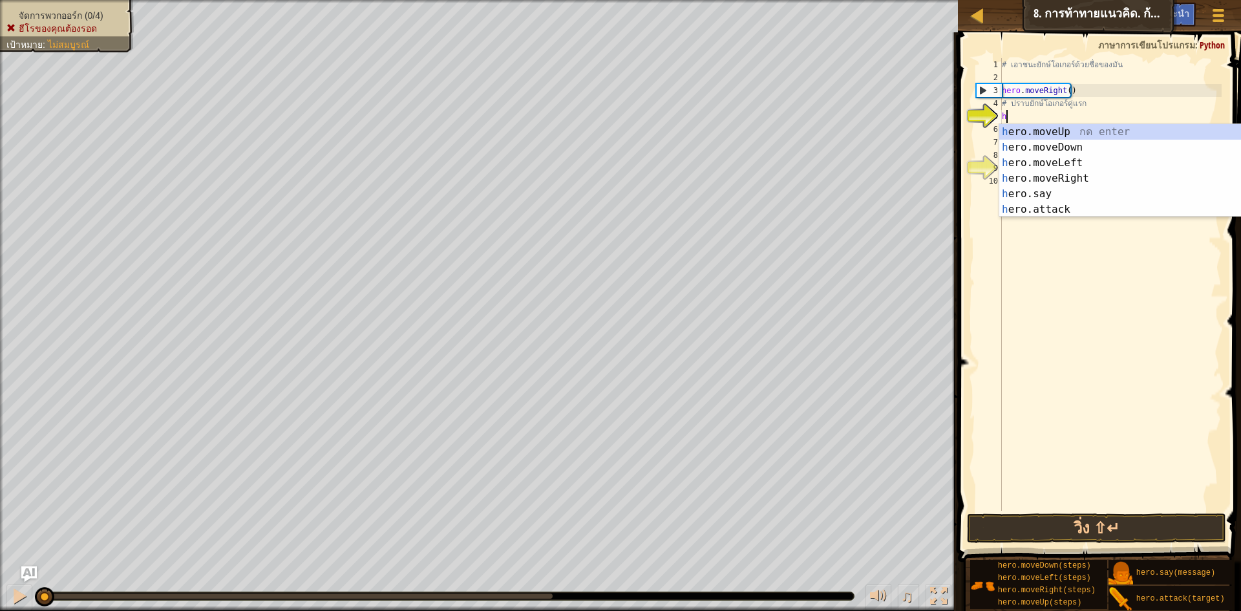
scroll to position [6, 0]
click at [1002, 163] on div "h ero.moveUp กด enter h ero.moveDown กด enter h ero.moveLeft กด enter h ero.mov…" at bounding box center [1121, 186] width 244 height 124
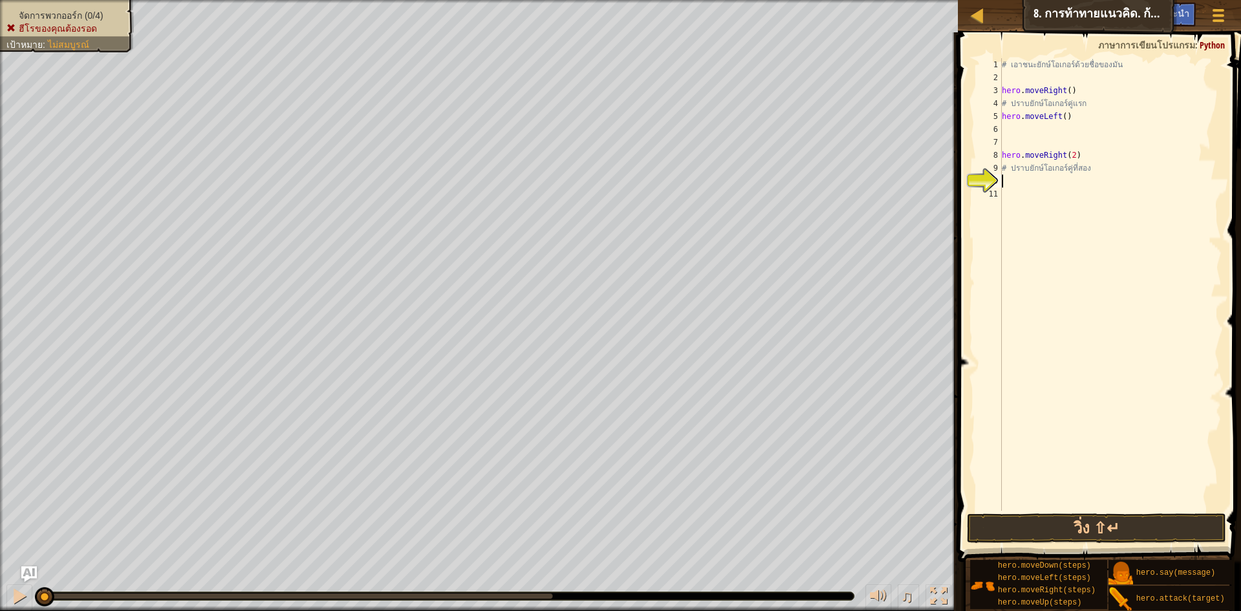
click at [1007, 184] on div "# [PERSON_NAME]ยักษ์โอเกอร์ด้วยชื่อของมัน hero . moveRight ( ) # ปราบยักษ์โอเกอ…" at bounding box center [1110, 297] width 222 height 478
click at [1184, 152] on div "# [PERSON_NAME]ยักษ์โอเกอร์ด้วยชื่อของมัน hero . moveRight ( ) # ปราบยักษ์โอเกอ…" at bounding box center [1110, 297] width 222 height 478
click at [1031, 527] on button "วิ่ง ⇧↵" at bounding box center [1096, 528] width 259 height 30
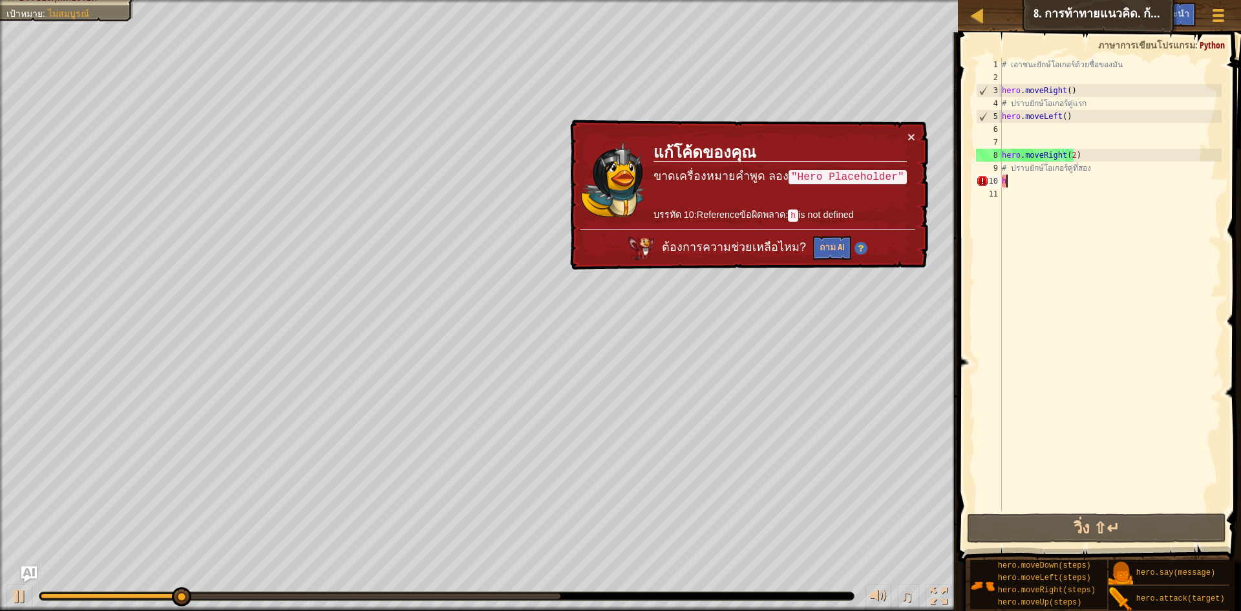
click at [1027, 185] on div "# [PERSON_NAME]ยักษ์โอเกอร์ด้วยชื่อของมัน hero . moveRight ( ) # ปราบยักษ์โอเกอ…" at bounding box center [1110, 297] width 222 height 478
type textarea "h"
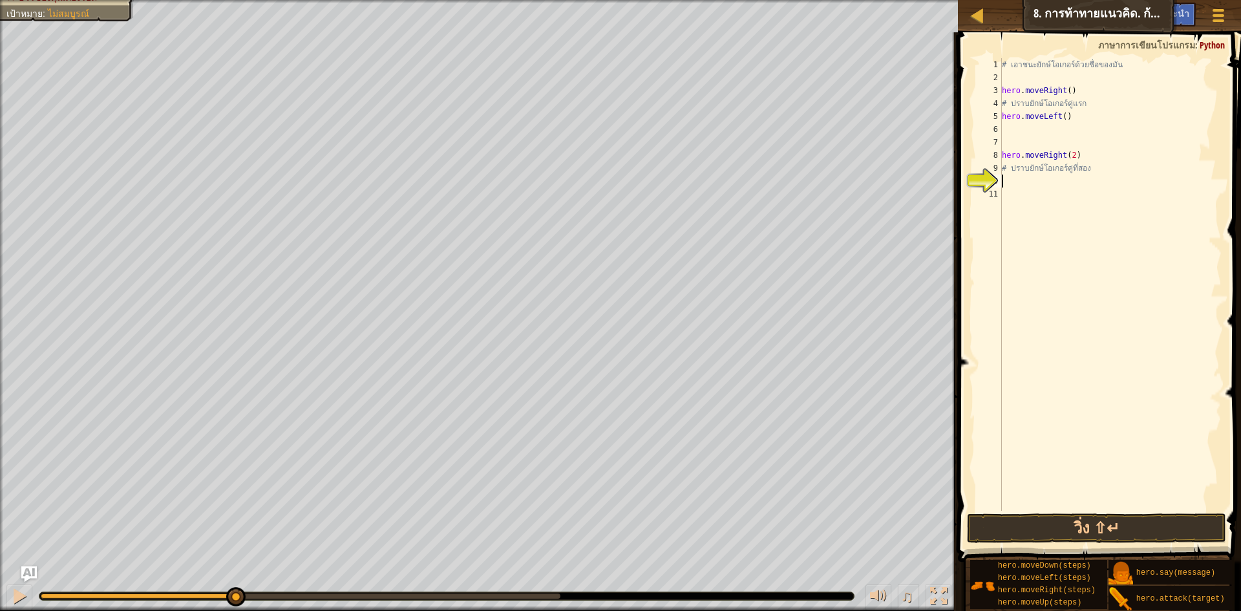
type textarea "h"
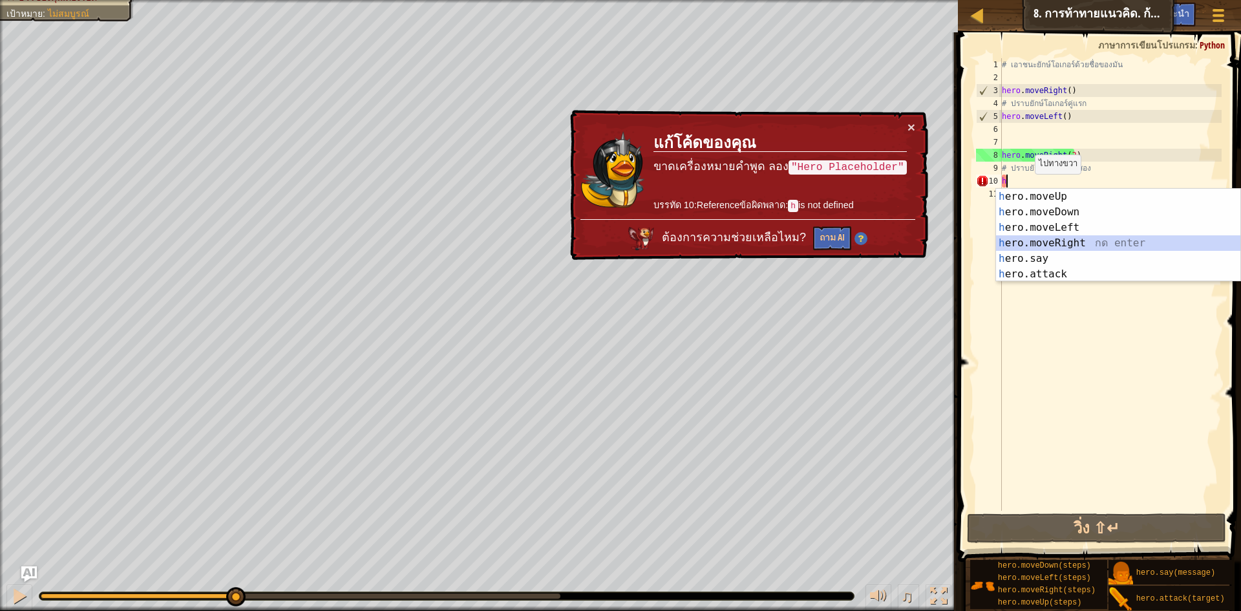
click at [1075, 238] on div "h ero.moveUp กด enter h ero.moveDown กด enter h ero.moveLeft กด enter h ero.mov…" at bounding box center [1118, 251] width 244 height 124
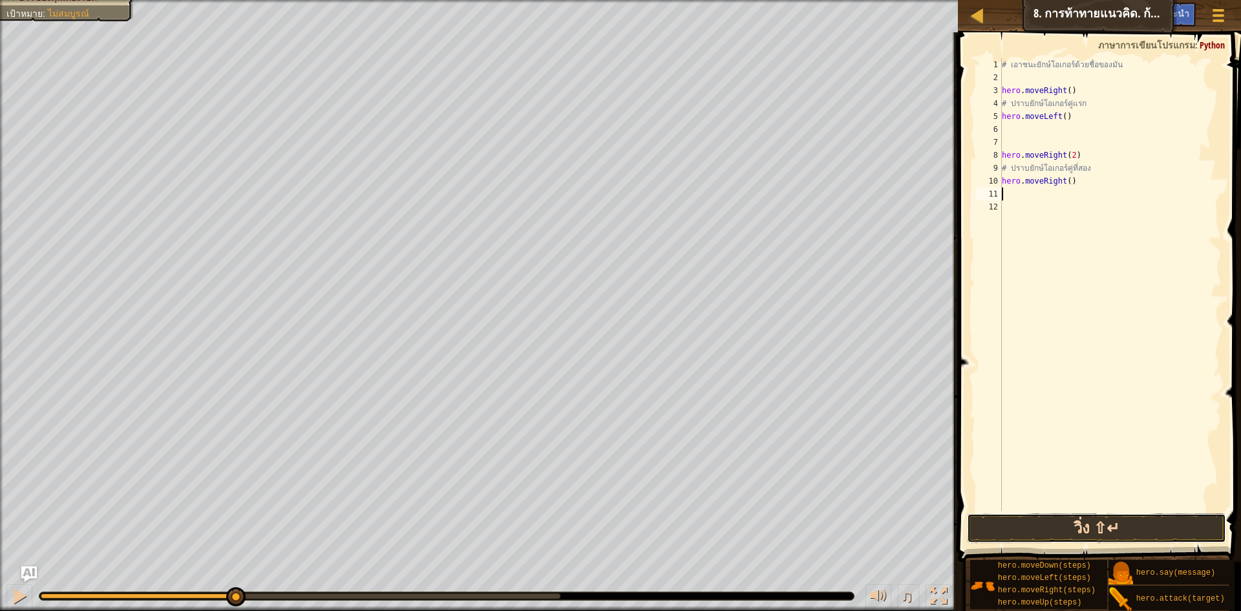
click at [1130, 529] on button "วิ่ง ⇧↵" at bounding box center [1096, 528] width 259 height 30
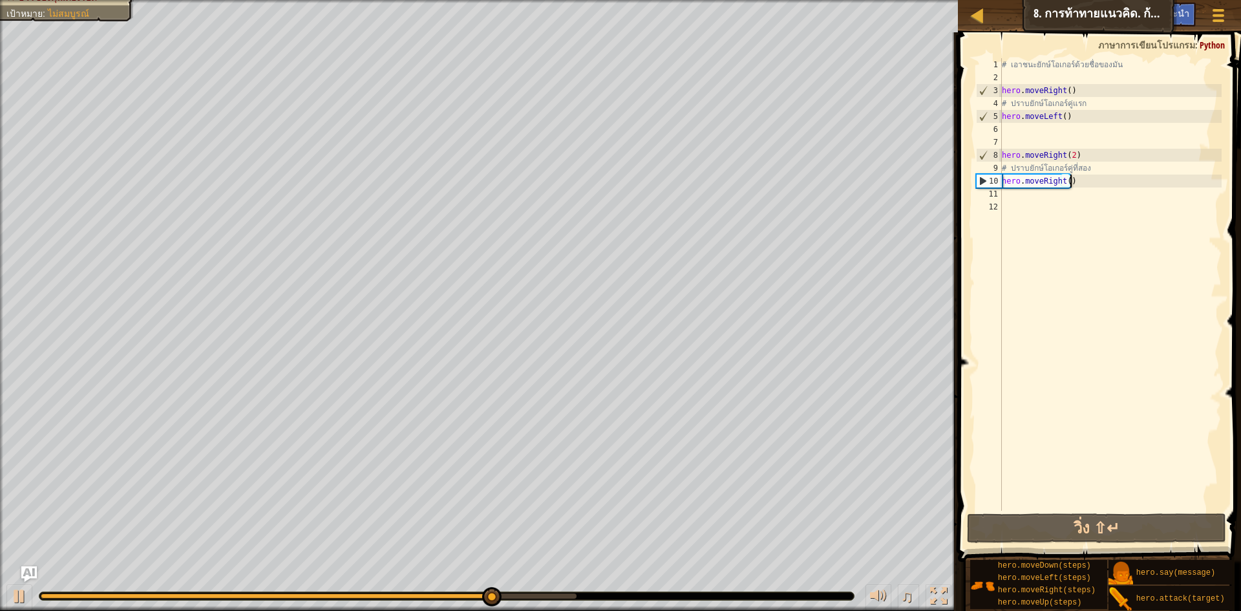
click at [1084, 181] on div "# [PERSON_NAME]ยักษ์โอเกอร์ด้วยชื่อของมัน hero . moveRight ( ) # ปราบยักษ์โอเกอ…" at bounding box center [1110, 297] width 222 height 478
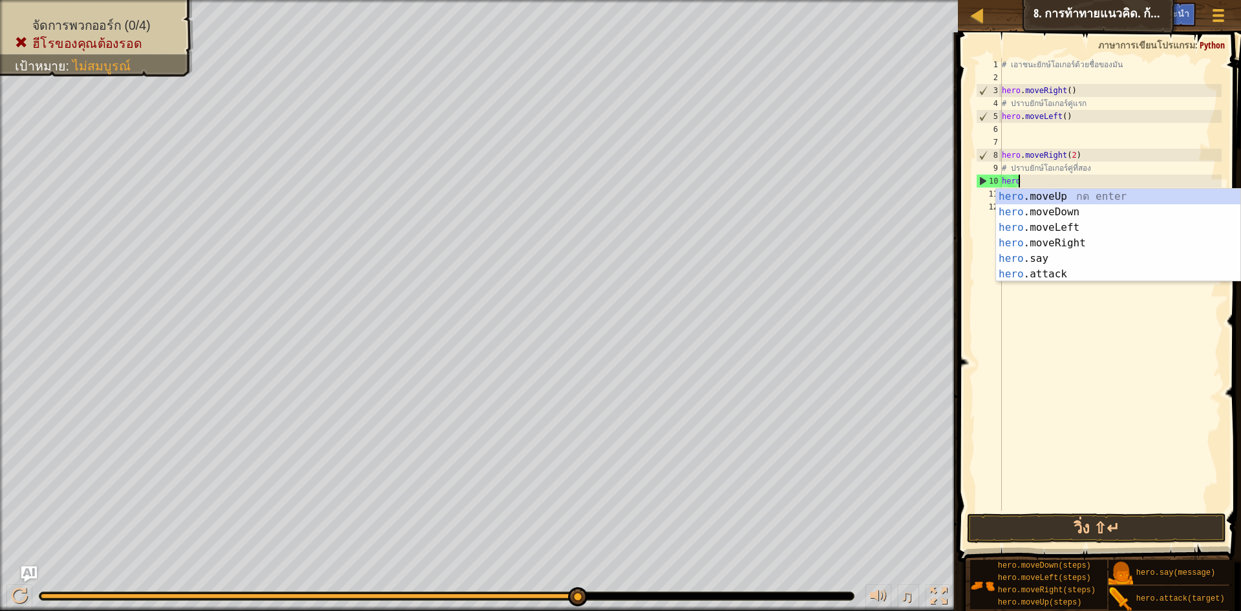
type textarea "h"
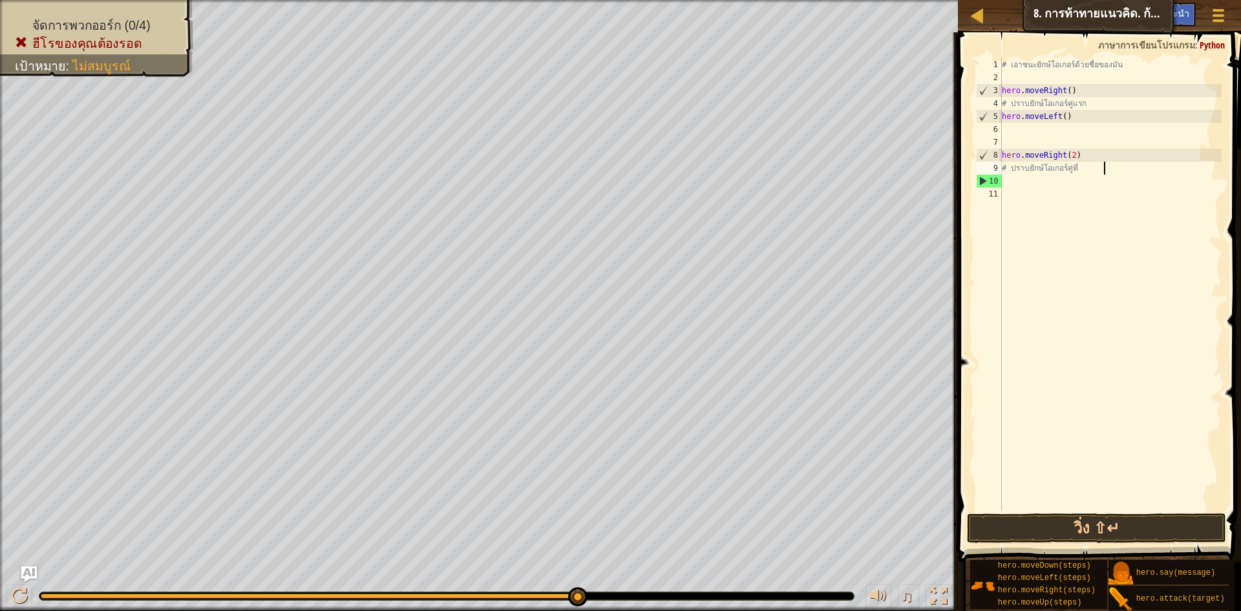
type textarea "# ปราบยักษ์โอเกอร์"
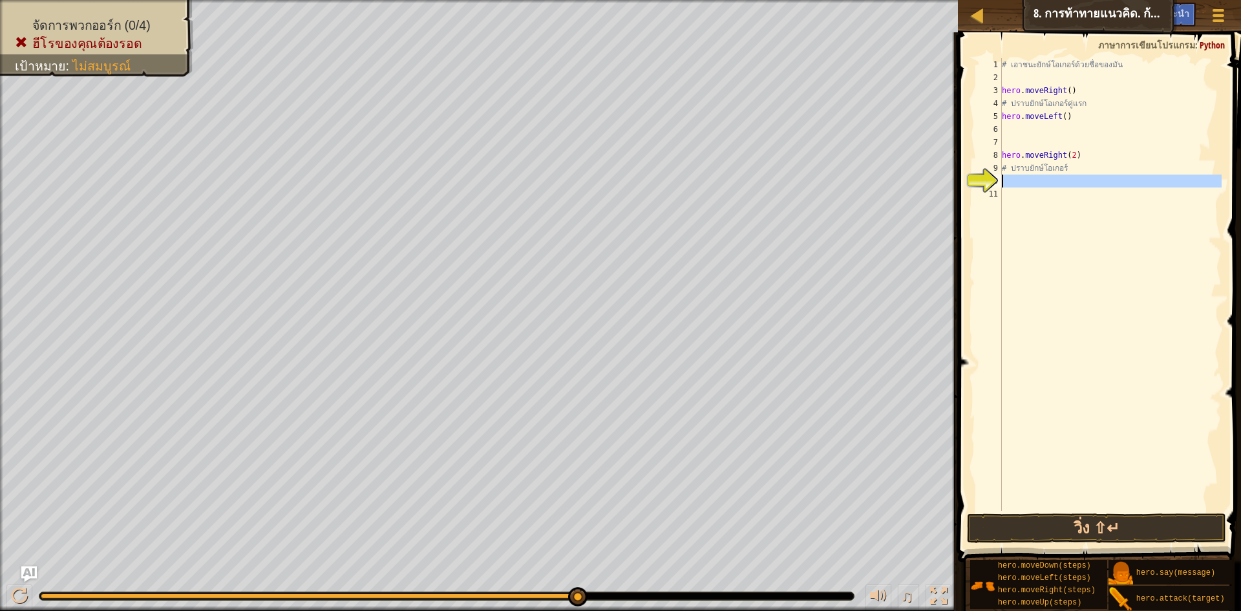
click at [994, 180] on div "10" at bounding box center [989, 180] width 26 height 13
click at [1041, 177] on div "# [PERSON_NAME]ยักษ์โอเกอร์ด้วยชื่อของมัน hero . moveRight ( ) # ปราบยักษ์โอเกอ…" at bounding box center [1110, 297] width 222 height 478
type textarea "h"
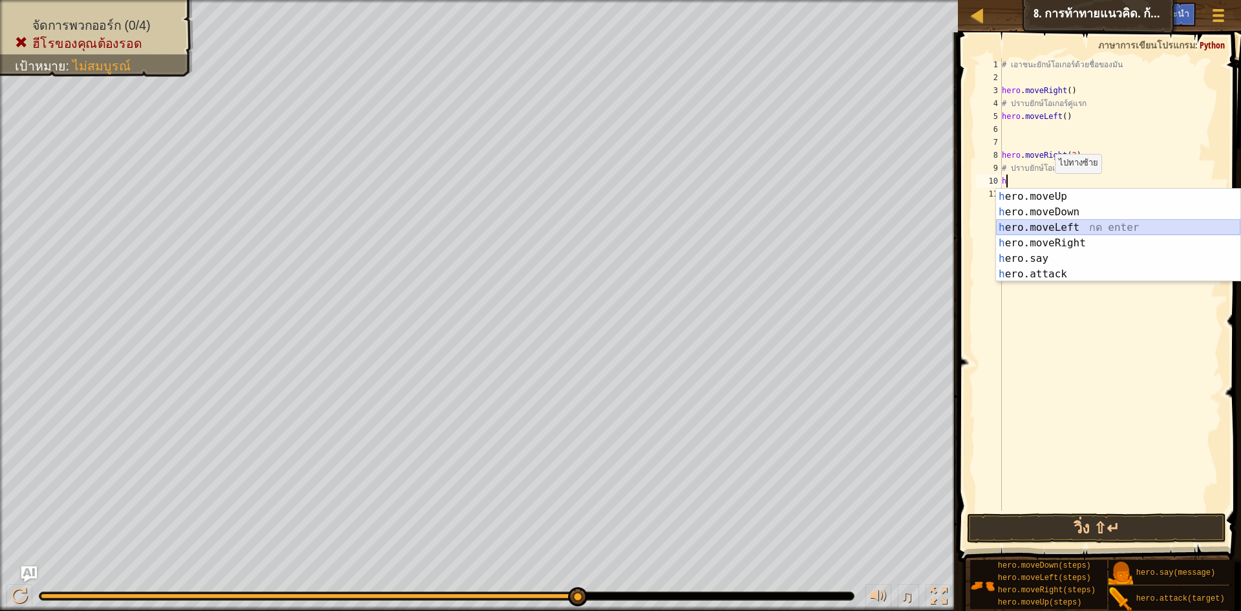
drag, startPoint x: 1061, startPoint y: 224, endPoint x: 1060, endPoint y: 216, distance: 7.1
click at [1060, 223] on div "h ero.moveUp กด enter h ero.moveDown กด enter h ero.moveLeft กด enter h ero.mov…" at bounding box center [1118, 251] width 244 height 124
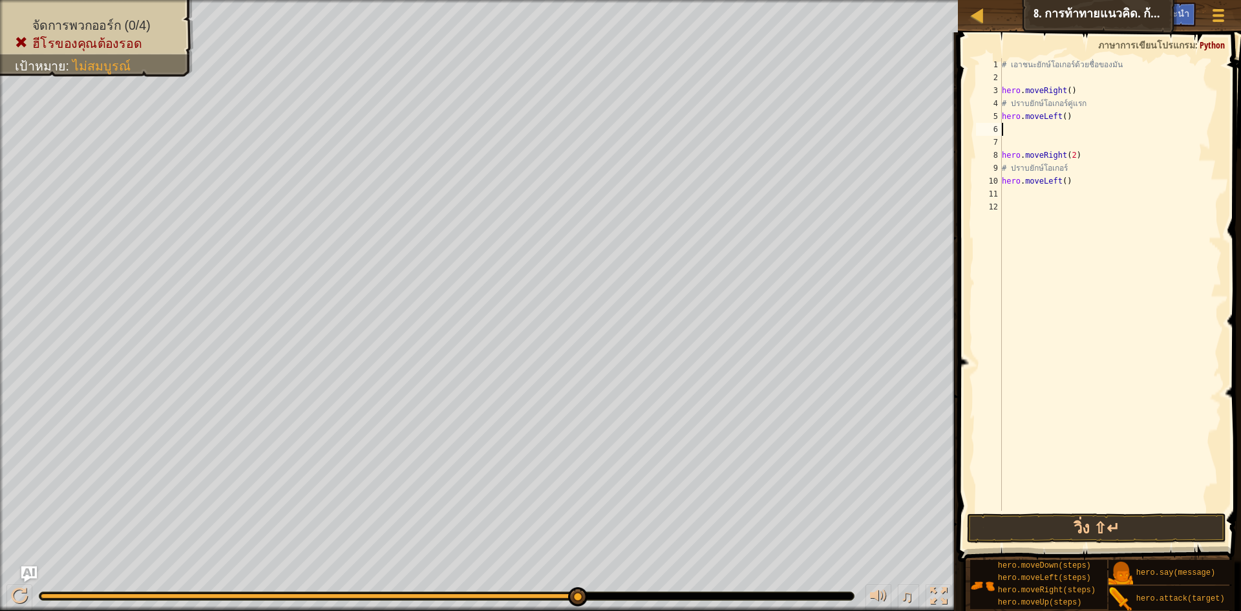
click at [1015, 127] on div "# [PERSON_NAME]ยักษ์โอเกอร์ด้วยชื่อของมัน hero . moveRight ( ) # ปราบยักษ์โอเกอ…" at bounding box center [1110, 297] width 222 height 478
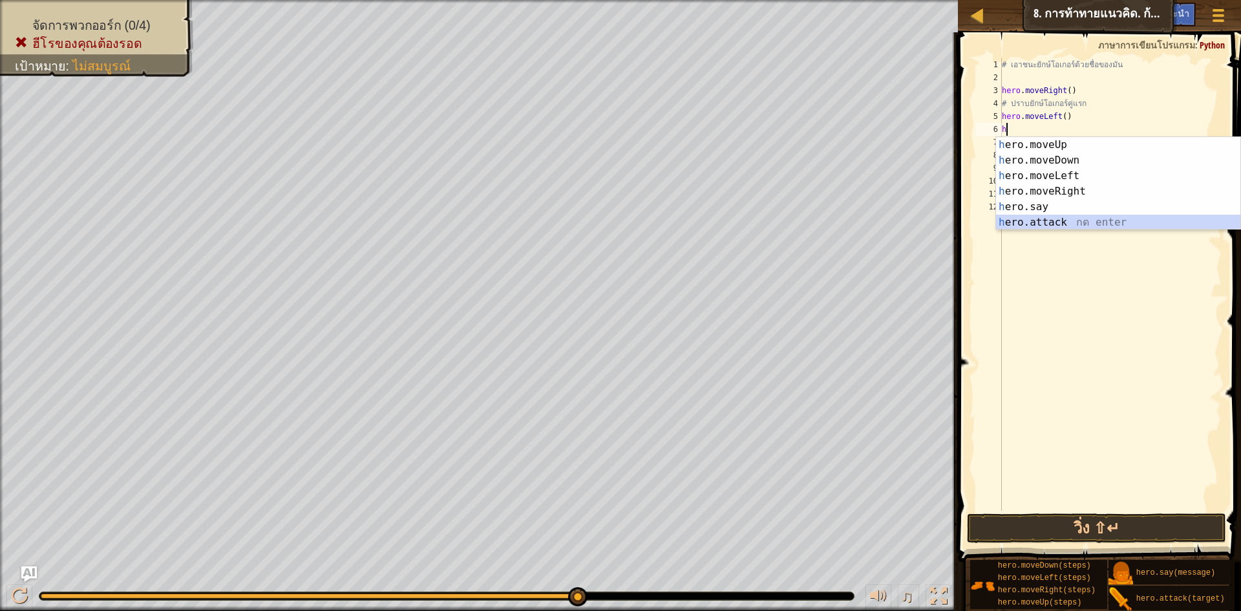
click at [1034, 220] on div "h ero.moveUp กด enter h ero.moveDown กด enter h ero.moveLeft กด enter h ero.mov…" at bounding box center [1118, 199] width 244 height 124
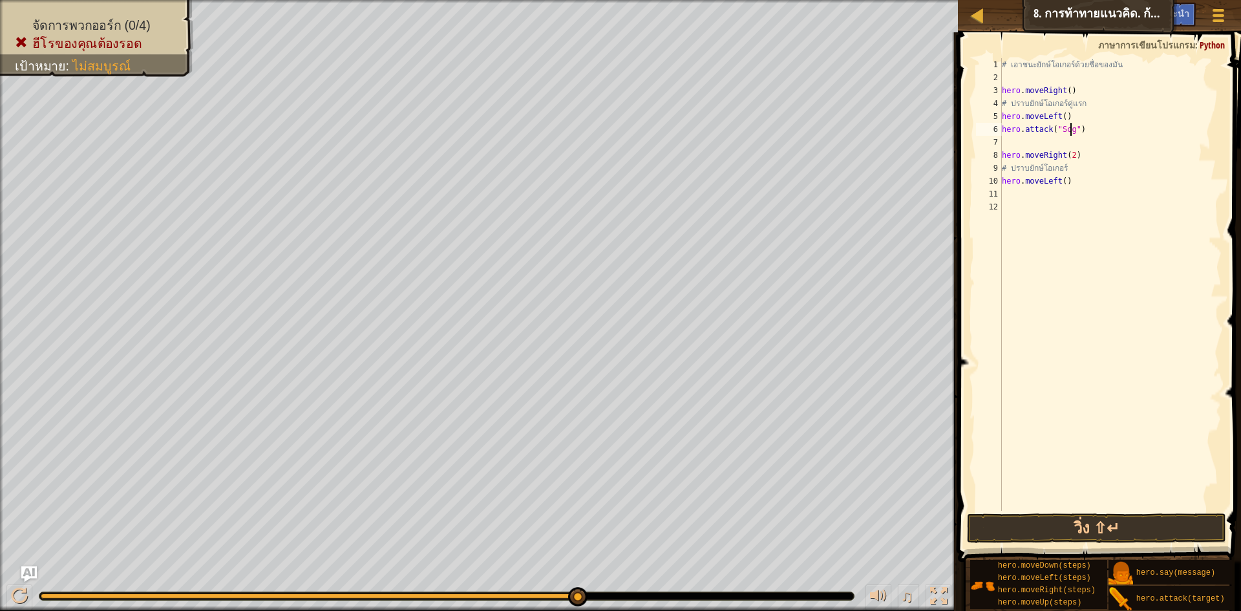
scroll to position [6, 6]
click at [1169, 527] on button "วิ่ง ⇧↵" at bounding box center [1096, 528] width 259 height 30
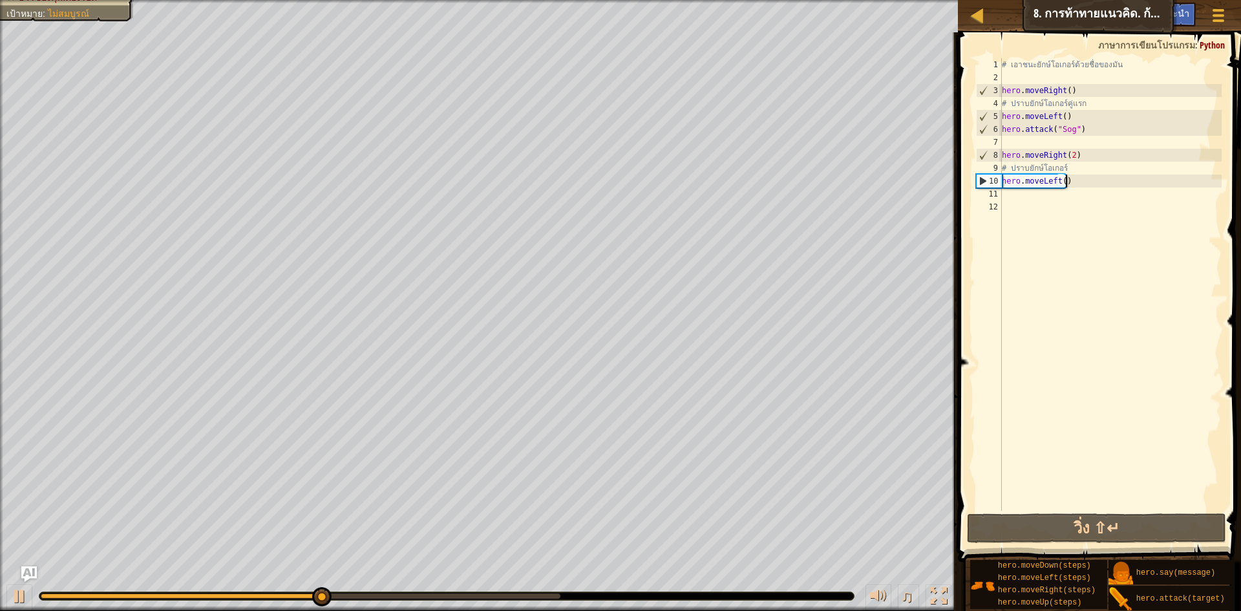
click at [1082, 179] on div "# [PERSON_NAME]ยักษ์โอเกอร์ด้วยชื่อของมัน hero . moveRight ( ) # ปราบยักษ์โอเกอ…" at bounding box center [1110, 297] width 222 height 478
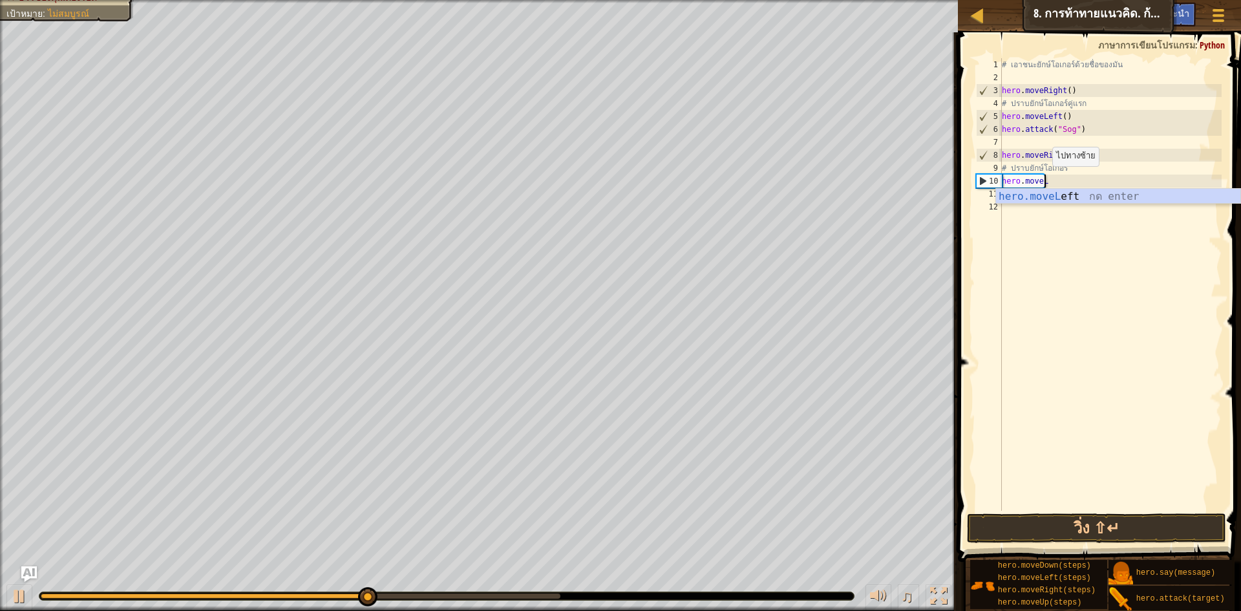
scroll to position [6, 1]
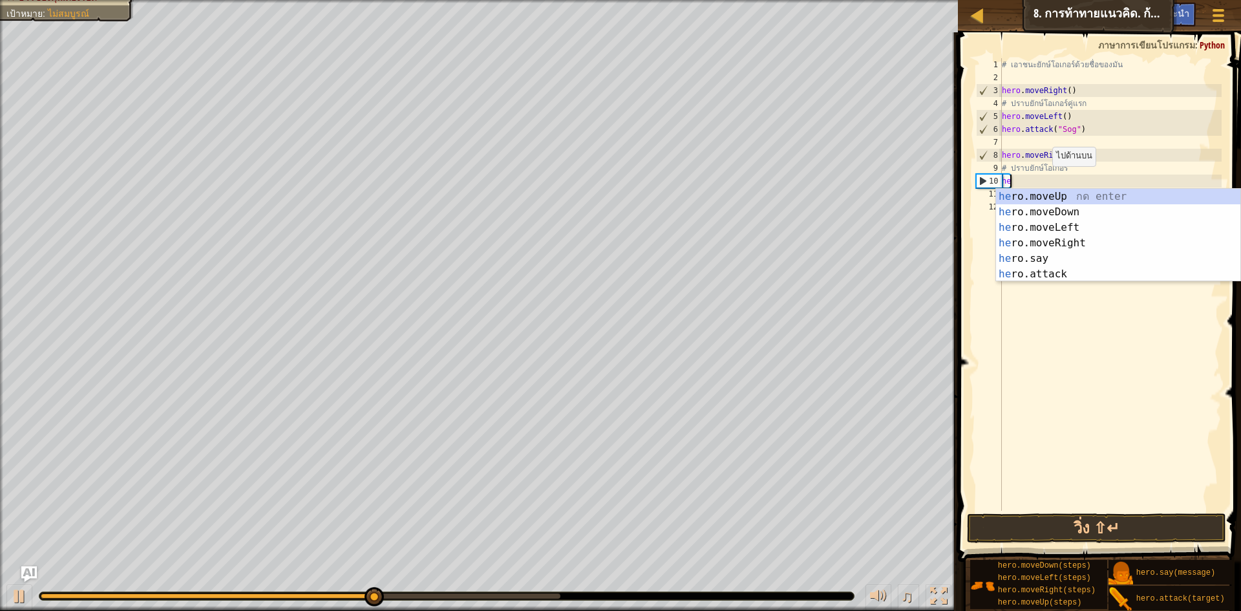
type textarea "h"
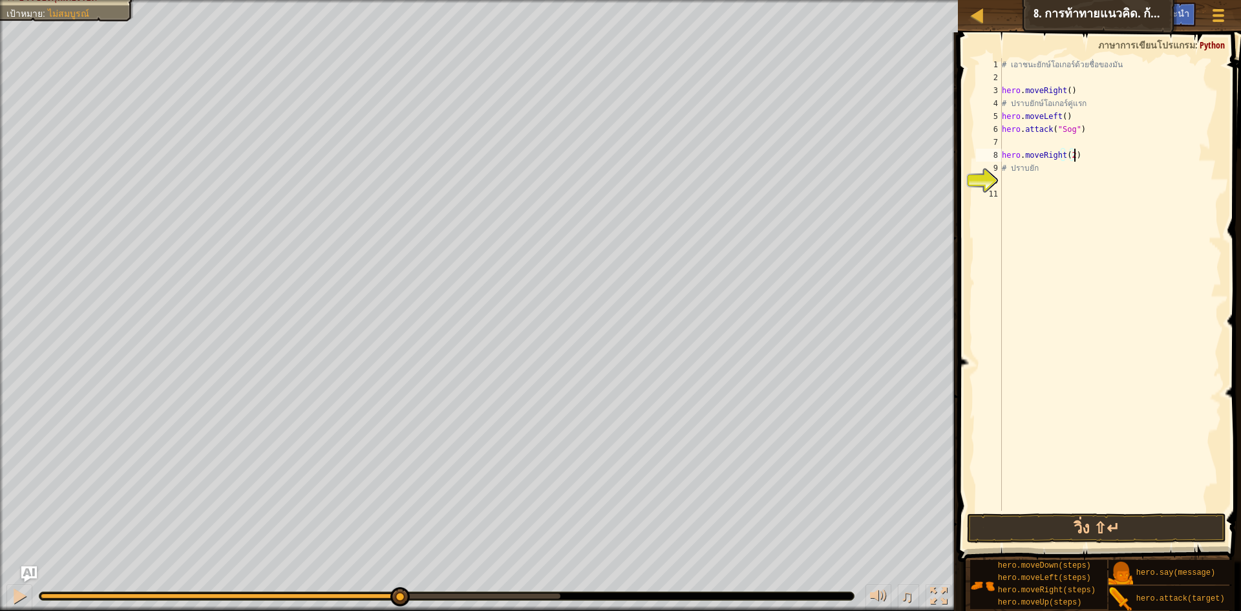
click at [1086, 152] on div "# [PERSON_NAME]ยักษ์โอเกอร์ด้วยชื่อของมัน hero . moveRight ( ) # ปราบยักษ์โอเกอ…" at bounding box center [1110, 297] width 222 height 478
click at [1078, 131] on div "# [PERSON_NAME]ยักษ์โอเกอร์ด้วยชื่อของมัน hero . moveRight ( ) # ปราบยักษ์โอเกอ…" at bounding box center [1110, 297] width 222 height 478
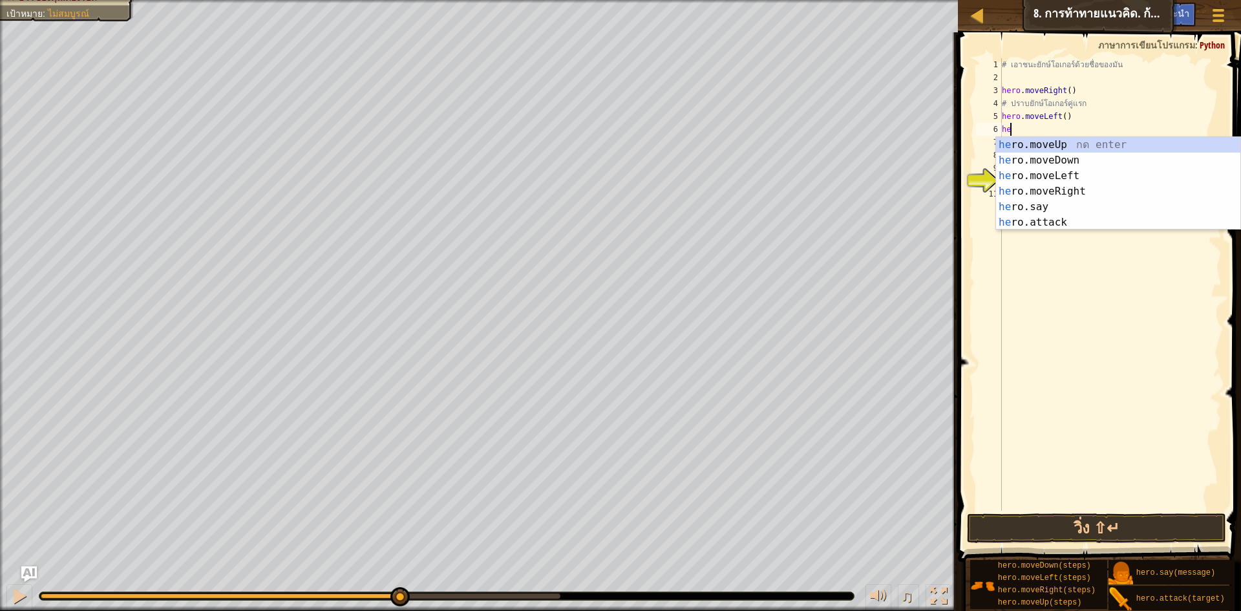
type textarea "h"
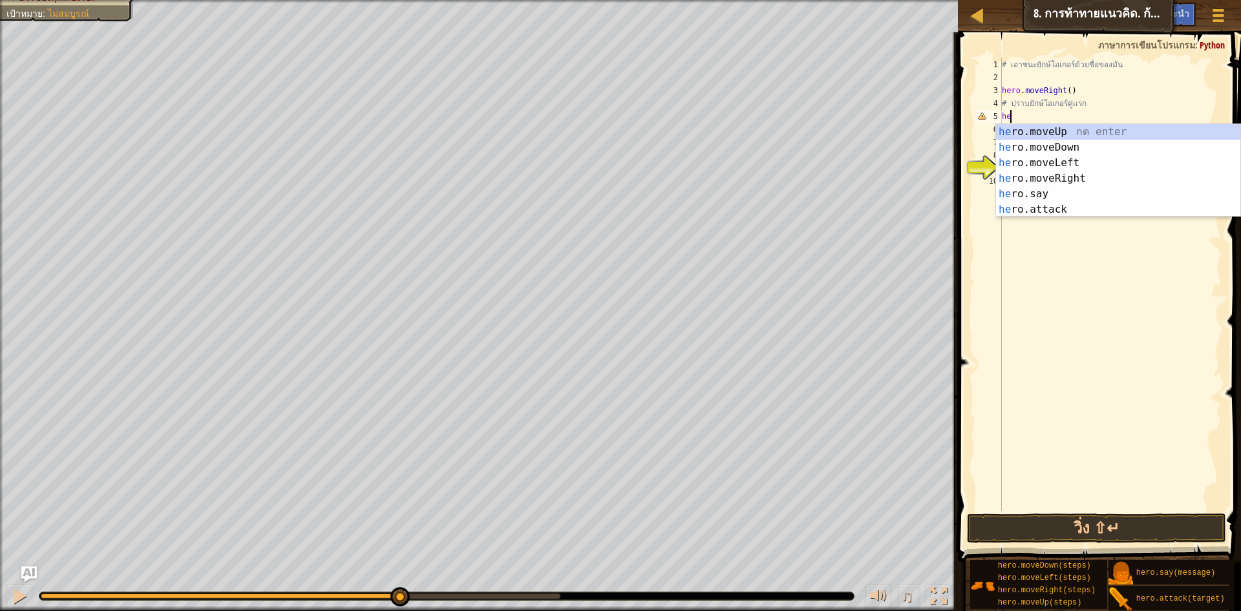
type textarea "h"
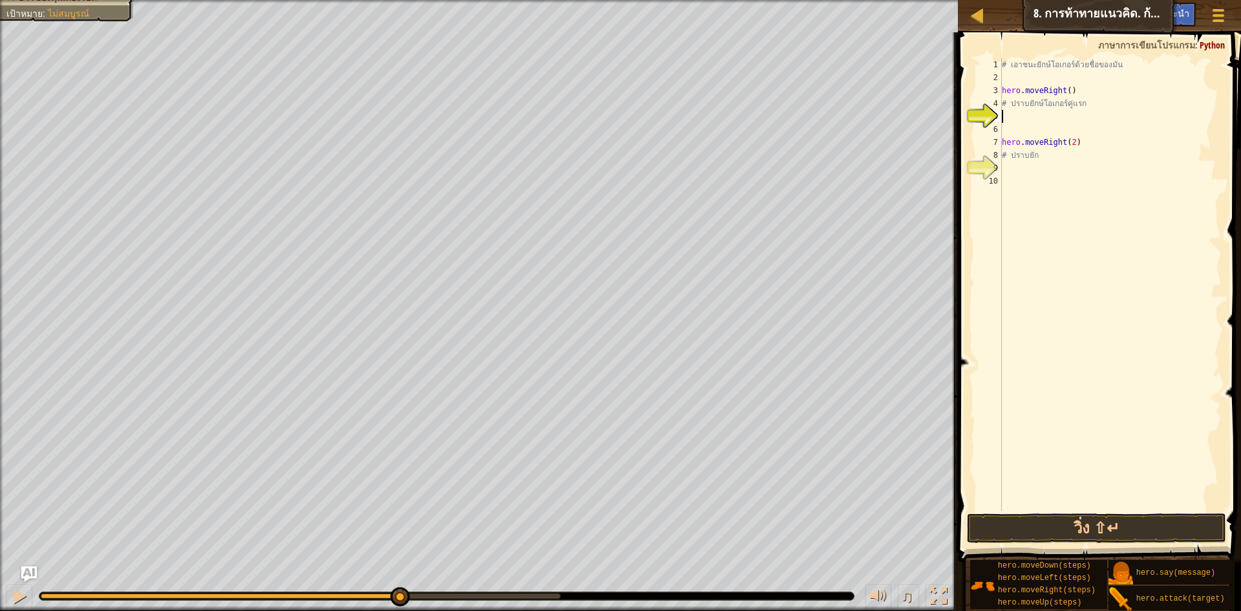
click at [1012, 114] on div "# [PERSON_NAME]ยักษ์โอเกอร์ด้วยชื่อของมัน hero . moveRight ( ) # ปราบยักษ์โอเกอ…" at bounding box center [1110, 297] width 222 height 478
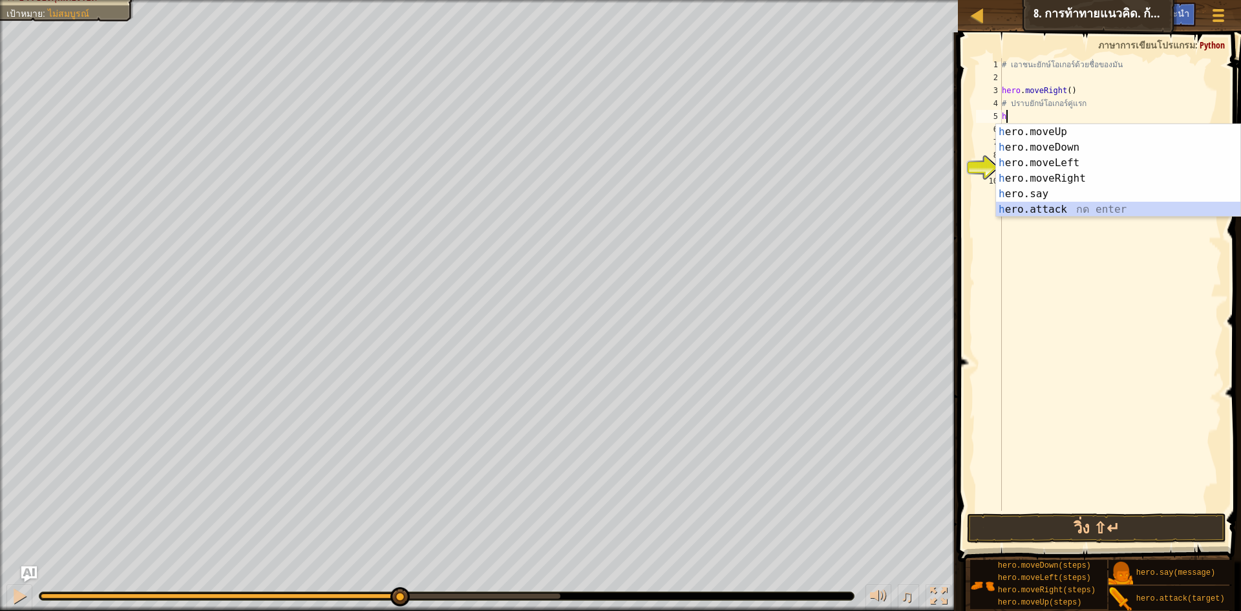
click at [1009, 202] on div "h ero.moveUp กด enter h ero.moveDown กด enter h ero.moveLeft กด enter h ero.mov…" at bounding box center [1118, 186] width 244 height 124
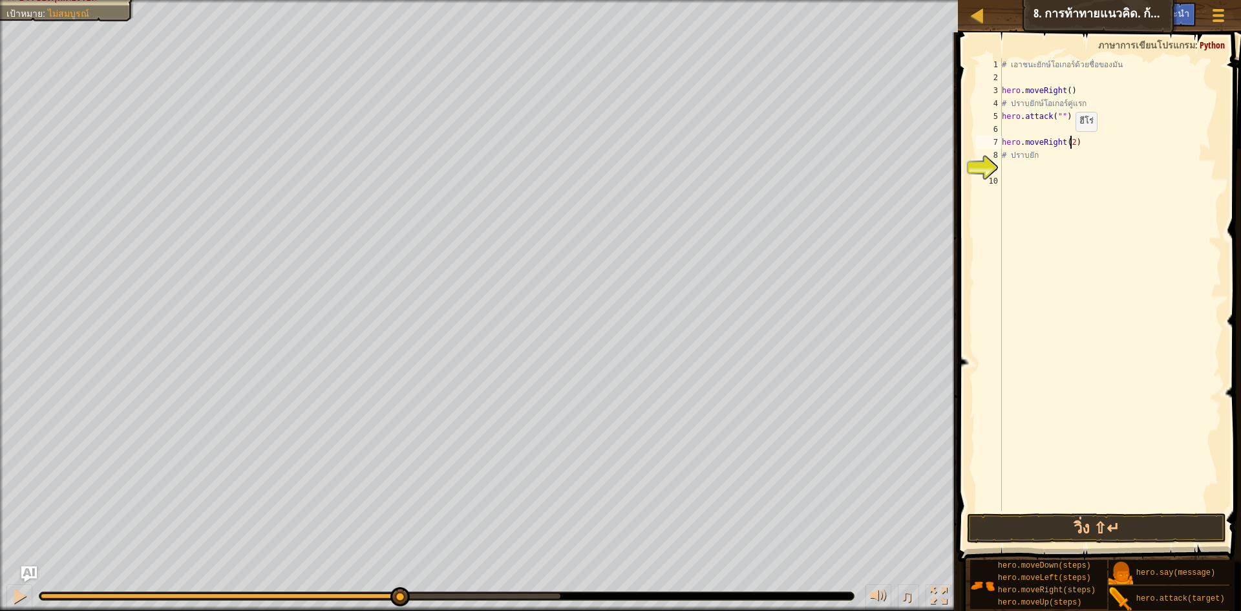
click at [1069, 144] on div "# [PERSON_NAME]ยักษ์โอเกอร์ด้วยชื่อของมัน hero . moveRight ( ) # ปราบยักษ์โอเกอ…" at bounding box center [1110, 297] width 222 height 478
click at [1056, 118] on div "# [PERSON_NAME]ยักษ์โอเกอร์ด้วยชื่อของมัน hero . moveRight ( ) # ปราบยักษ์โอเกอ…" at bounding box center [1110, 297] width 222 height 478
type textarea "hero.attack("Sog")"
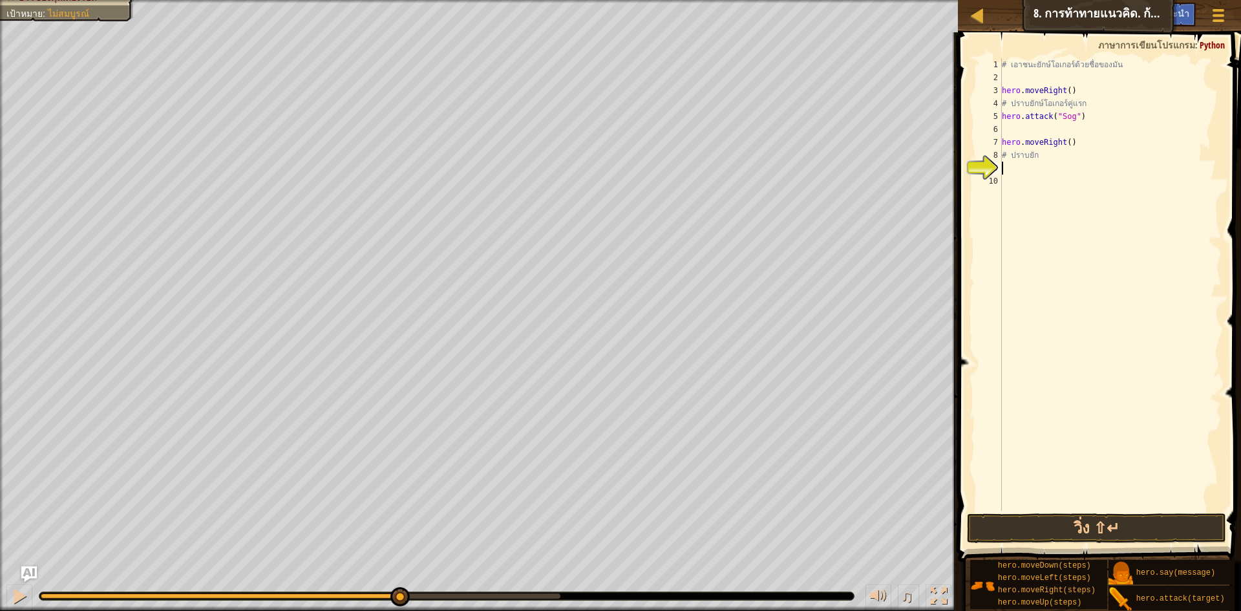
click at [1015, 167] on div "# [PERSON_NAME]ยักษ์โอเกอร์ด้วยชื่อของมัน hero . moveRight ( ) # ปราบยักษ์โอเกอ…" at bounding box center [1110, 297] width 222 height 478
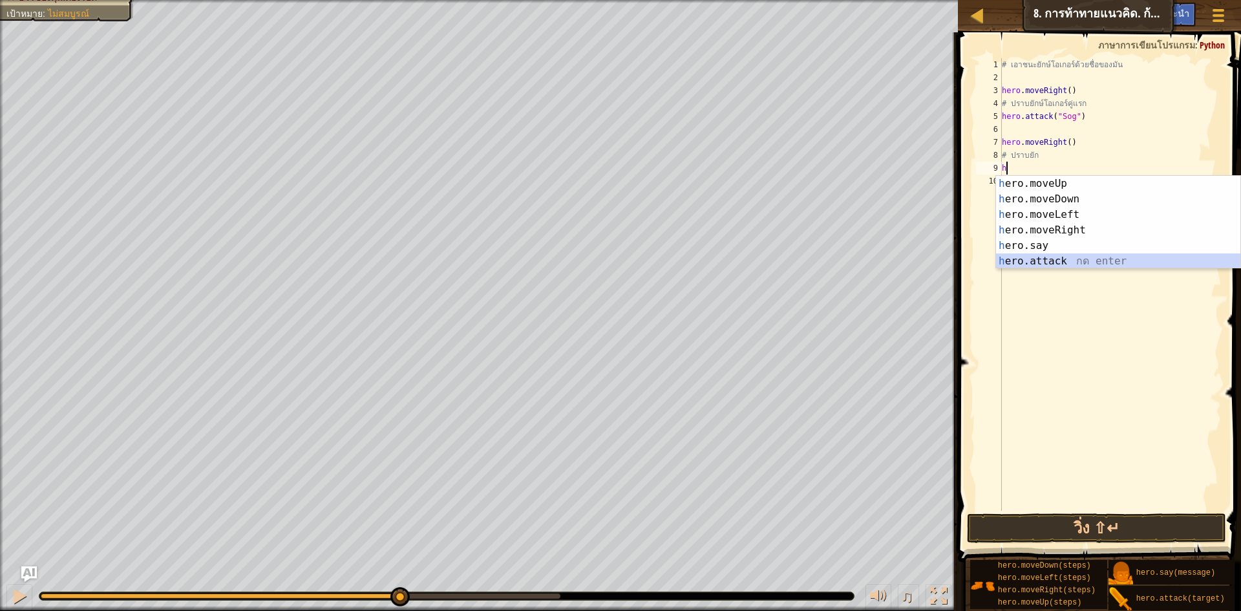
click at [1072, 258] on div "h ero.moveUp กด enter h ero.moveDown กด enter h ero.moveLeft กด enter h ero.mov…" at bounding box center [1118, 238] width 244 height 124
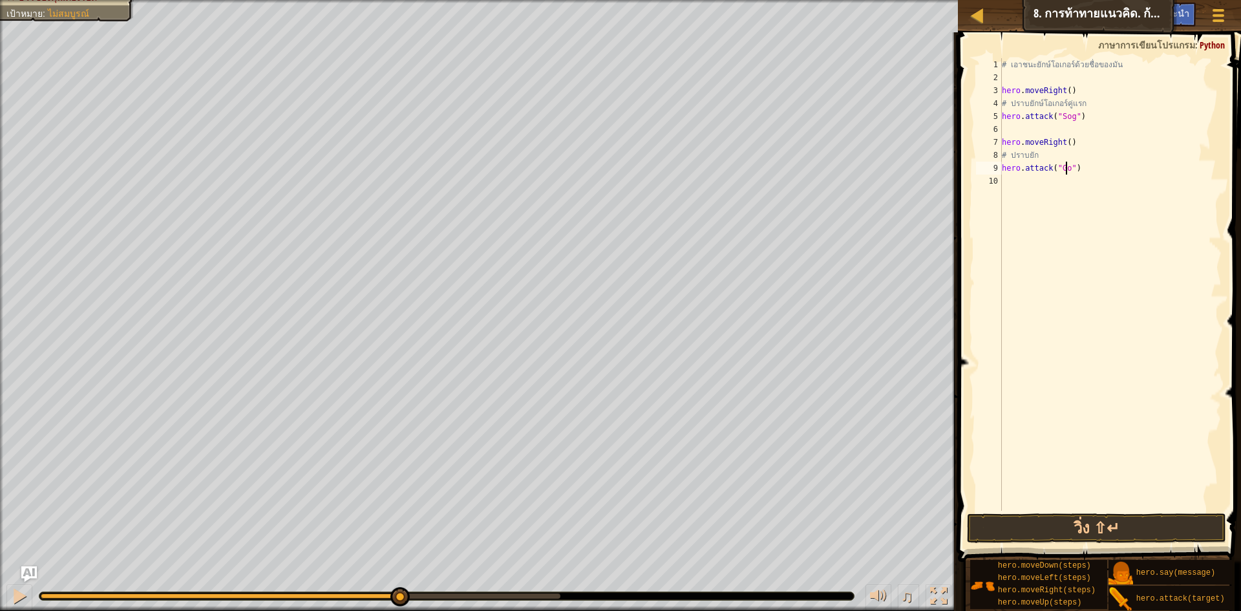
scroll to position [6, 6]
type textarea "hero.attack("Gos")"
click at [1062, 513] on button "วิ่ง ⇧↵" at bounding box center [1096, 528] width 259 height 30
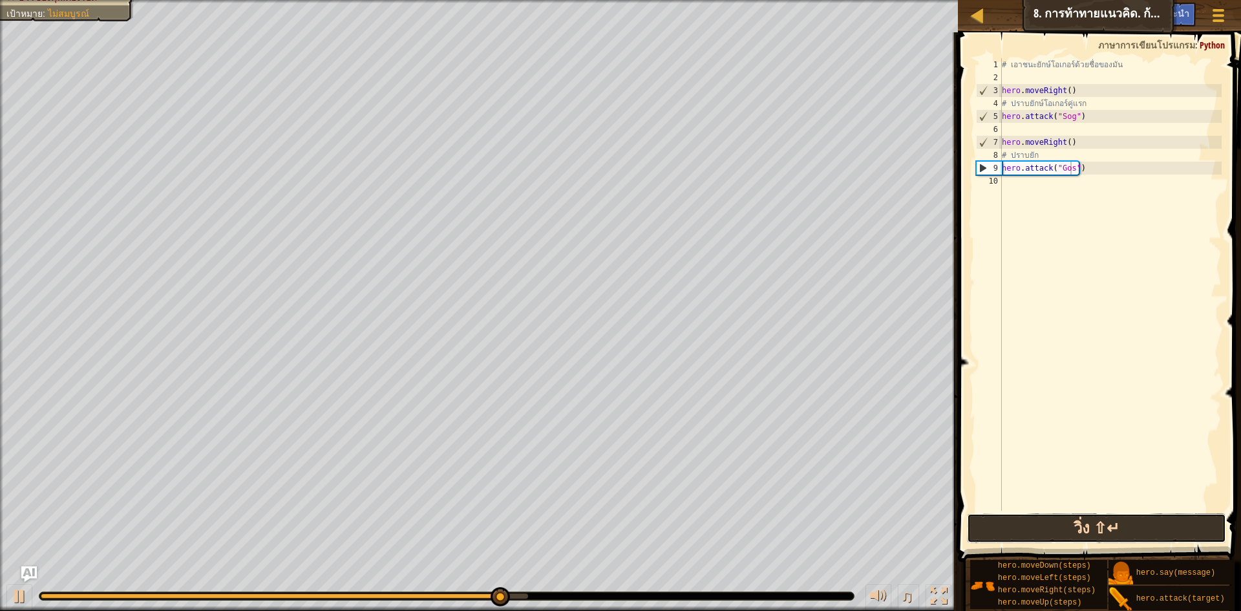
click at [1094, 530] on button "วิ่ง ⇧↵" at bounding box center [1096, 528] width 259 height 30
click at [1093, 533] on button "วิ่ง ⇧↵" at bounding box center [1096, 528] width 259 height 30
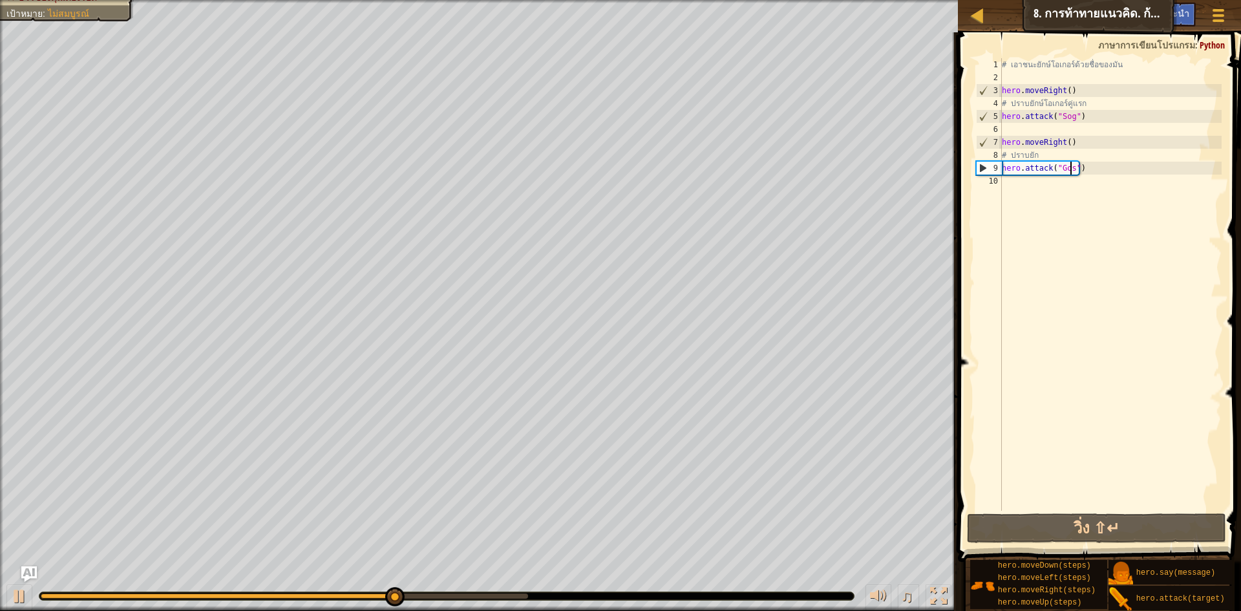
click at [1044, 125] on div "# [PERSON_NAME]ยักษ์โอเกอร์ด้วยชื่อของมัน hero . moveRight ( ) # ปราบยักษ์โอเกอ…" at bounding box center [1110, 297] width 222 height 478
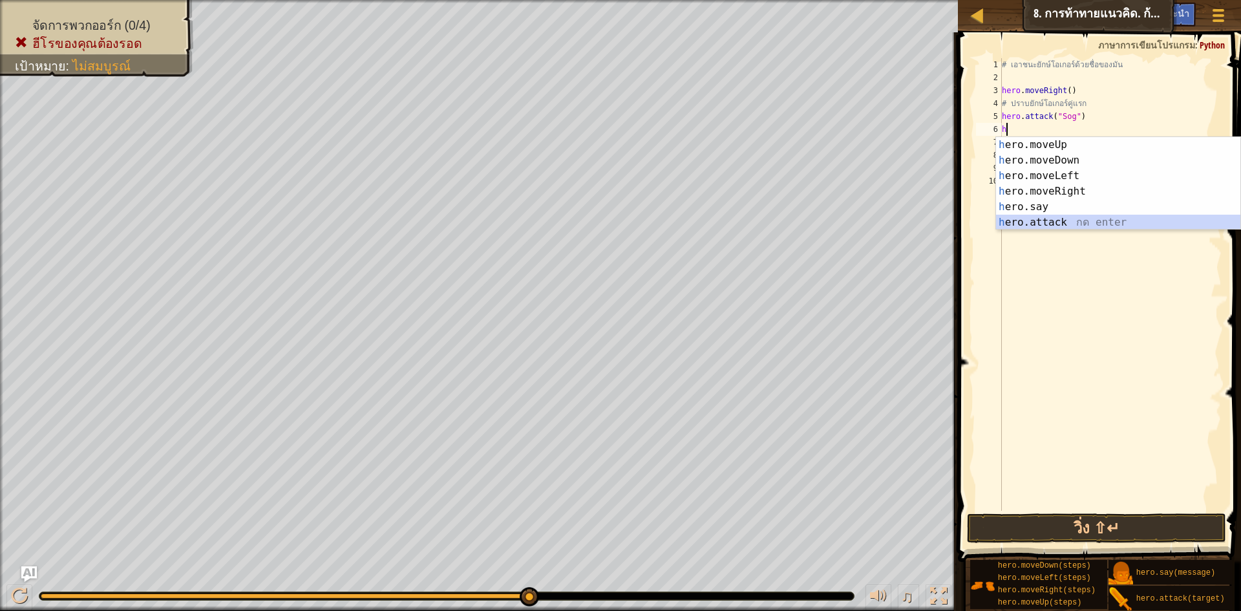
click at [1064, 226] on div "h ero.moveUp กด enter h ero.moveDown กด enter h ero.moveLeft กด enter h ero.mov…" at bounding box center [1118, 199] width 244 height 124
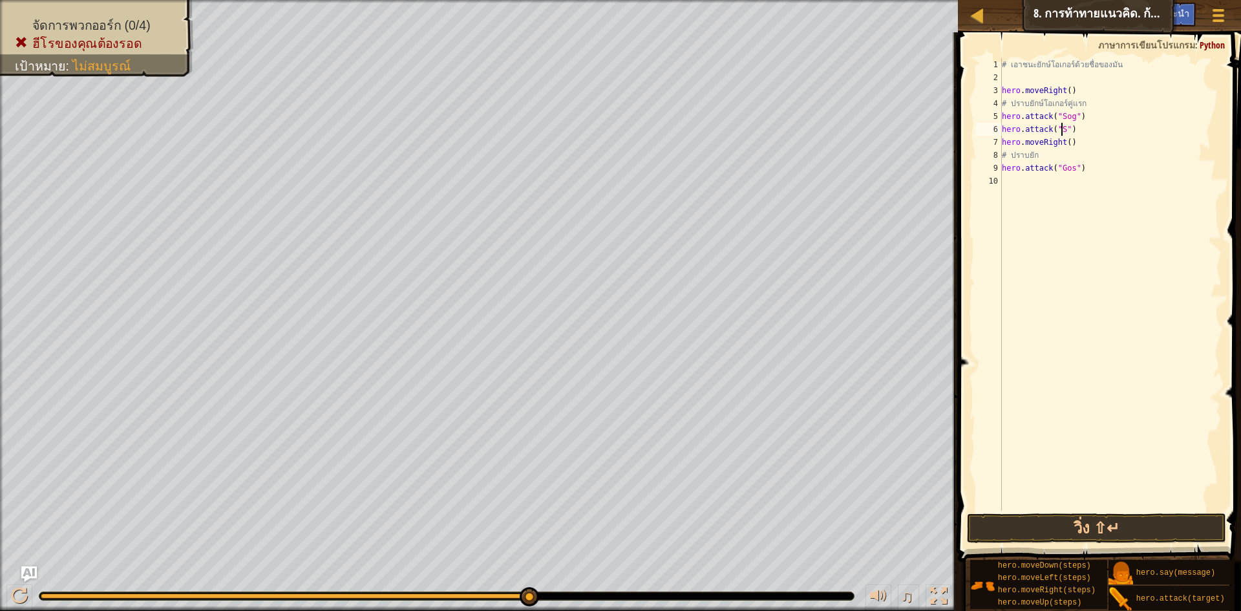
scroll to position [6, 5]
type textarea "hero.attack("Sog")"
click at [1044, 189] on div "# [PERSON_NAME]ยักษ์โอเกอร์ด้วยชื่อของมัน hero . moveRight ( ) # ปราบยักษ์โอเกอ…" at bounding box center [1110, 297] width 222 height 478
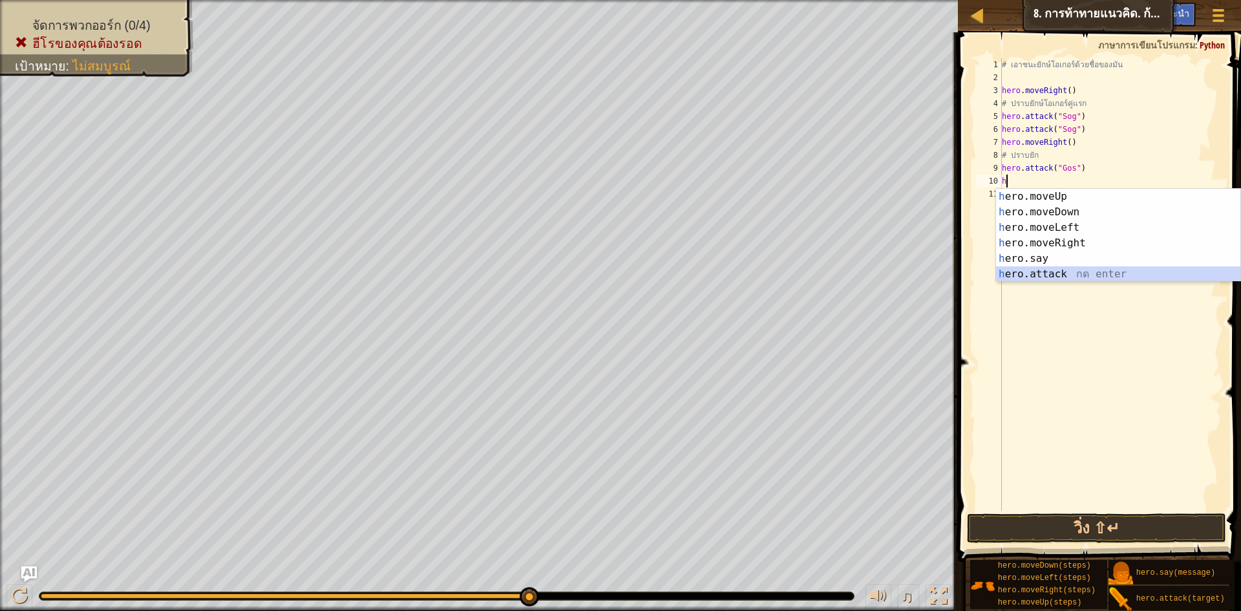
click at [1059, 279] on div "h ero.moveUp กด enter h ero.moveDown กด enter h ero.moveLeft กด enter h ero.mov…" at bounding box center [1118, 251] width 244 height 124
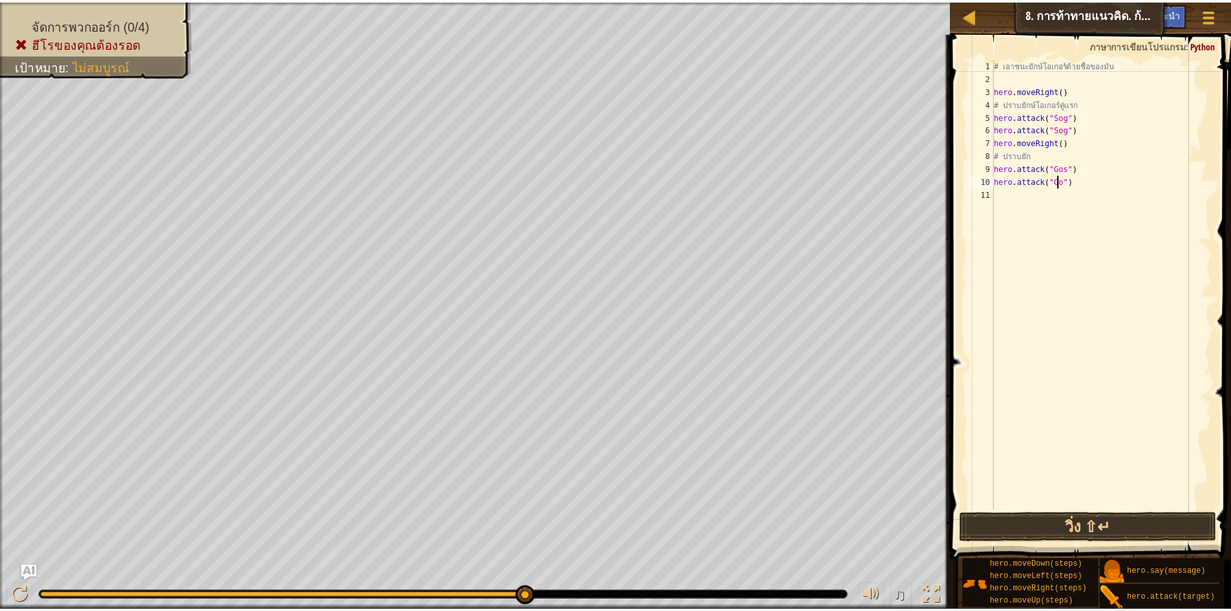
scroll to position [6, 6]
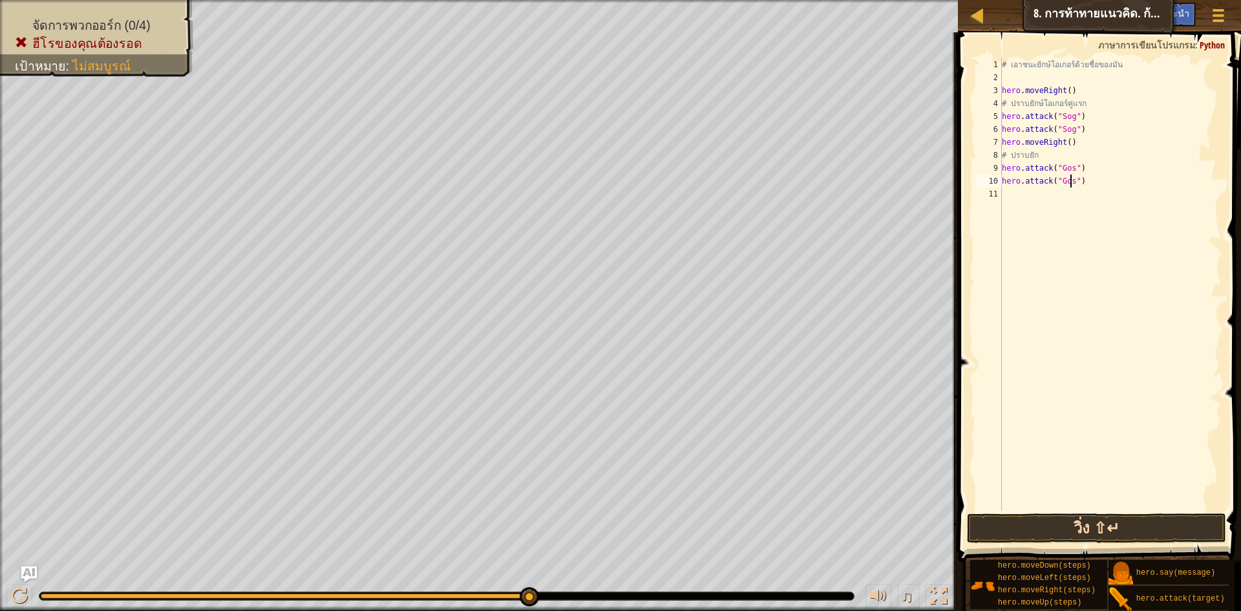
type textarea "hero.attack("Gos")"
click at [1132, 529] on button "วิ่ง ⇧↵" at bounding box center [1096, 528] width 259 height 30
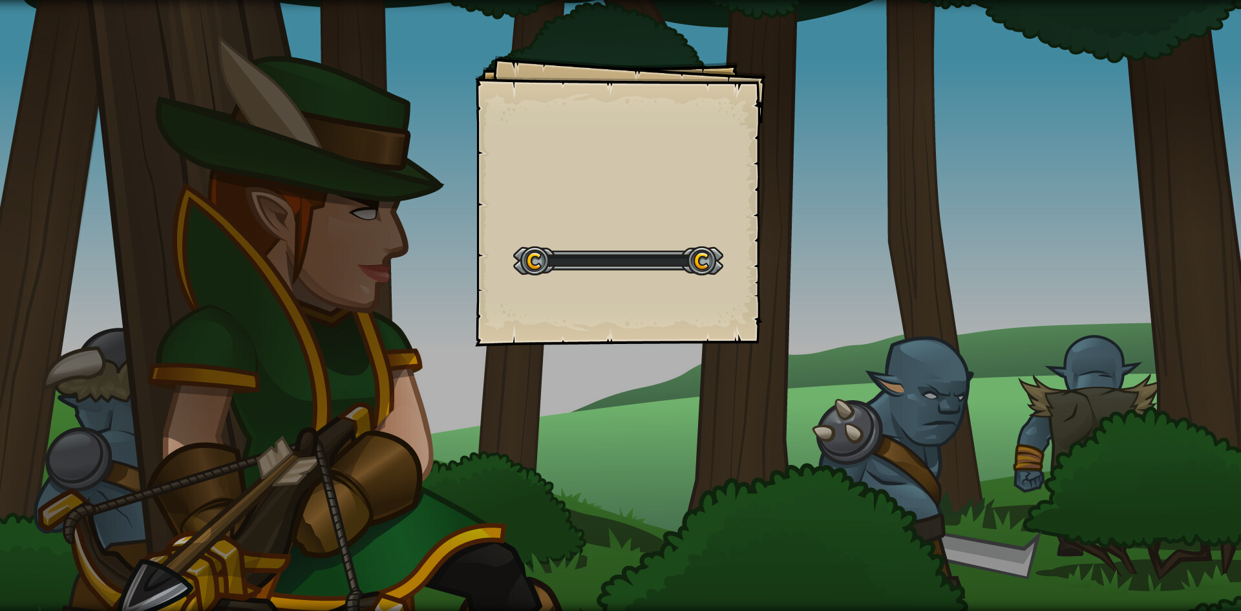
select select "th"
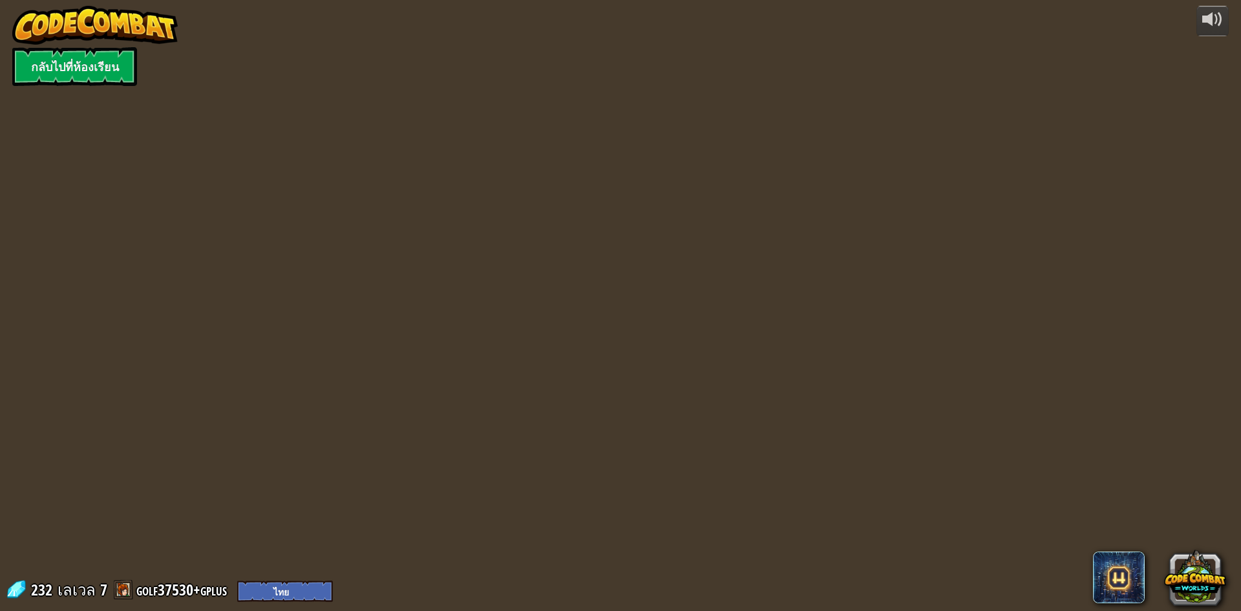
select select "th"
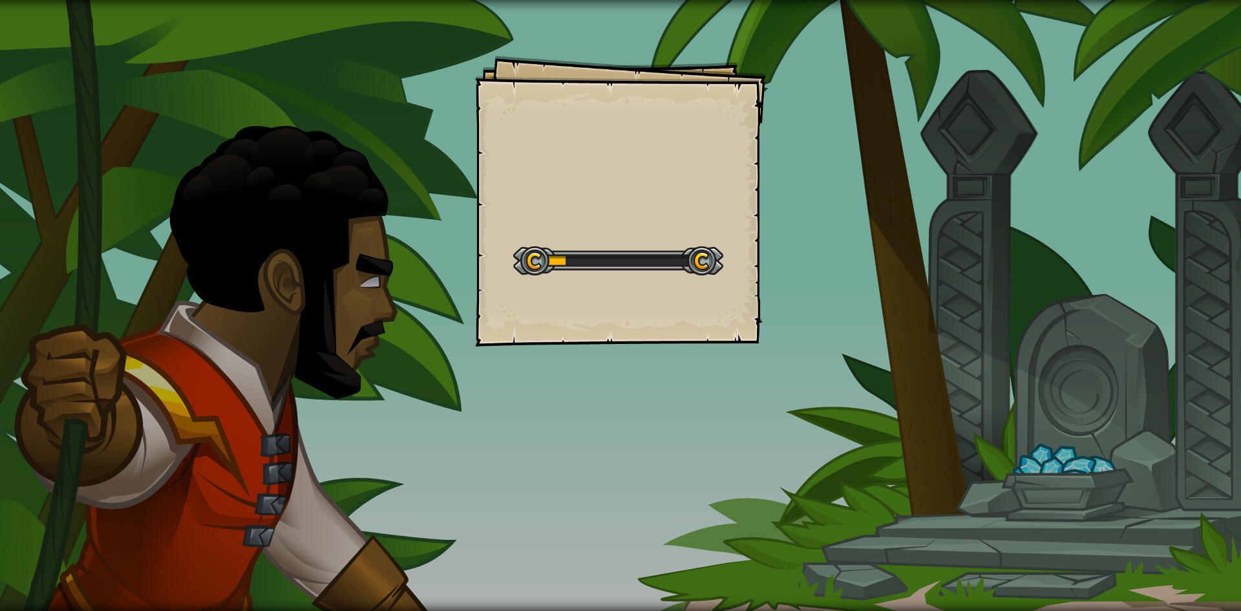
select select "th"
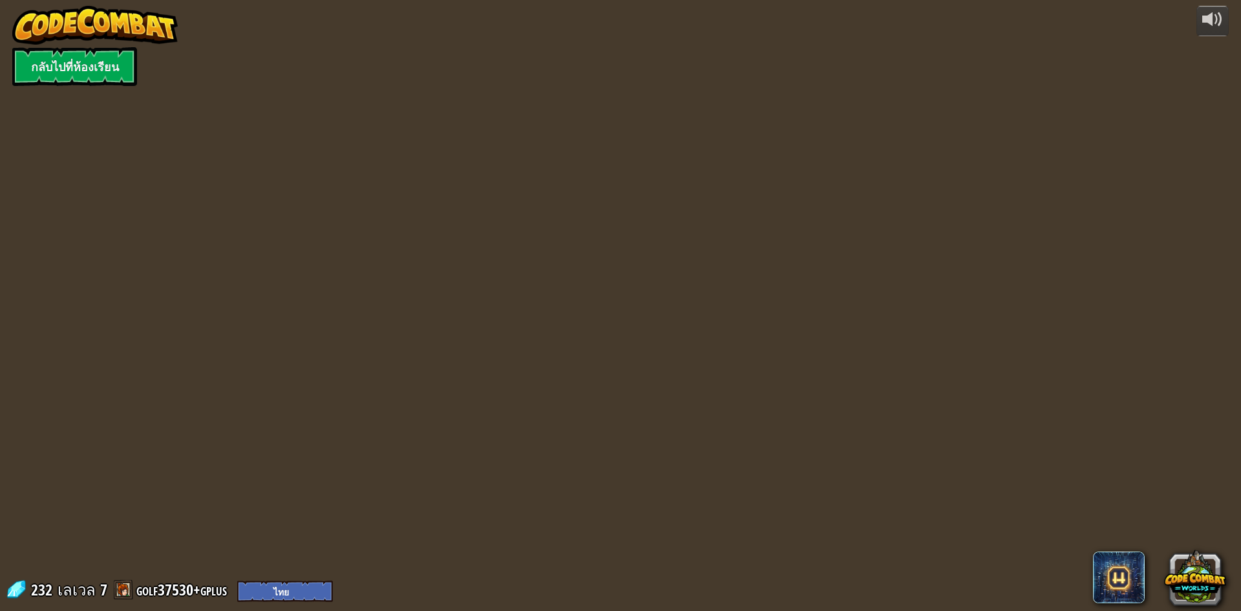
select select "th"
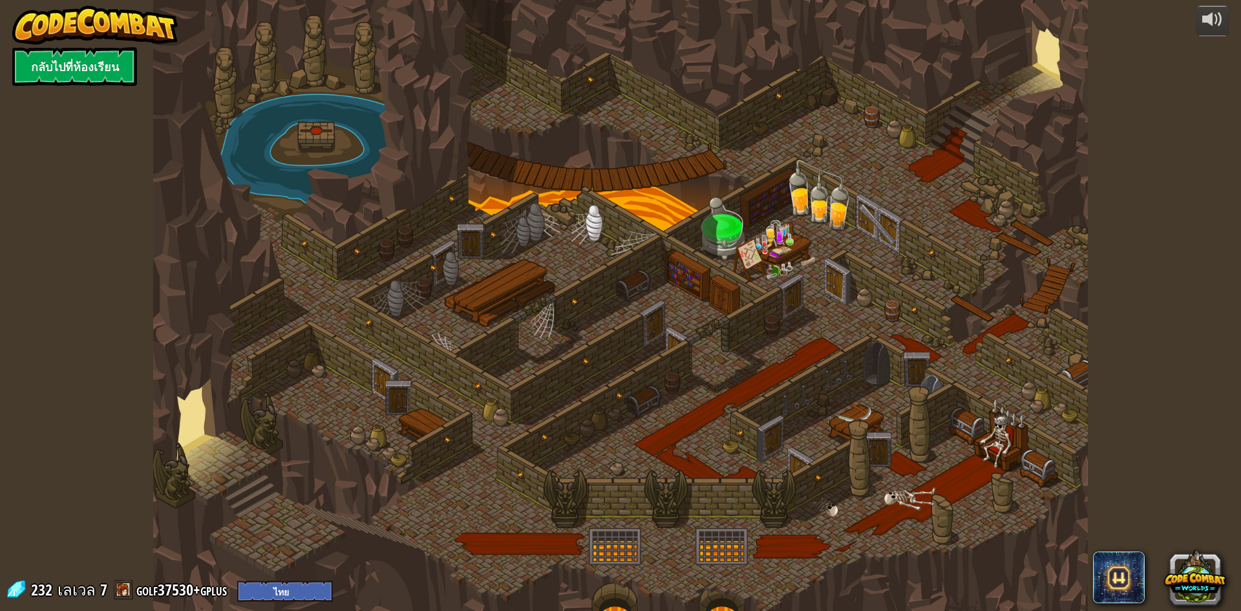
select select "th"
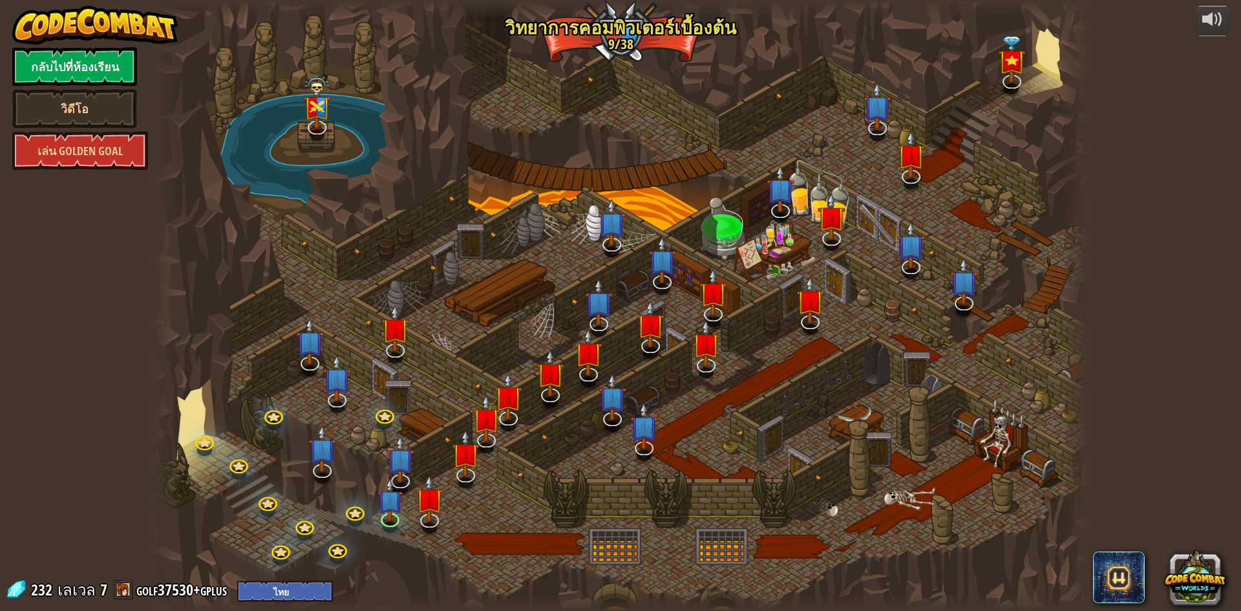
select select "th"
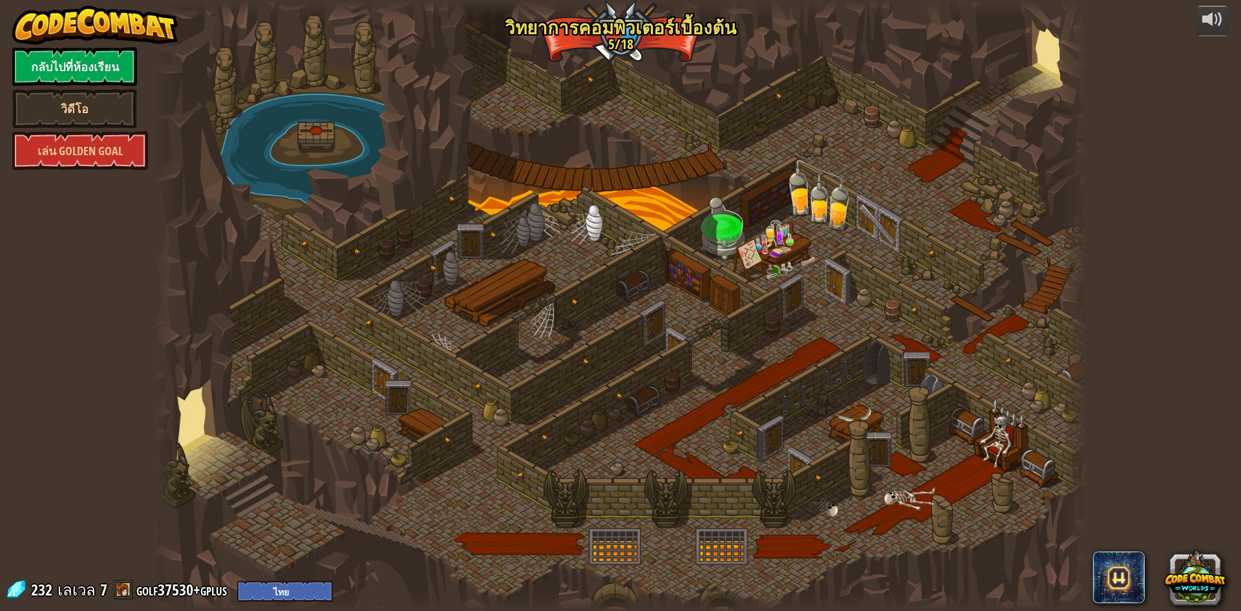
select select "th"
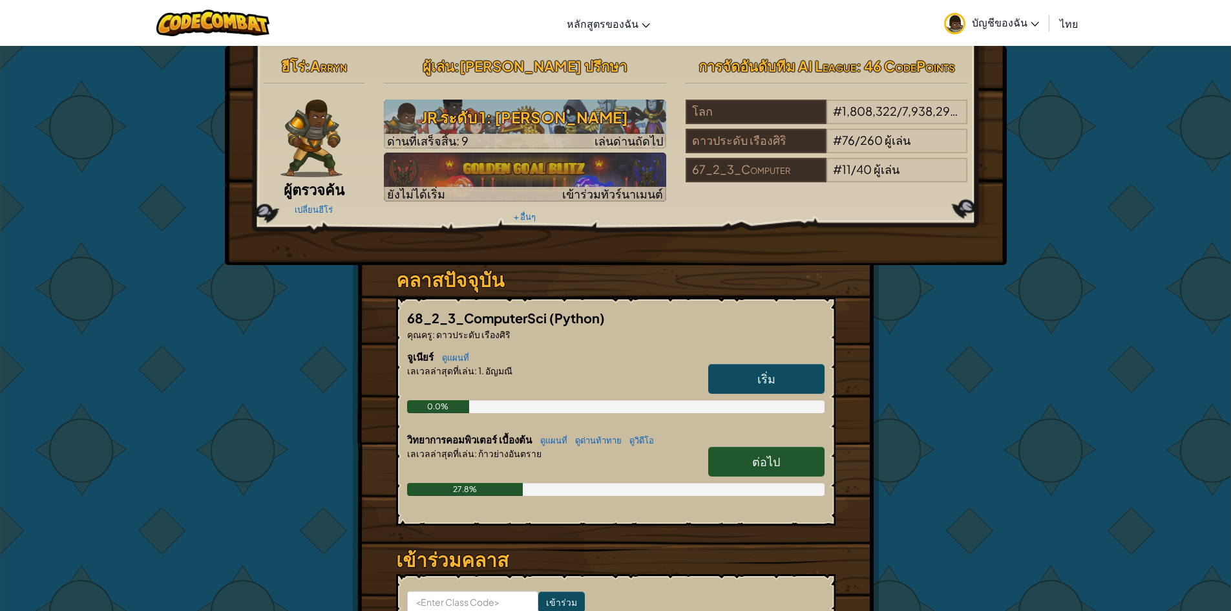
click at [1023, 23] on span "บัญชีของฉัน" at bounding box center [1005, 23] width 67 height 14
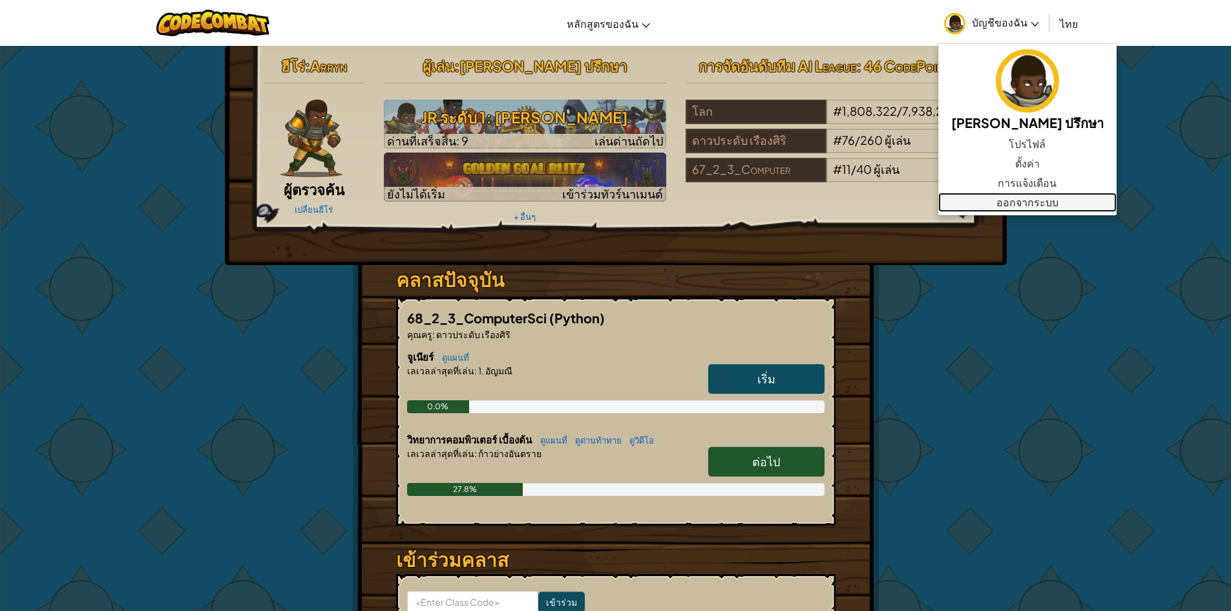
click at [992, 205] on link "ออกจากระบบ" at bounding box center [1027, 202] width 178 height 19
